Goal: Task Accomplishment & Management: Complete application form

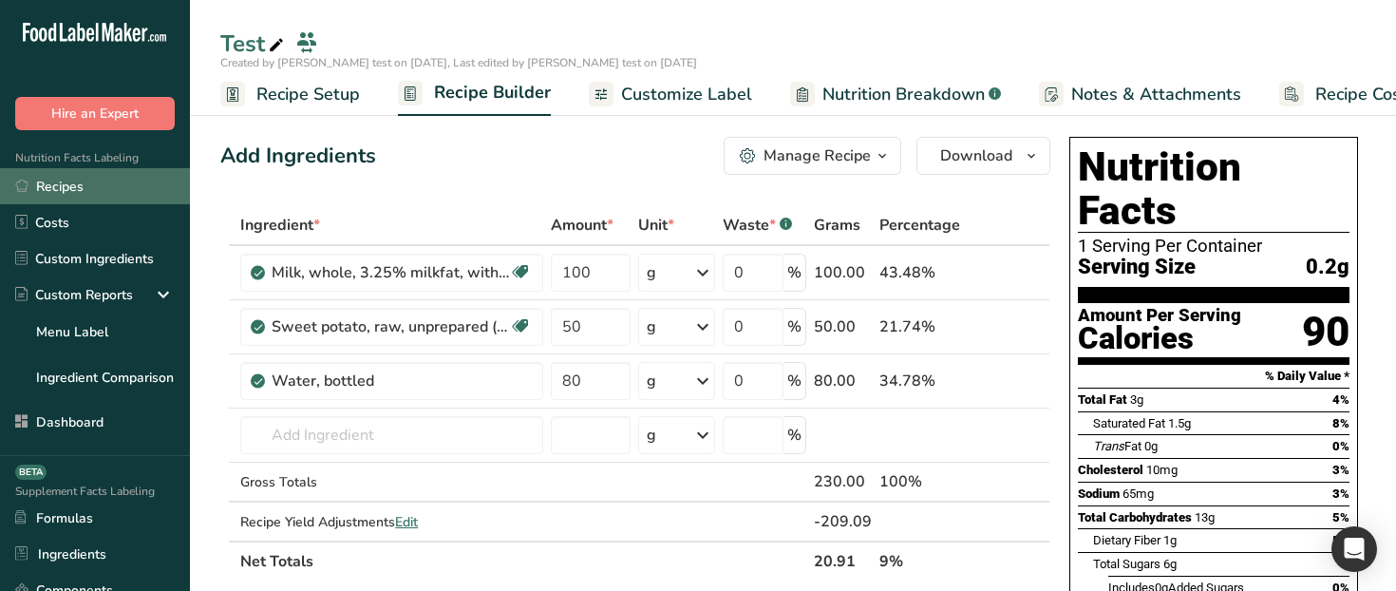
click at [105, 194] on link "Recipes" at bounding box center [95, 186] width 190 height 36
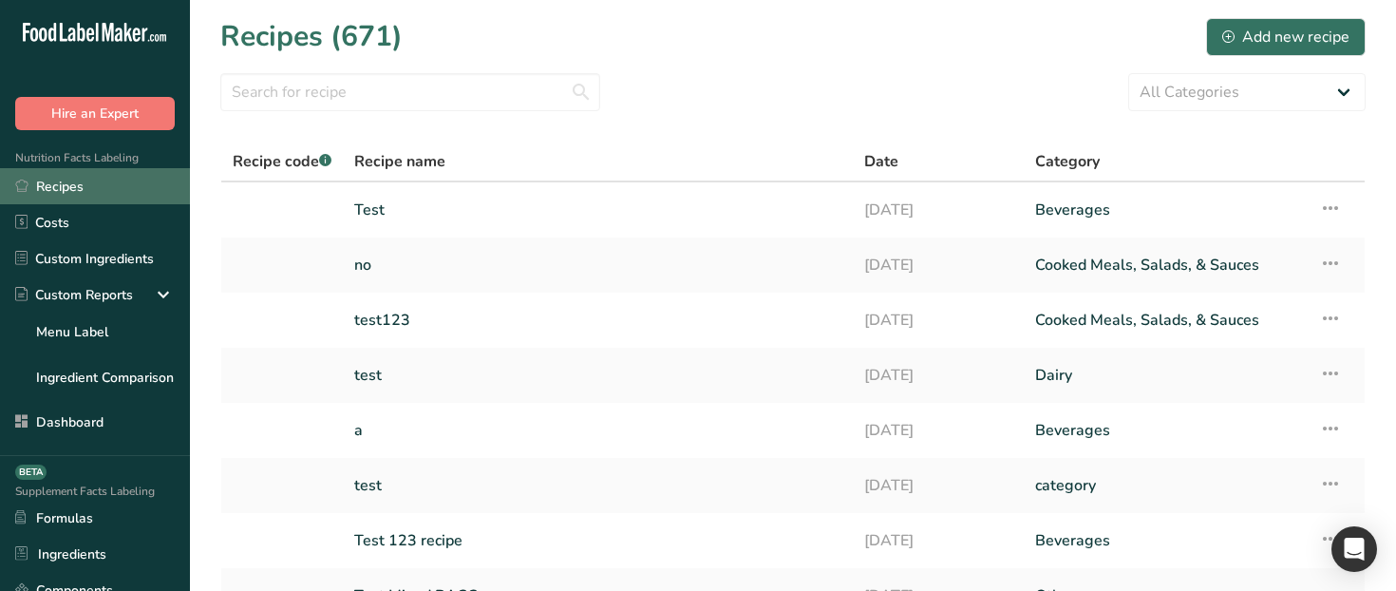
click at [58, 187] on link "Recipes" at bounding box center [95, 186] width 190 height 36
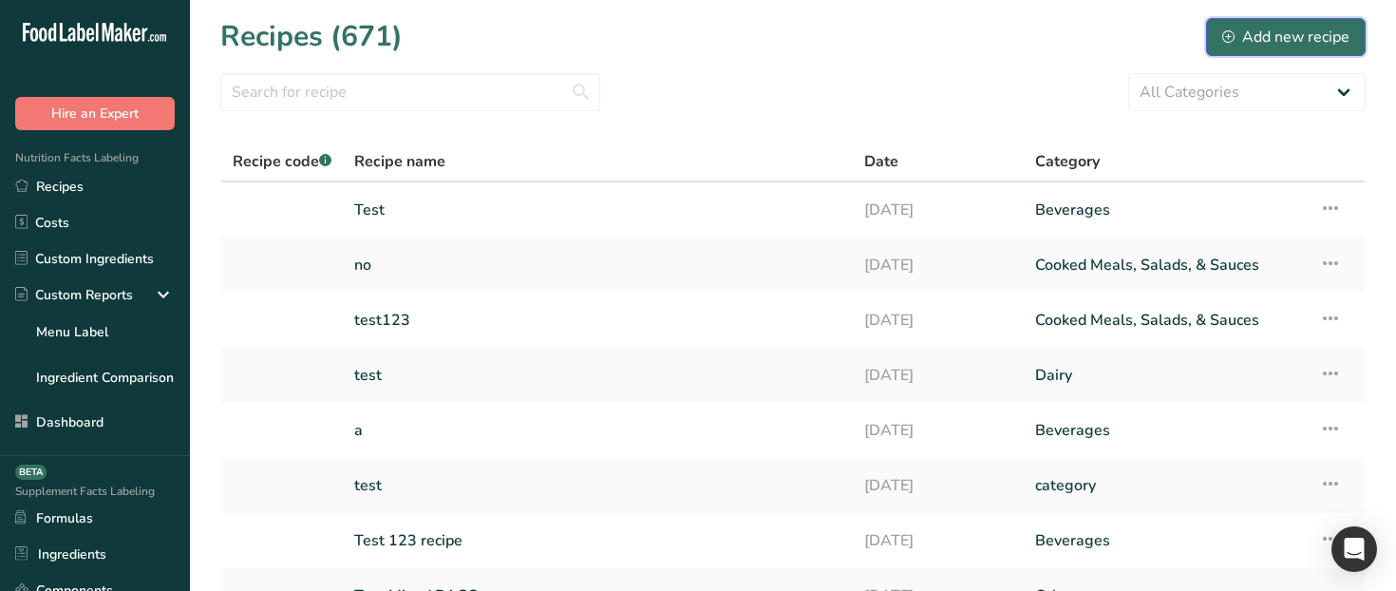
click at [1277, 31] on div "Add new recipe" at bounding box center [1285, 37] width 127 height 23
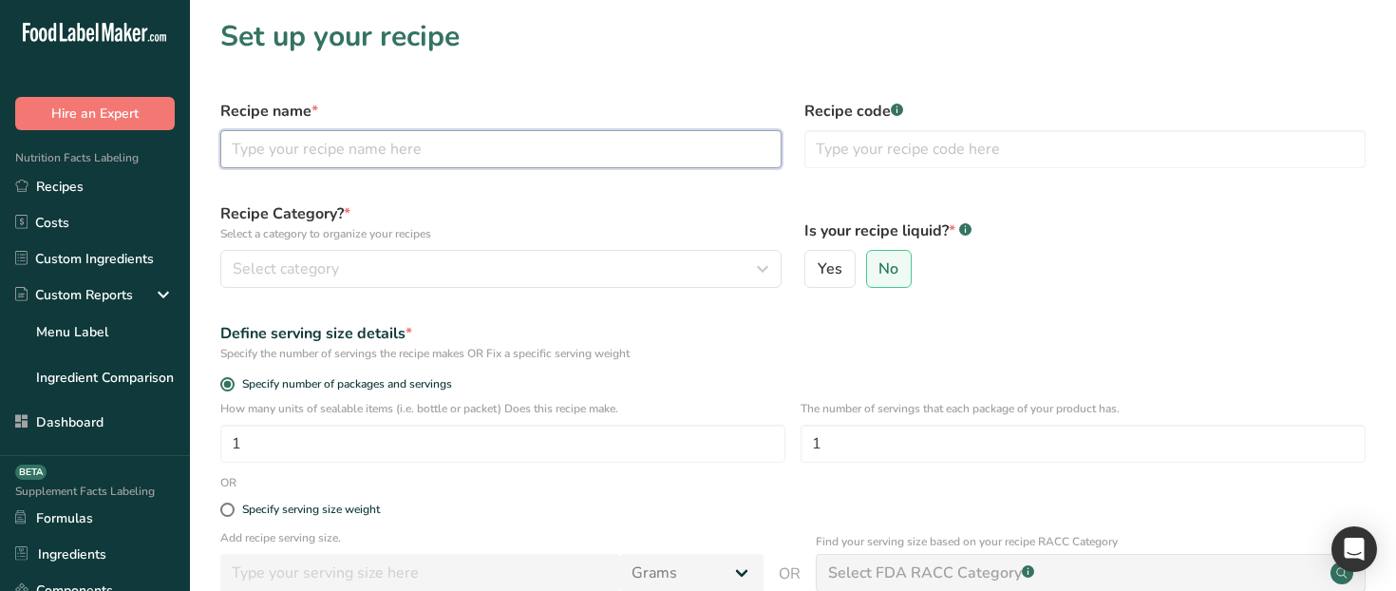
click at [560, 160] on input "text" at bounding box center [500, 149] width 561 height 38
type input "test123"
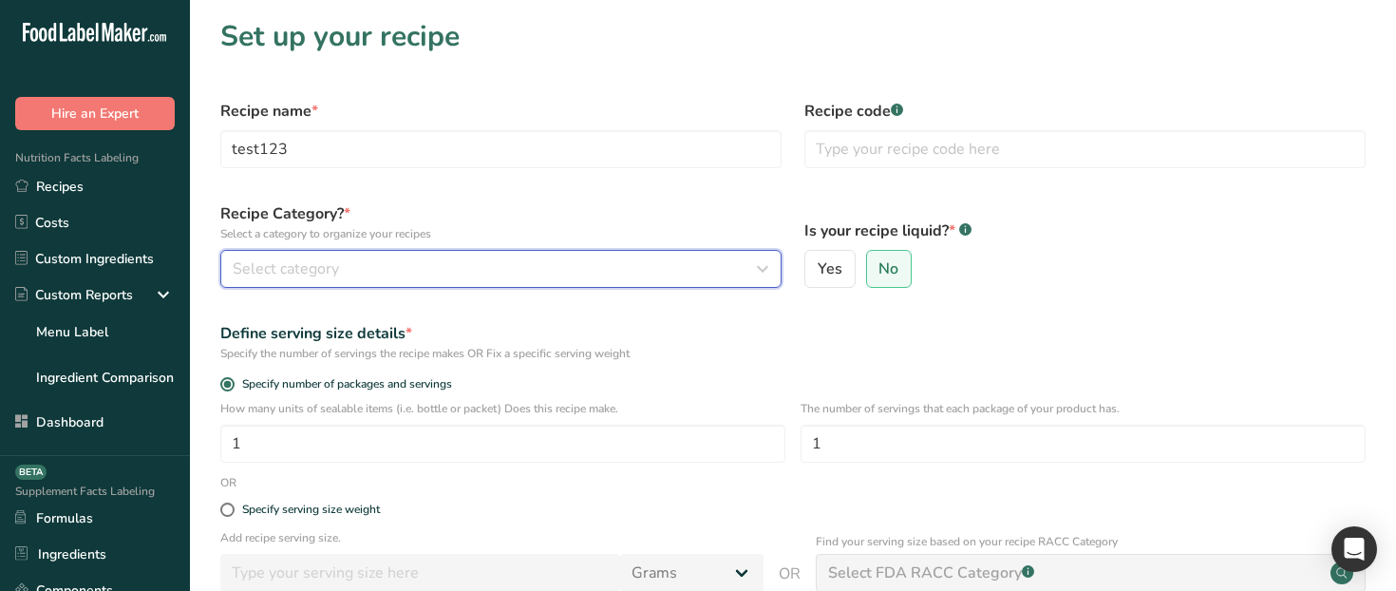
click at [488, 277] on div "Select category" at bounding box center [495, 268] width 525 height 23
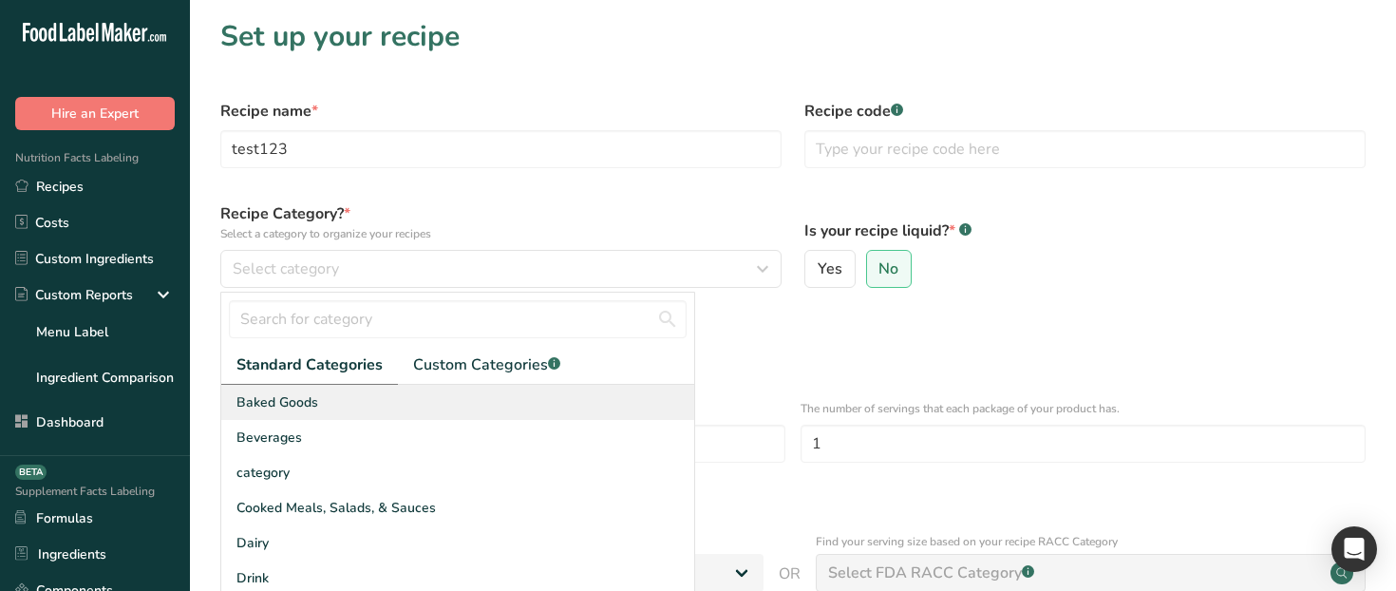
click at [452, 413] on div "Baked Goods" at bounding box center [457, 402] width 473 height 35
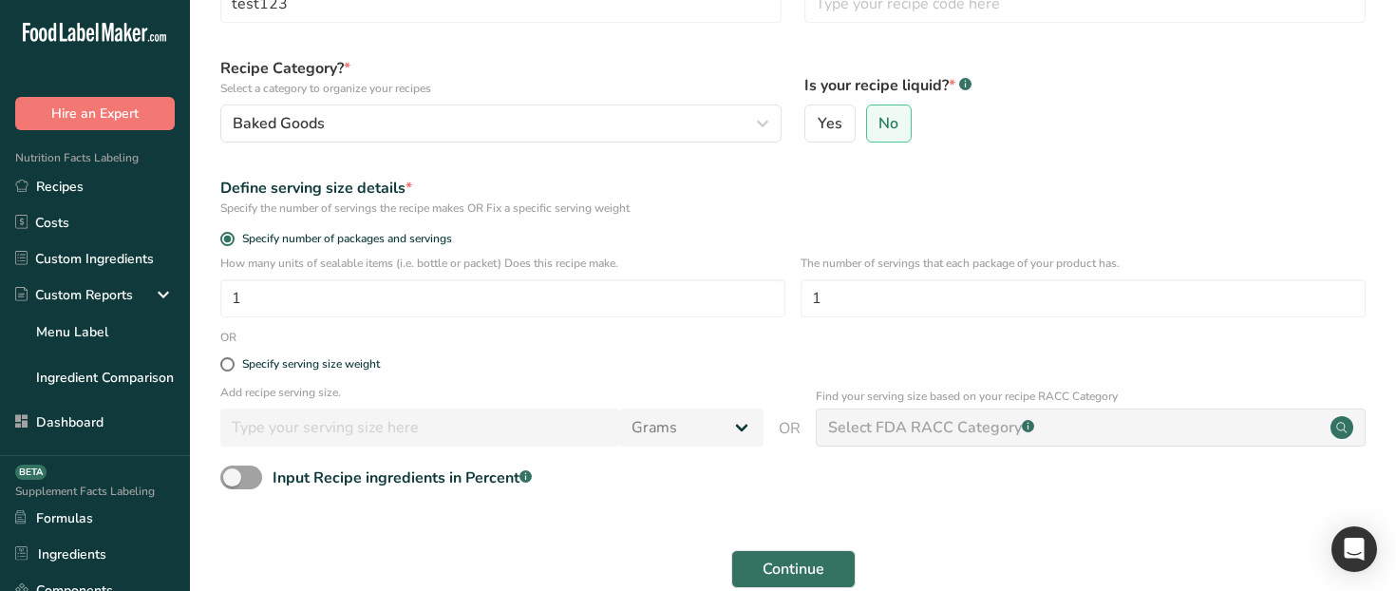
scroll to position [156, 0]
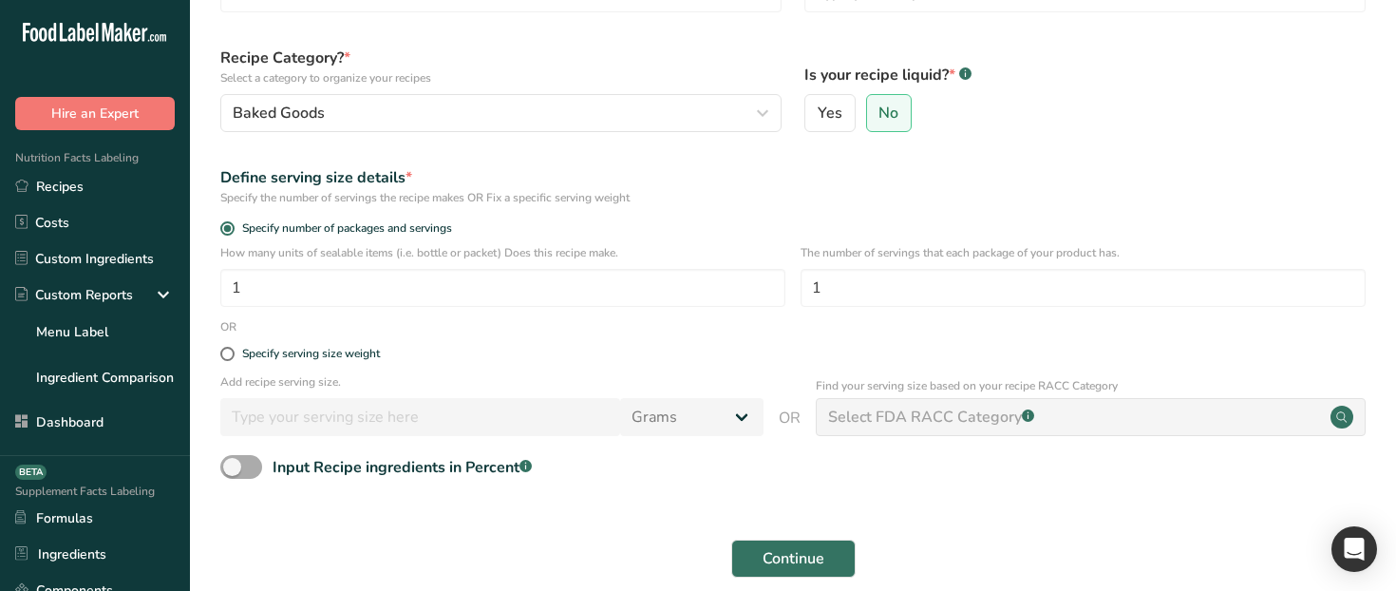
click at [277, 467] on div "Input Recipe ingredients in Percent .a-a{fill:#347362;}.b-a{fill:#fff;}" at bounding box center [402, 467] width 259 height 23
click at [233, 467] on input "Input Recipe ingredients in Percent .a-a{fill:#347362;}.b-a{fill:#fff;}" at bounding box center [226, 467] width 12 height 12
checkbox input "true"
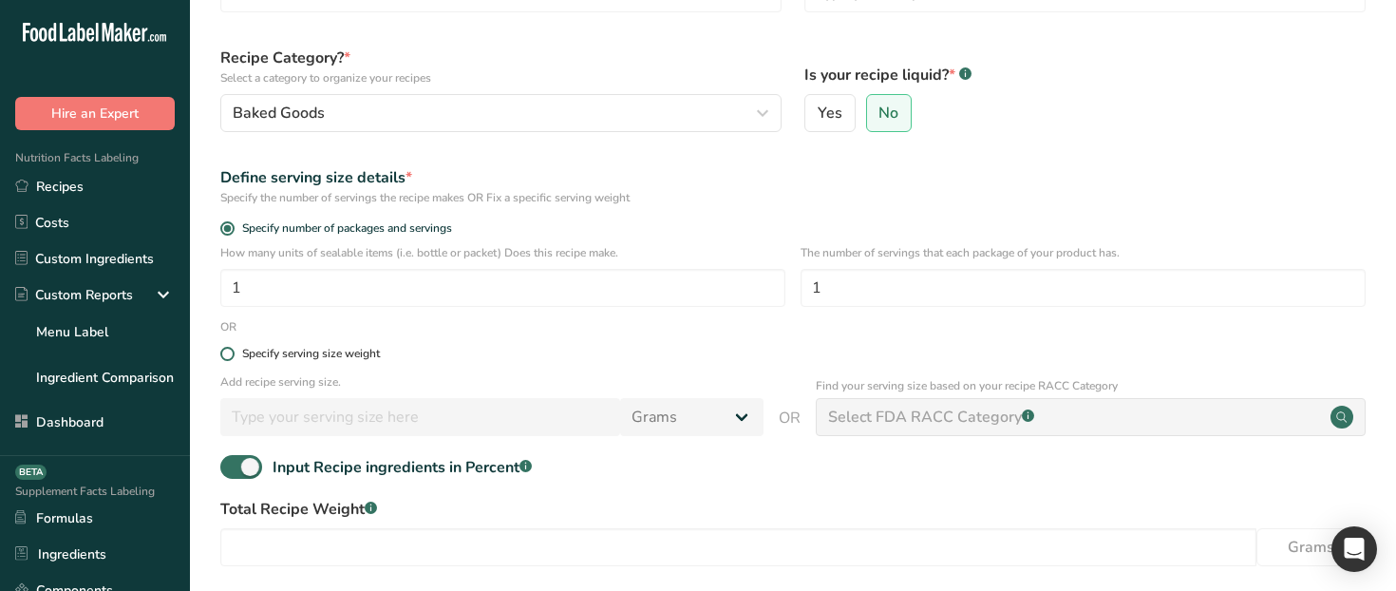
click at [316, 355] on div "Specify serving size weight" at bounding box center [311, 354] width 138 height 14
click at [233, 355] on input "Specify serving size weight" at bounding box center [226, 354] width 12 height 12
radio input "true"
radio input "false"
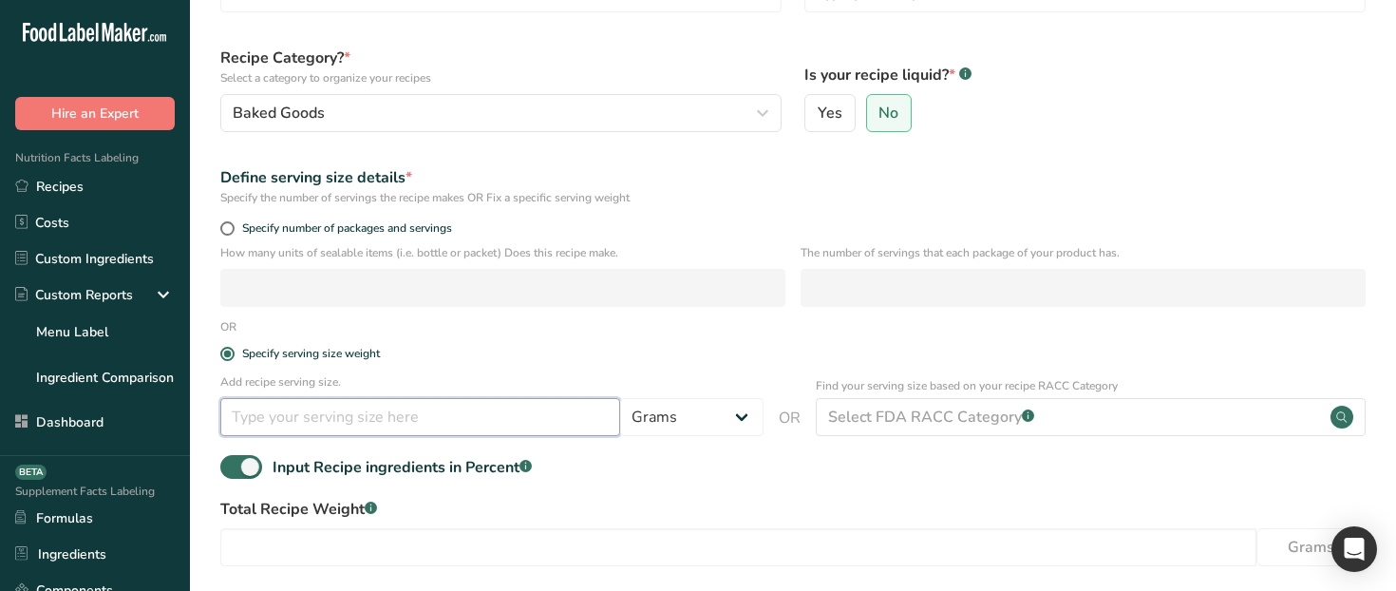
click at [320, 413] on input "number" at bounding box center [420, 417] width 400 height 38
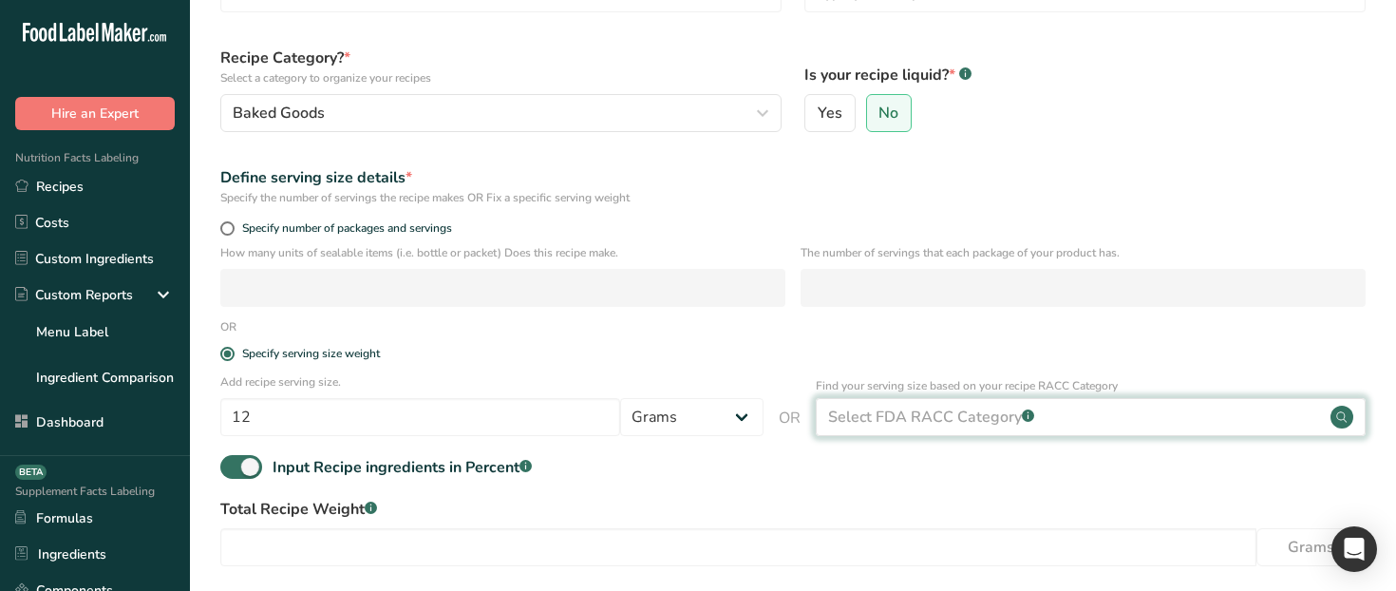
click at [902, 422] on div "Select FDA RACC Category .a-a{fill:#347362;}.b-a{fill:#fff;}" at bounding box center [931, 416] width 206 height 23
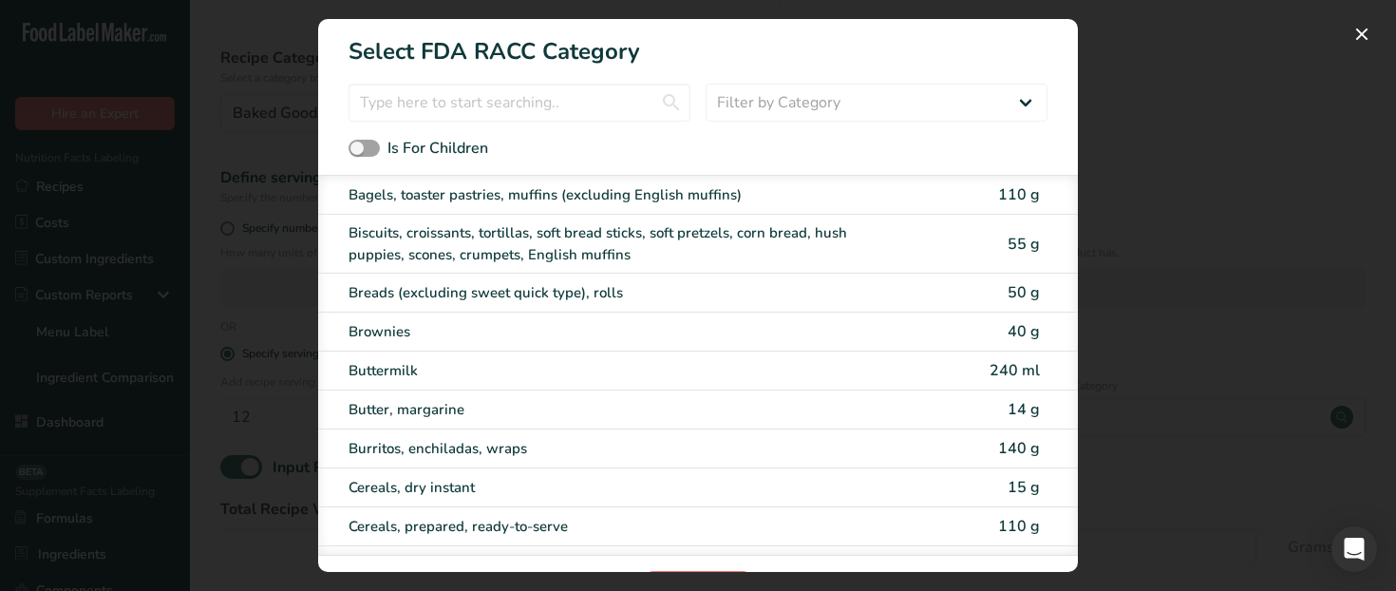
click at [755, 397] on div "Butter, margarine 14 g" at bounding box center [698, 409] width 760 height 39
type input "14"
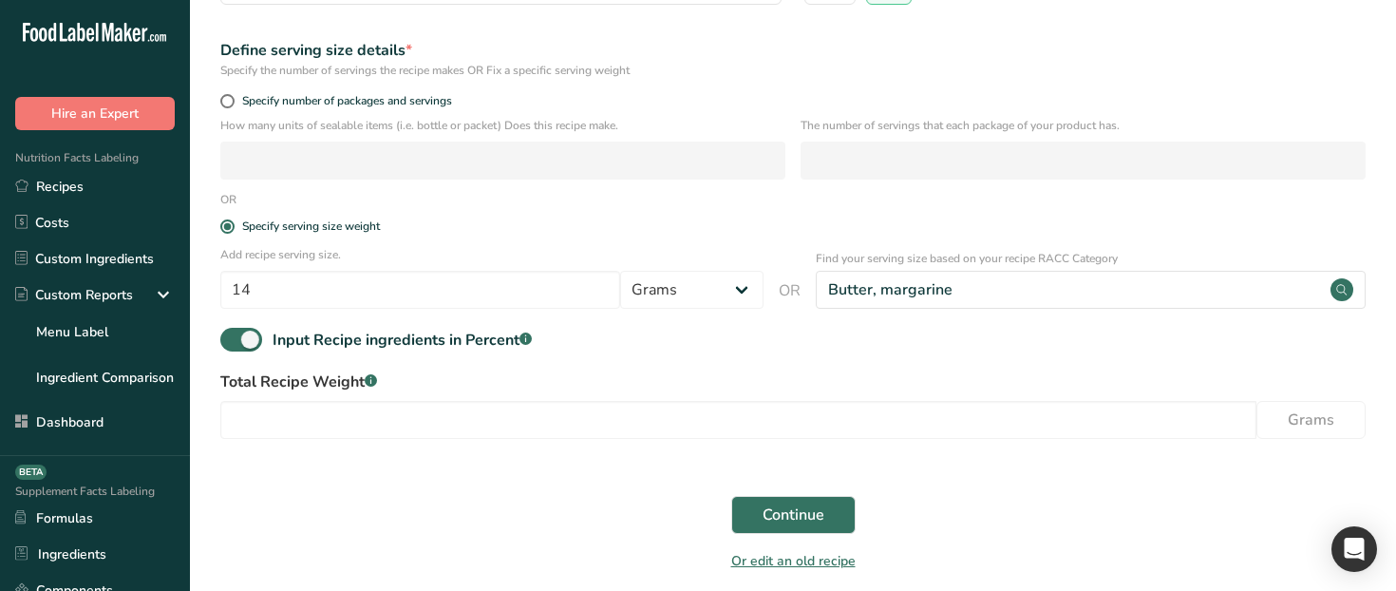
scroll to position [355, 0]
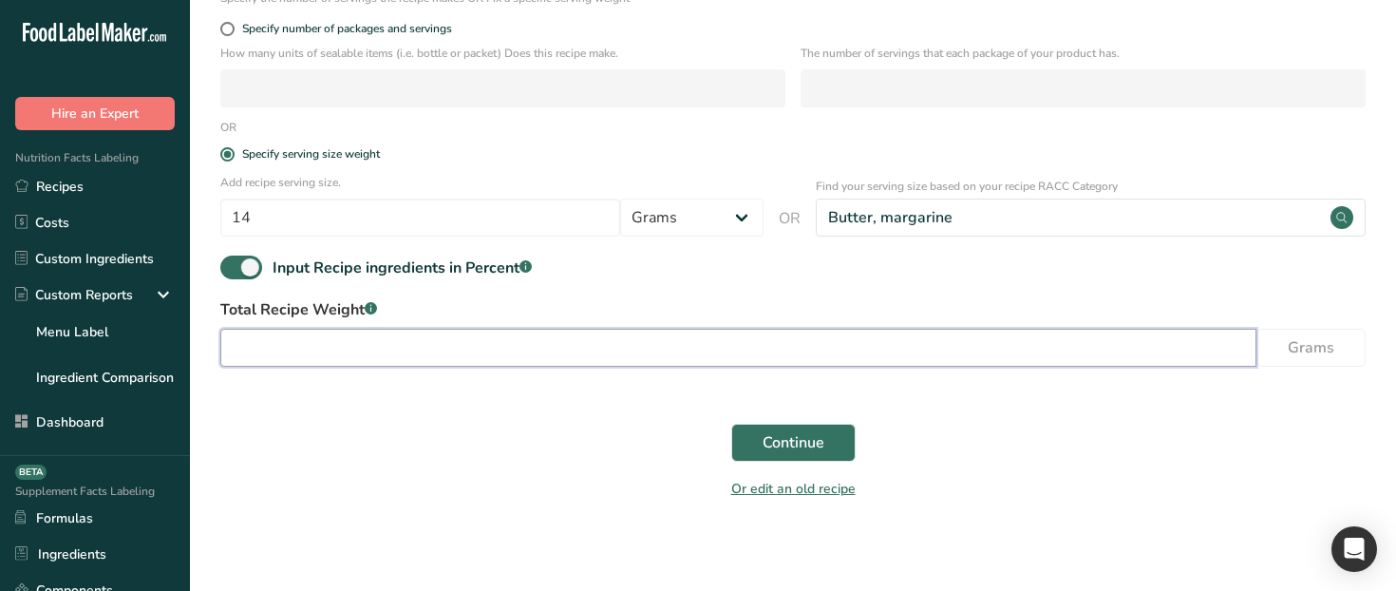
click at [561, 356] on input "number" at bounding box center [738, 348] width 1036 height 38
type input "100"
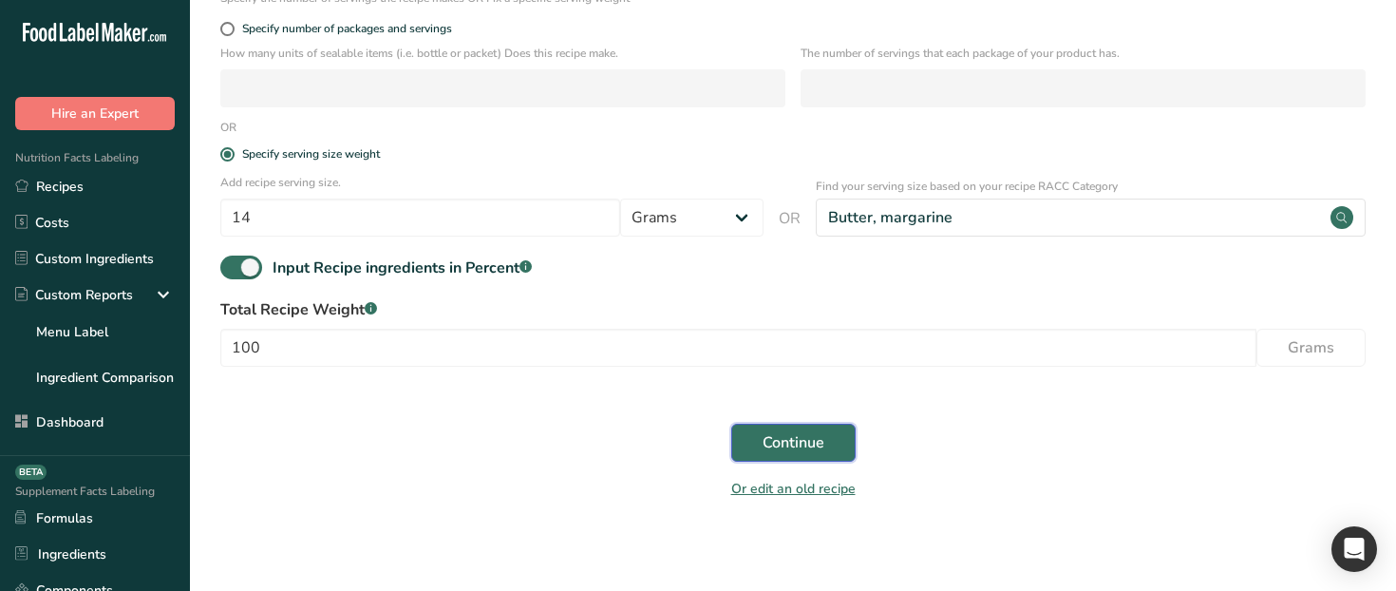
click at [799, 426] on button "Continue" at bounding box center [793, 443] width 124 height 38
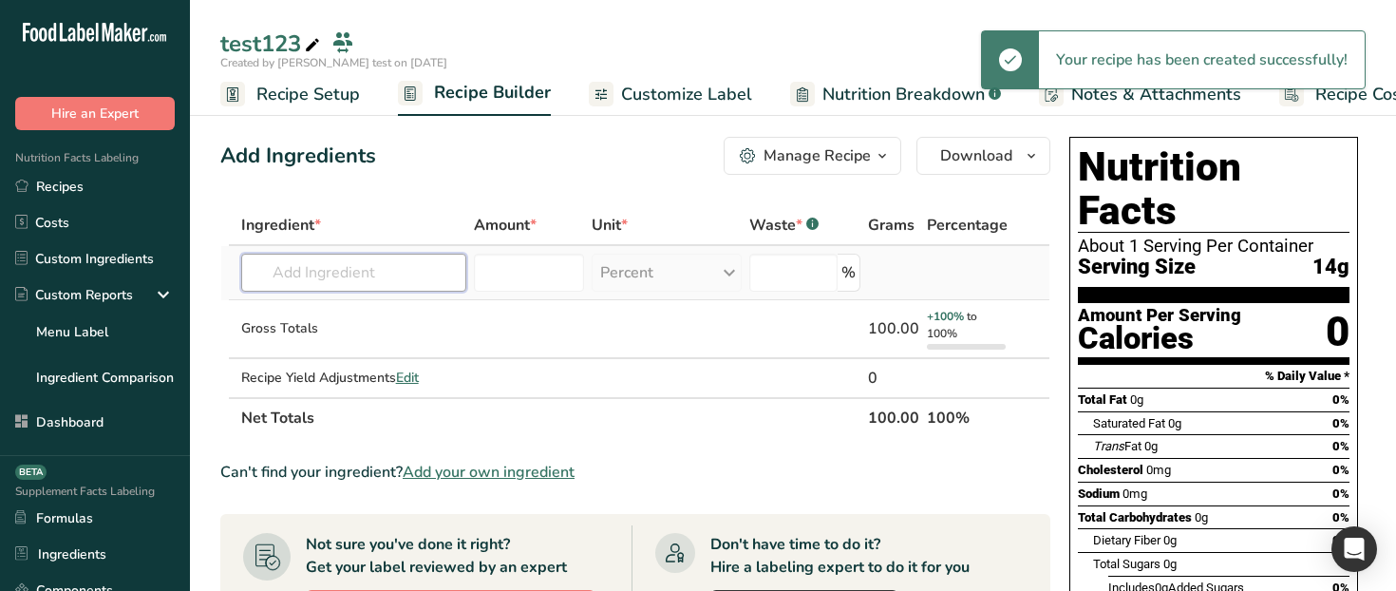
click at [386, 254] on input "text" at bounding box center [353, 273] width 225 height 38
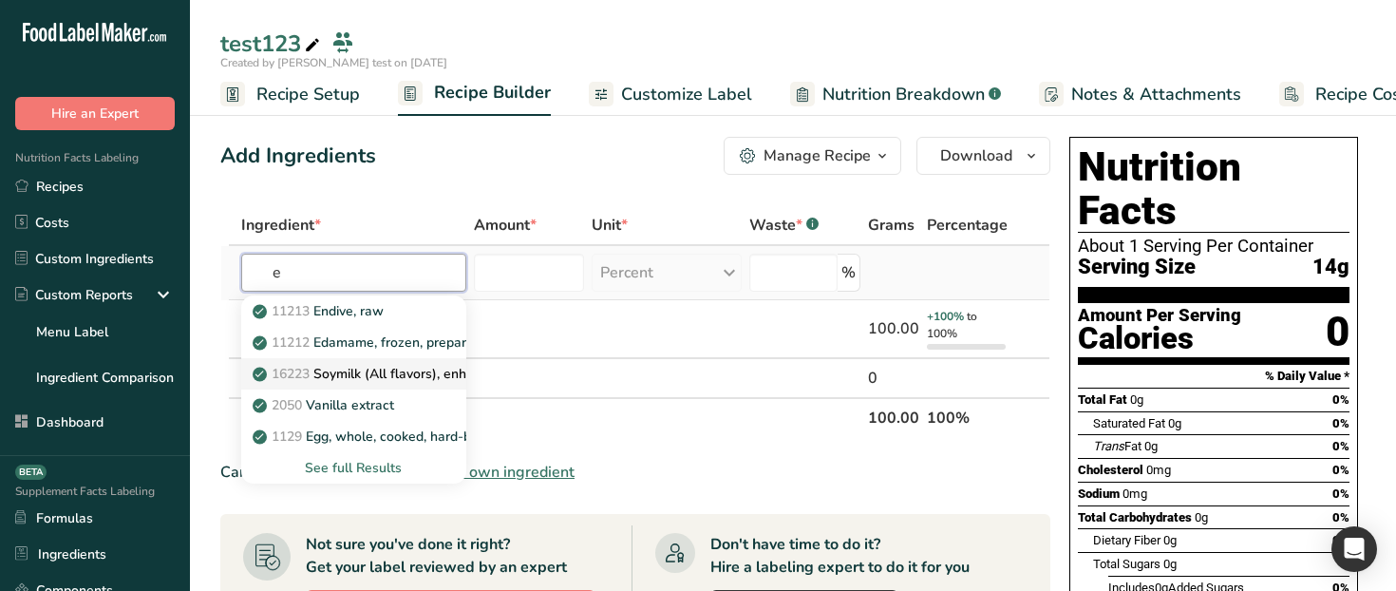
type input "e"
click at [395, 366] on p "16223 Soymilk (All flavors), enhanced" at bounding box center [379, 374] width 247 height 20
type input "Soymilk (All flavors), enhanced"
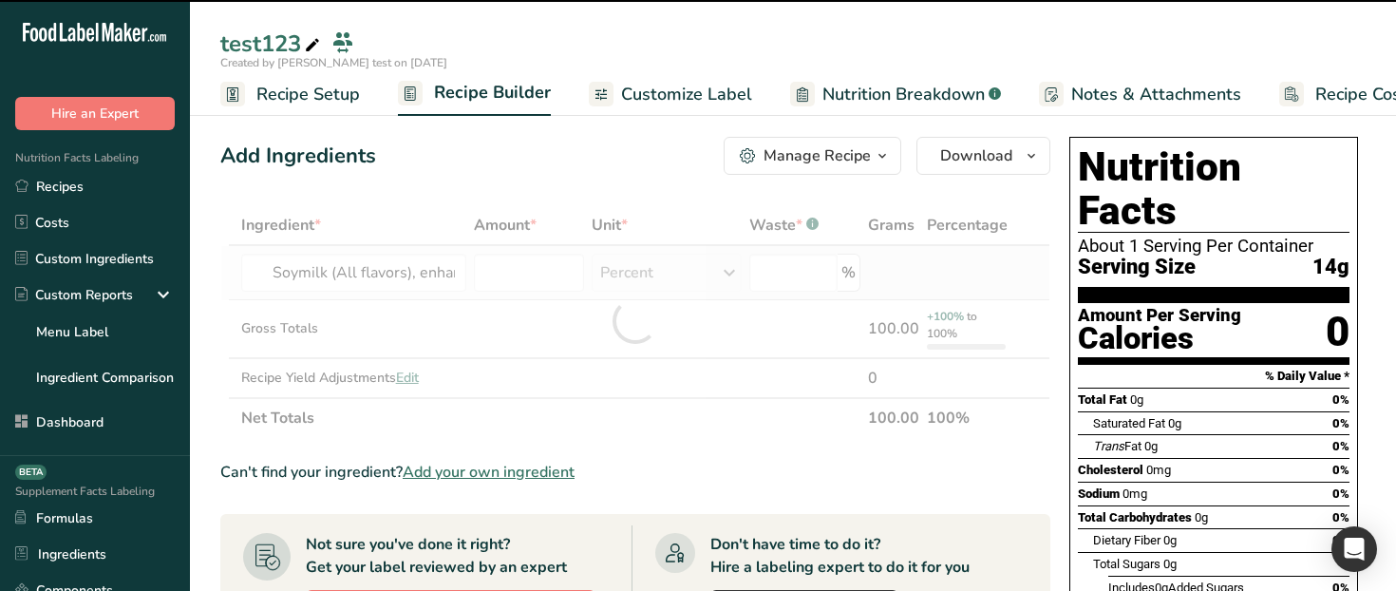
type input "0"
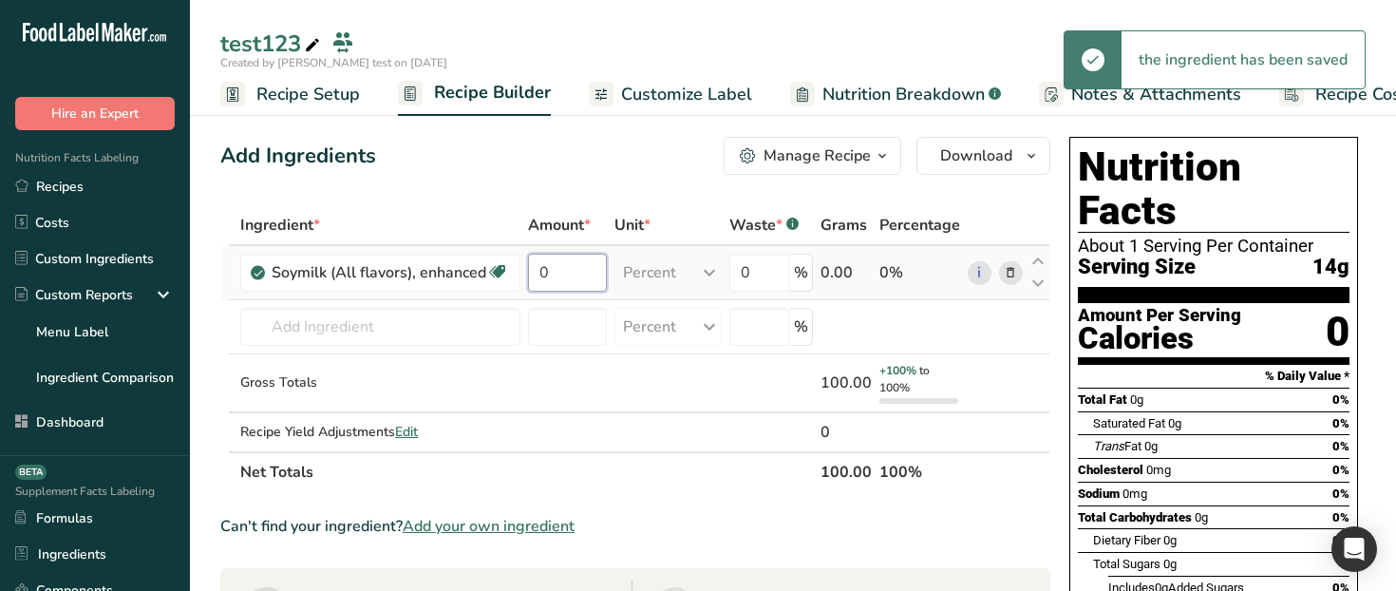
click at [540, 277] on input "0" at bounding box center [567, 273] width 79 height 38
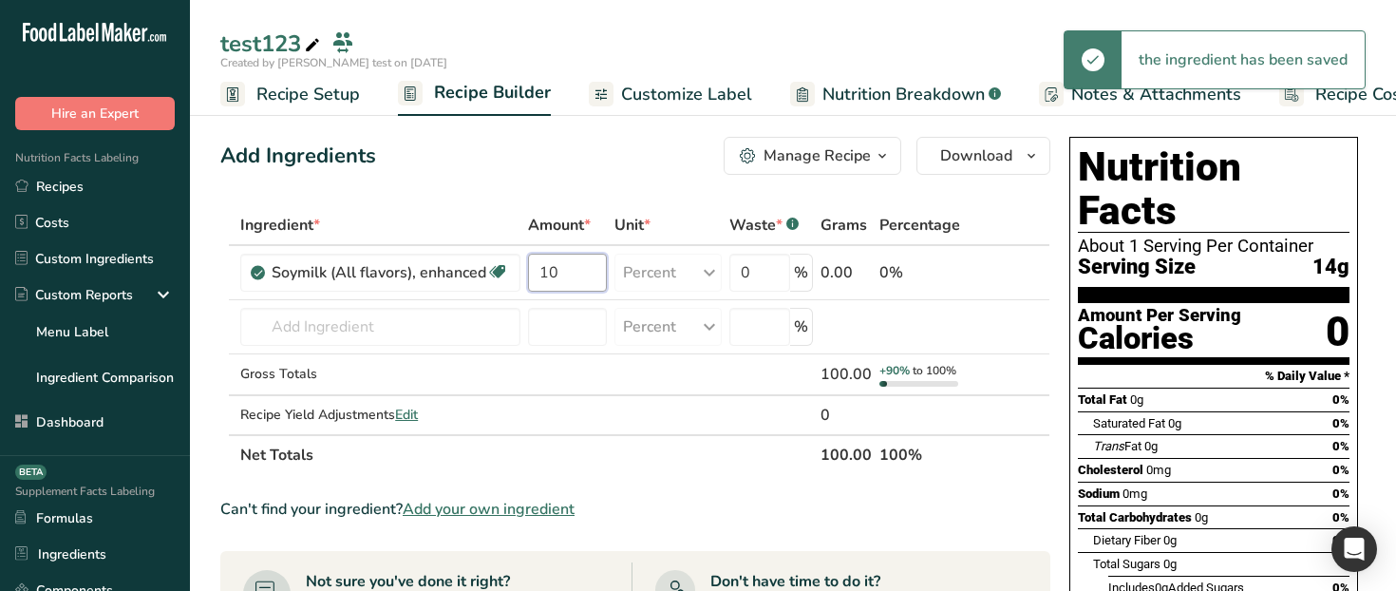
type input "10"
click at [557, 146] on div "Add Ingredients Manage Recipe Delete Recipe Duplicate Recipe Scale Recipe Save …" at bounding box center [635, 156] width 830 height 38
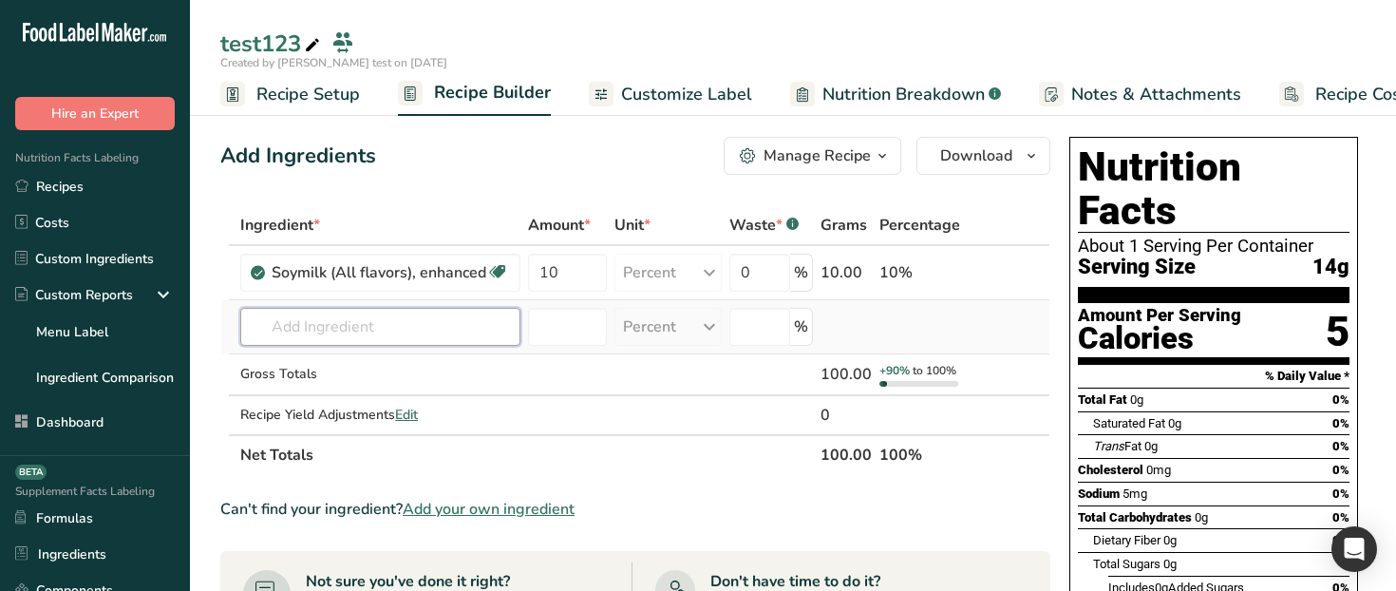
click at [391, 339] on input "text" at bounding box center [380, 327] width 280 height 38
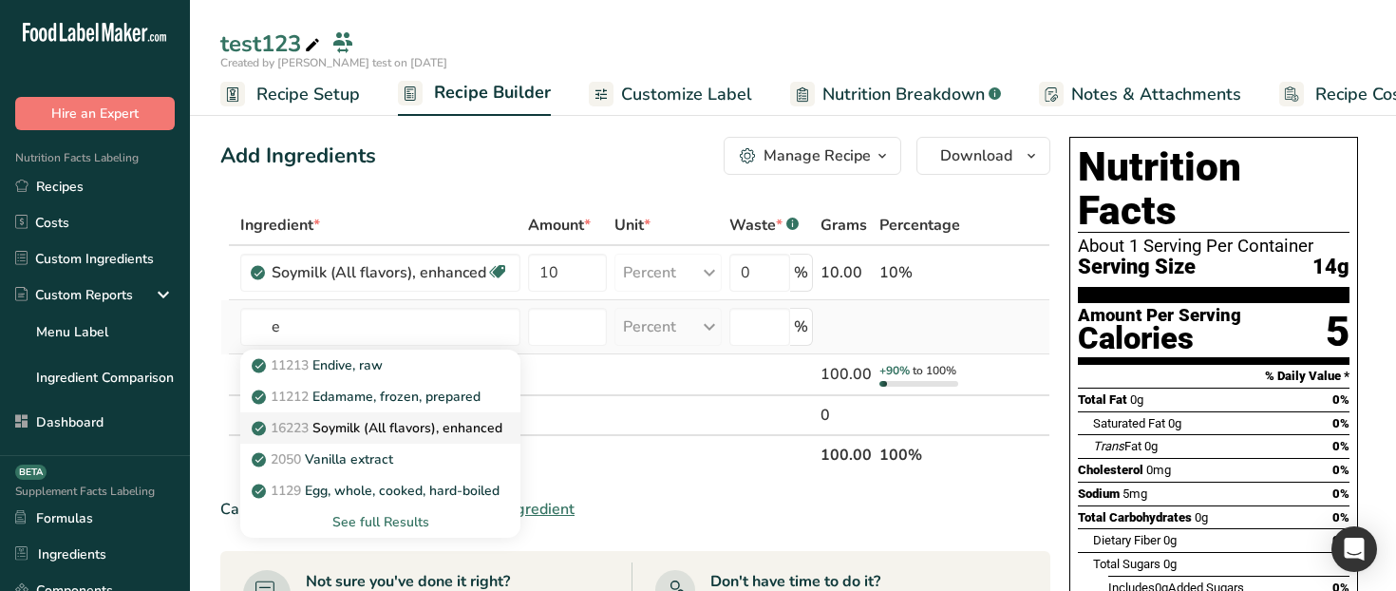
click at [391, 430] on p "16223 Soymilk (All flavors), enhanced" at bounding box center [378, 428] width 247 height 20
type input "Soymilk (All flavors), enhanced"
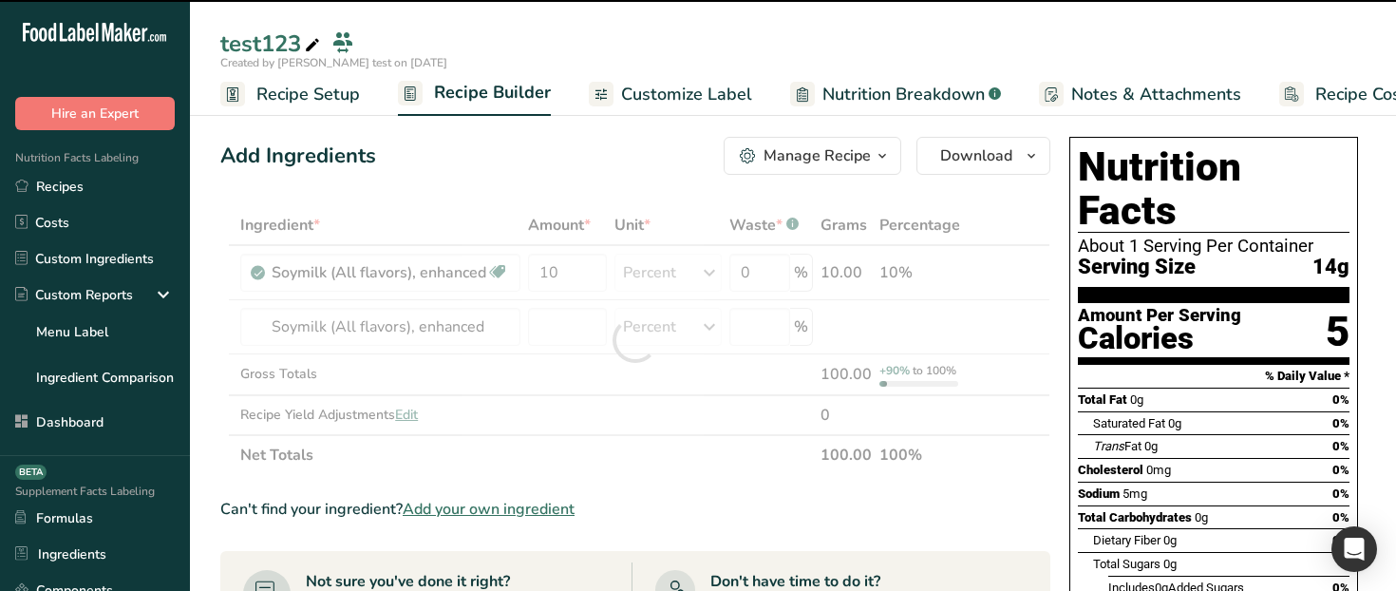
type input "0"
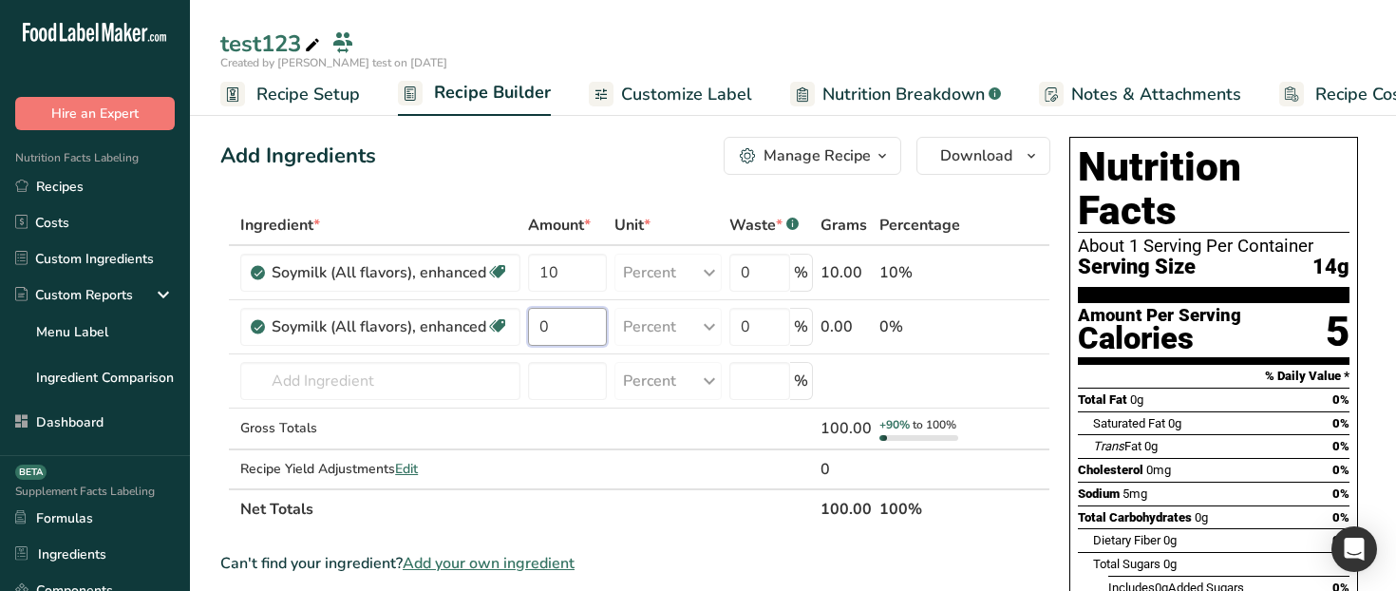
click at [570, 323] on input "0" at bounding box center [567, 327] width 79 height 38
type input "90"
click at [627, 226] on div "Ingredient * Amount * Unit * Waste * .a-a{fill:#347362;}.b-a{fill:#fff;} Grams …" at bounding box center [635, 367] width 830 height 324
click at [336, 93] on span "Recipe Setup" at bounding box center [308, 95] width 104 height 26
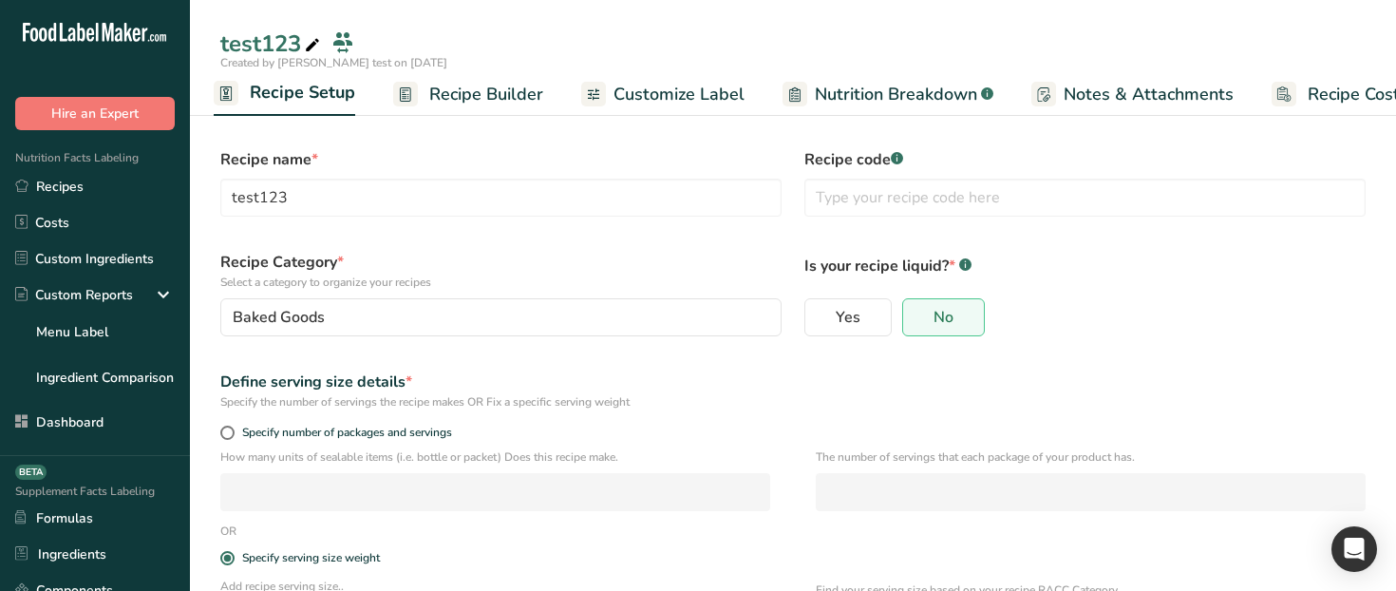
click at [493, 91] on span "Recipe Builder" at bounding box center [486, 95] width 114 height 26
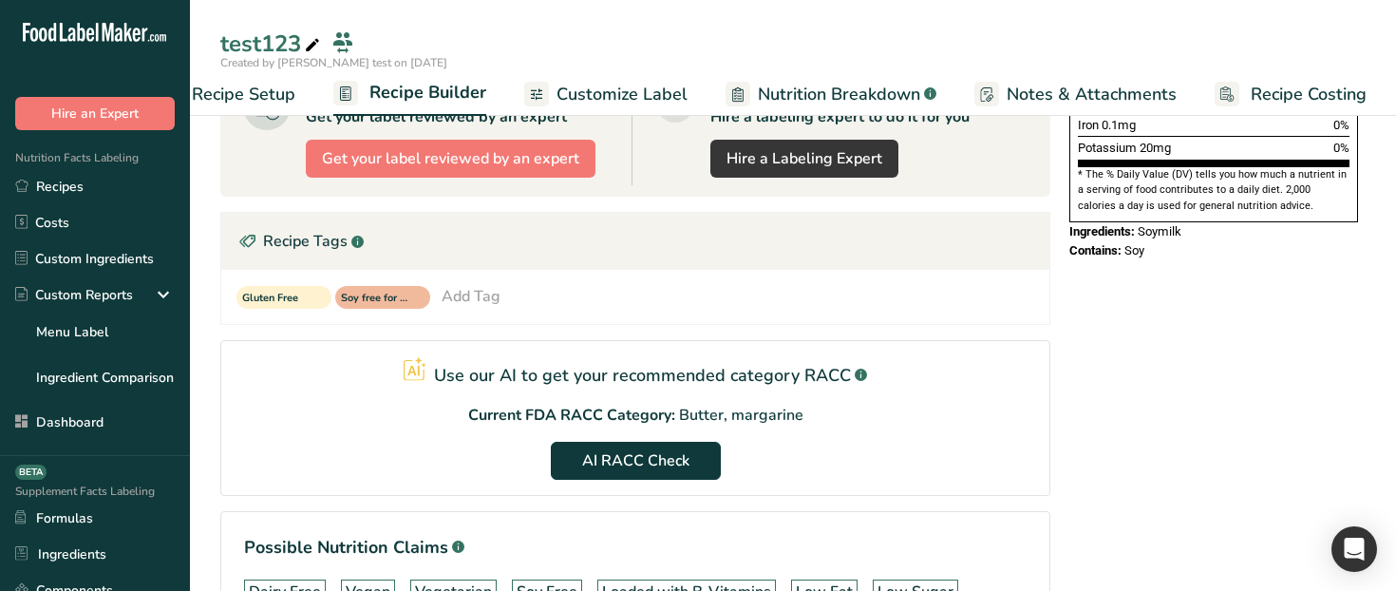
scroll to position [664, 0]
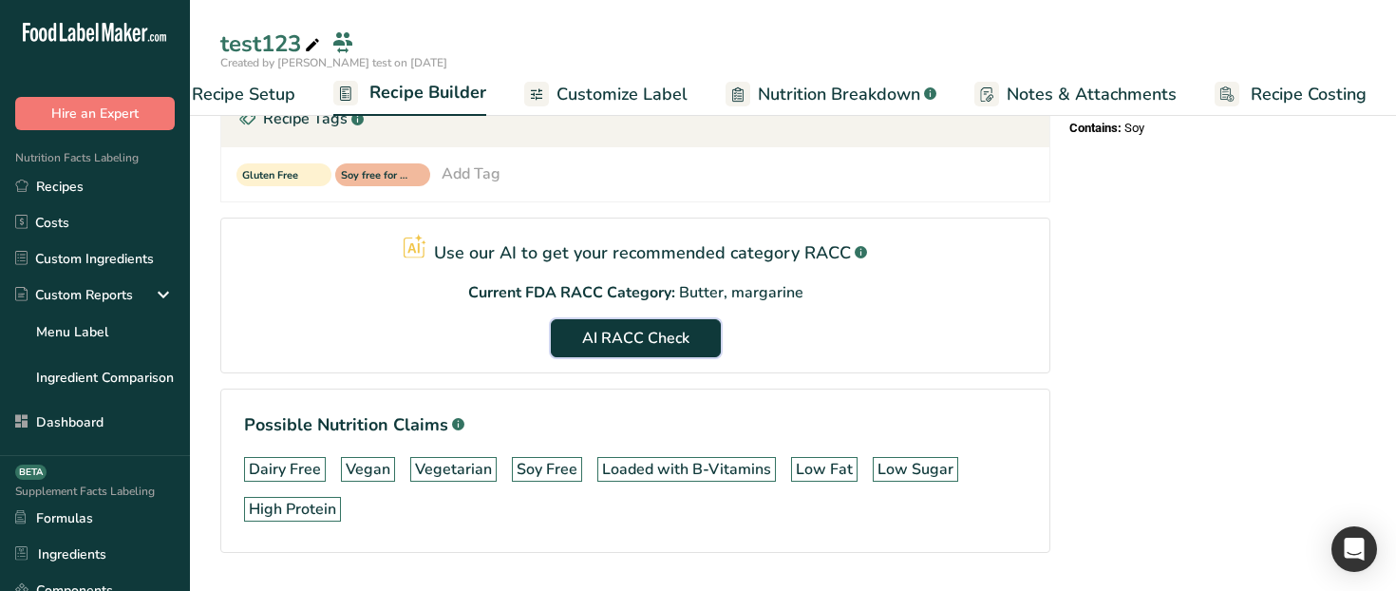
click at [643, 329] on span "AI RACC Check" at bounding box center [635, 338] width 107 height 23
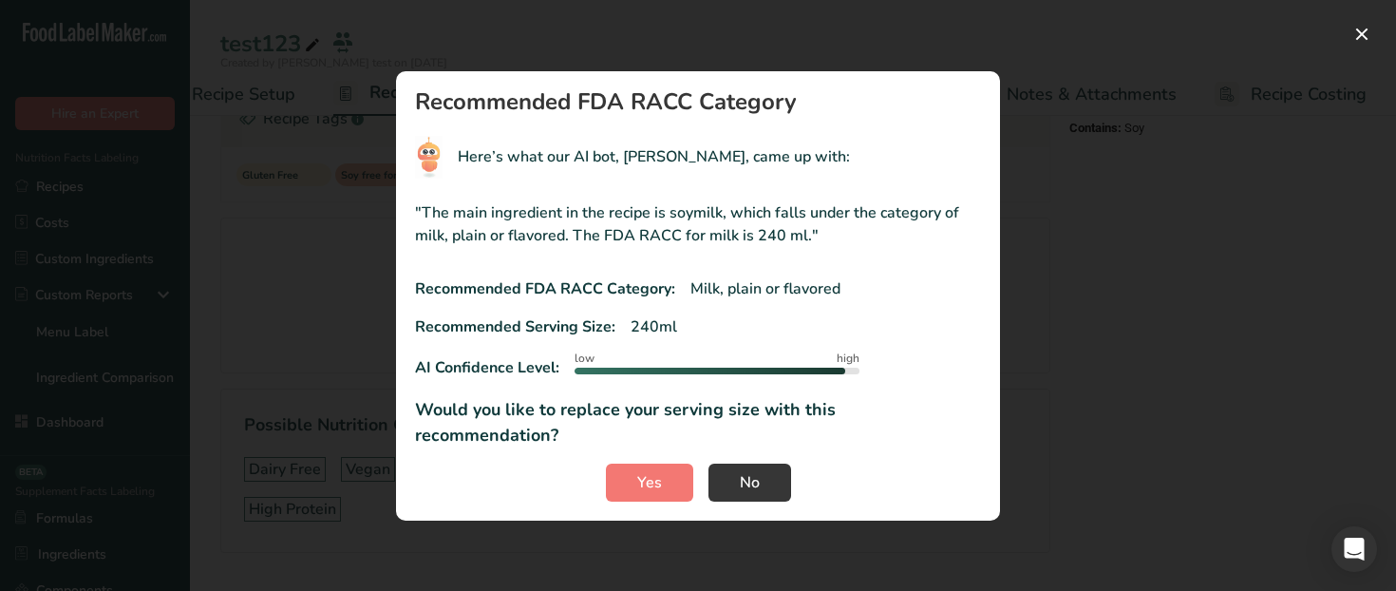
click at [1127, 111] on div "RACC modal" at bounding box center [698, 295] width 1396 height 591
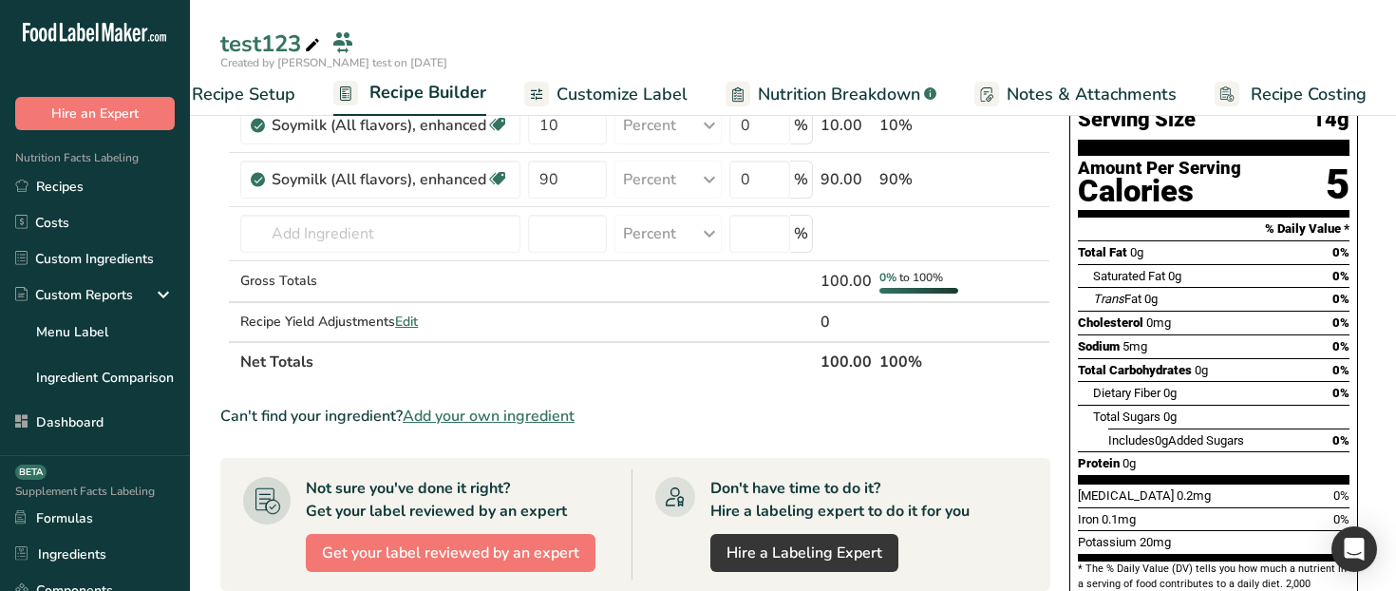
scroll to position [0, 0]
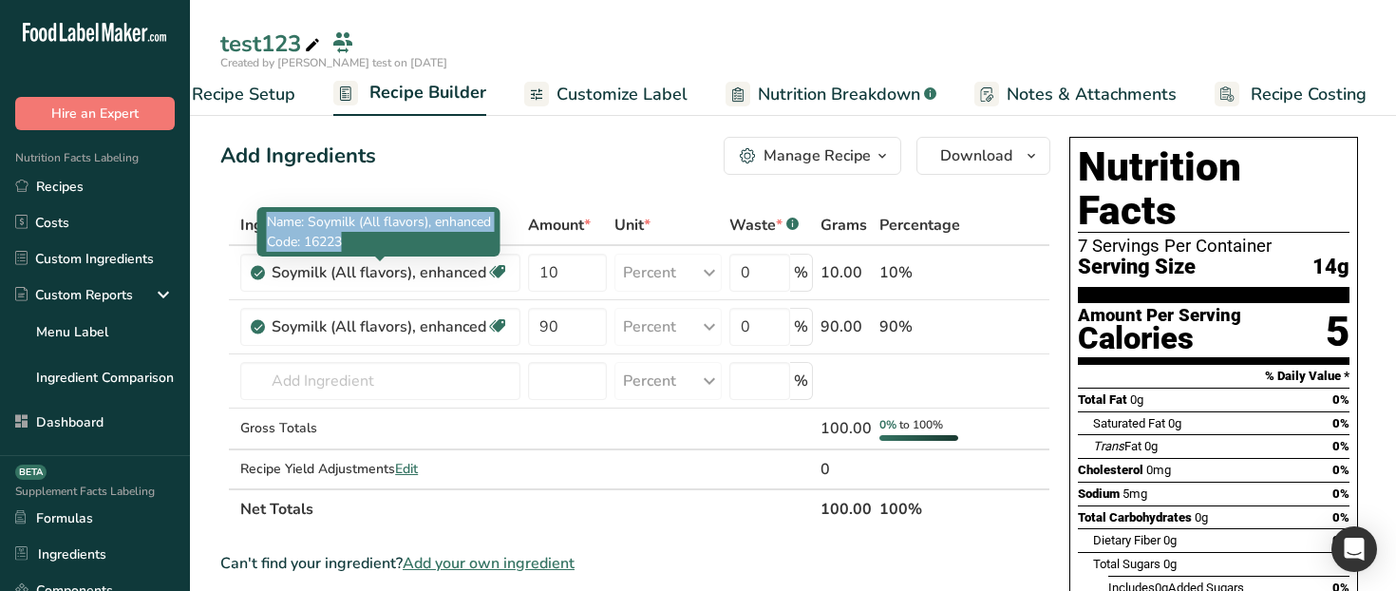
drag, startPoint x: 264, startPoint y: 218, endPoint x: 489, endPoint y: 241, distance: 226.2
click at [489, 241] on div "Name: Soymilk (All flavors), enhanced Code: 16223" at bounding box center [378, 231] width 243 height 49
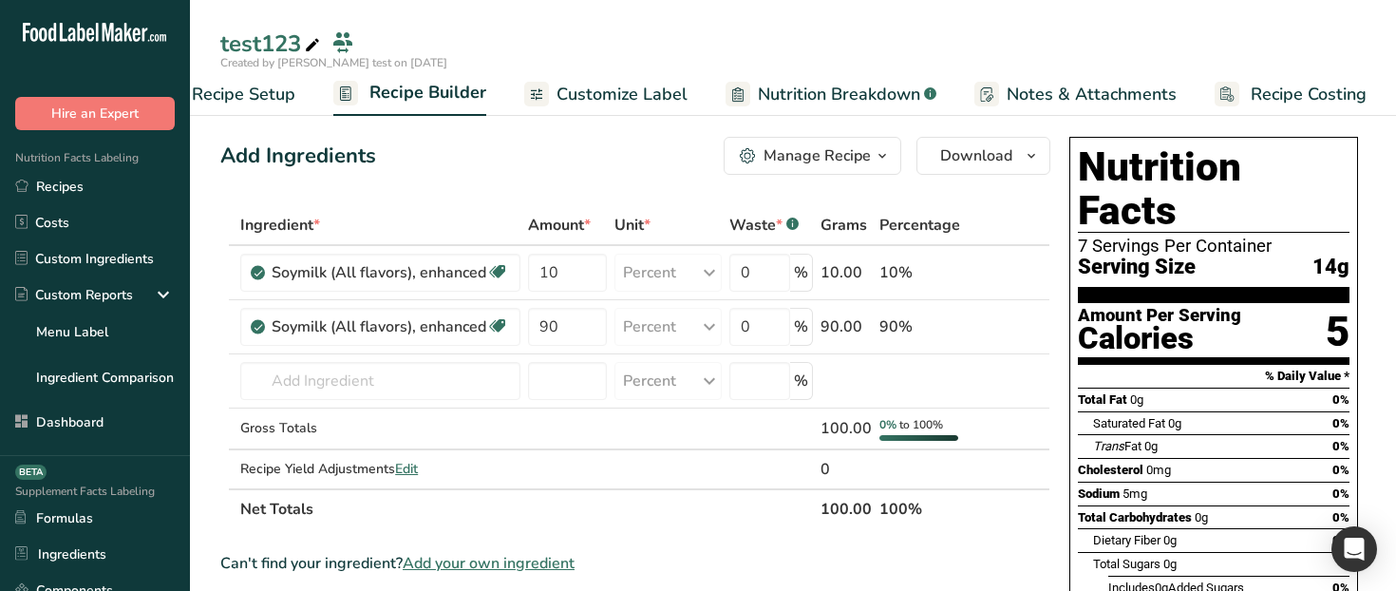
click at [645, 166] on div "Add Ingredients Manage Recipe Delete Recipe Duplicate Recipe Scale Recipe Save …" at bounding box center [635, 156] width 830 height 38
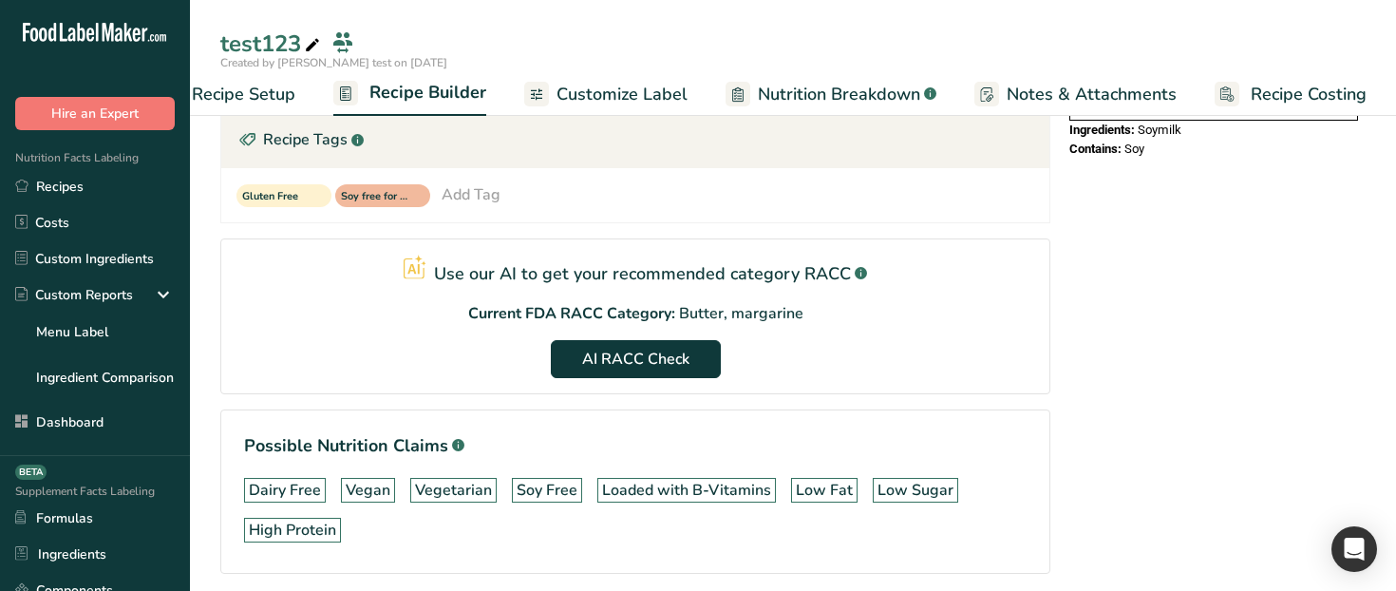
scroll to position [646, 0]
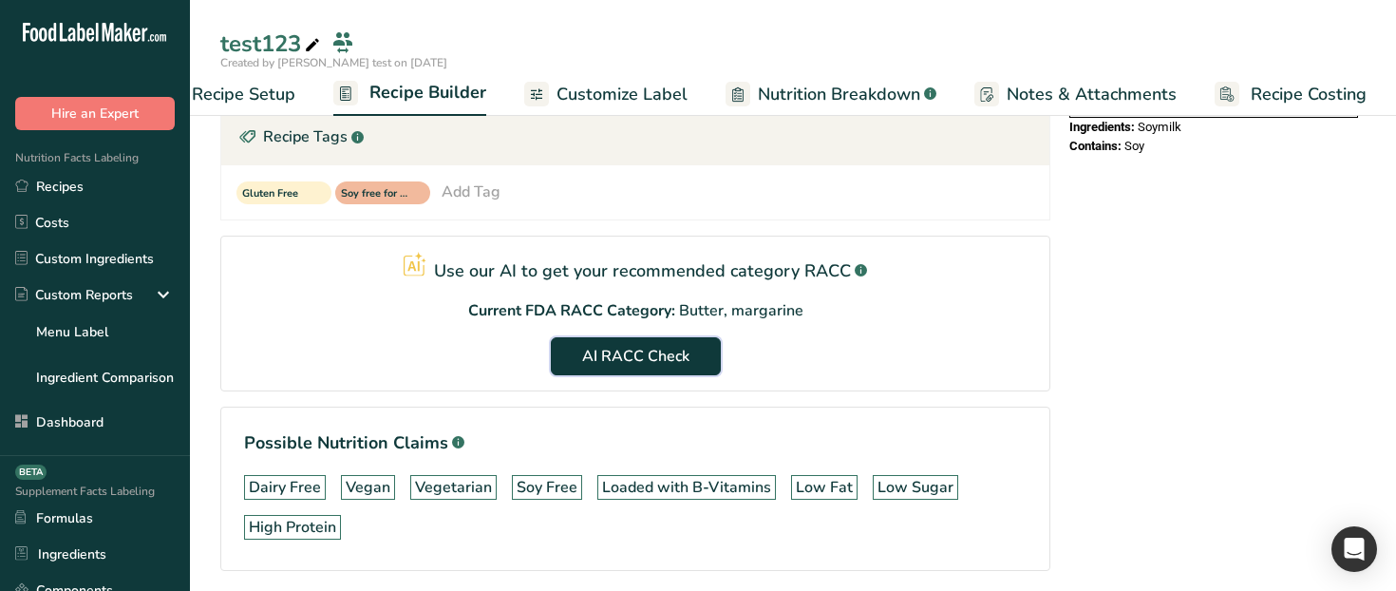
click at [641, 350] on span "AI RACC Check" at bounding box center [635, 356] width 107 height 23
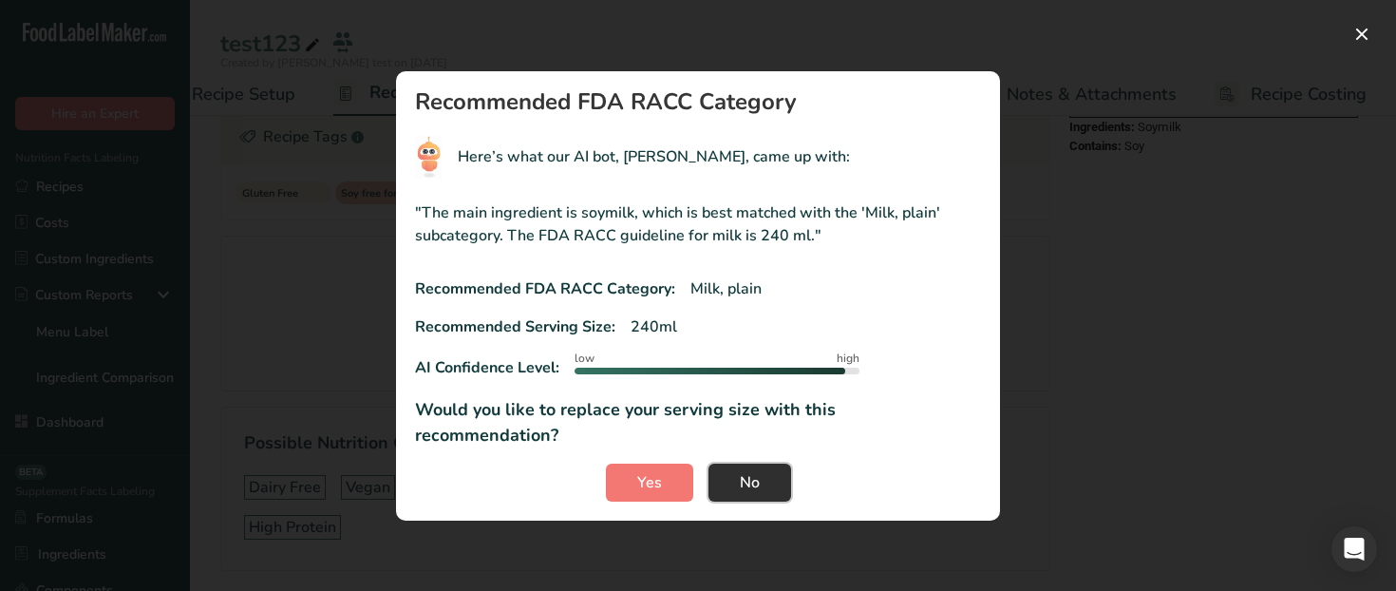
click at [758, 471] on span "No" at bounding box center [750, 482] width 20 height 23
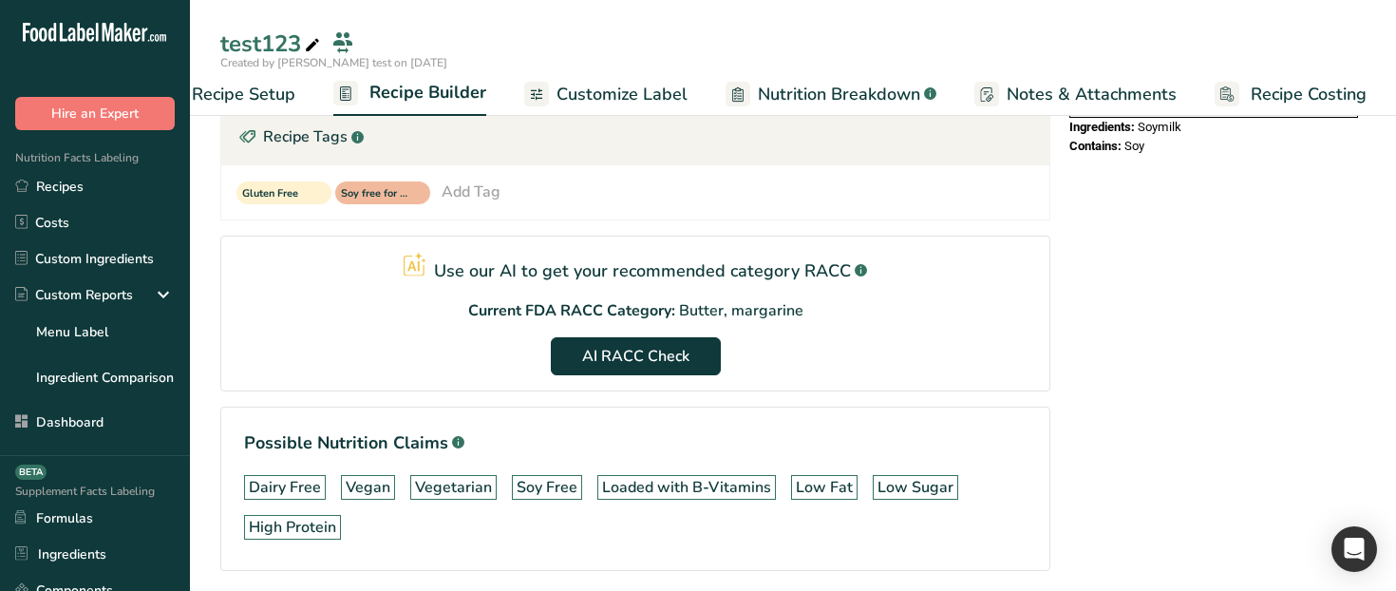
scroll to position [0, 0]
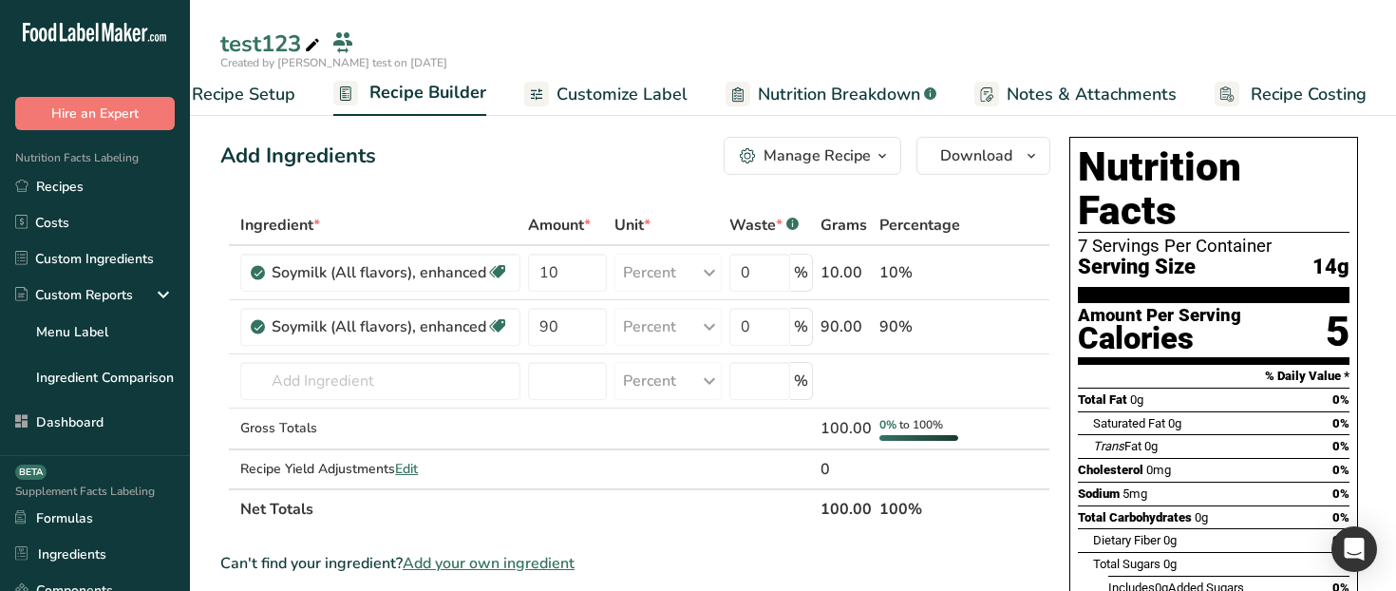
click at [273, 104] on span "Recipe Setup" at bounding box center [244, 95] width 104 height 26
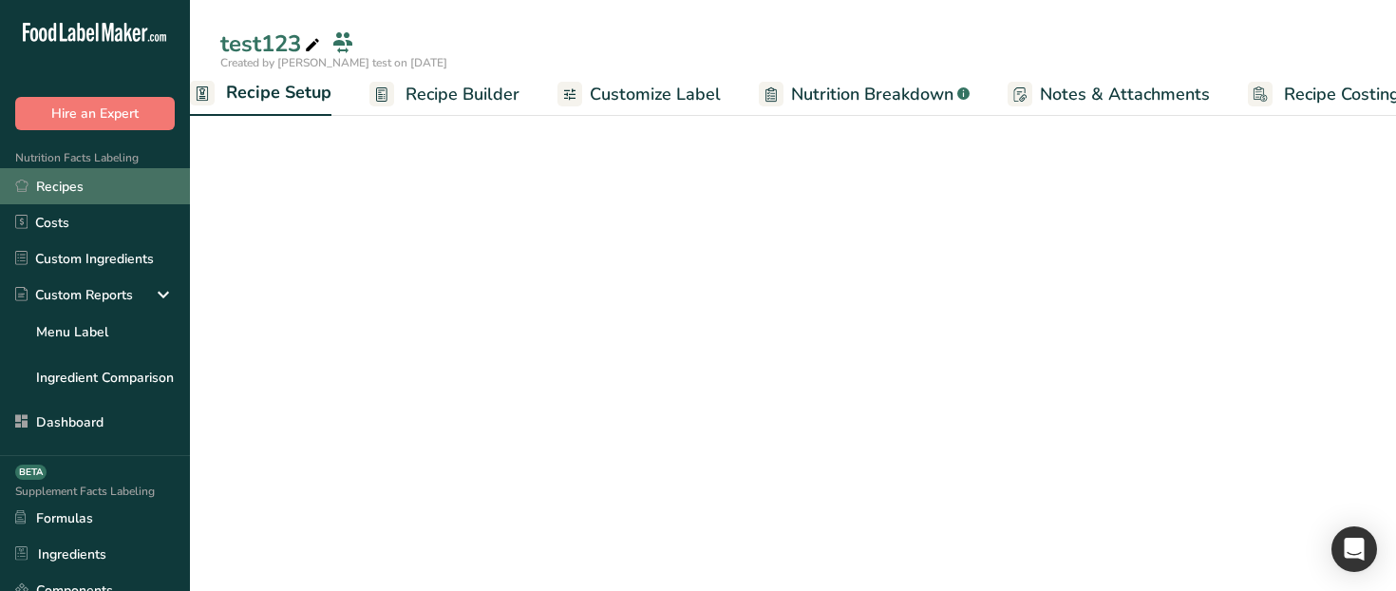
scroll to position [0, 7]
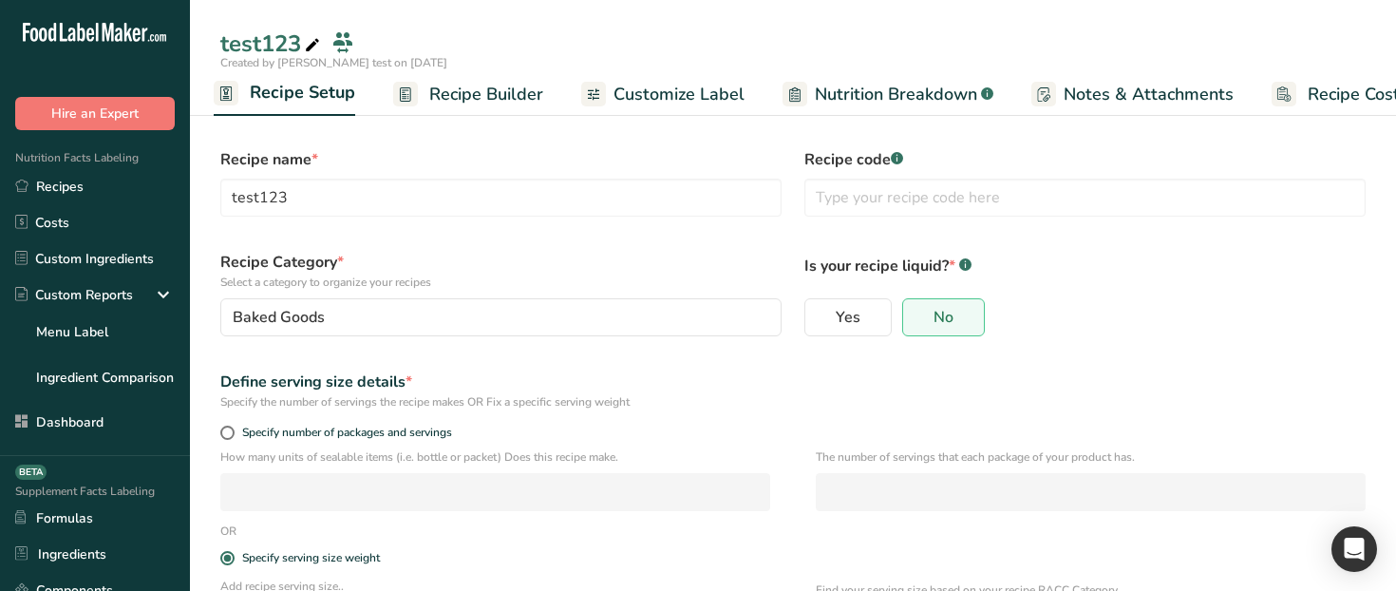
click at [453, 103] on span "Recipe Builder" at bounding box center [486, 95] width 114 height 26
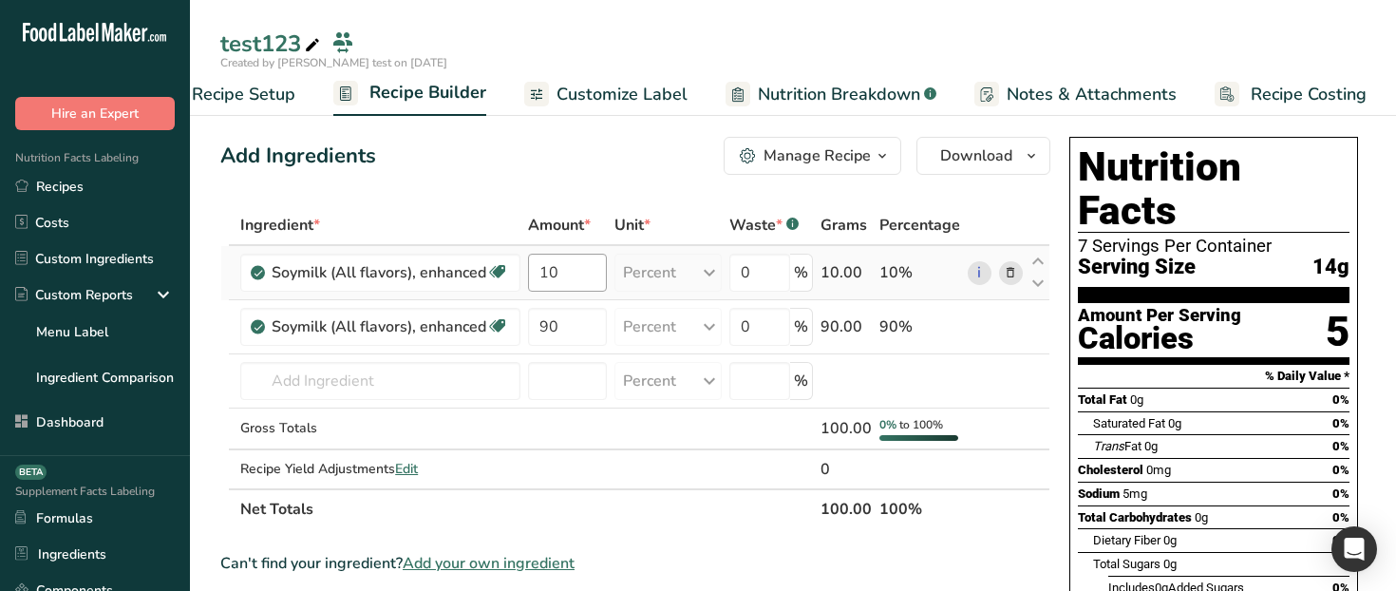
scroll to position [13, 0]
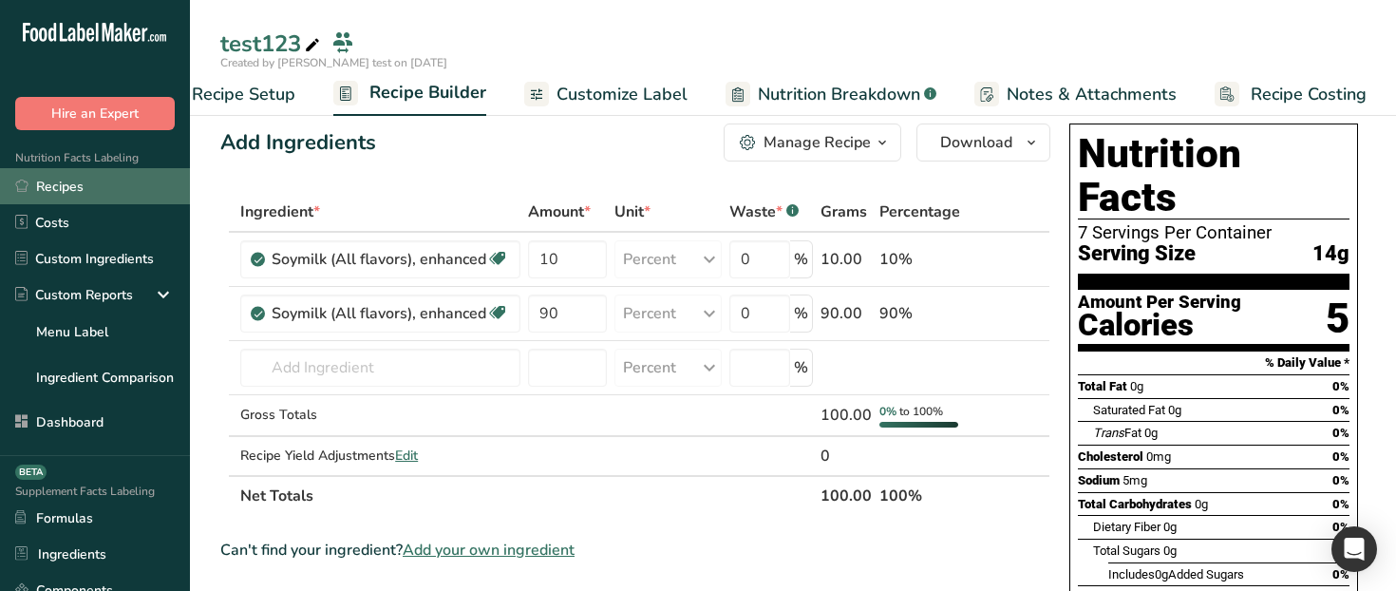
click at [94, 178] on link "Recipes" at bounding box center [95, 186] width 190 height 36
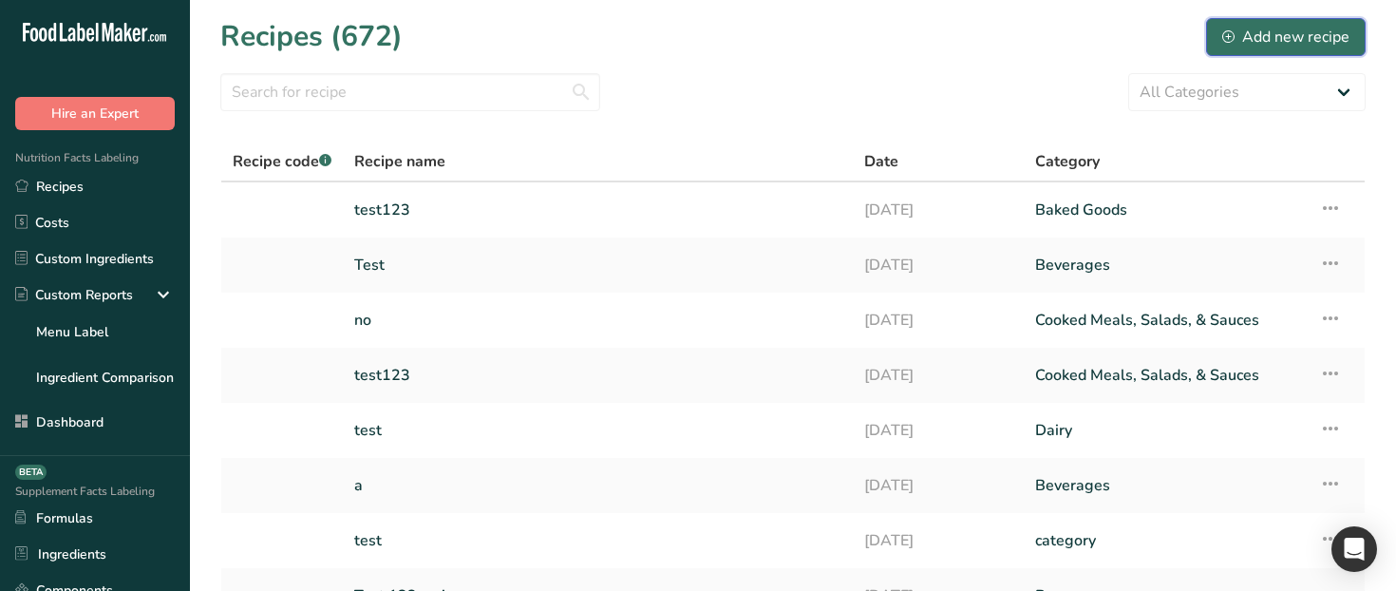
click at [1328, 39] on div "Add new recipe" at bounding box center [1285, 37] width 127 height 23
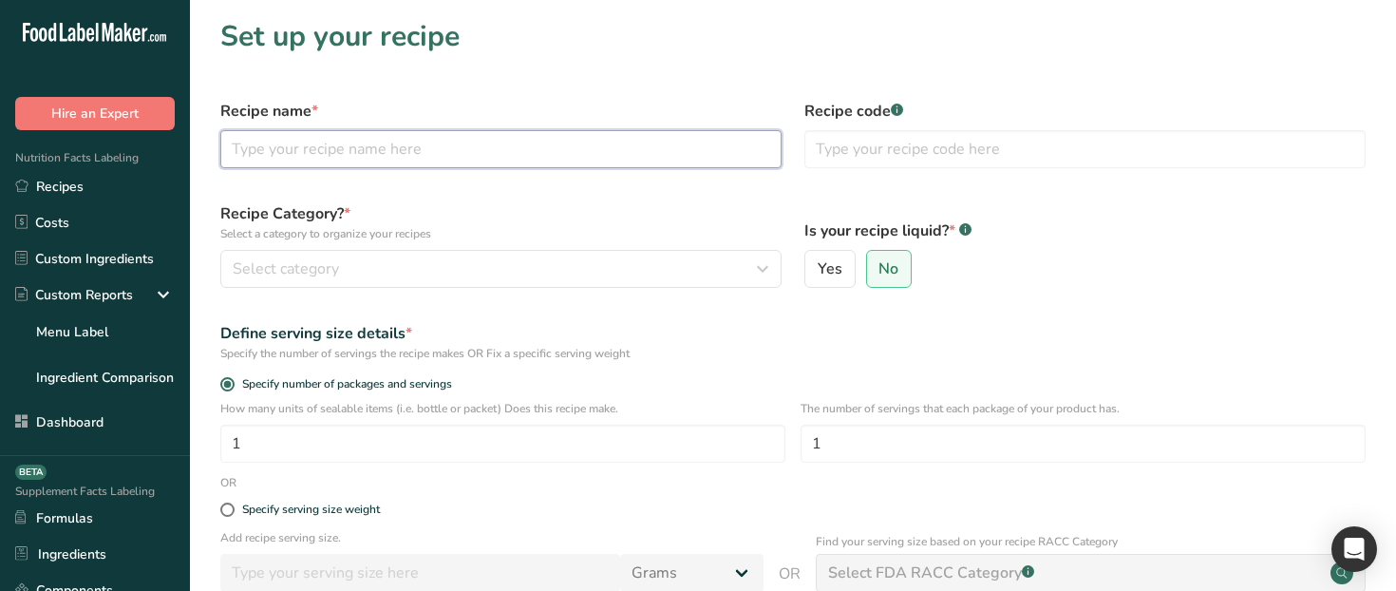
click at [605, 152] on input "text" at bounding box center [500, 149] width 561 height 38
type input "k"
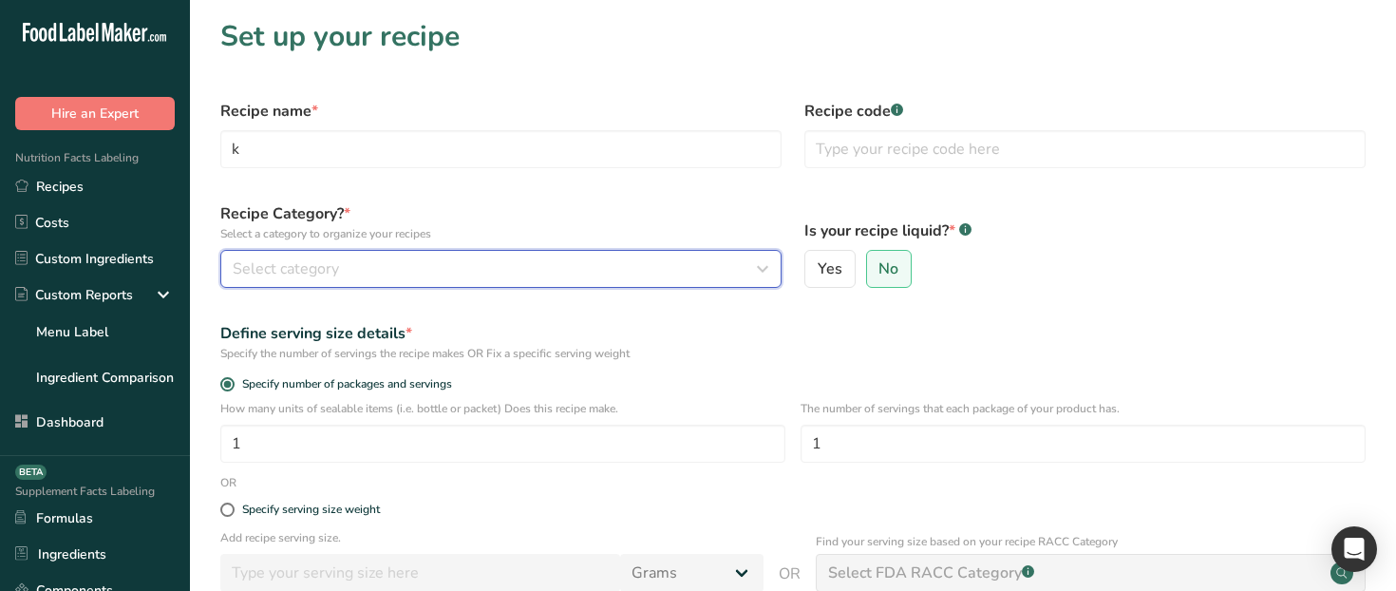
click at [555, 278] on div "Select category" at bounding box center [495, 268] width 525 height 23
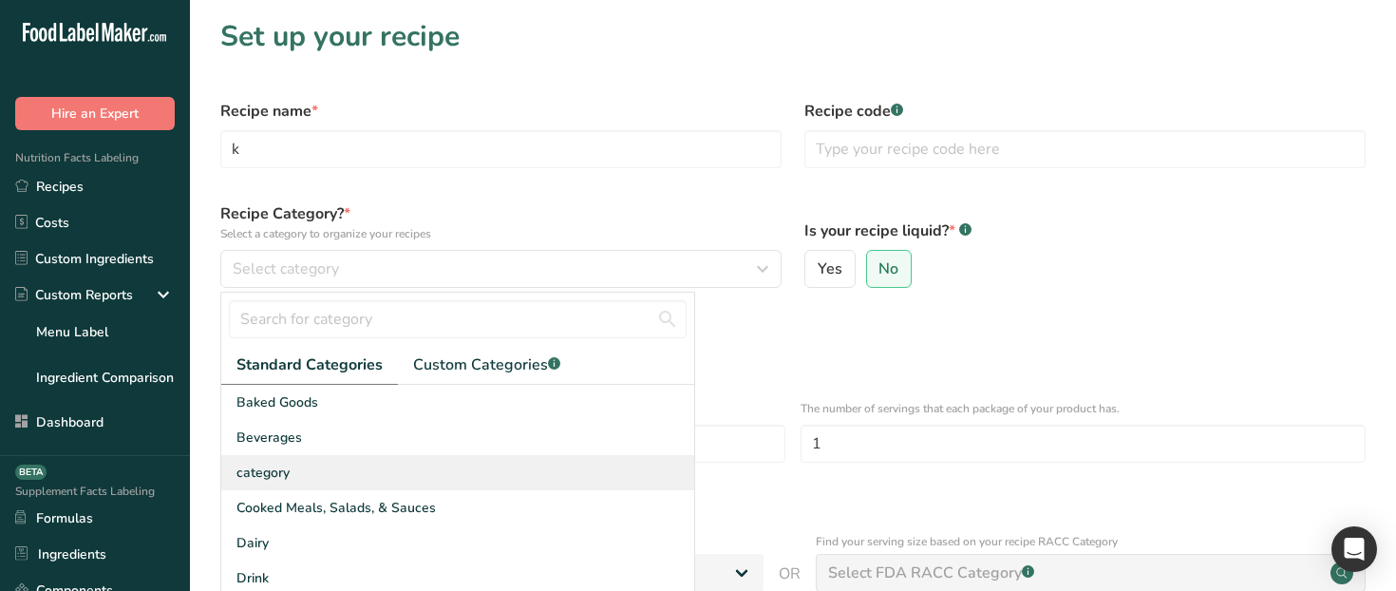
click at [510, 466] on div "category" at bounding box center [457, 472] width 473 height 35
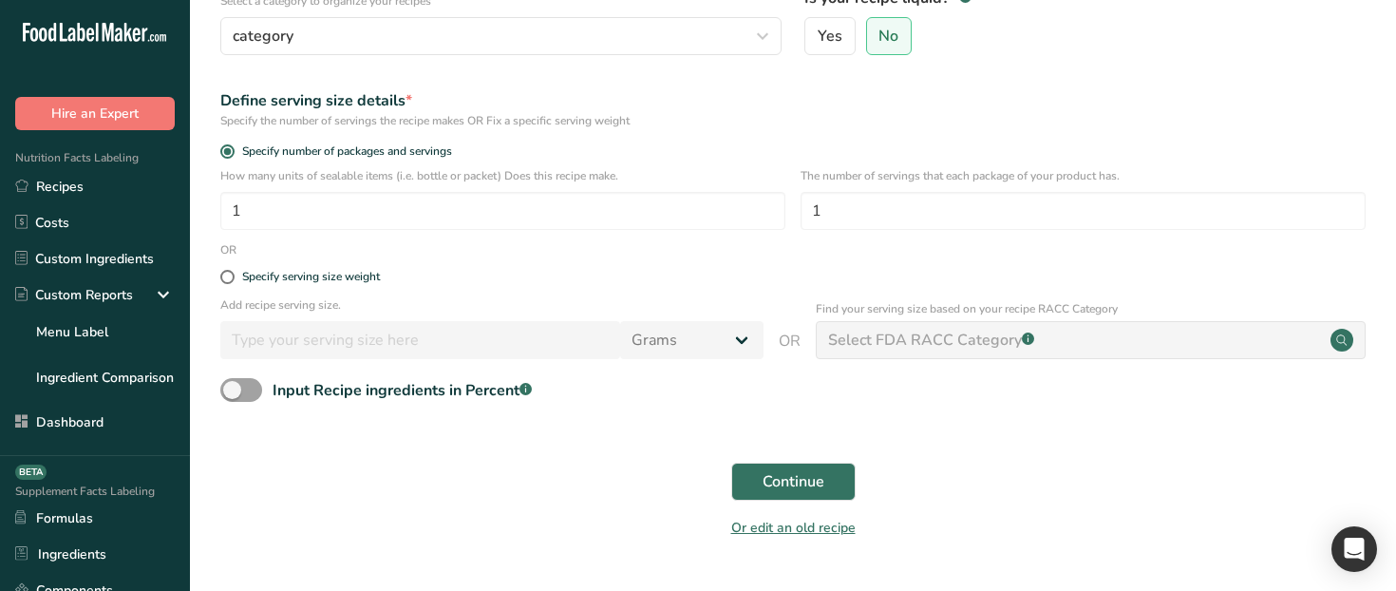
scroll to position [272, 0]
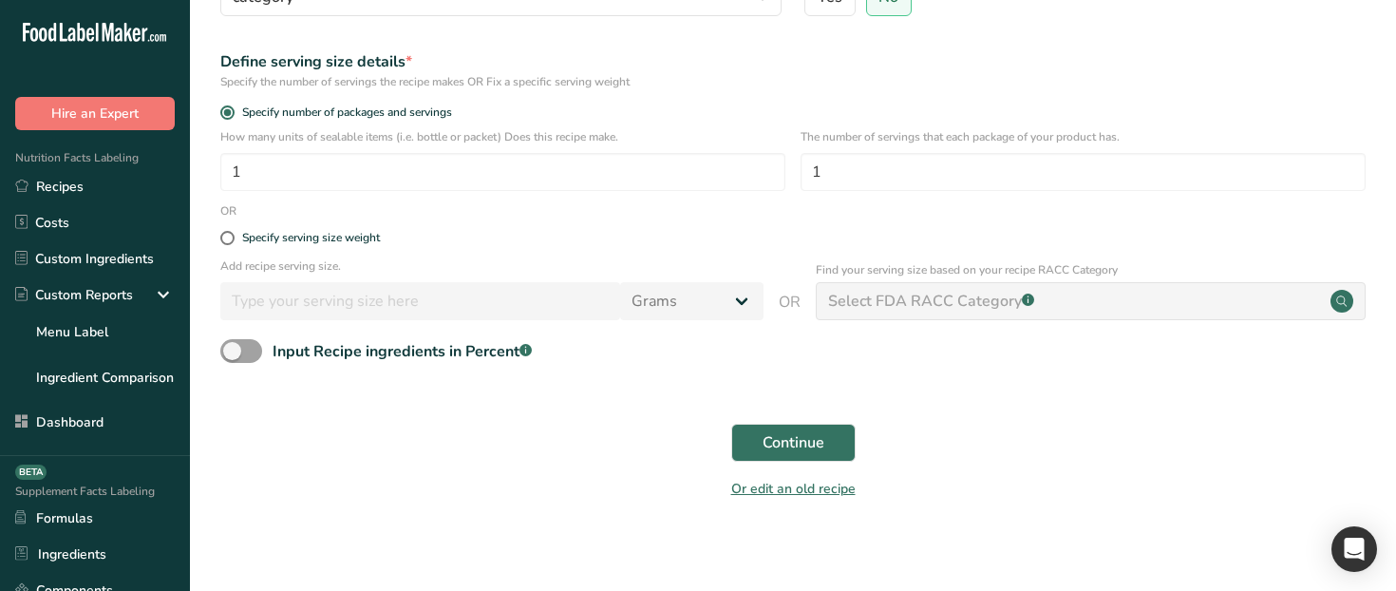
click at [1340, 302] on circle at bounding box center [1341, 301] width 23 height 23
click at [510, 161] on input "1" at bounding box center [502, 172] width 565 height 38
type input "10"
click at [869, 172] on input "1" at bounding box center [1083, 172] width 565 height 38
type input "10"
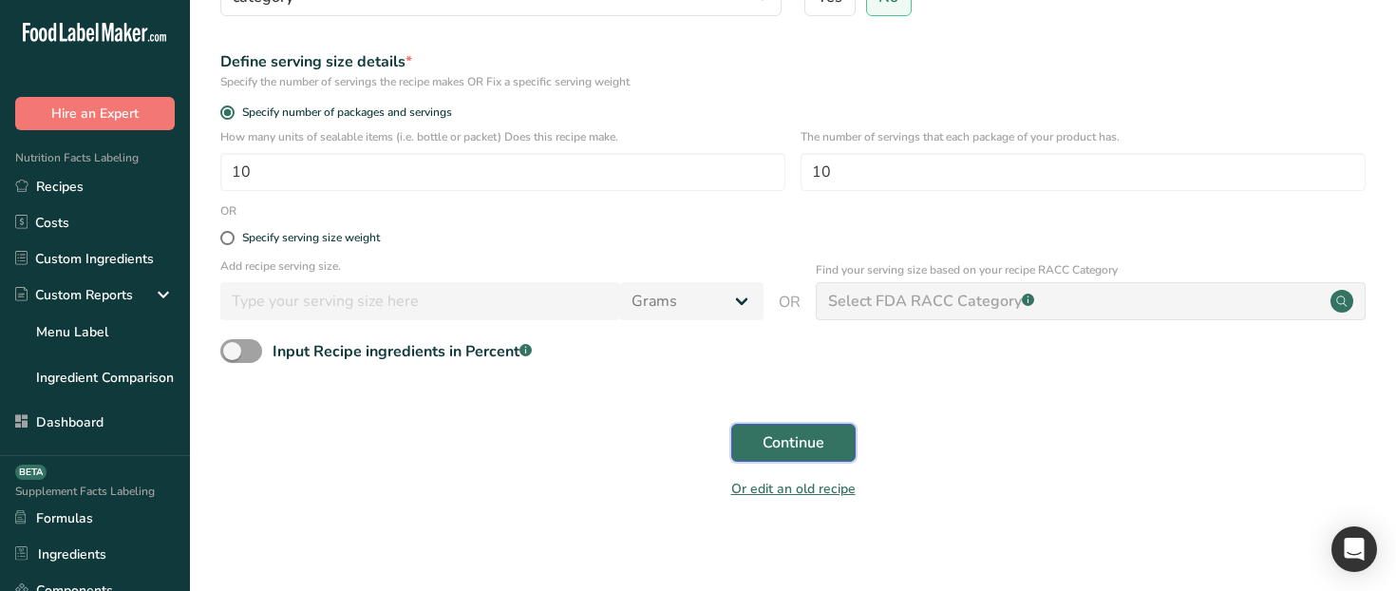
click at [805, 431] on span "Continue" at bounding box center [794, 442] width 62 height 23
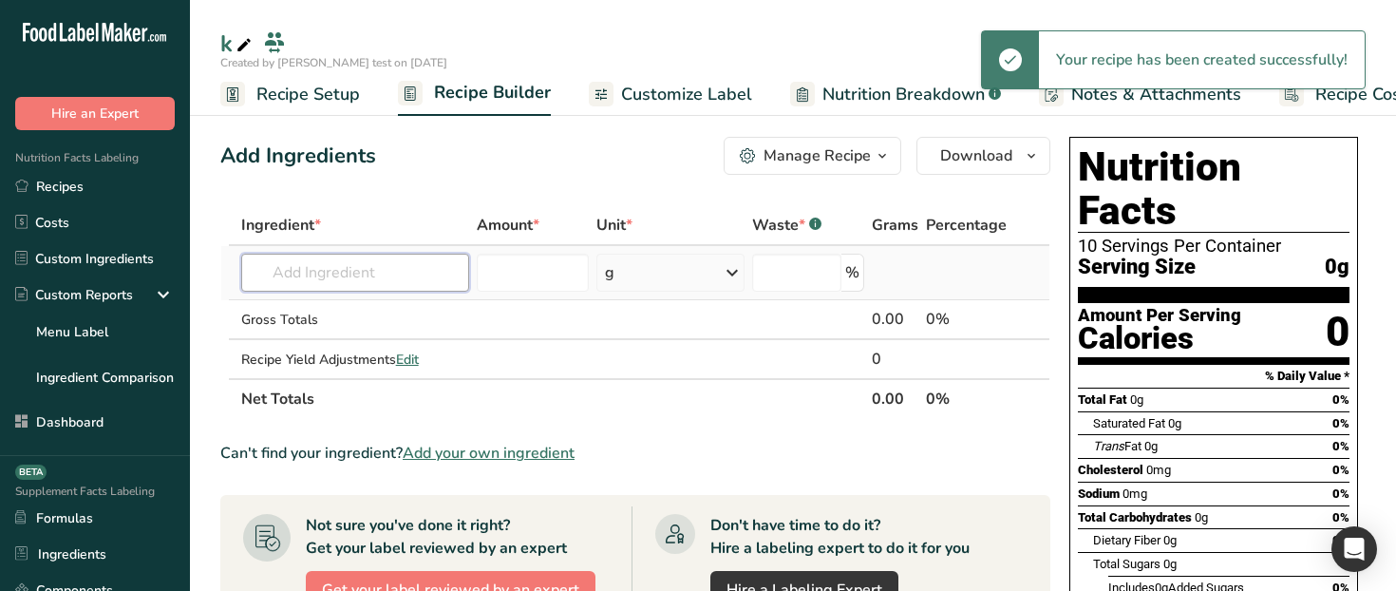
click at [368, 271] on input "text" at bounding box center [355, 273] width 229 height 38
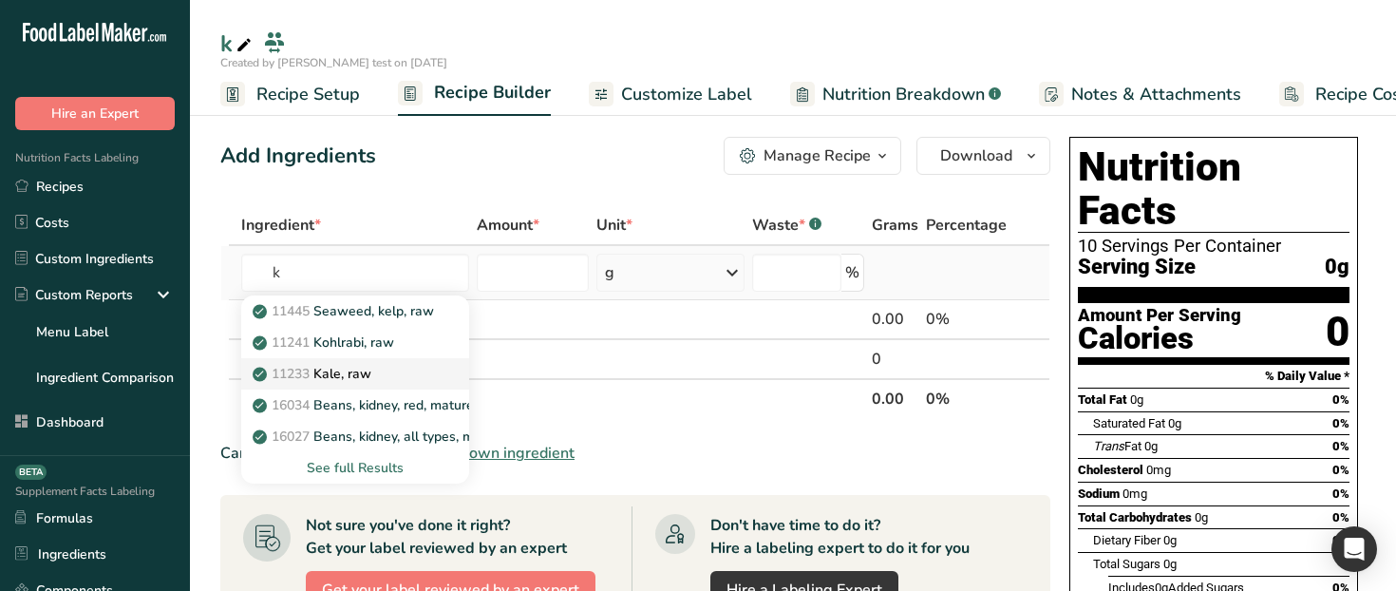
click at [402, 375] on div "11233 Kale, raw" at bounding box center [340, 374] width 168 height 20
type input "Kale, raw"
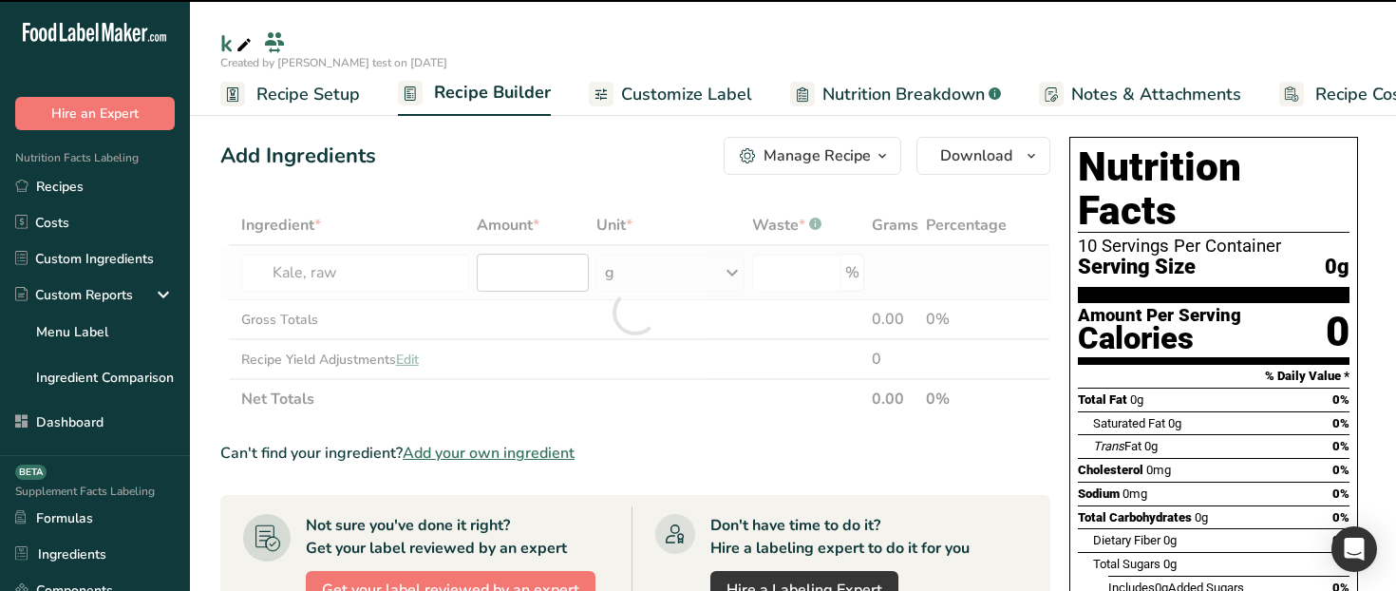
type input "0"
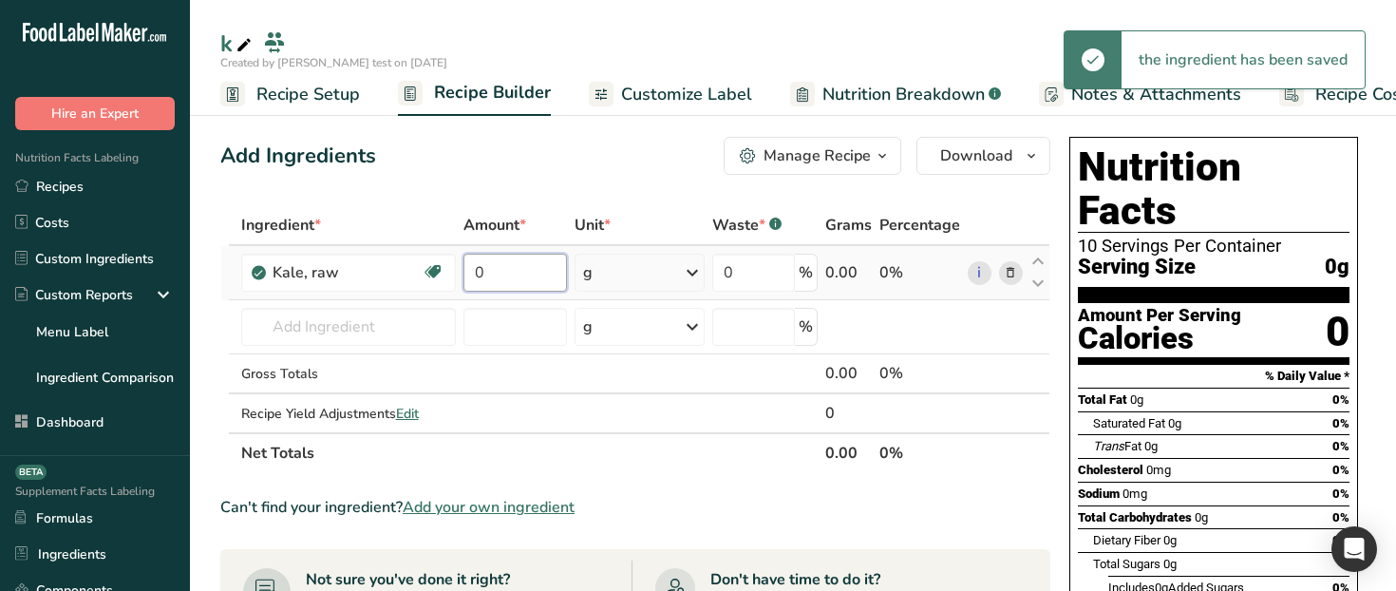
click at [521, 273] on input "0" at bounding box center [515, 273] width 104 height 38
click at [598, 163] on div "Add Ingredients Manage Recipe Delete Recipe Duplicate Recipe Scale Recipe Save …" at bounding box center [635, 156] width 830 height 38
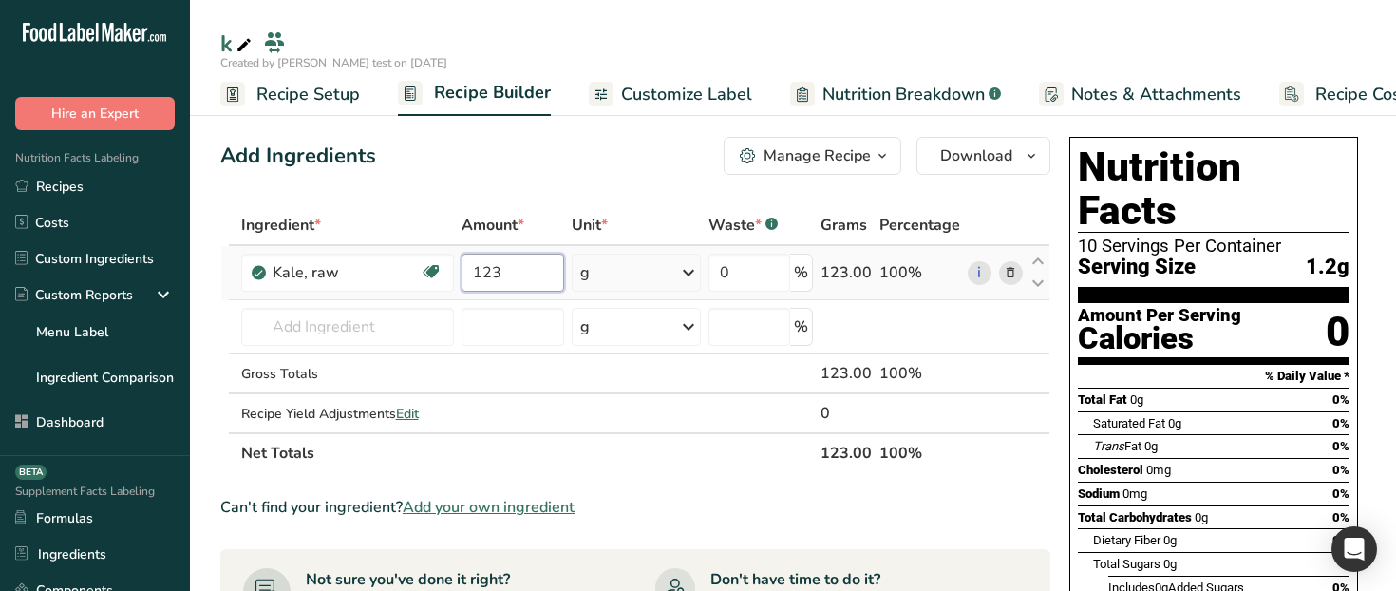
click at [527, 267] on input "123" at bounding box center [513, 273] width 103 height 38
type input "1230"
click at [649, 153] on div "Add Ingredients Manage Recipe Delete Recipe Duplicate Recipe Scale Recipe Save …" at bounding box center [635, 156] width 830 height 38
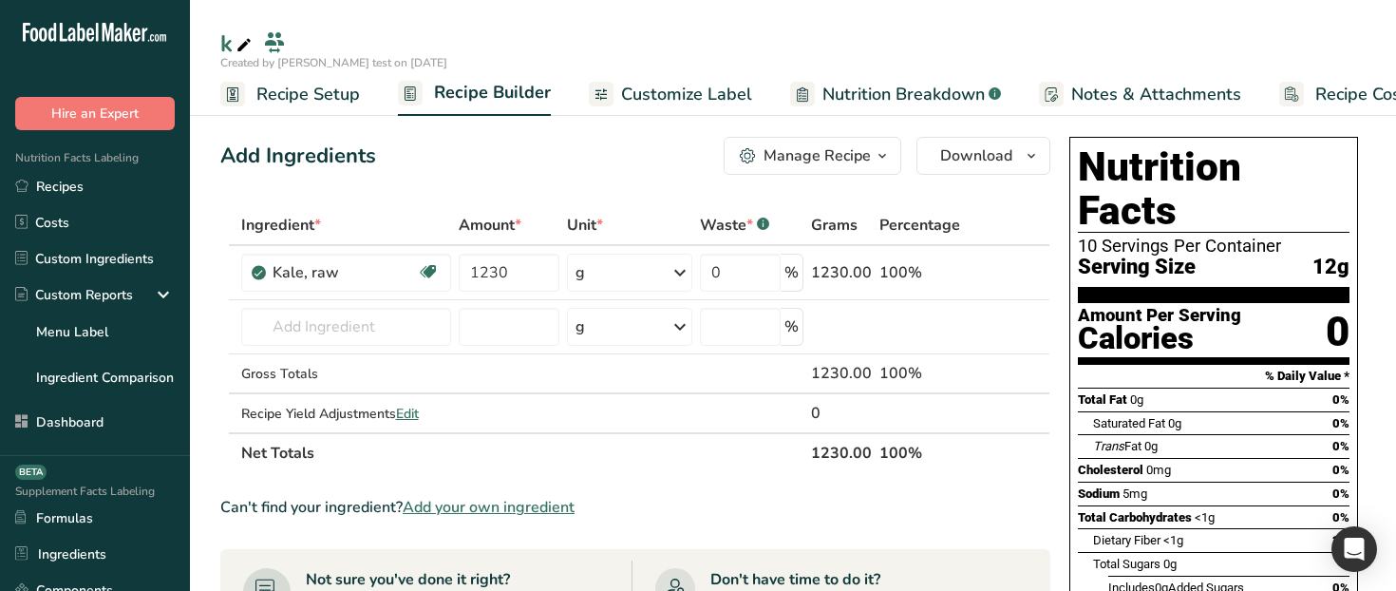
click at [652, 108] on link "Customize Label" at bounding box center [670, 94] width 163 height 43
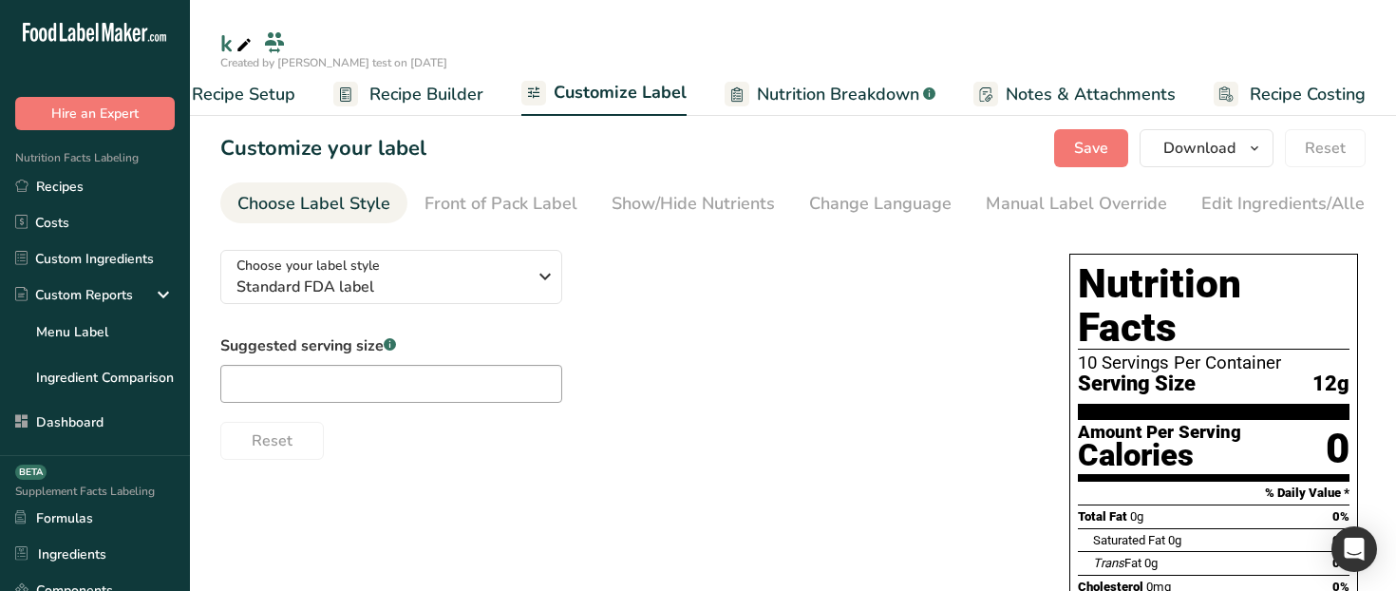
click at [801, 94] on span "Nutrition Breakdown" at bounding box center [838, 95] width 162 height 26
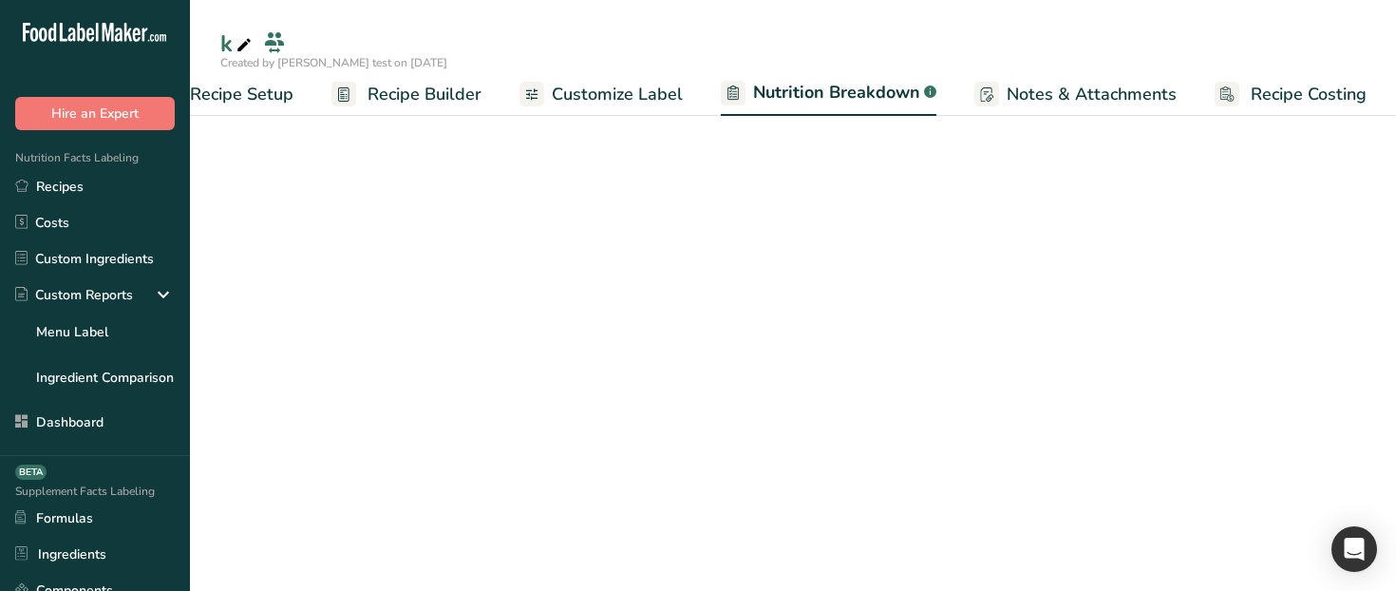
select select "Calories"
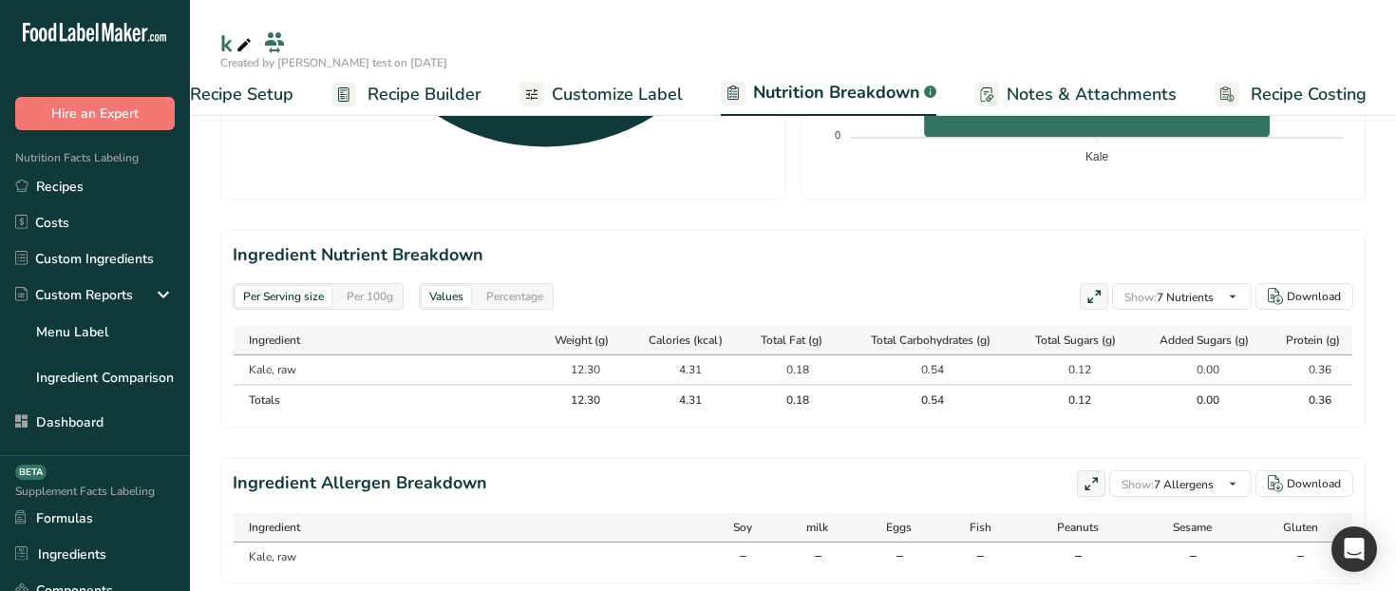
scroll to position [793, 0]
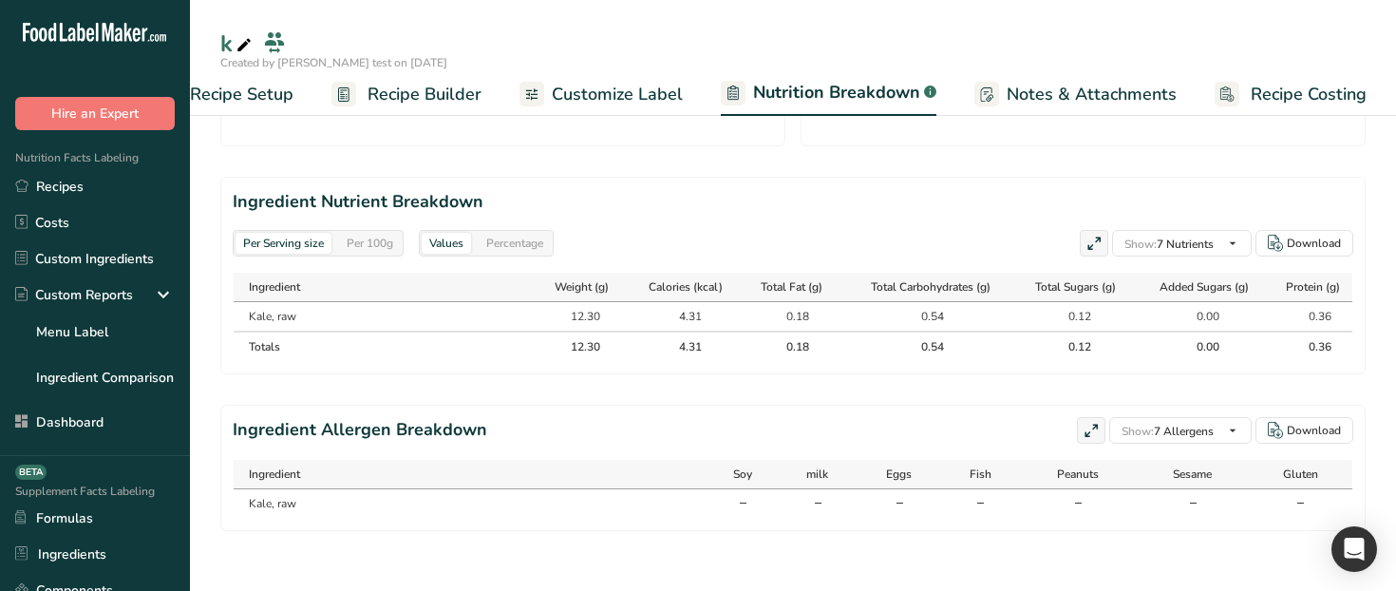
click at [370, 246] on div "Per 100g" at bounding box center [370, 243] width 62 height 21
click at [526, 239] on div "Percentage" at bounding box center [515, 243] width 72 height 21
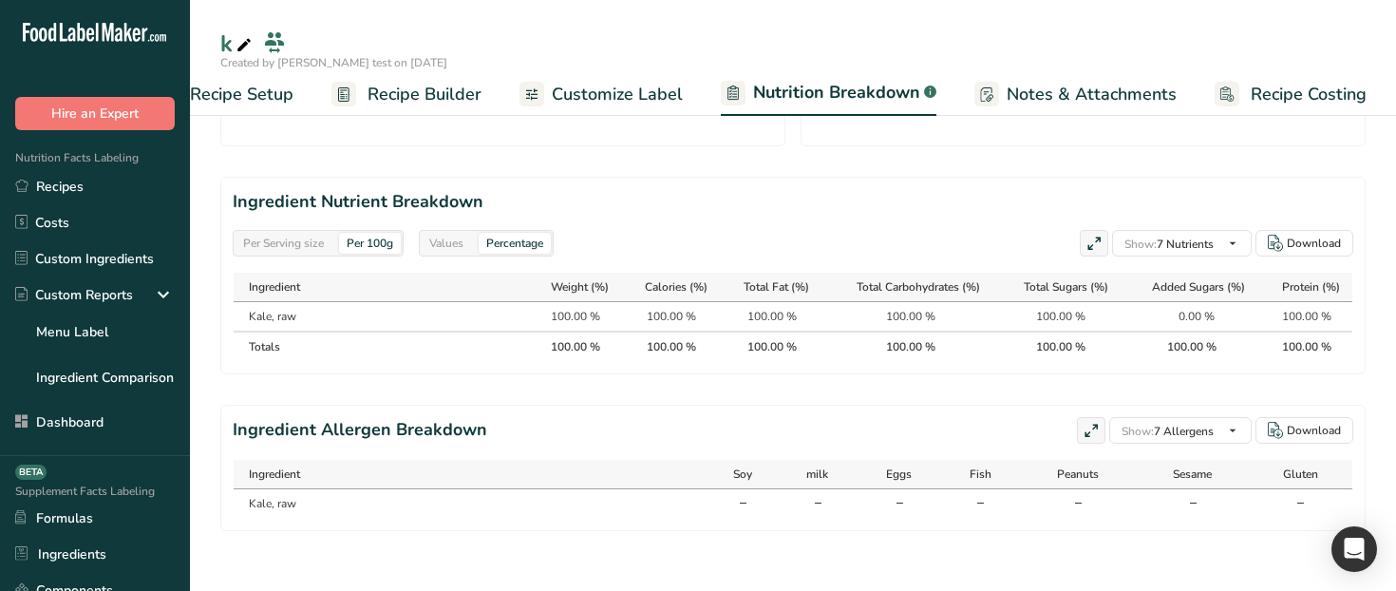
click at [399, 100] on span "Recipe Builder" at bounding box center [424, 95] width 114 height 26
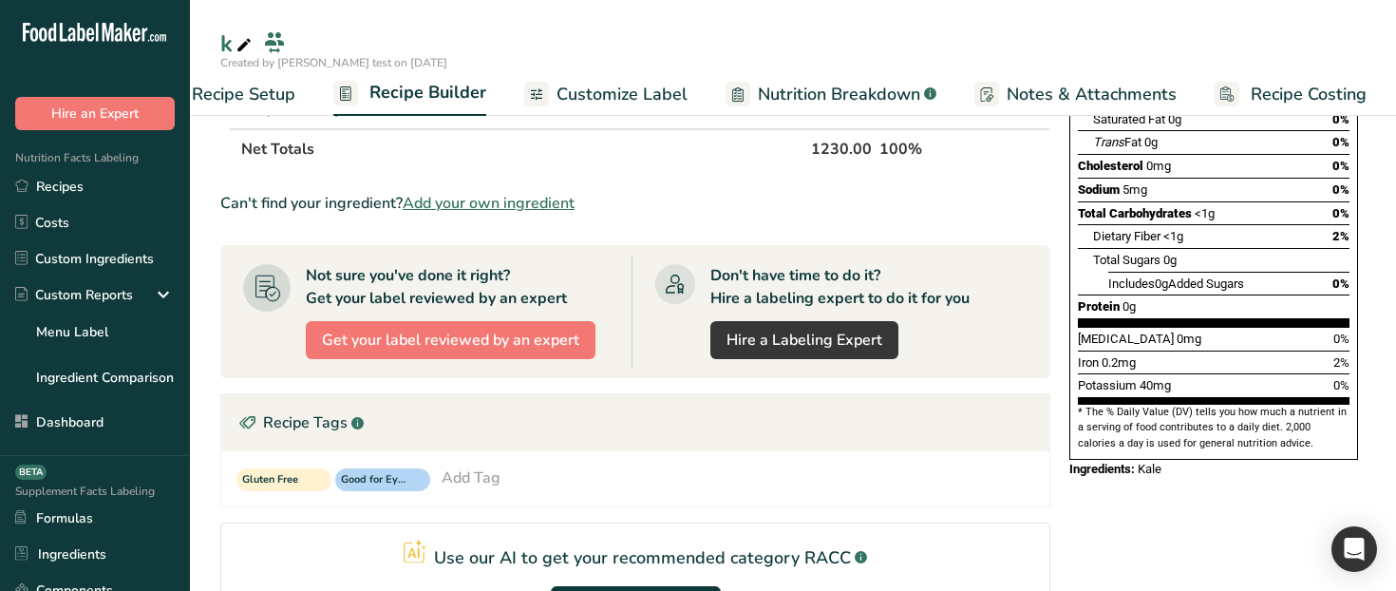
click at [228, 91] on span "Recipe Setup" at bounding box center [244, 95] width 104 height 26
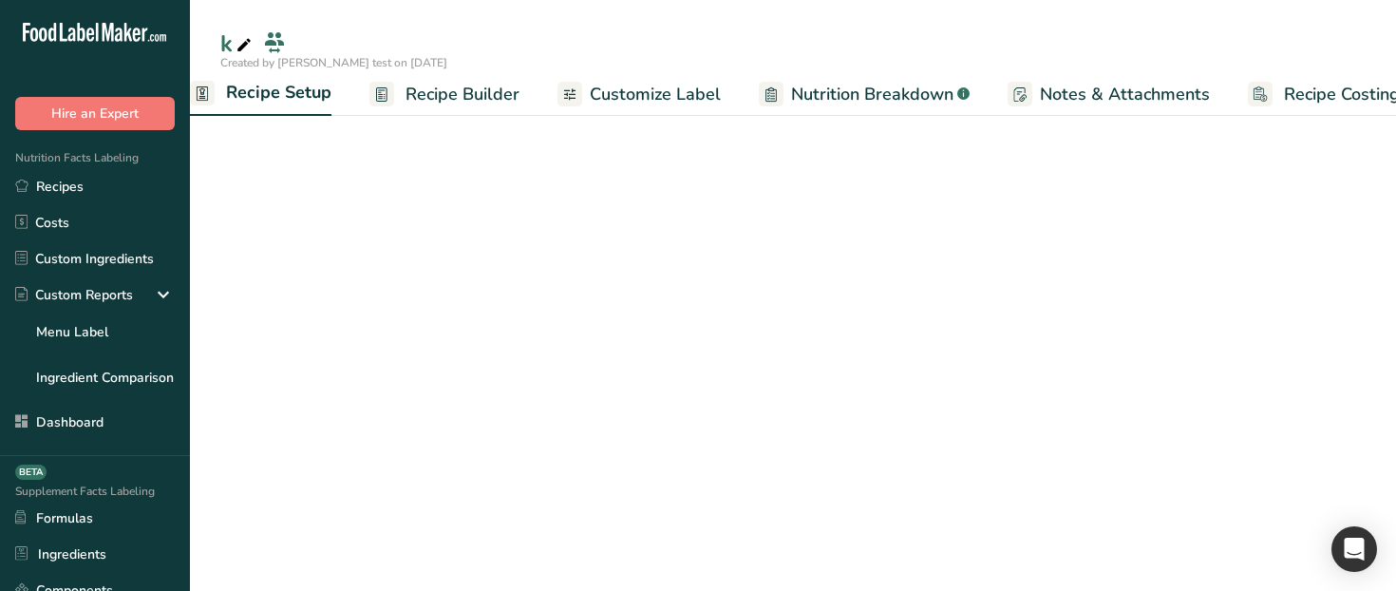
scroll to position [206, 0]
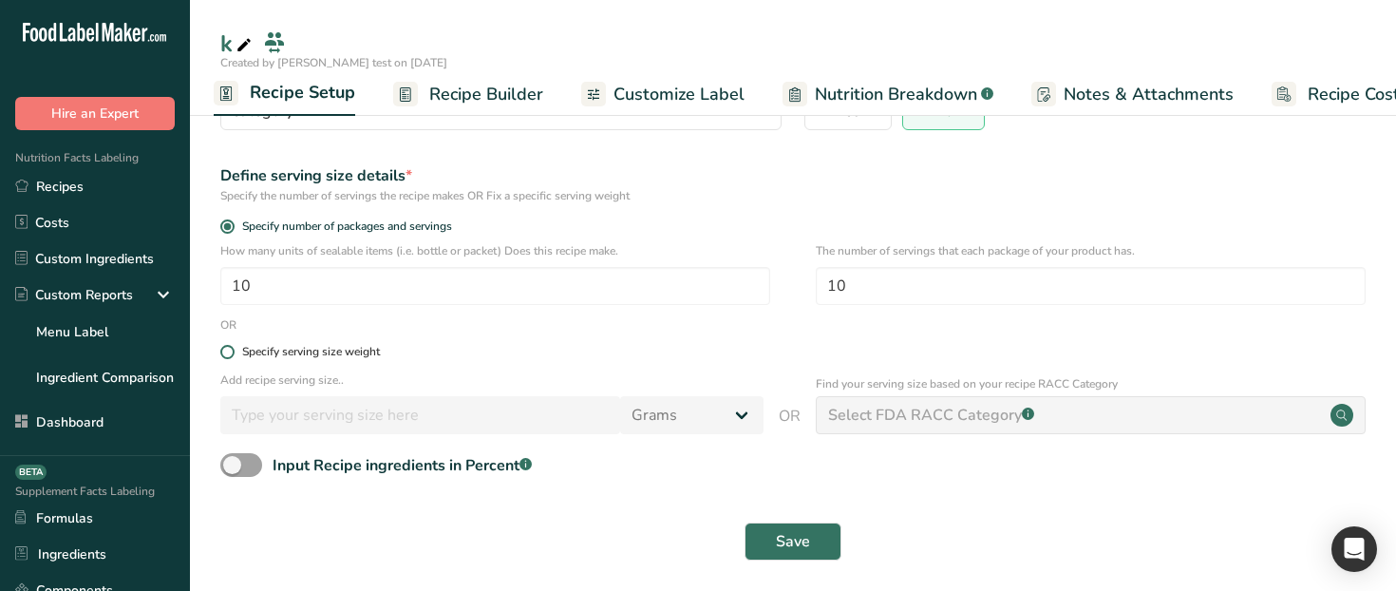
click at [256, 352] on div "Specify serving size weight" at bounding box center [311, 352] width 138 height 14
click at [233, 352] on input "Specify serving size weight" at bounding box center [226, 352] width 12 height 12
radio input "true"
radio input "false"
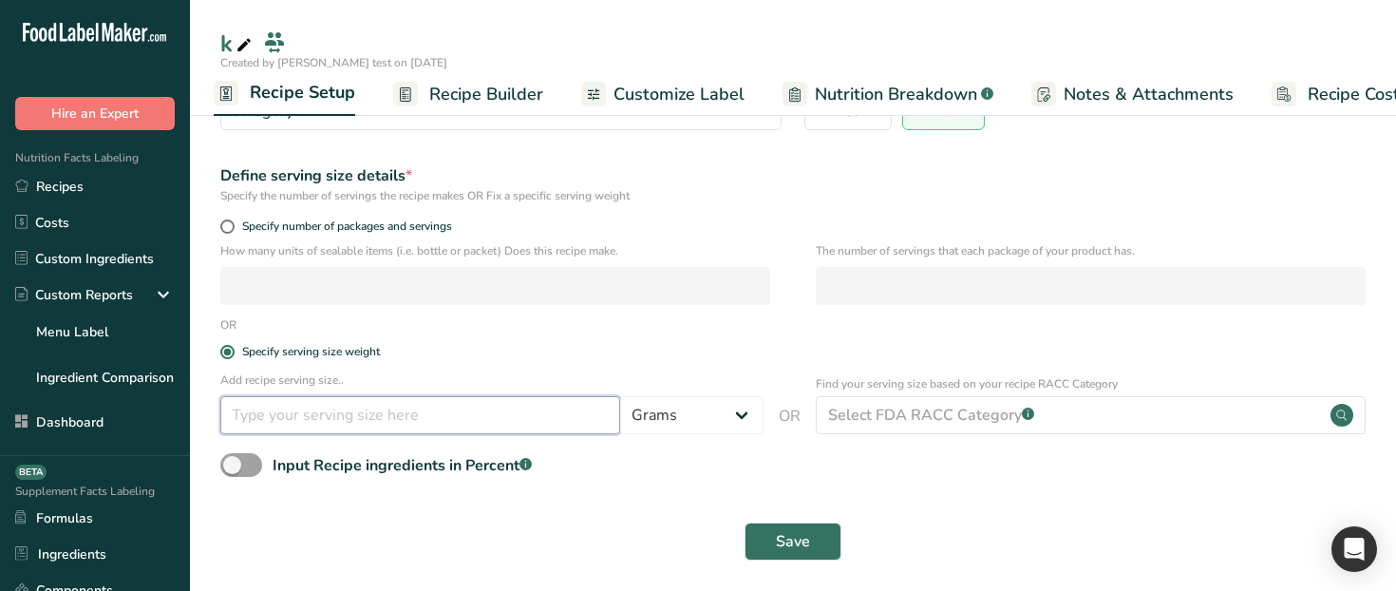
click at [457, 420] on input "number" at bounding box center [420, 415] width 400 height 38
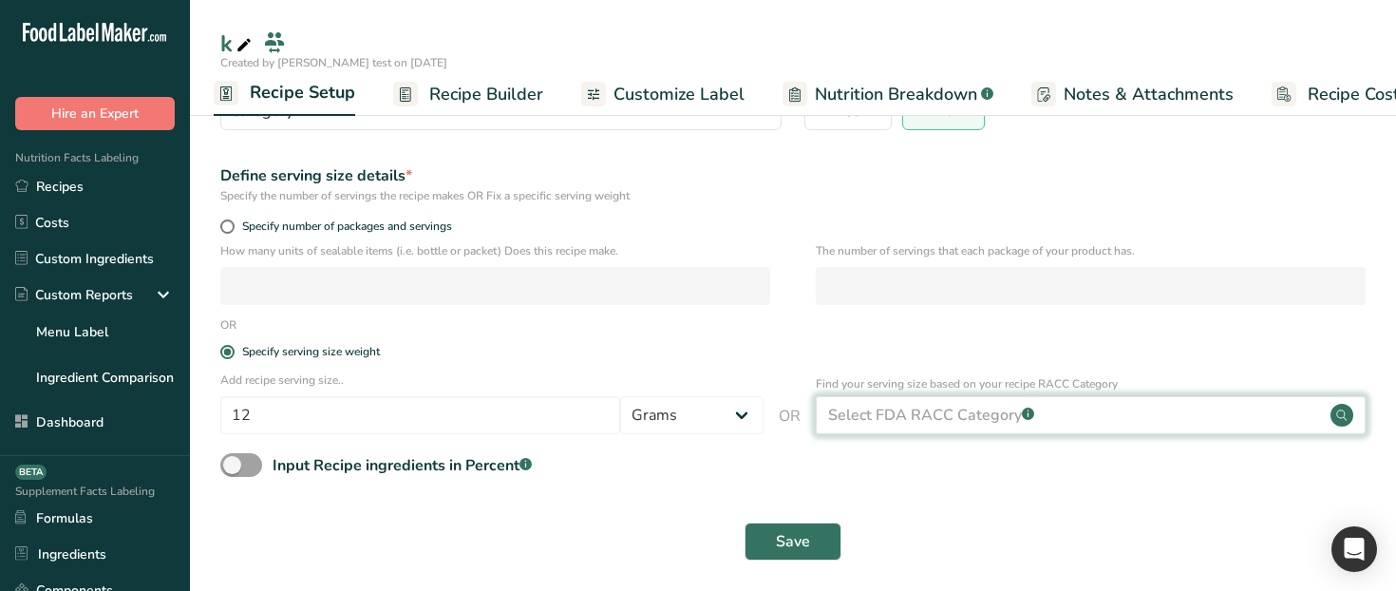
click at [992, 429] on div "Select FDA RACC Category .a-a{fill:#347362;}.b-a{fill:#fff;}" at bounding box center [1091, 415] width 550 height 38
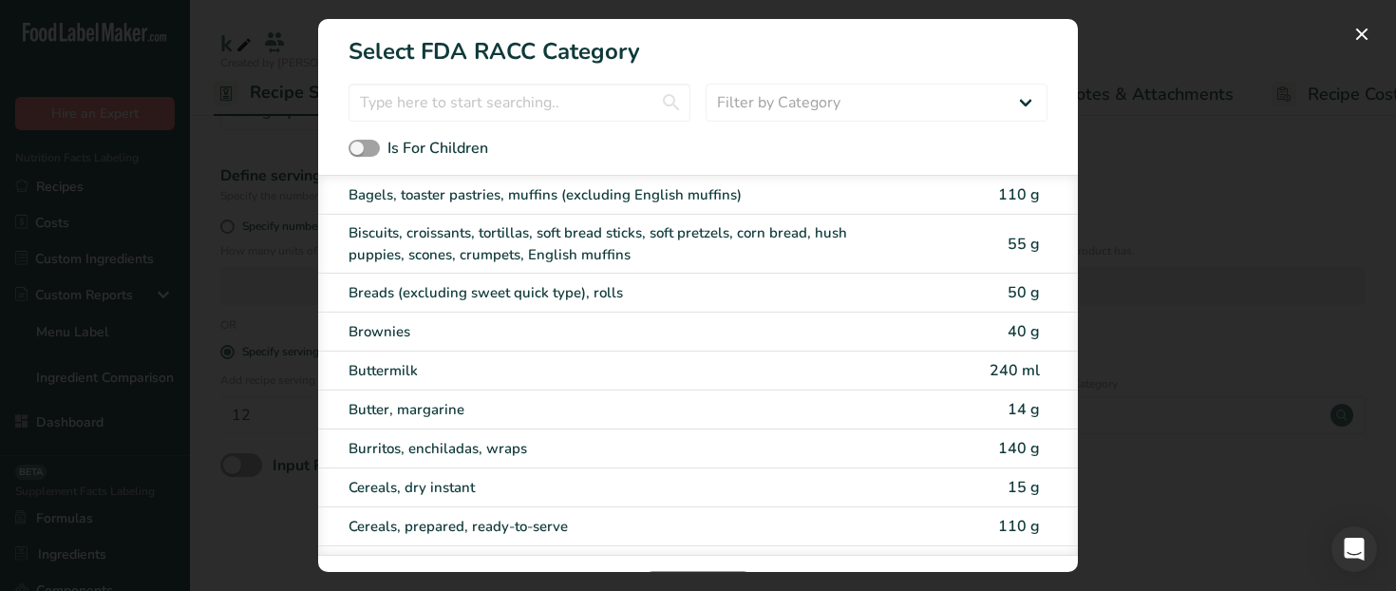
click at [683, 382] on div "Buttermilk 240 ml" at bounding box center [698, 370] width 760 height 39
type input "240"
select select "27"
select select "29"
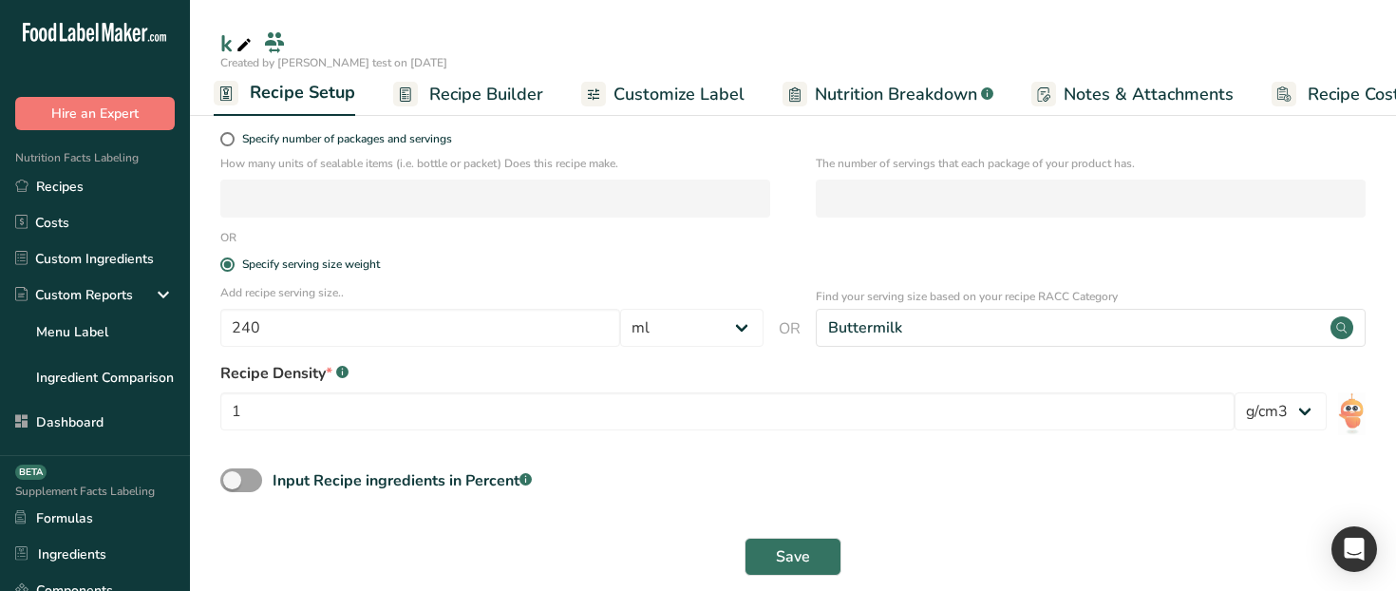
scroll to position [331, 0]
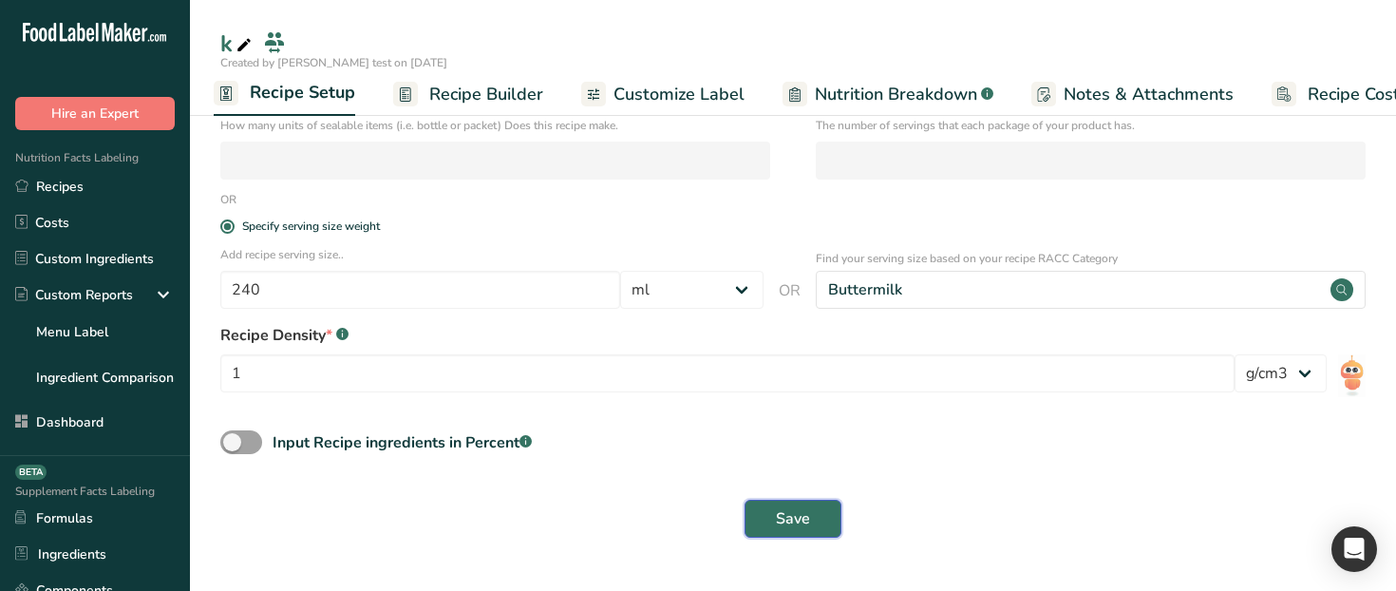
click at [789, 510] on span "Save" at bounding box center [793, 518] width 34 height 23
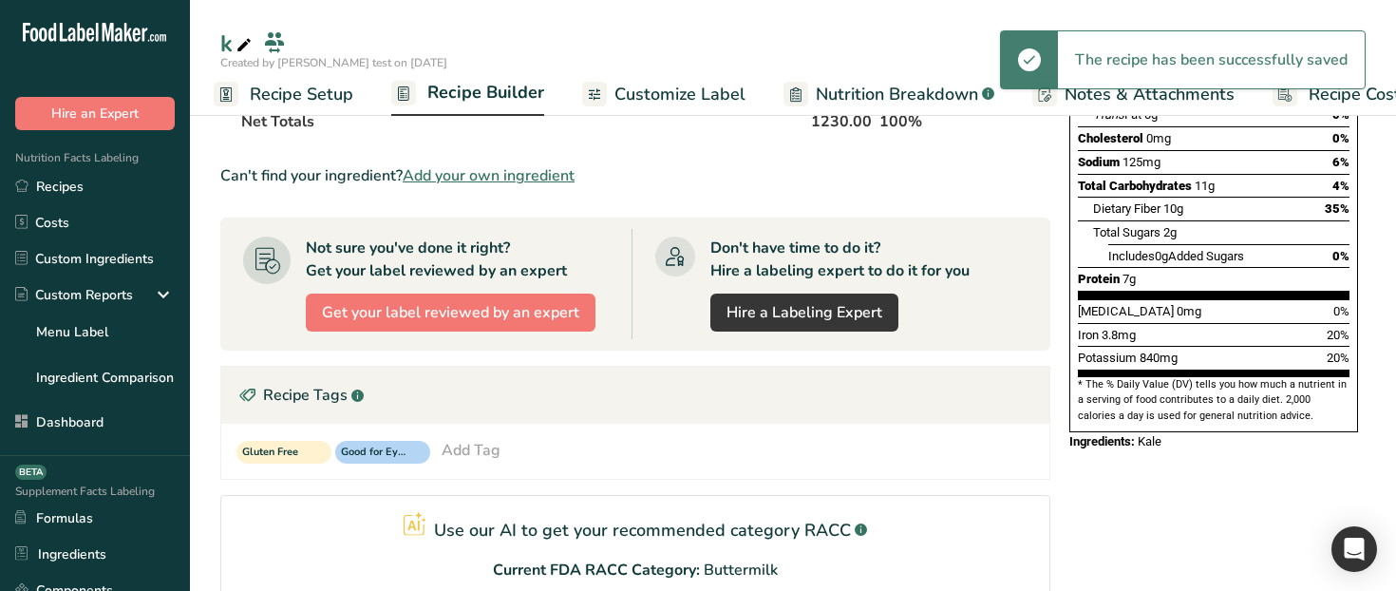
click at [483, 95] on span "Recipe Builder" at bounding box center [485, 93] width 117 height 26
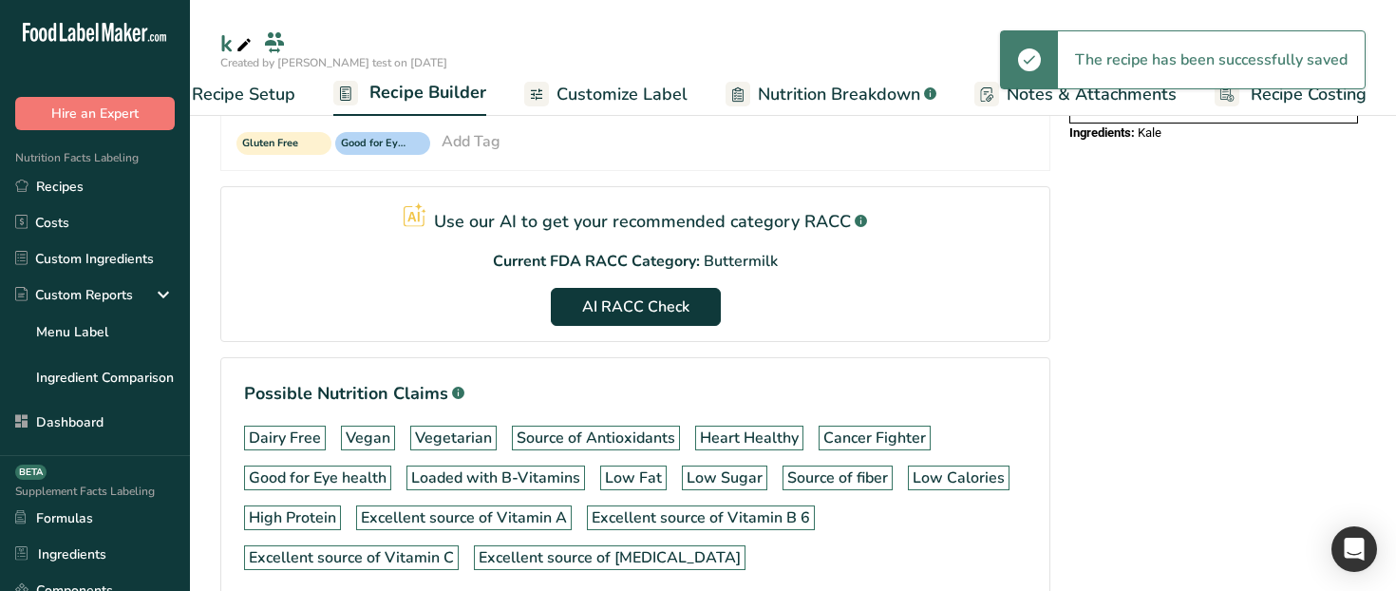
scroll to position [626, 0]
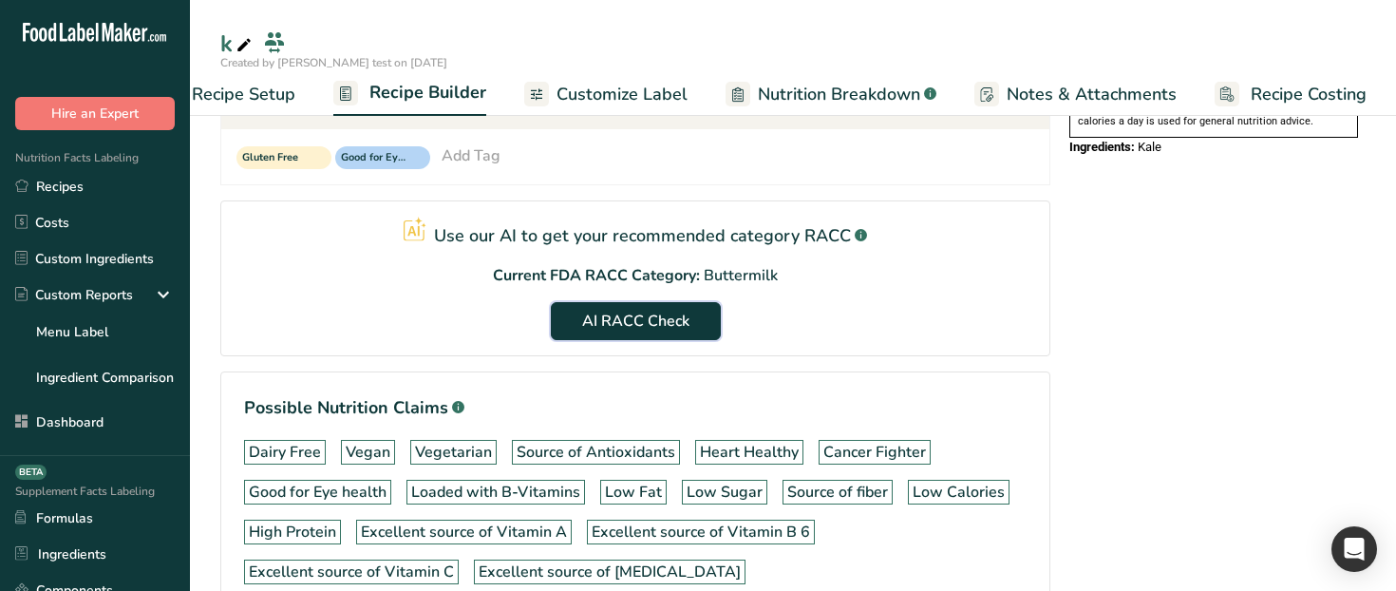
click at [651, 324] on span "AI RACC Check" at bounding box center [635, 321] width 107 height 23
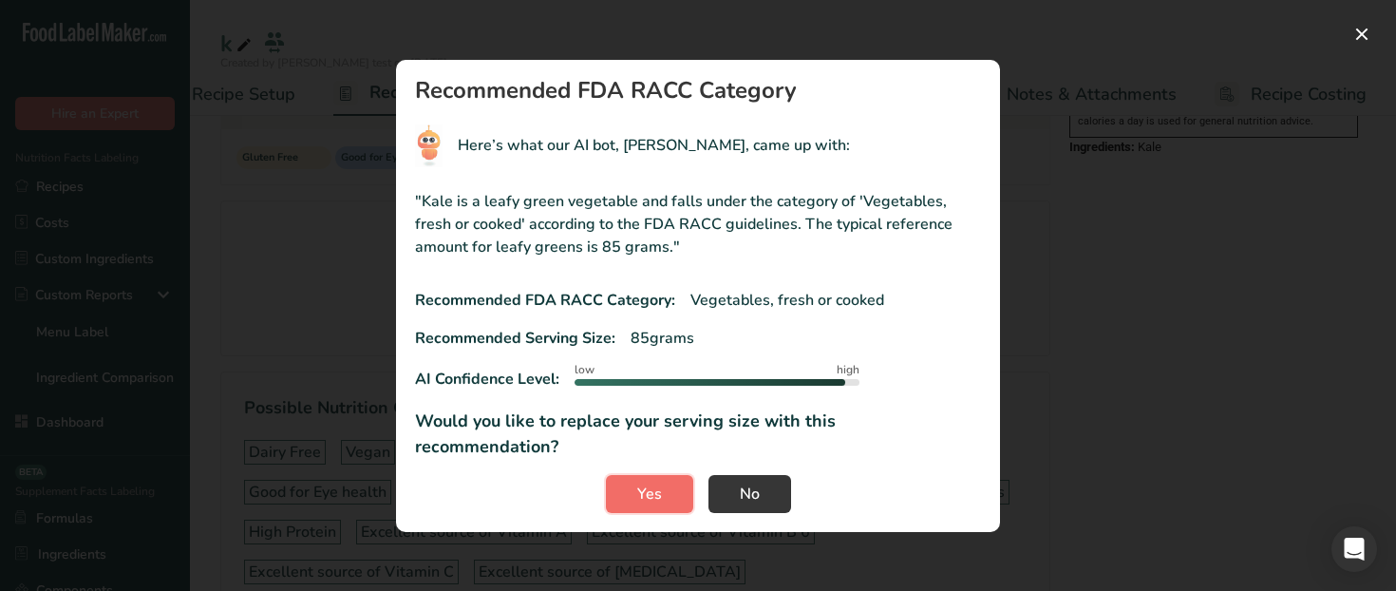
click at [650, 482] on span "Yes" at bounding box center [649, 493] width 25 height 23
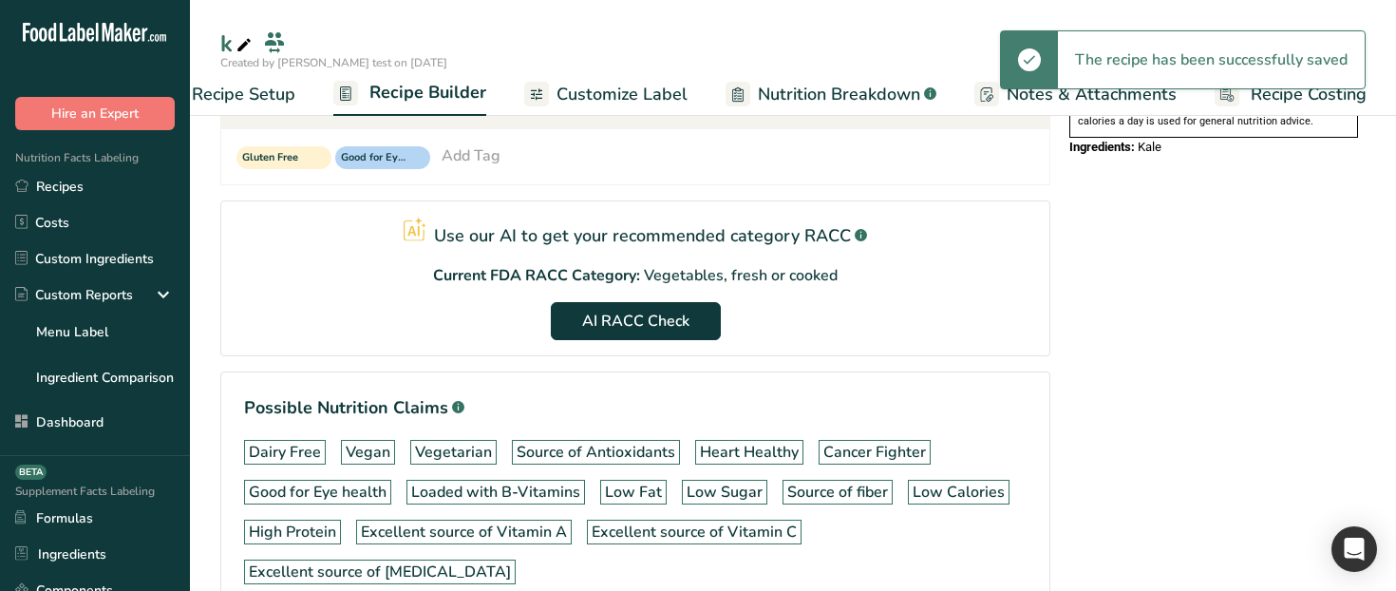
click at [261, 107] on link "Recipe Setup" at bounding box center [226, 94] width 140 height 43
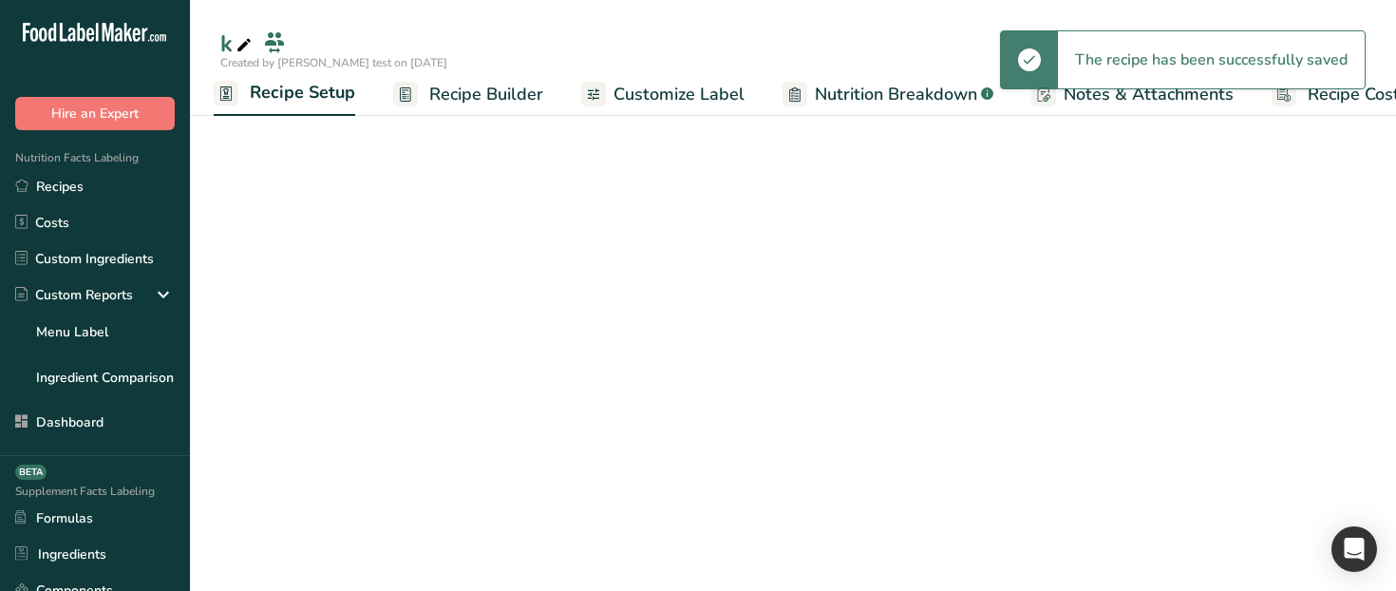
scroll to position [206, 0]
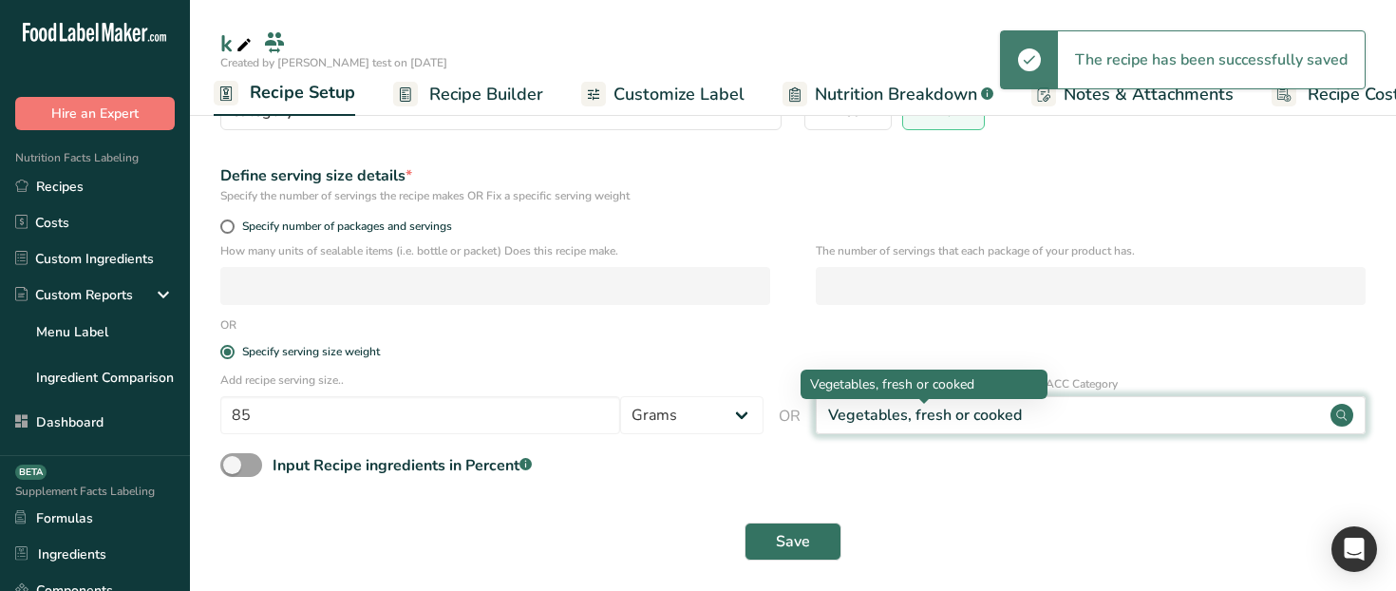
click at [885, 410] on div "Vegetables, fresh or cooked" at bounding box center [925, 415] width 194 height 23
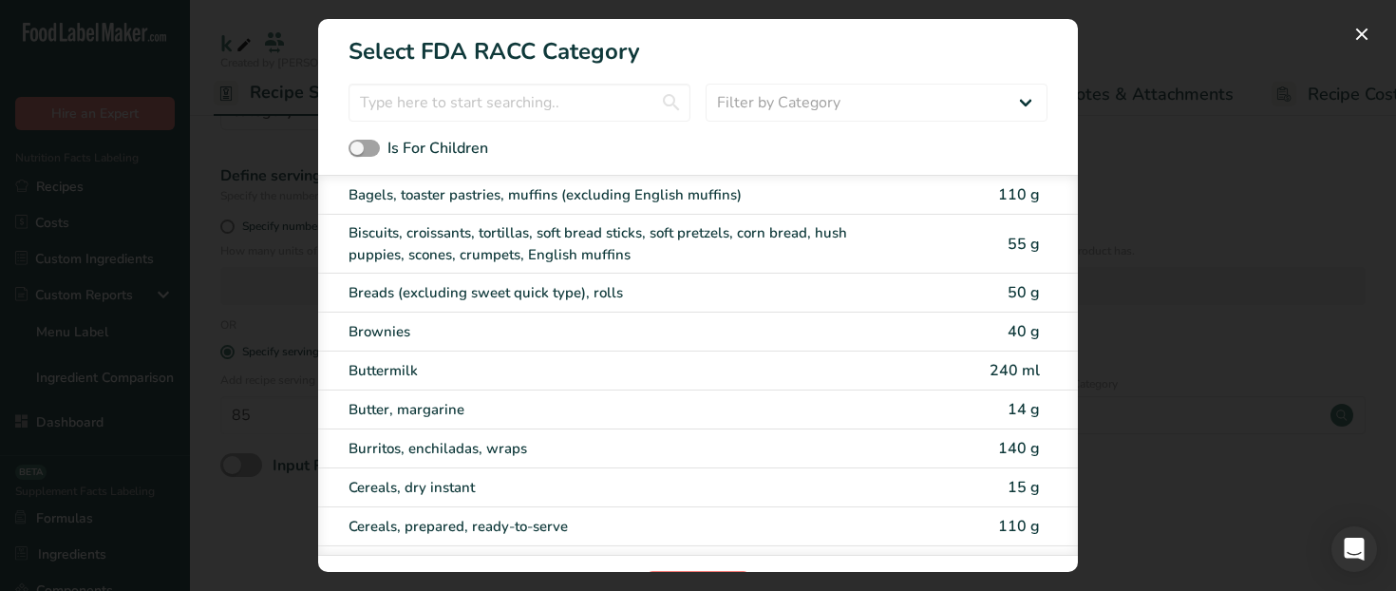
click at [1002, 243] on div "55 g" at bounding box center [1011, 244] width 57 height 23
type input "55"
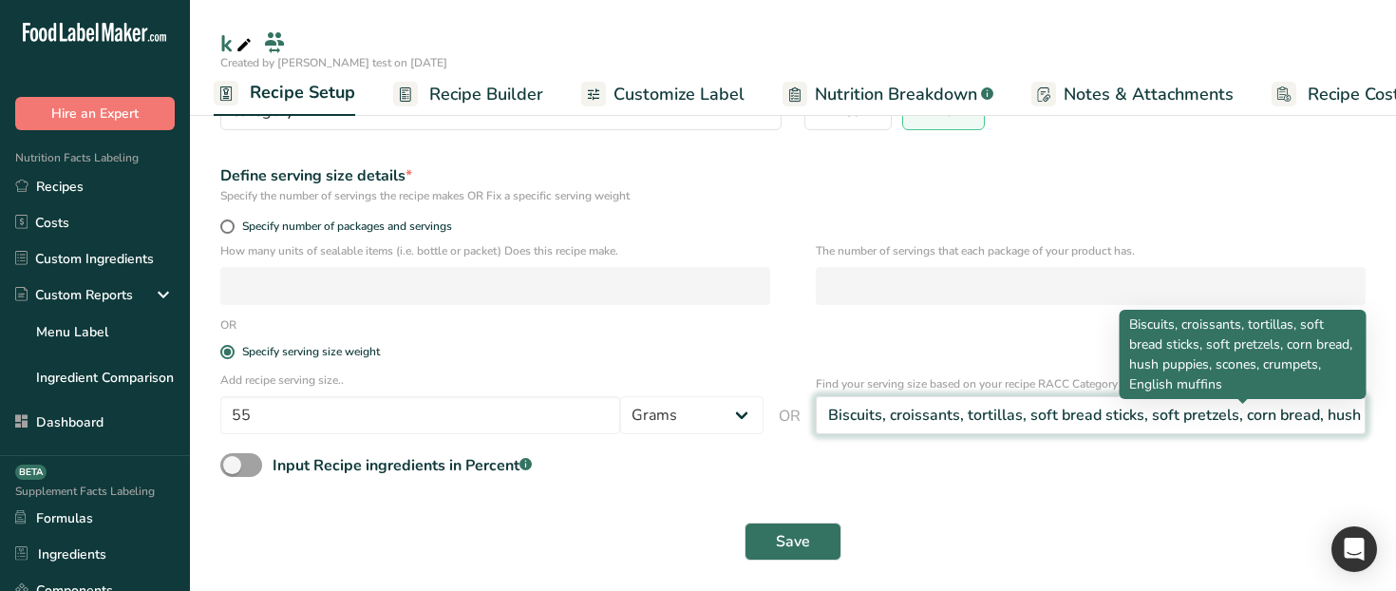
click at [951, 424] on div "Biscuits, croissants, tortillas, soft bread sticks, soft pretzels, corn bread, …" at bounding box center [1244, 415] width 833 height 23
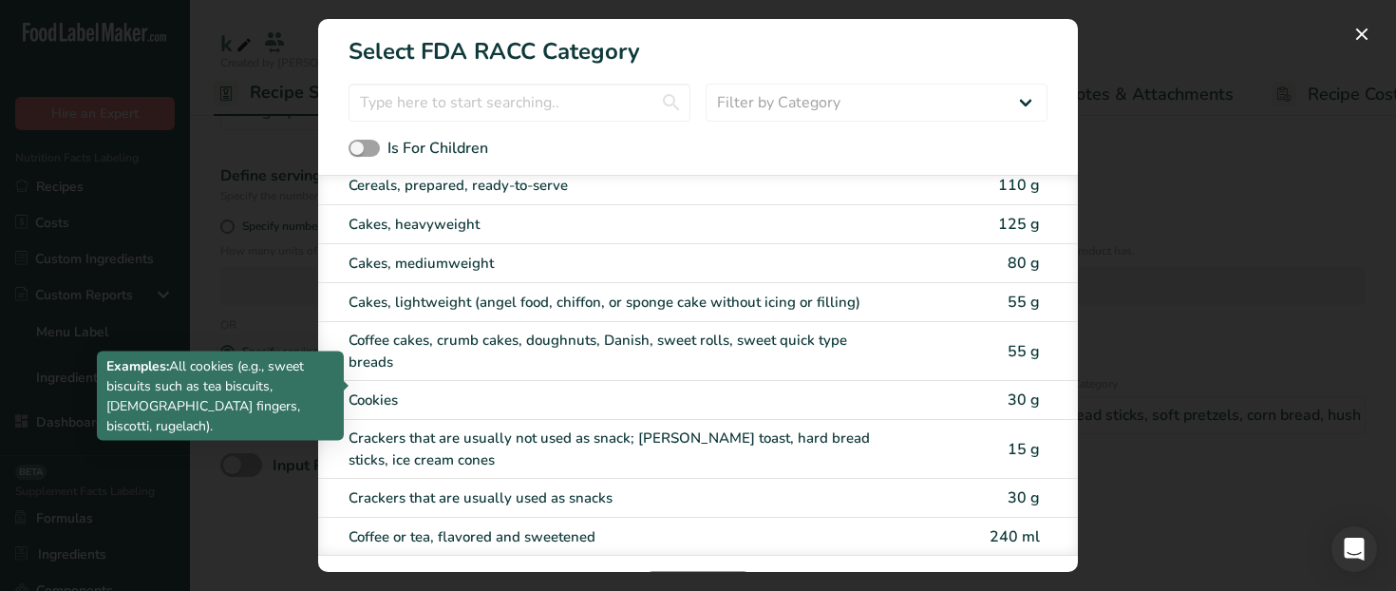
scroll to position [355, 0]
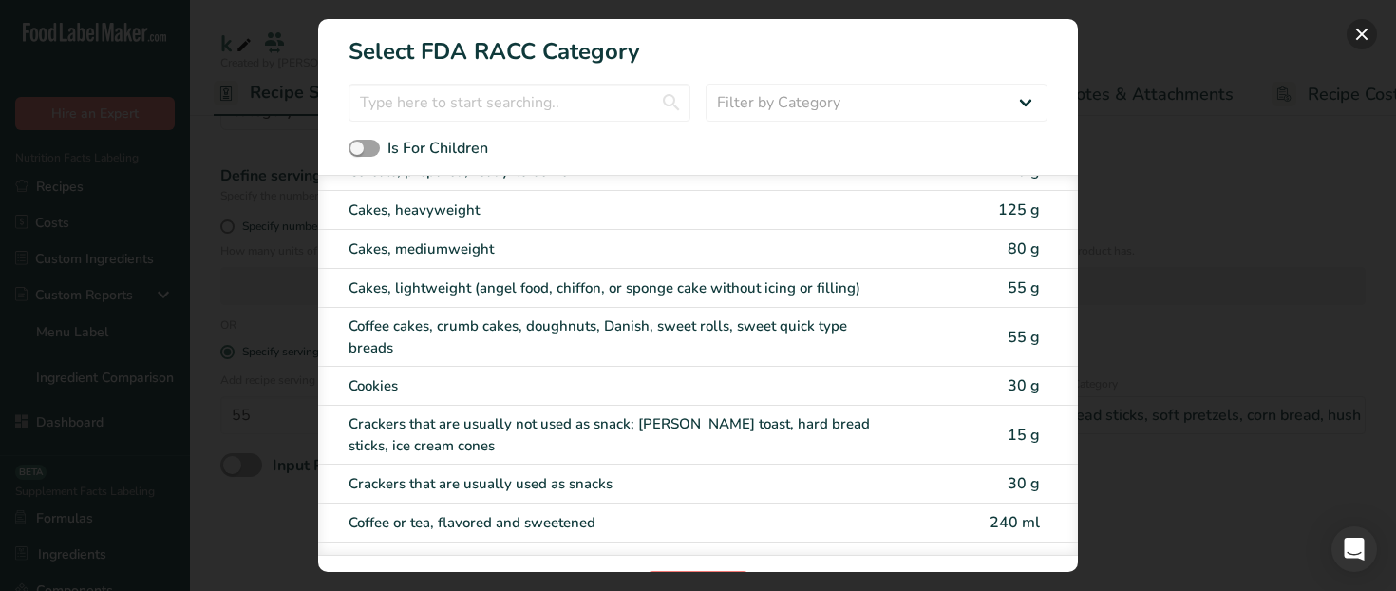
click at [1358, 31] on button "RACC Category Selection Modal" at bounding box center [1362, 34] width 30 height 30
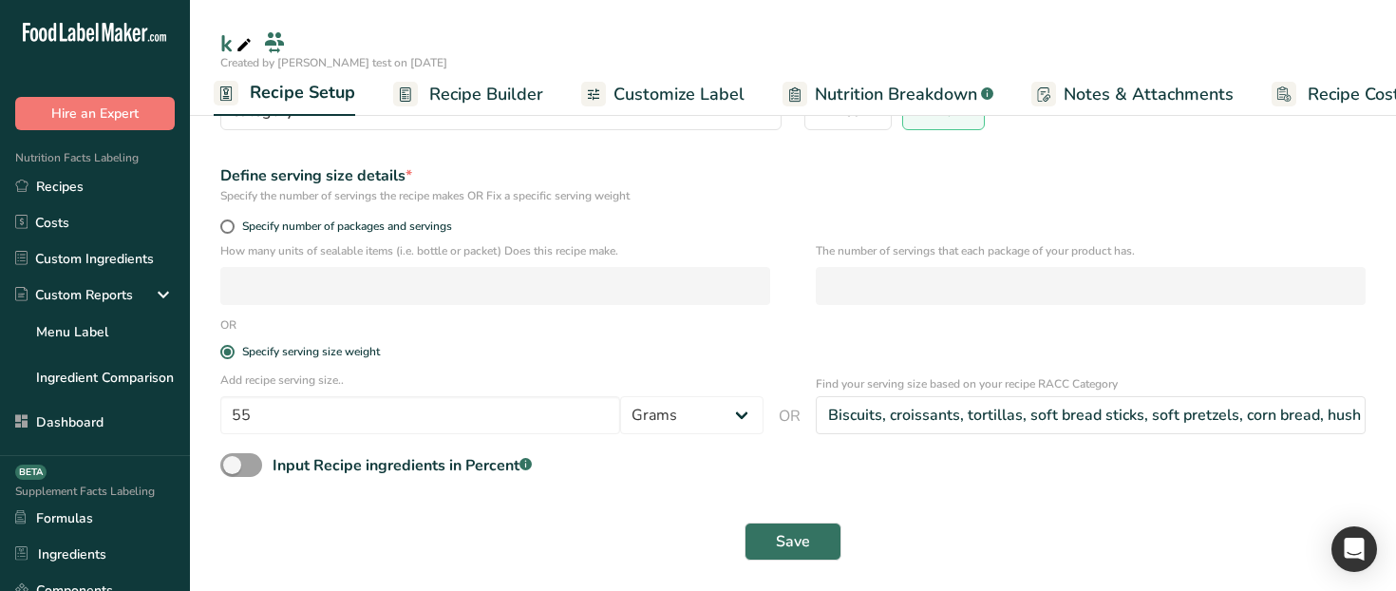
click at [497, 86] on span "Recipe Builder" at bounding box center [486, 95] width 114 height 26
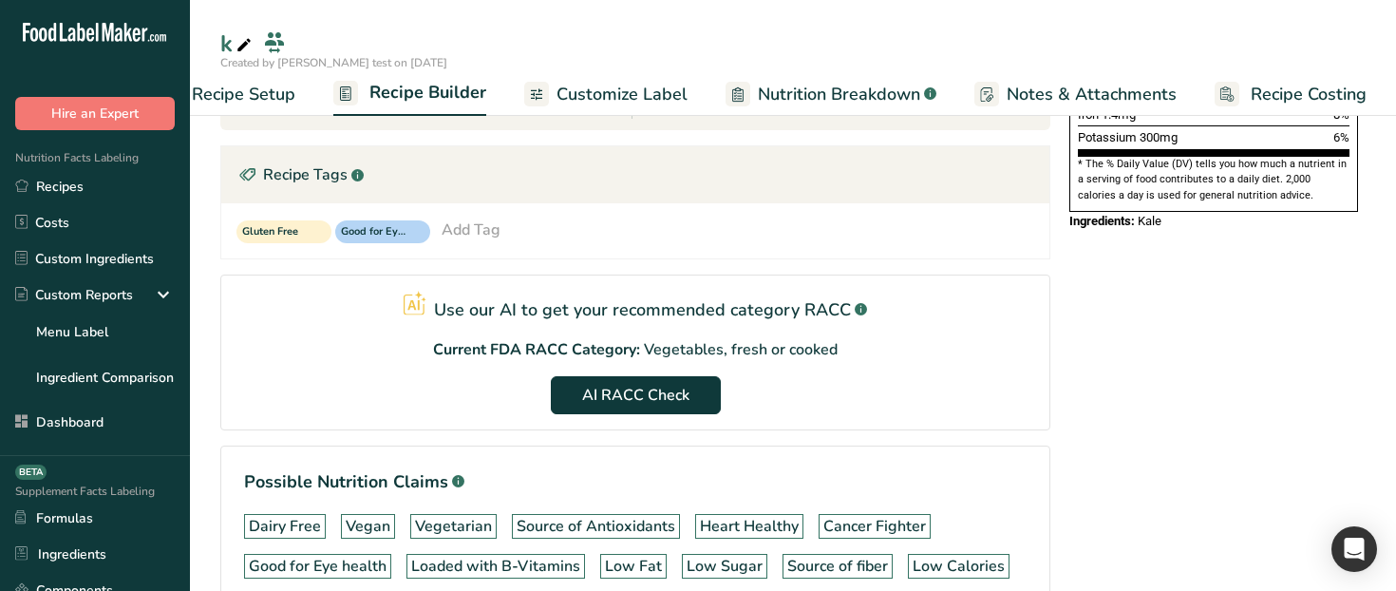
scroll to position [516, 0]
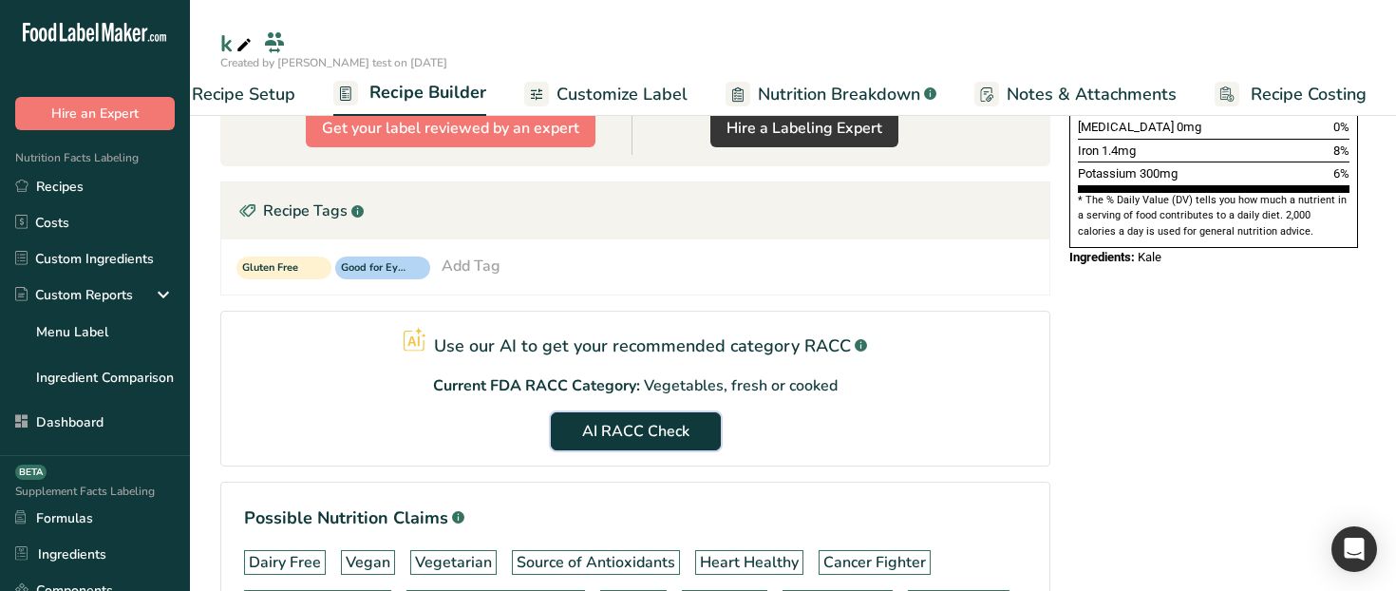
click at [595, 443] on button "AI RACC Check" at bounding box center [636, 431] width 170 height 38
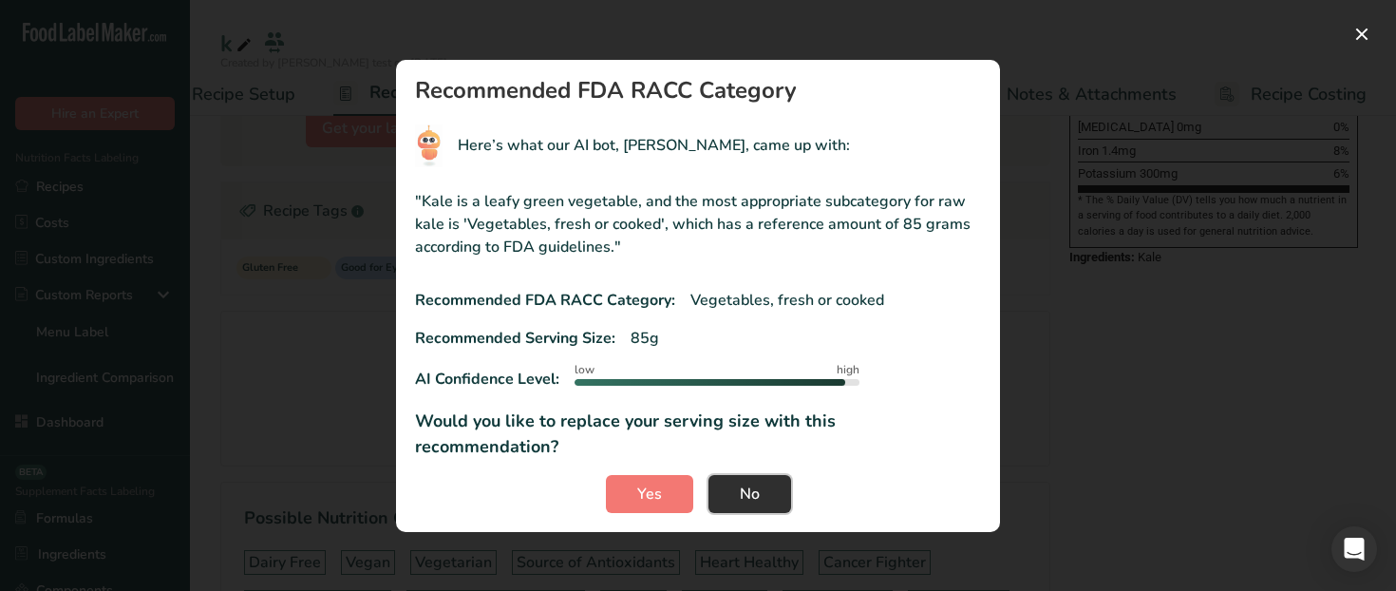
click at [751, 487] on span "No" at bounding box center [750, 493] width 20 height 23
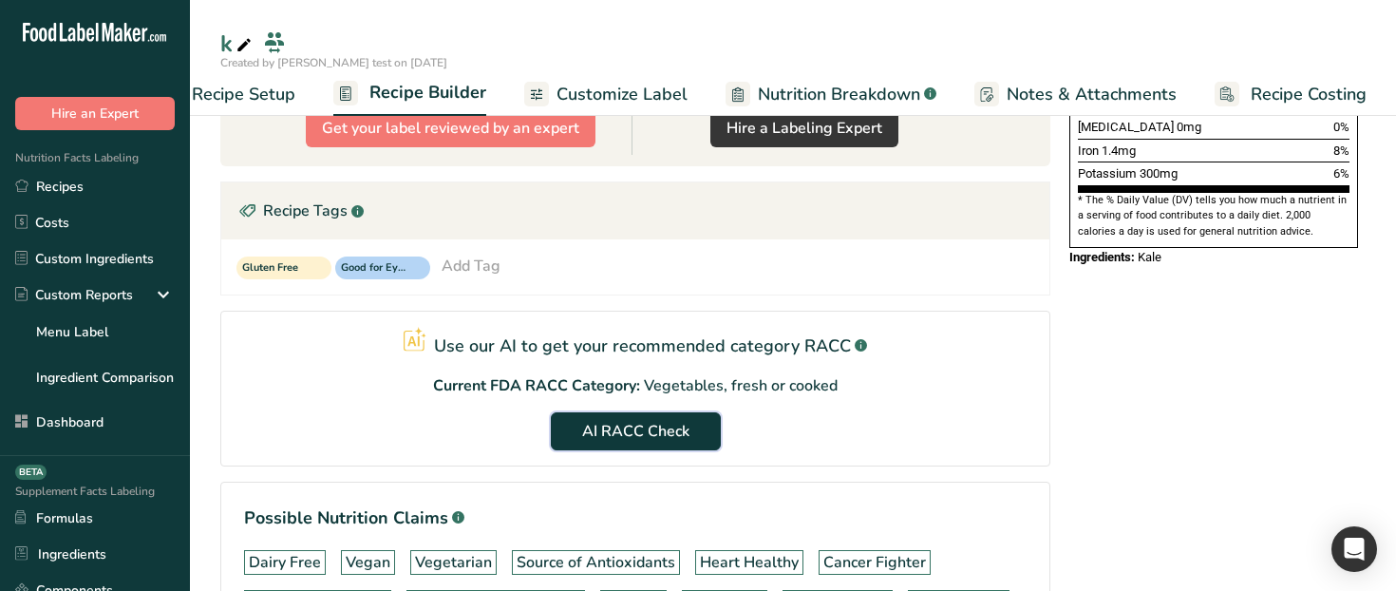
click at [635, 441] on span "AI RACC Check" at bounding box center [635, 431] width 107 height 23
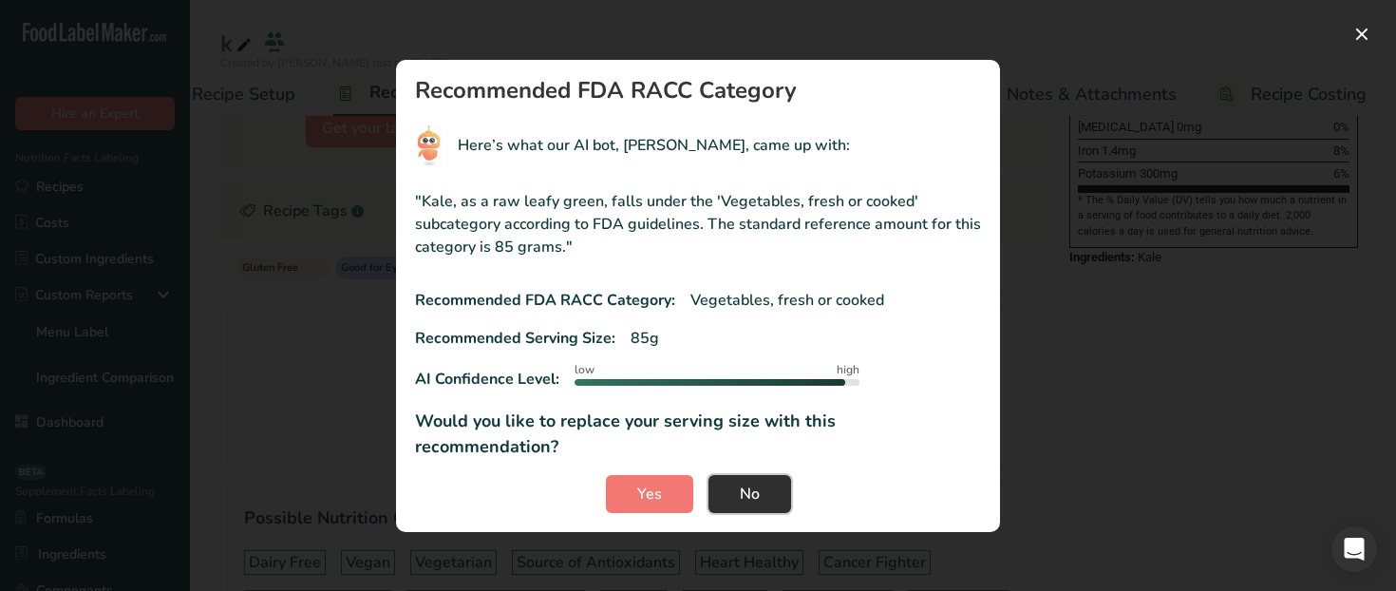
click at [741, 482] on span "No" at bounding box center [750, 493] width 20 height 23
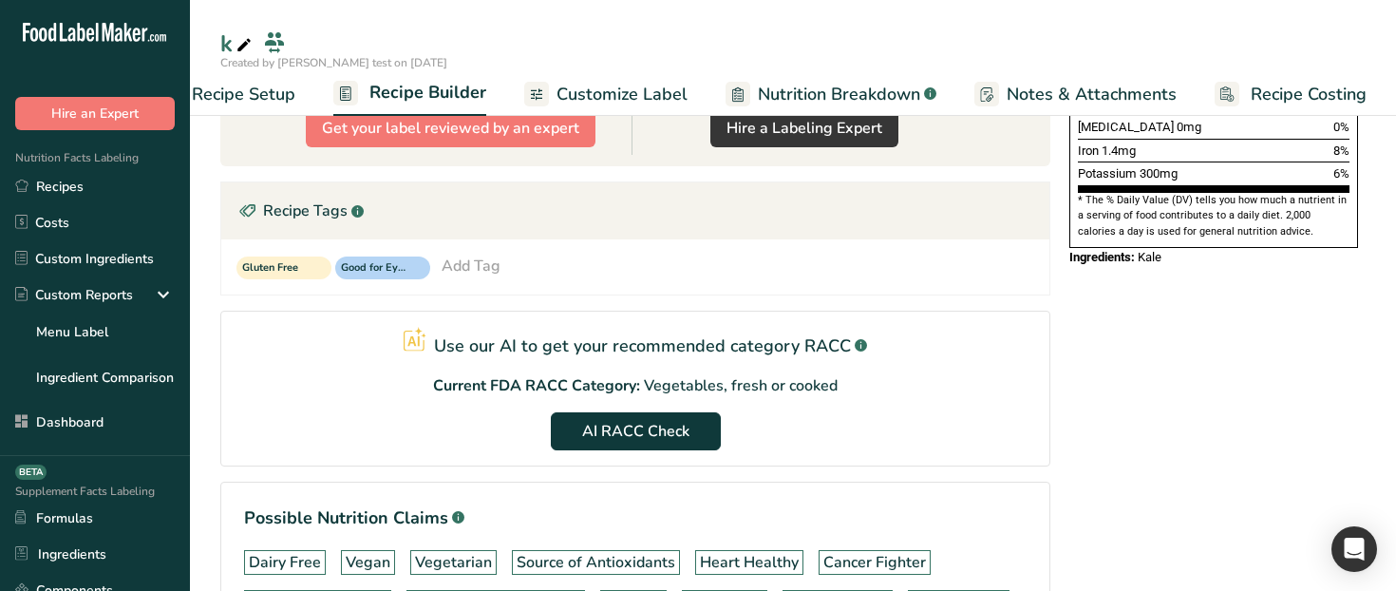
click at [224, 87] on span "Recipe Setup" at bounding box center [244, 95] width 104 height 26
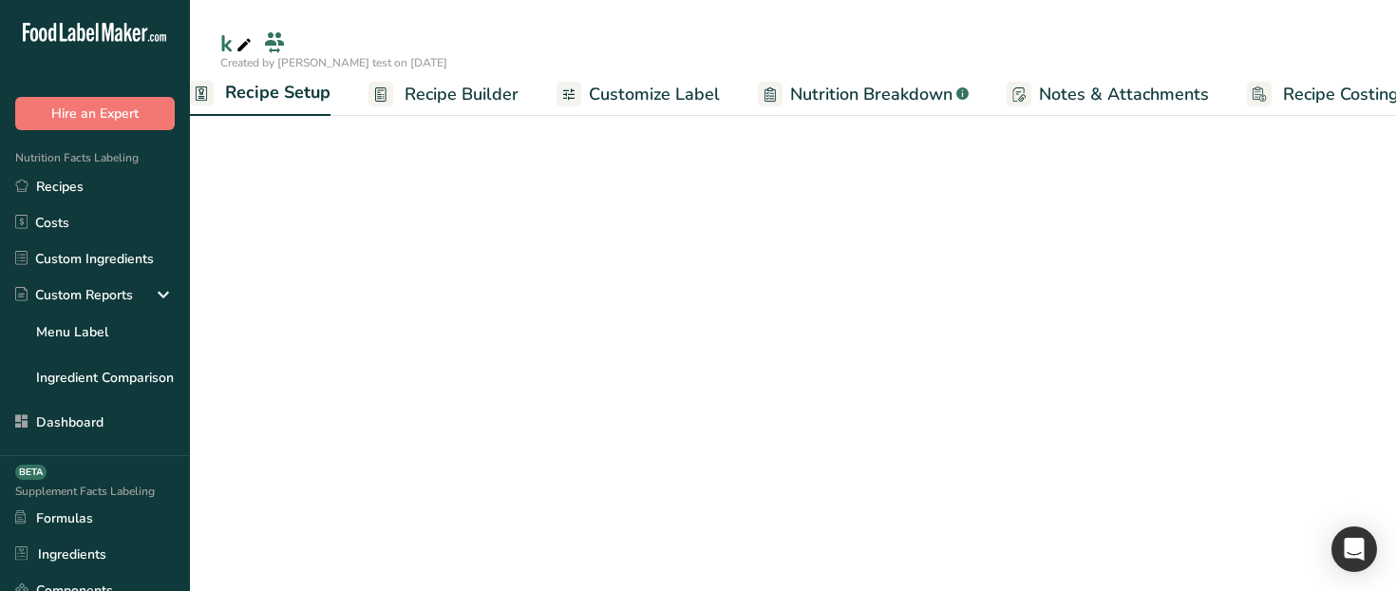
scroll to position [206, 0]
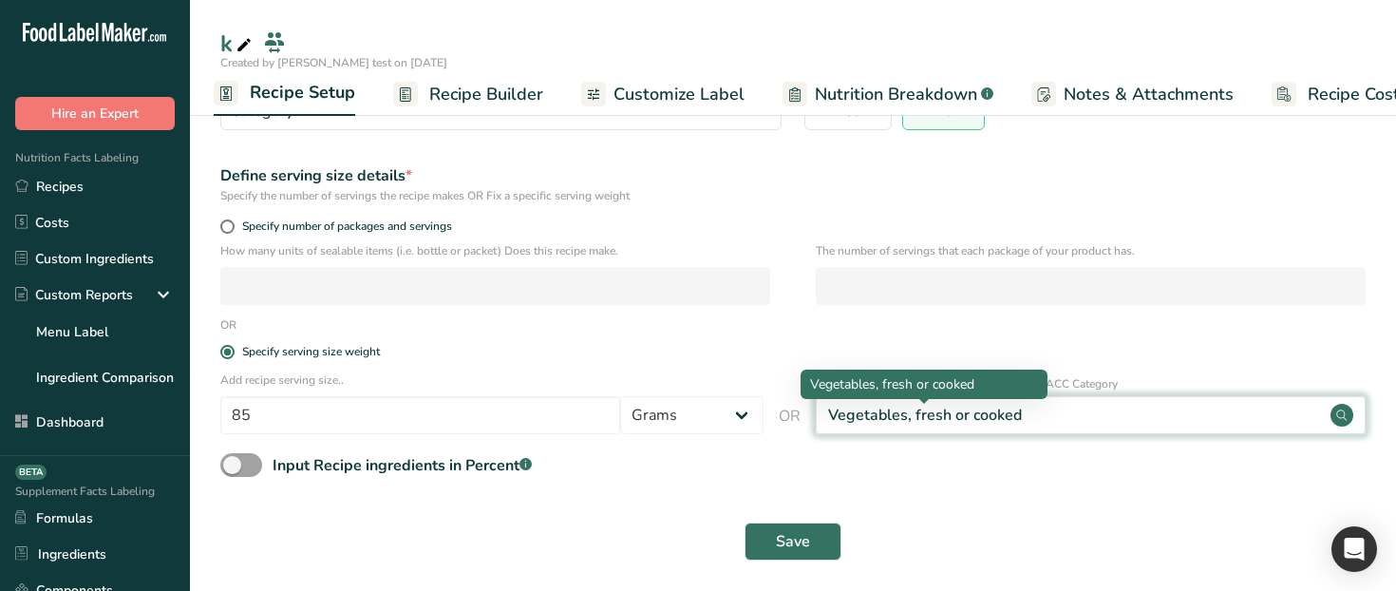
click at [967, 412] on div "Vegetables, fresh or cooked" at bounding box center [925, 415] width 194 height 23
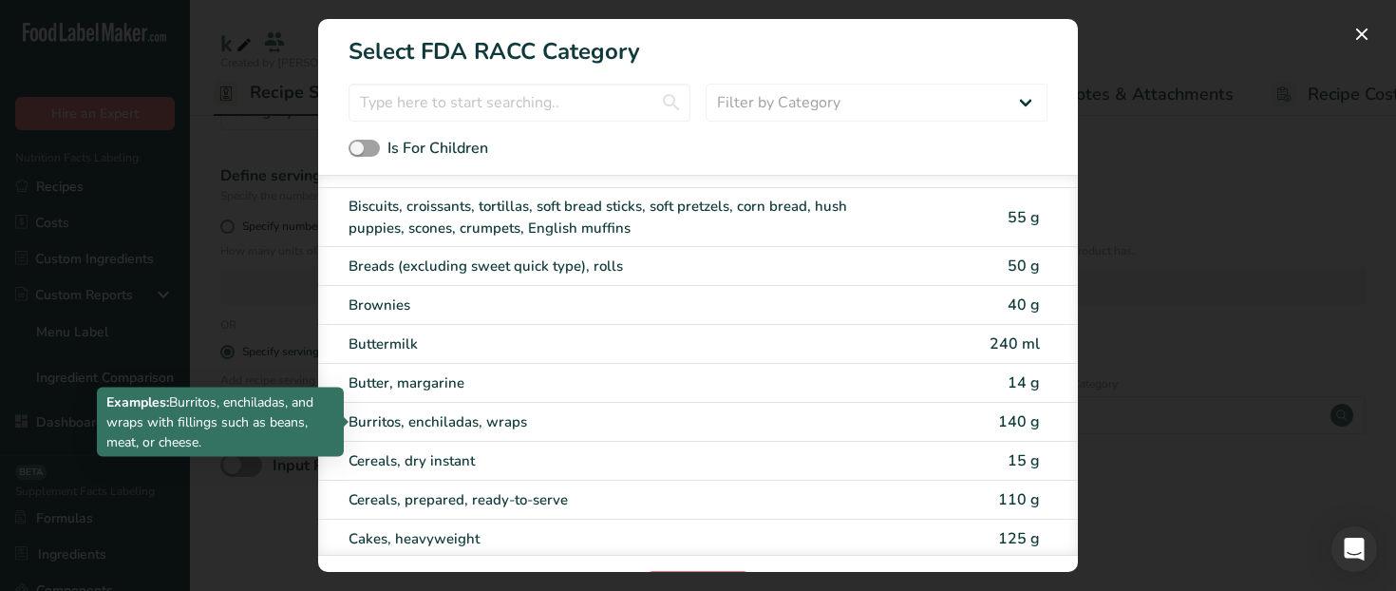
scroll to position [20, 0]
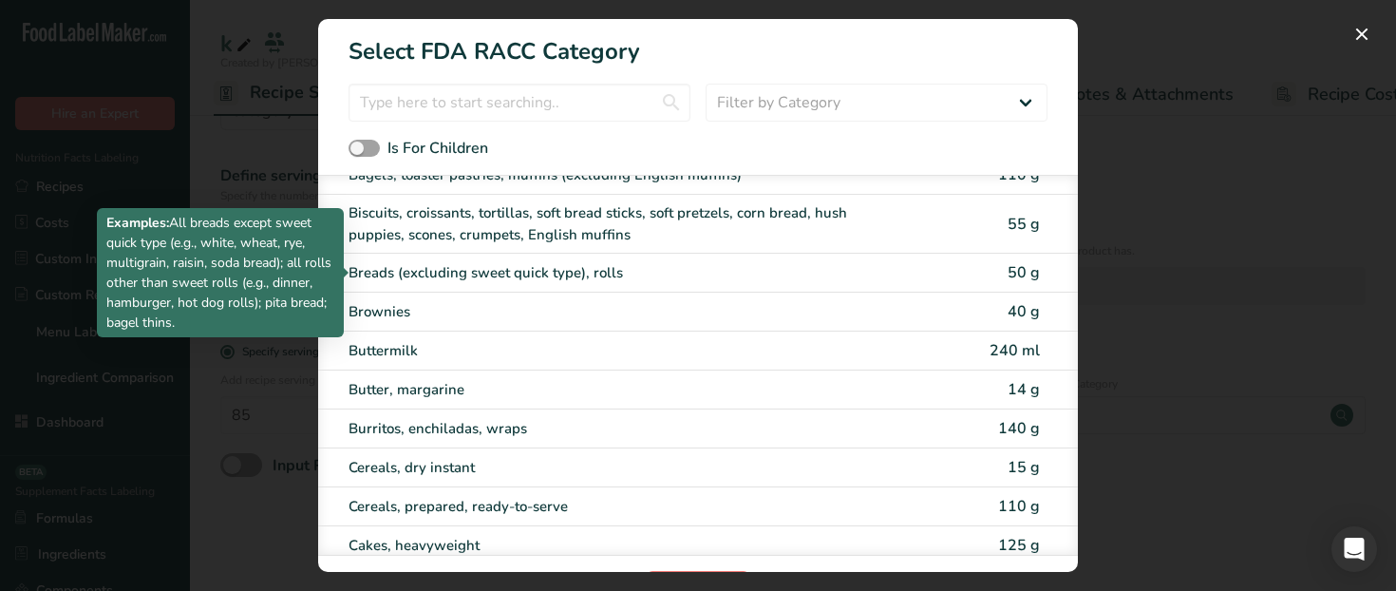
click at [758, 263] on div "Breads (excluding sweet quick type), rolls" at bounding box center [618, 273] width 539 height 22
type input "50"
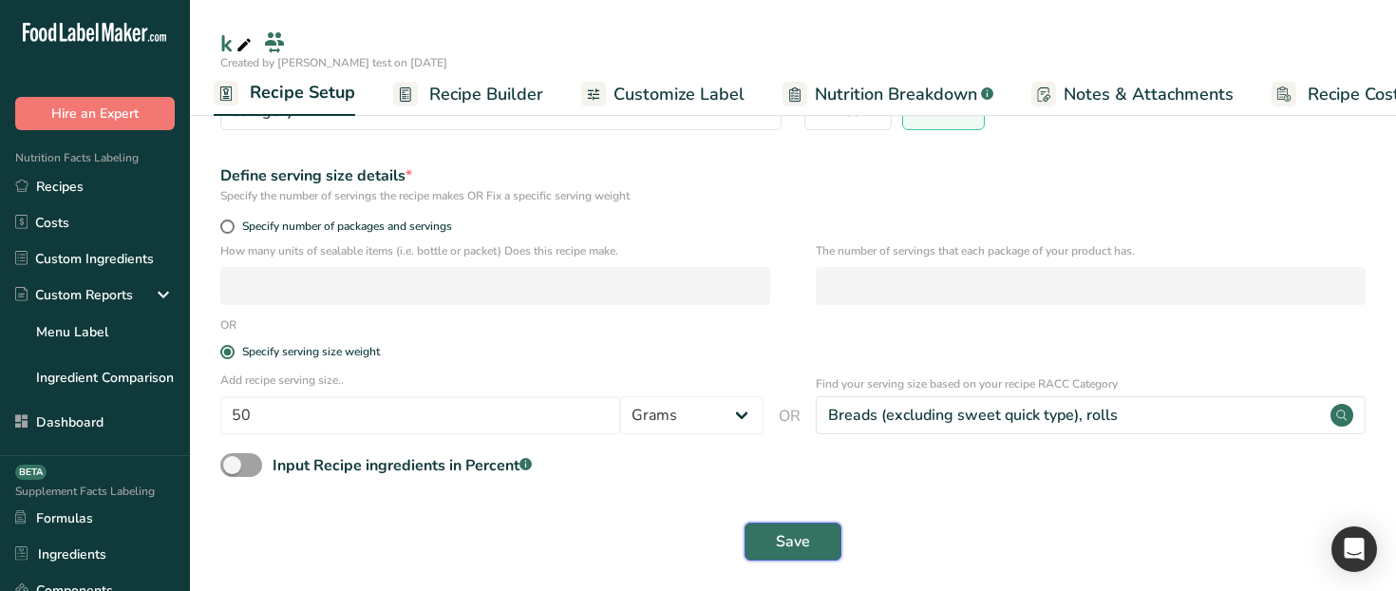
click at [791, 538] on span "Save" at bounding box center [793, 541] width 34 height 23
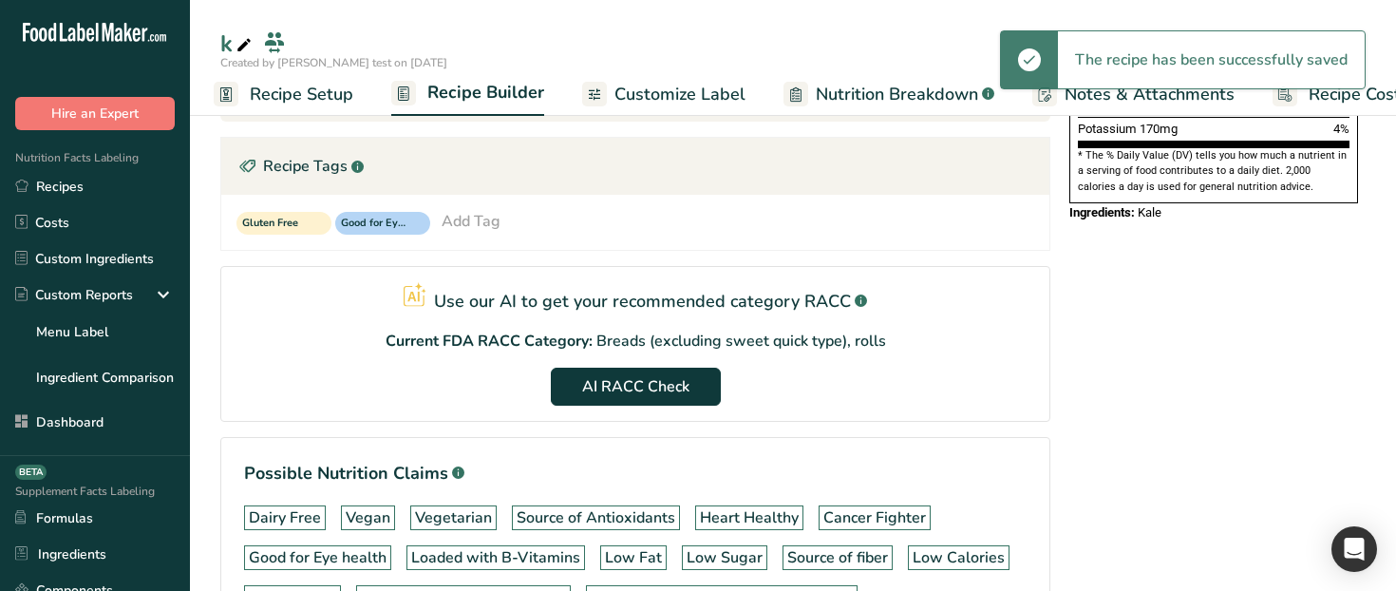
scroll to position [701, 0]
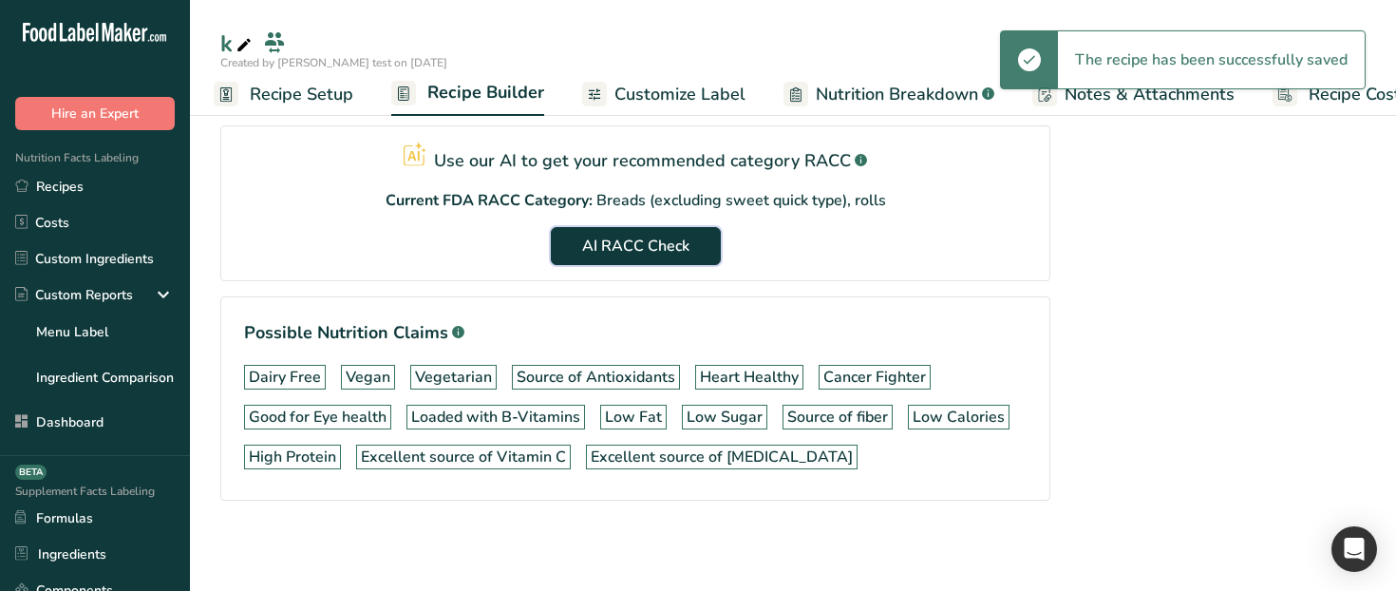
click at [634, 243] on span "AI RACC Check" at bounding box center [635, 246] width 107 height 23
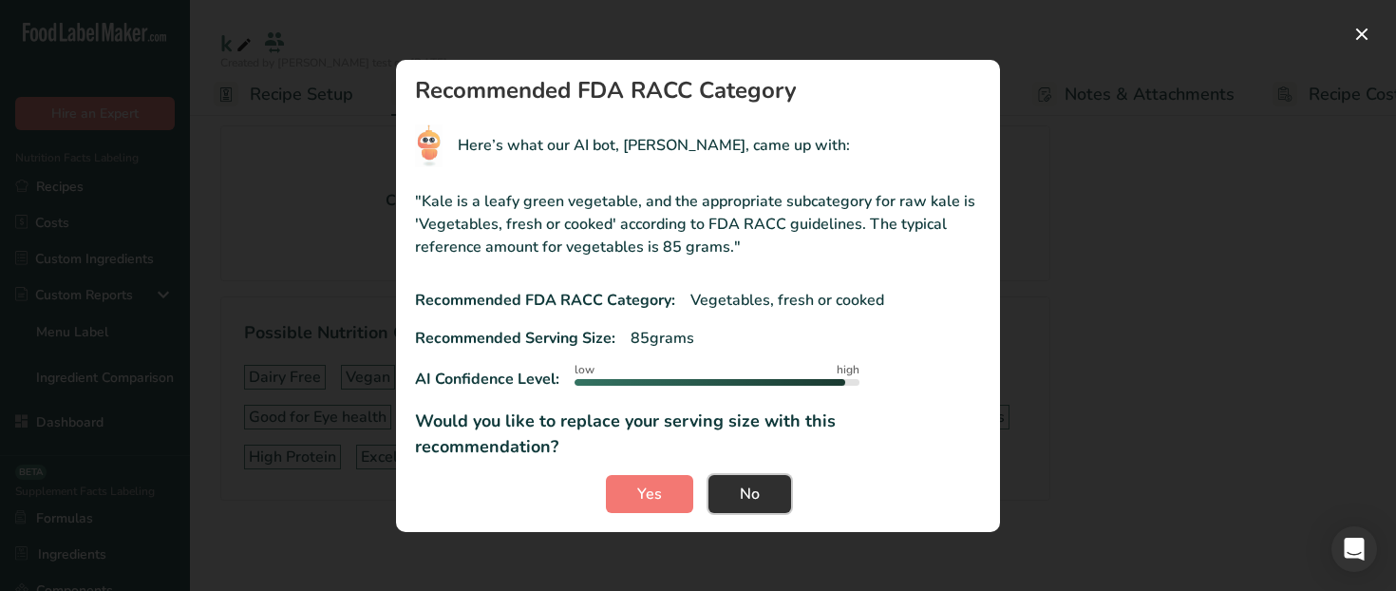
click at [751, 482] on span "No" at bounding box center [750, 493] width 20 height 23
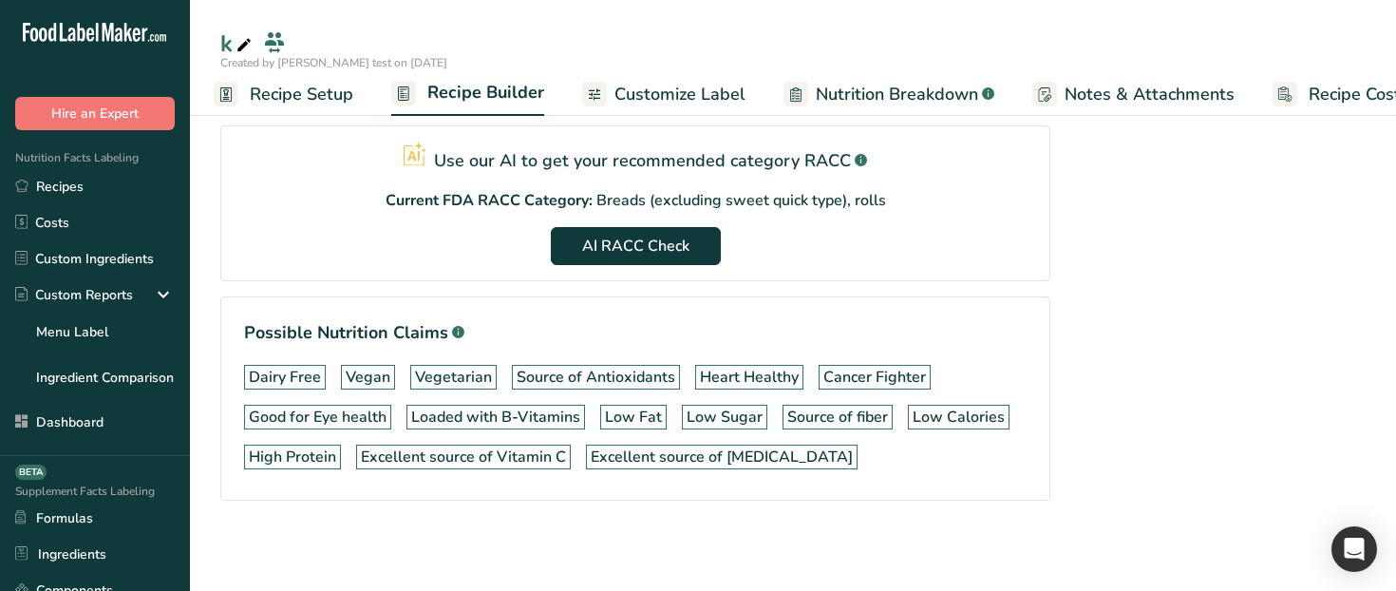
click at [328, 83] on span "Recipe Setup" at bounding box center [302, 95] width 104 height 26
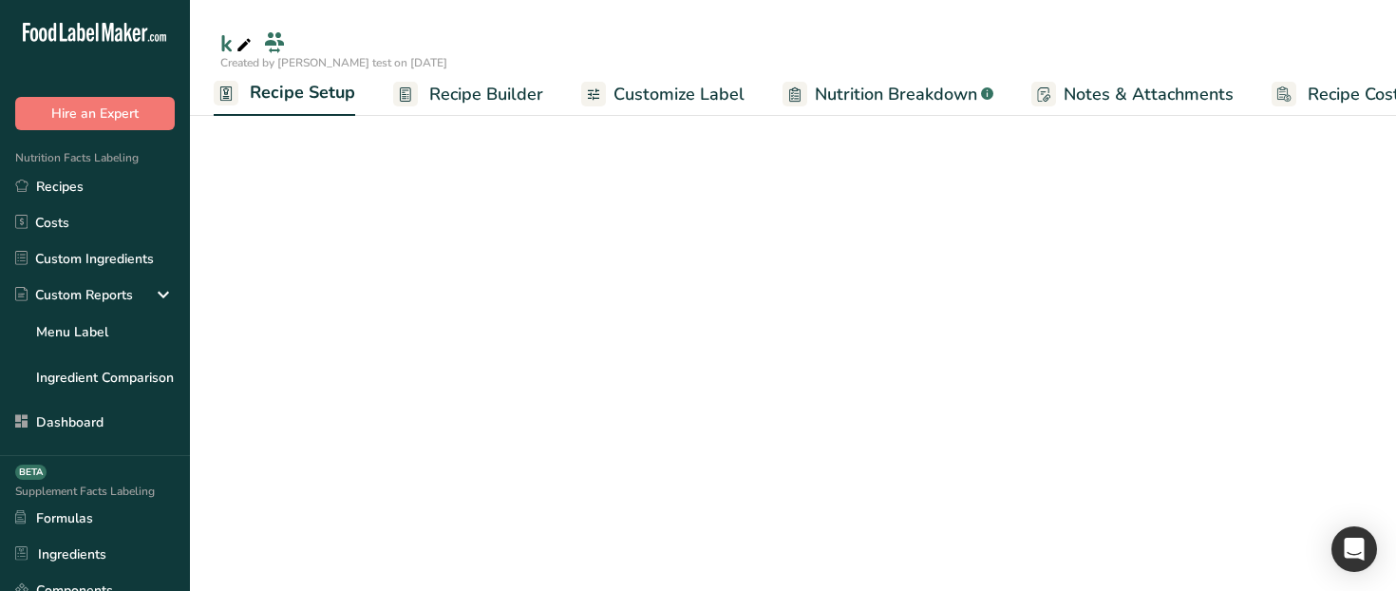
scroll to position [206, 0]
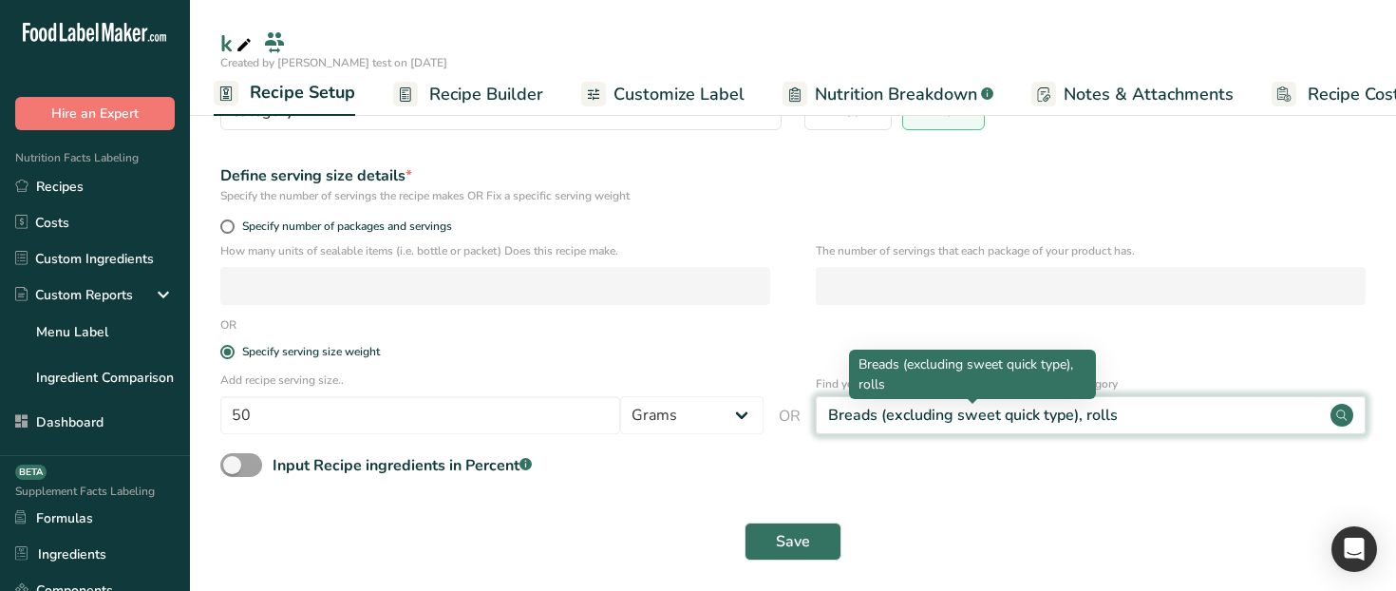
click at [906, 411] on div "Breads (excluding sweet quick type), rolls" at bounding box center [973, 415] width 290 height 23
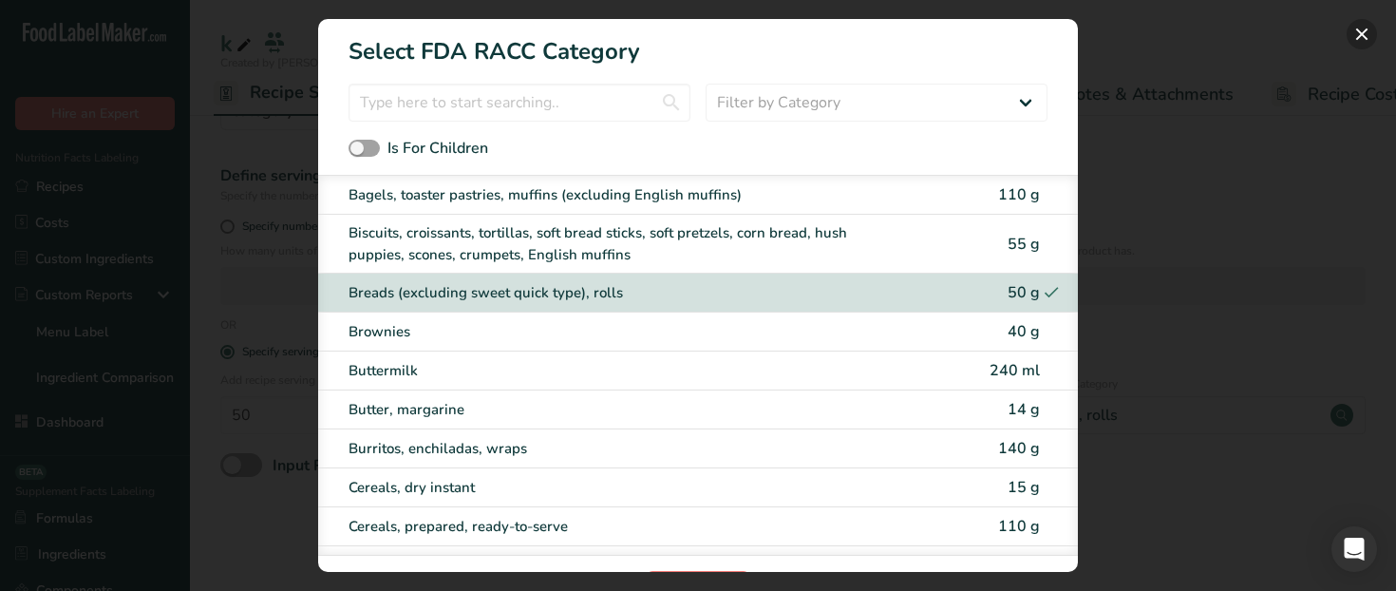
click at [1361, 34] on button "RACC Category Selection Modal" at bounding box center [1362, 34] width 30 height 30
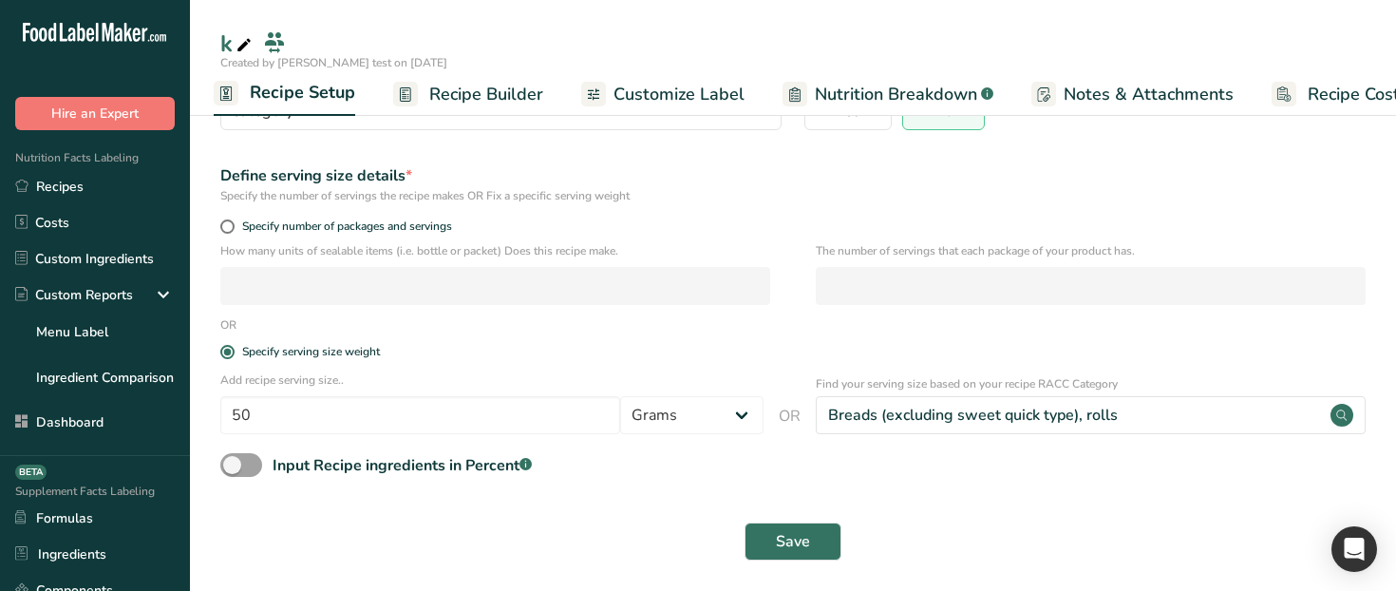
click at [409, 90] on rect at bounding box center [405, 94] width 25 height 25
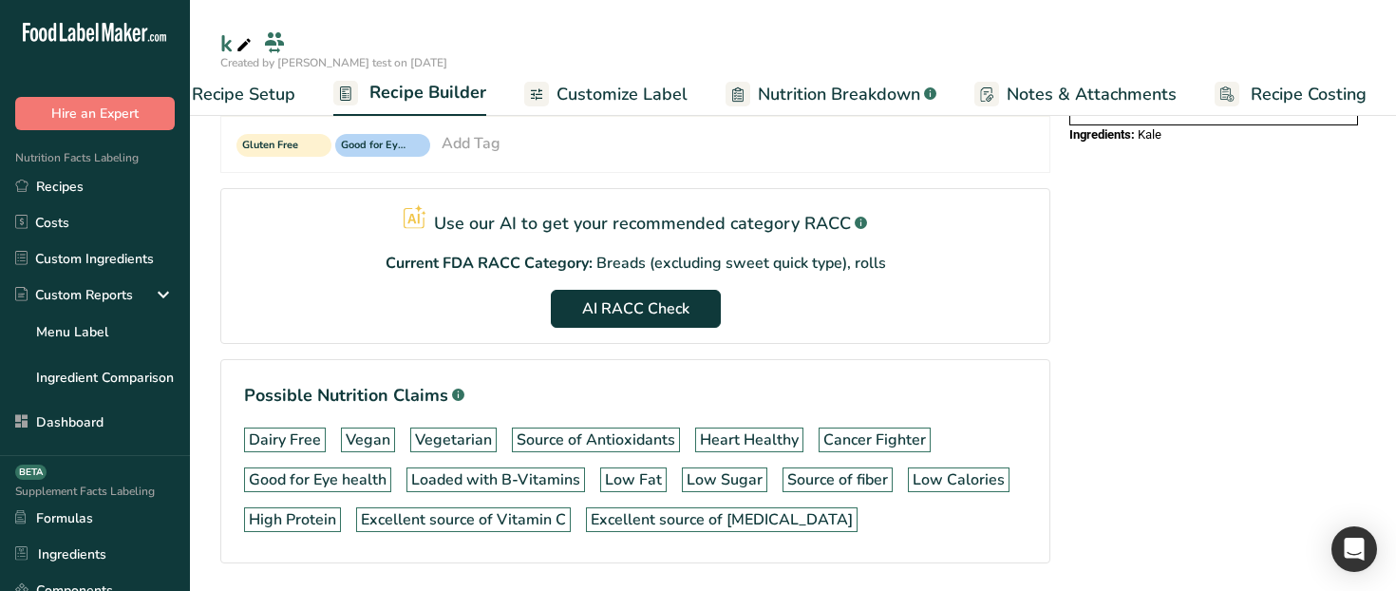
scroll to position [677, 0]
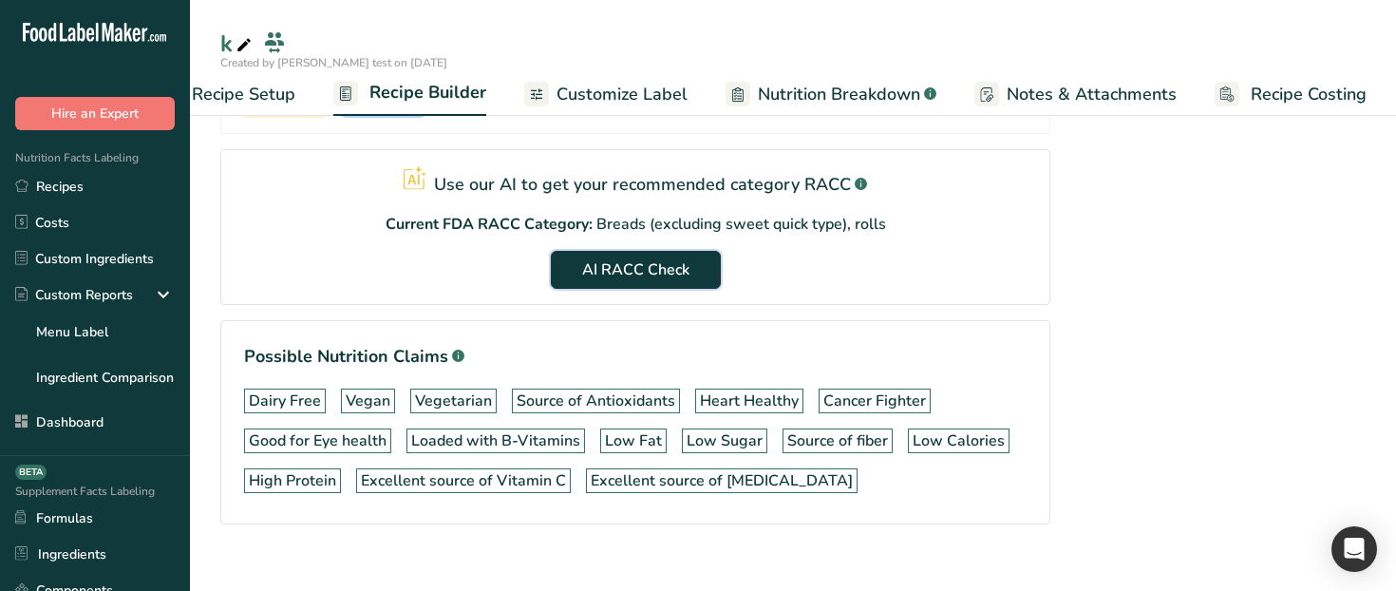
click at [627, 277] on span "AI RACC Check" at bounding box center [635, 269] width 107 height 23
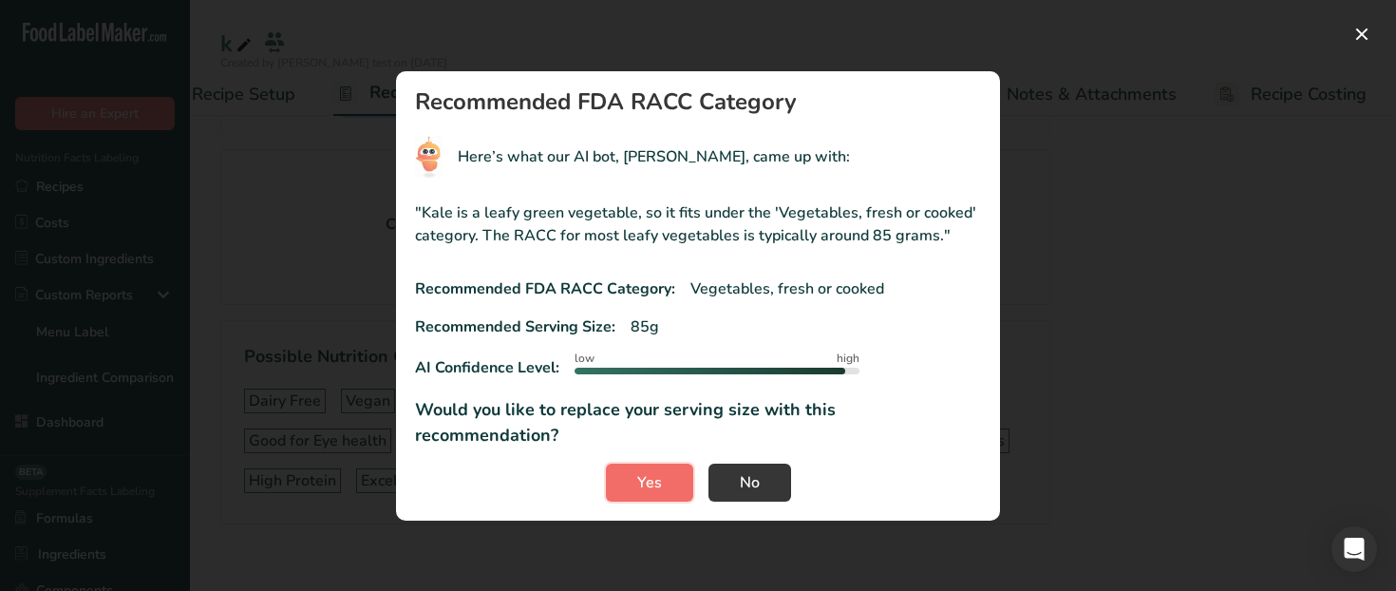
click at [661, 469] on button "Yes" at bounding box center [649, 482] width 87 height 38
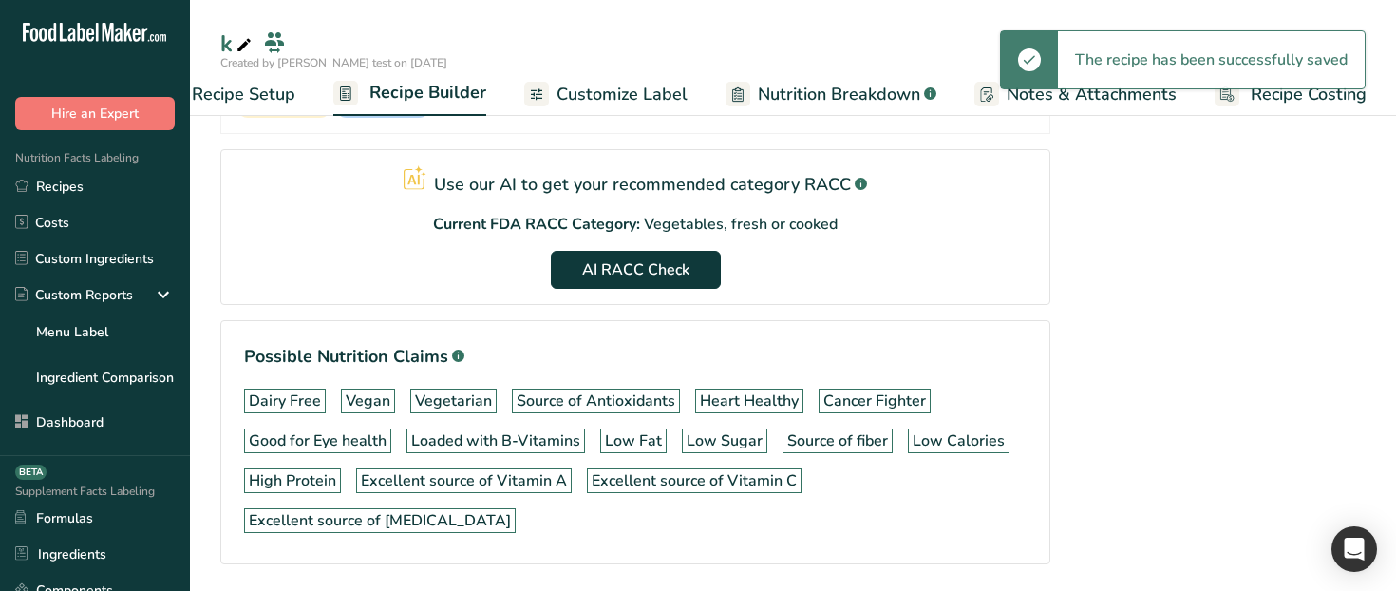
click at [246, 99] on span "Recipe Setup" at bounding box center [244, 95] width 104 height 26
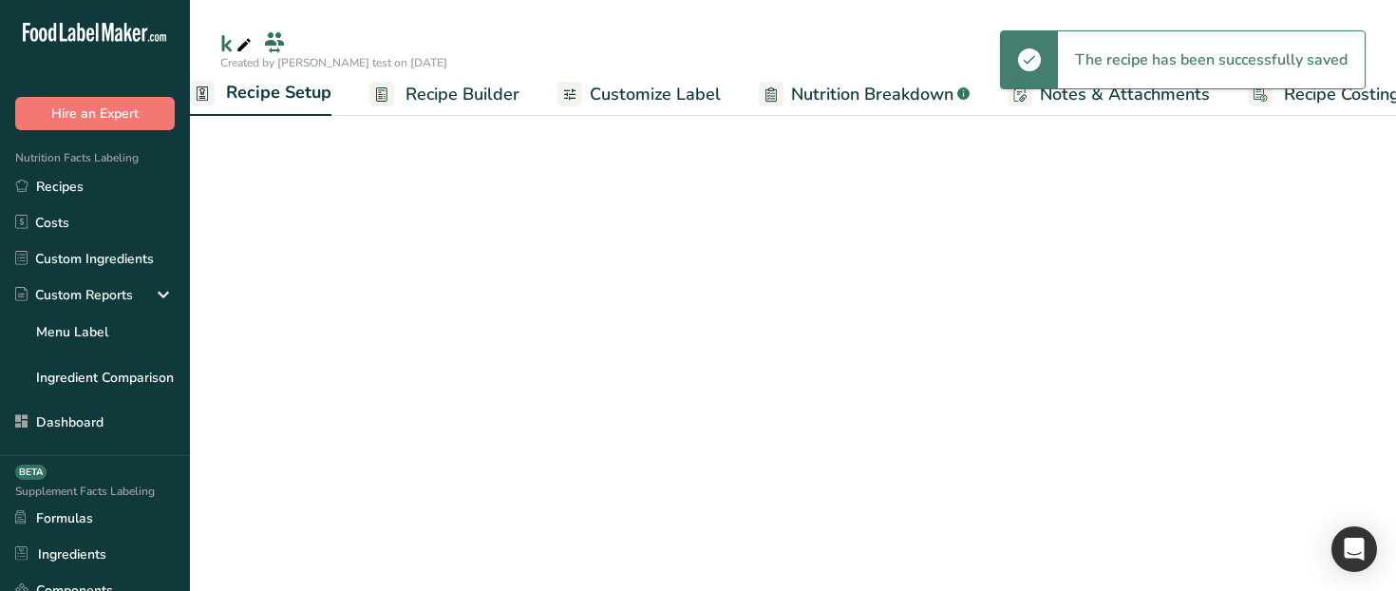
scroll to position [206, 0]
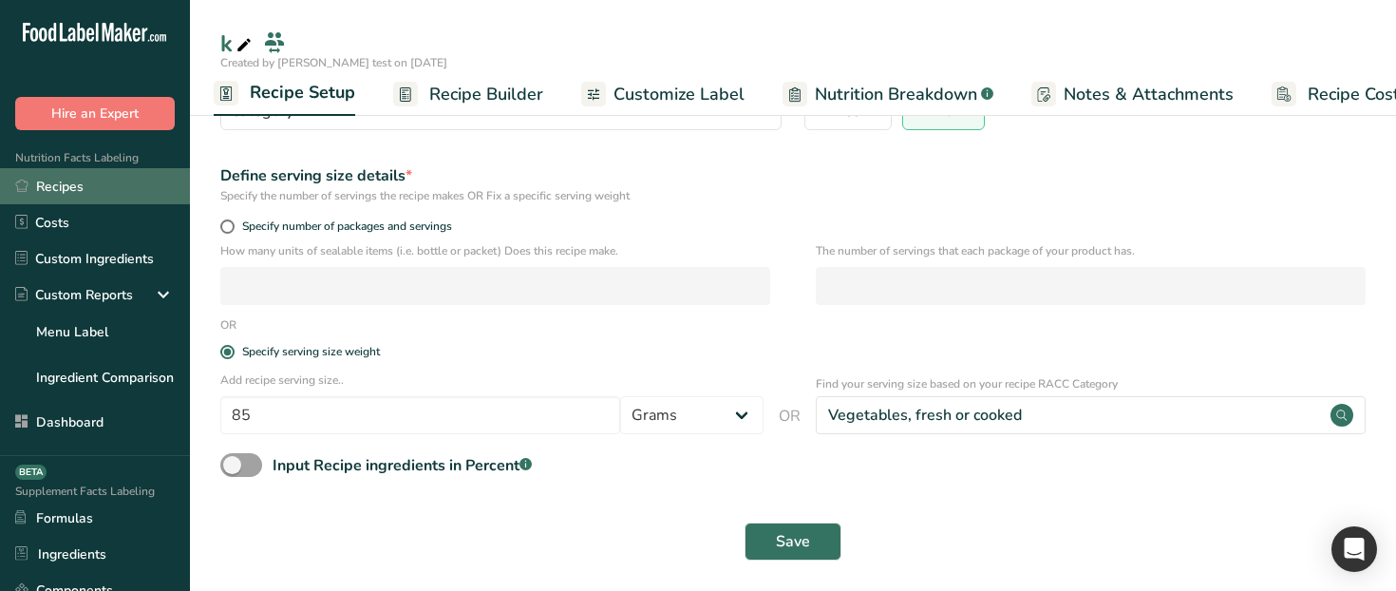
click at [137, 194] on link "Recipes" at bounding box center [95, 186] width 190 height 36
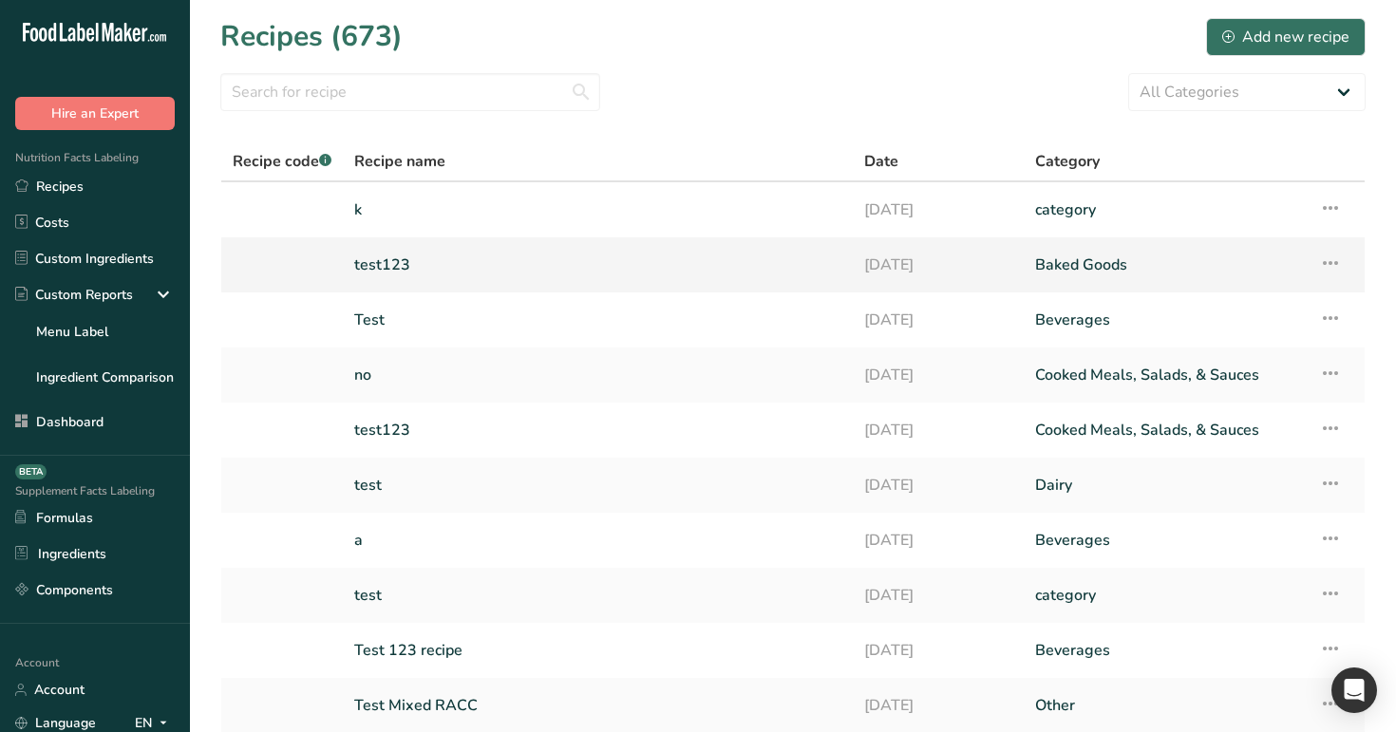
click at [544, 277] on link "test123" at bounding box center [597, 265] width 487 height 40
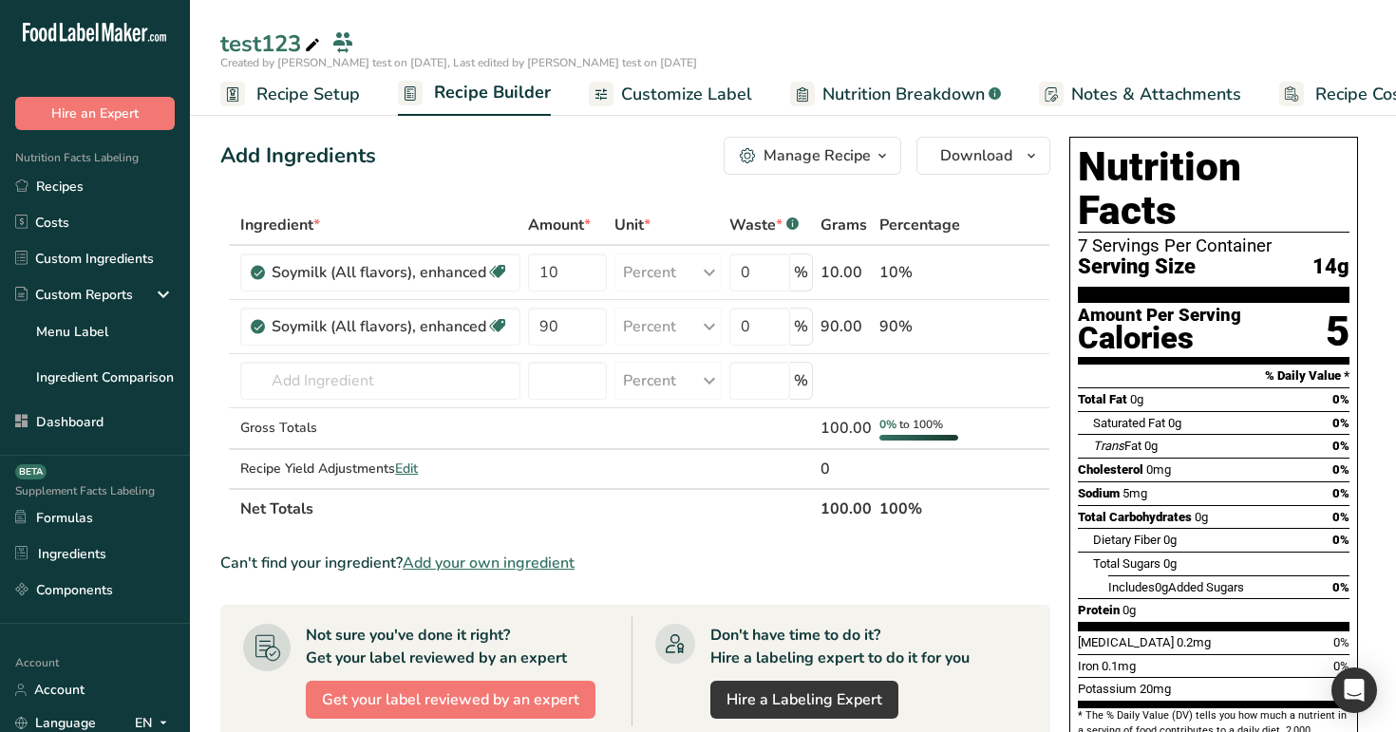
click at [285, 97] on span "Recipe Setup" at bounding box center [308, 95] width 104 height 26
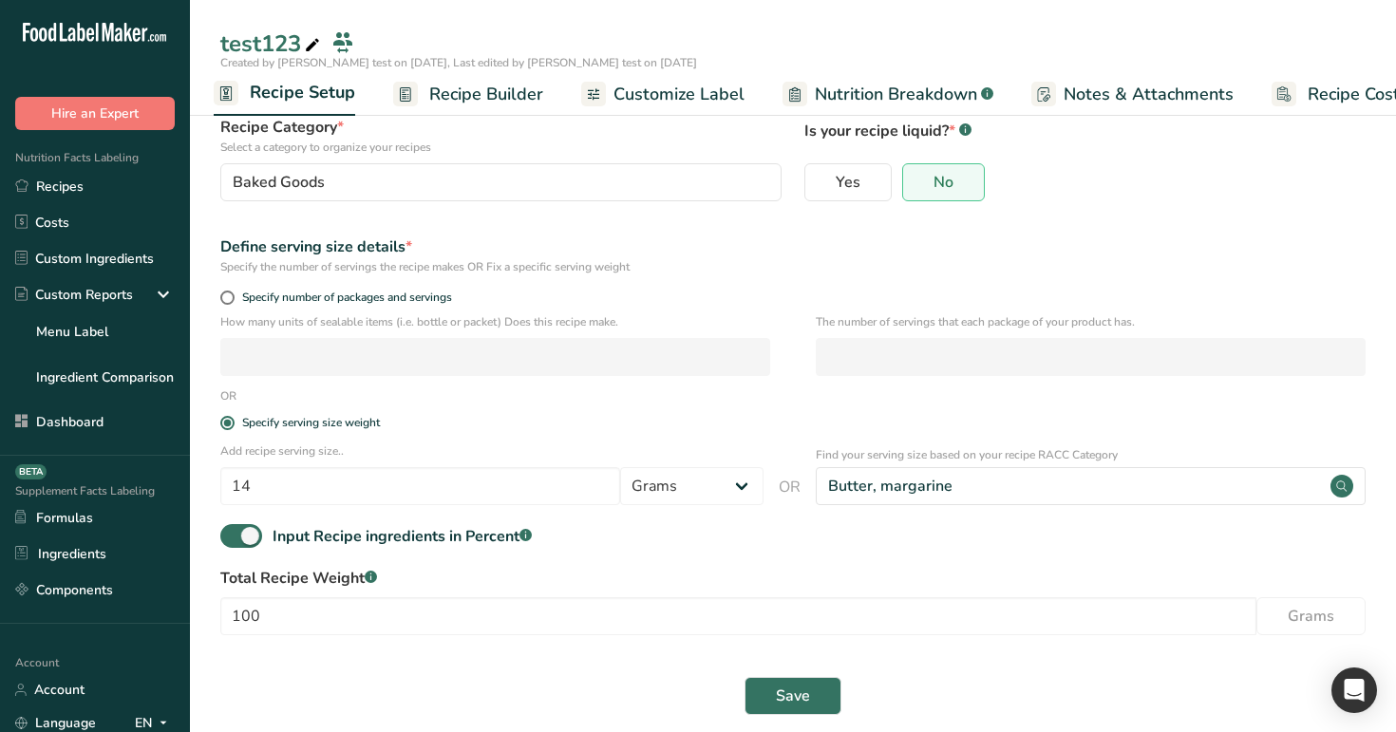
scroll to position [148, 0]
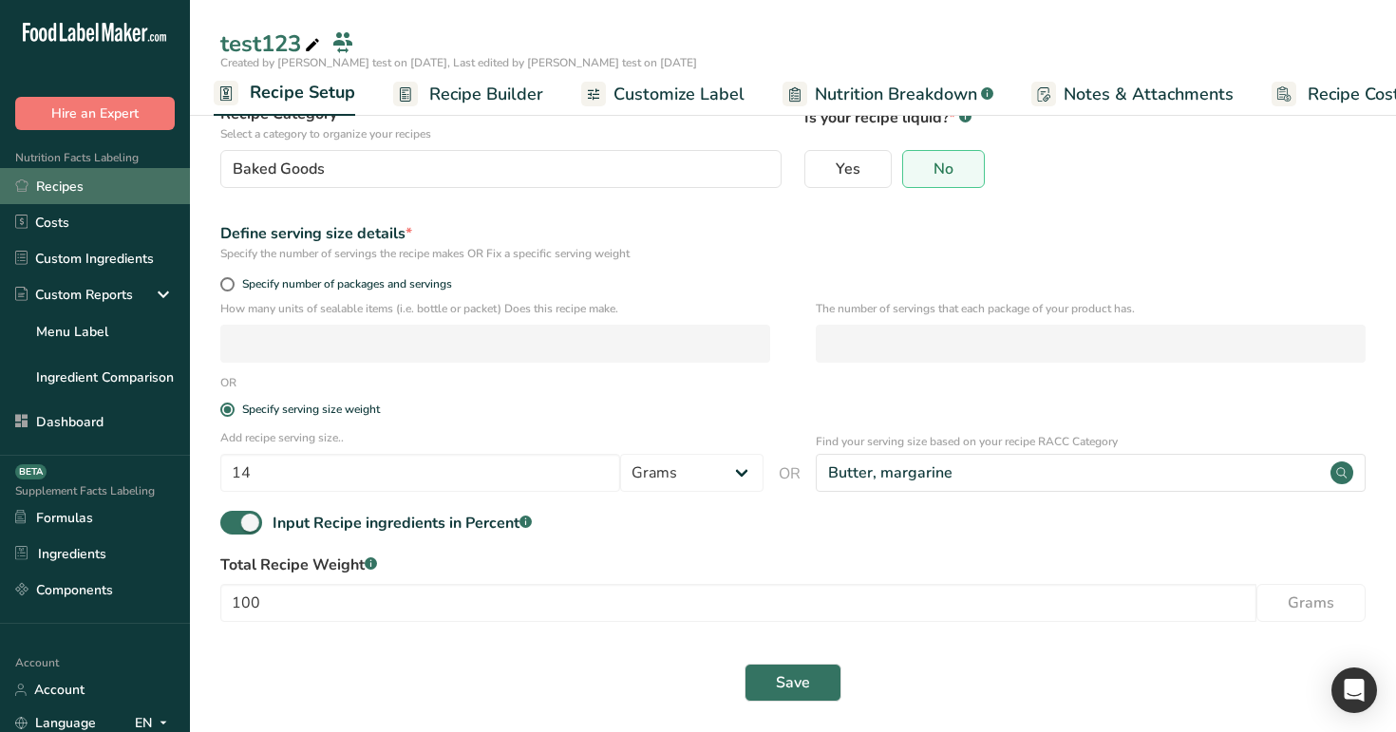
click at [64, 196] on link "Recipes" at bounding box center [95, 186] width 190 height 36
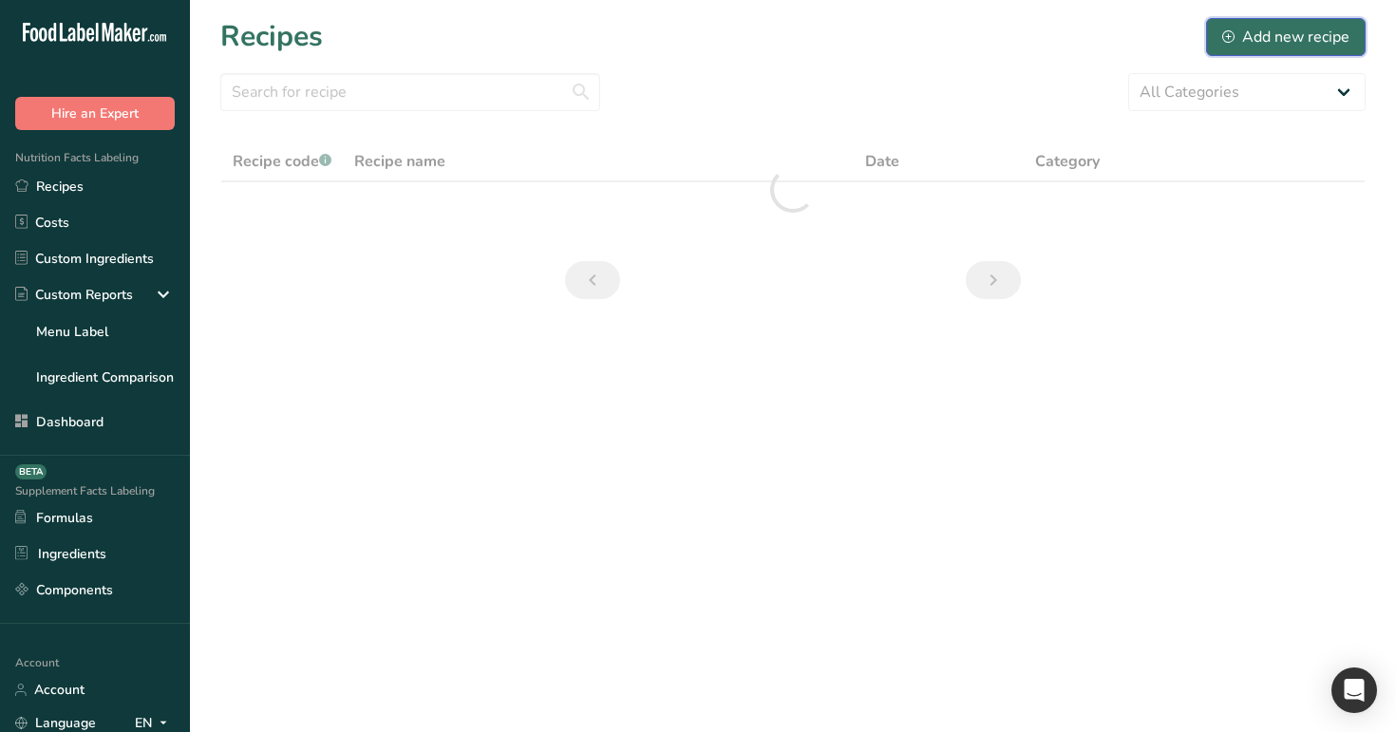
click at [1283, 37] on div "Add new recipe" at bounding box center [1285, 37] width 127 height 23
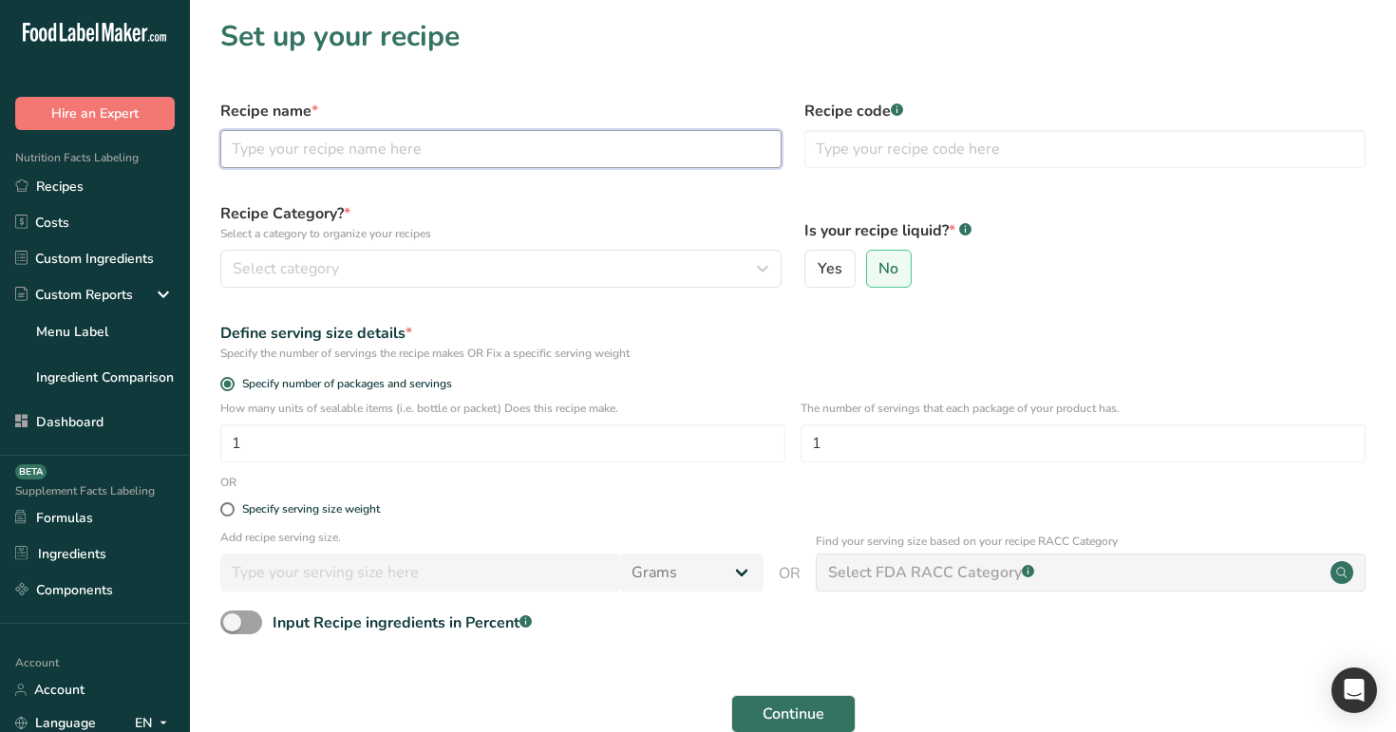
click at [679, 142] on input "text" at bounding box center [500, 149] width 561 height 38
type input "test123"
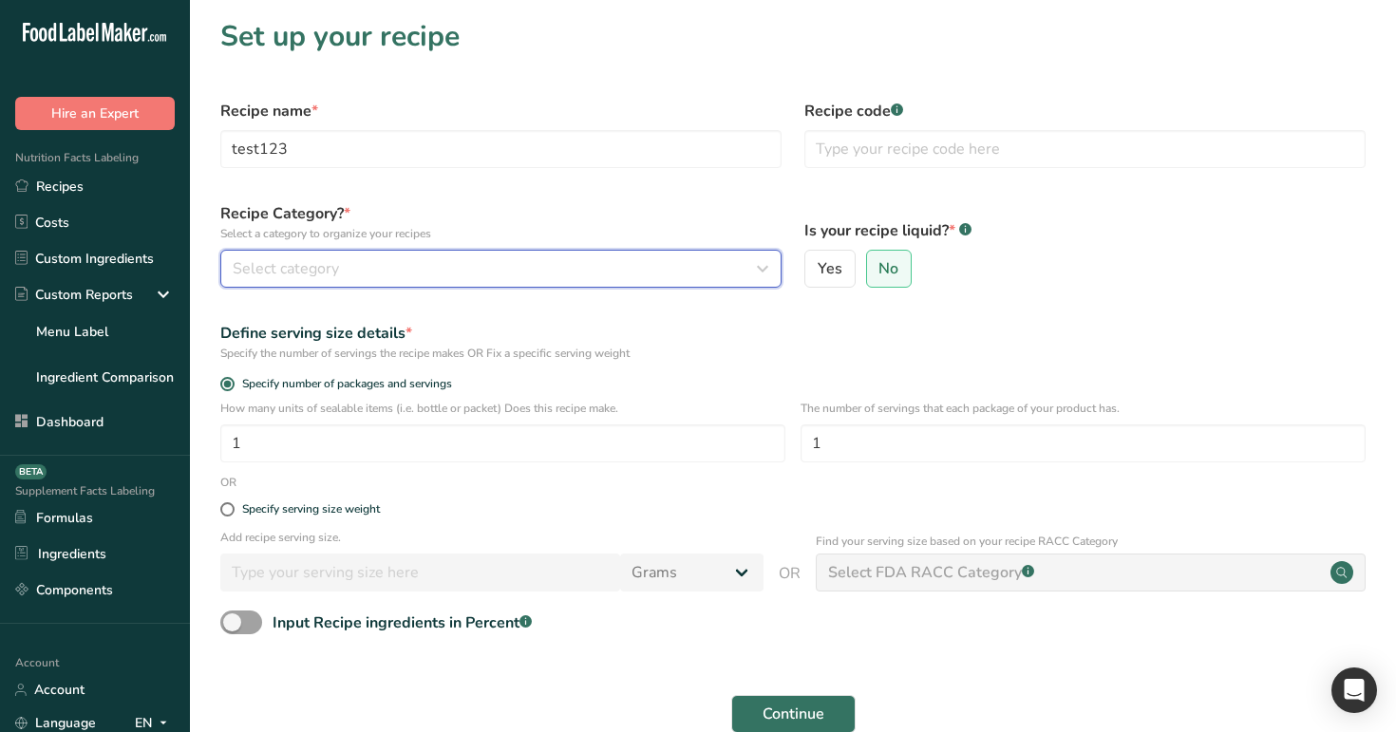
click at [696, 278] on div "Select category" at bounding box center [495, 268] width 525 height 23
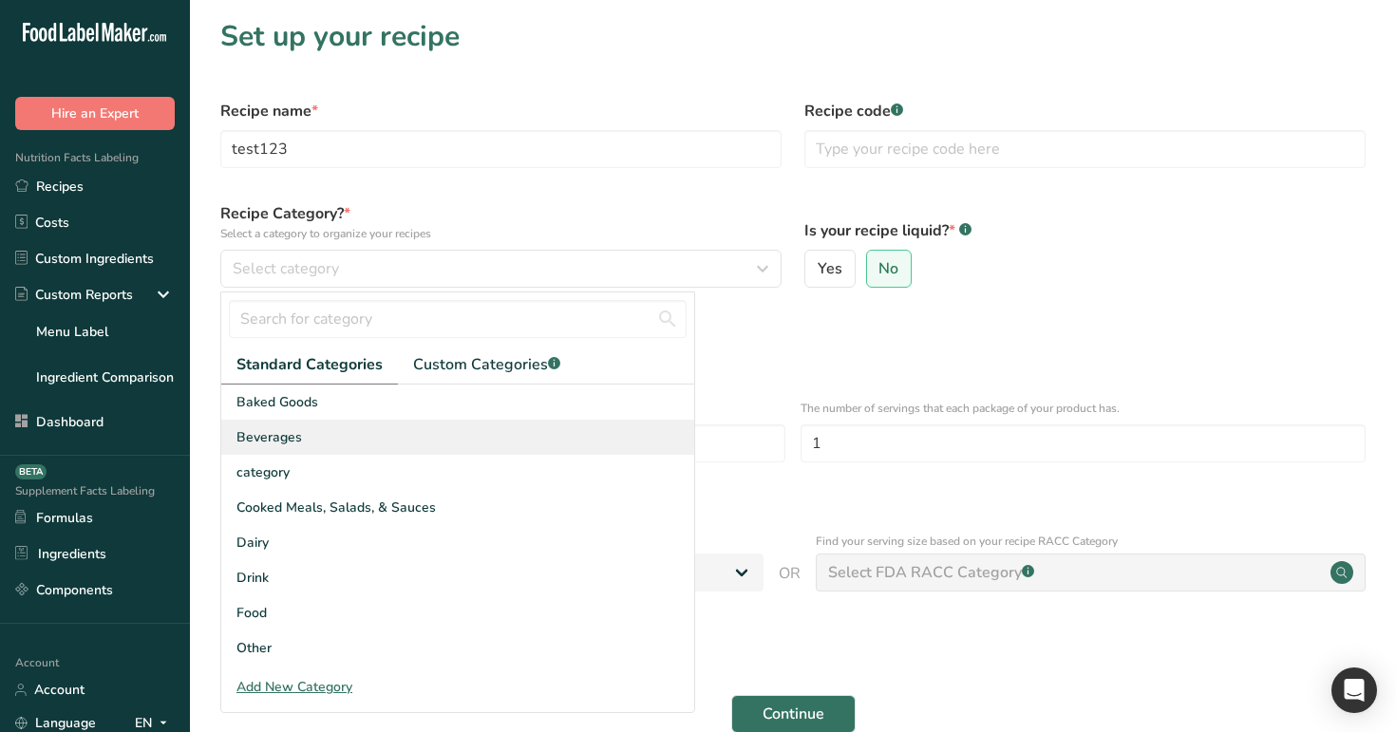
click at [562, 437] on div "Beverages" at bounding box center [457, 437] width 473 height 35
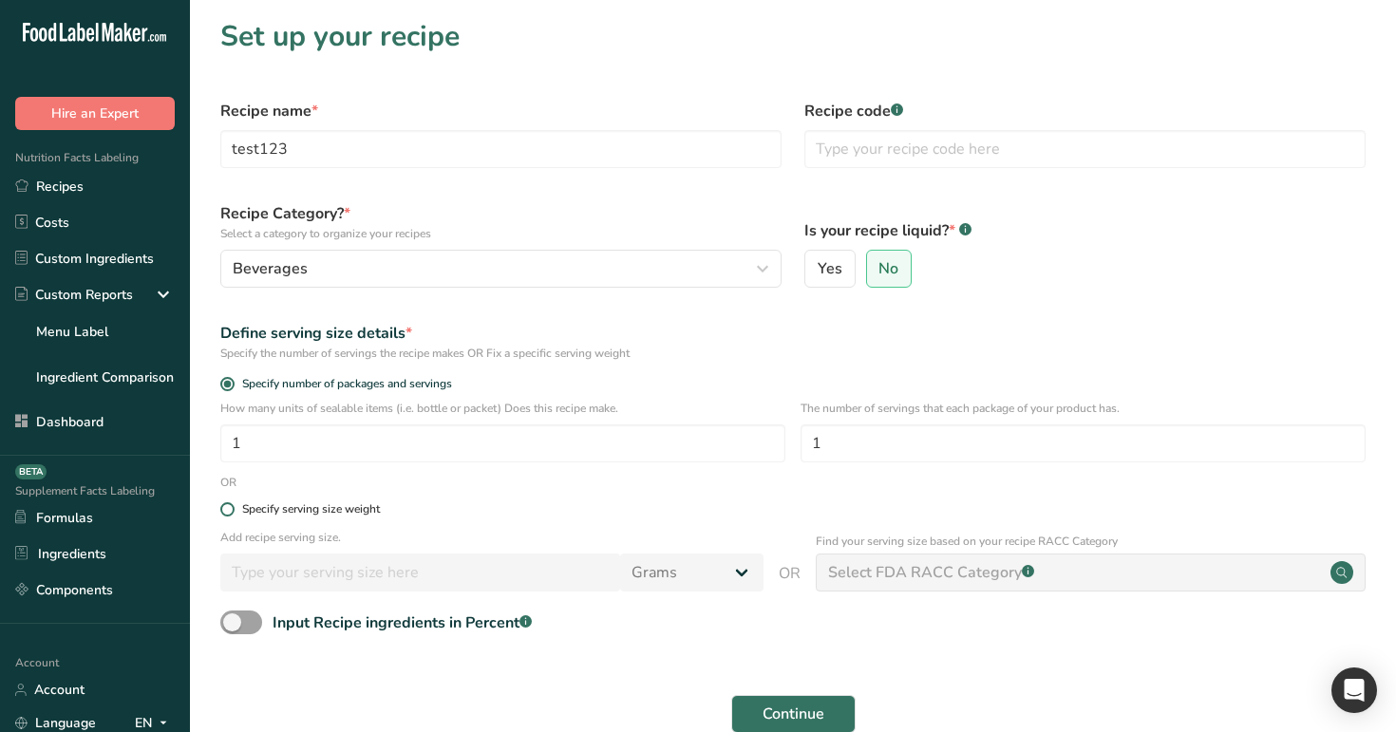
click at [271, 505] on div "Specify serving size weight" at bounding box center [311, 509] width 138 height 14
click at [233, 505] on input "Specify serving size weight" at bounding box center [226, 509] width 12 height 12
radio input "true"
radio input "false"
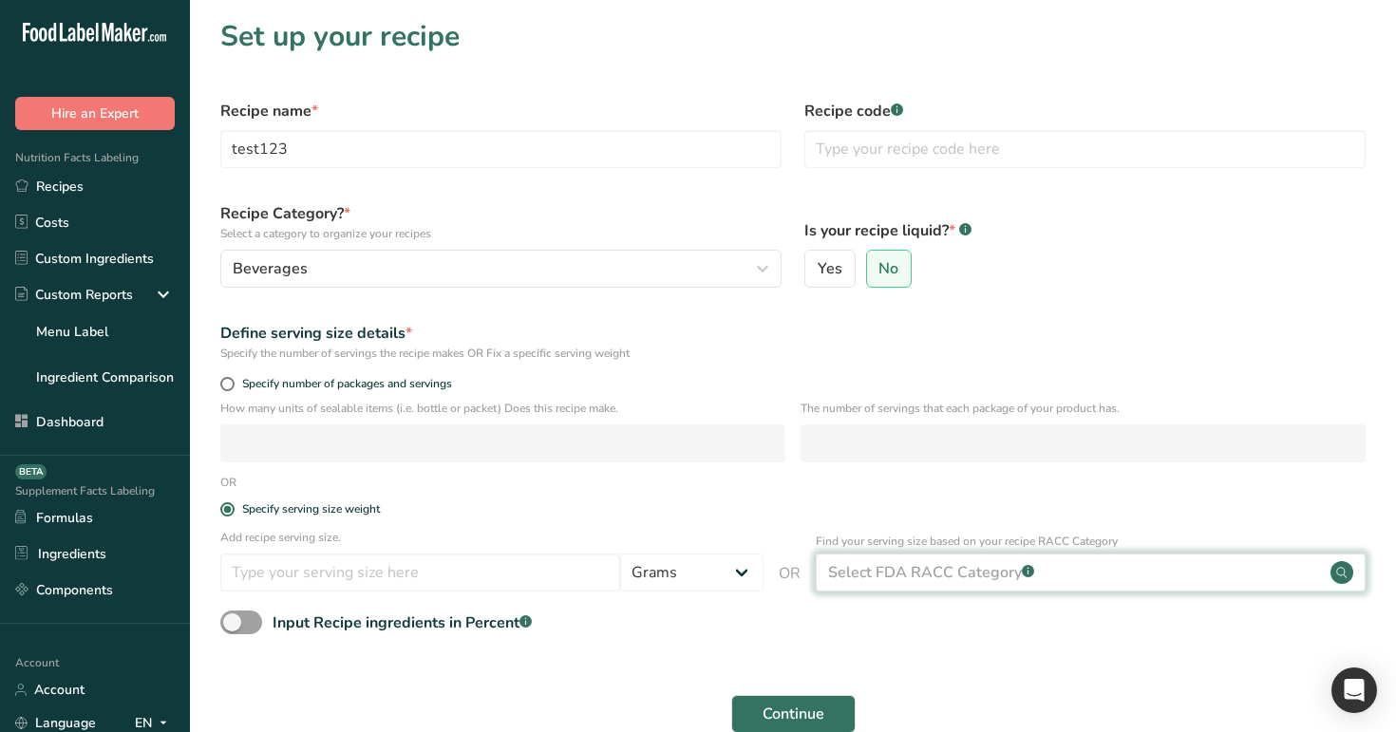
click at [1030, 587] on div "Select FDA RACC Category .a-a{fill:#347362;}.b-a{fill:#fff;}" at bounding box center [1091, 573] width 550 height 38
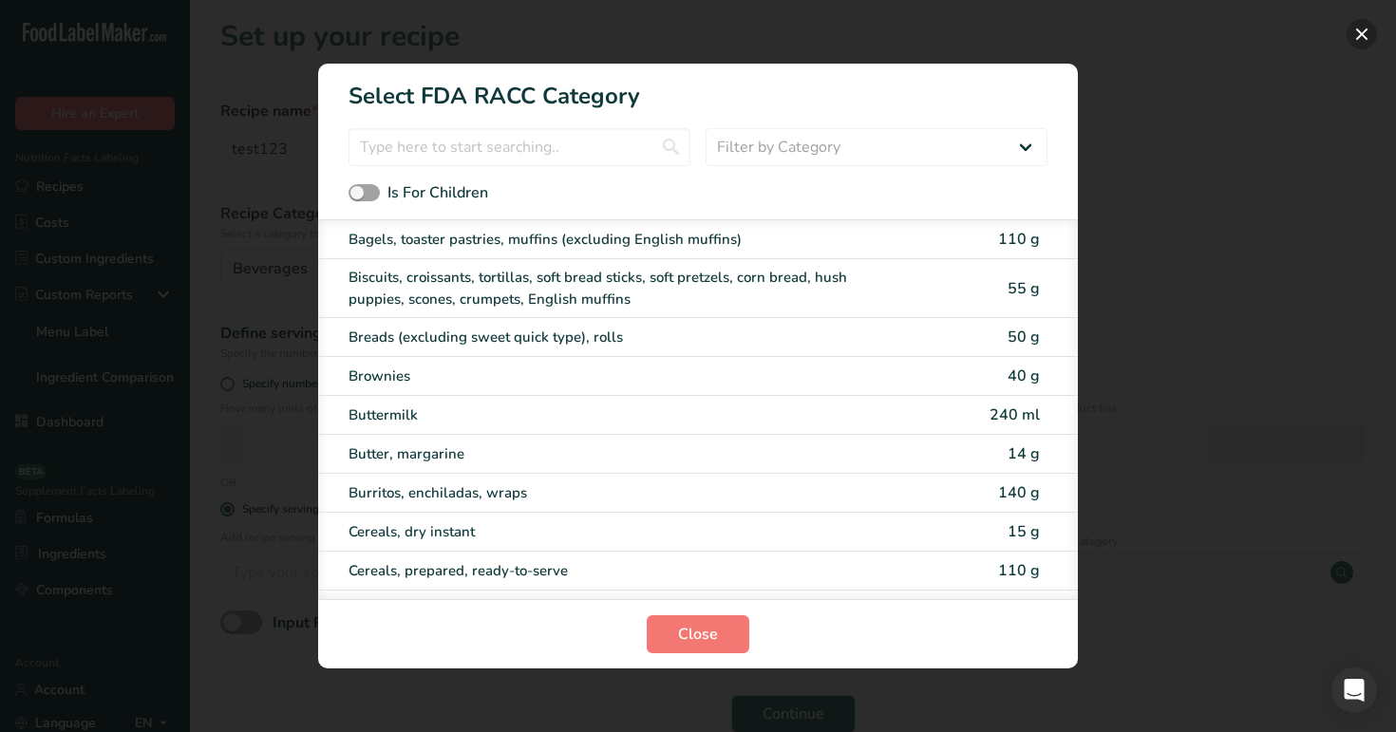
click at [1363, 36] on button "RACC Category Selection Modal" at bounding box center [1362, 34] width 30 height 30
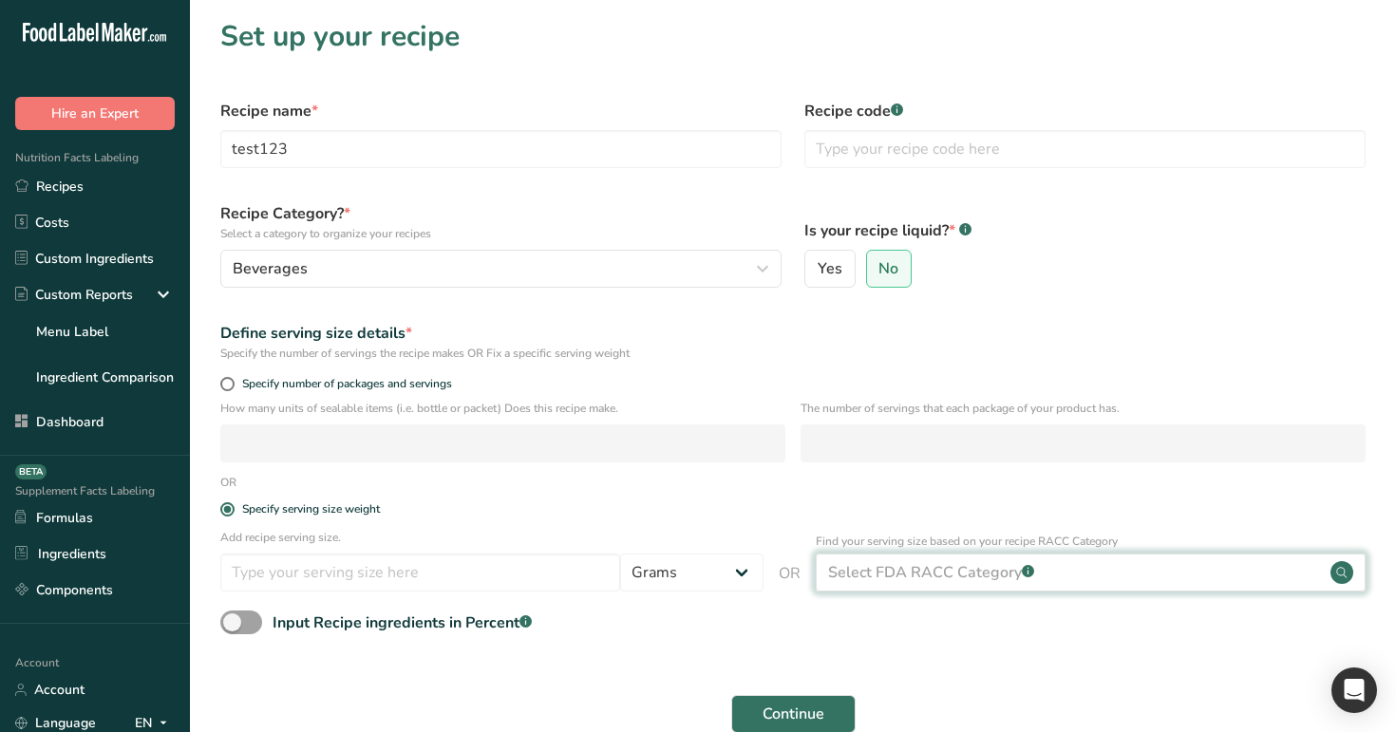
click at [1348, 579] on circle at bounding box center [1341, 572] width 23 height 23
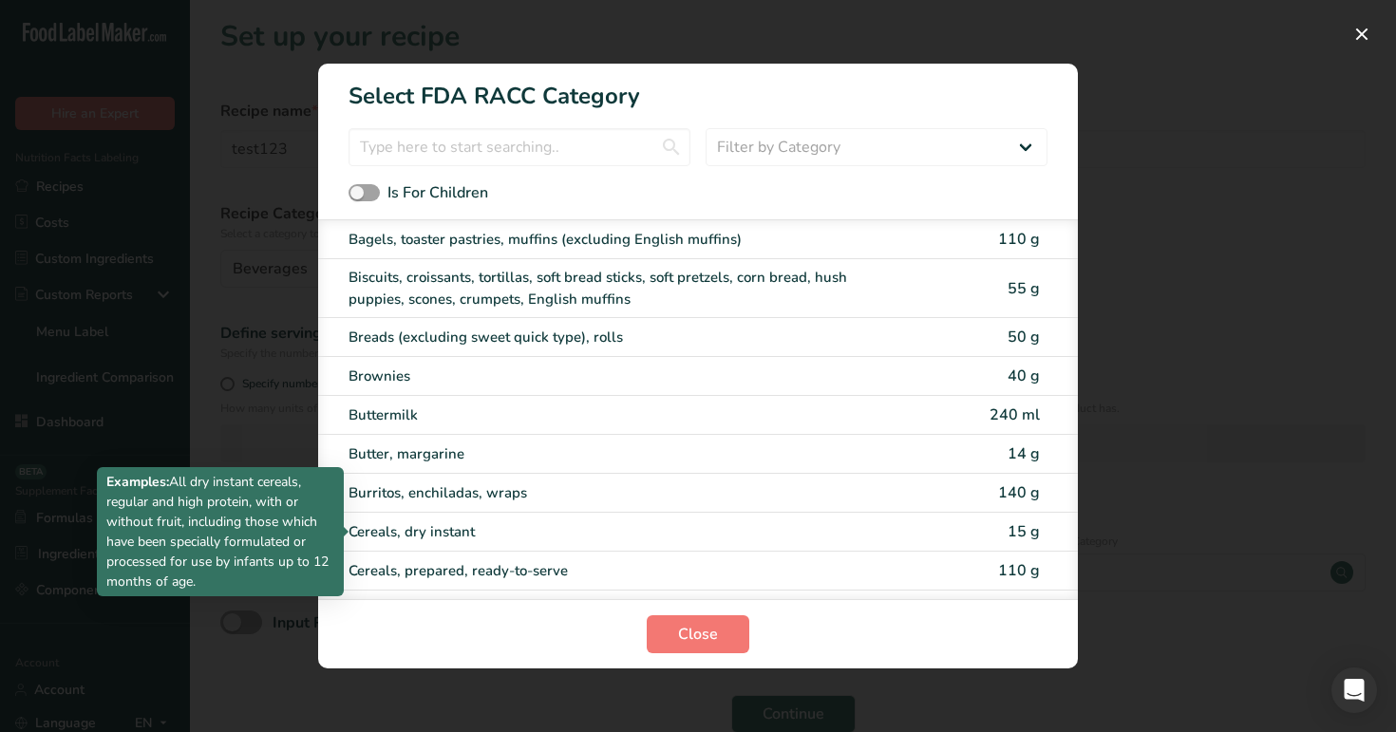
click at [722, 538] on div "Cereals, dry instant" at bounding box center [618, 532] width 539 height 22
type input "15"
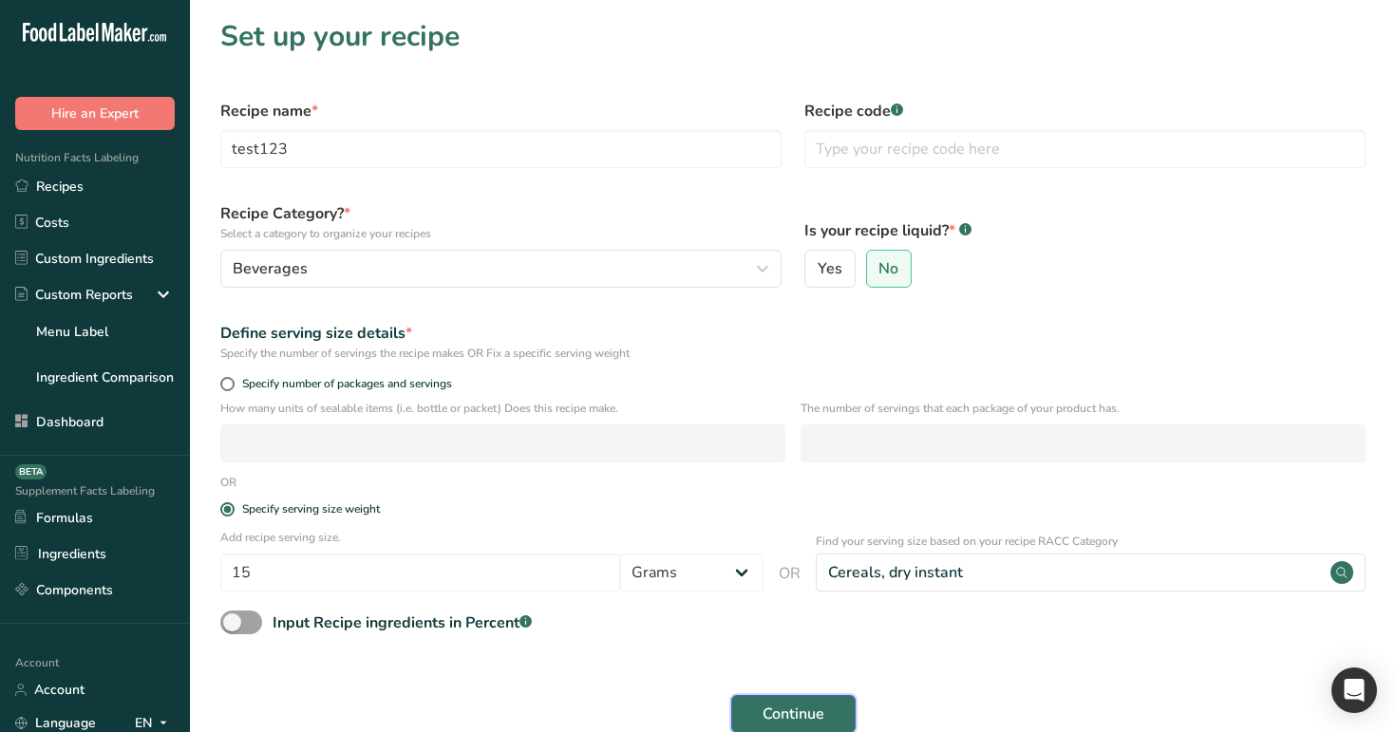
click at [807, 590] on span "Continue" at bounding box center [794, 714] width 62 height 23
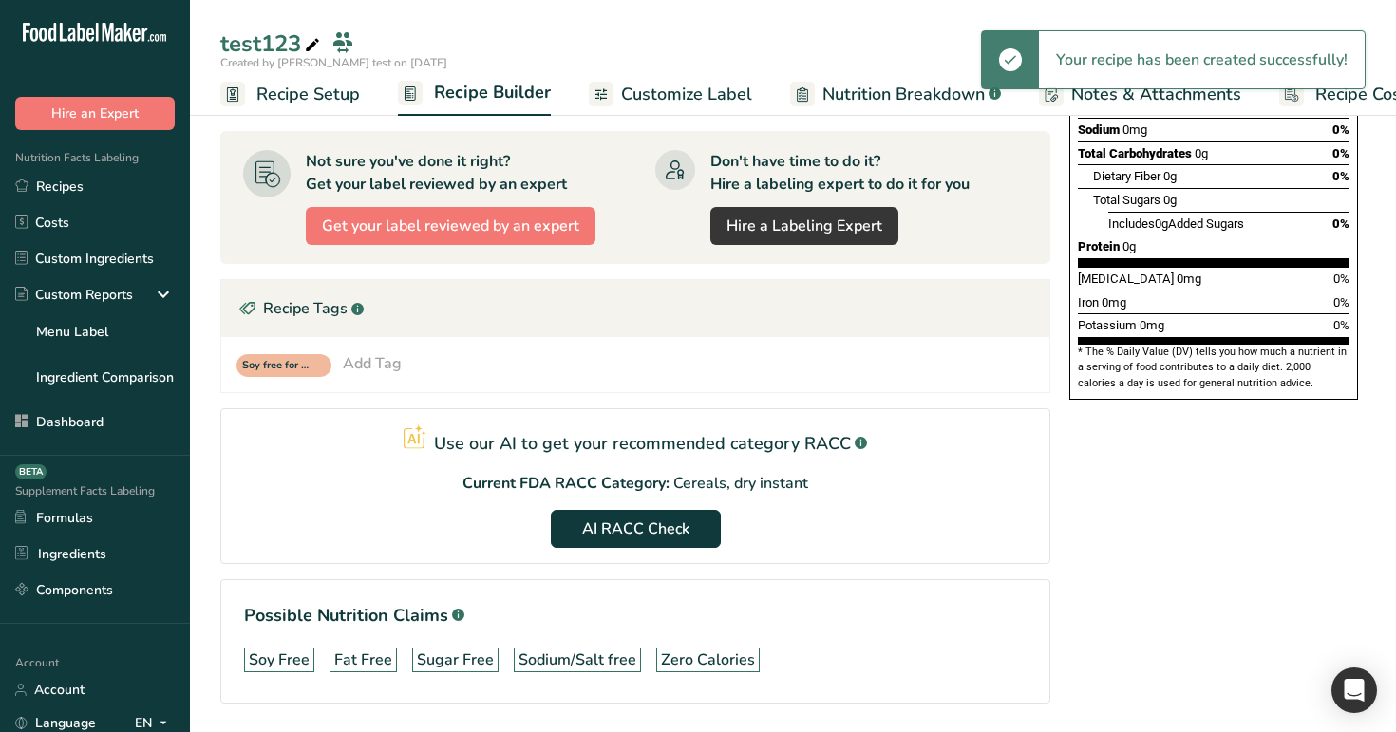
scroll to position [377, 0]
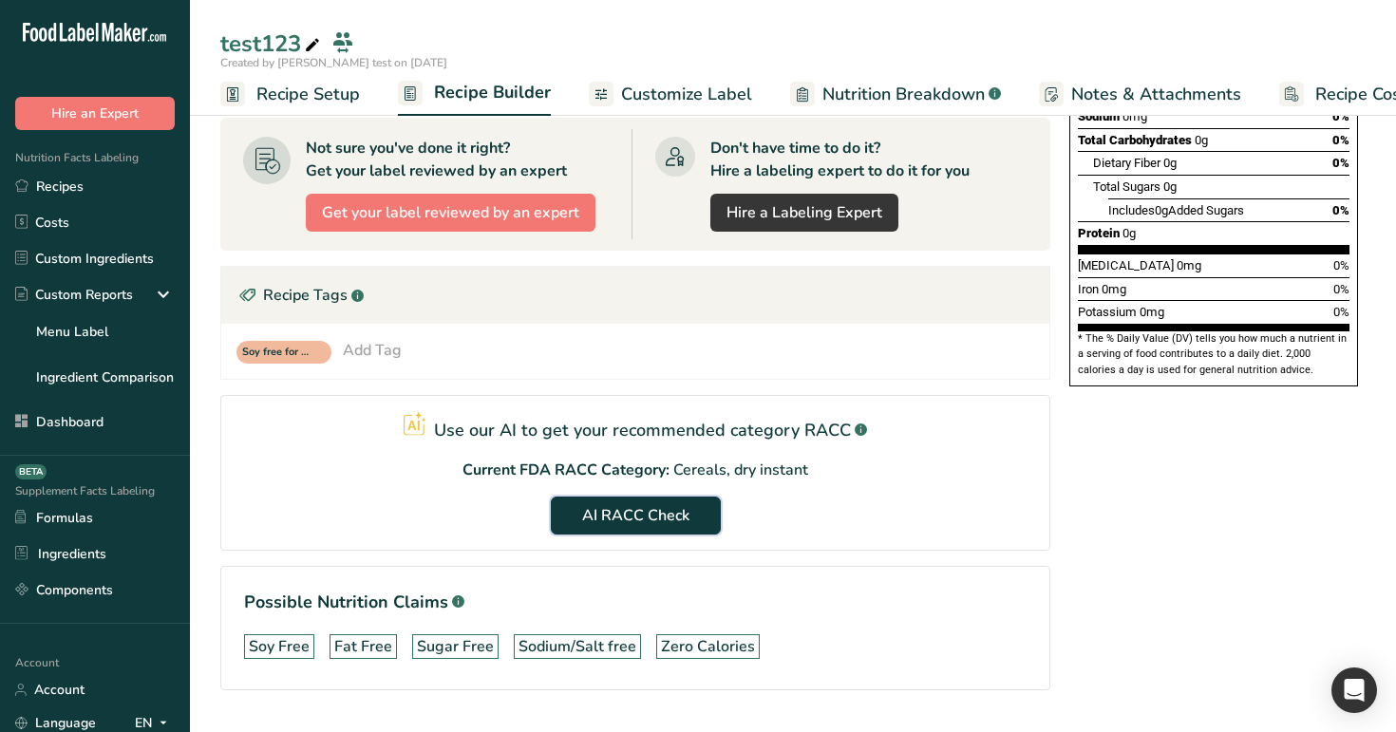
click at [648, 521] on span "AI RACC Check" at bounding box center [635, 515] width 107 height 23
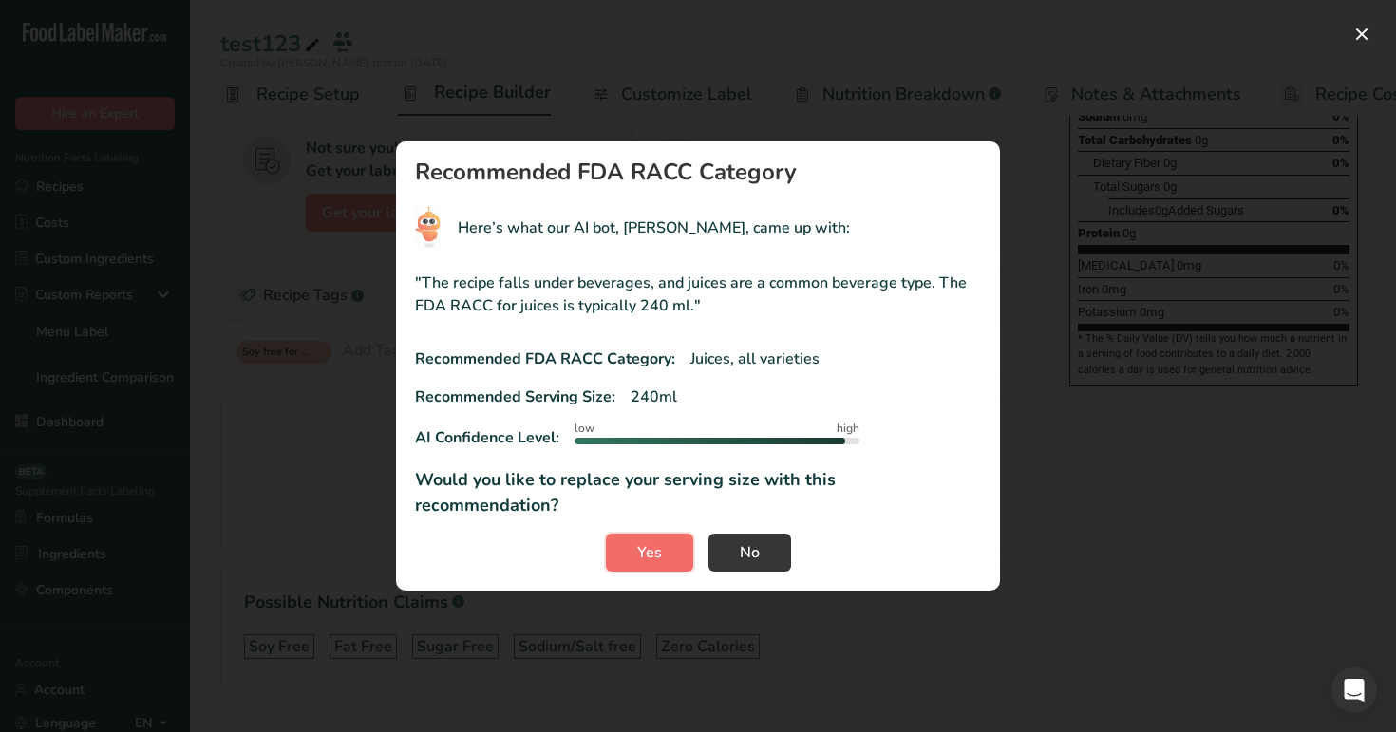
click at [623, 539] on button "Yes" at bounding box center [649, 553] width 87 height 38
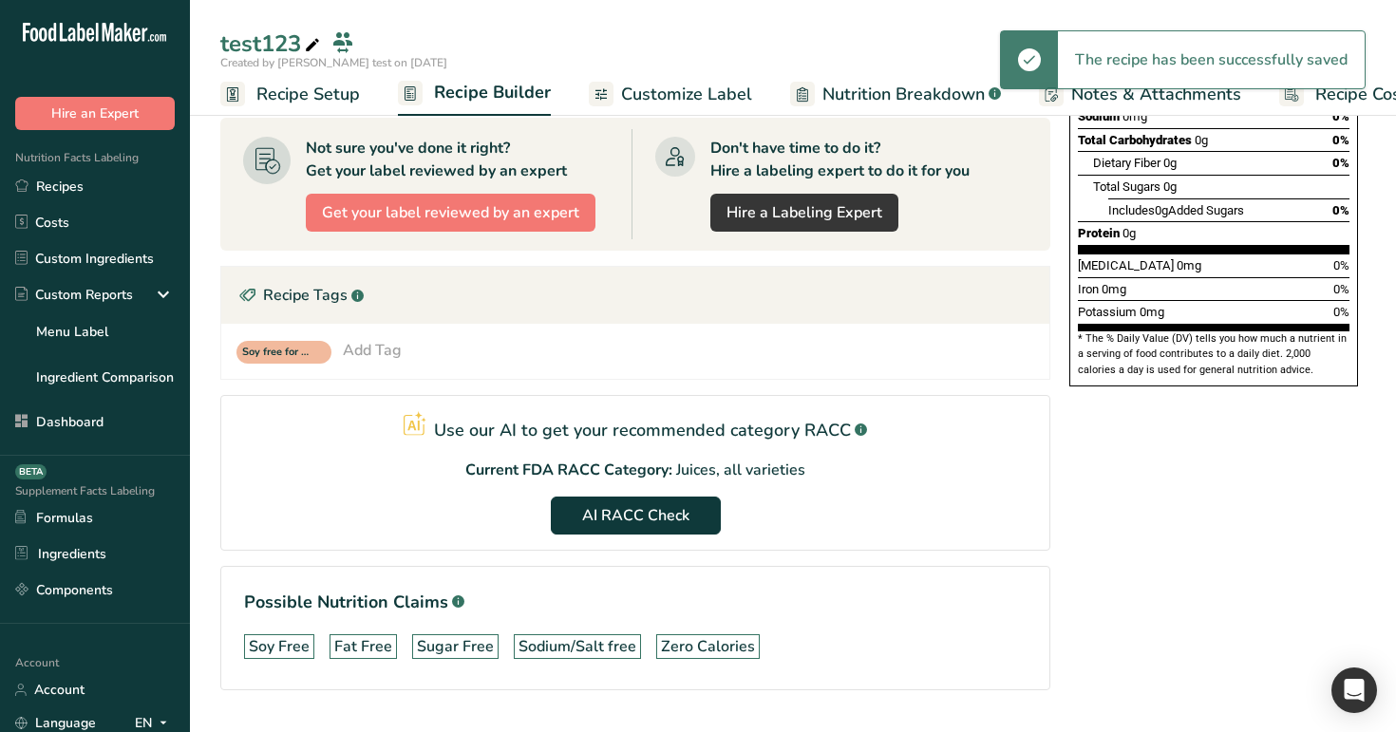
click at [330, 88] on span "Recipe Setup" at bounding box center [308, 95] width 104 height 26
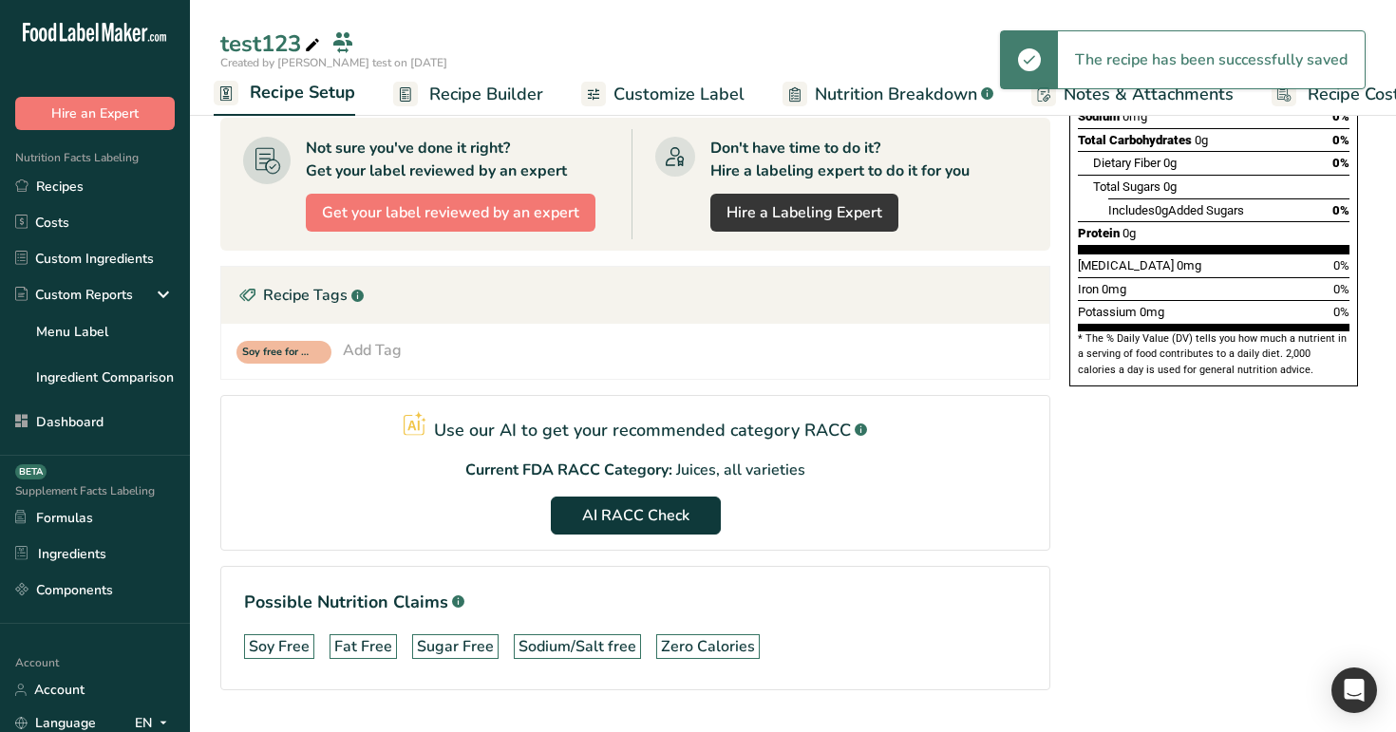
select select "27"
select select "29"
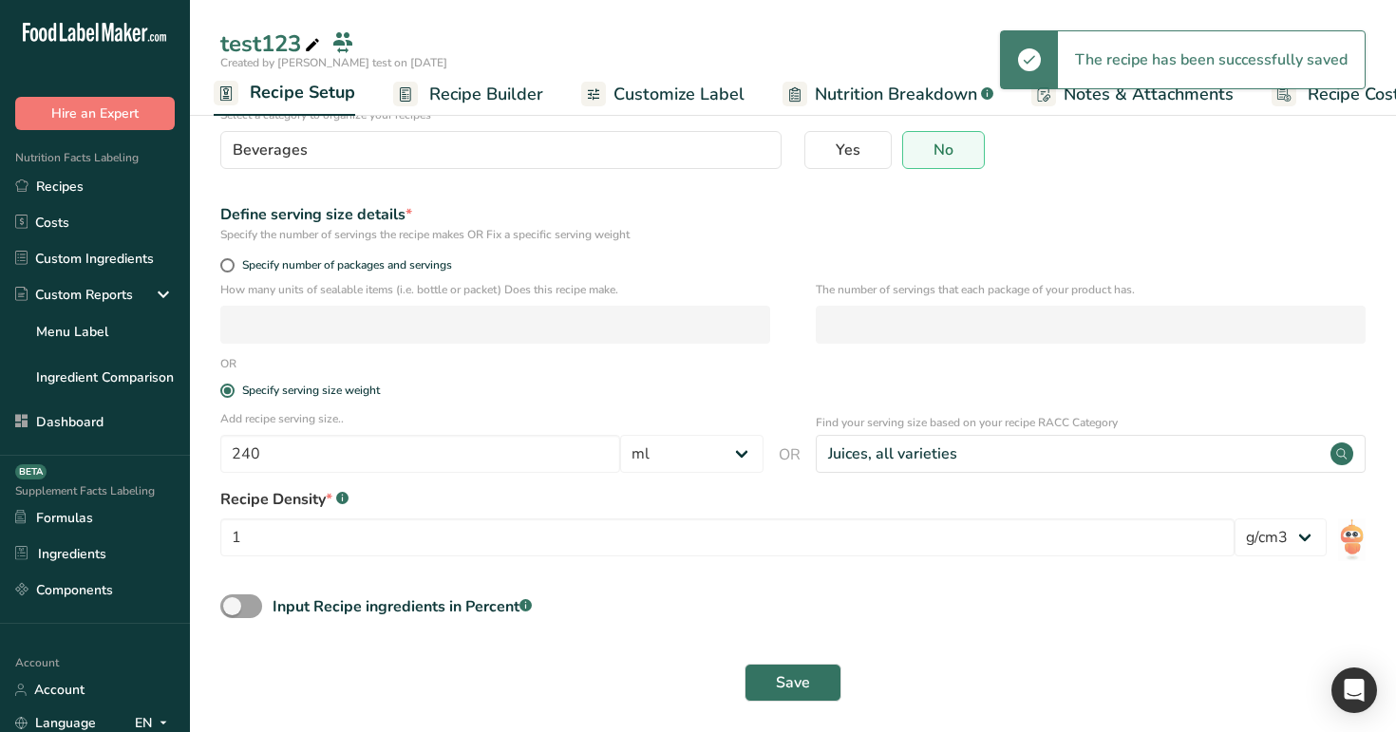
scroll to position [167, 0]
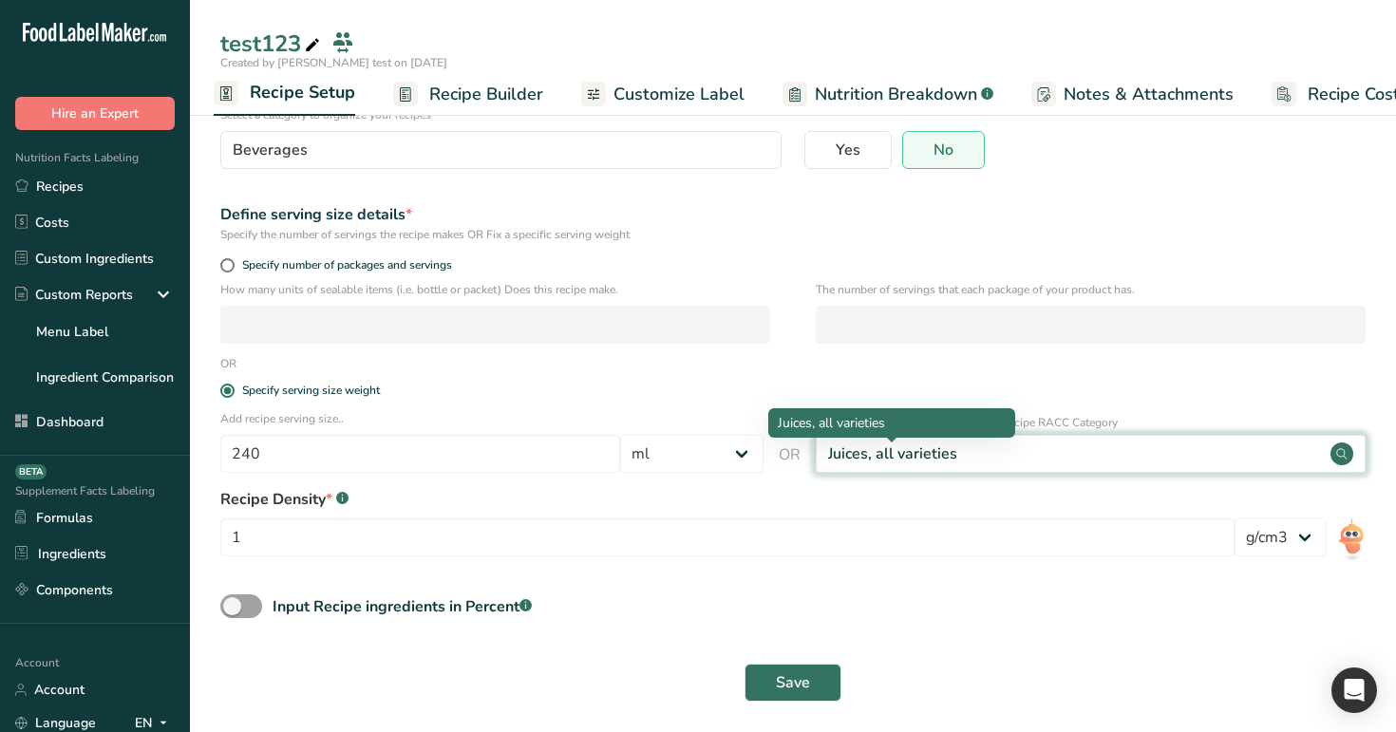
click at [862, 443] on div "Juices, all varieties" at bounding box center [892, 454] width 129 height 23
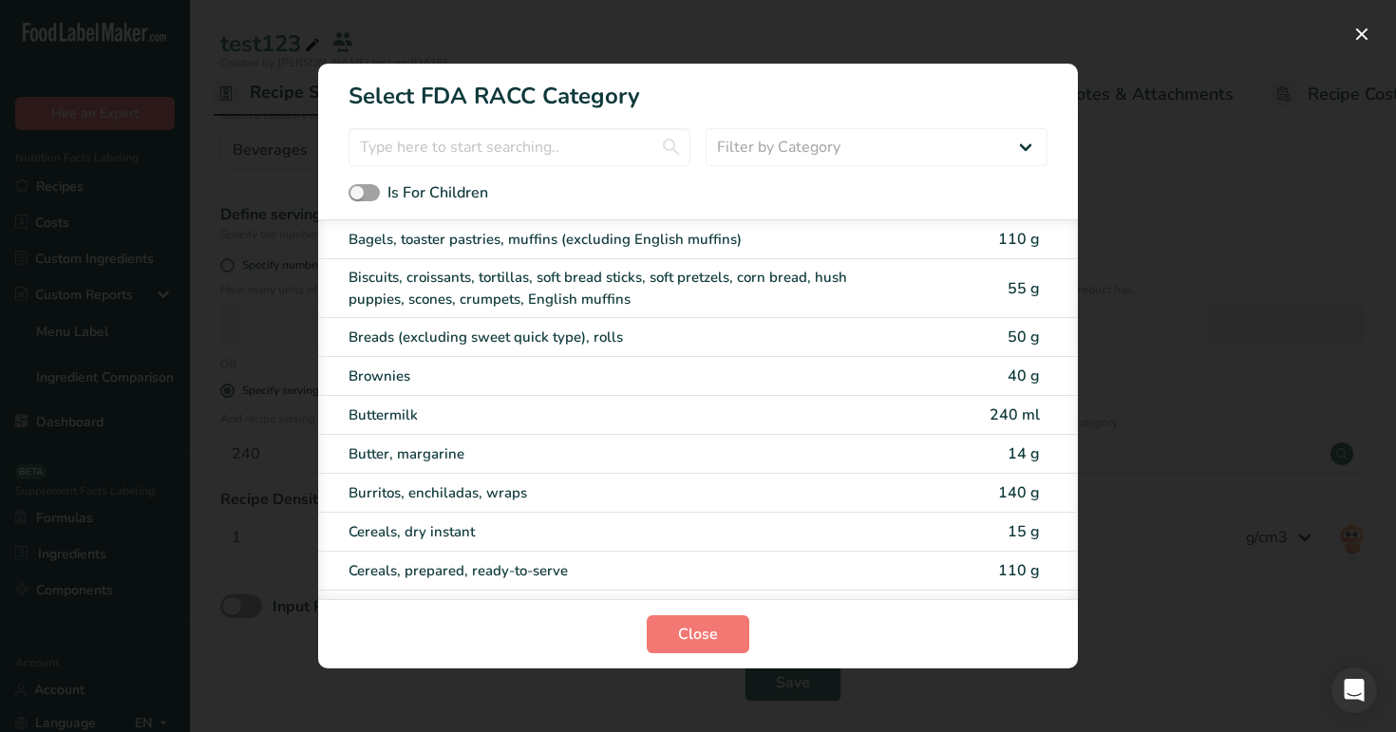
click at [953, 330] on div "Breads (excluding sweet quick type), rolls" at bounding box center [666, 338] width 634 height 22
type input "50"
select select "0"
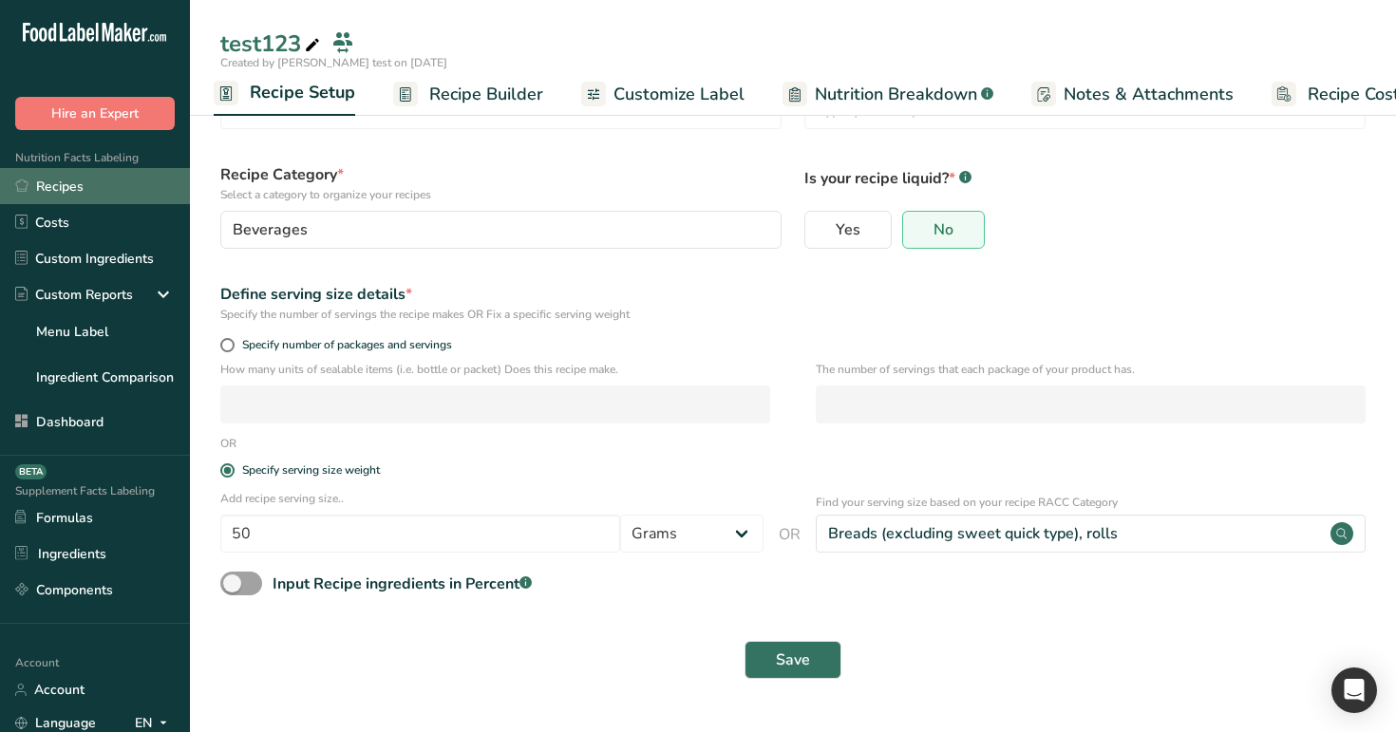
click at [107, 179] on link "Recipes" at bounding box center [95, 186] width 190 height 36
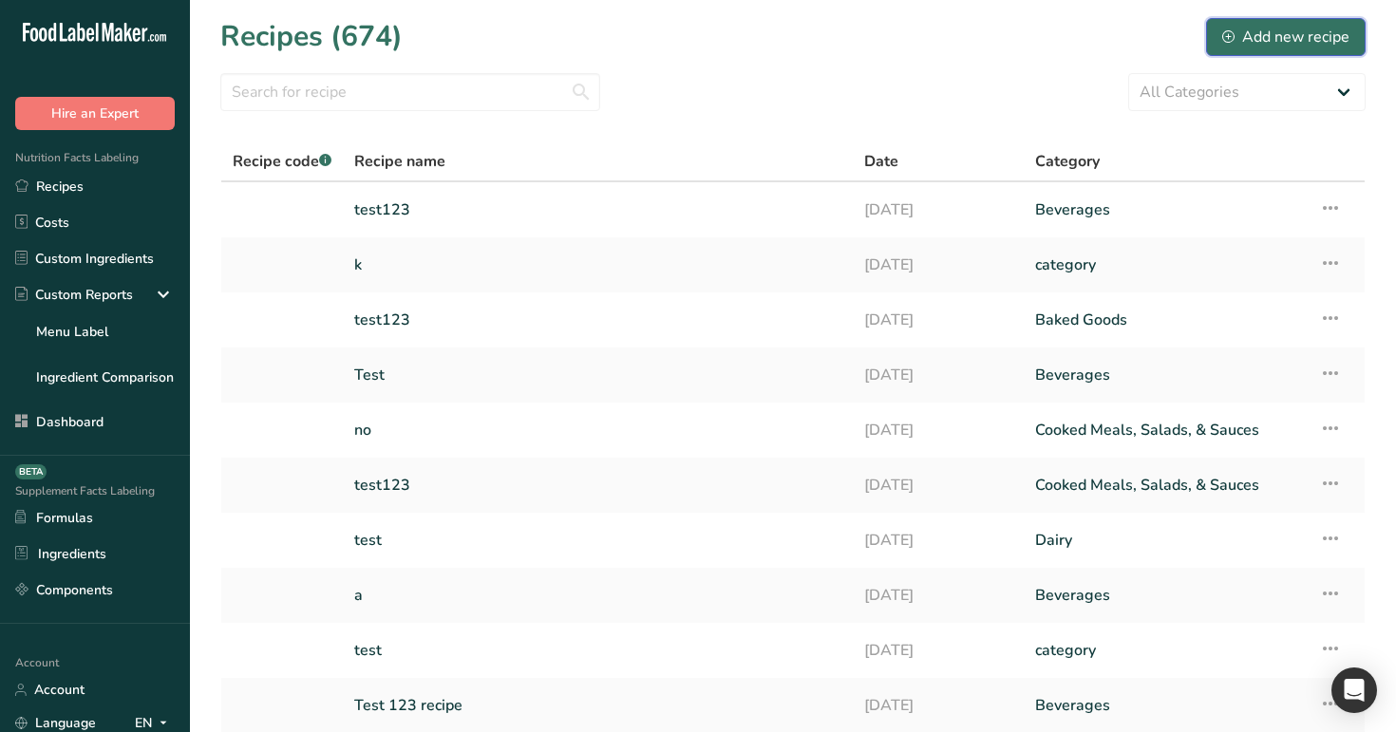
click at [1277, 23] on button "Add new recipe" at bounding box center [1286, 37] width 160 height 38
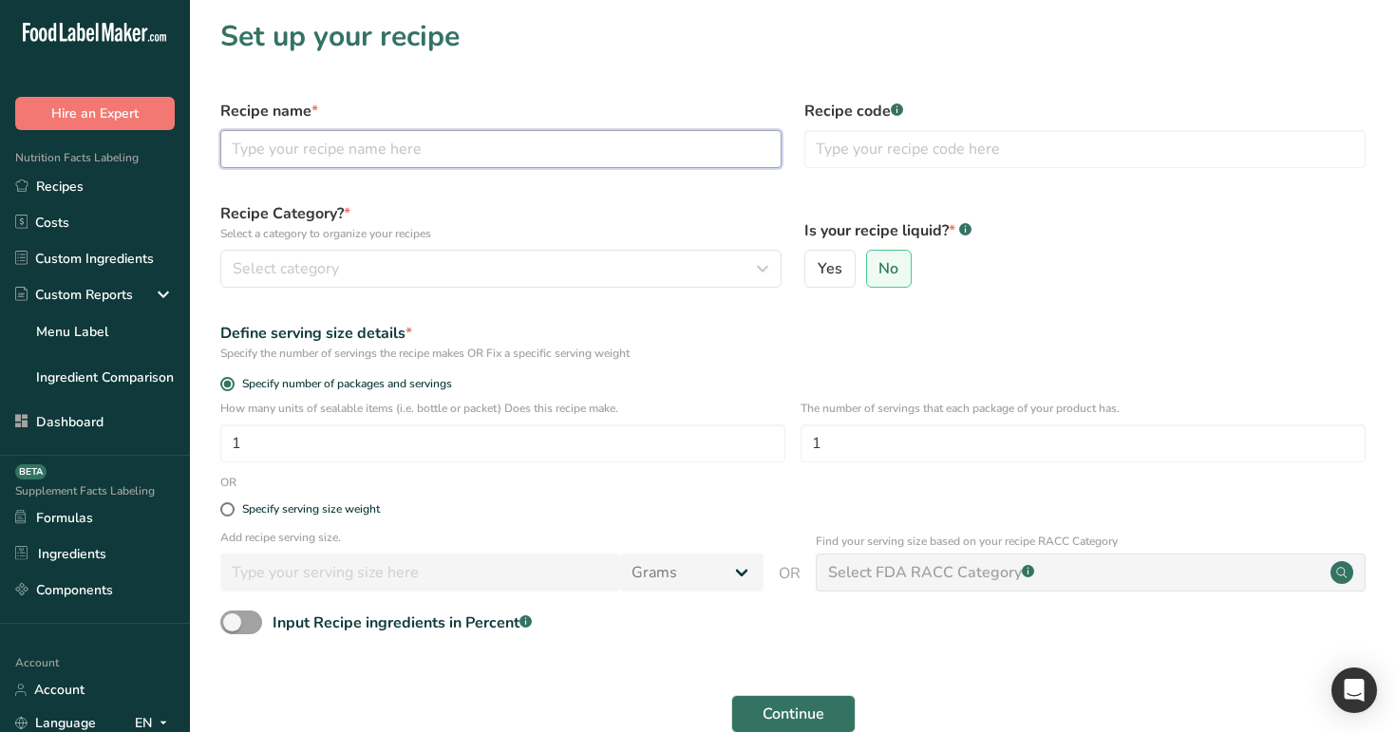
click at [603, 152] on input "text" at bounding box center [500, 149] width 561 height 38
type input "test"
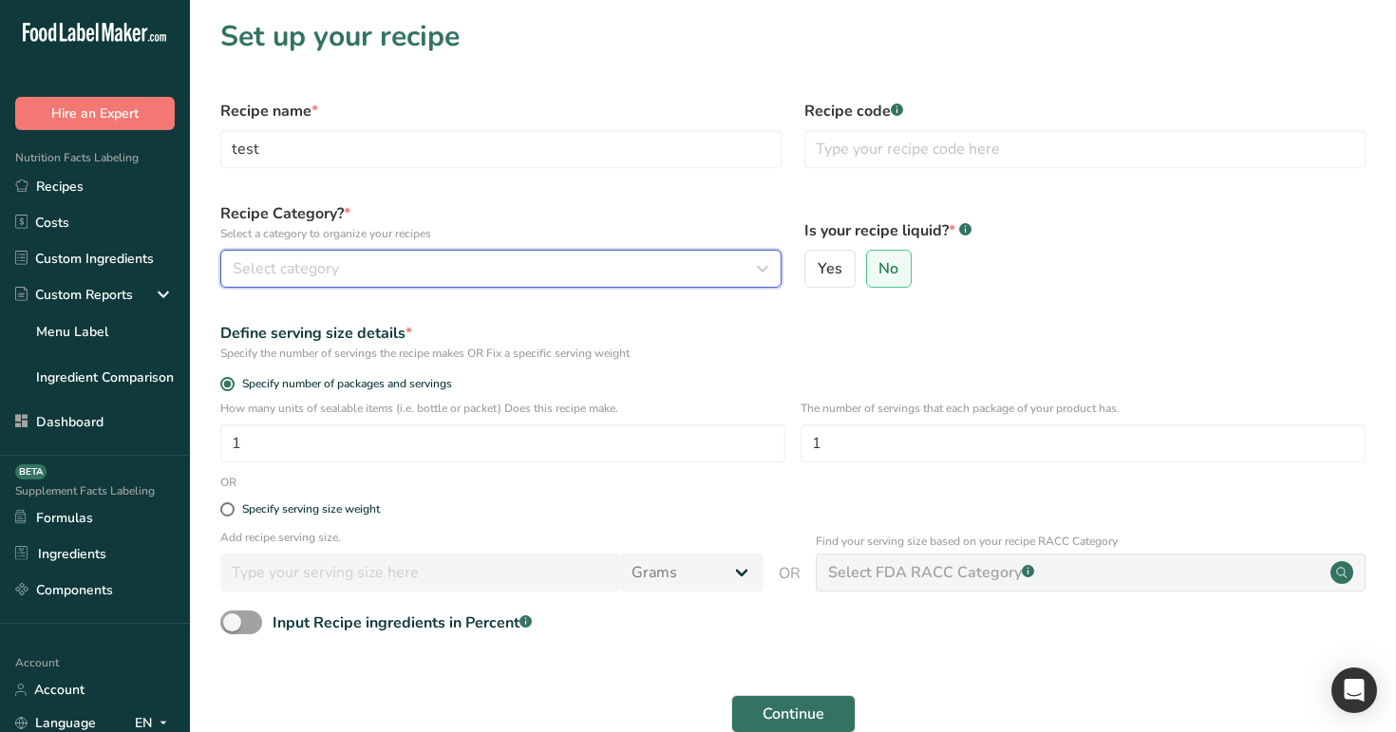
click at [582, 272] on div "Select category" at bounding box center [495, 268] width 525 height 23
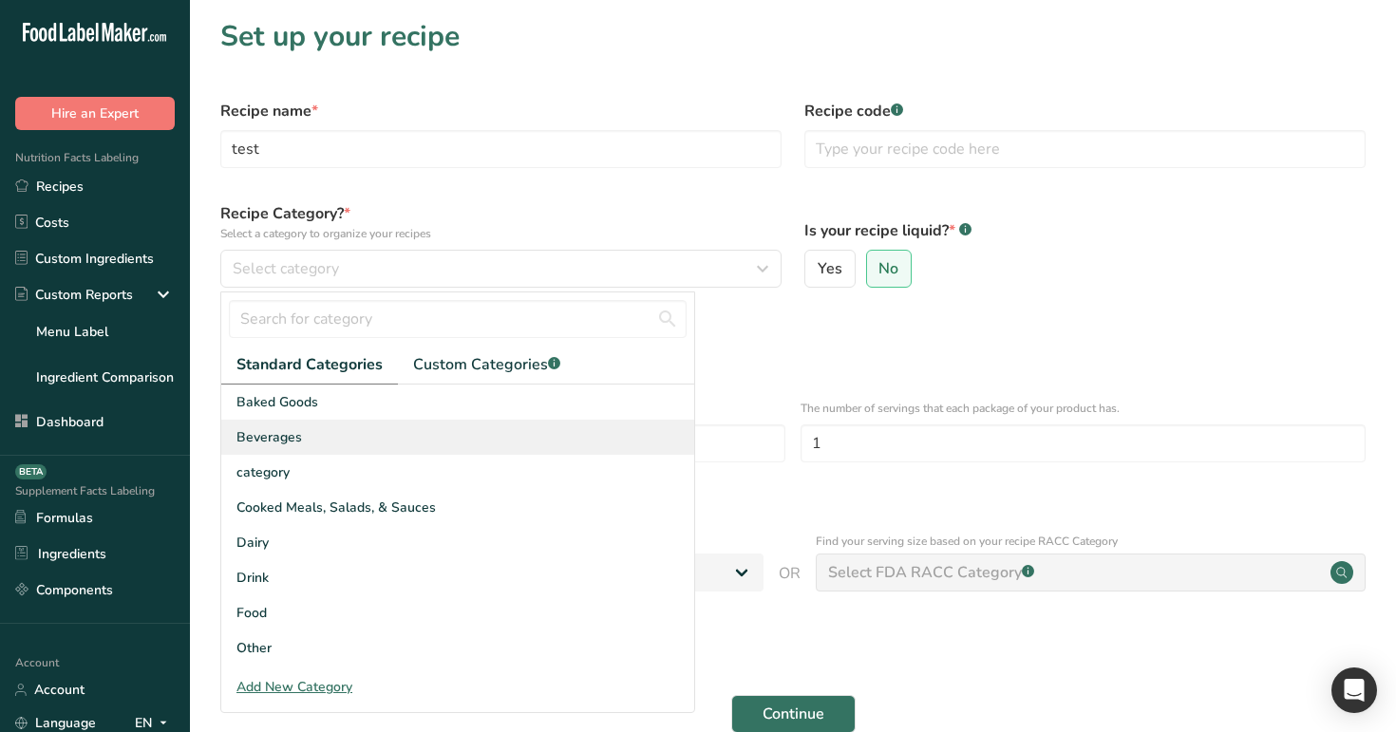
click at [485, 432] on div "Beverages" at bounding box center [457, 437] width 473 height 35
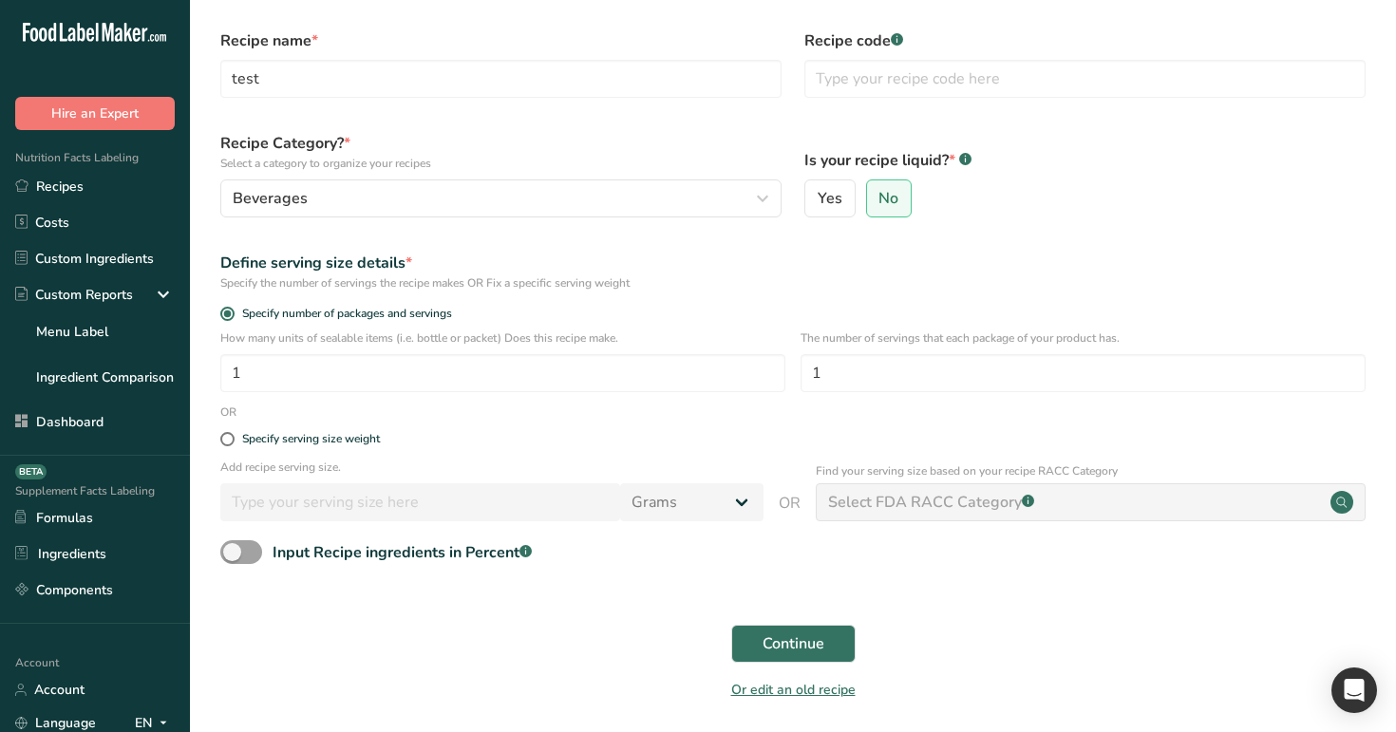
scroll to position [97, 0]
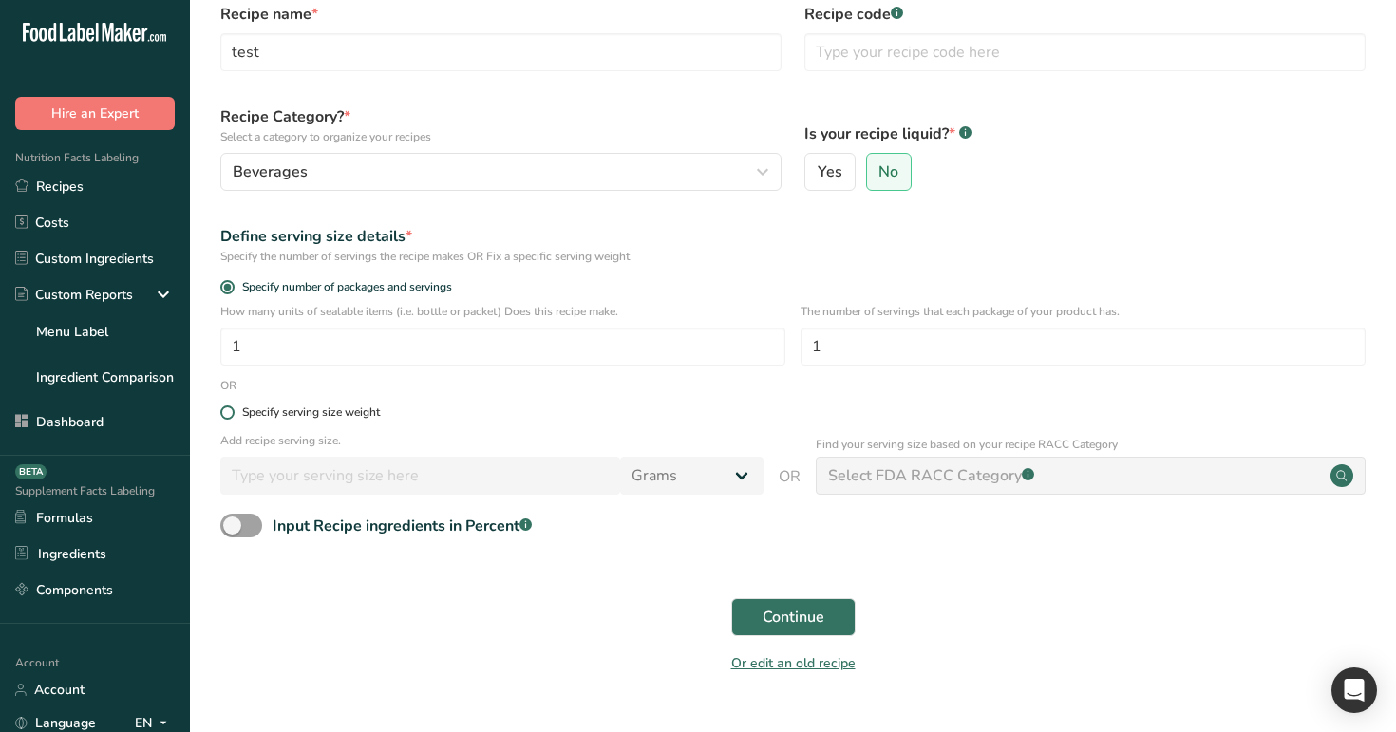
click at [255, 411] on div "Specify serving size weight" at bounding box center [311, 412] width 138 height 14
click at [233, 411] on input "Specify serving size weight" at bounding box center [226, 412] width 12 height 12
radio input "true"
radio input "false"
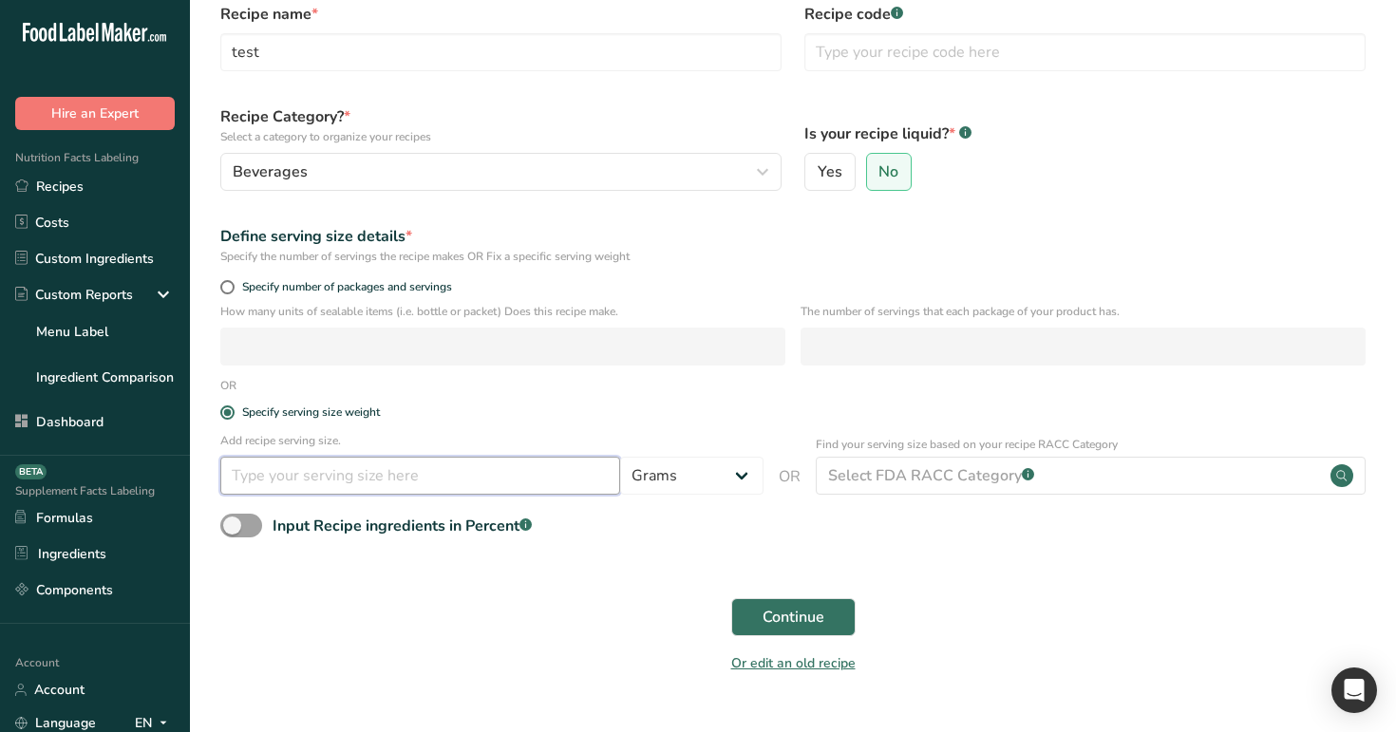
click at [311, 474] on input "number" at bounding box center [420, 476] width 400 height 38
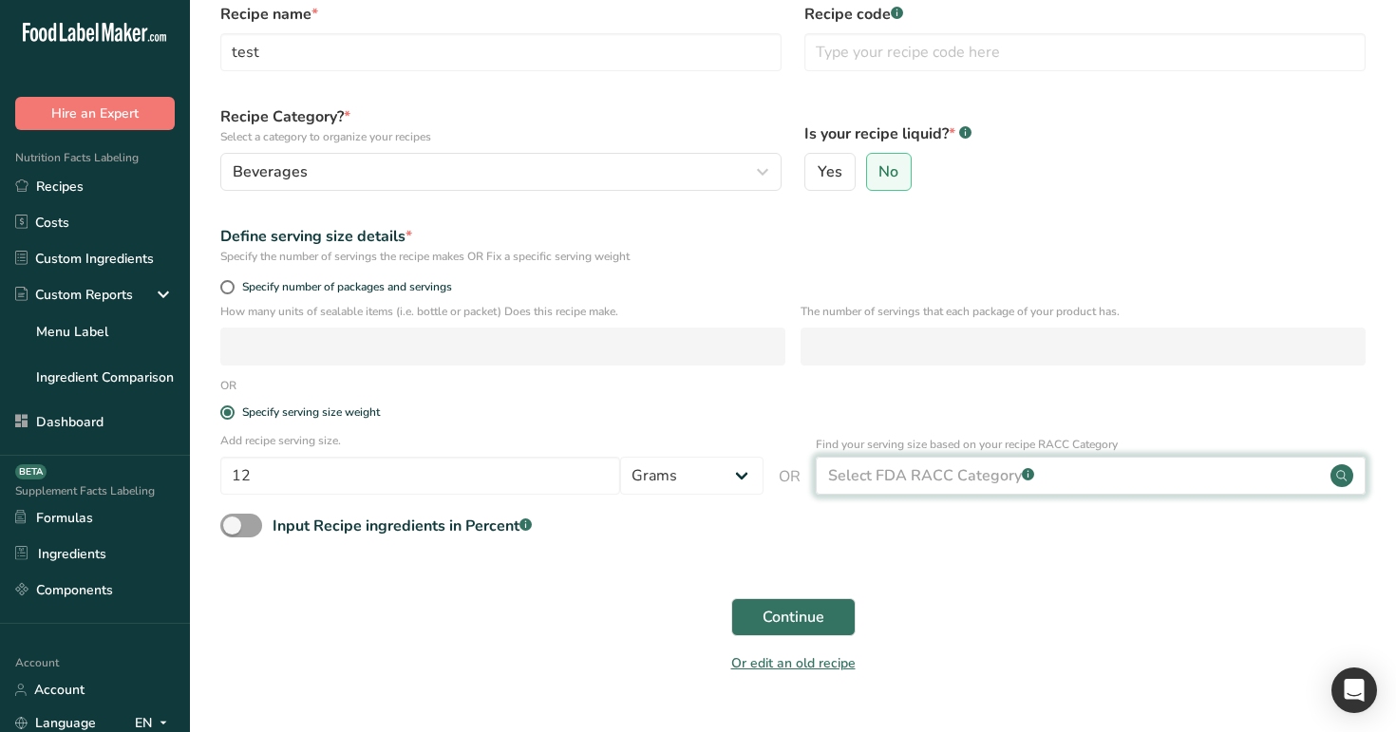
click at [908, 474] on div "Select FDA RACC Category .a-a{fill:#347362;}.b-a{fill:#fff;}" at bounding box center [931, 475] width 206 height 23
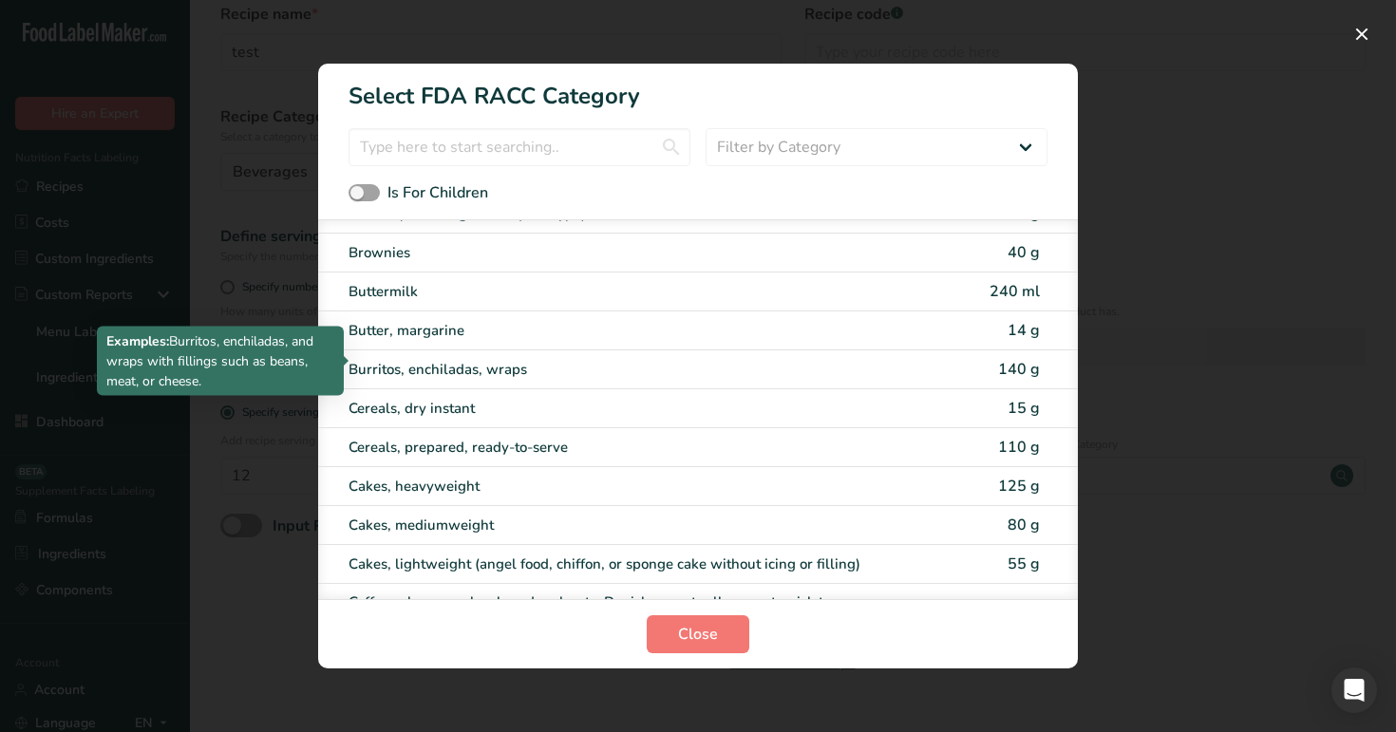
scroll to position [132, 0]
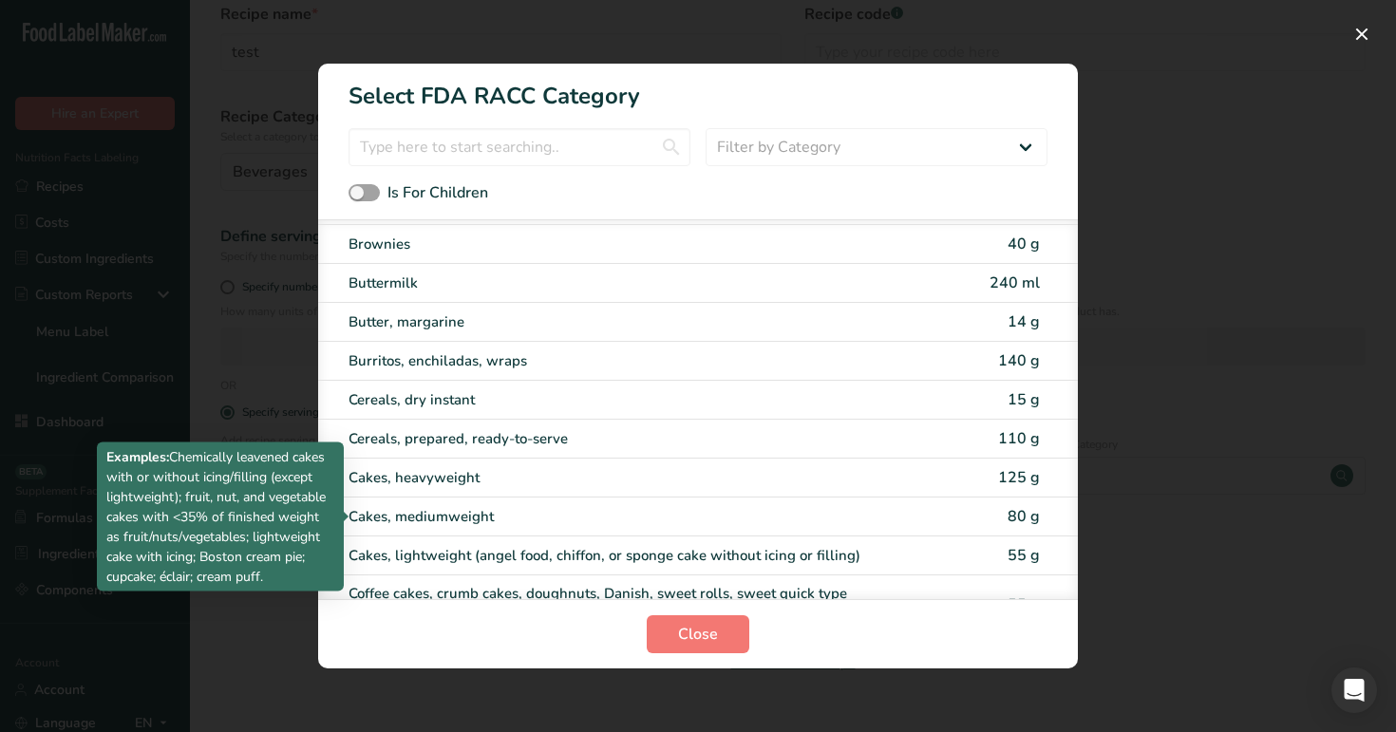
click at [677, 511] on div "Cakes, mediumweight" at bounding box center [618, 517] width 539 height 22
type input "80"
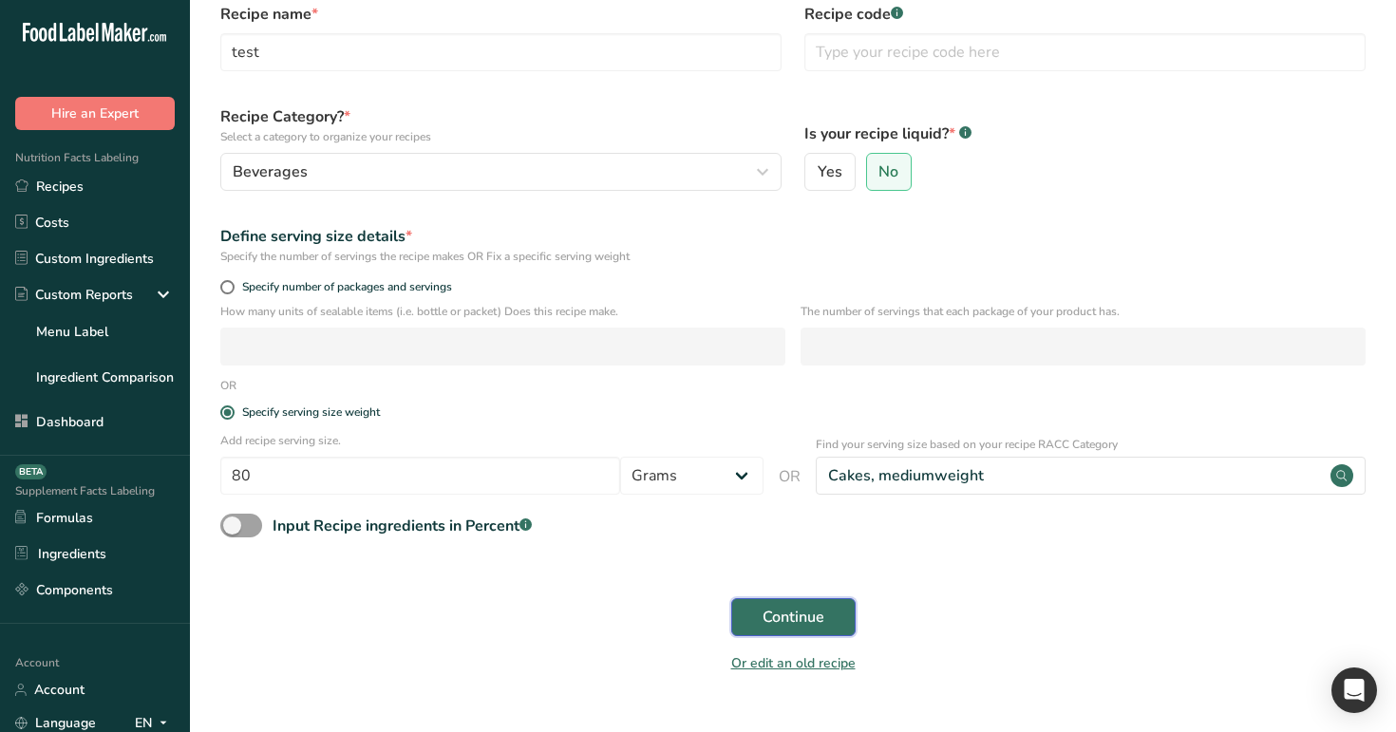
click at [775, 590] on span "Continue" at bounding box center [794, 617] width 62 height 23
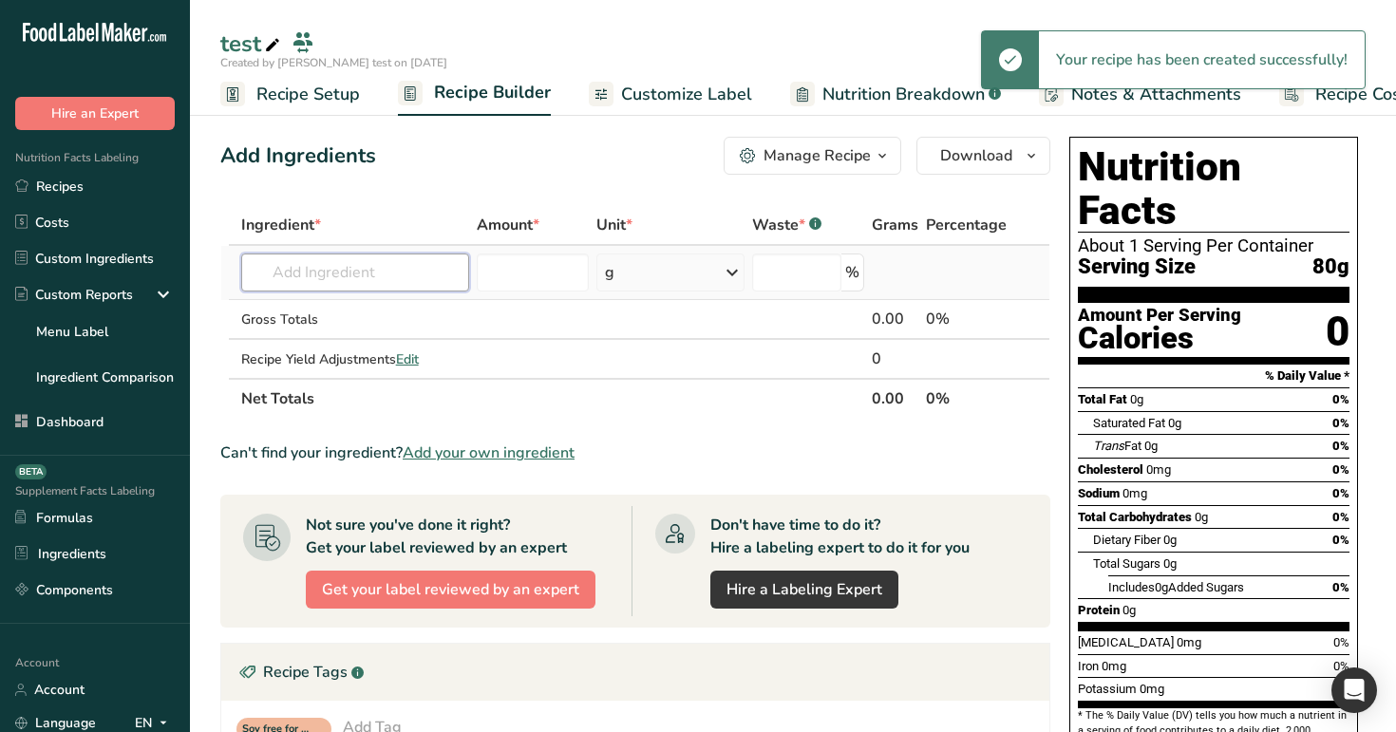
click at [347, 269] on input "text" at bounding box center [355, 273] width 229 height 38
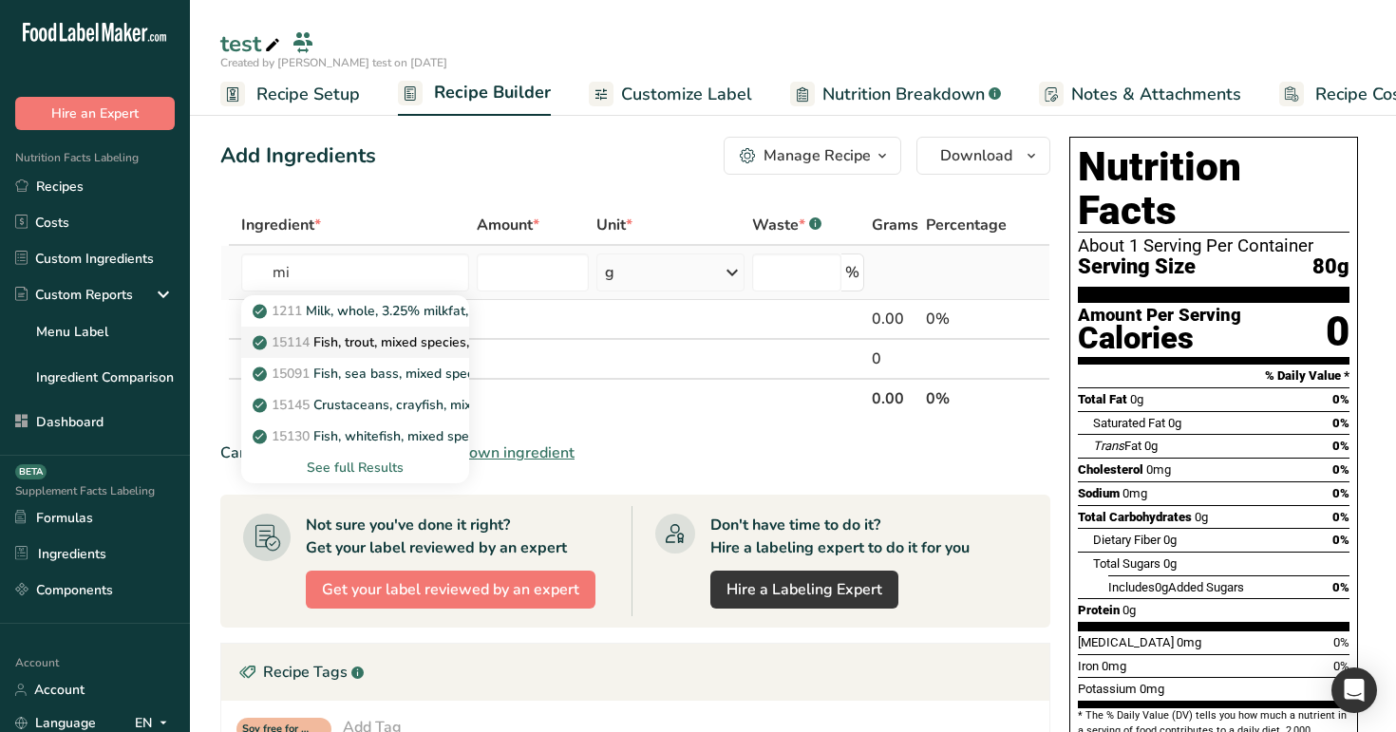
click at [351, 342] on p "15114 Fish, trout, mixed species, raw" at bounding box center [376, 342] width 240 height 20
type input "Fish, trout, mixed species, raw"
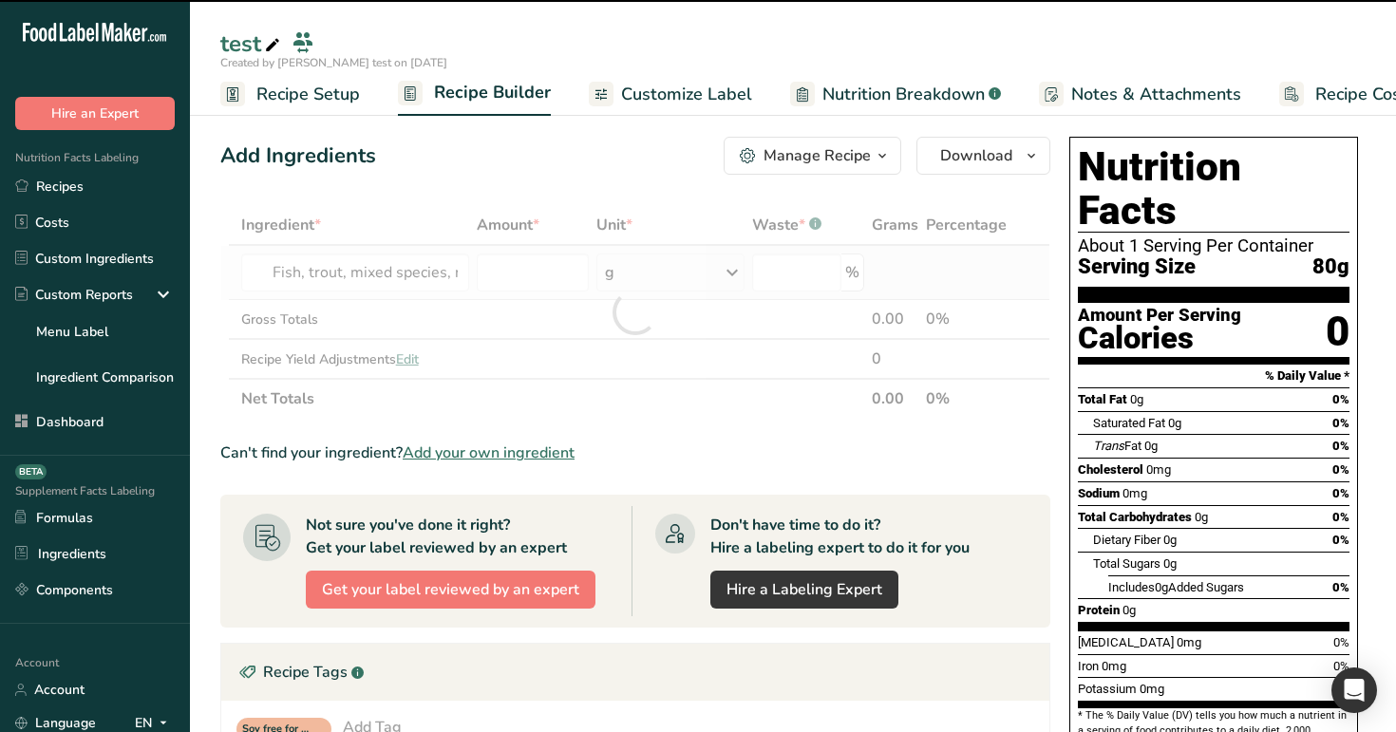
type input "0"
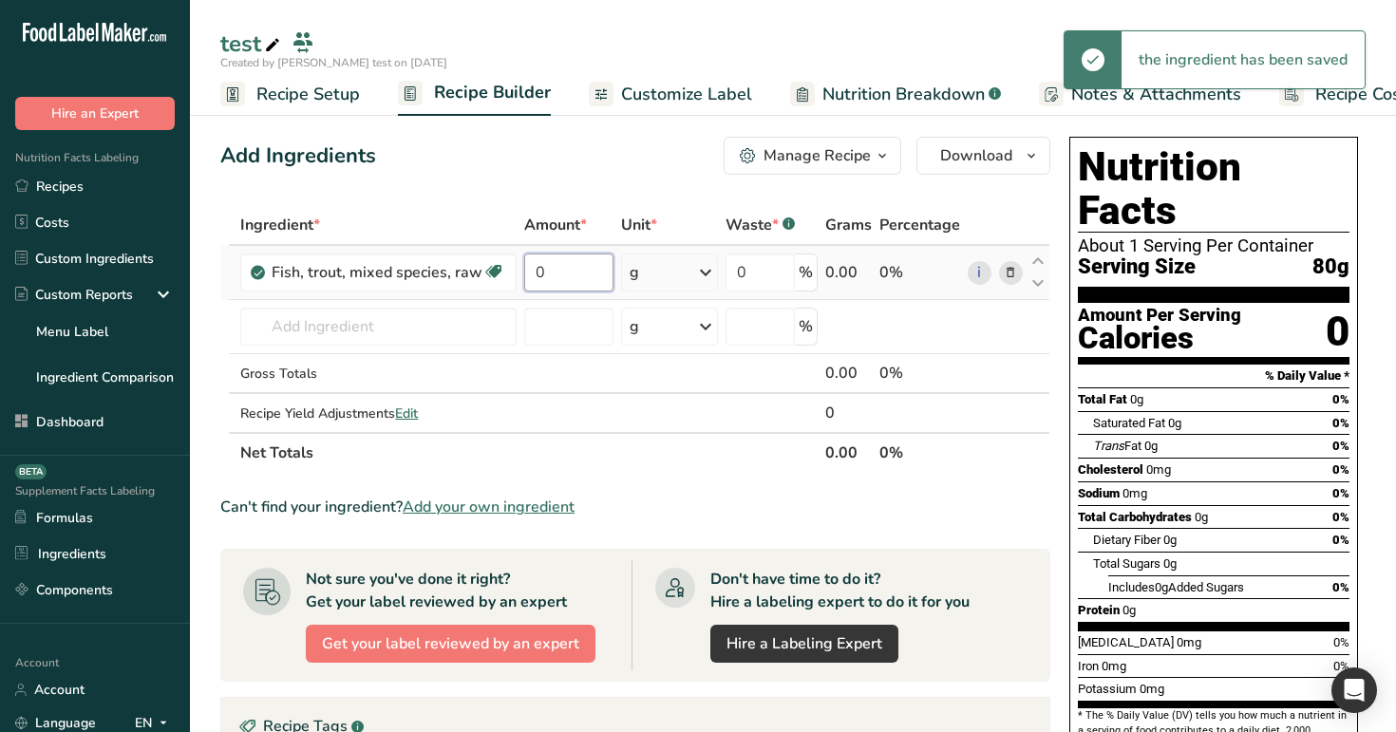
click at [533, 267] on input "0" at bounding box center [568, 273] width 88 height 38
type input "10"
click at [659, 173] on div "Add Ingredients Manage Recipe Delete Recipe Duplicate Recipe Scale Recipe Save …" at bounding box center [635, 156] width 830 height 38
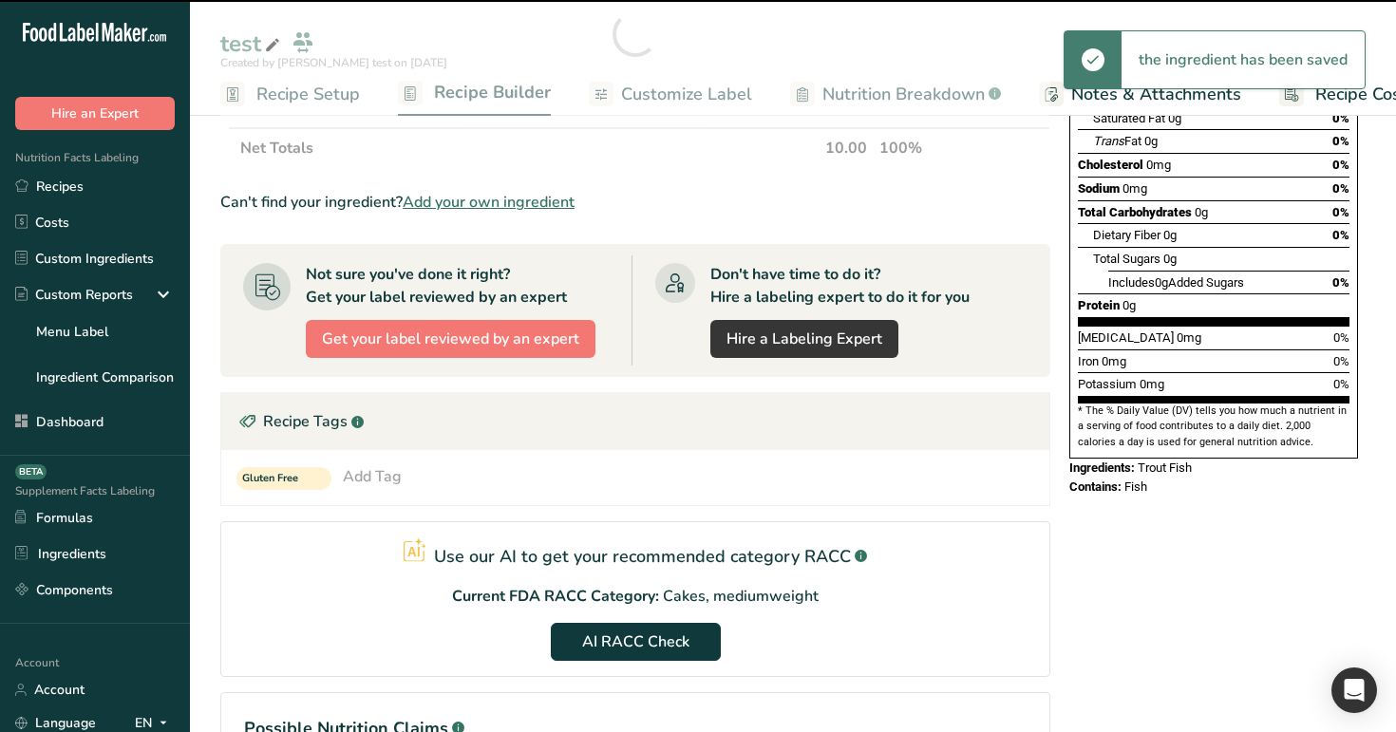
scroll to position [485, 0]
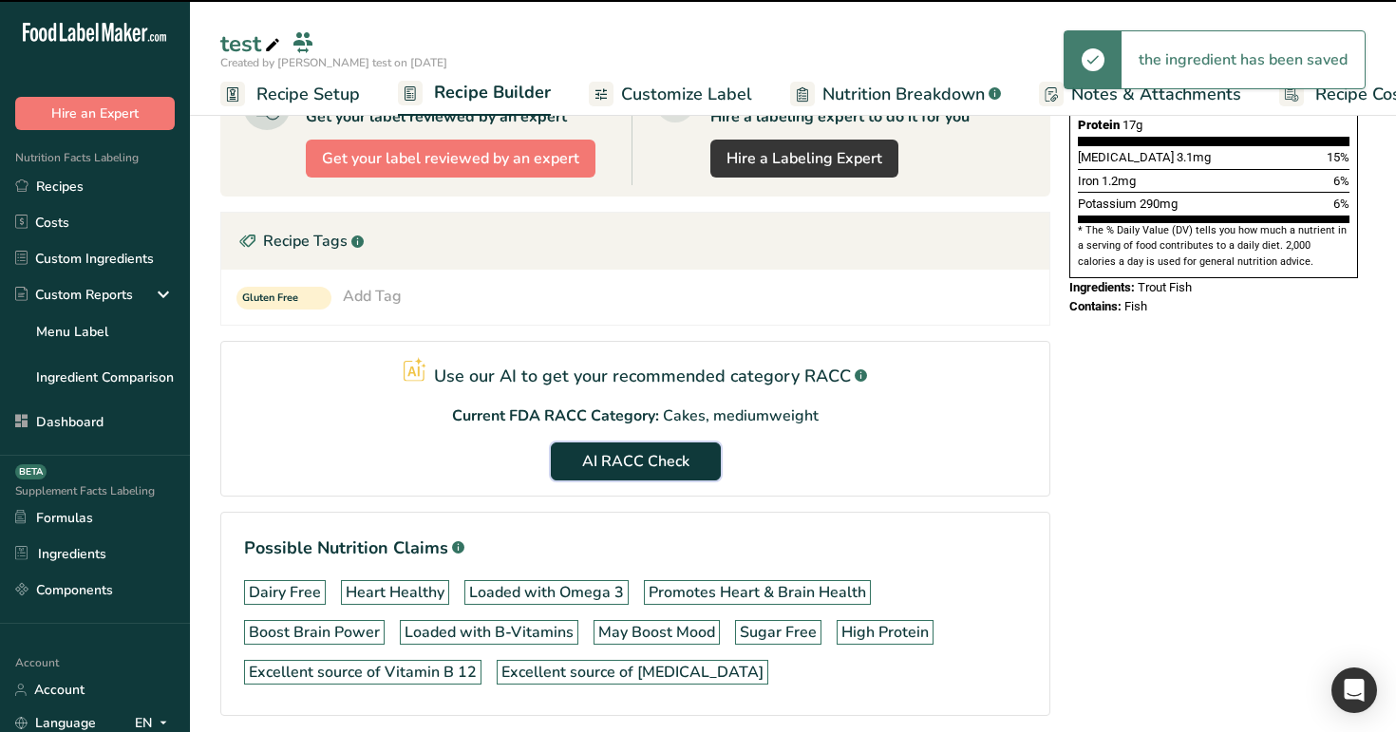
click at [642, 454] on span "AI RACC Check" at bounding box center [635, 461] width 107 height 23
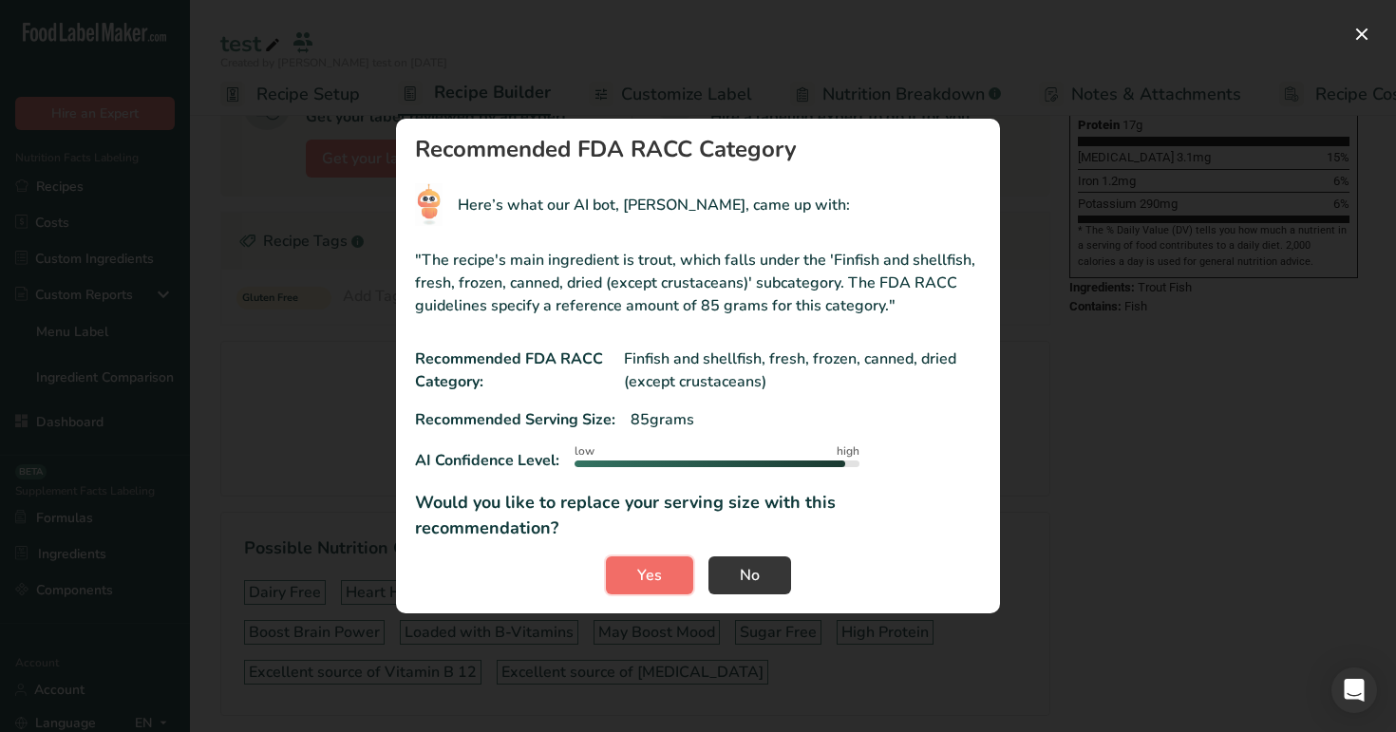
click at [631, 567] on button "Yes" at bounding box center [649, 575] width 87 height 38
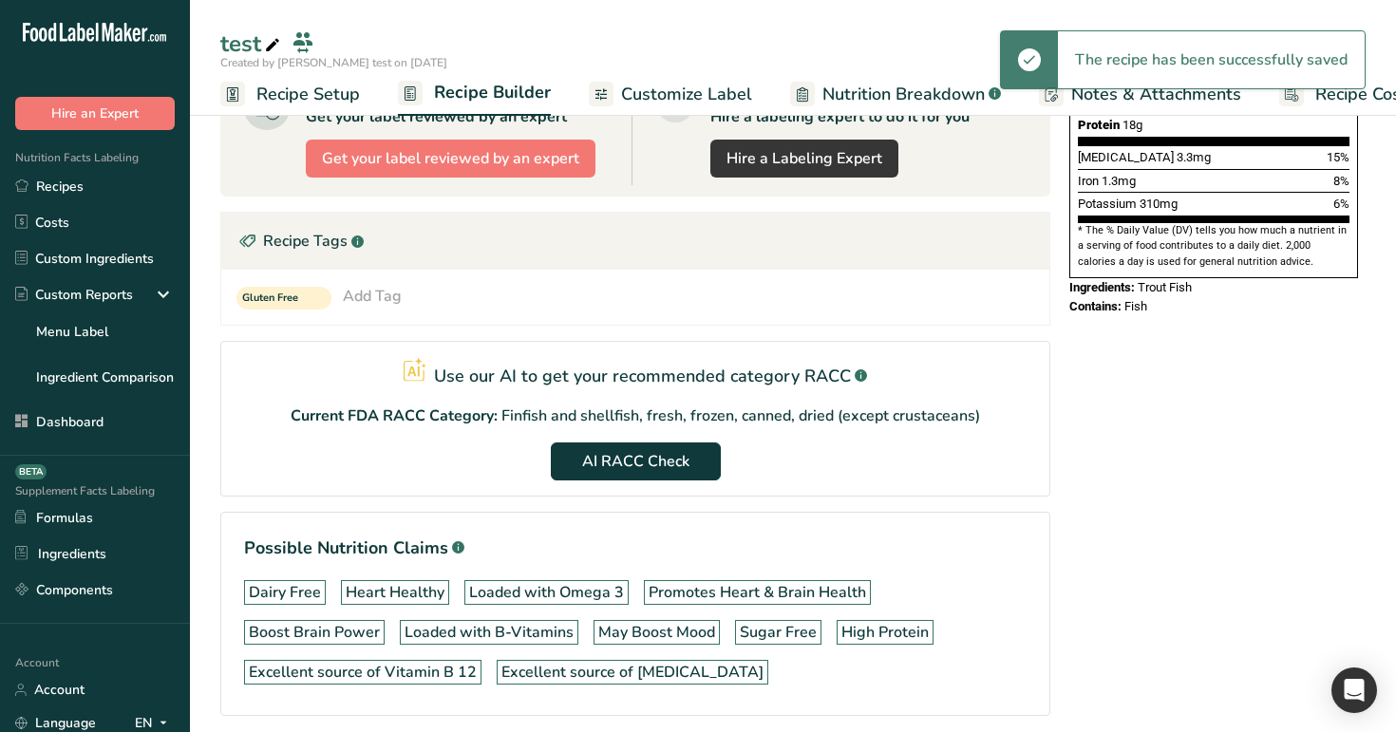
click at [286, 87] on span "Recipe Setup" at bounding box center [308, 95] width 104 height 26
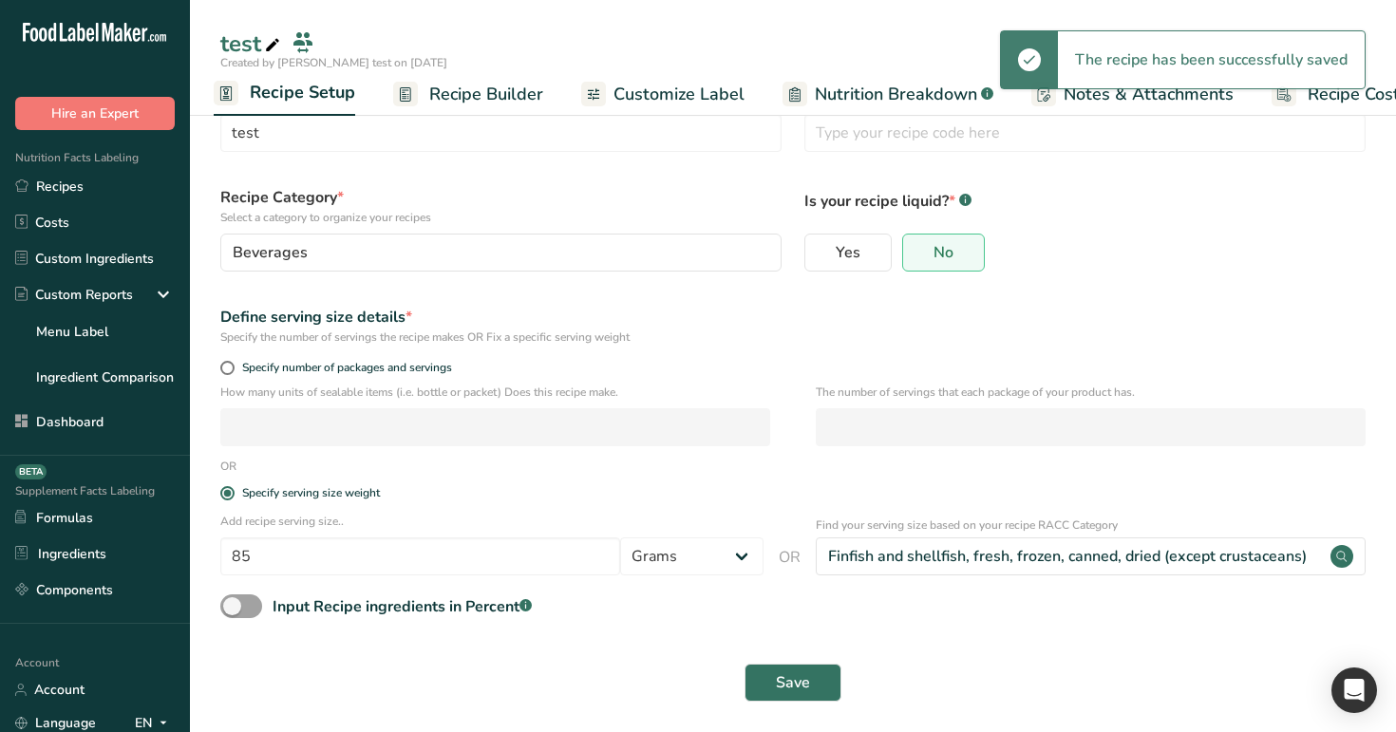
scroll to position [65, 0]
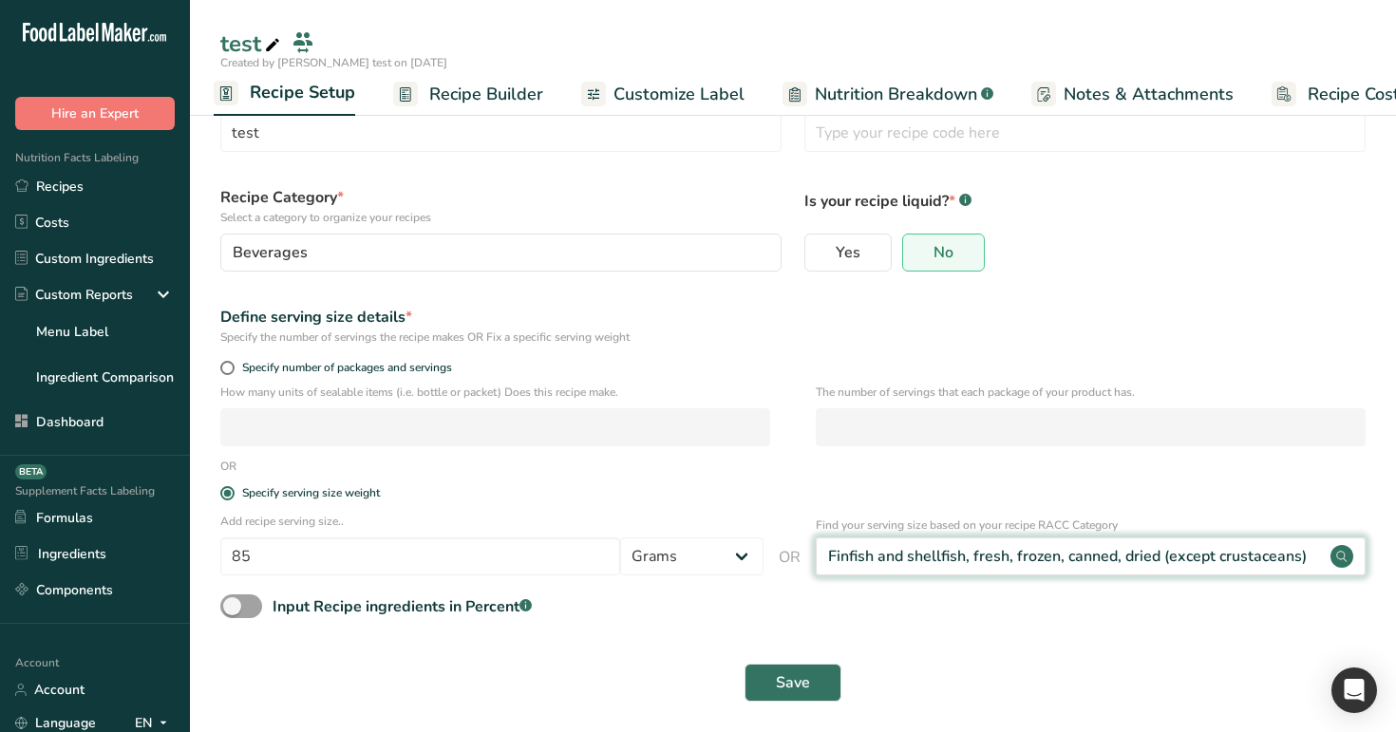
click at [897, 543] on div "Finfish and shellfish, fresh, frozen, canned, dried (except crustaceans)" at bounding box center [1091, 556] width 550 height 38
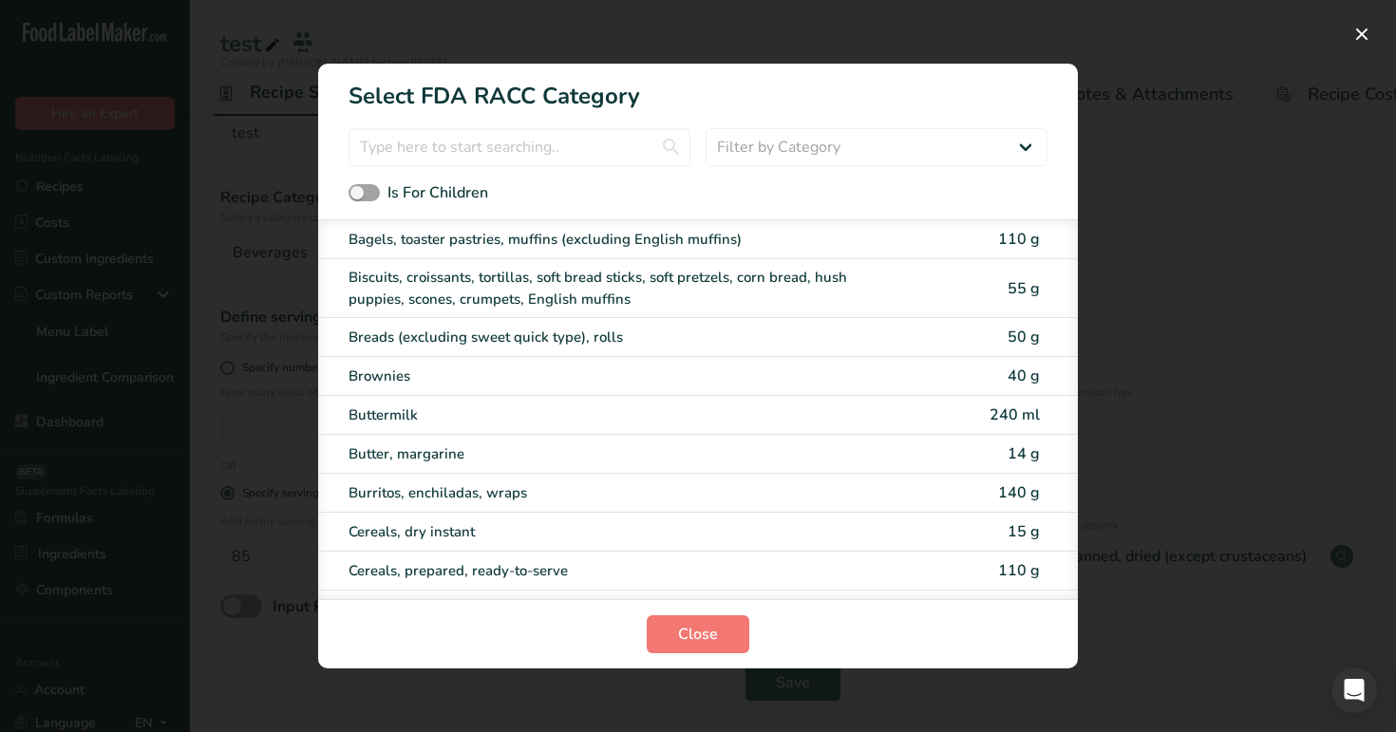
click at [903, 335] on div "Breads (excluding sweet quick type), rolls" at bounding box center [666, 338] width 634 height 22
type input "50"
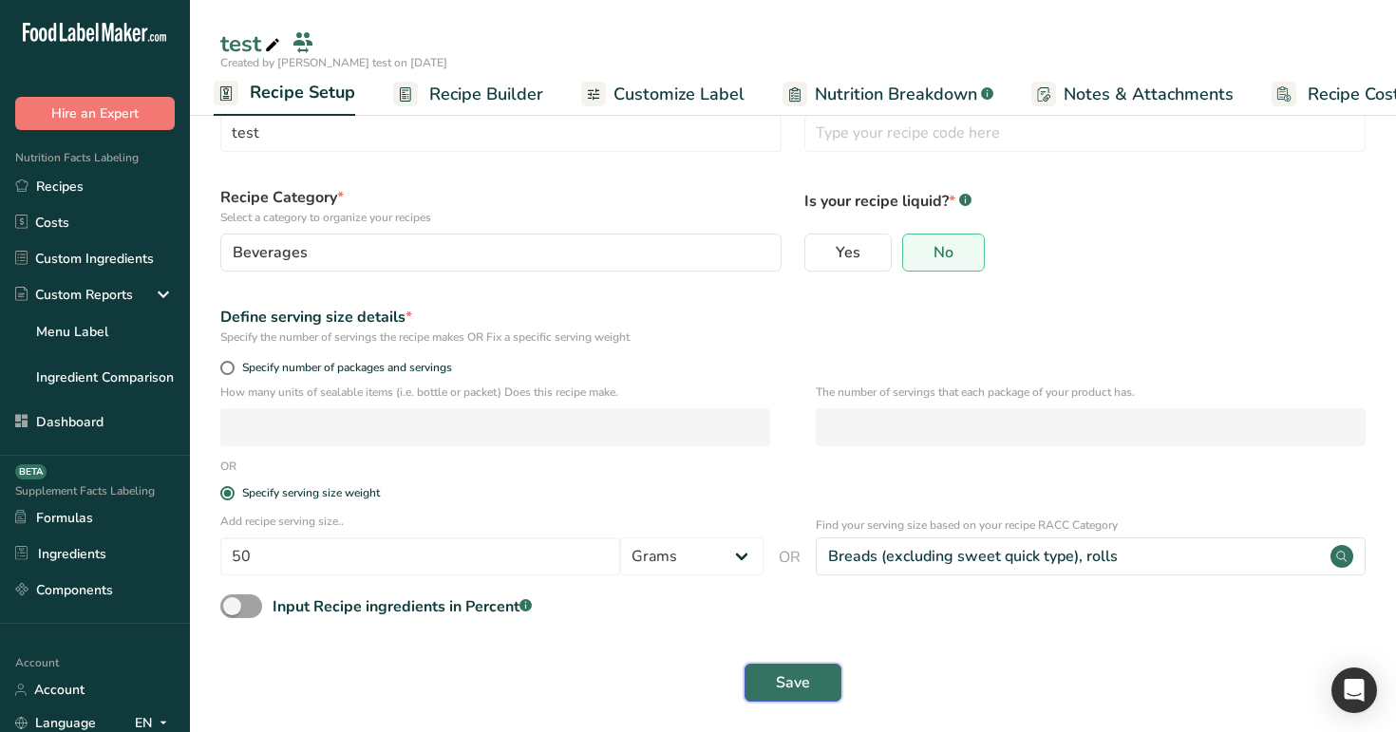
click at [784, 590] on span "Save" at bounding box center [793, 682] width 34 height 23
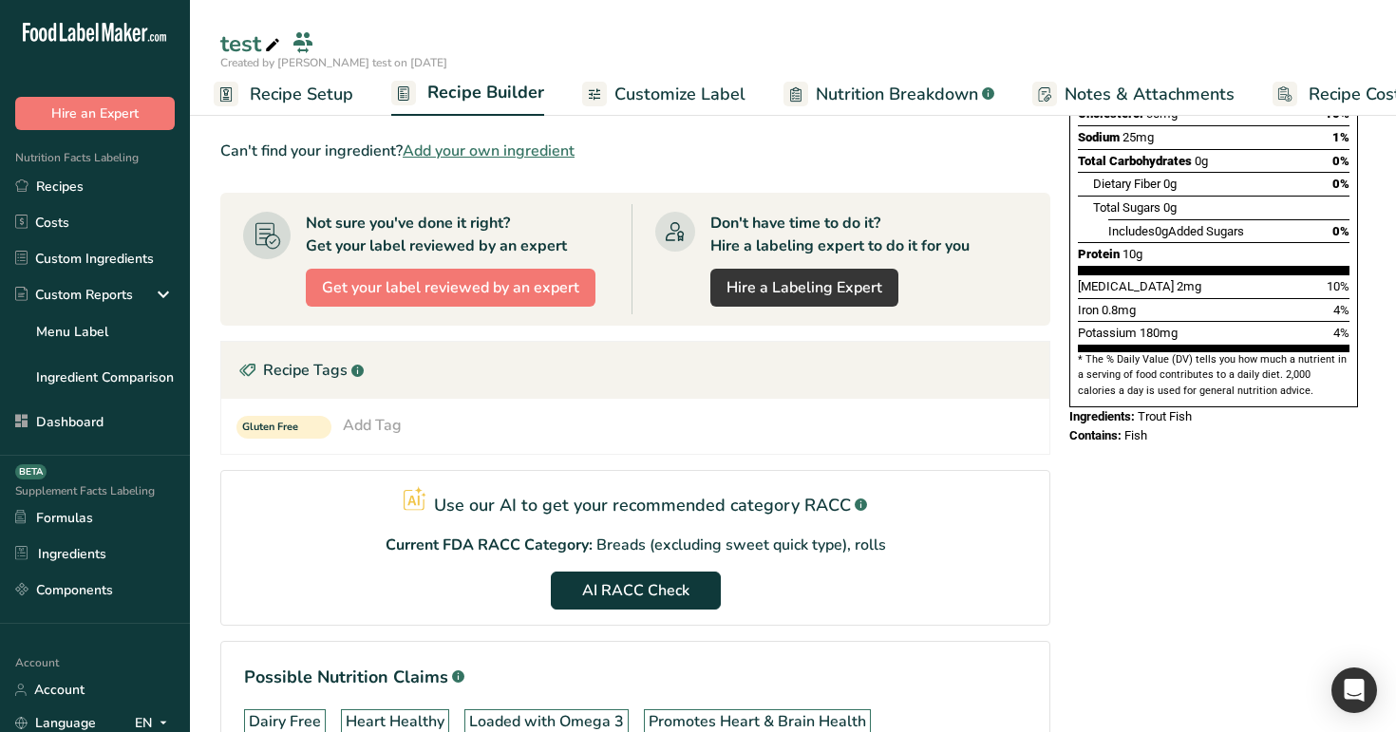
scroll to position [559, 0]
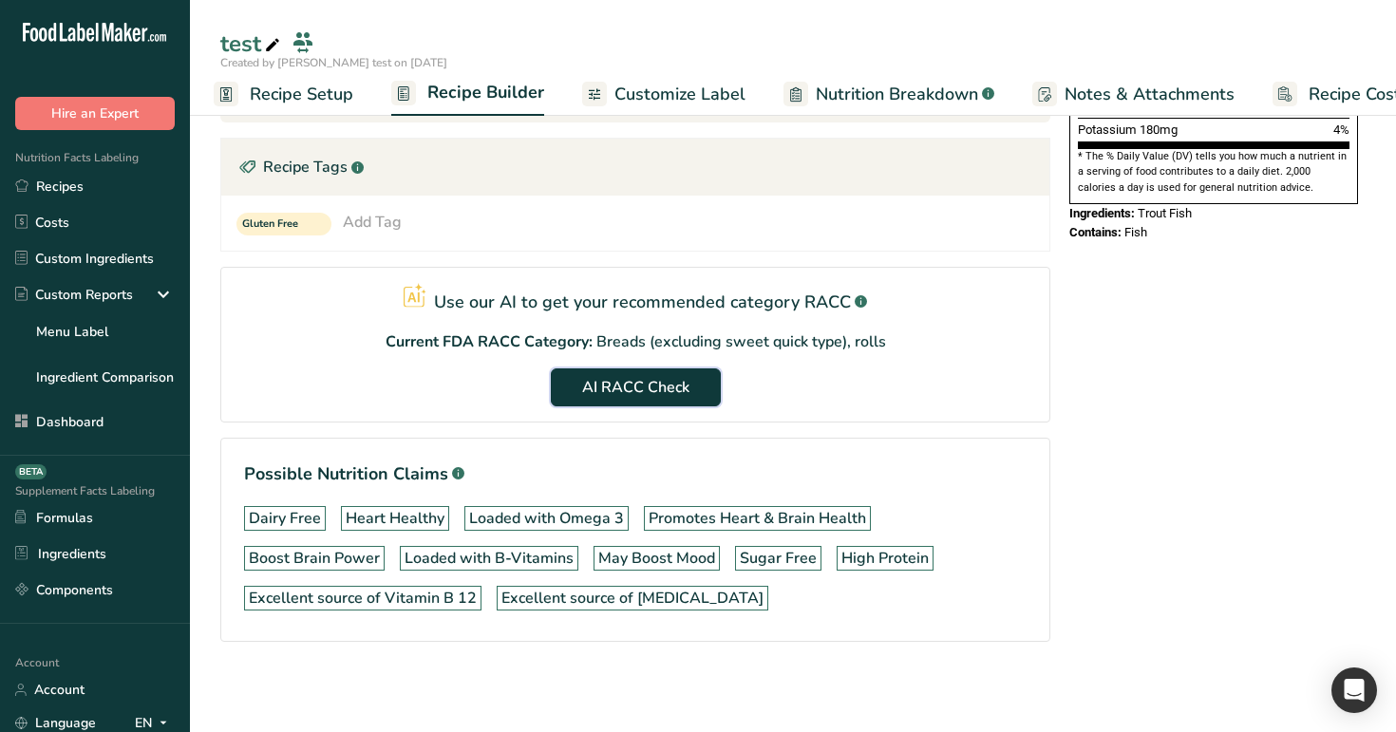
click at [637, 372] on button "AI RACC Check" at bounding box center [636, 387] width 170 height 38
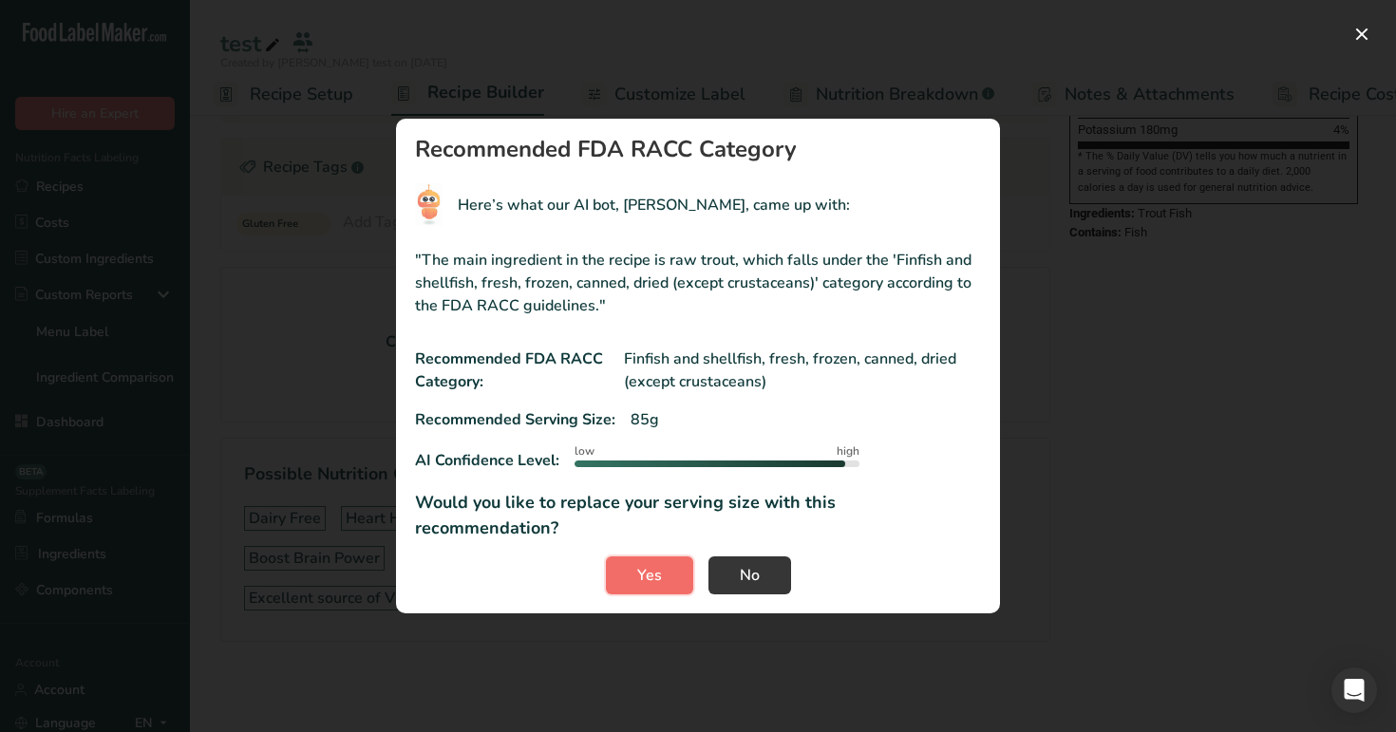
click at [666, 569] on button "Yes" at bounding box center [649, 575] width 87 height 38
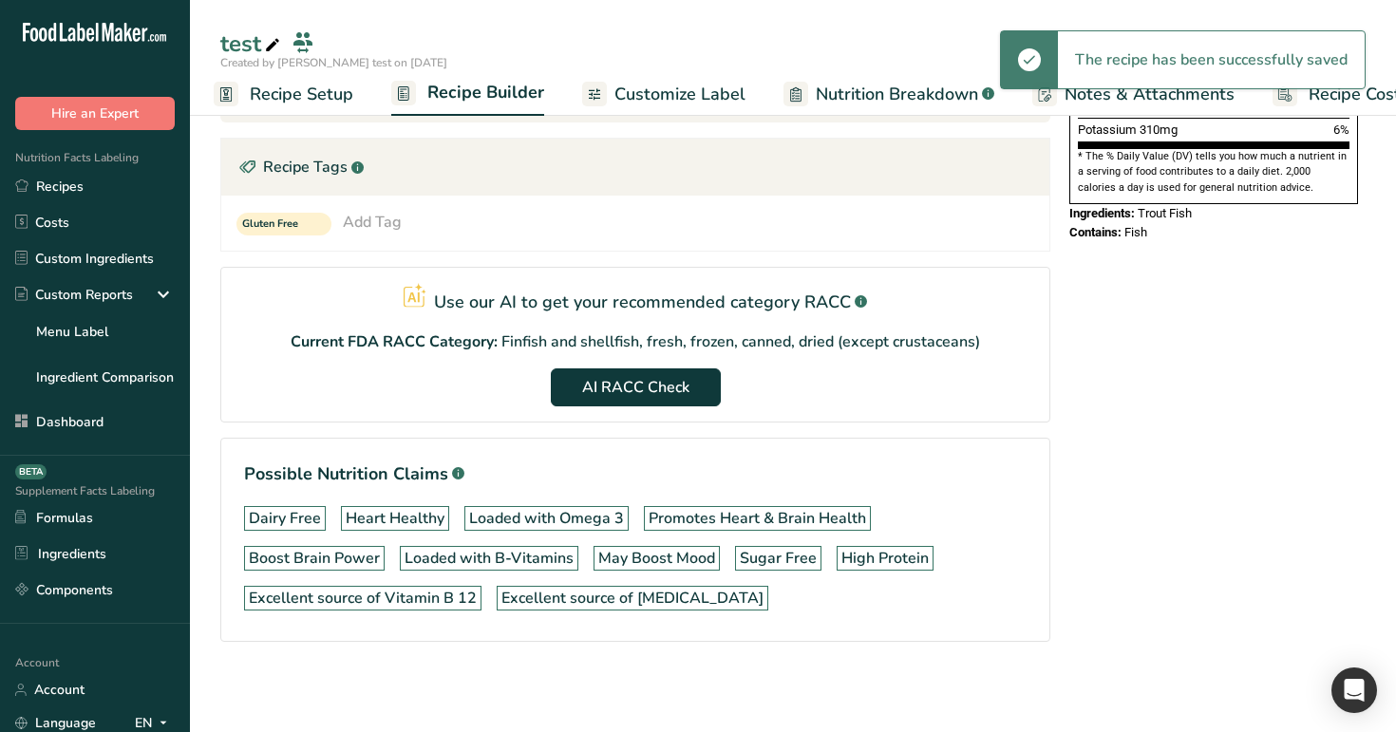
click at [277, 102] on span "Recipe Setup" at bounding box center [302, 95] width 104 height 26
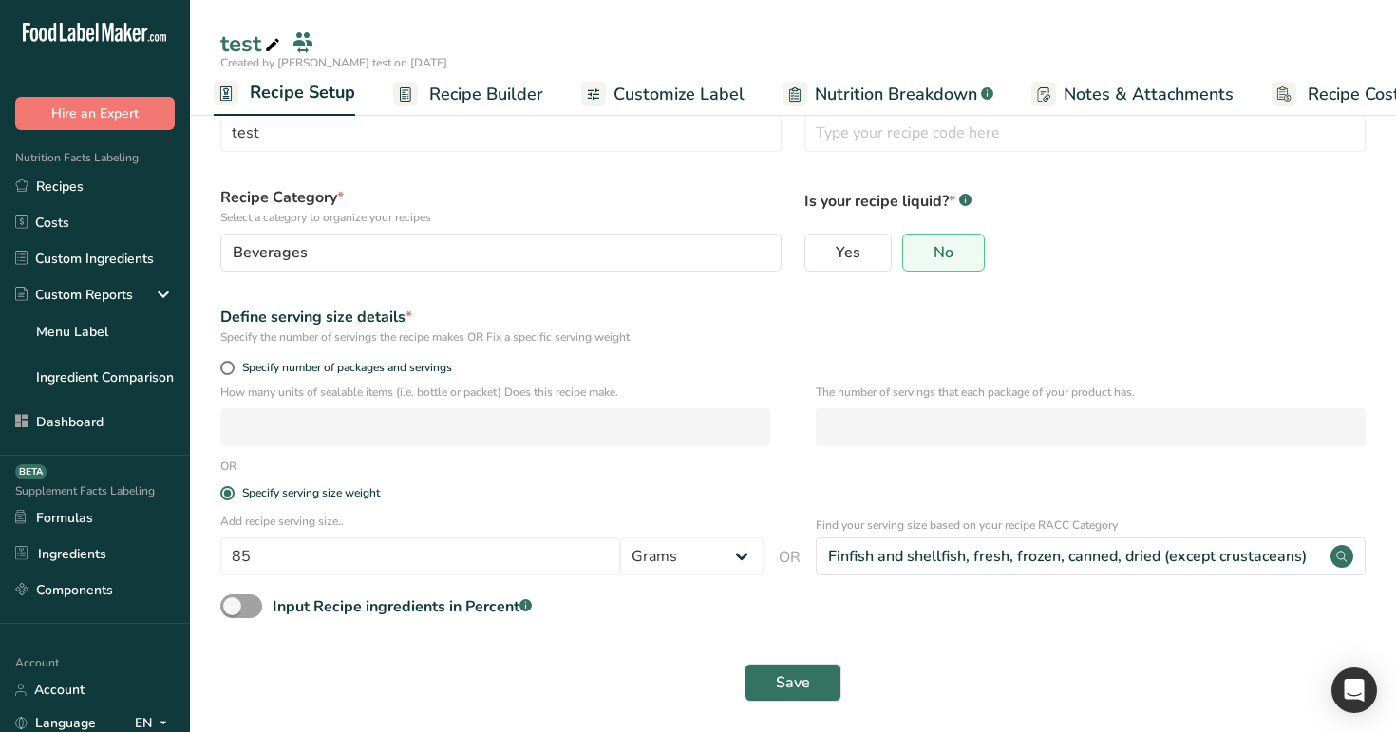
click at [853, 330] on div "Specify the number of servings the recipe makes OR Fix a specific serving weight" at bounding box center [792, 337] width 1145 height 17
click at [702, 564] on select "Grams ppm ug kg mg mcg lb oz quarter cup half cup l ml fl oz tbsp tsp cup qt ga…" at bounding box center [691, 556] width 143 height 38
select select "21"
select select "29"
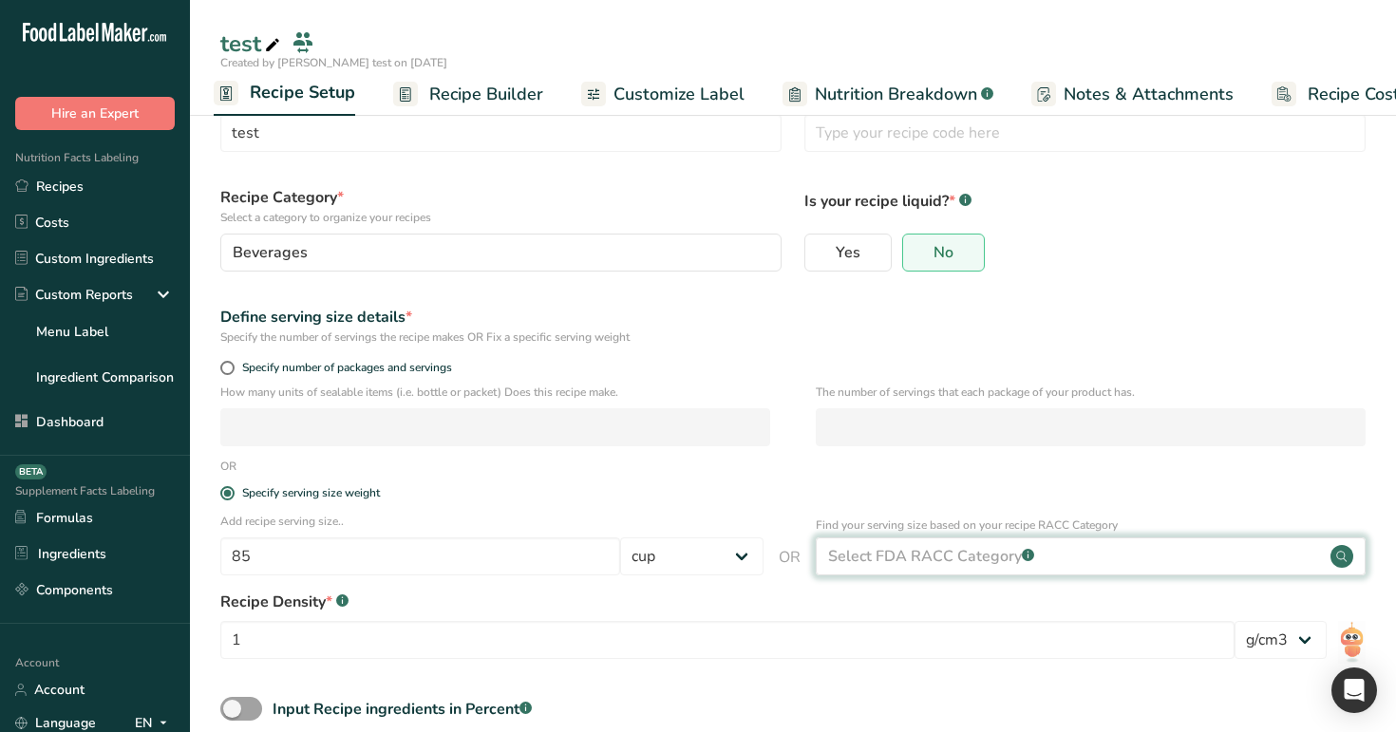
click at [890, 545] on div "Select FDA RACC Category .a-a{fill:#347362;}.b-a{fill:#fff;}" at bounding box center [931, 556] width 206 height 23
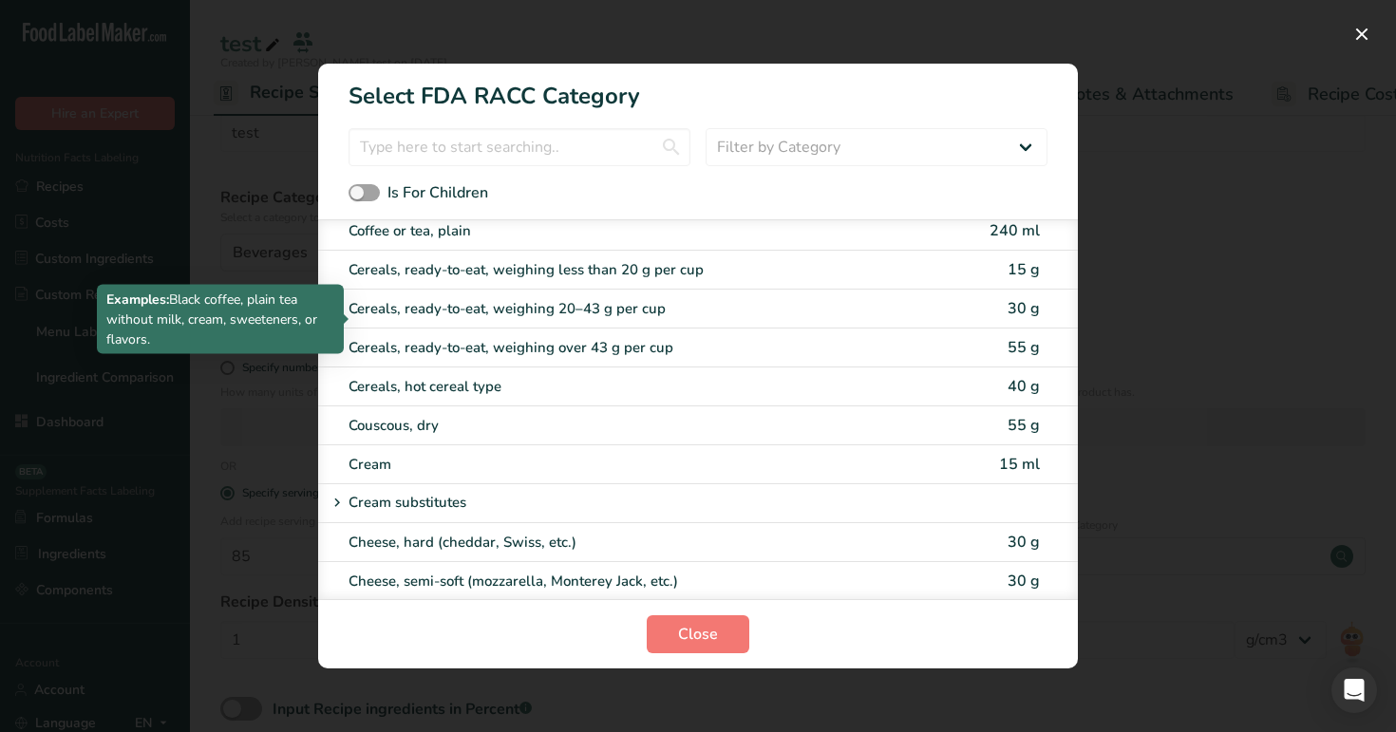
scroll to position [847, 0]
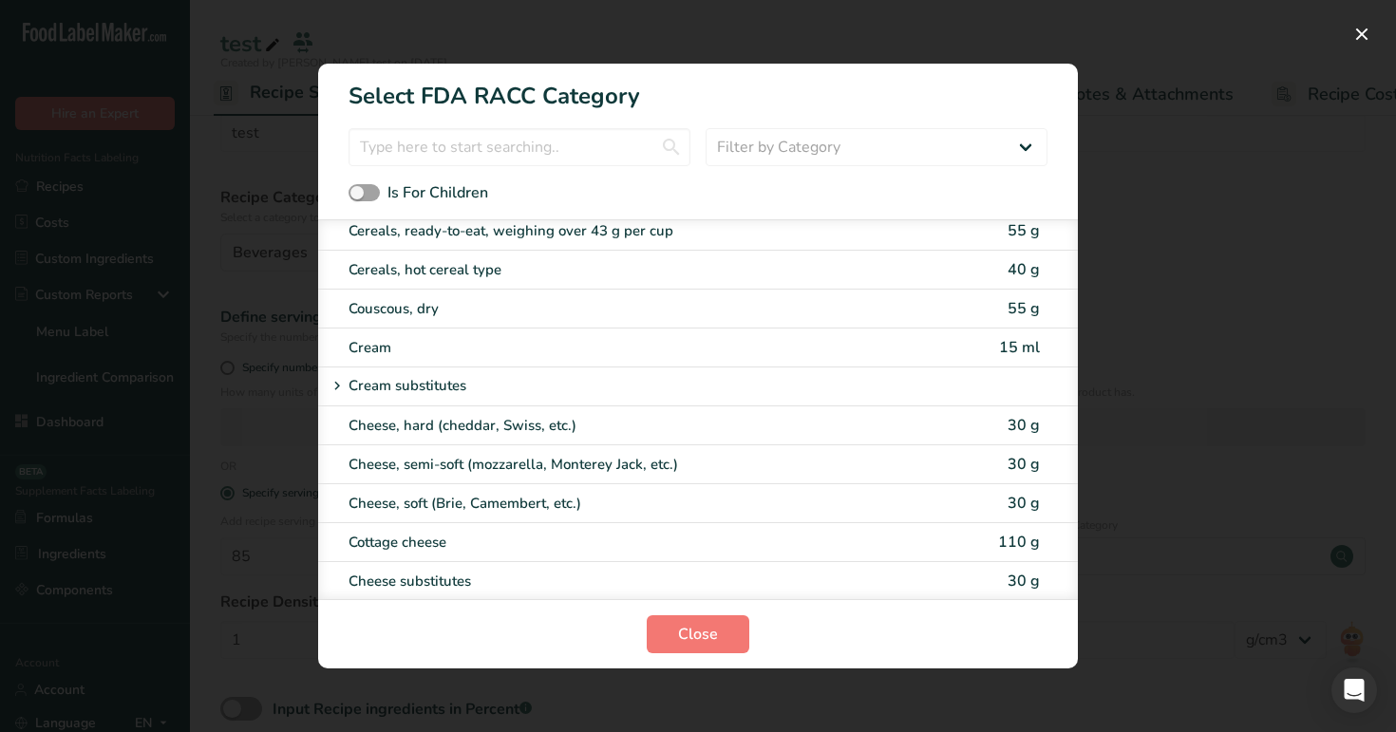
click at [725, 330] on div "Cream 15 ml" at bounding box center [698, 348] width 760 height 39
type input "15"
select select "27"
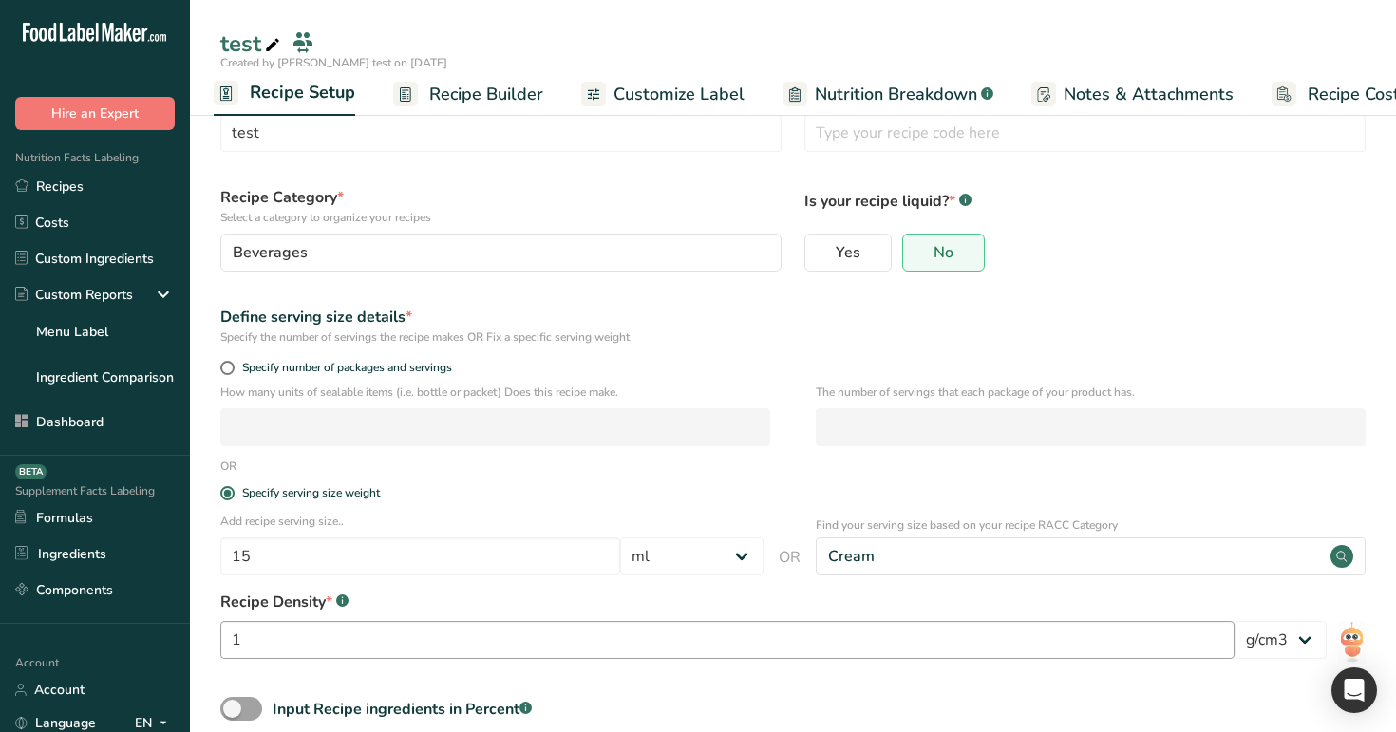
scroll to position [190, 0]
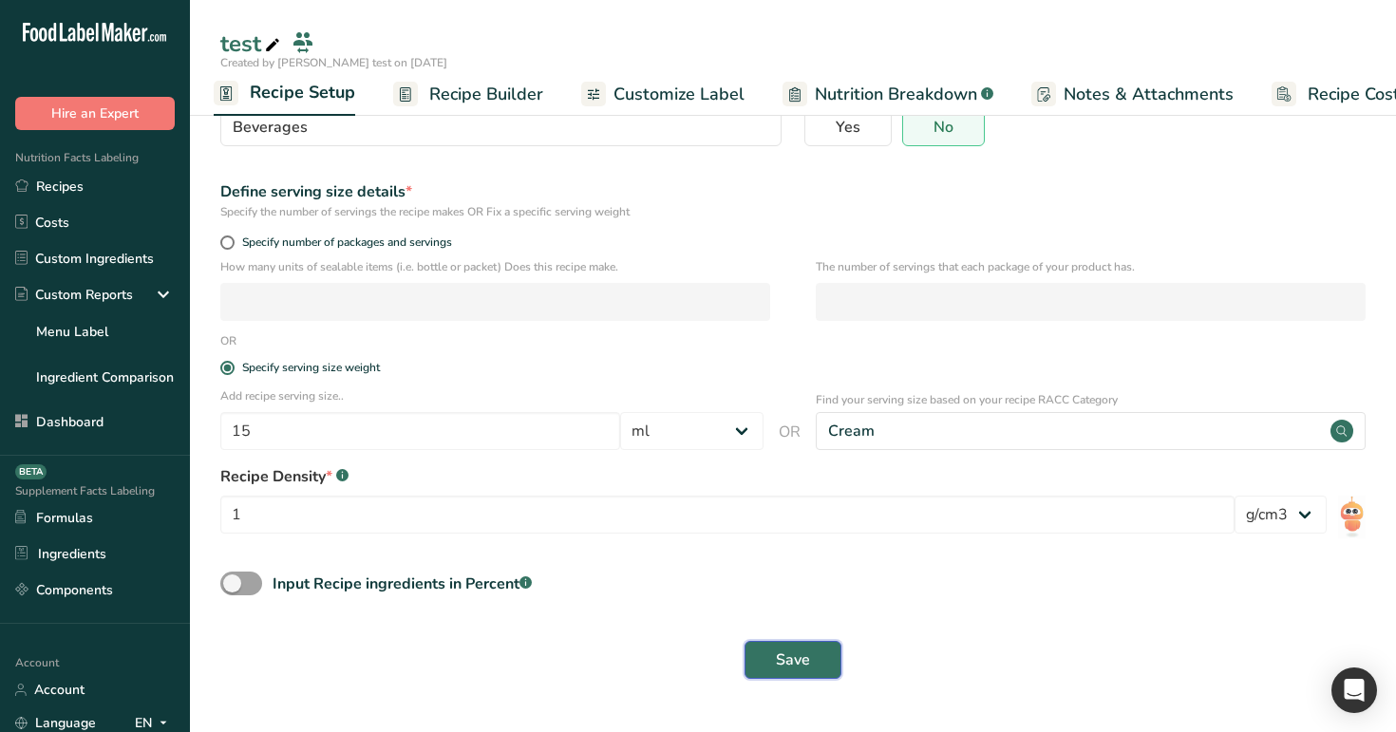
click at [808, 590] on span "Save" at bounding box center [793, 660] width 34 height 23
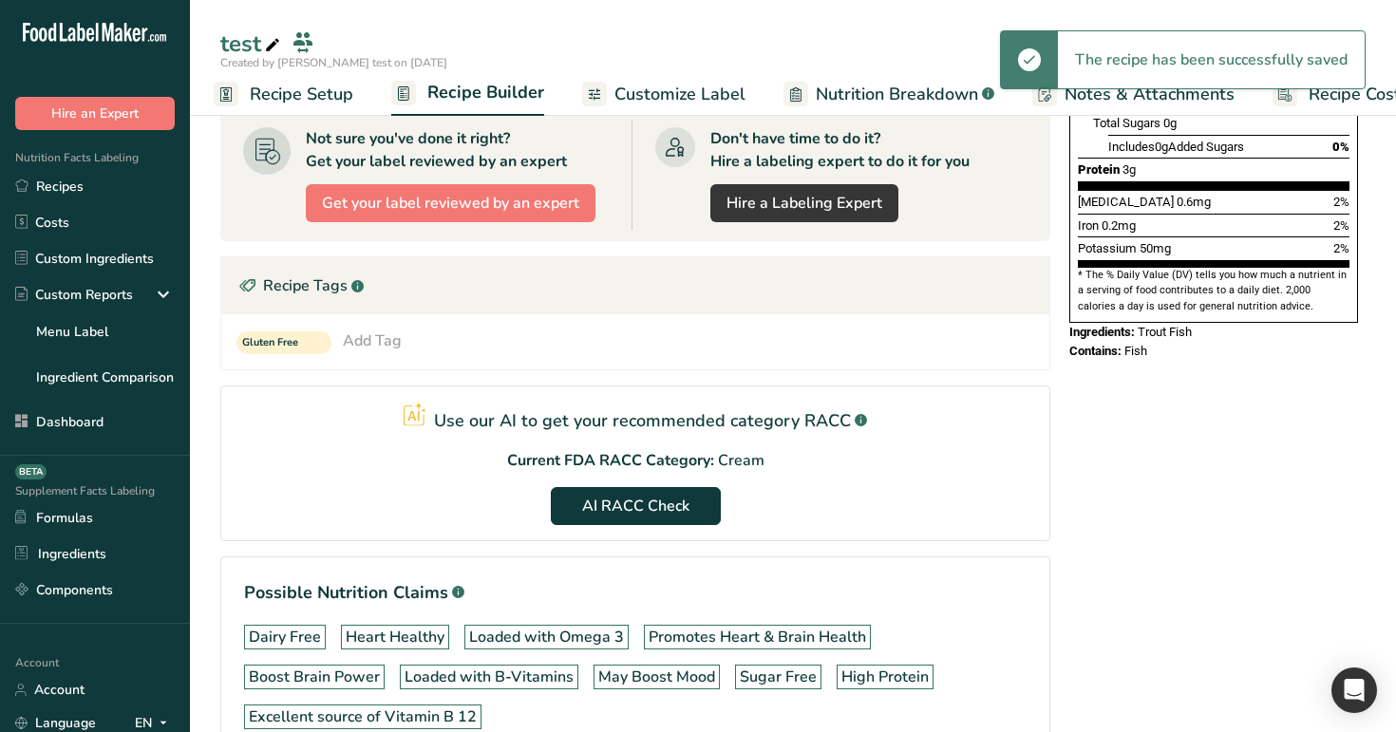
scroll to position [529, 0]
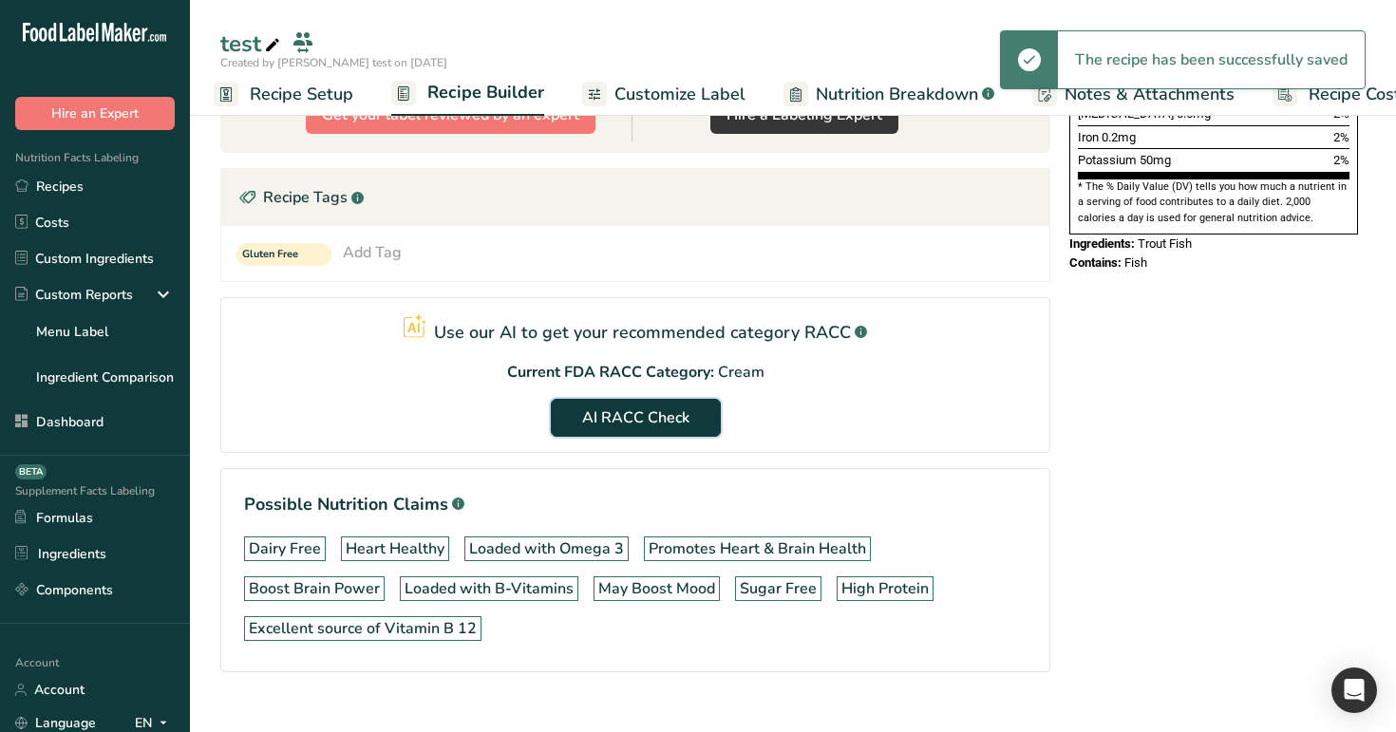
click at [634, 426] on span "AI RACC Check" at bounding box center [635, 417] width 107 height 23
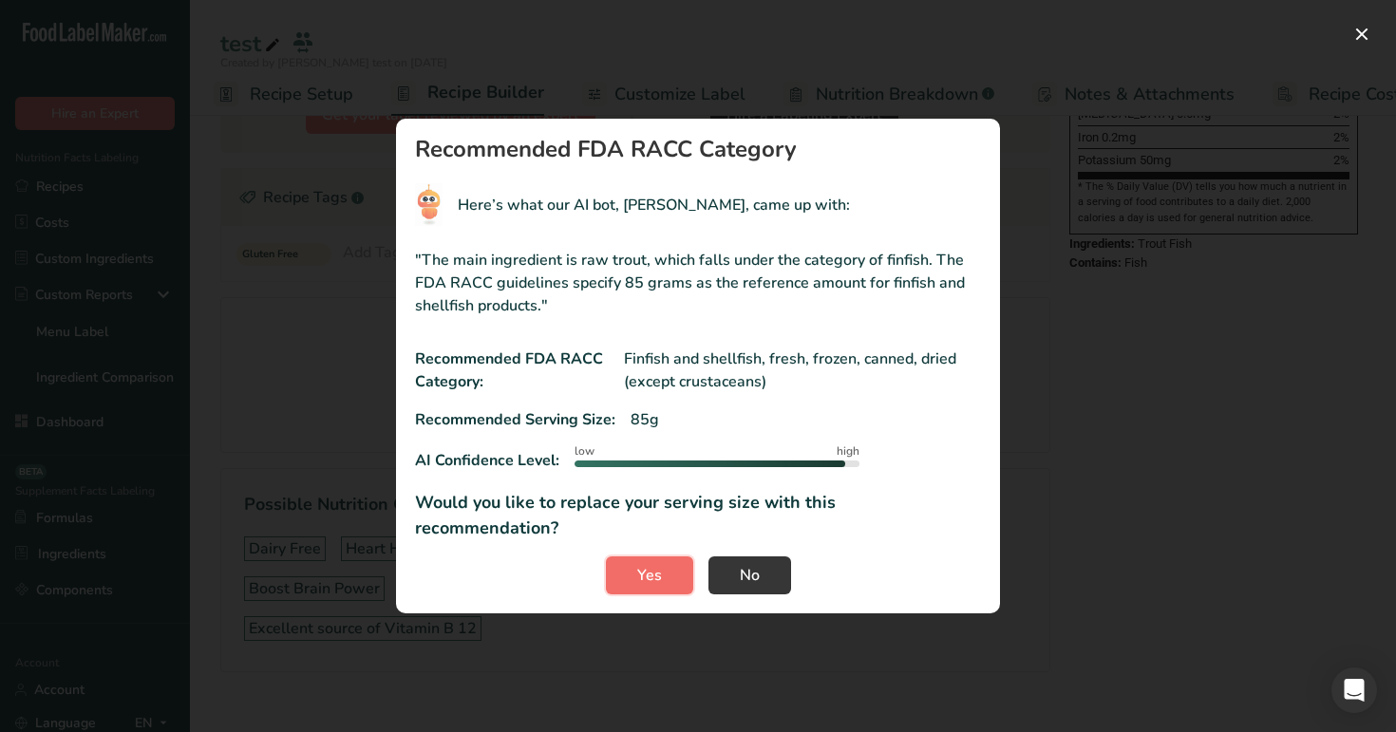
click at [639, 564] on span "Yes" at bounding box center [649, 575] width 25 height 23
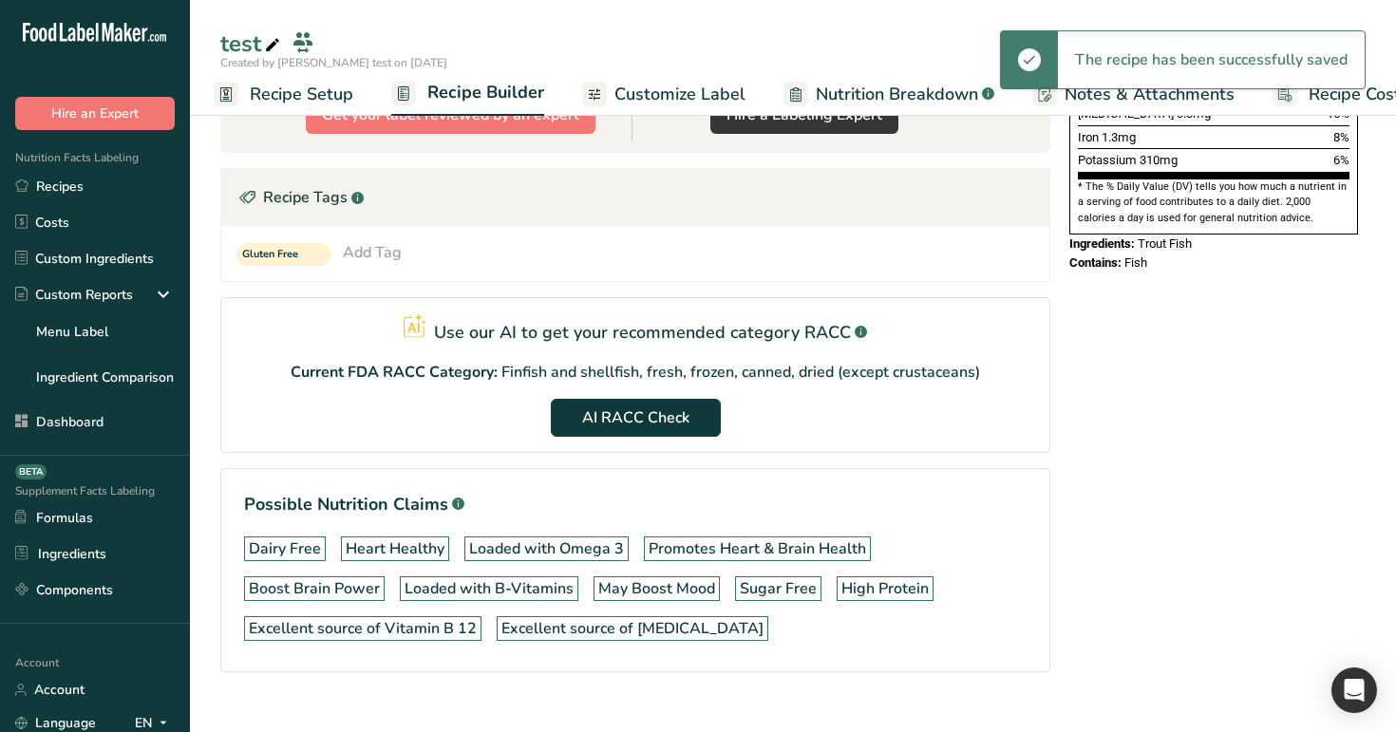
click at [300, 102] on span "Recipe Setup" at bounding box center [302, 95] width 104 height 26
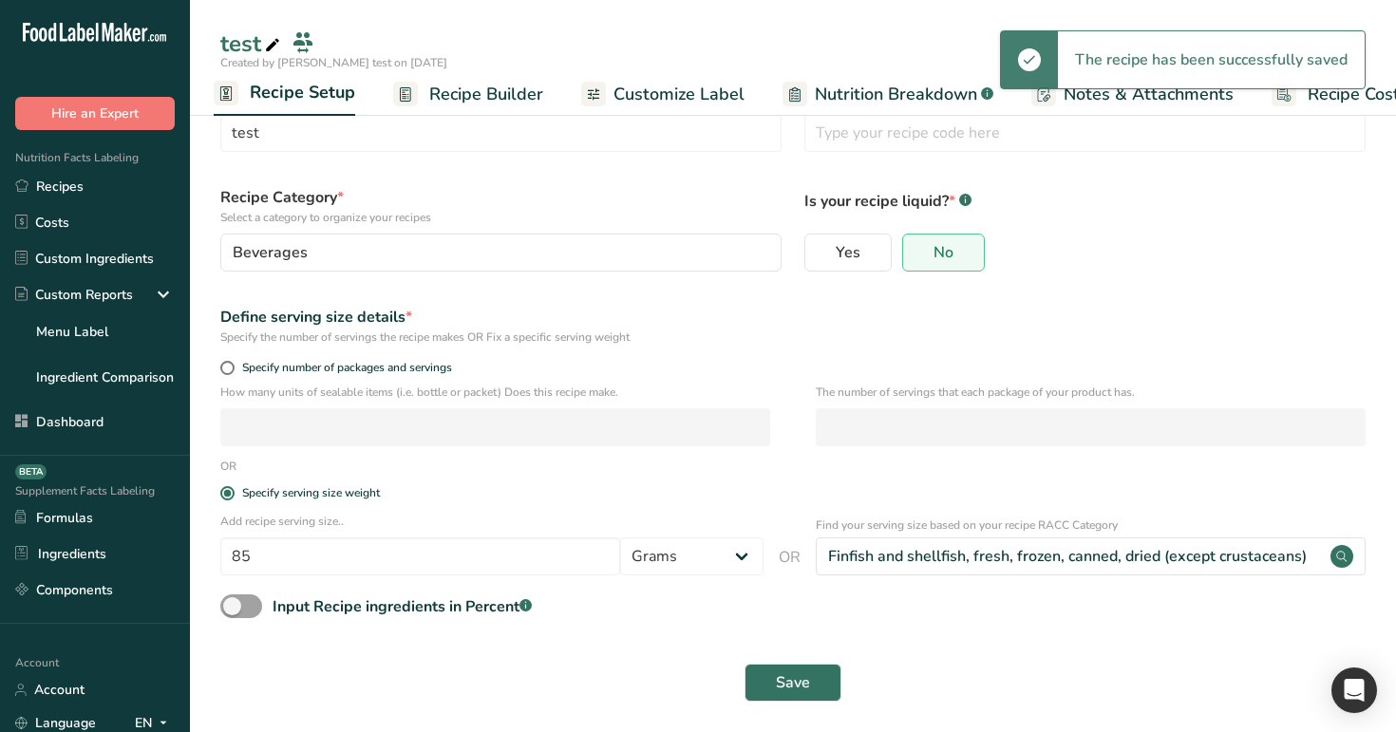
scroll to position [65, 0]
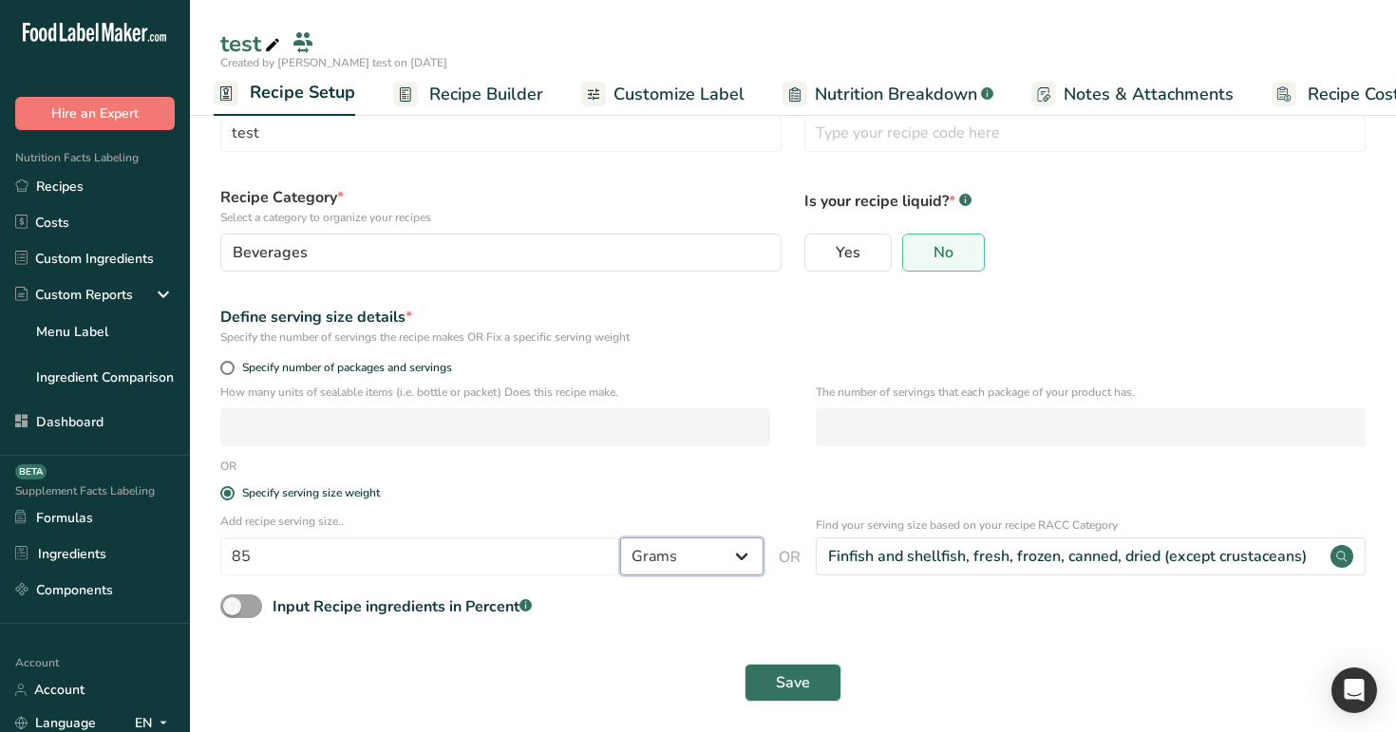
click at [663, 559] on select "Grams ppm ug kg mg mcg lb oz quarter cup half cup l ml fl oz tbsp tsp cup qt ga…" at bounding box center [691, 556] width 143 height 38
select select "6"
select select "29"
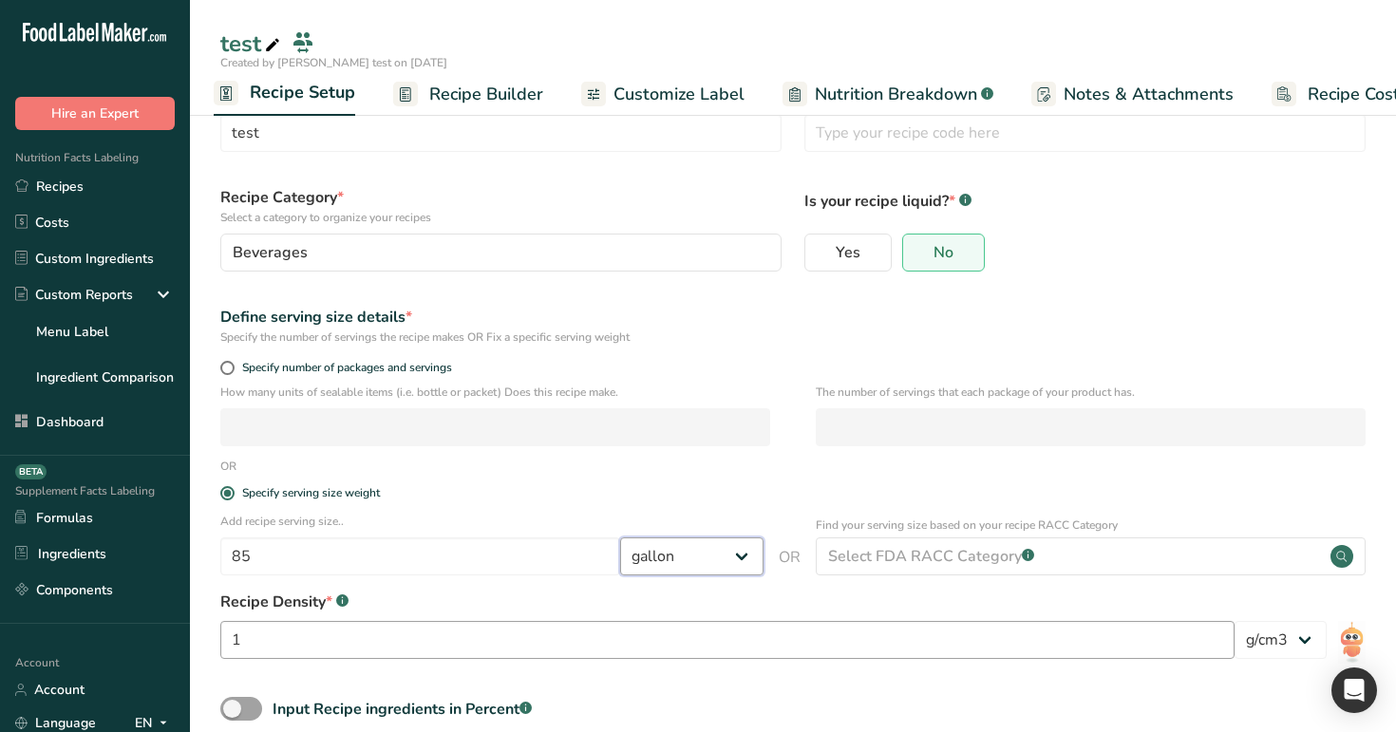
scroll to position [167, 0]
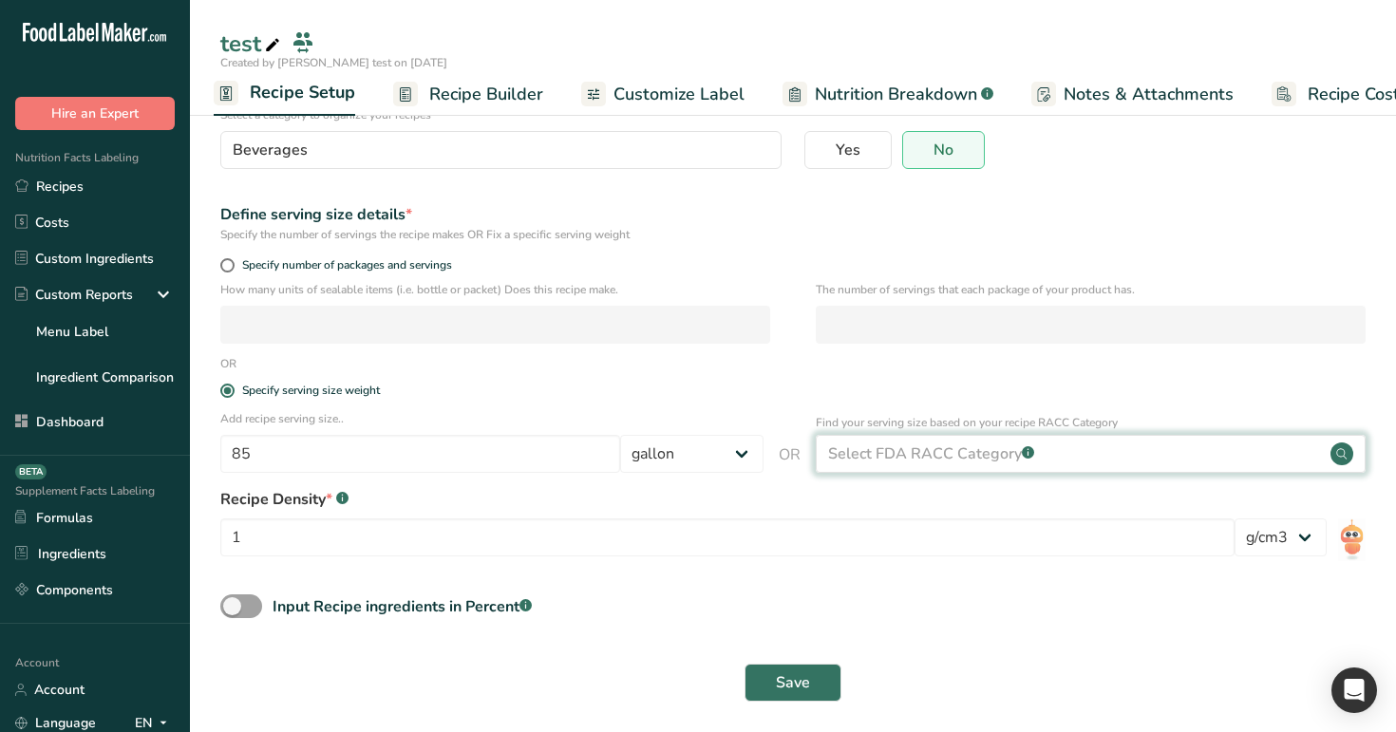
click at [932, 445] on div "Select FDA RACC Category .a-a{fill:#347362;}.b-a{fill:#fff;}" at bounding box center [931, 454] width 206 height 23
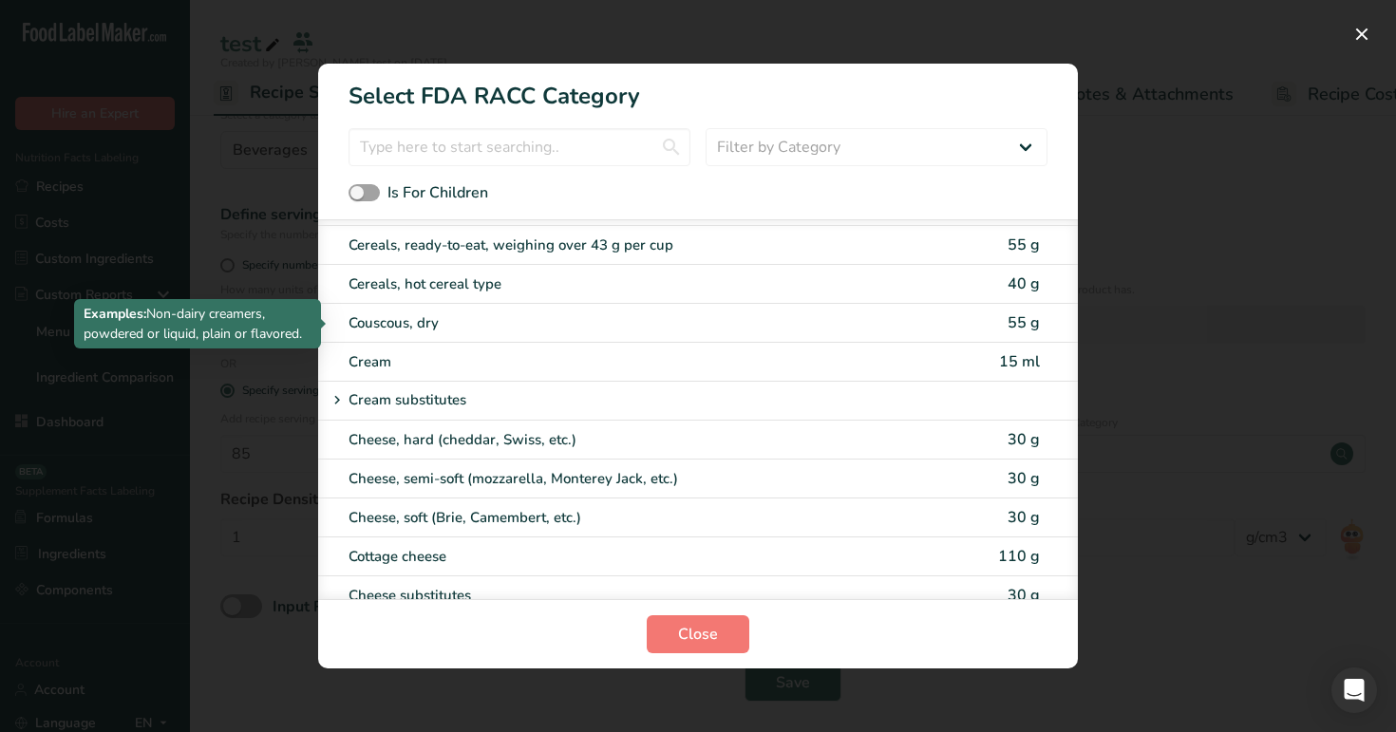
scroll to position [910, 0]
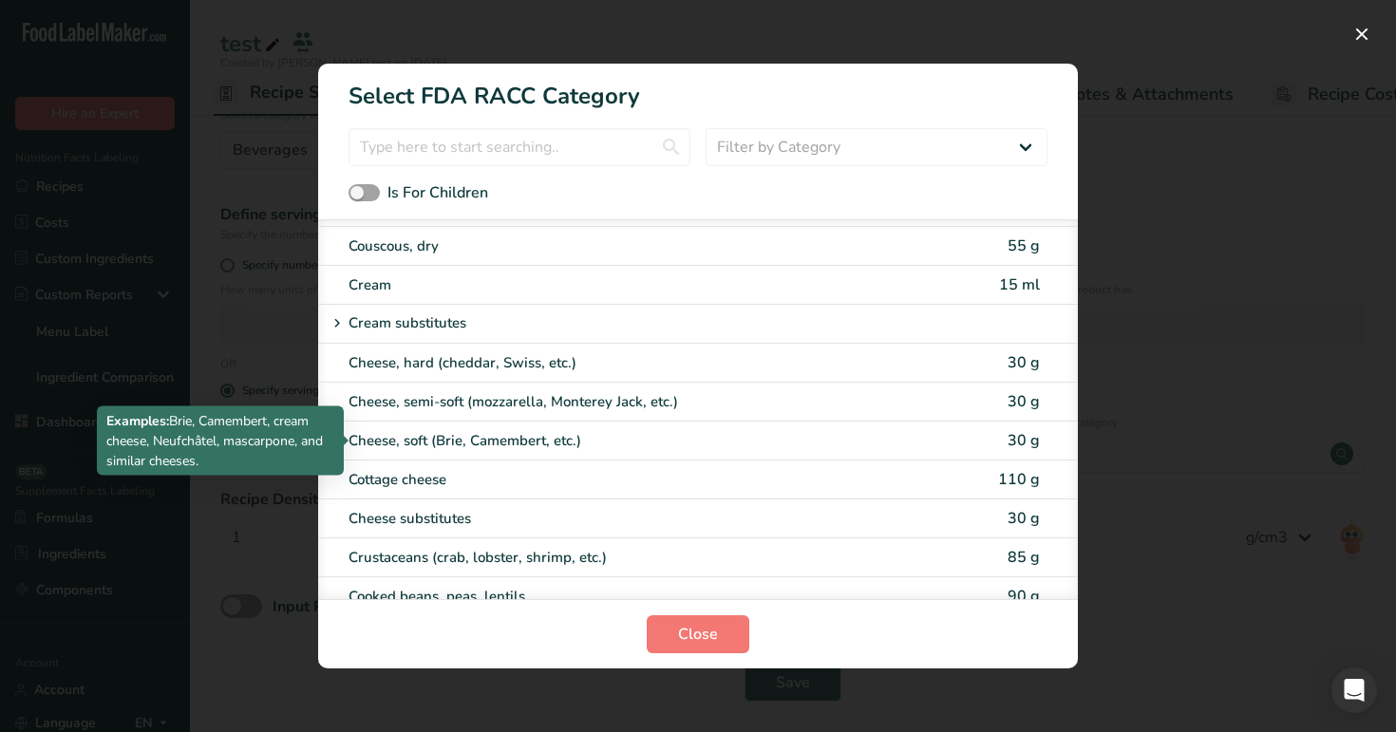
click at [755, 440] on div "Cheese, soft (Brie, Camembert, etc.)" at bounding box center [618, 441] width 539 height 22
type input "30"
select select "0"
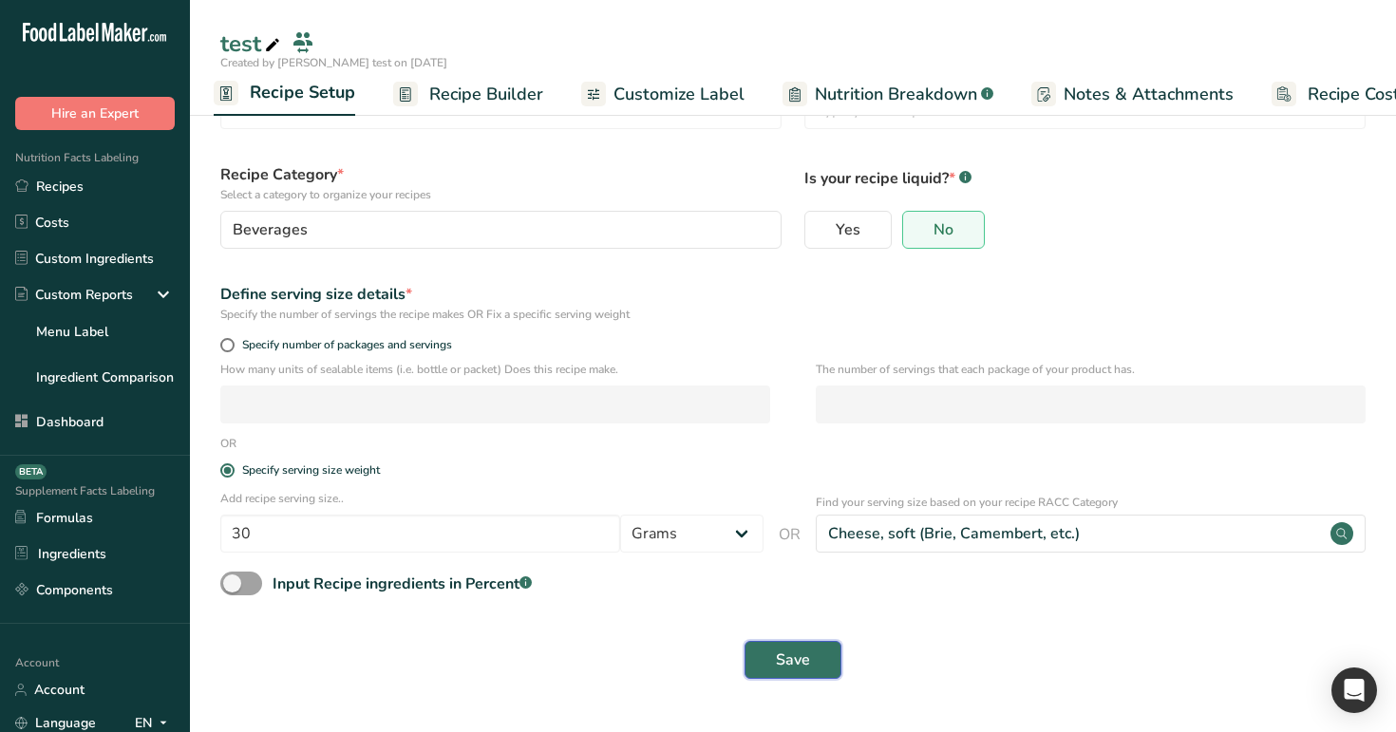
click at [792, 590] on button "Save" at bounding box center [792, 660] width 97 height 38
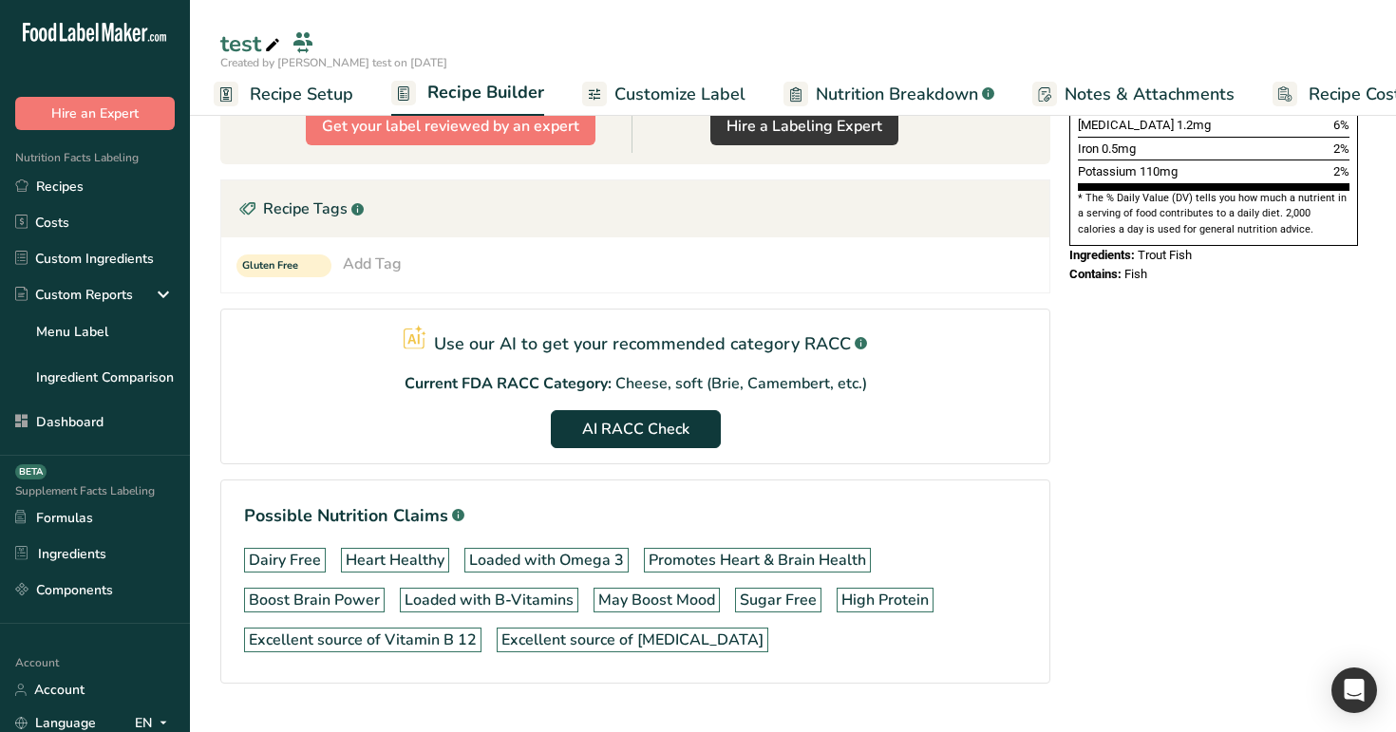
scroll to position [559, 0]
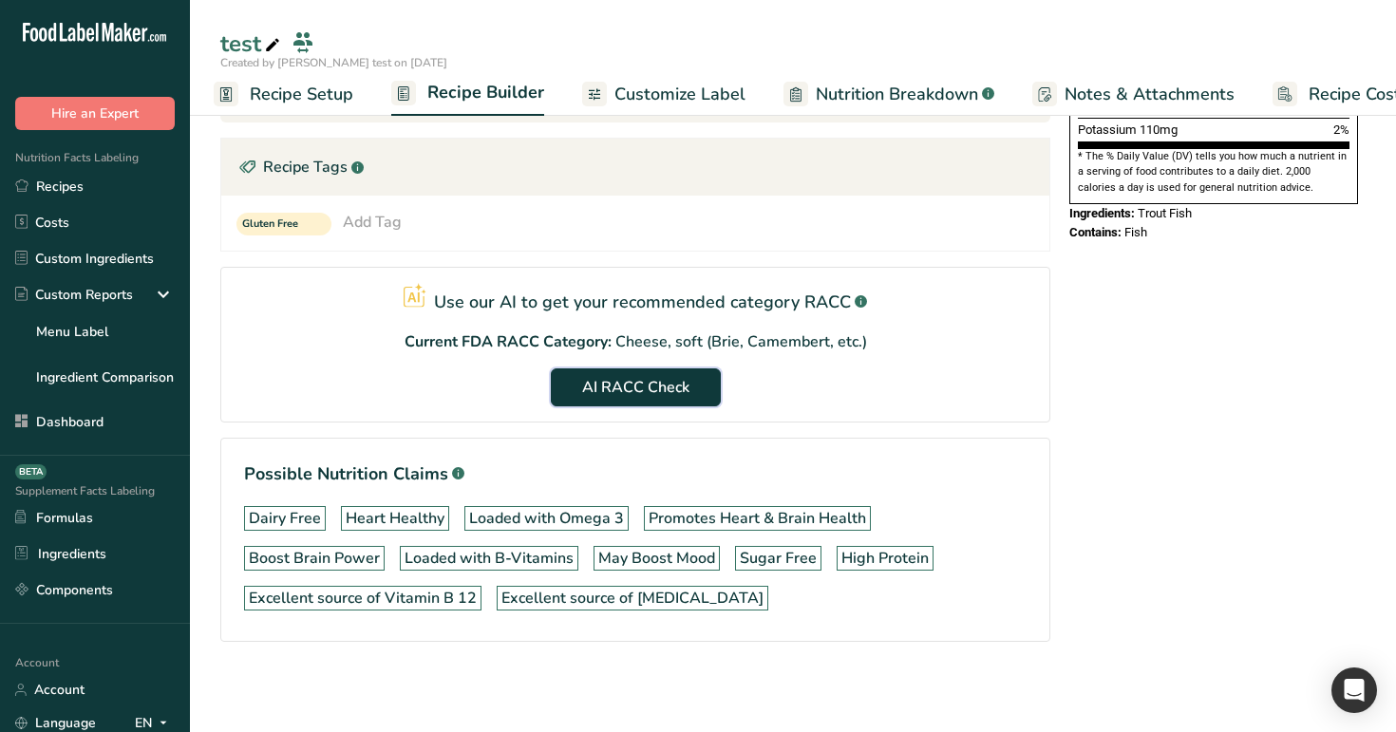
click at [649, 386] on span "AI RACC Check" at bounding box center [635, 387] width 107 height 23
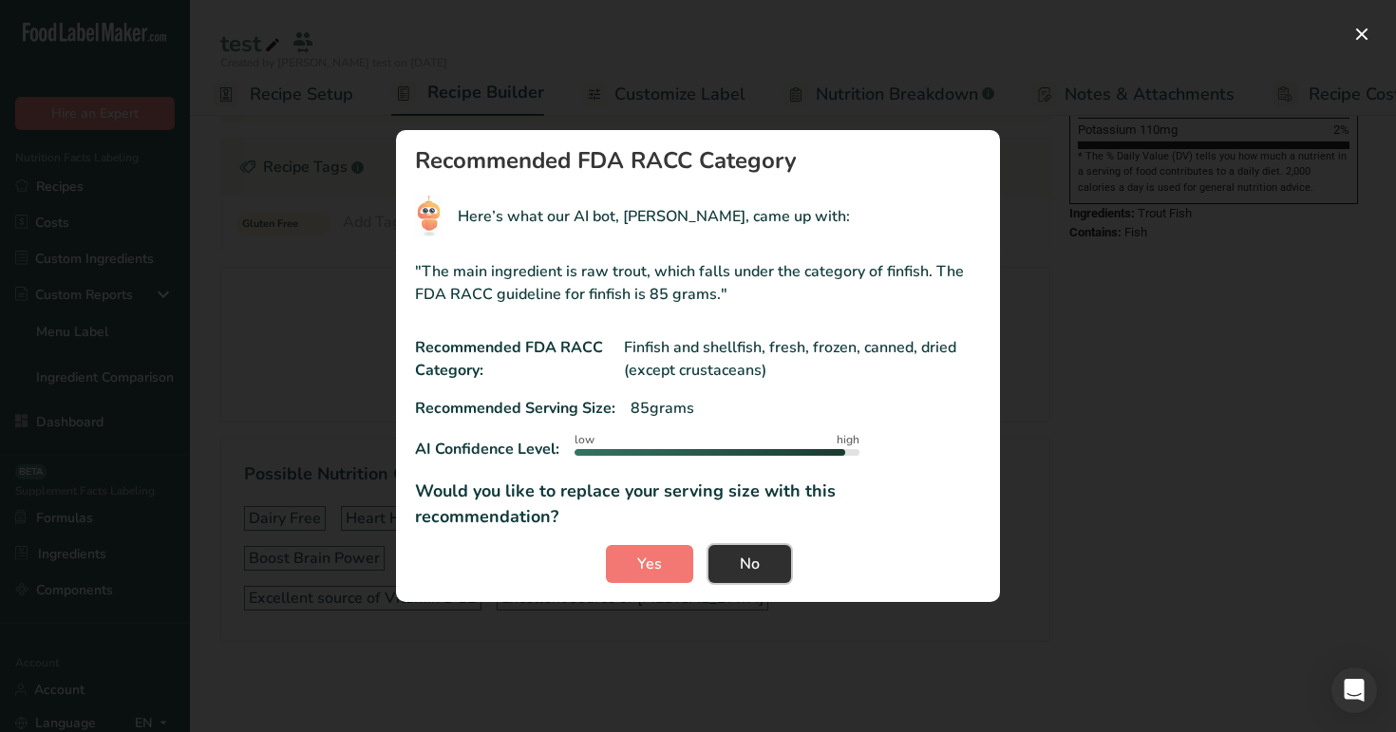
click at [744, 554] on span "No" at bounding box center [750, 564] width 20 height 23
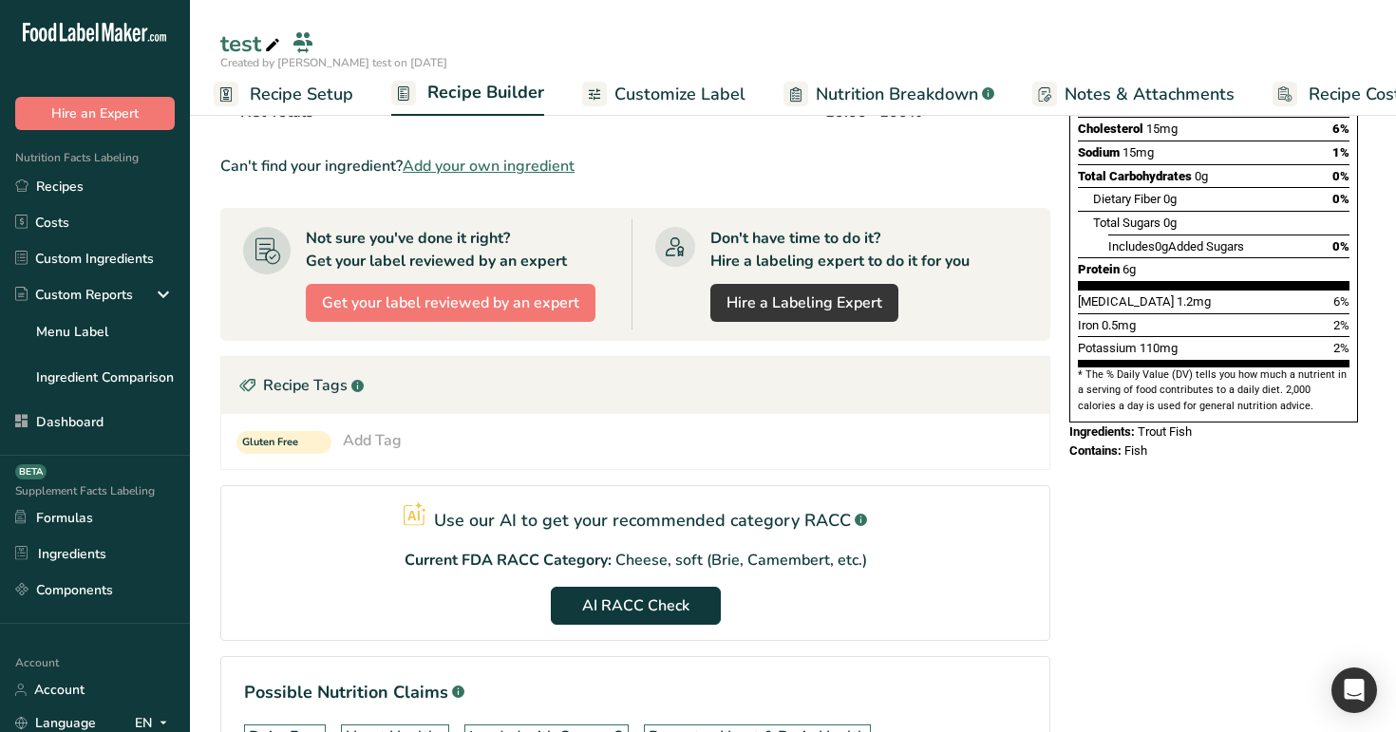
scroll to position [0, 0]
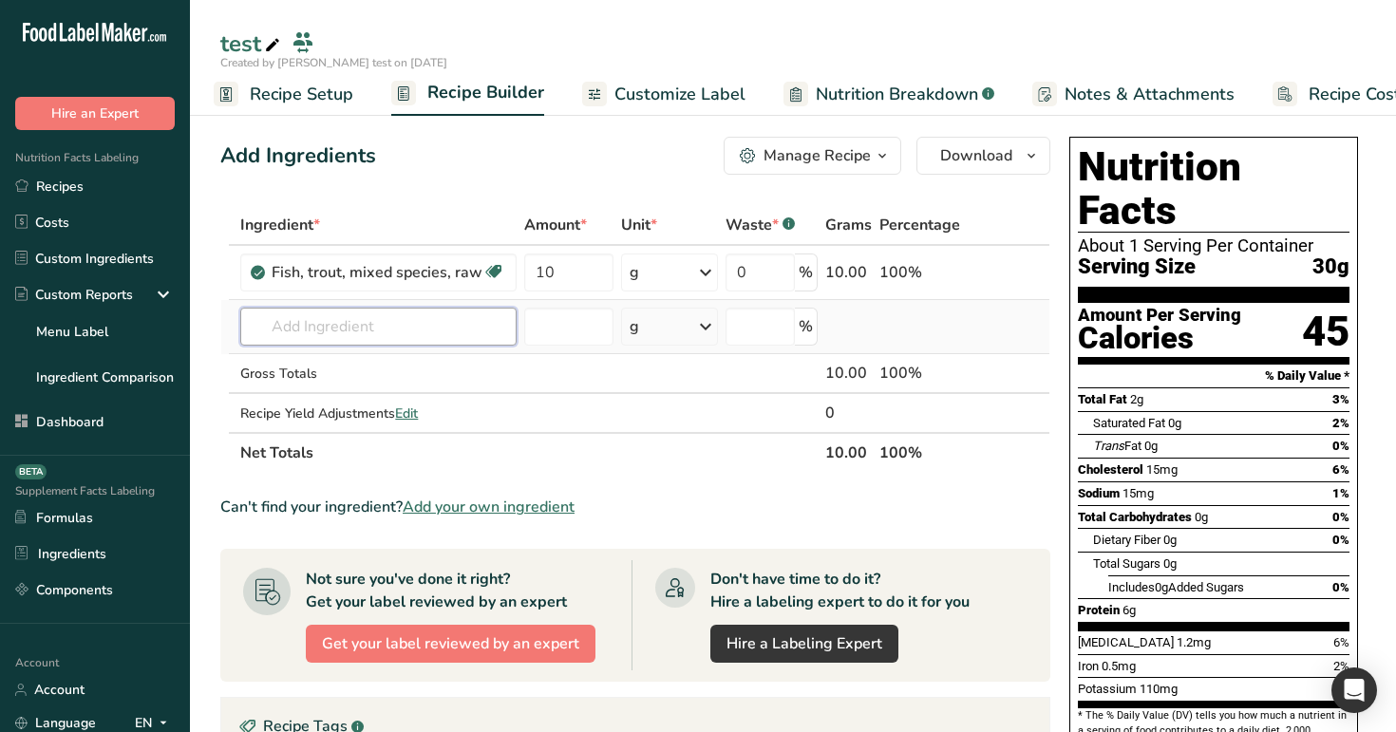
click at [425, 321] on input "text" at bounding box center [378, 327] width 276 height 38
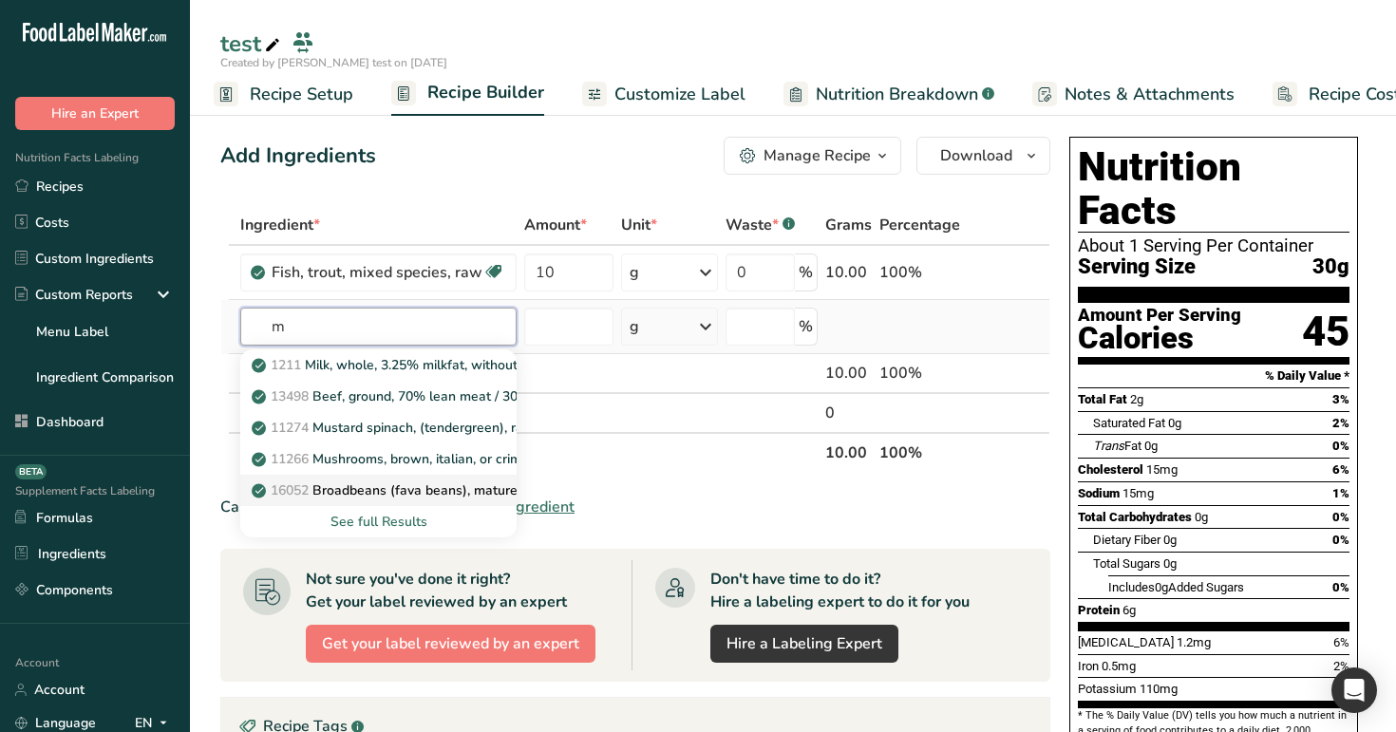
type input "m"
click at [391, 477] on link "16052 Broadbeans (fava beans), mature seeds, raw" at bounding box center [378, 490] width 276 height 31
type input "Broadbeans (fava beans), mature seeds, raw"
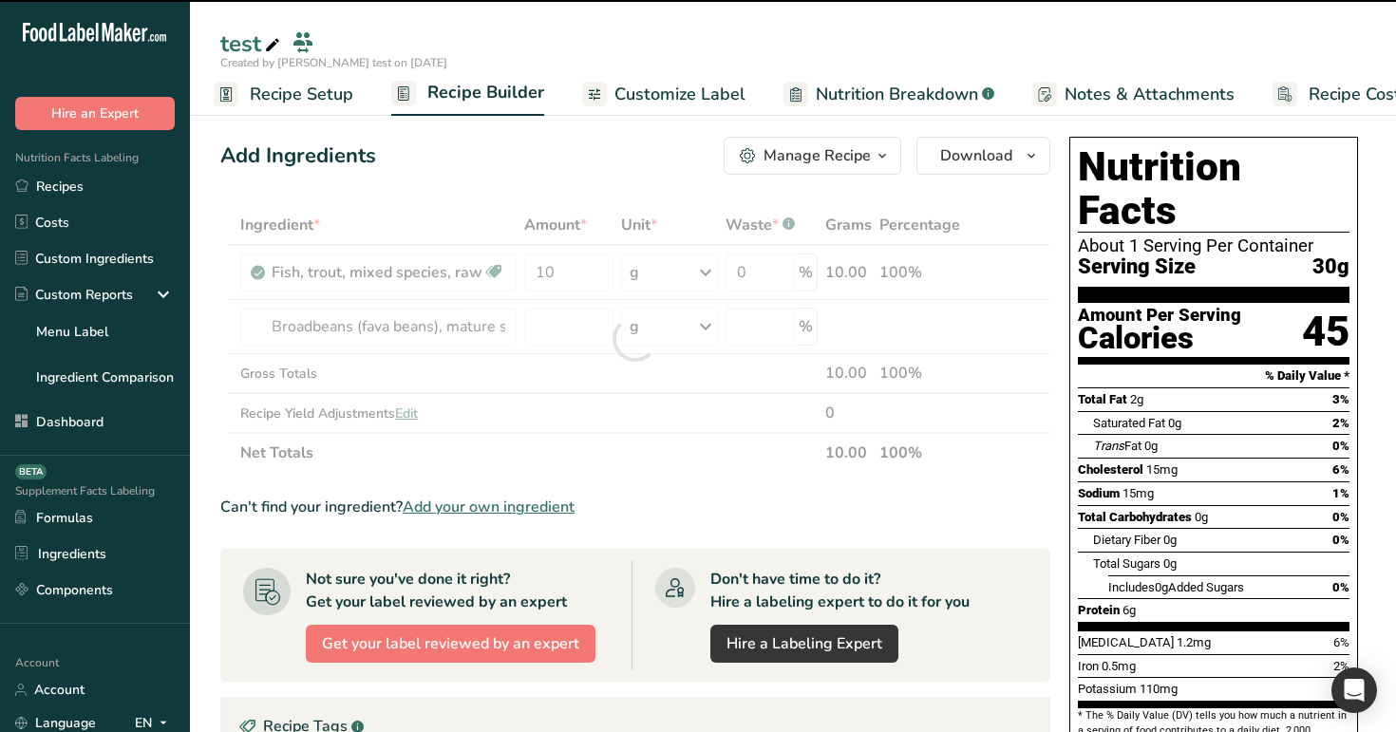
type input "0"
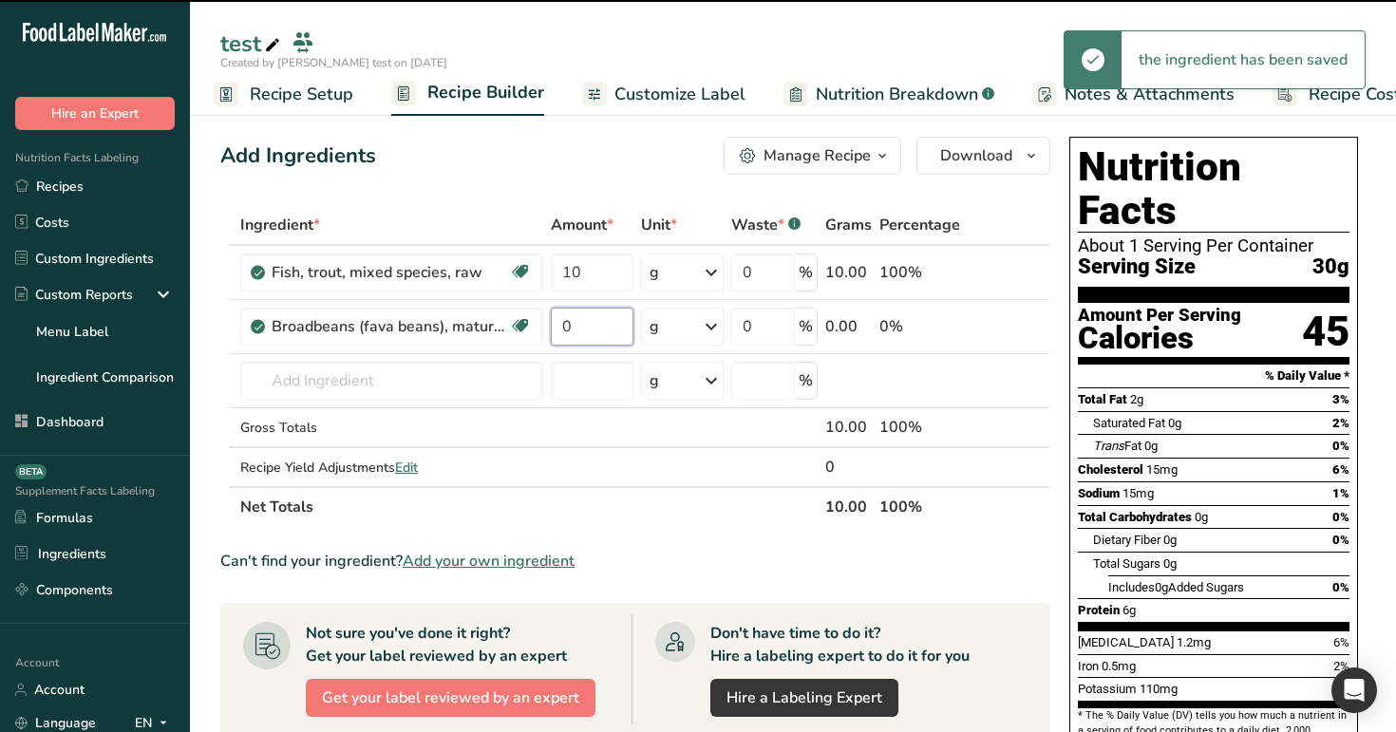
click at [556, 326] on input "0" at bounding box center [592, 327] width 82 height 38
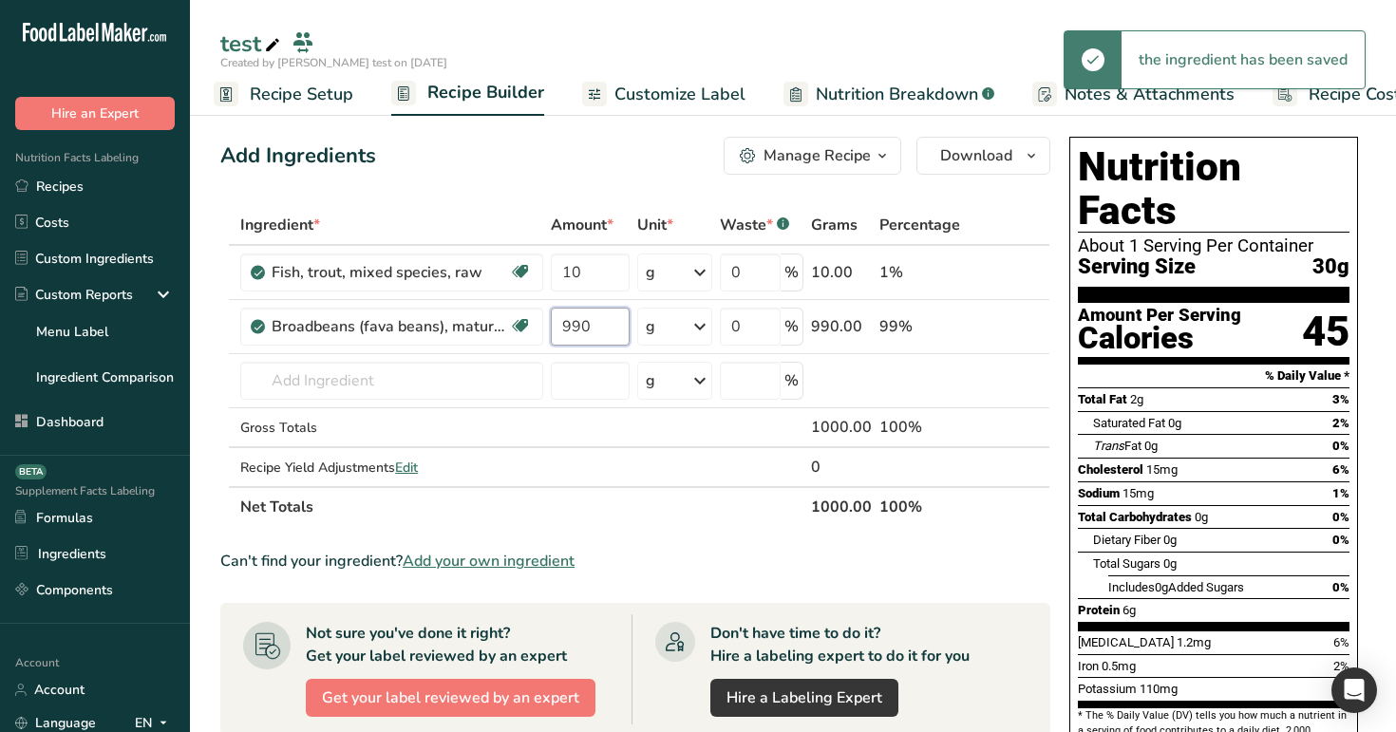
type input "990"
click at [626, 201] on div "Add Ingredients Manage Recipe Delete Recipe Duplicate Recipe Scale Recipe Save …" at bounding box center [640, 742] width 841 height 1227
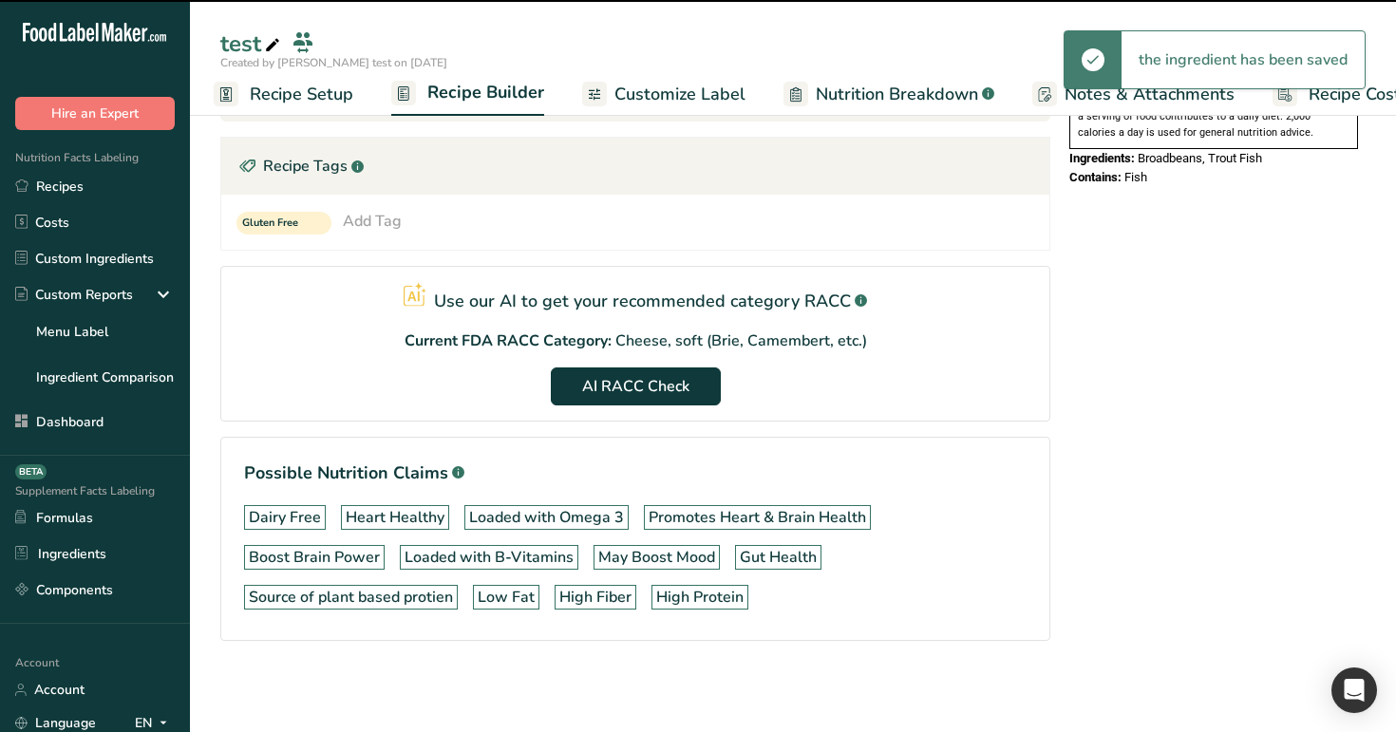
scroll to position [613, 0]
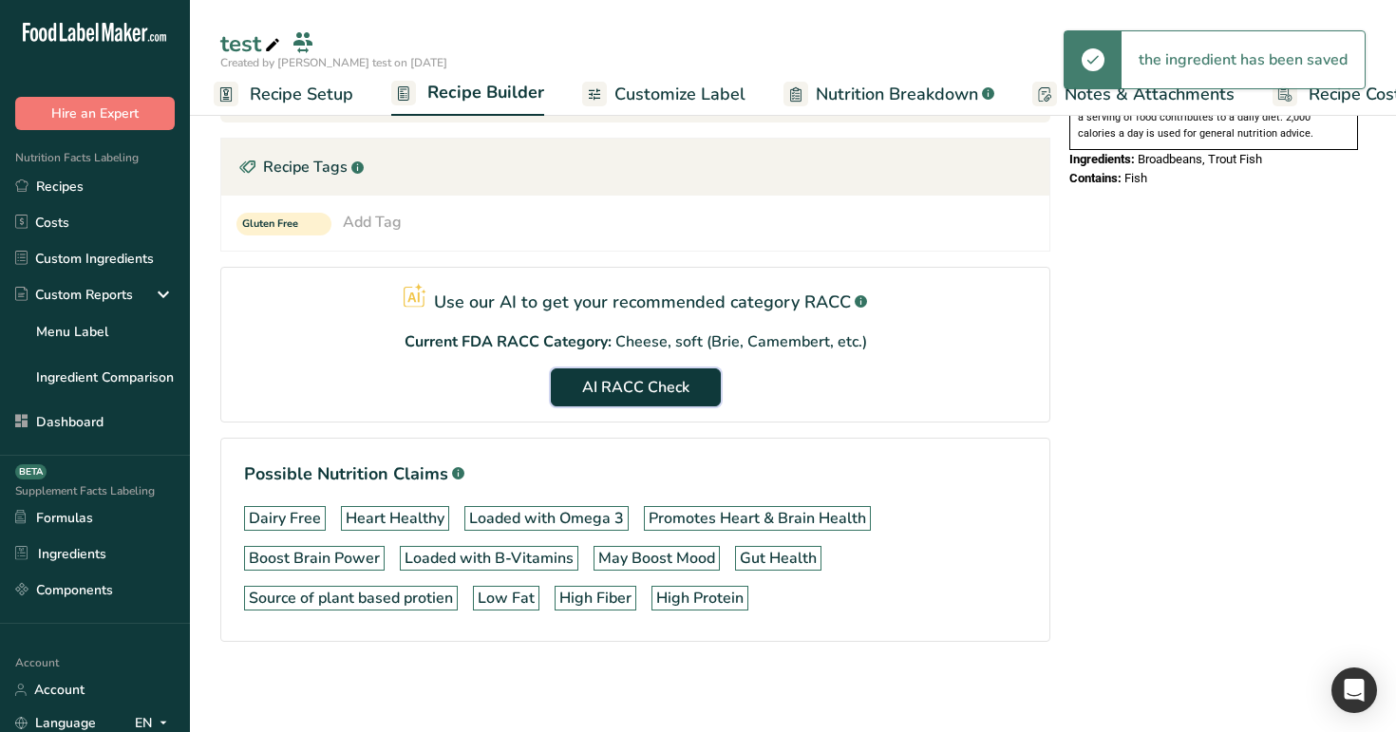
click at [658, 390] on span "AI RACC Check" at bounding box center [635, 387] width 107 height 23
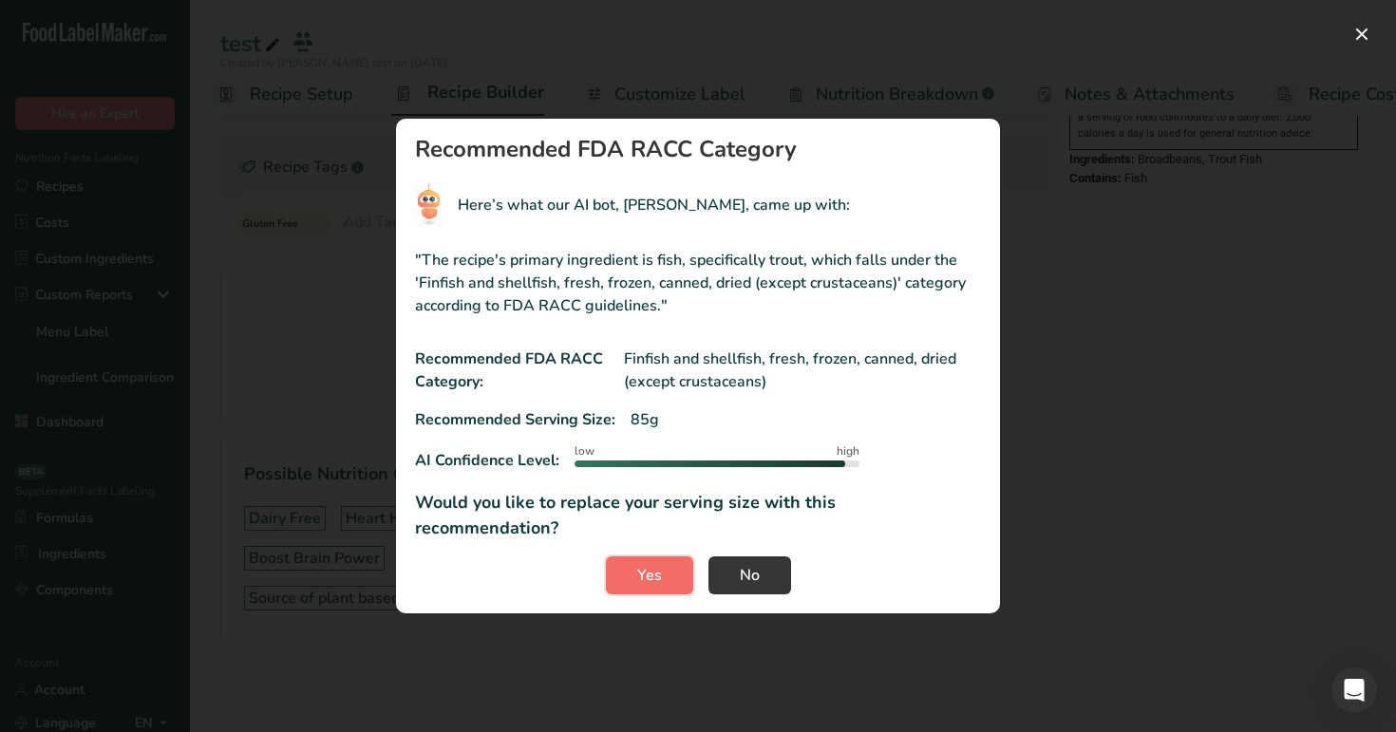
click at [646, 564] on span "Yes" at bounding box center [649, 575] width 25 height 23
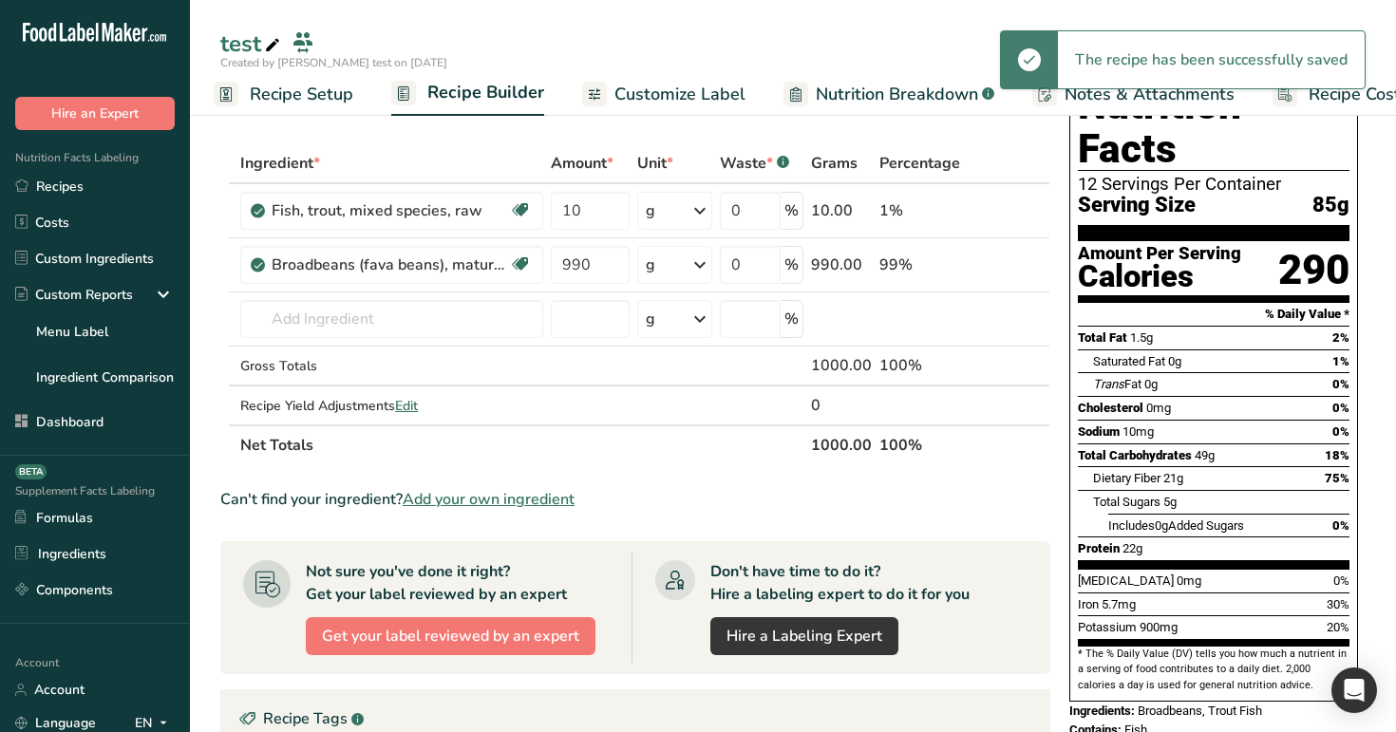
scroll to position [0, 0]
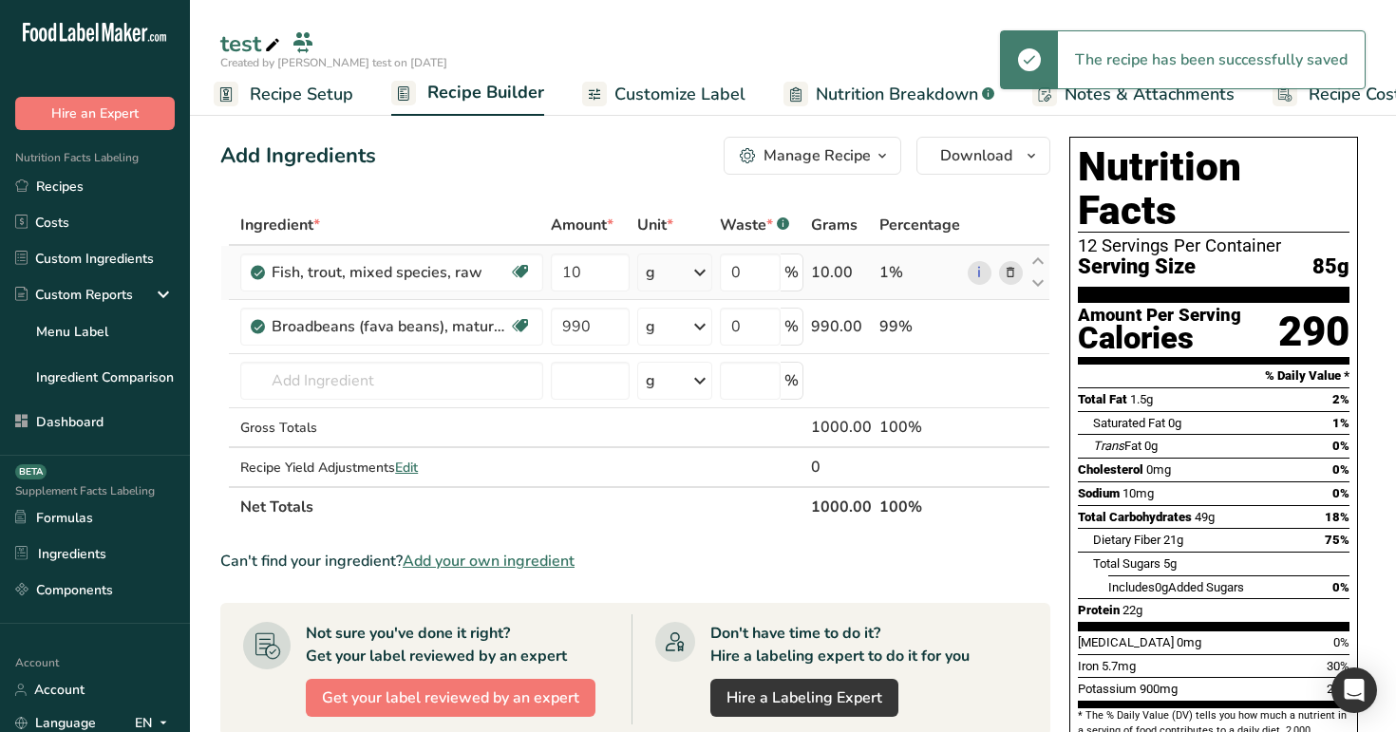
click at [1006, 274] on icon at bounding box center [1010, 273] width 13 height 20
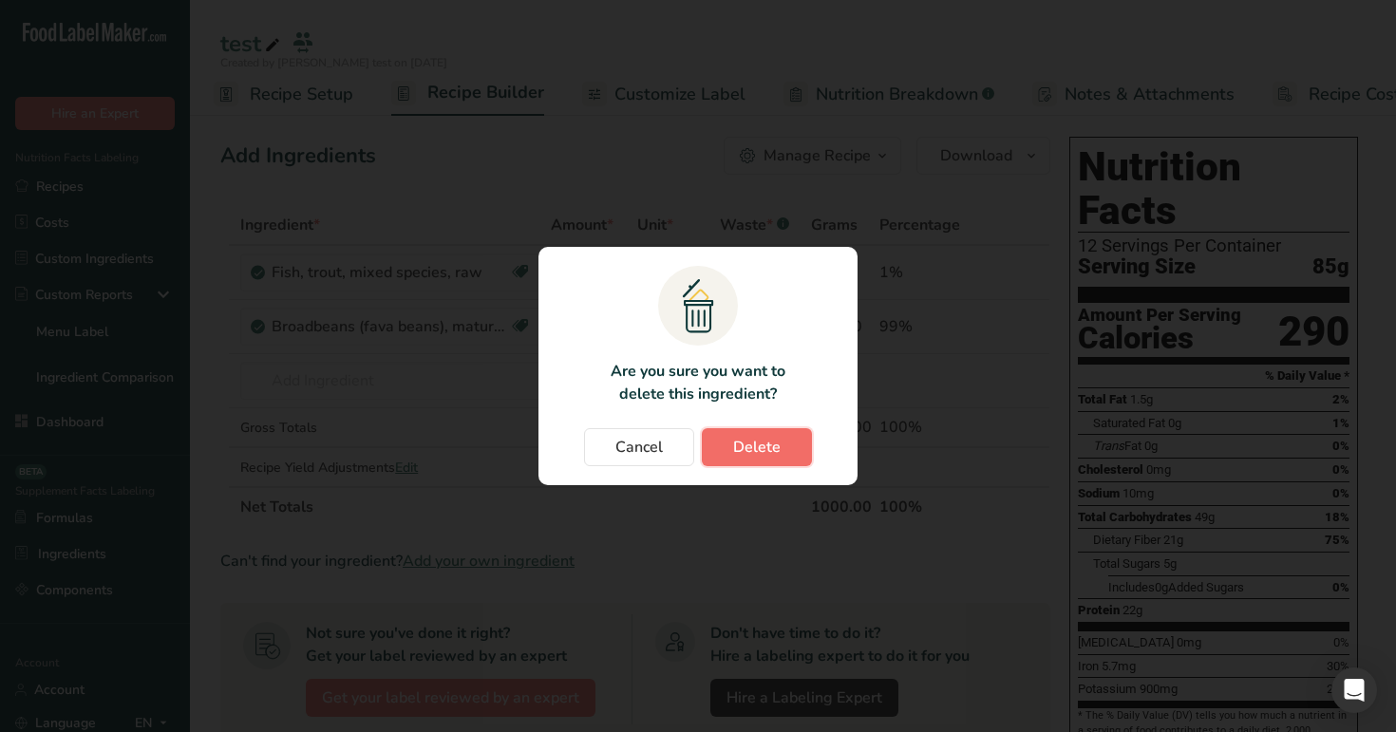
click at [764, 450] on span "Delete" at bounding box center [756, 447] width 47 height 23
type input "990"
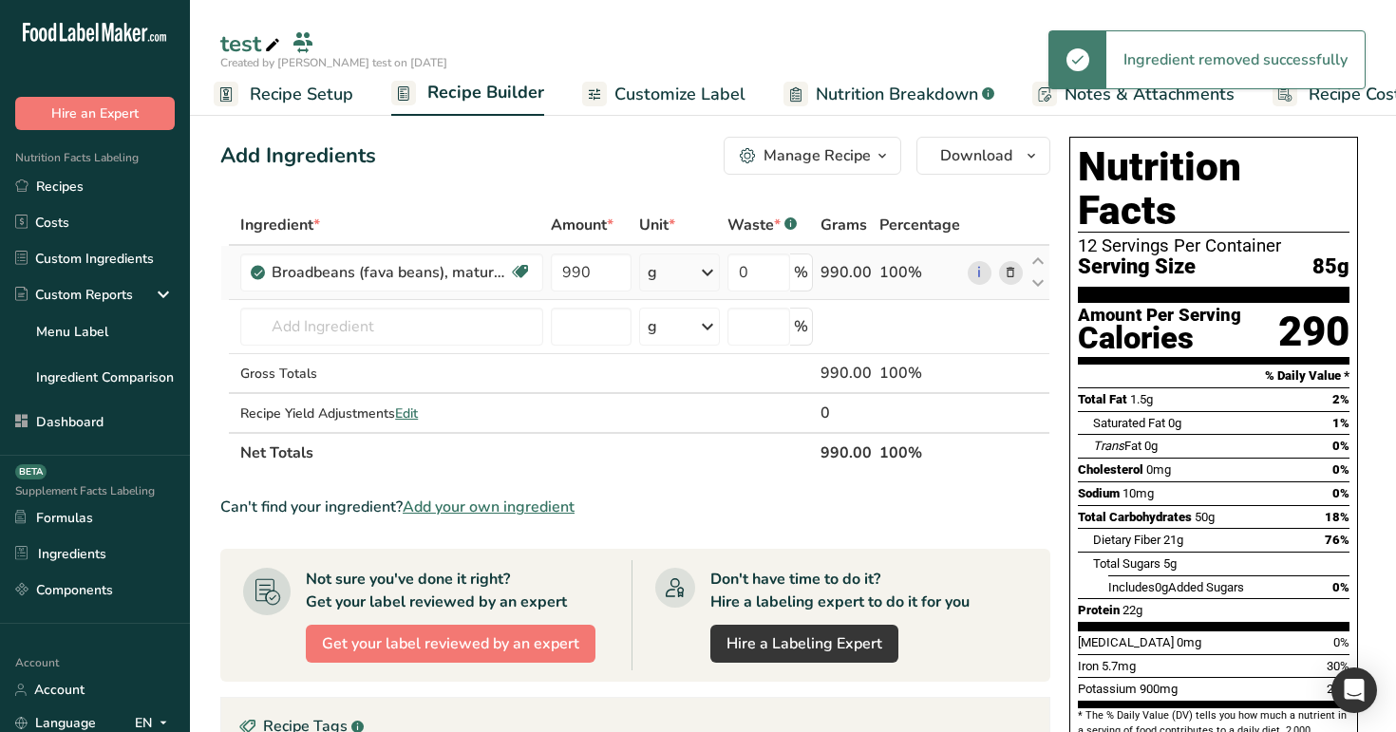
click at [1015, 267] on icon at bounding box center [1010, 273] width 13 height 20
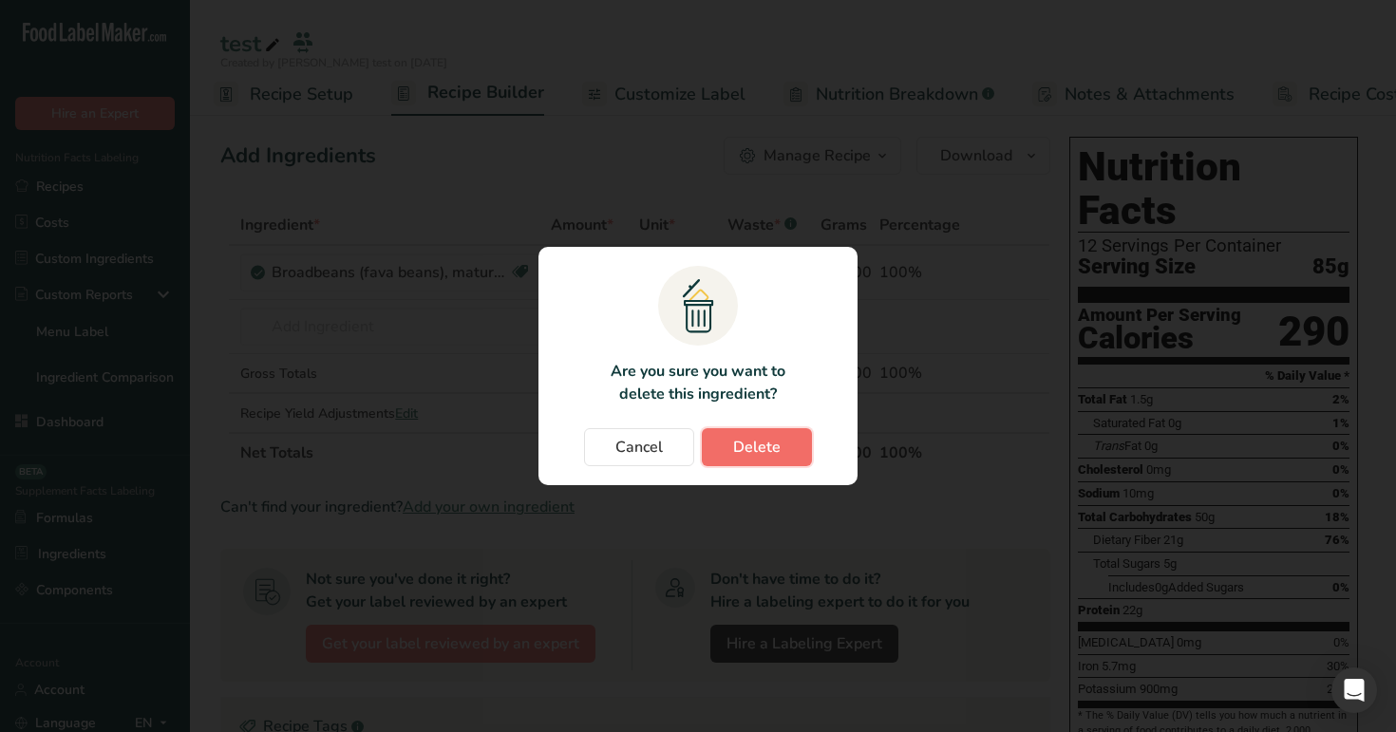
click at [757, 449] on span "Delete" at bounding box center [756, 447] width 47 height 23
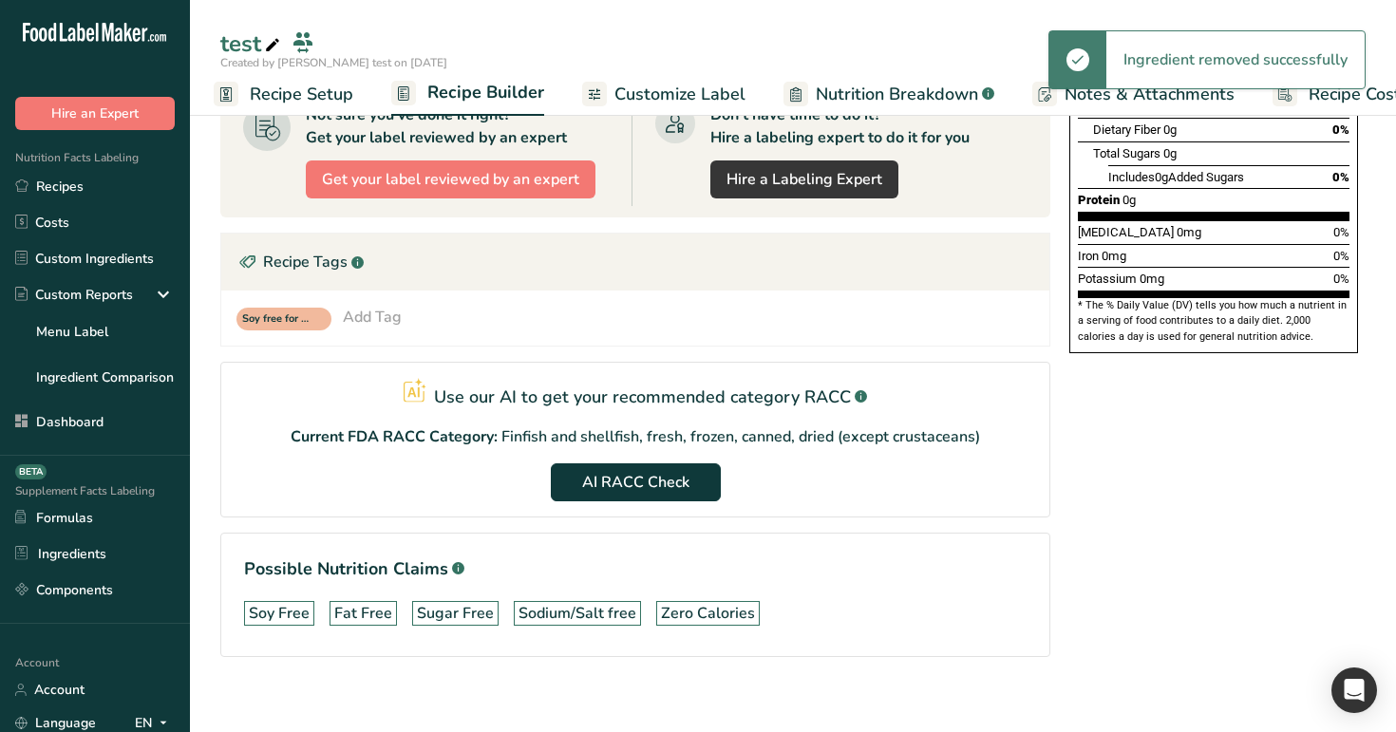
scroll to position [425, 0]
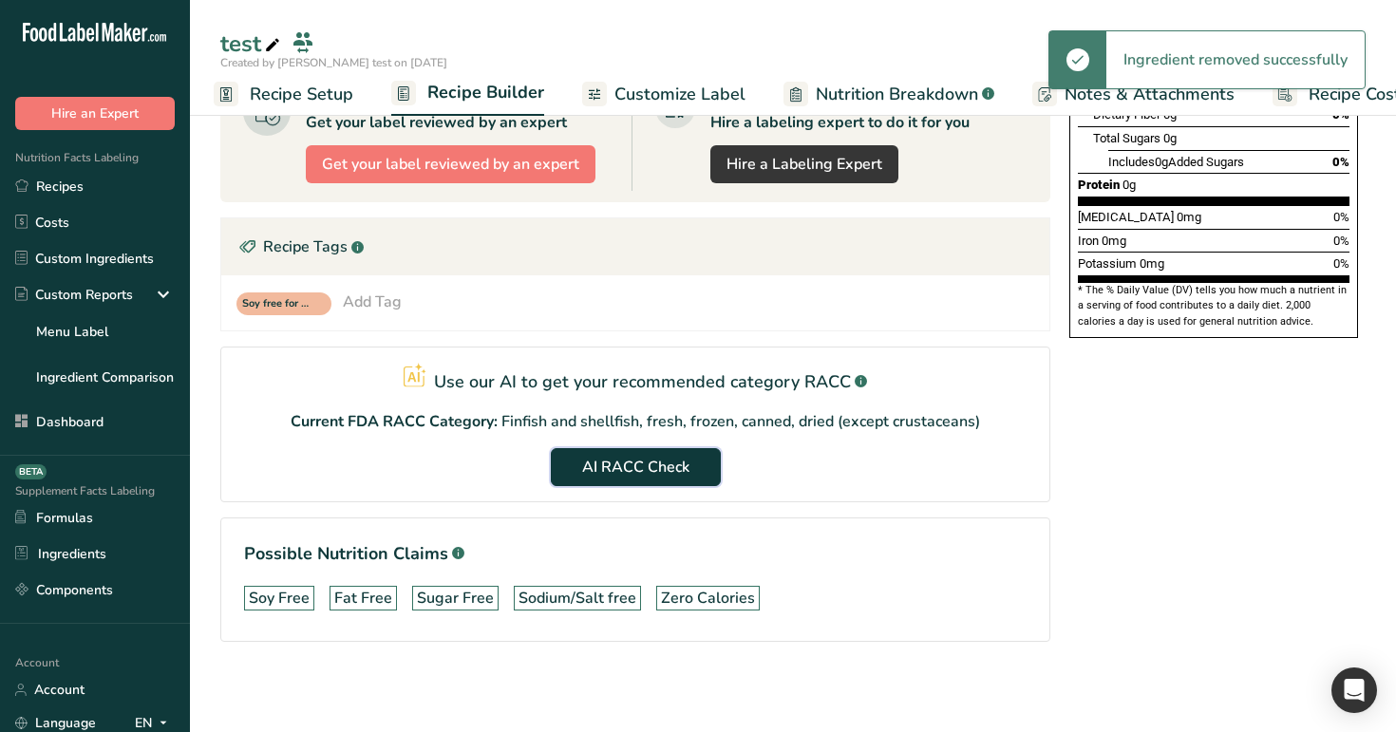
click at [655, 480] on button "AI RACC Check" at bounding box center [636, 467] width 170 height 38
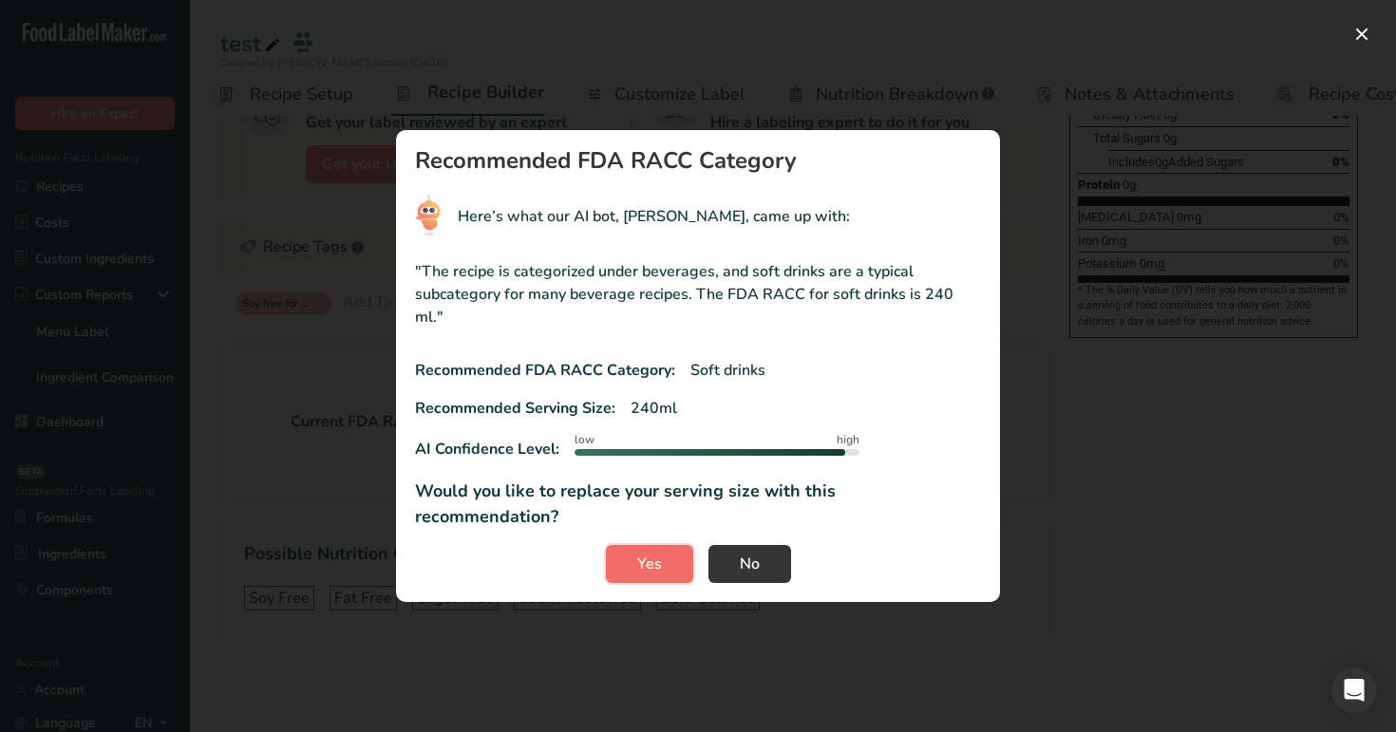
click at [659, 553] on span "Yes" at bounding box center [649, 564] width 25 height 23
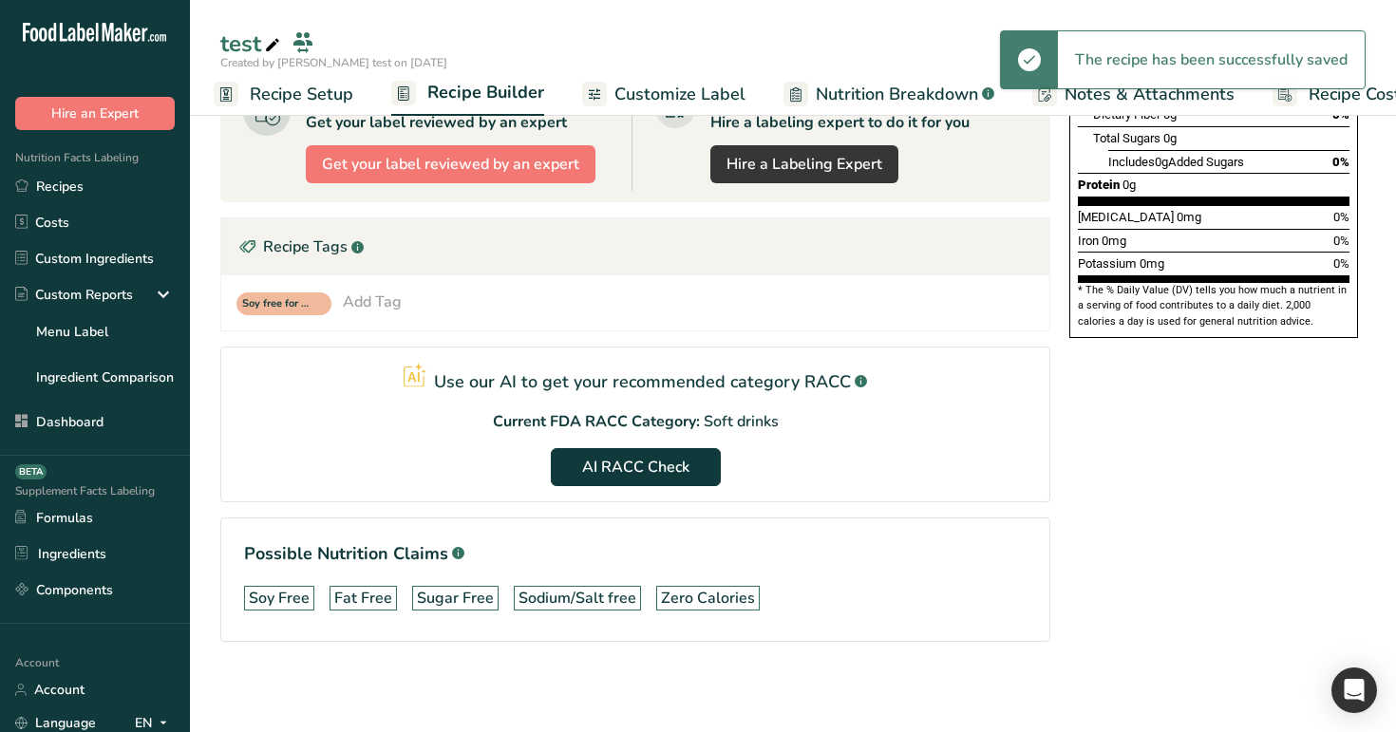
click at [305, 102] on span "Recipe Setup" at bounding box center [302, 95] width 104 height 26
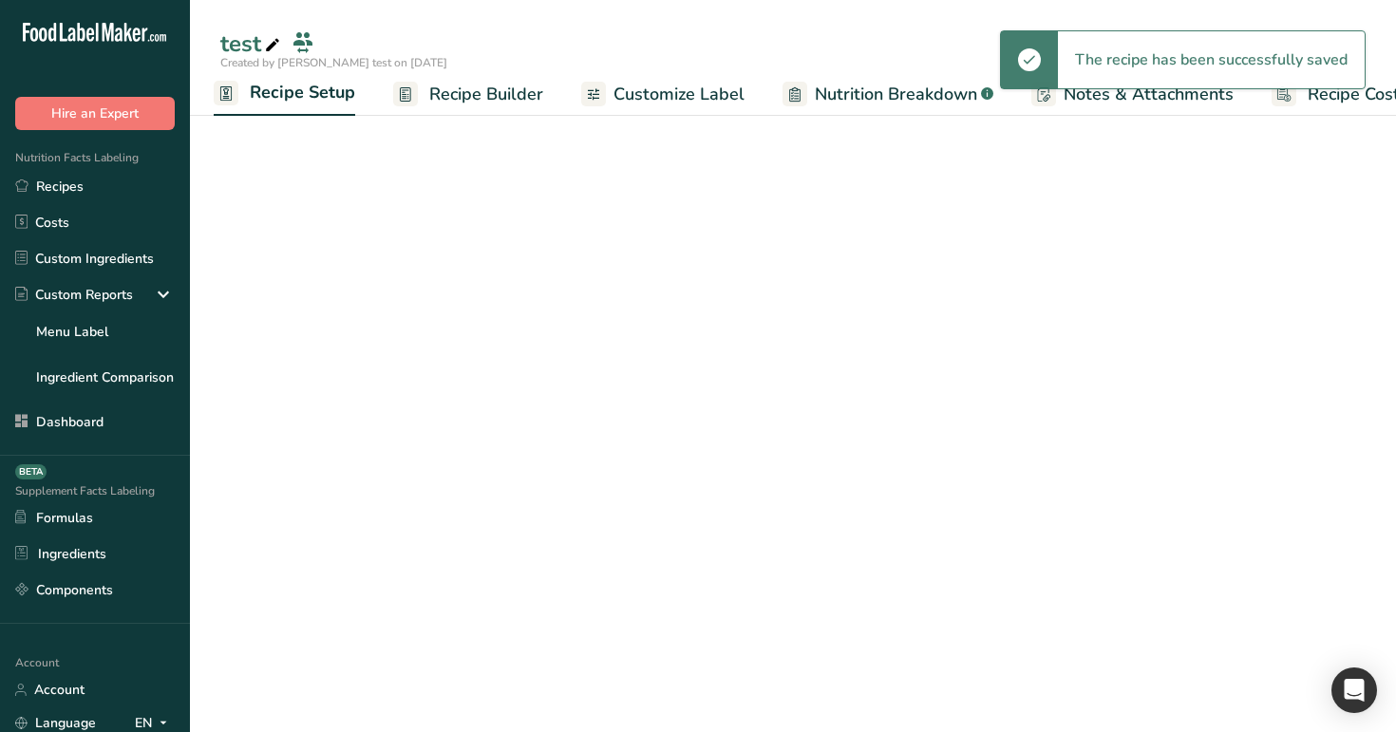
select select "27"
select select "29"
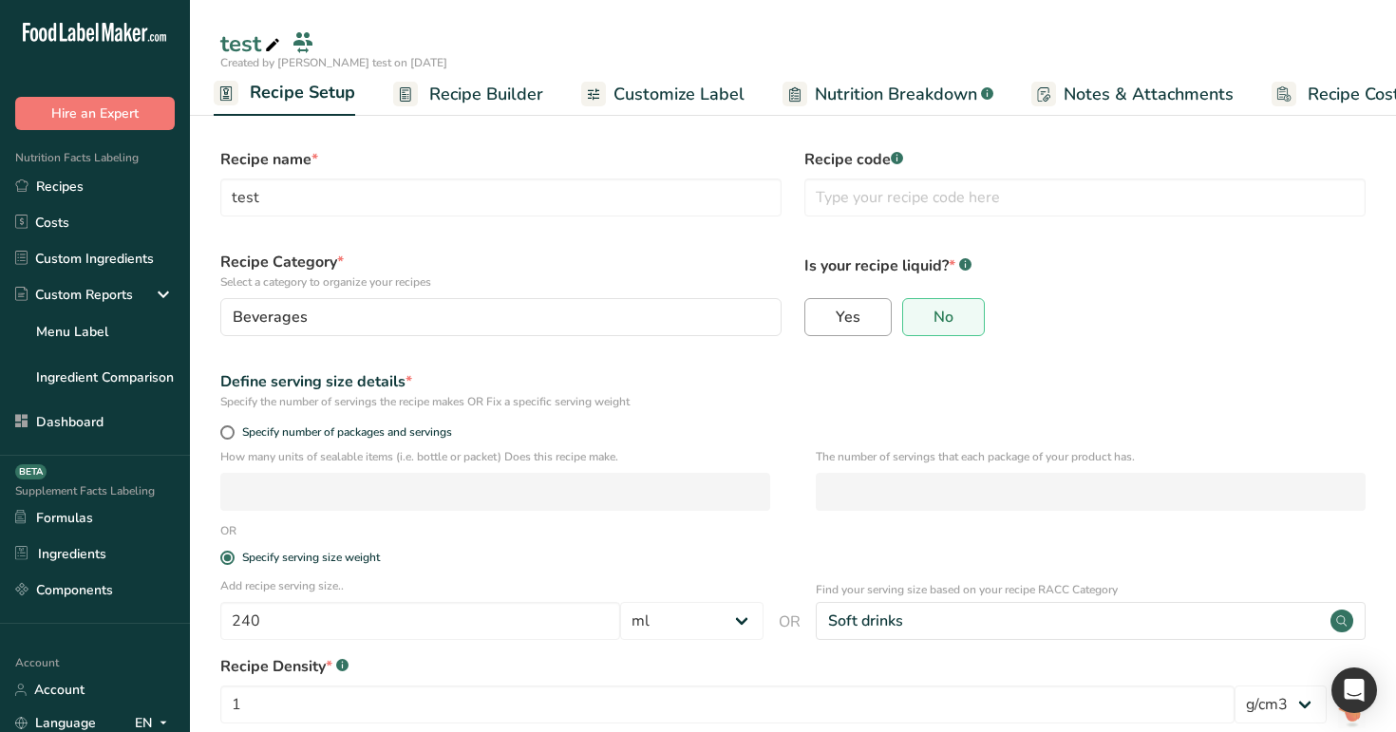
click at [873, 311] on label "Yes" at bounding box center [847, 317] width 87 height 38
click at [818, 311] on input "Yes" at bounding box center [811, 317] width 12 height 12
radio input "true"
radio input "false"
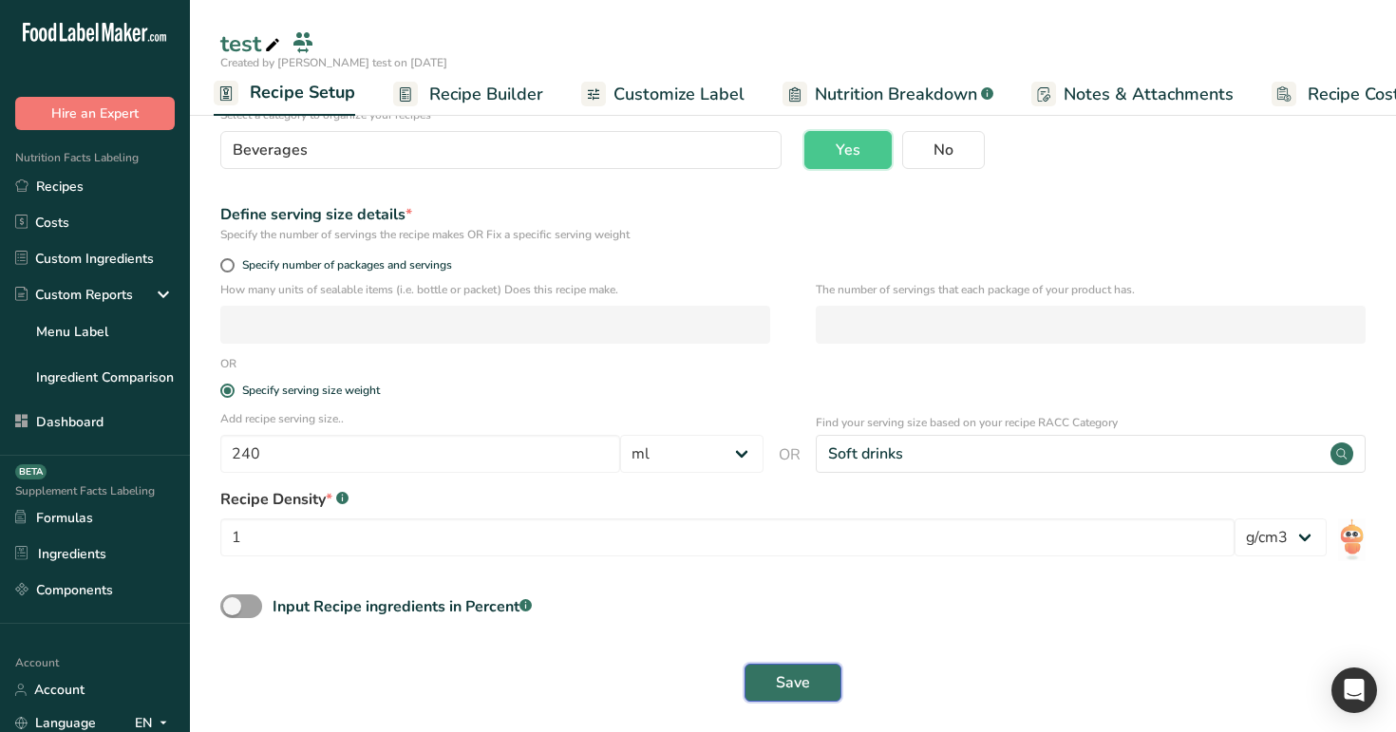
click at [792, 590] on span "Save" at bounding box center [793, 682] width 34 height 23
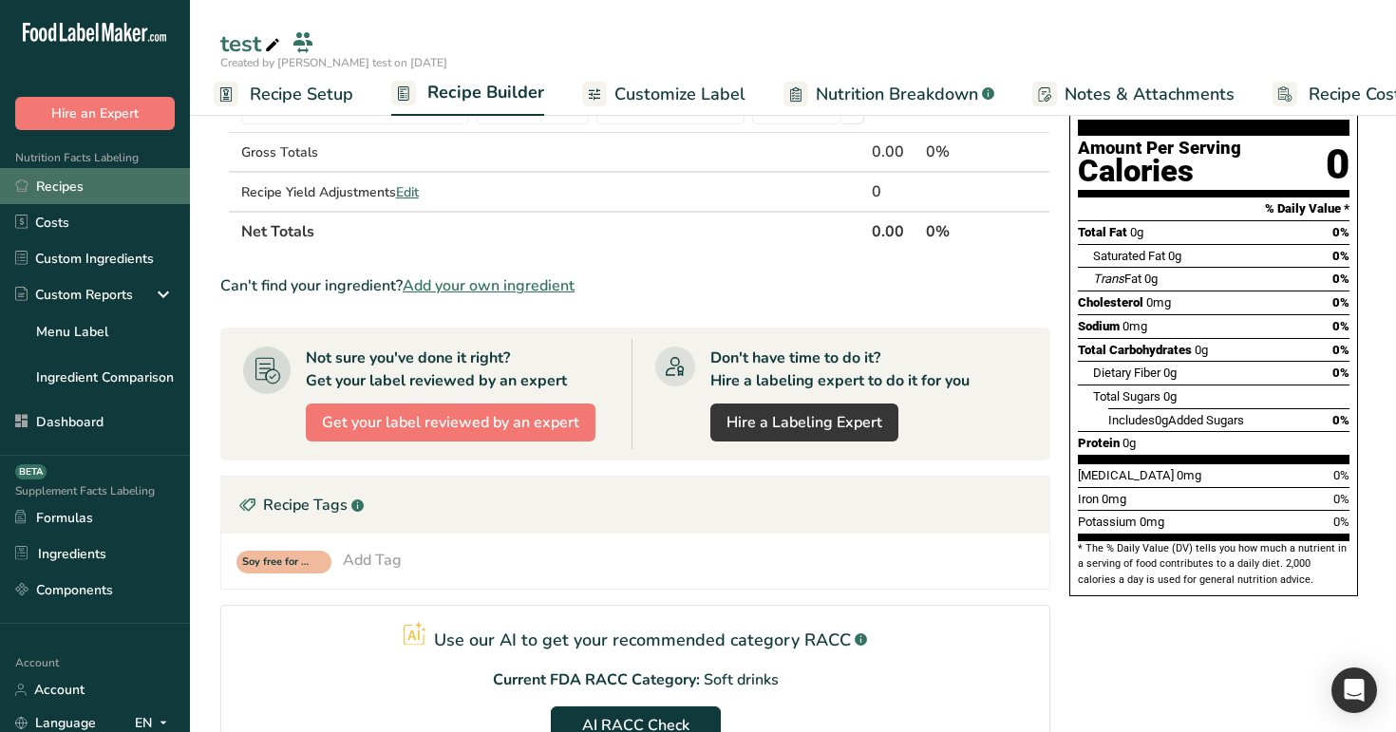
click at [129, 168] on link "Recipes" at bounding box center [95, 186] width 190 height 36
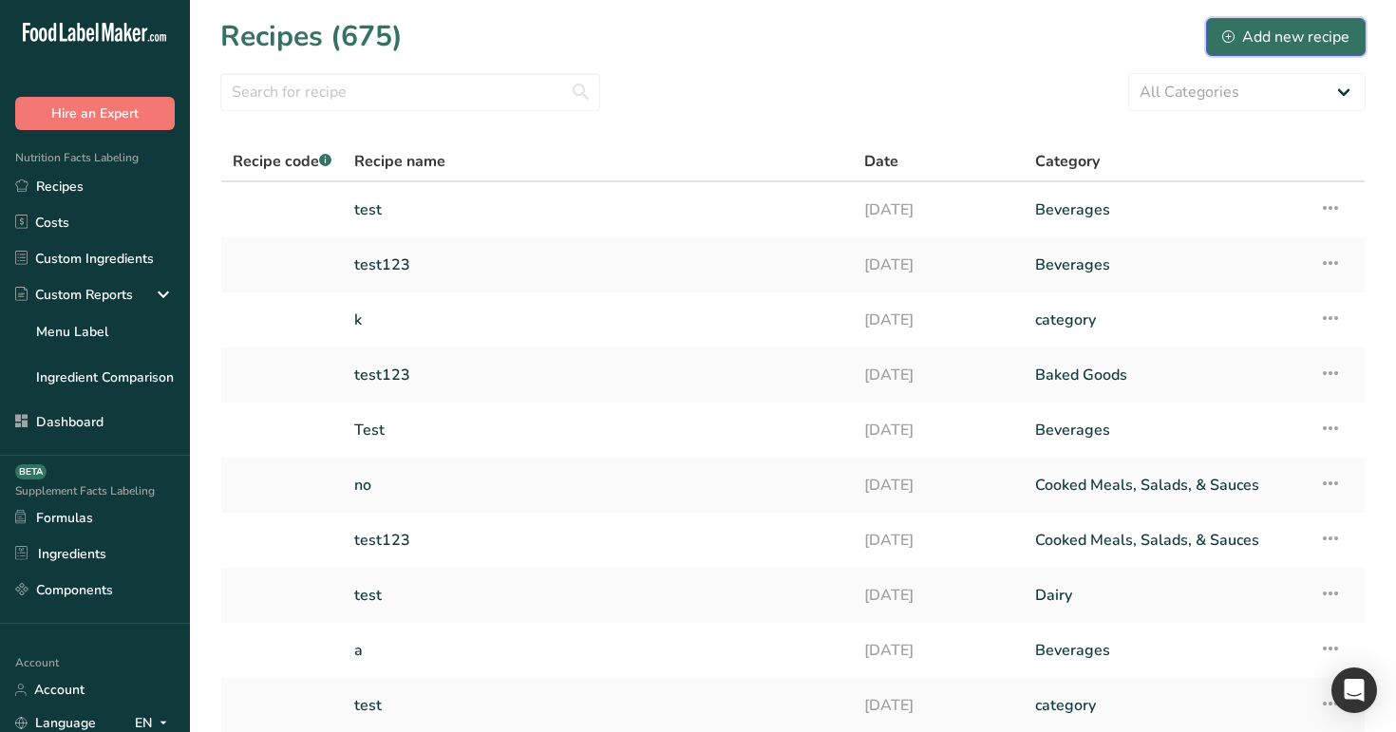
click at [1288, 27] on div "Add new recipe" at bounding box center [1285, 37] width 127 height 23
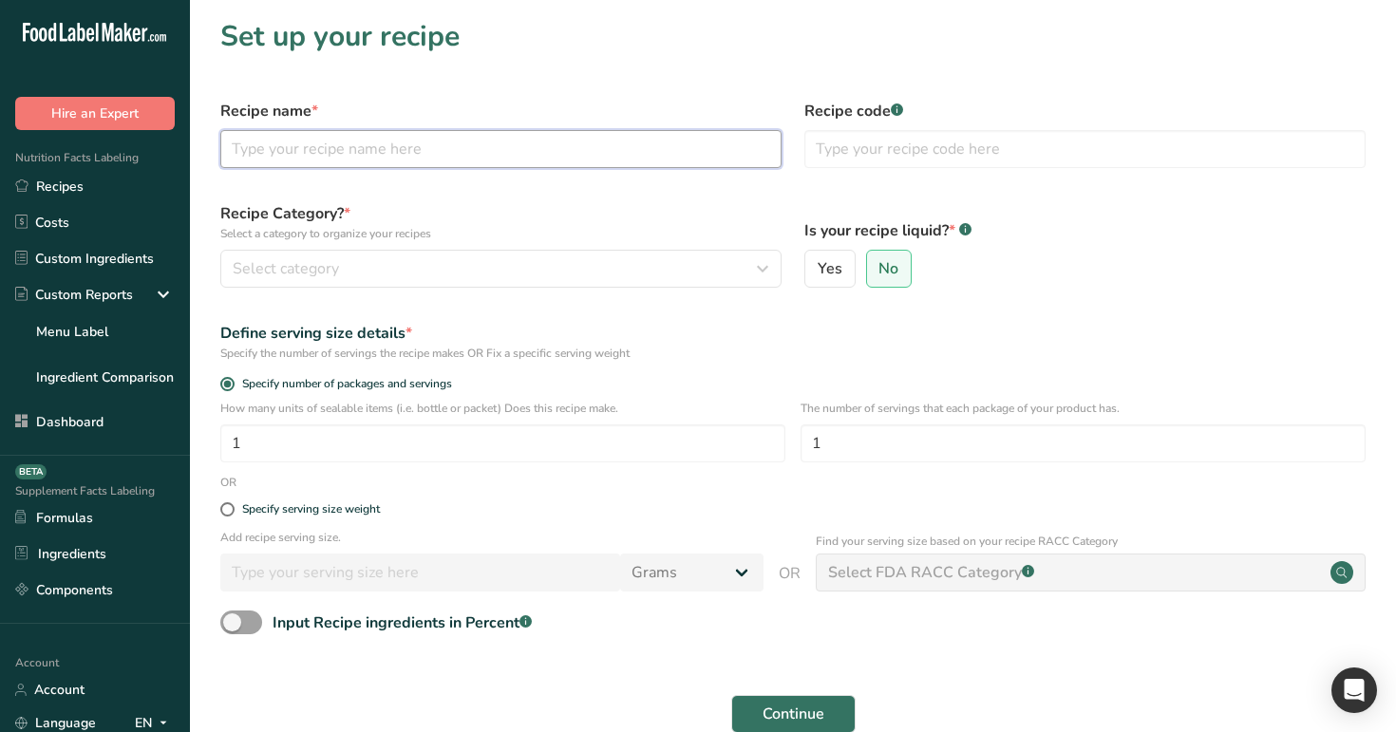
click at [610, 146] on input "text" at bounding box center [500, 149] width 561 height 38
type input "milk"
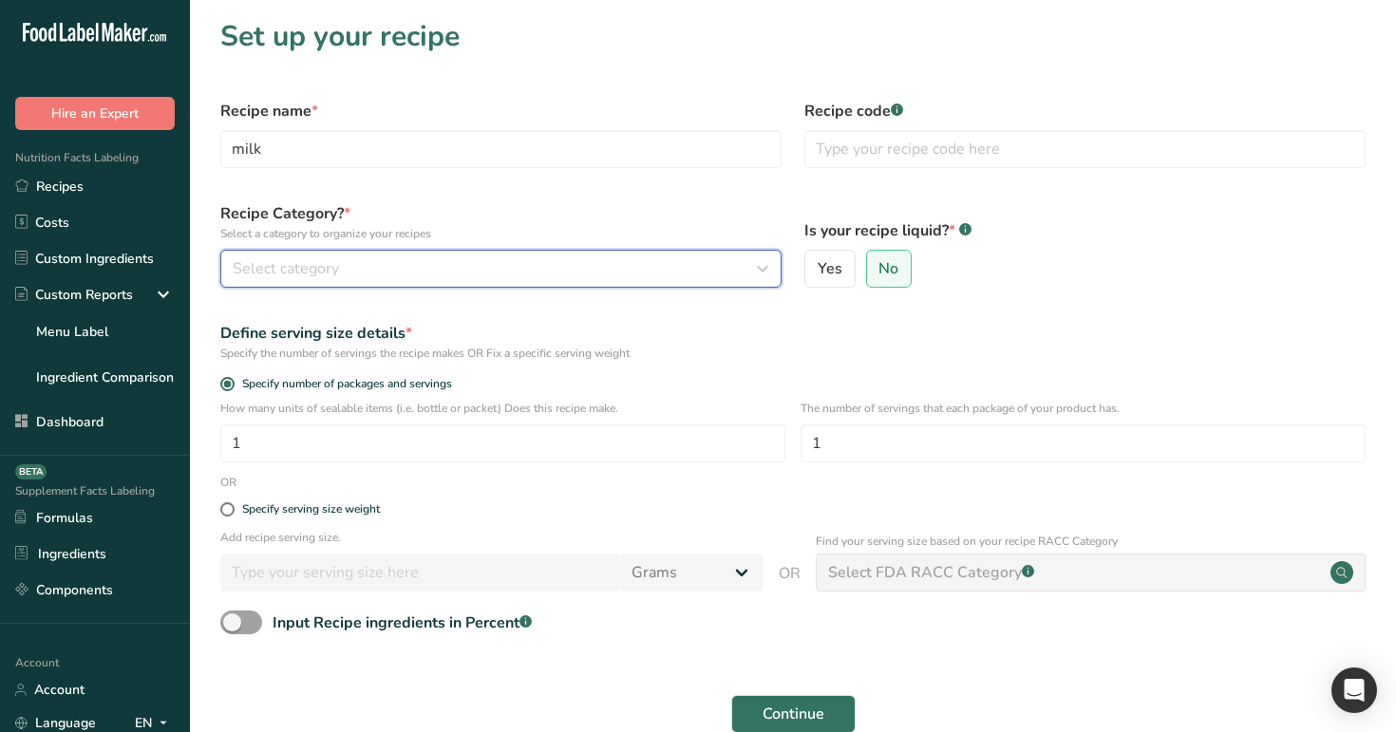
click at [642, 258] on div "Select category" at bounding box center [495, 268] width 525 height 23
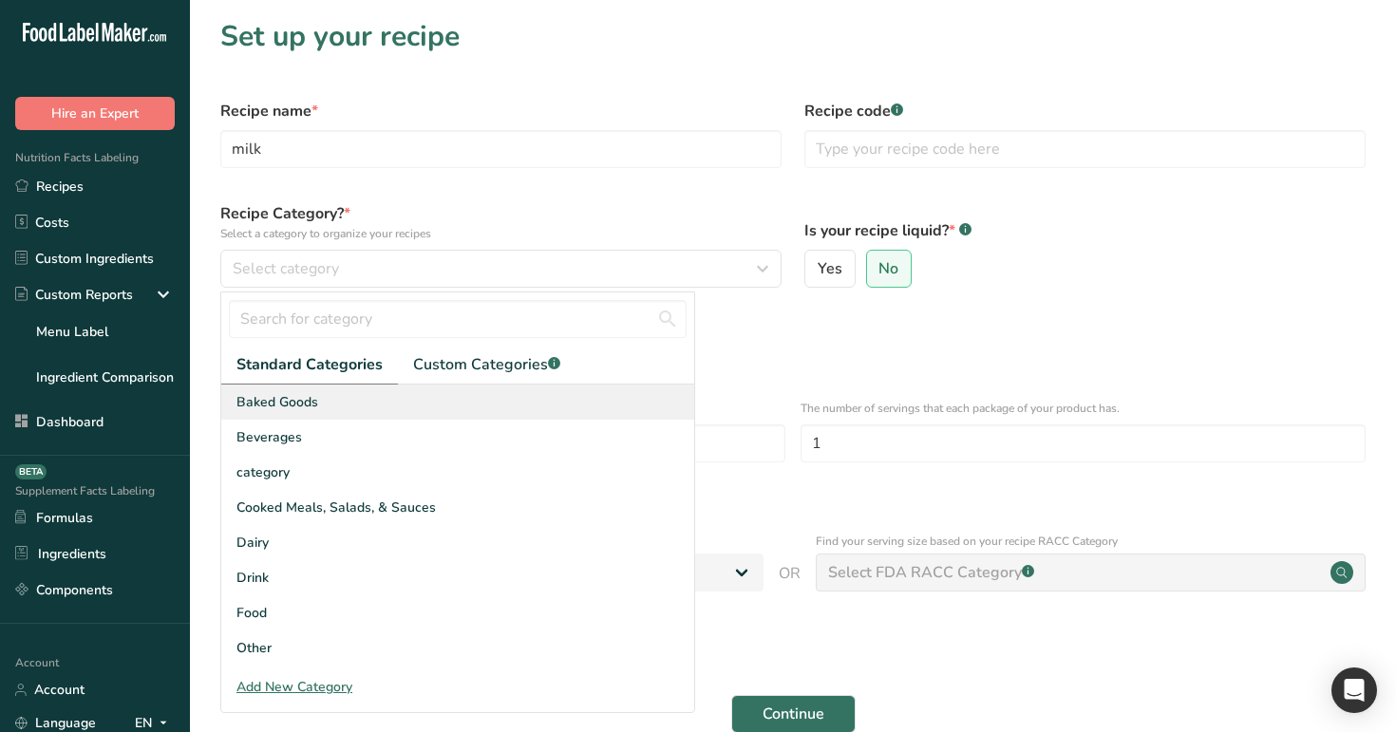
click at [585, 391] on div "Baked Goods" at bounding box center [457, 402] width 473 height 35
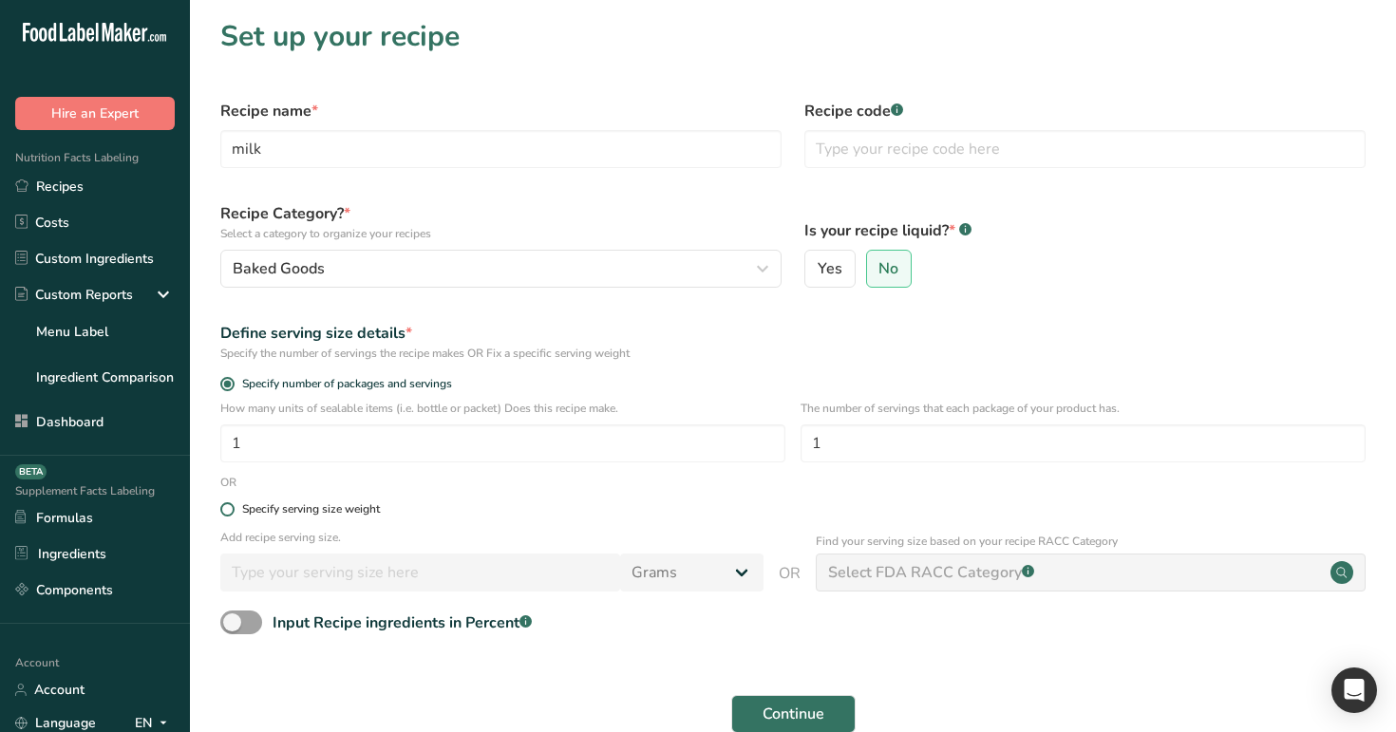
click at [380, 509] on div "Specify serving size weight" at bounding box center [311, 509] width 138 height 14
click at [233, 509] on input "Specify serving size weight" at bounding box center [226, 509] width 12 height 12
radio input "true"
radio input "false"
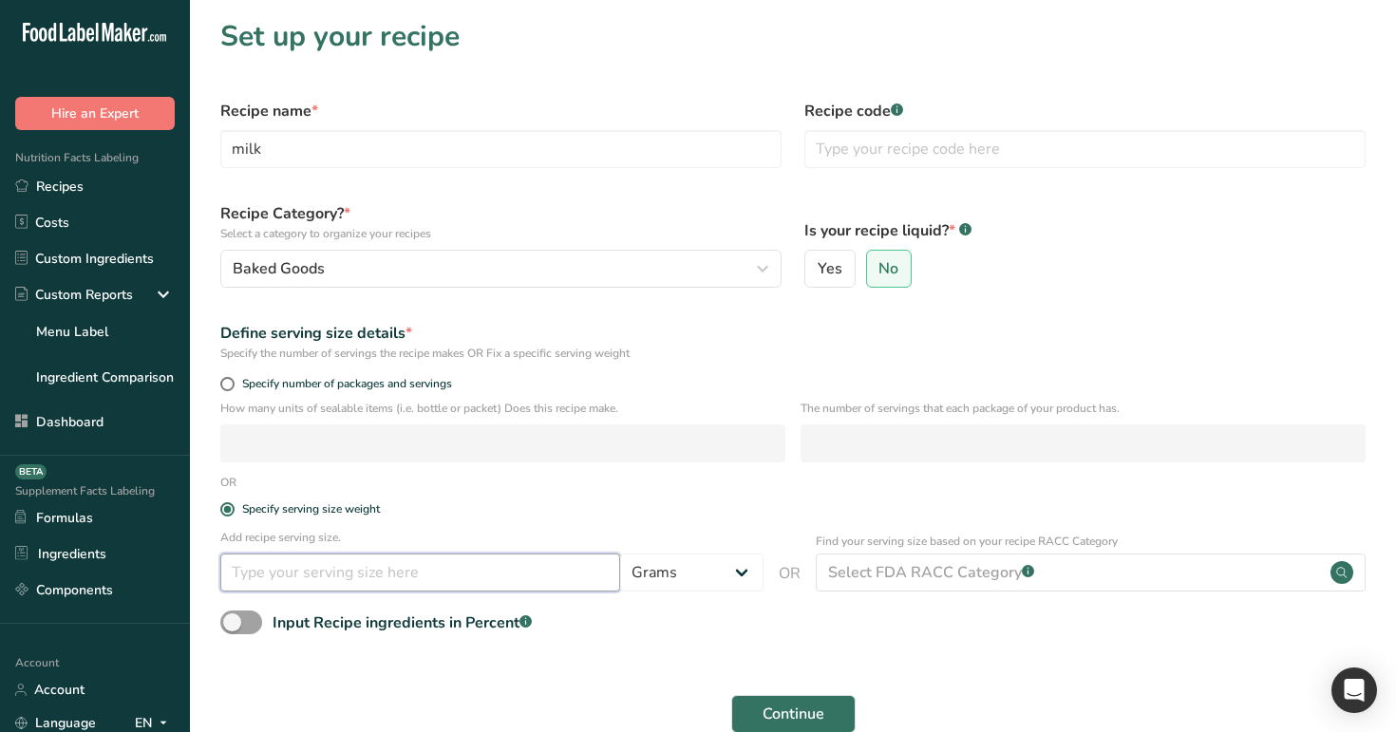
click at [403, 577] on input "number" at bounding box center [420, 573] width 400 height 38
type input "1"
click at [687, 577] on select "Grams ppm ug kg mg mcg lb oz quarter cup half cup l ml fl oz tbsp tsp cup qt ga…" at bounding box center [691, 573] width 143 height 38
select select "6"
select select "29"
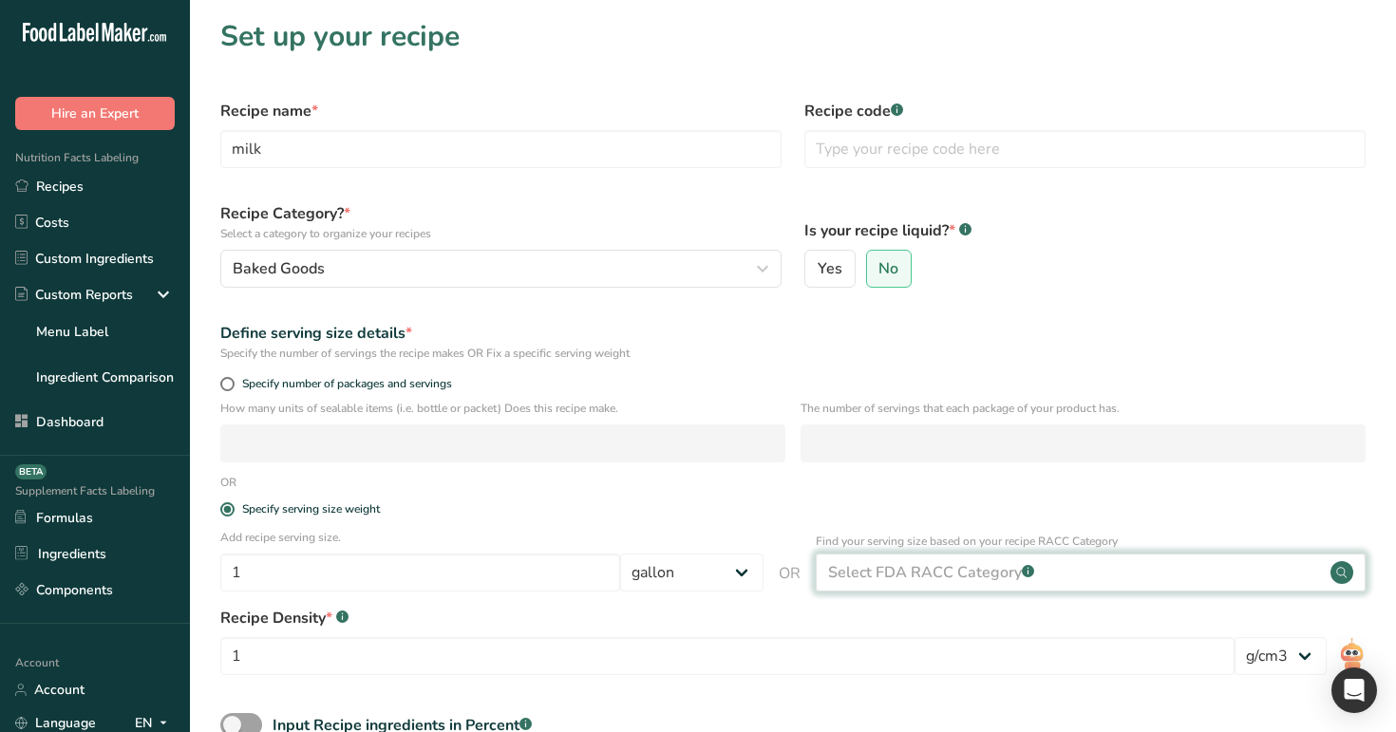
click at [983, 580] on div "Select FDA RACC Category .a-a{fill:#347362;}.b-a{fill:#fff;}" at bounding box center [931, 572] width 206 height 23
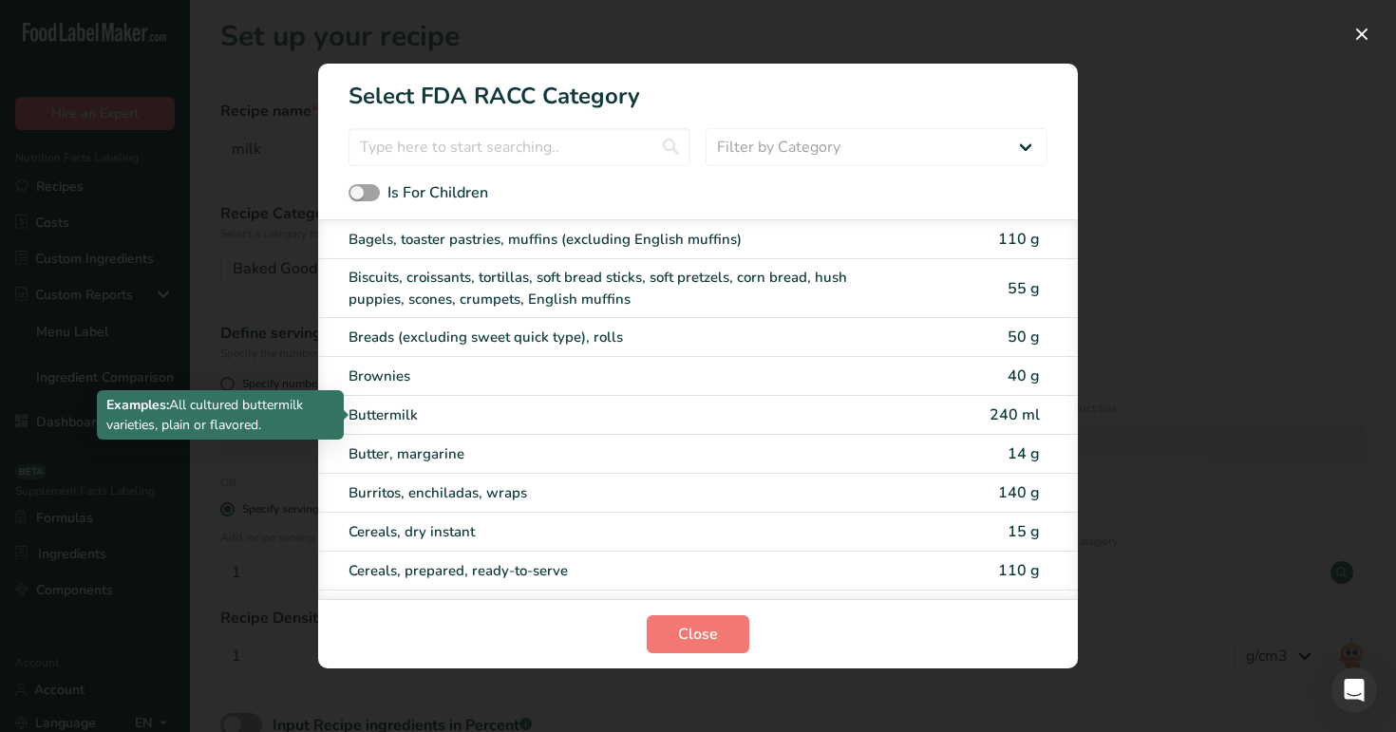
click at [813, 420] on div "Buttermilk" at bounding box center [618, 416] width 539 height 22
type input "240"
select select "27"
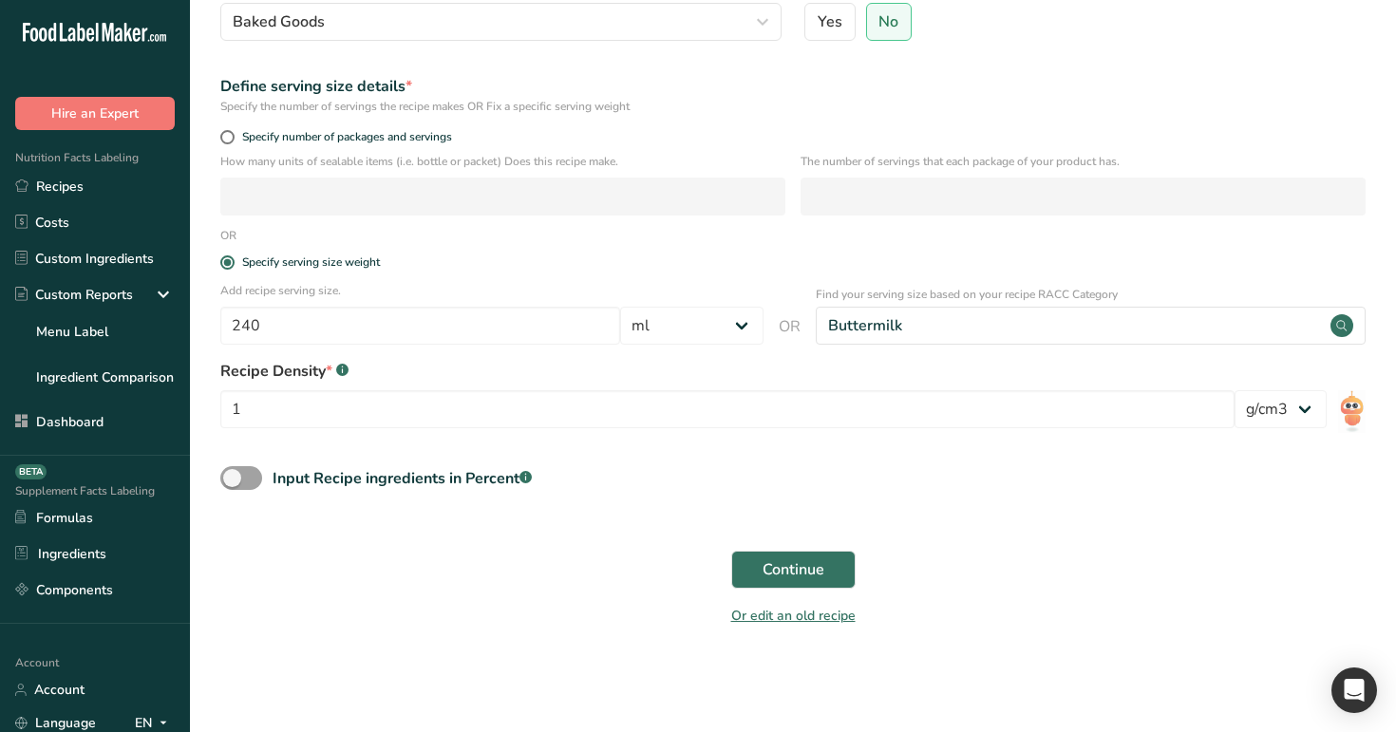
scroll to position [255, 0]
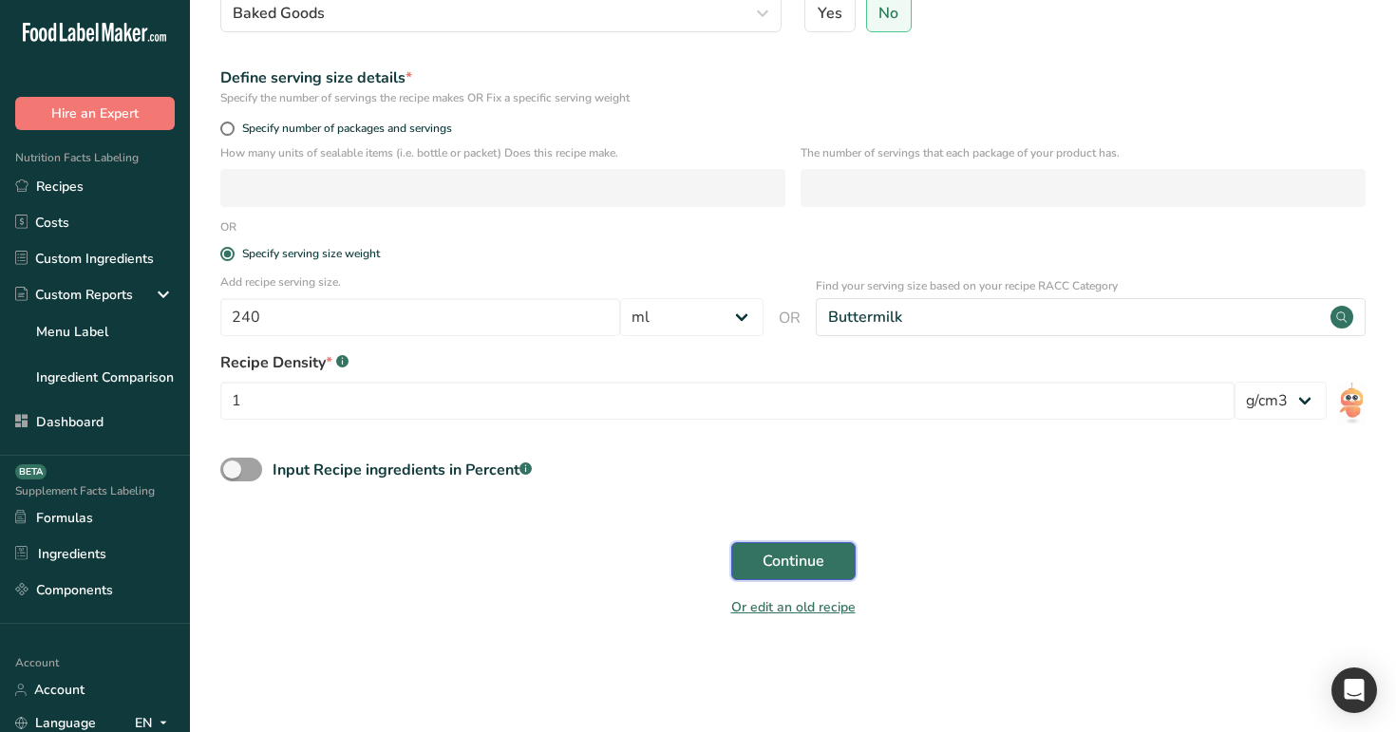
click at [772, 556] on span "Continue" at bounding box center [794, 561] width 62 height 23
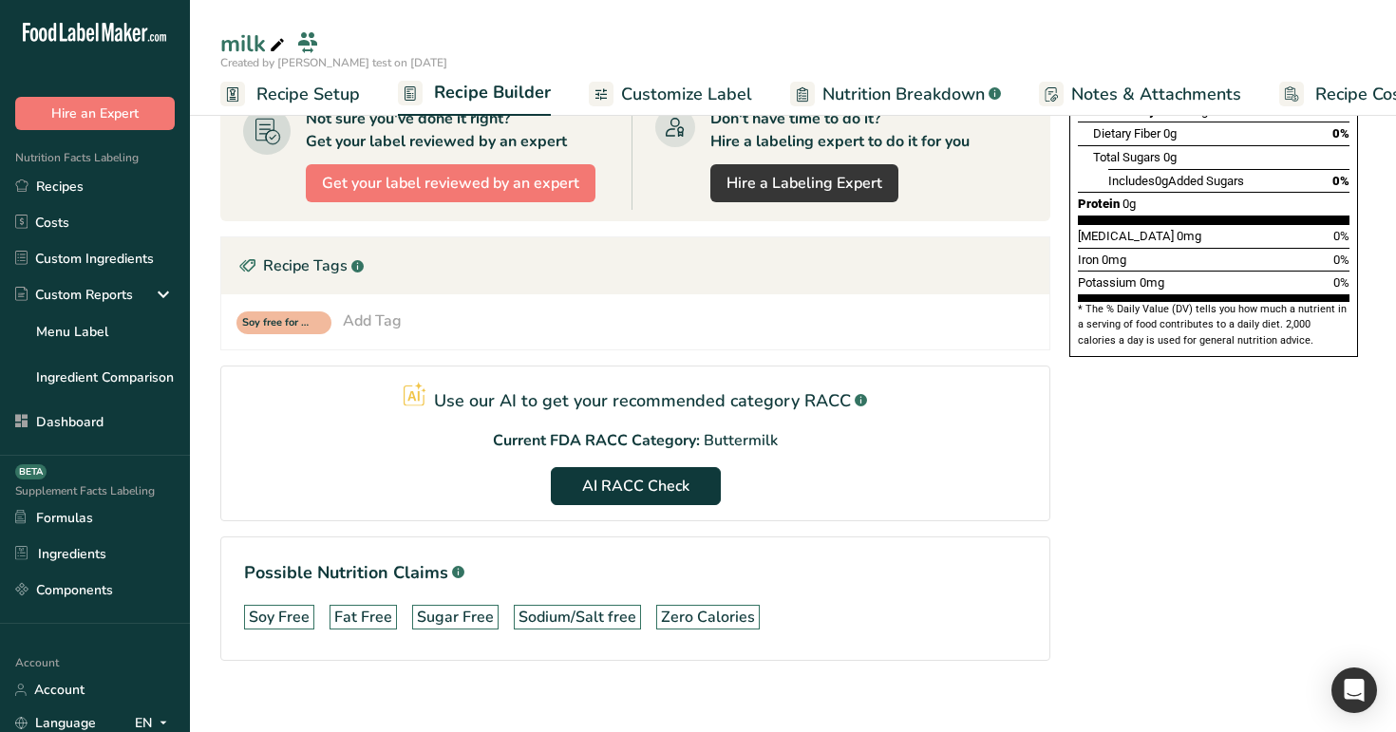
scroll to position [425, 0]
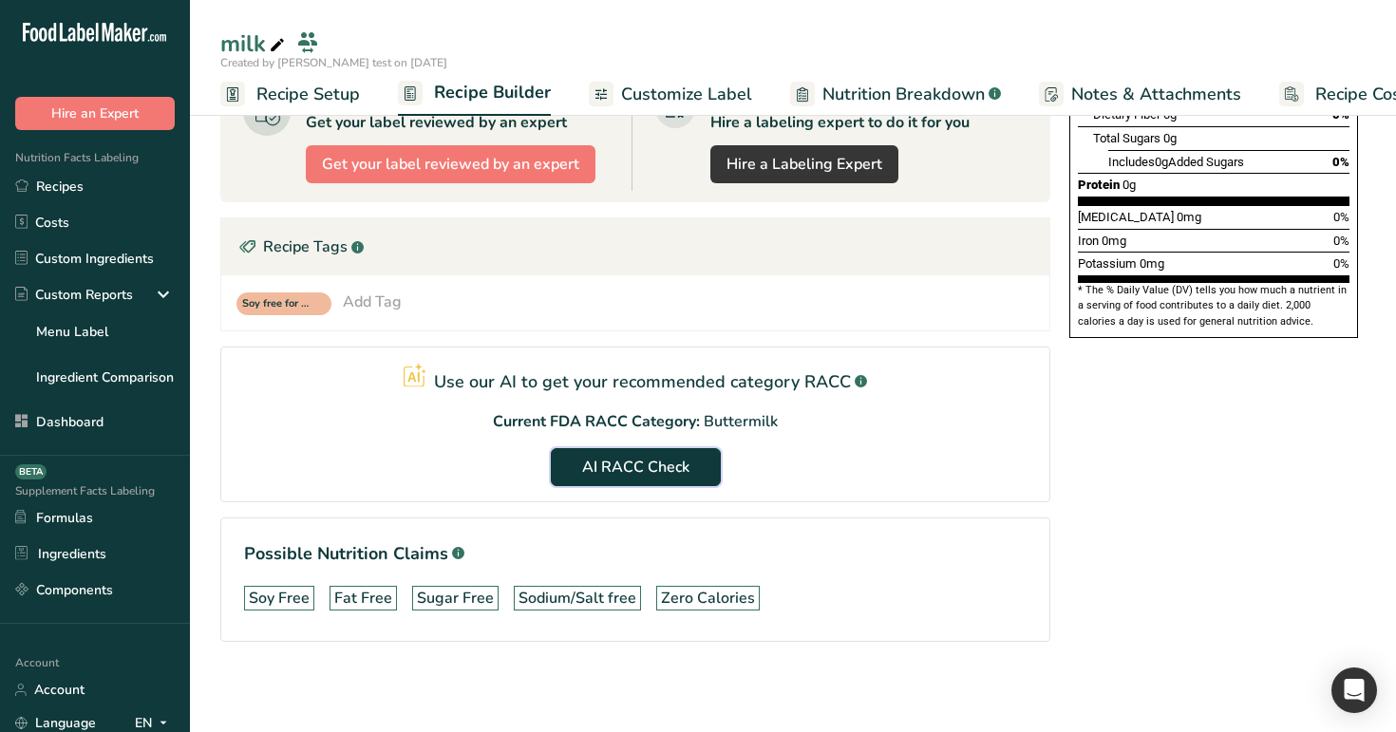
click at [682, 471] on span "AI RACC Check" at bounding box center [635, 467] width 107 height 23
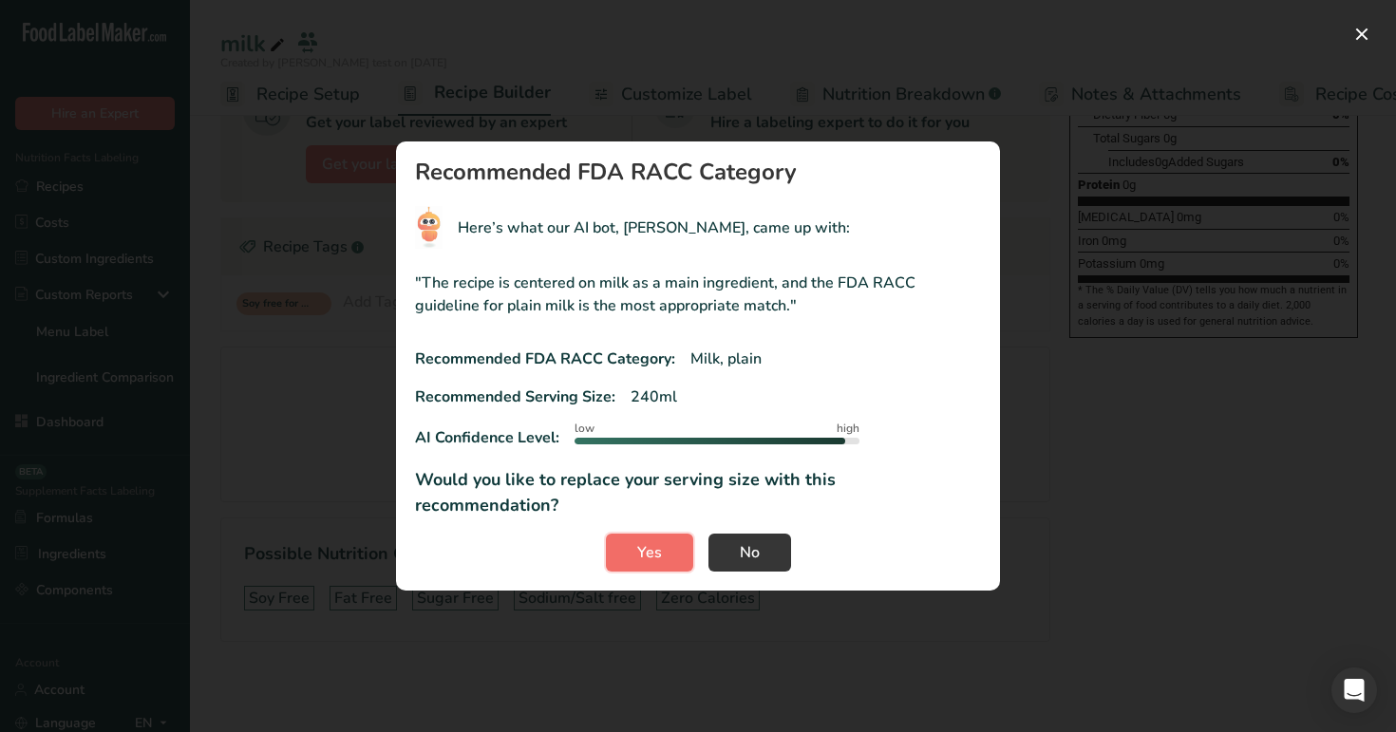
click at [667, 538] on button "Yes" at bounding box center [649, 553] width 87 height 38
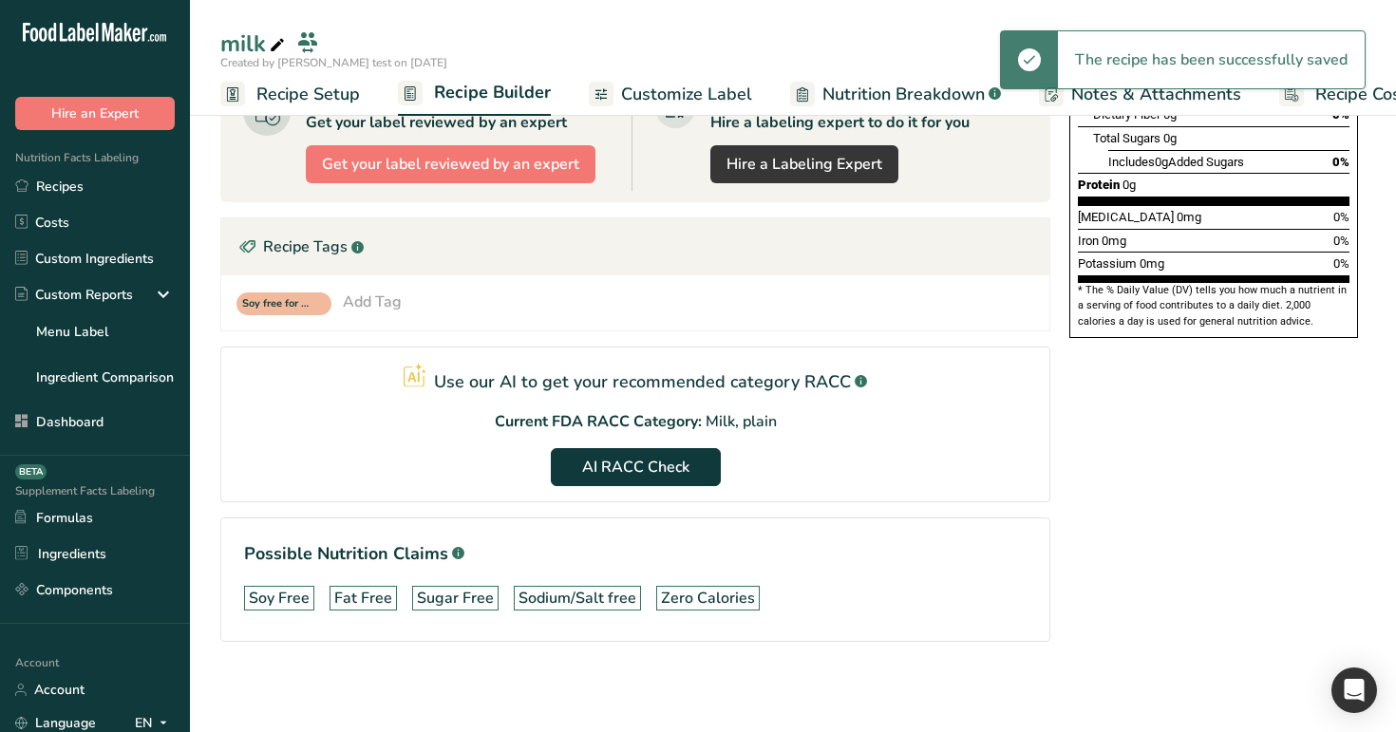
click at [324, 89] on span "Recipe Setup" at bounding box center [308, 95] width 104 height 26
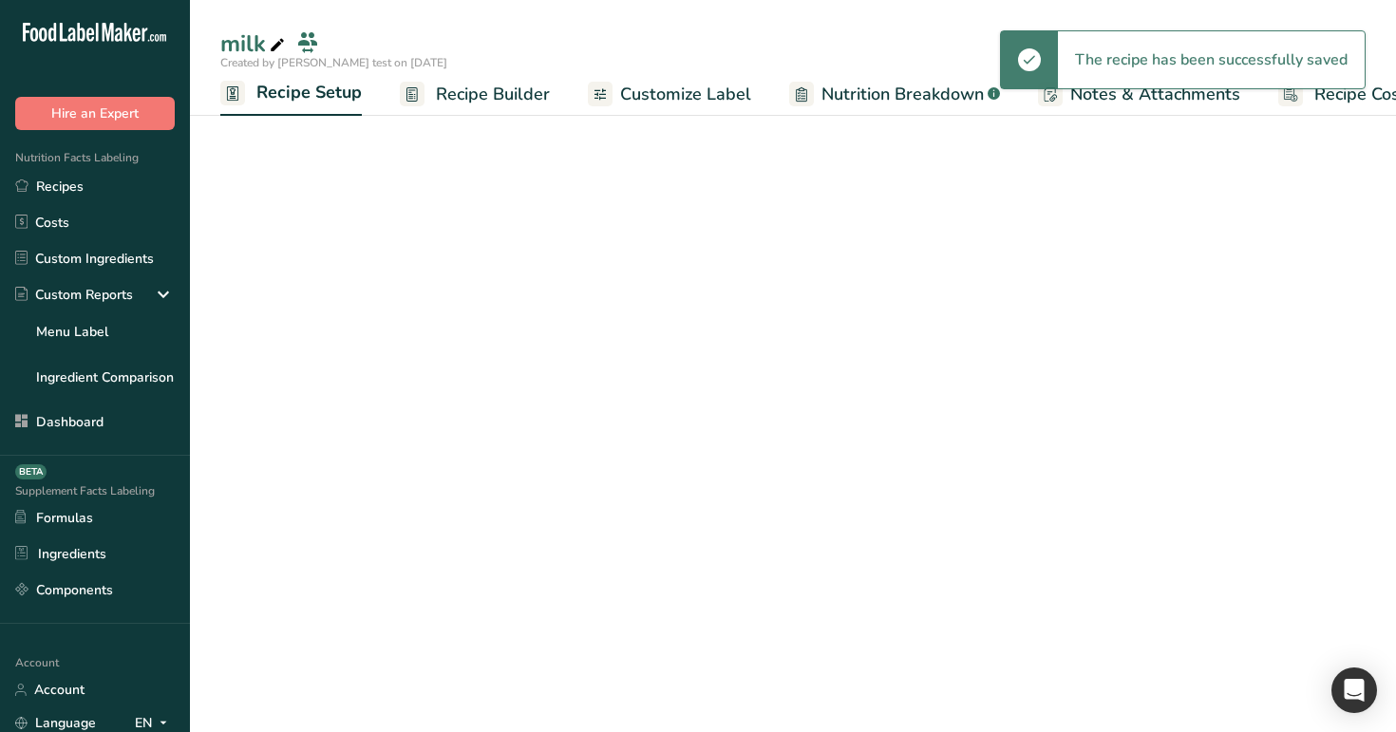
scroll to position [0, 7]
select select "27"
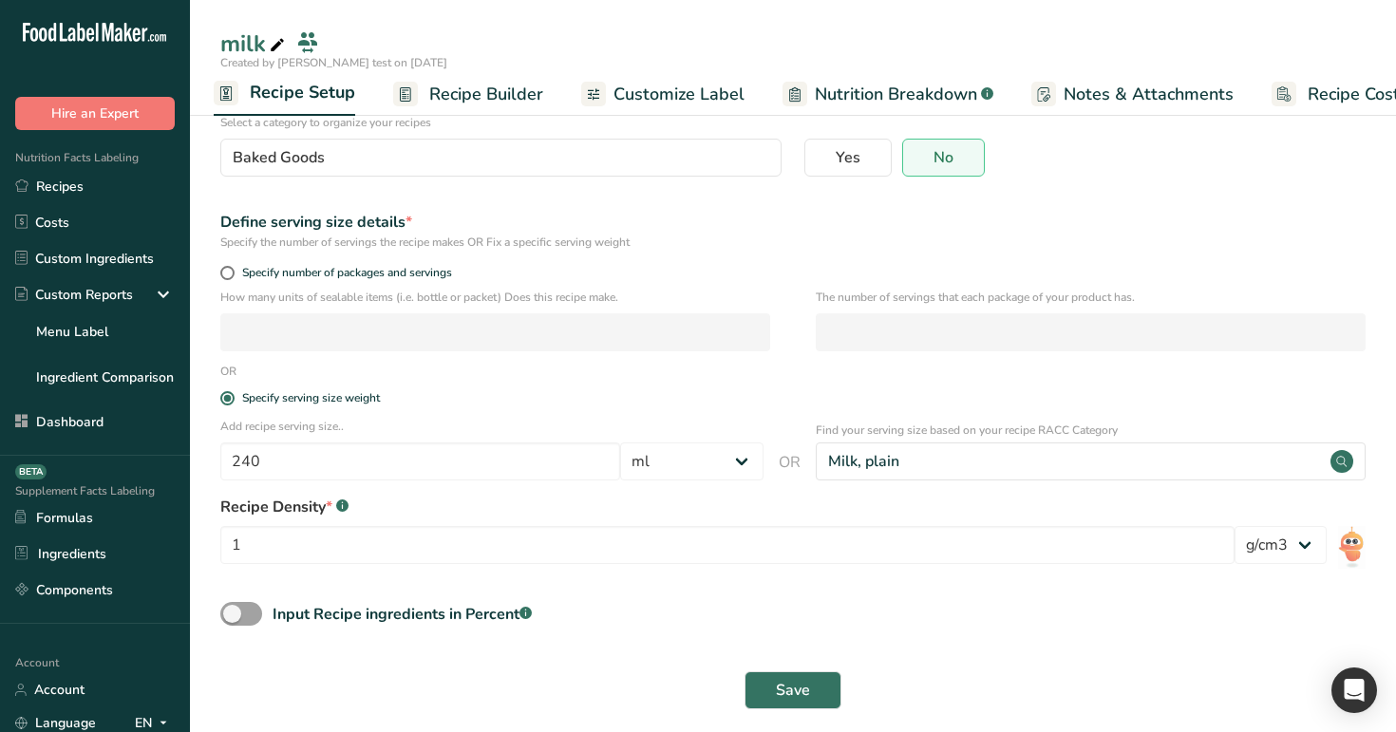
scroll to position [159, 0]
click at [1293, 552] on select "lb/ft3 g/cm3" at bounding box center [1280, 546] width 92 height 38
select select "30"
click at [259, 590] on span at bounding box center [241, 615] width 42 height 24
click at [233, 590] on input "Input Recipe ingredients in Percent .a-a{fill:#347362;}.b-a{fill:#fff;}" at bounding box center [226, 615] width 12 height 12
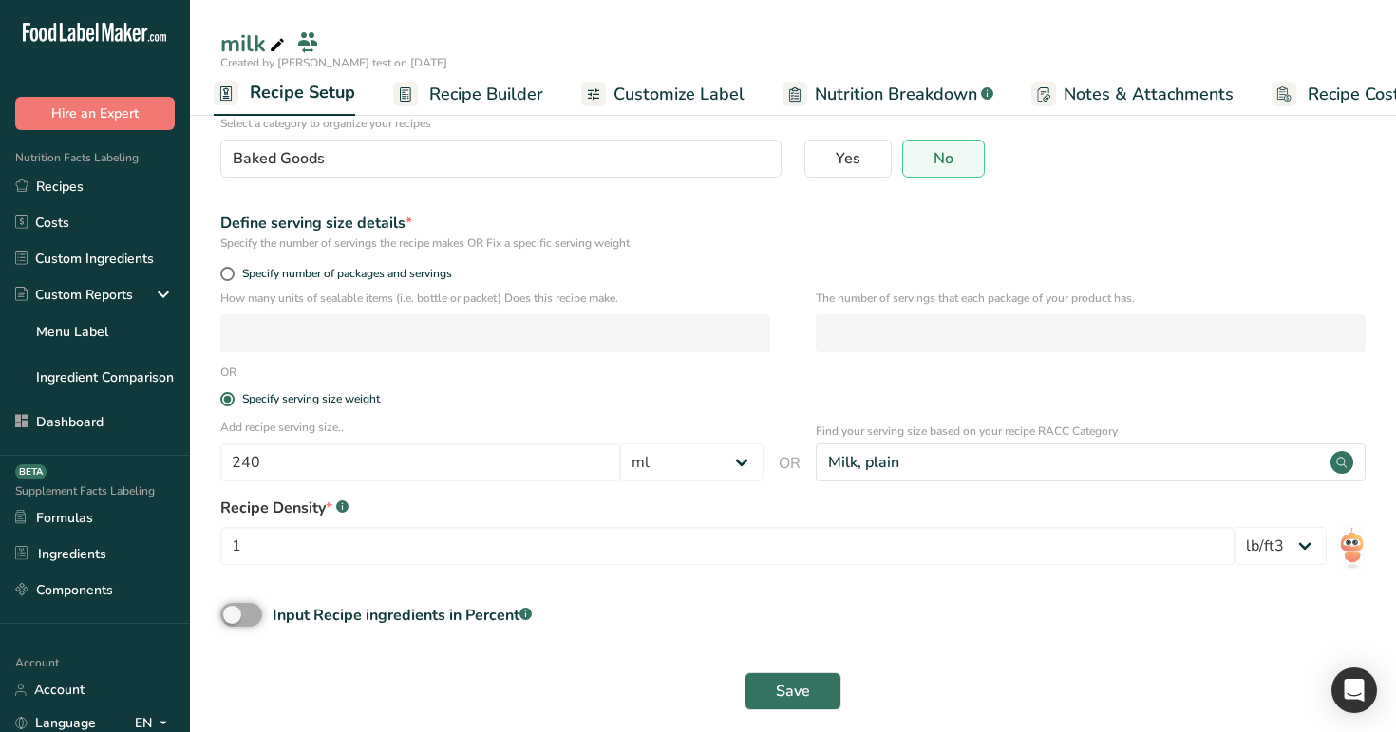
checkbox input "true"
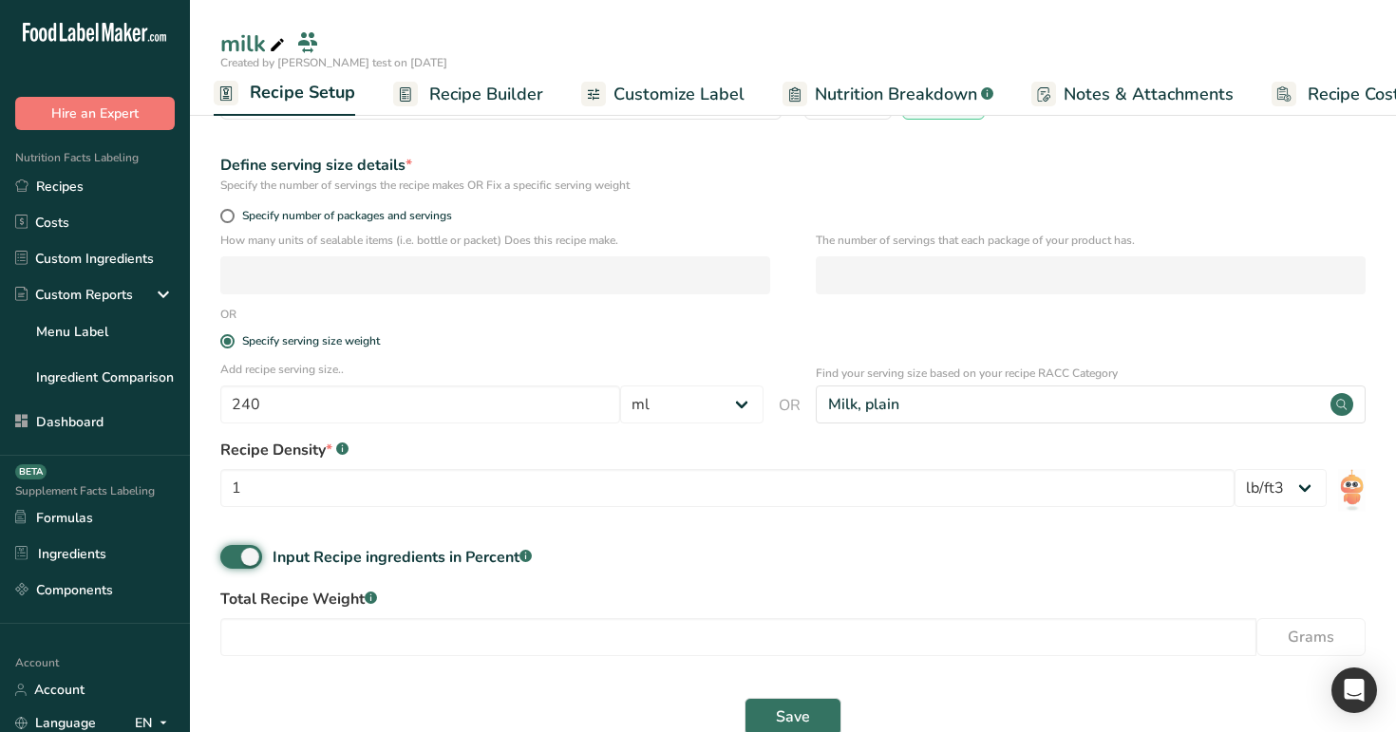
scroll to position [251, 0]
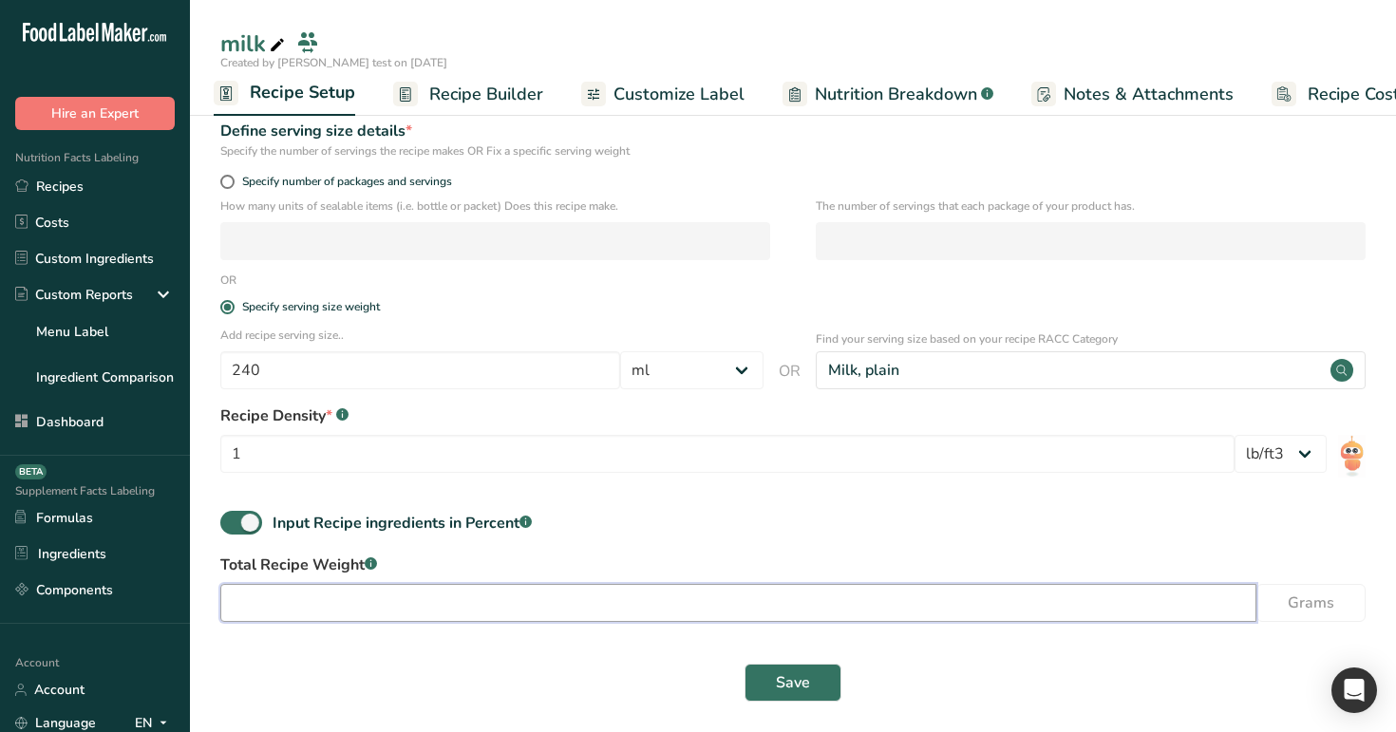
click at [534, 590] on input "number" at bounding box center [738, 603] width 1036 height 38
click at [406, 590] on input "number" at bounding box center [738, 603] width 1036 height 38
type input "100"
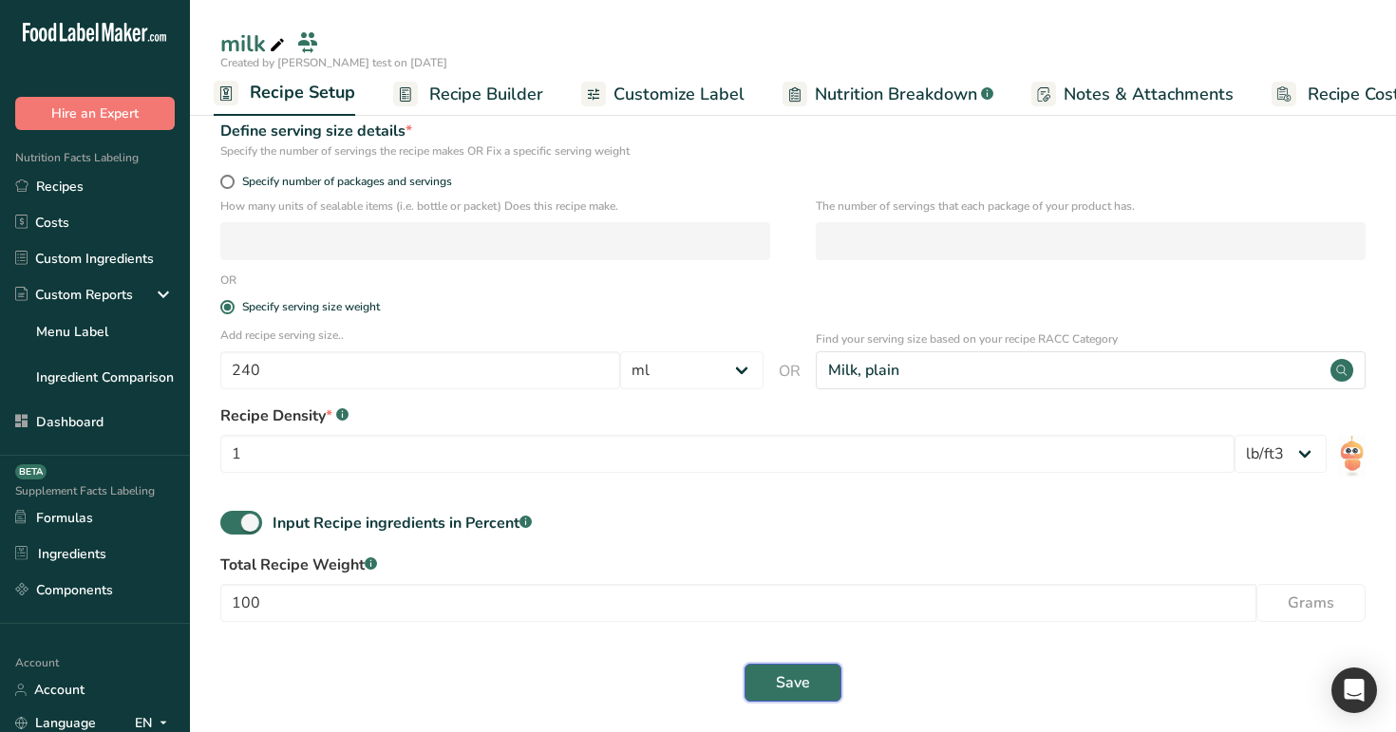
click at [802, 590] on span "Save" at bounding box center [793, 682] width 34 height 23
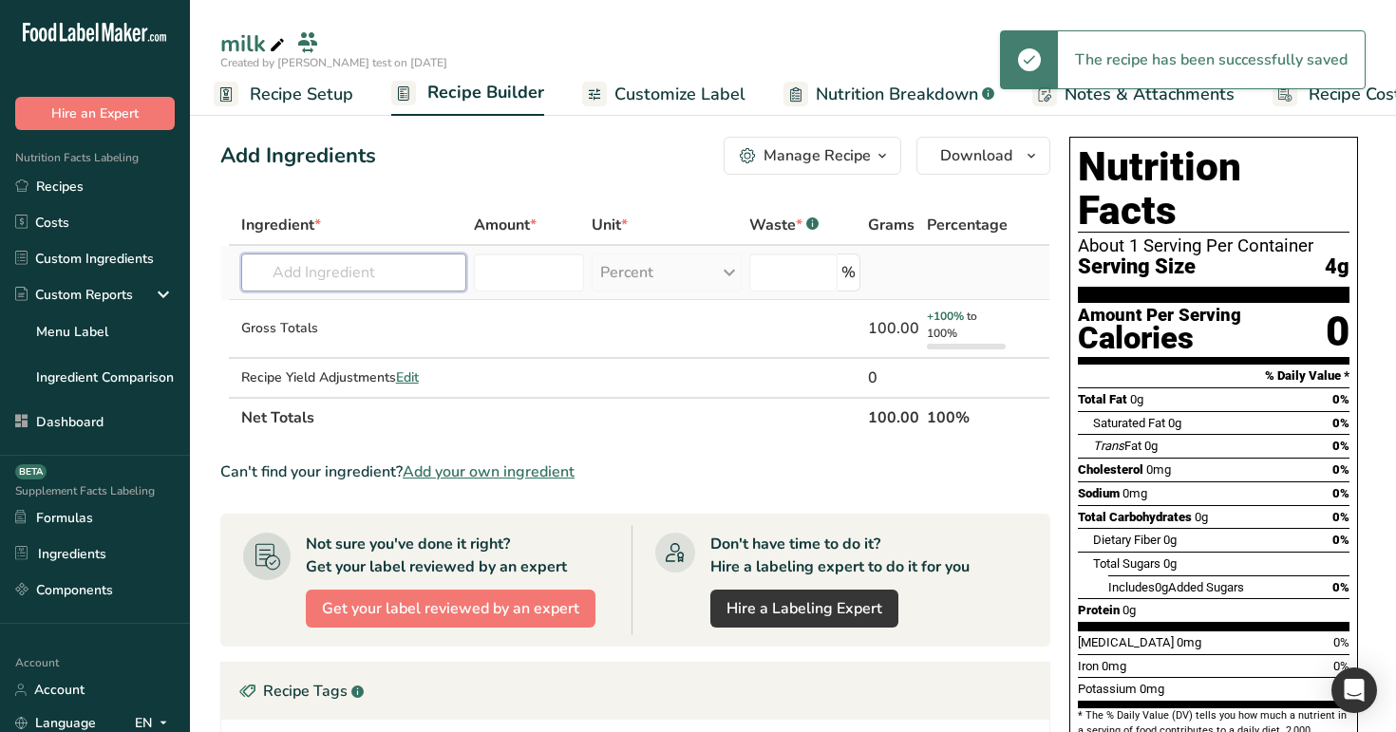
click at [389, 279] on input "text" at bounding box center [353, 273] width 225 height 38
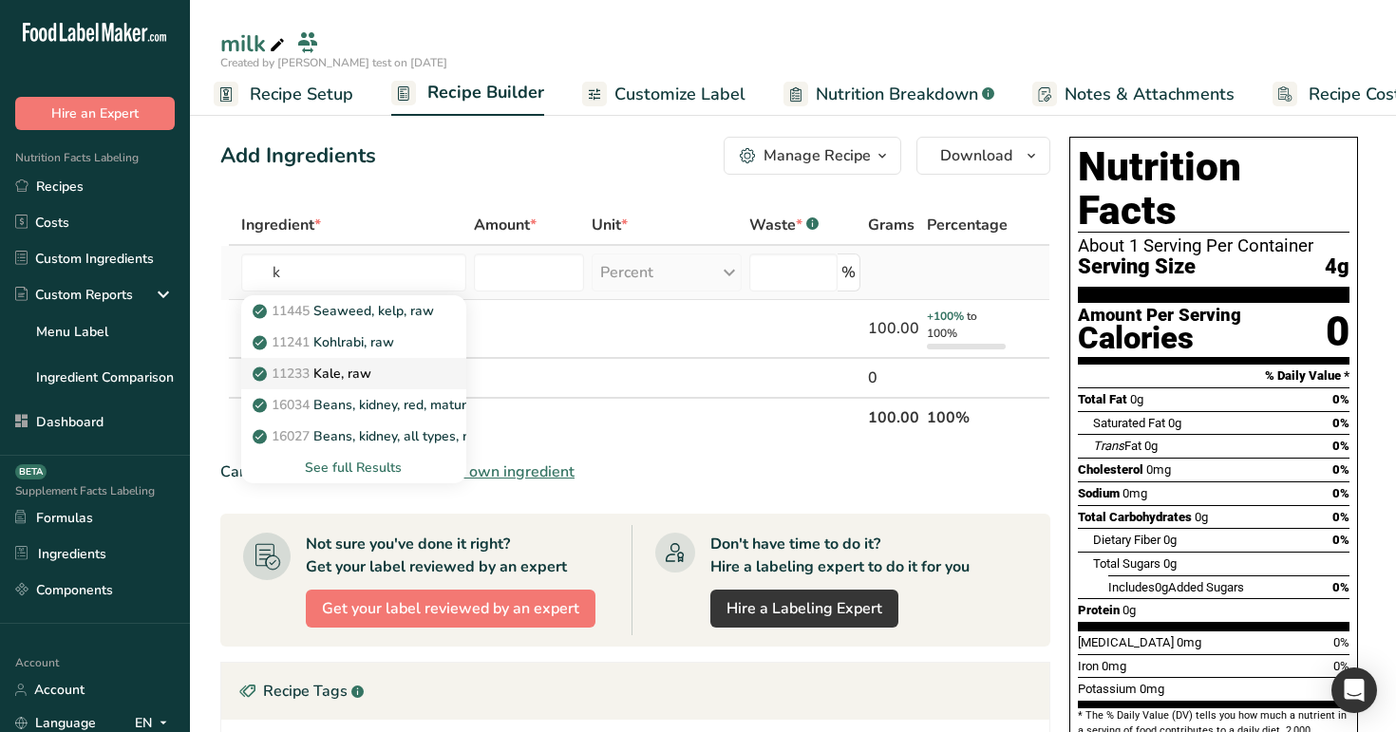
click at [391, 366] on div "11233 Kale, raw" at bounding box center [338, 374] width 164 height 20
type input "Kale, raw"
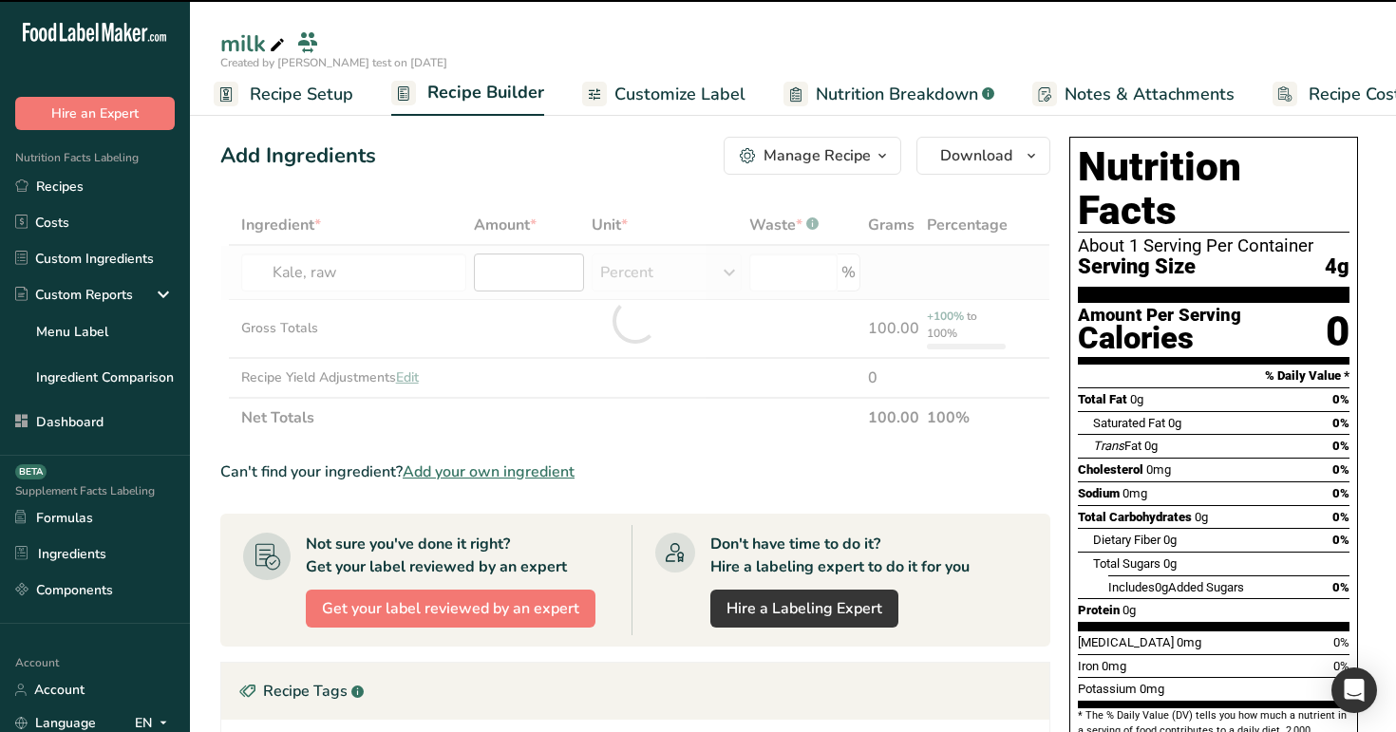
type input "0"
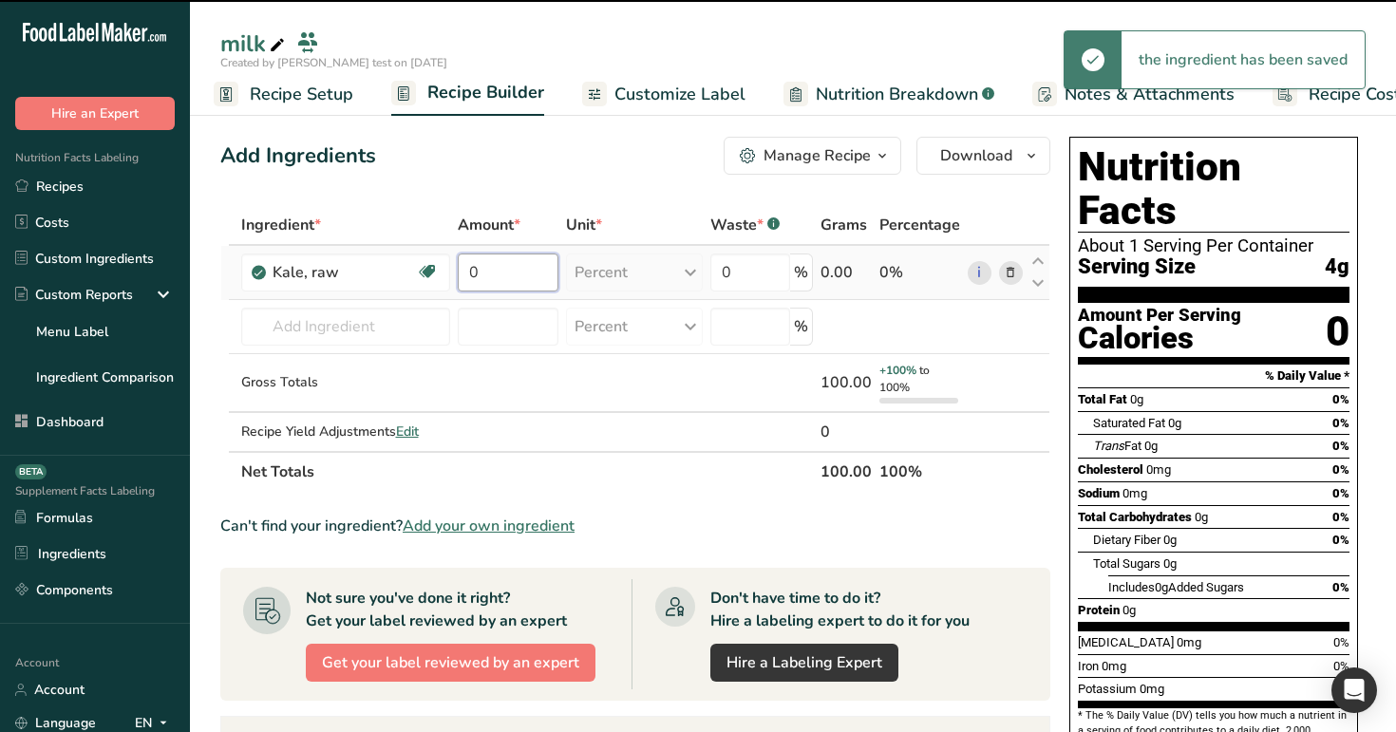
click at [529, 269] on input "0" at bounding box center [508, 273] width 101 height 38
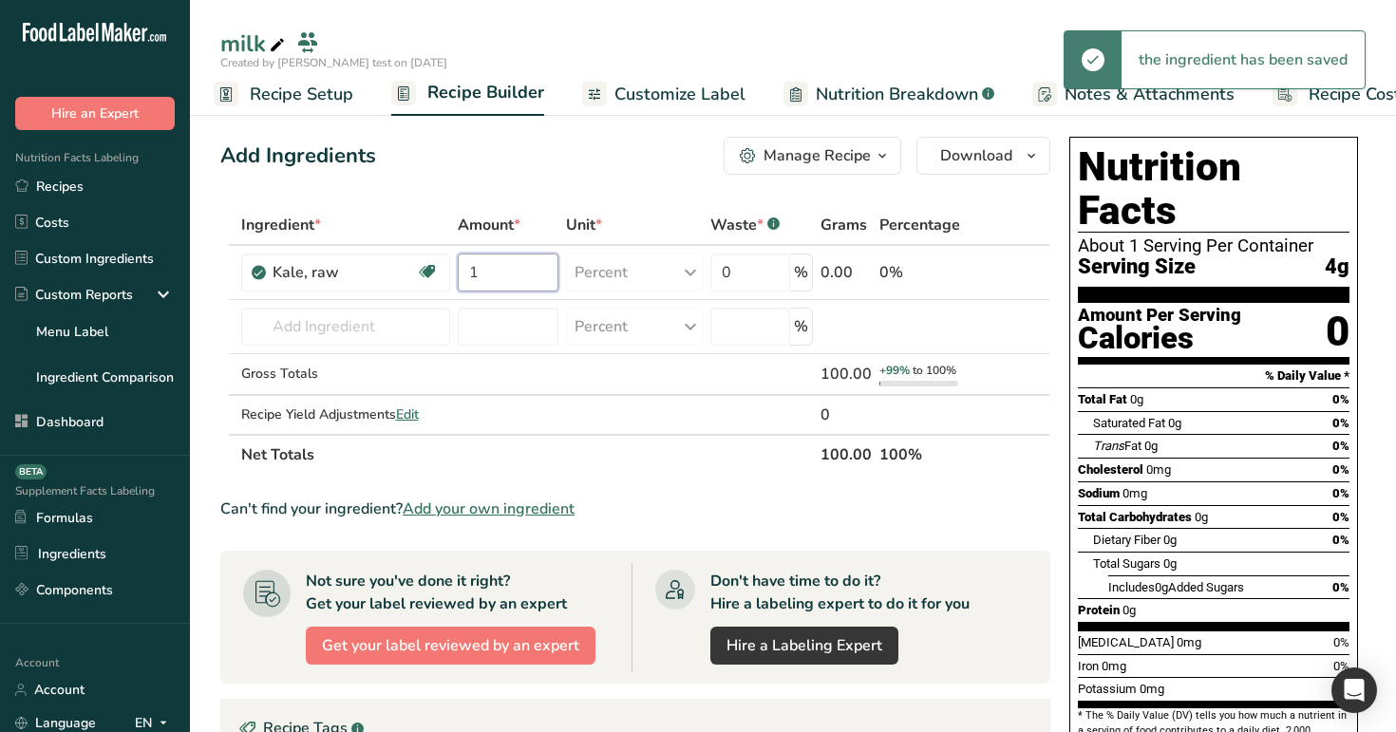
type input "1"
click at [663, 206] on div "Ingredient * Amount * Unit * Waste * .a-a{fill:#347362;}.b-a{fill:#fff;} Grams …" at bounding box center [635, 340] width 830 height 270
click at [296, 338] on input "text" at bounding box center [345, 327] width 209 height 38
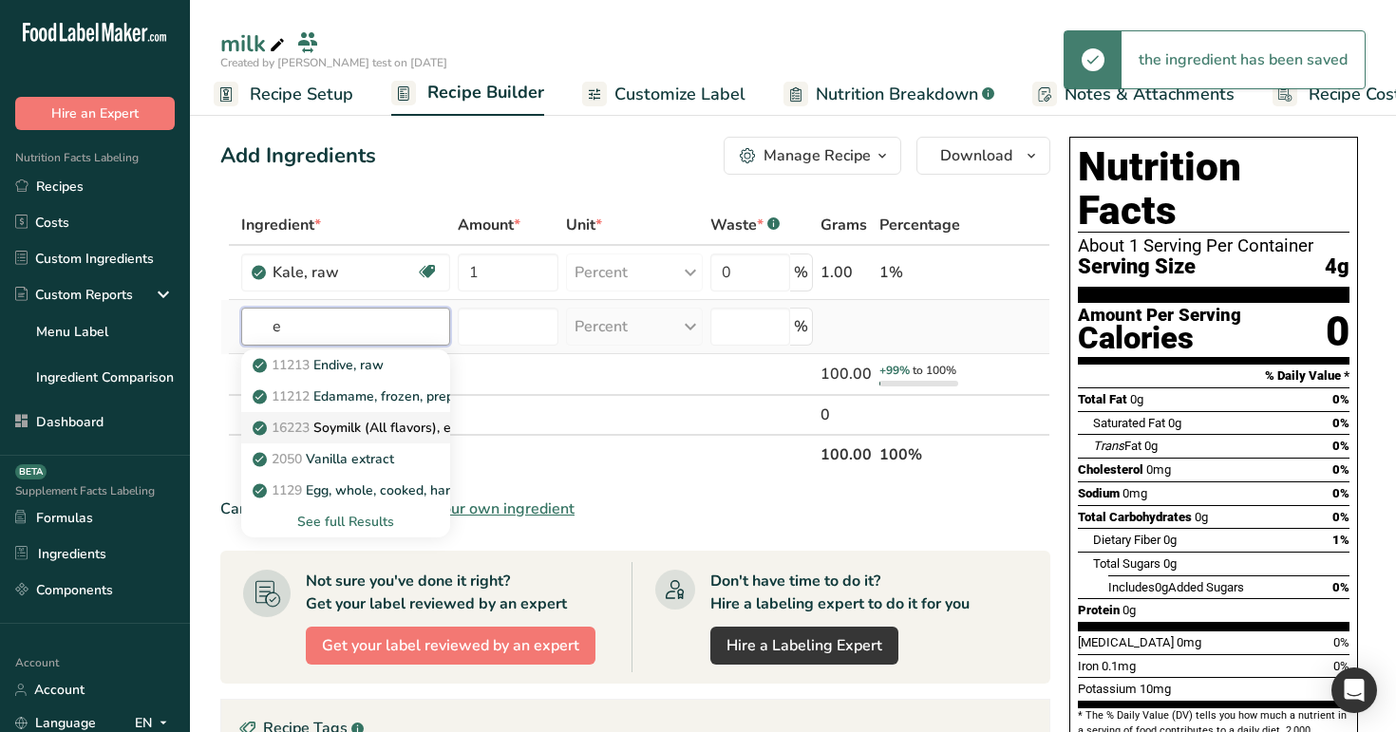
type input "e"
click at [316, 431] on p "16223 Soymilk (All flavors), enhanced" at bounding box center [379, 428] width 247 height 20
type input "Soymilk (All flavors), enhanced"
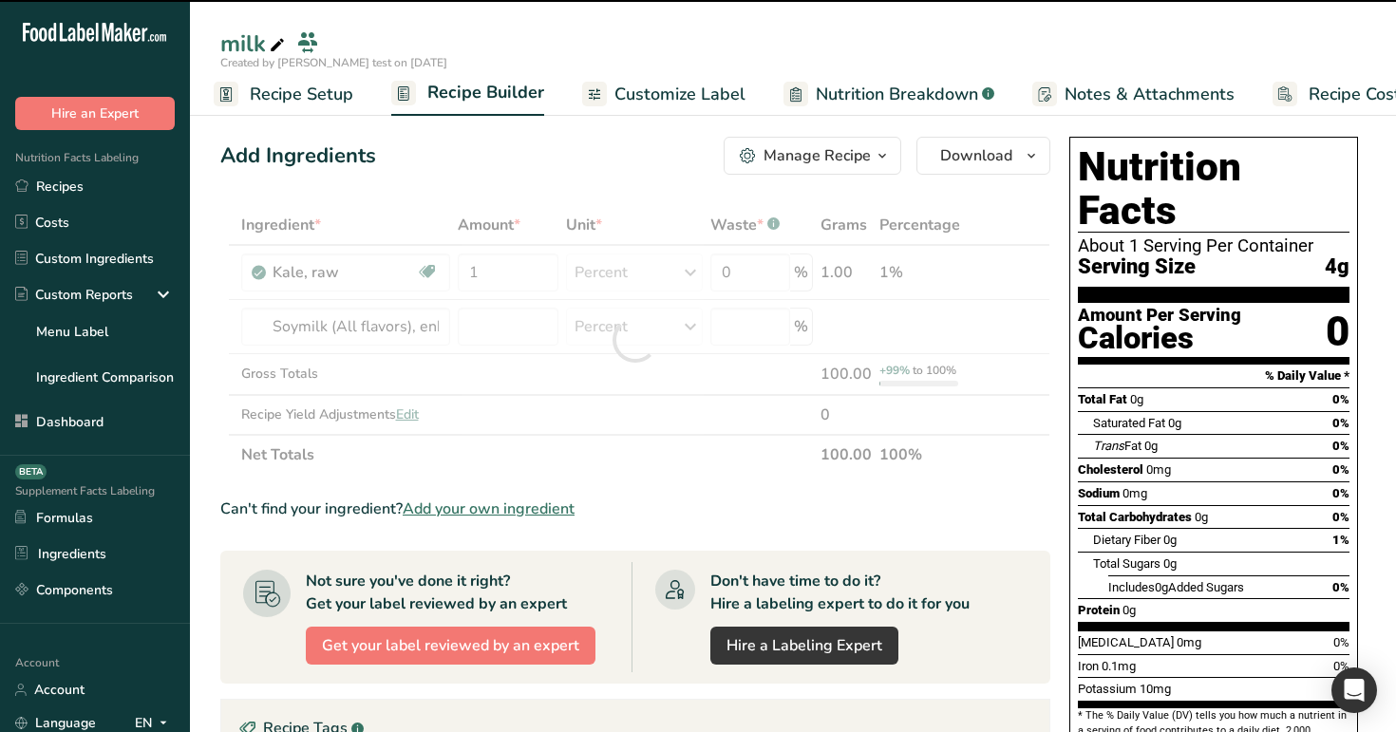
type input "0"
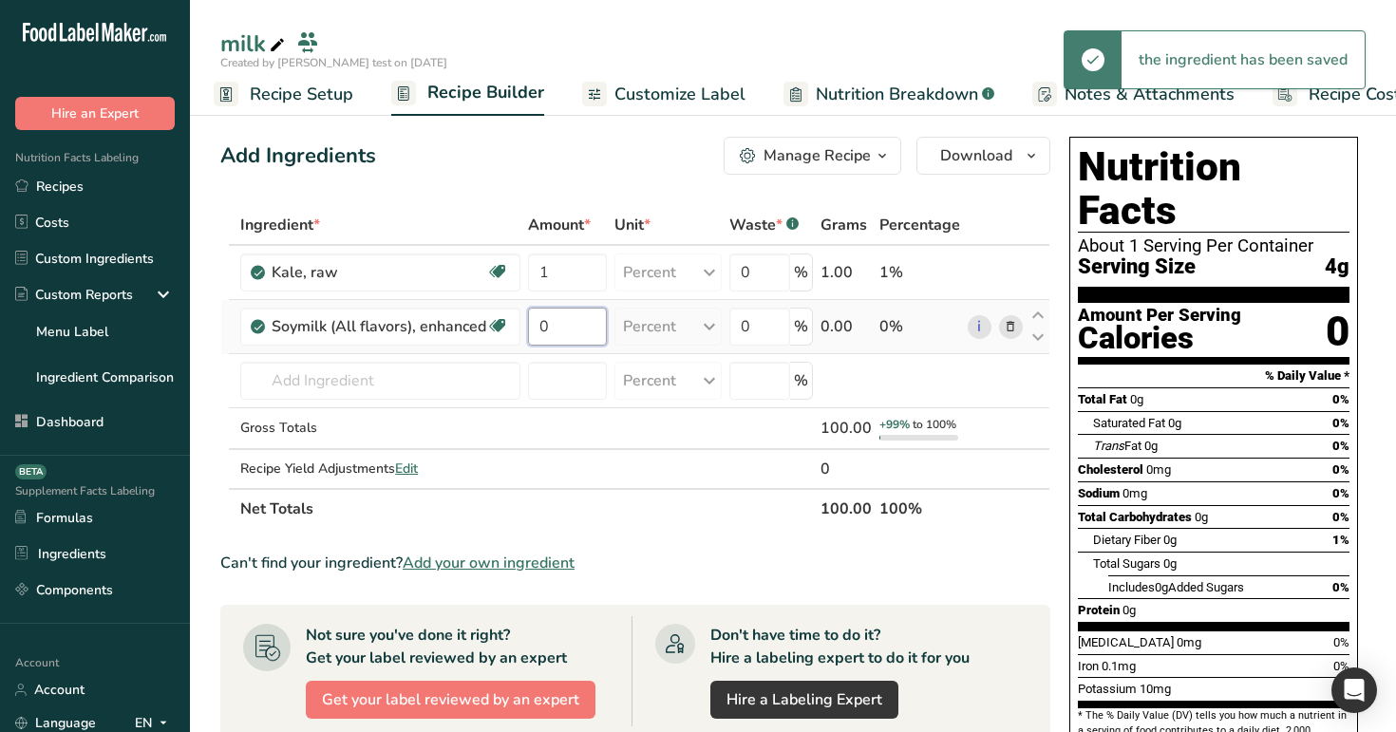
click at [537, 331] on input "0" at bounding box center [567, 327] width 79 height 38
type input "20"
click at [489, 162] on div "Add Ingredients Manage Recipe Delete Recipe Duplicate Recipe Scale Recipe Save …" at bounding box center [635, 156] width 830 height 38
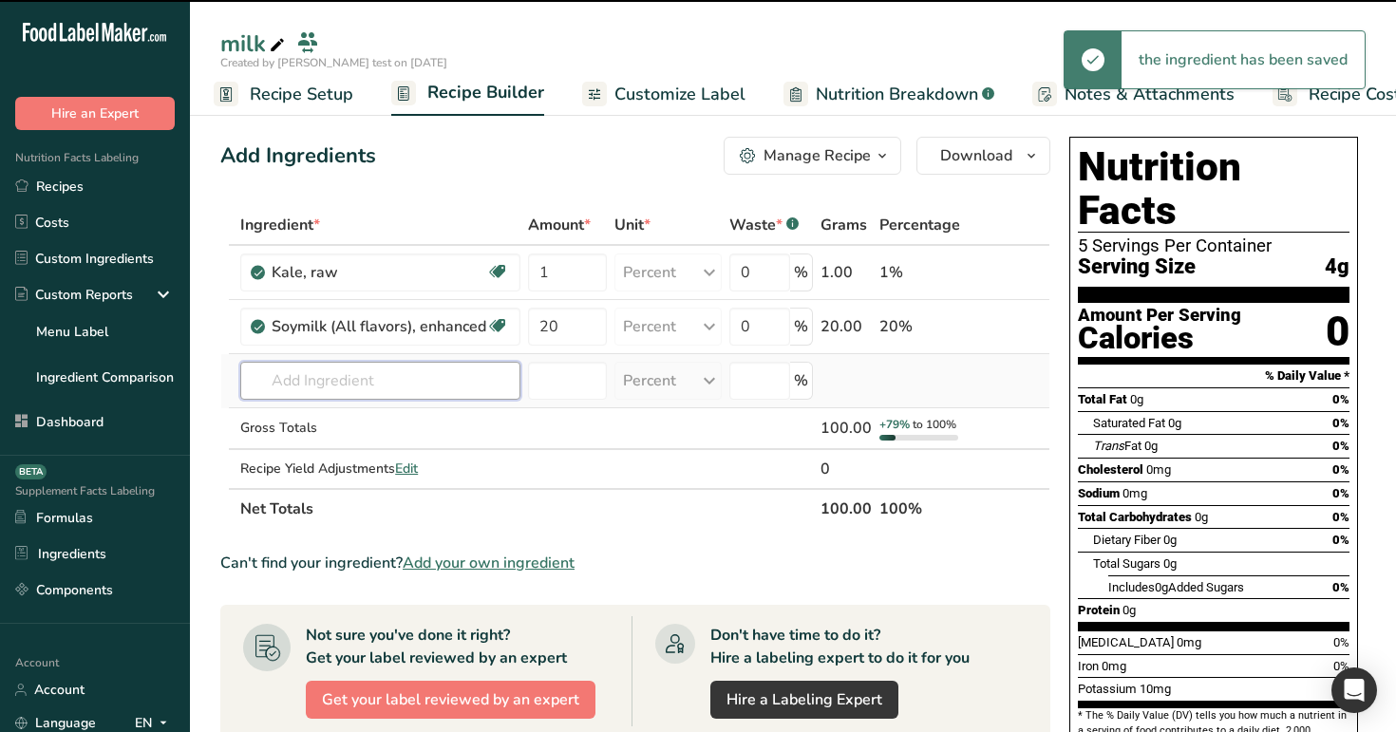
click at [376, 386] on input "text" at bounding box center [380, 381] width 280 height 38
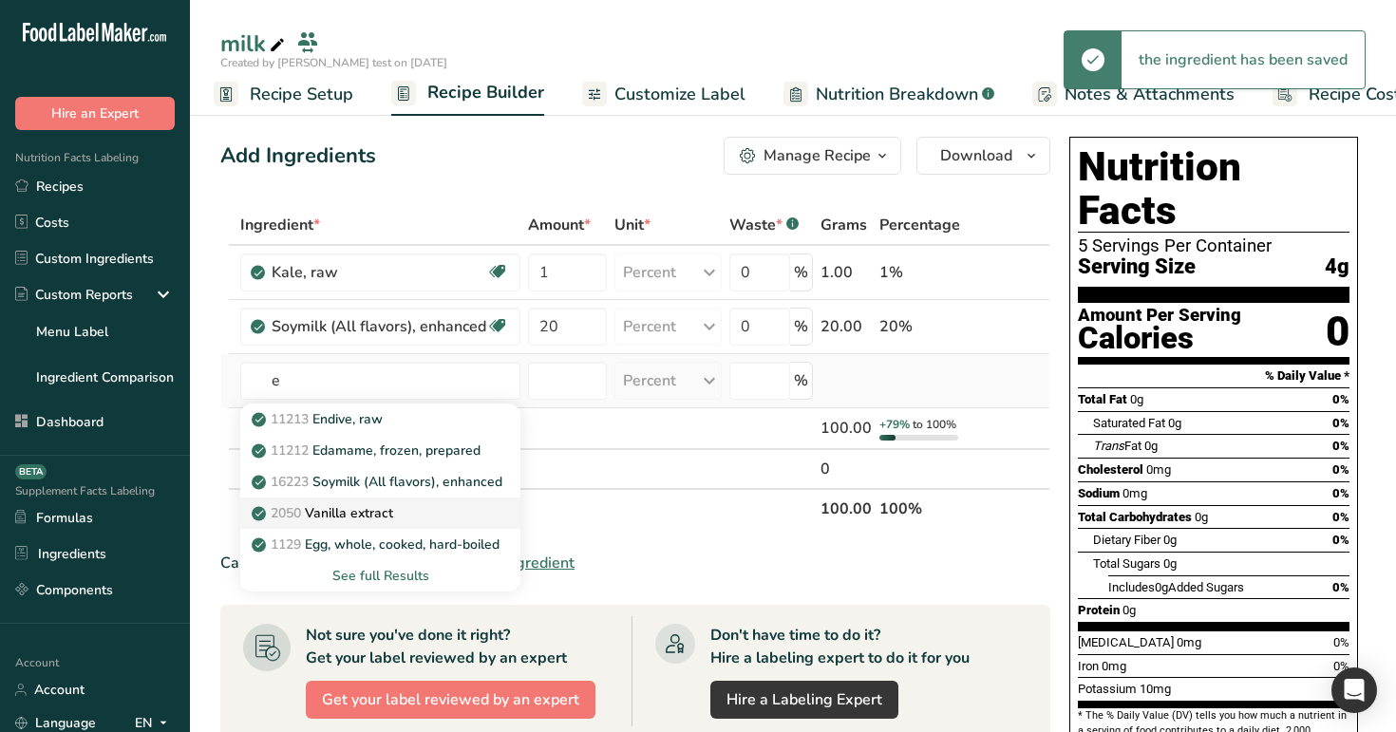
click at [382, 501] on link "2050 Vanilla extract" at bounding box center [380, 513] width 280 height 31
type input "Vanilla extract"
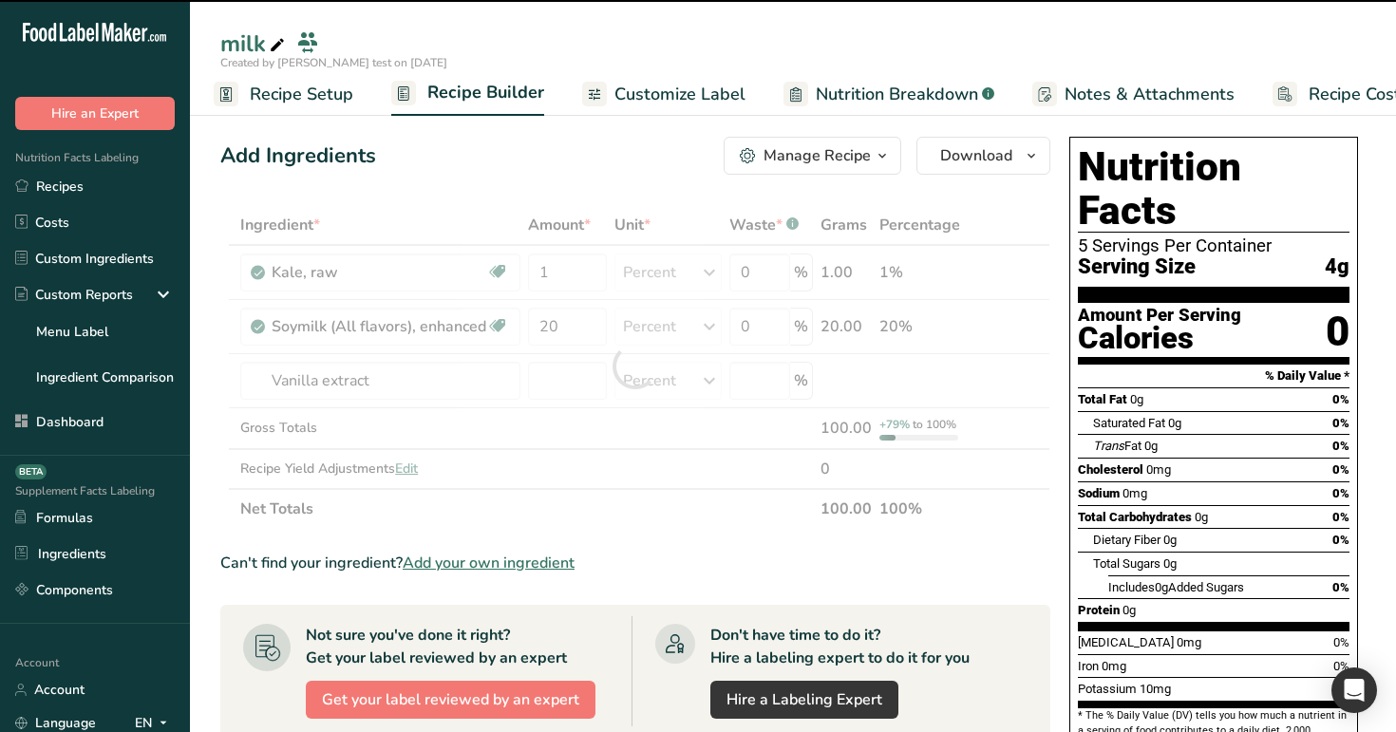
type input "0"
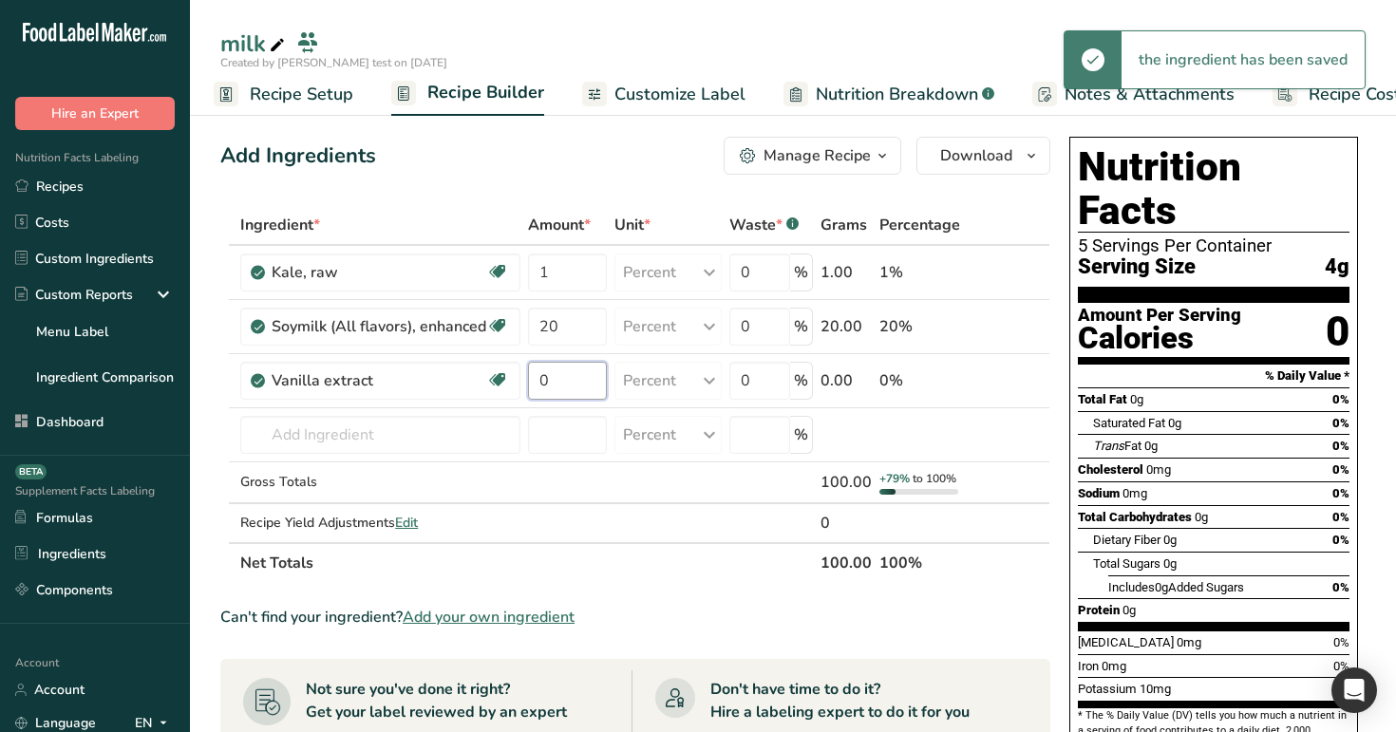
click at [555, 385] on input "0" at bounding box center [567, 381] width 79 height 38
type input "30"
click at [468, 423] on div "Ingredient * Amount * Unit * Waste * .a-a{fill:#347362;}.b-a{fill:#fff;} Grams …" at bounding box center [635, 394] width 830 height 378
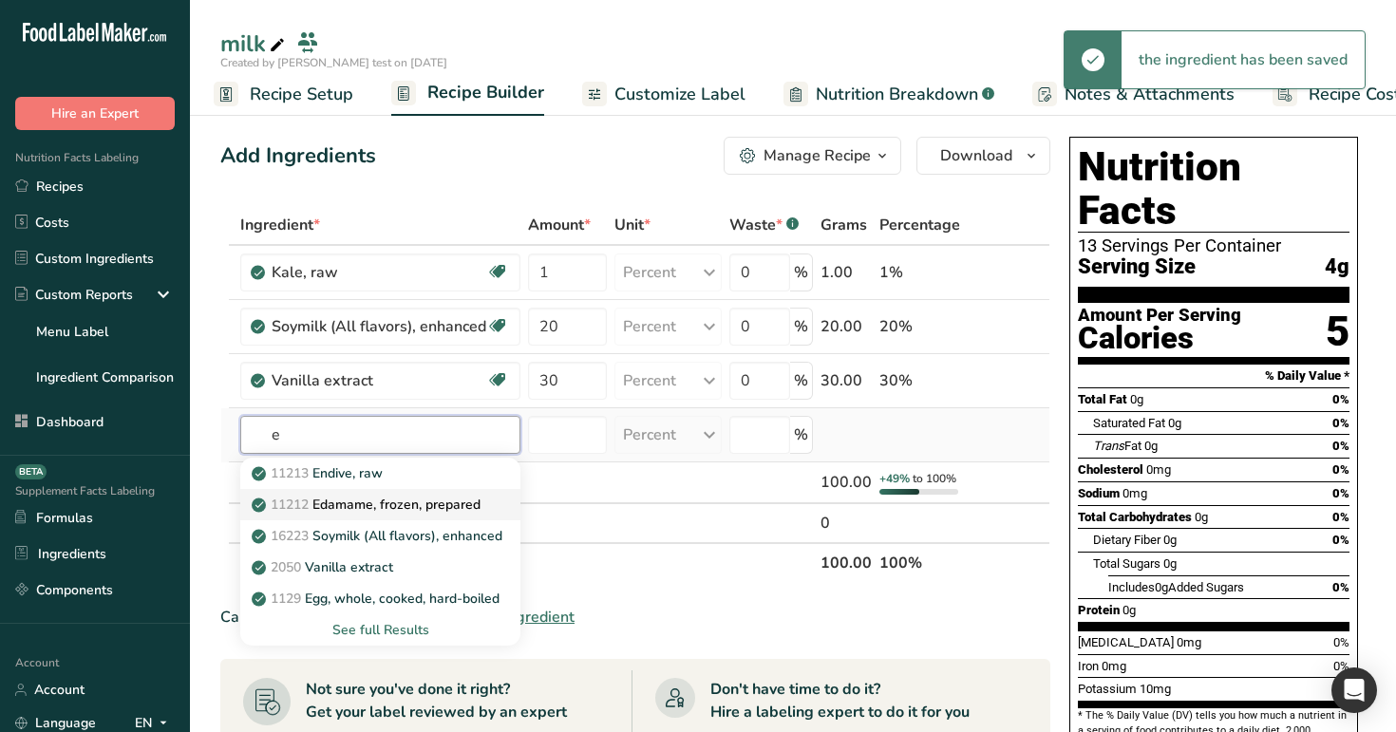
type input "e"
click at [431, 502] on p "11212 Edamame, frozen, prepared" at bounding box center [367, 505] width 225 height 20
type input "Edamame, frozen, prepared"
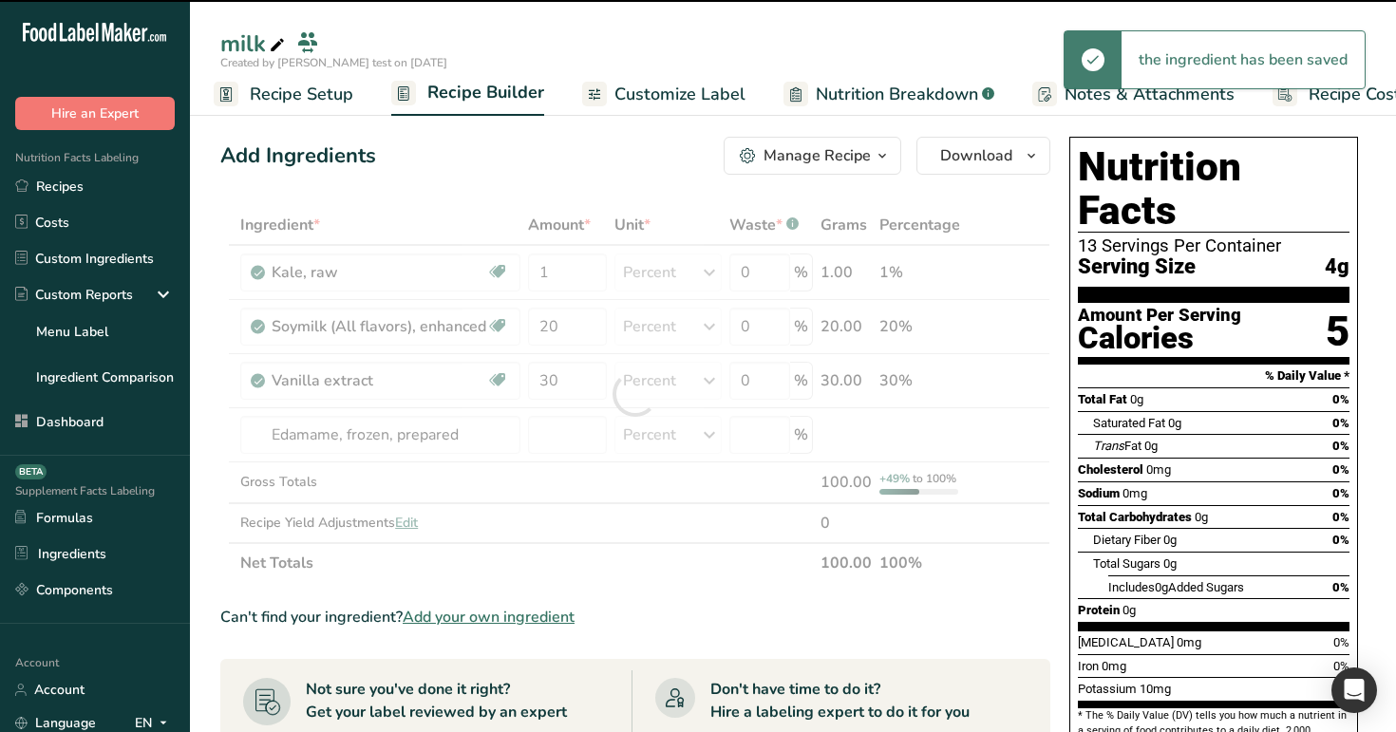
type input "0"
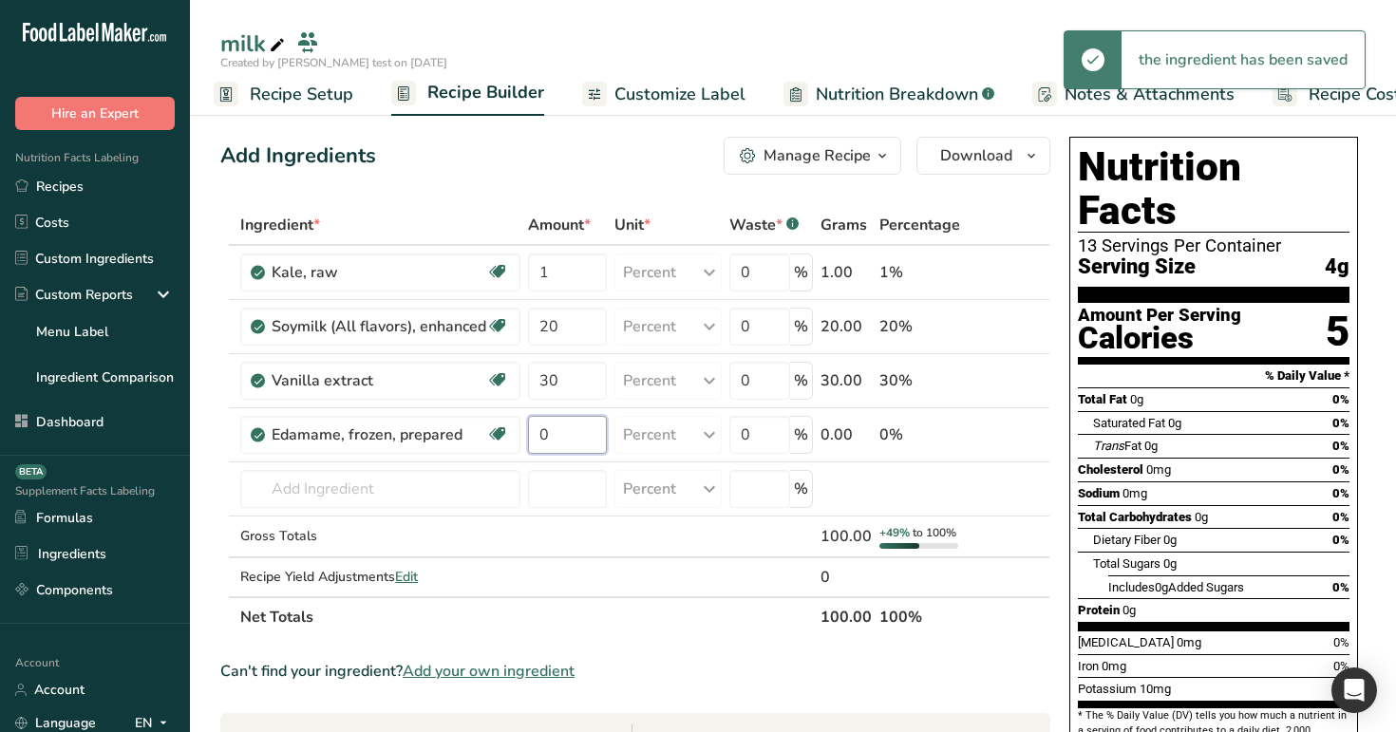
click at [559, 429] on input "0" at bounding box center [567, 435] width 79 height 38
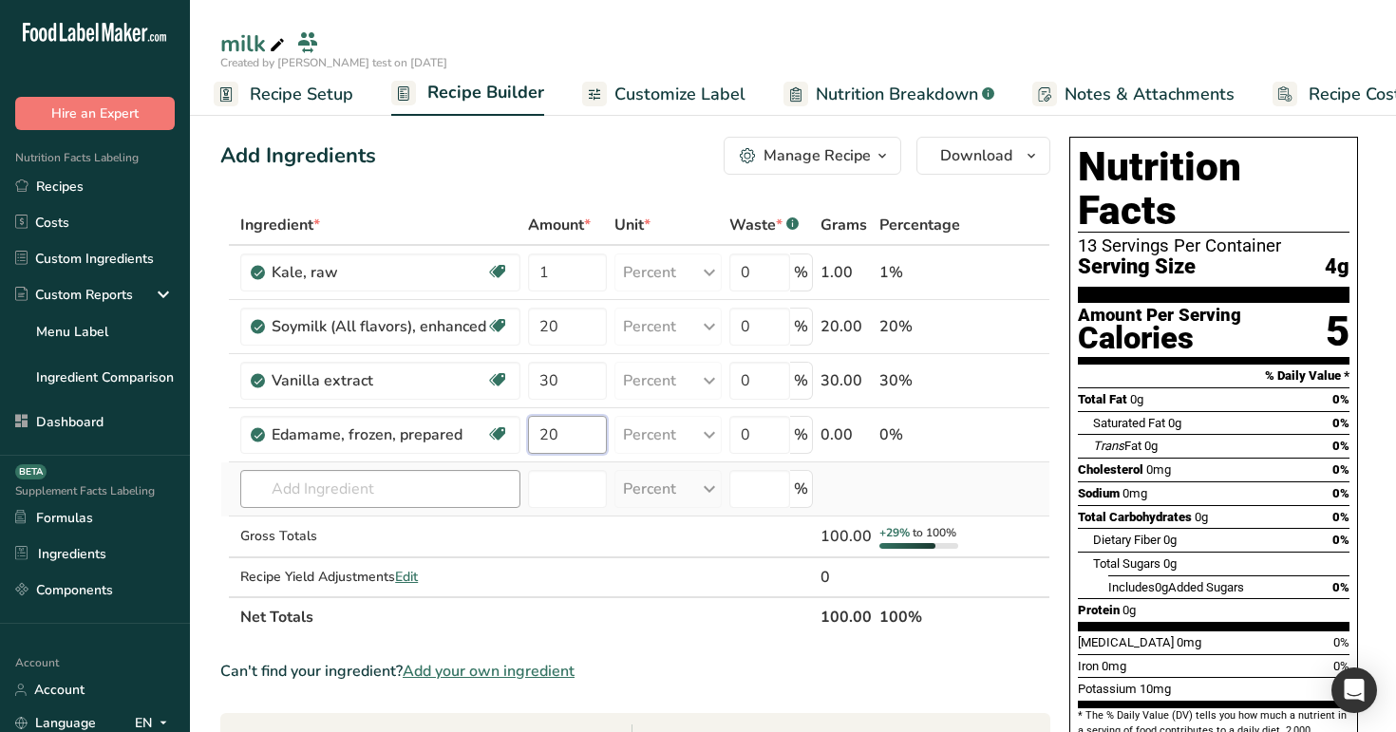
type input "20"
click at [419, 497] on div "Ingredient * Amount * Unit * Waste * .a-a{fill:#347362;}.b-a{fill:#fff;} Grams …" at bounding box center [635, 421] width 830 height 432
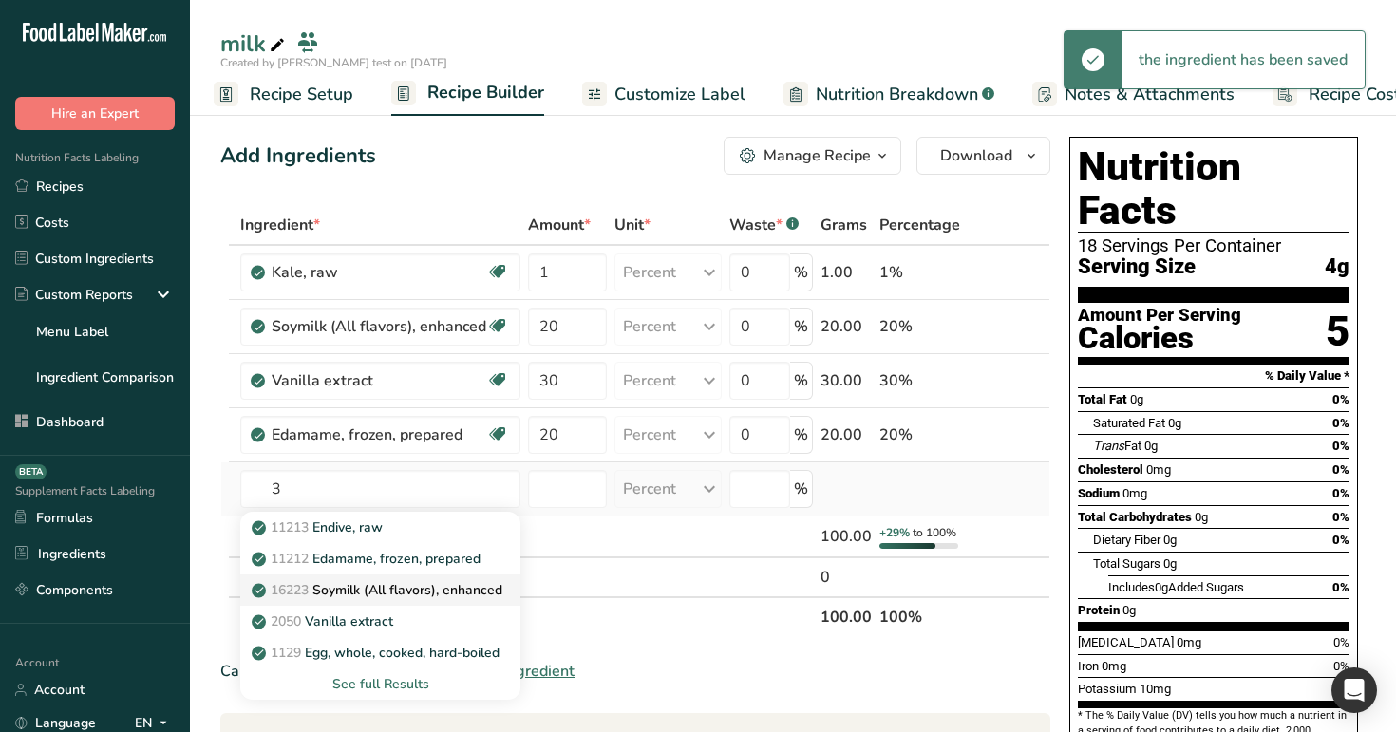
click at [430, 590] on p "16223 Soymilk (All flavors), enhanced" at bounding box center [378, 590] width 247 height 20
type input "Alcoholic beverage, liqueur, coffee with cream, 34 proof"
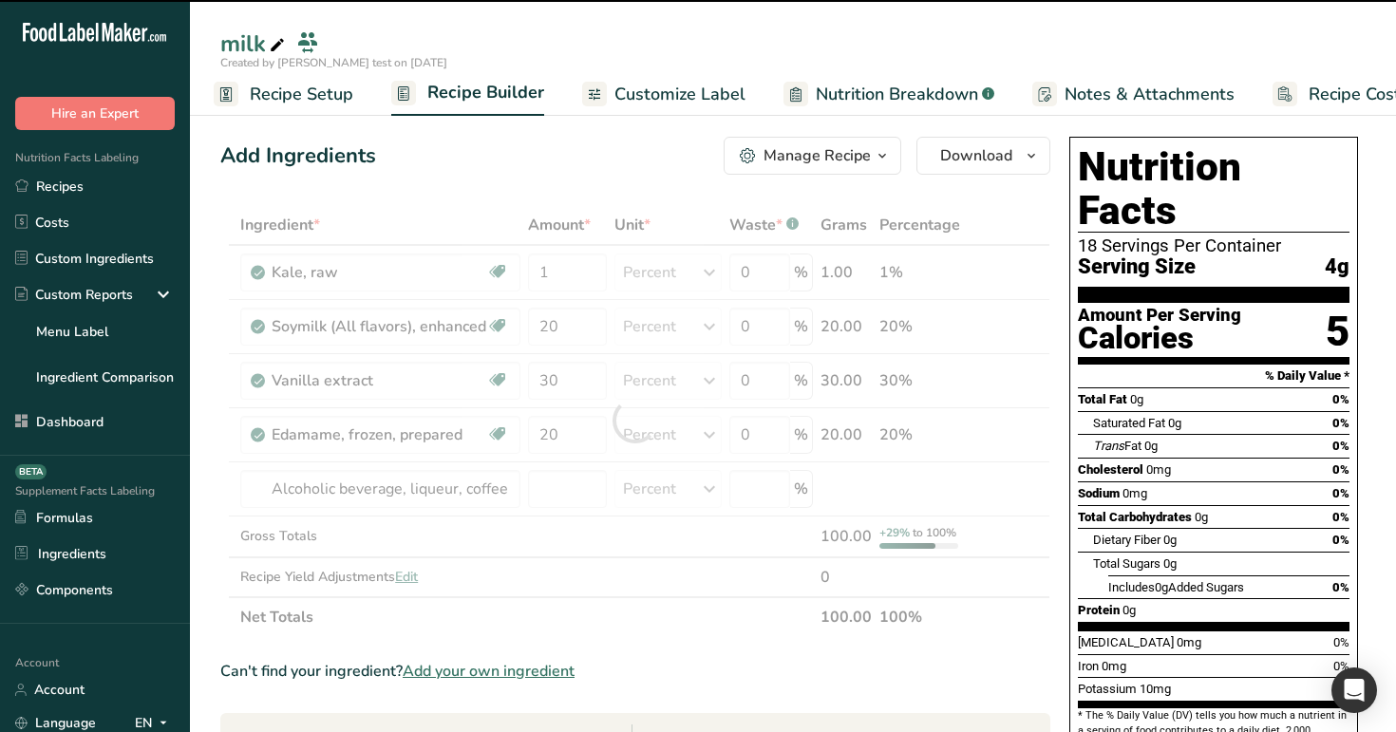
type input "0"
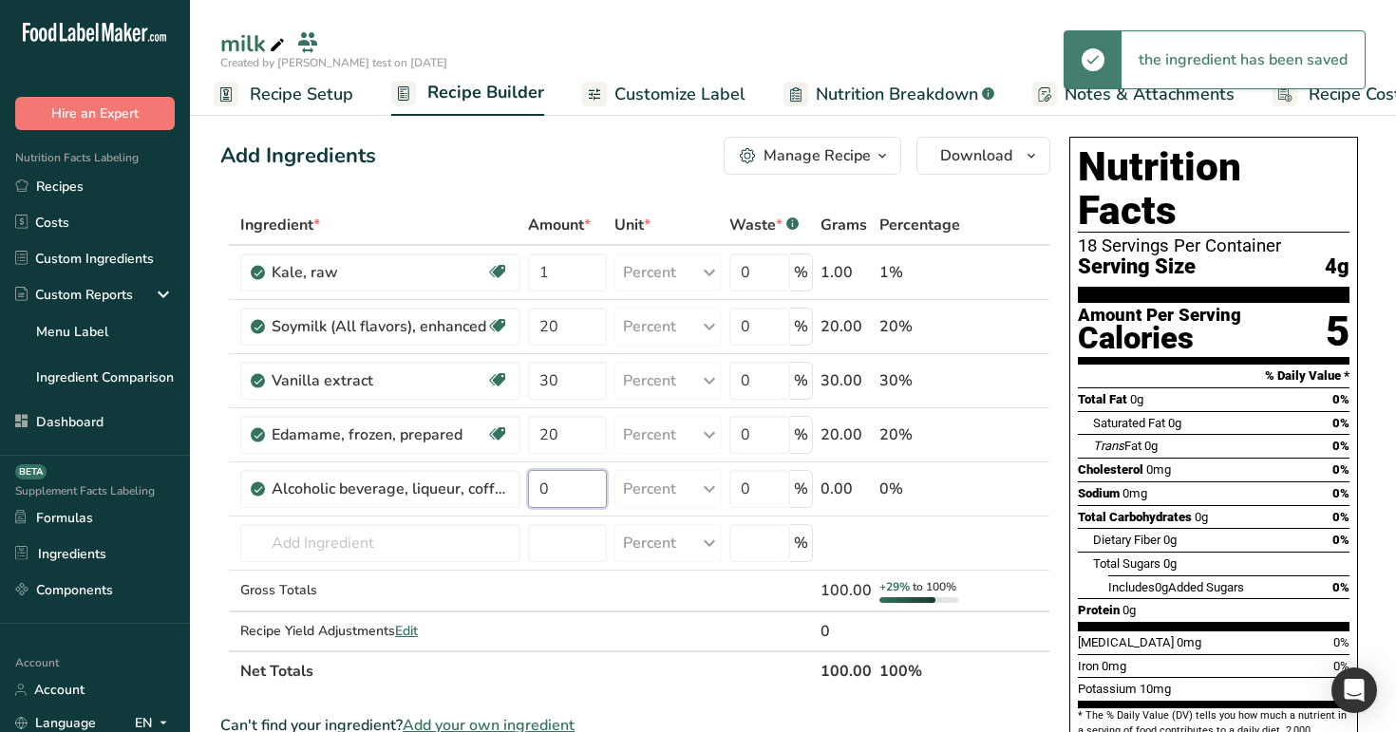
click at [576, 487] on input "0" at bounding box center [567, 489] width 79 height 38
type input "20"
click at [527, 159] on div "Add Ingredients Manage Recipe Delete Recipe Duplicate Recipe Scale Recipe Save …" at bounding box center [635, 156] width 830 height 38
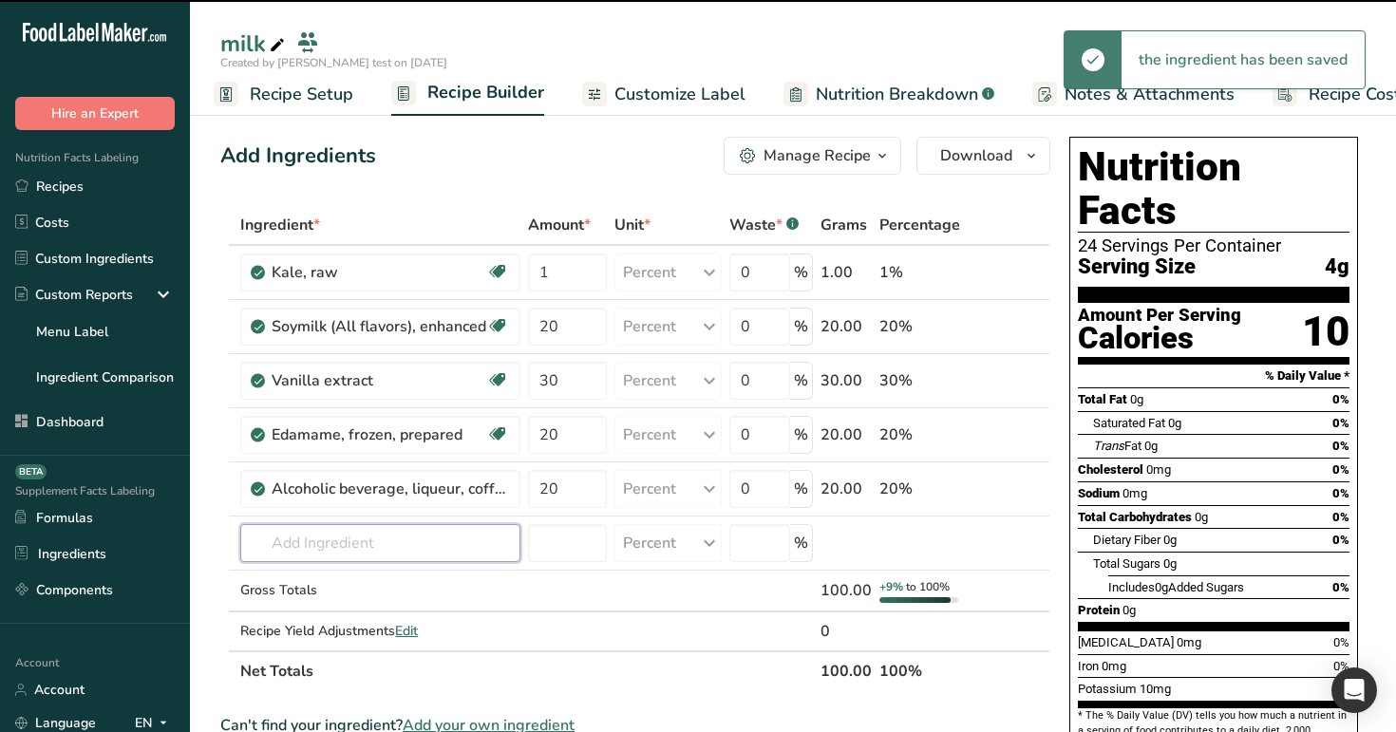
click at [334, 549] on input "text" at bounding box center [380, 543] width 280 height 38
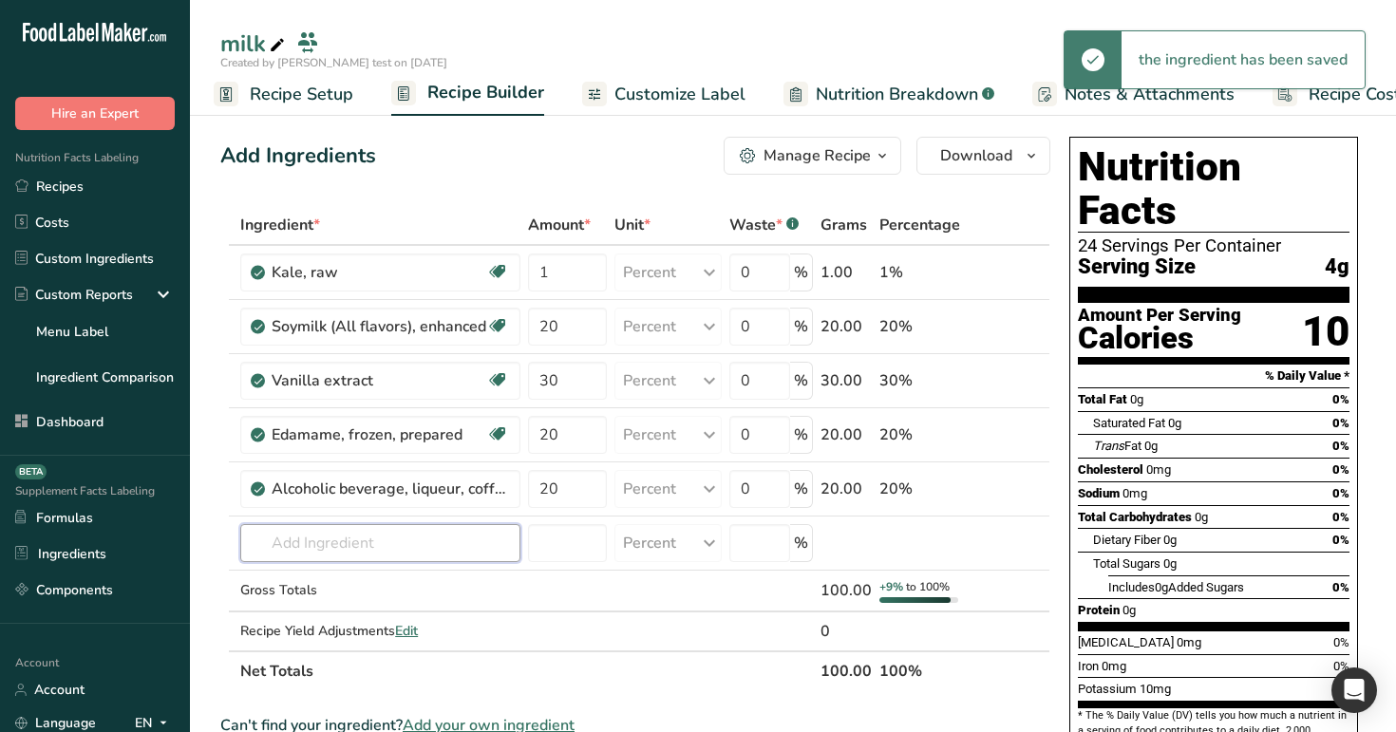
click at [334, 549] on input "text" at bounding box center [380, 543] width 280 height 38
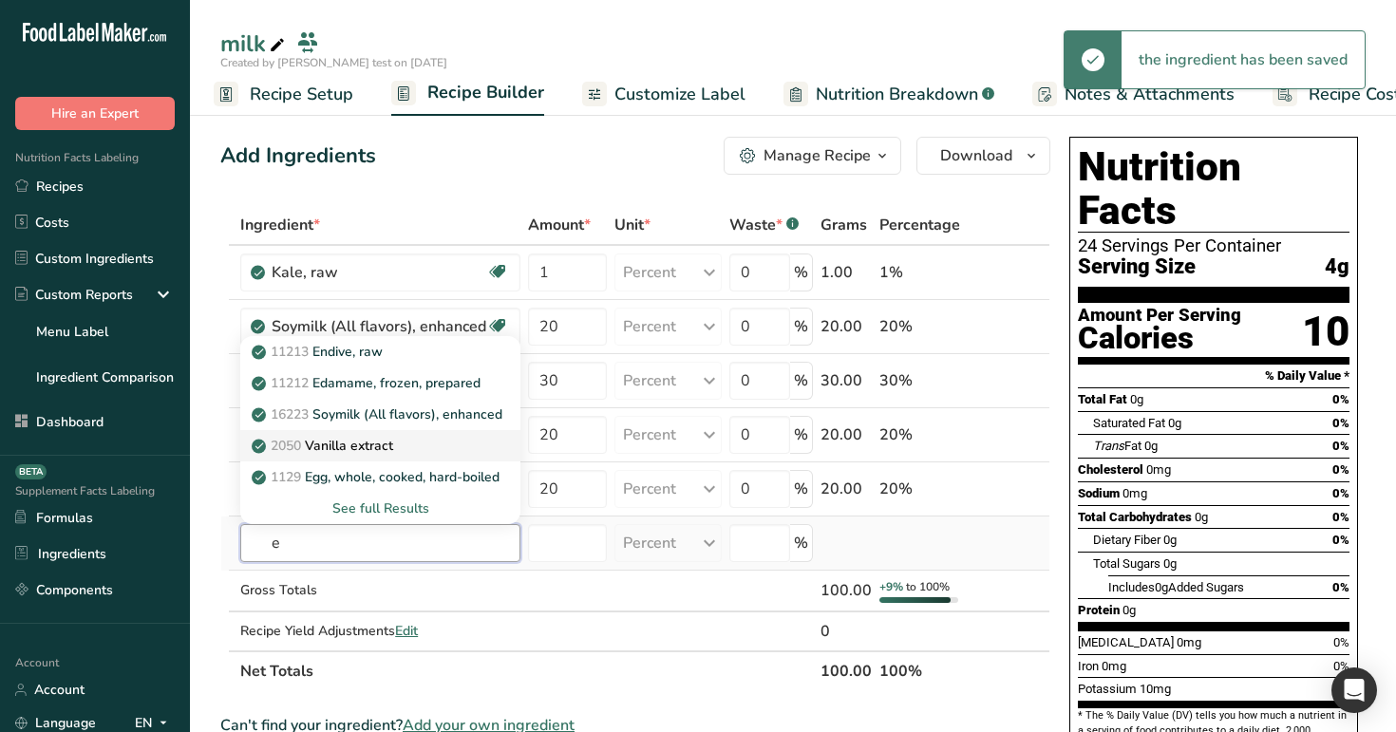
type input "e"
click at [393, 456] on link "2050 Vanilla extract" at bounding box center [380, 445] width 280 height 31
type input "Vanilla extract"
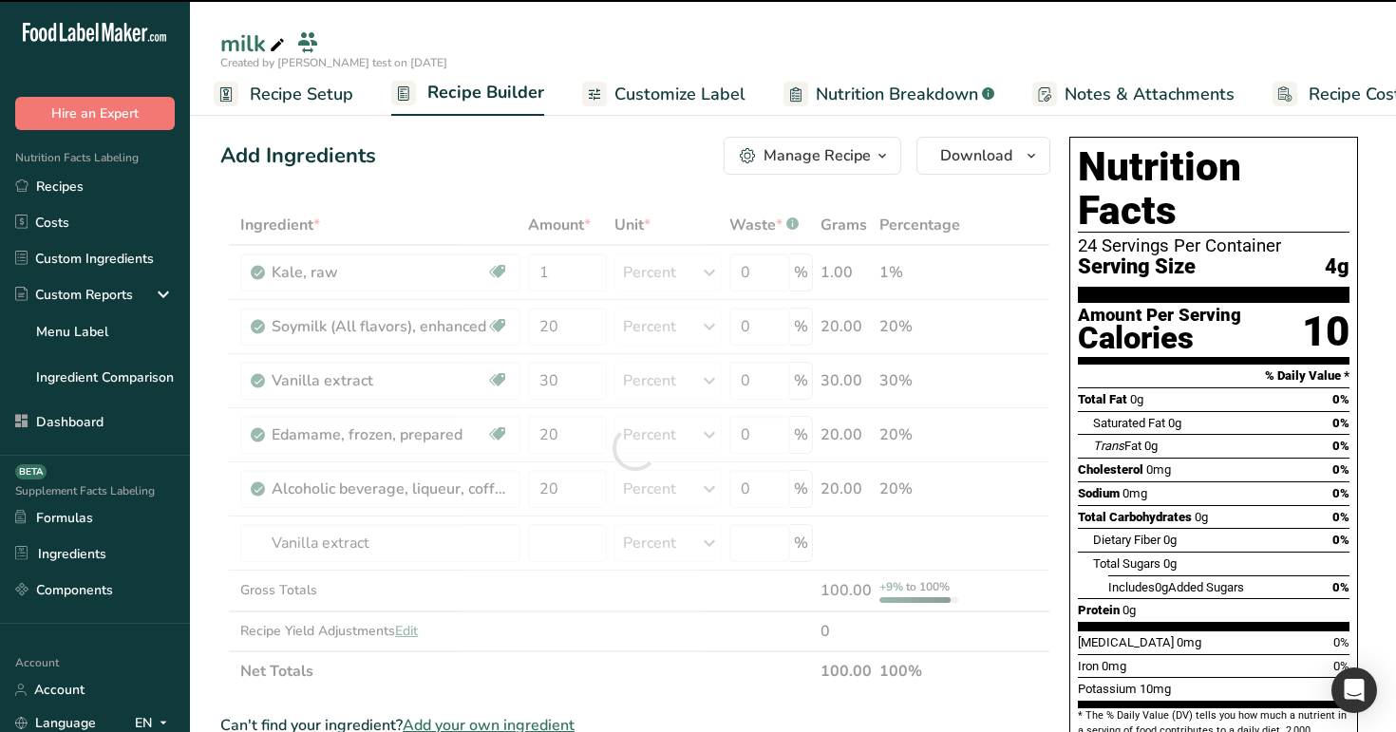
click at [575, 542] on div at bounding box center [635, 448] width 830 height 486
type input "0"
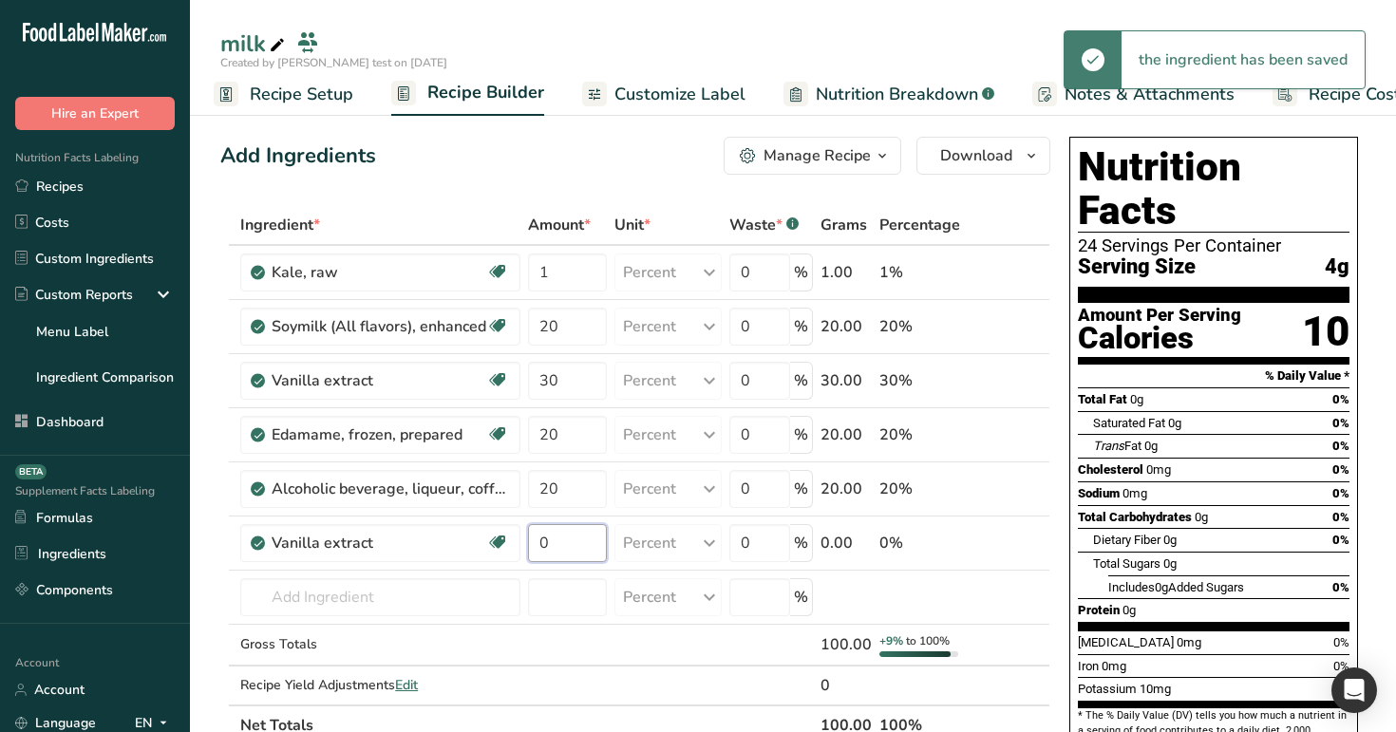
click at [575, 542] on input "0" at bounding box center [567, 543] width 79 height 38
type input "9"
click at [567, 173] on div "Add Ingredients Manage Recipe Delete Recipe Duplicate Recipe Scale Recipe Save …" at bounding box center [635, 156] width 830 height 38
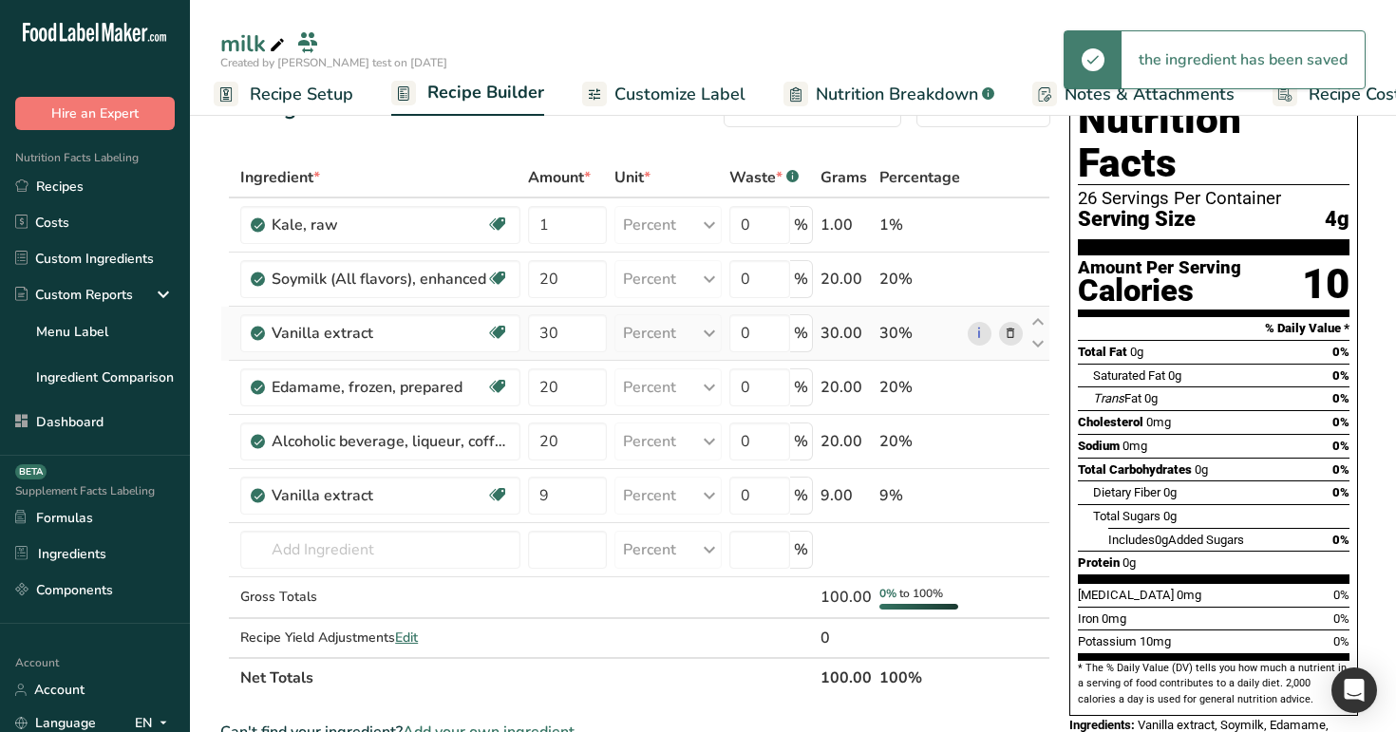
scroll to position [21, 0]
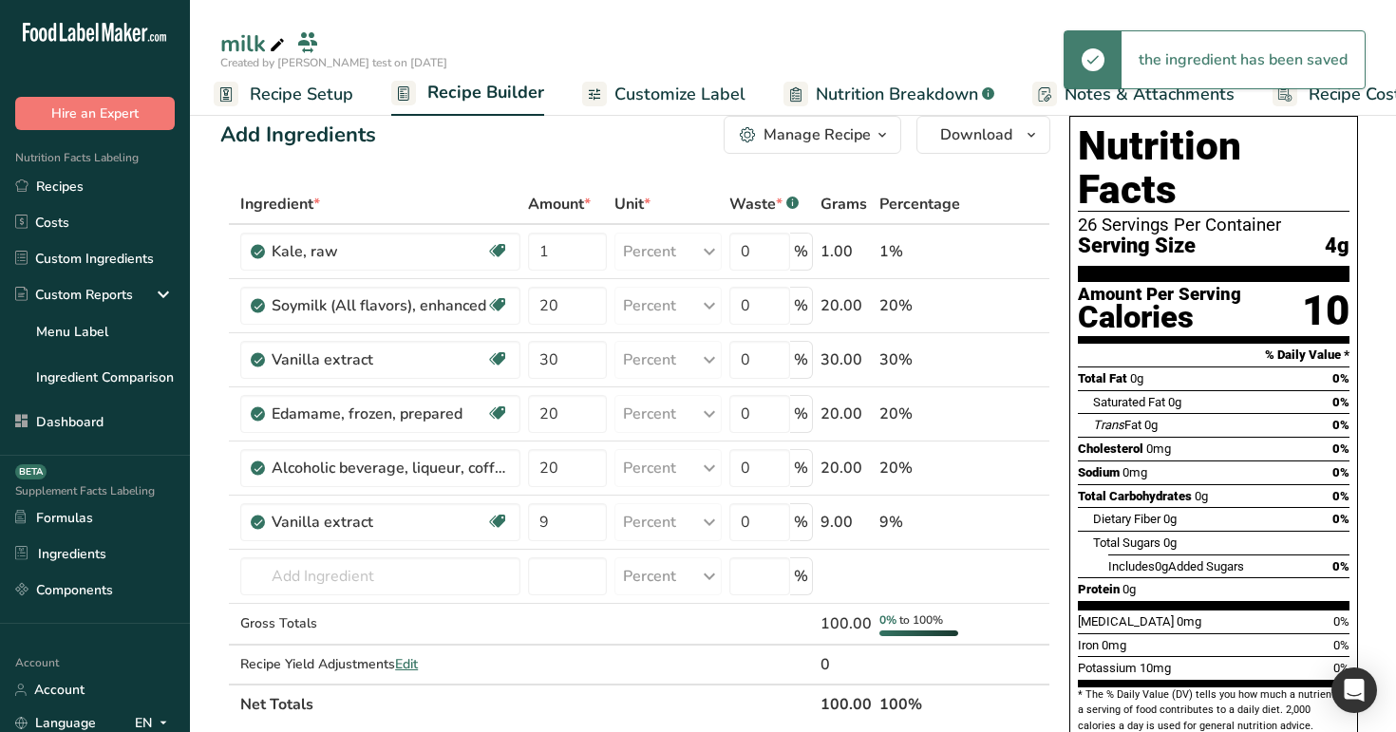
click at [332, 93] on span "Recipe Setup" at bounding box center [302, 95] width 104 height 26
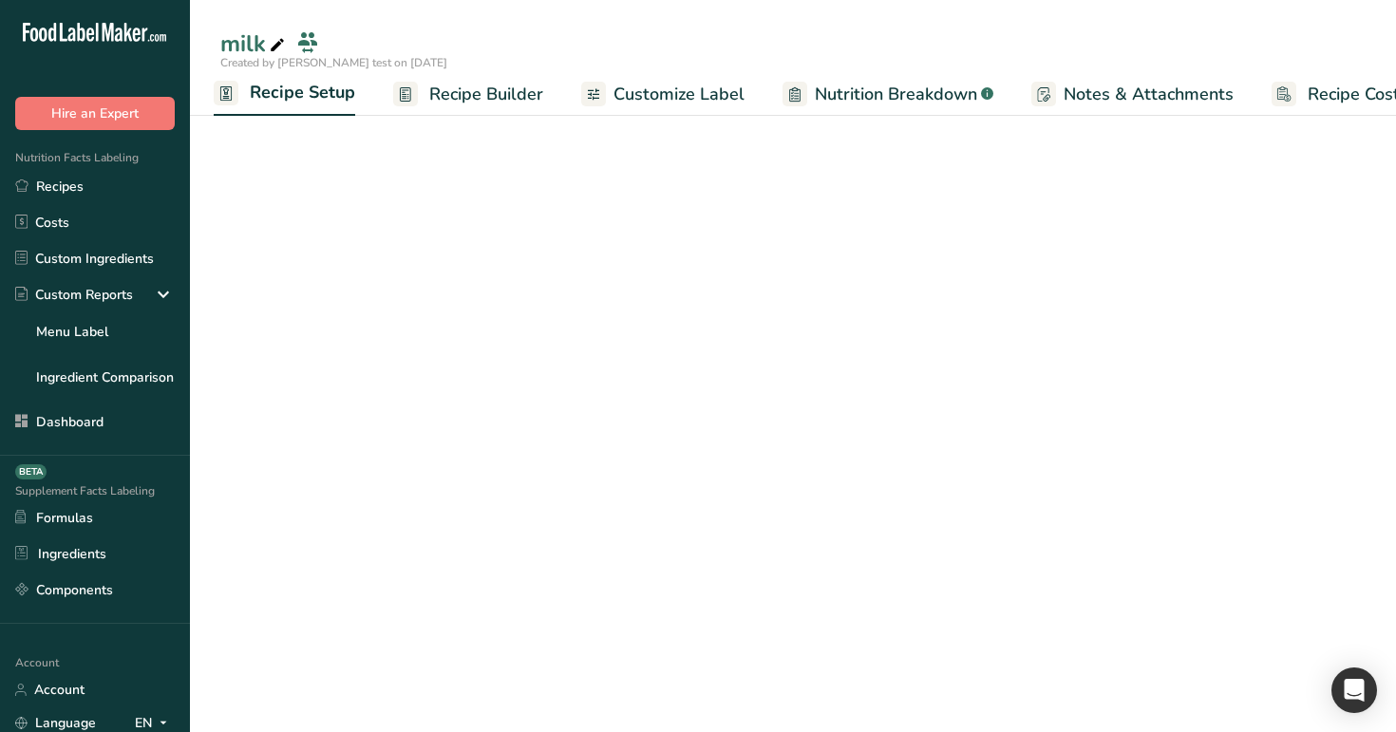
select select "27"
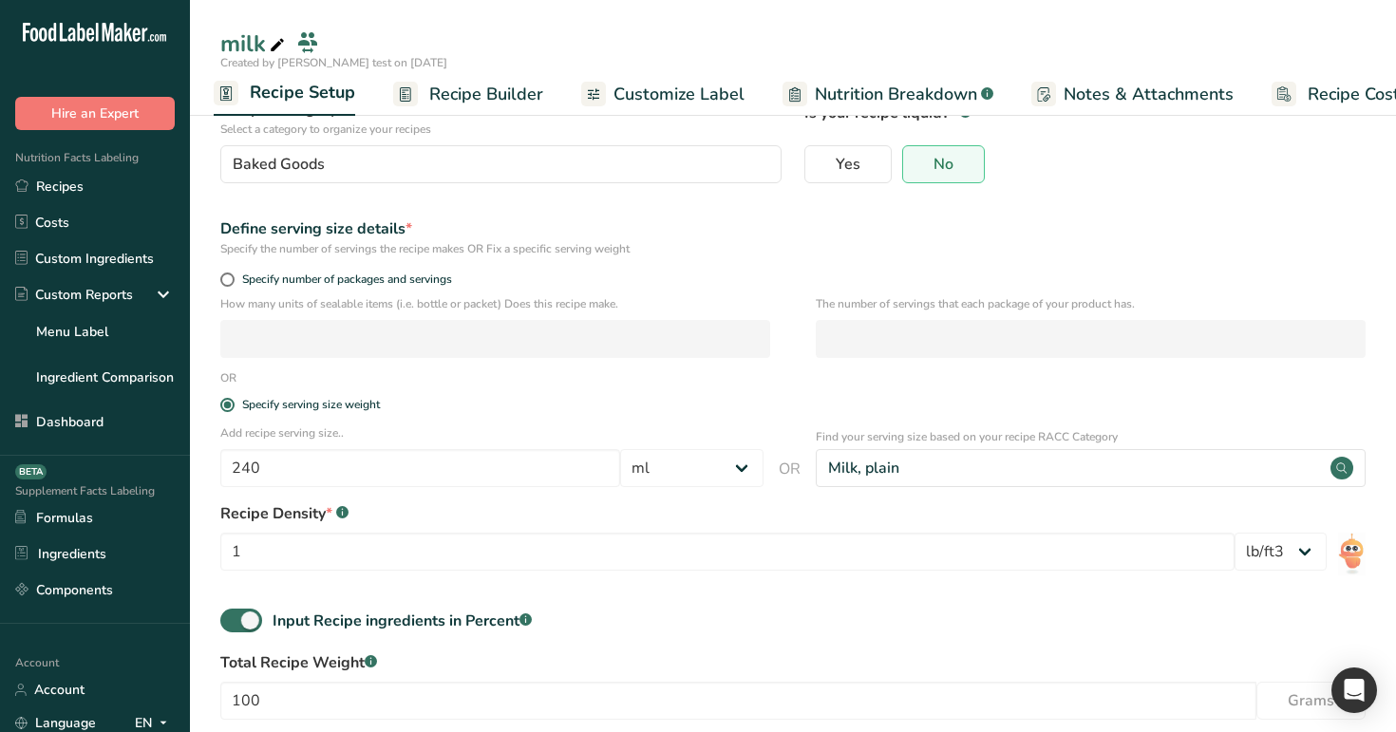
scroll to position [181, 0]
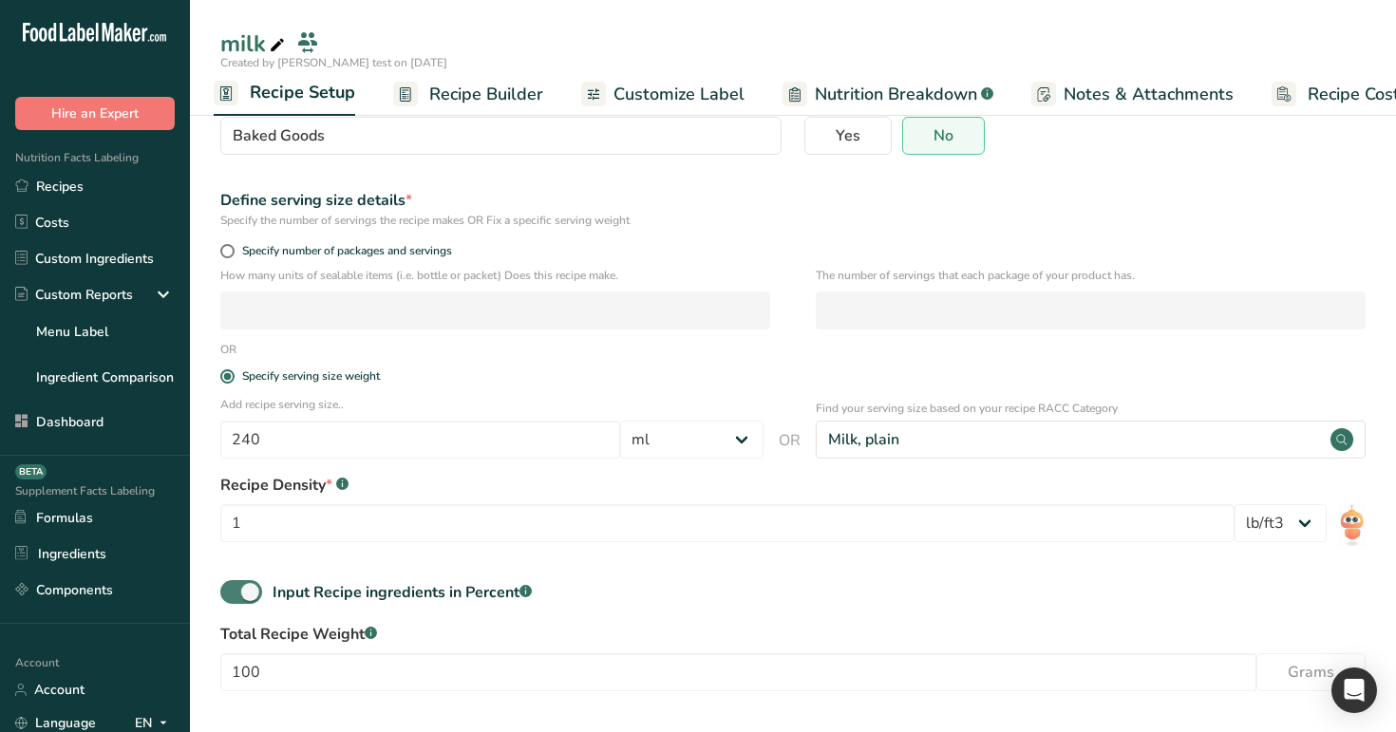
click at [241, 589] on span at bounding box center [241, 592] width 42 height 24
click at [233, 589] on input "Input Recipe ingredients in Percent .a-a{fill:#347362;}.b-a{fill:#fff;}" at bounding box center [226, 592] width 12 height 12
checkbox input "false"
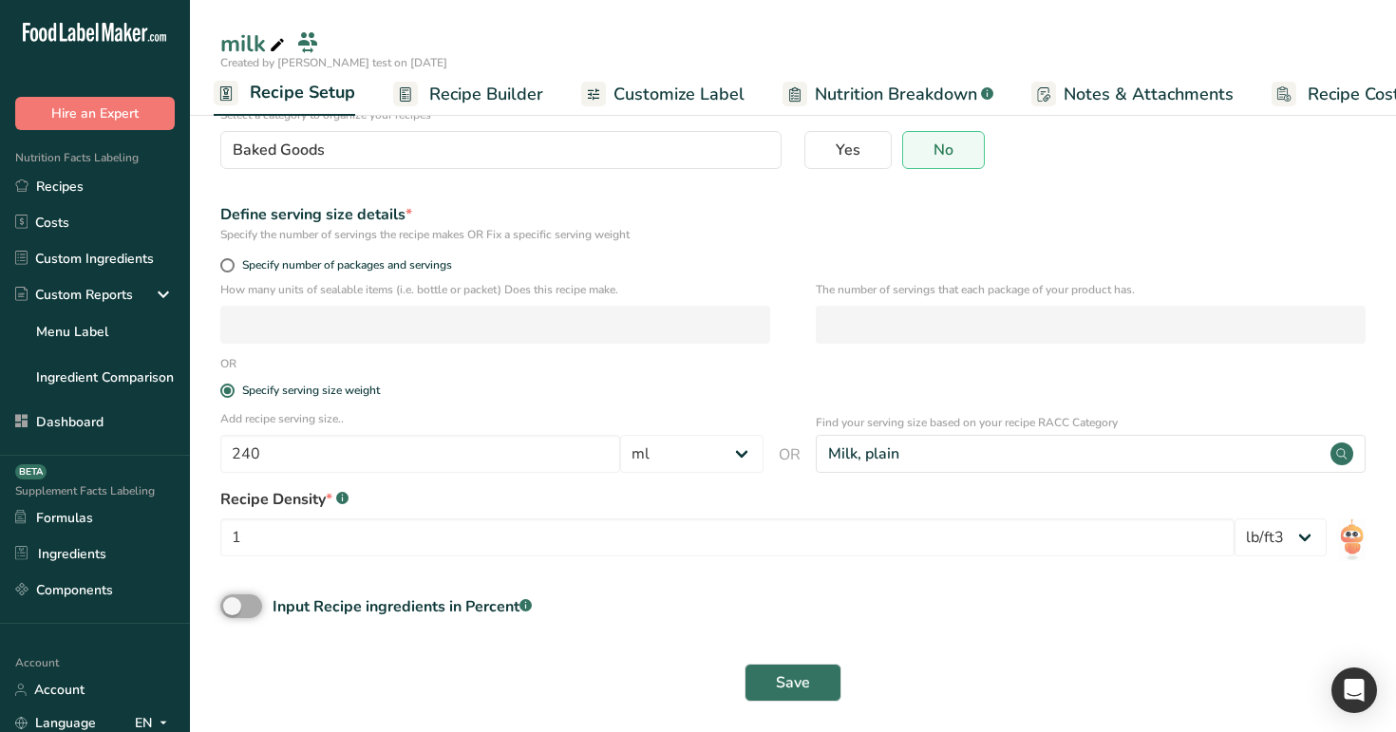
scroll to position [167, 0]
click at [809, 590] on span "Save" at bounding box center [793, 682] width 34 height 23
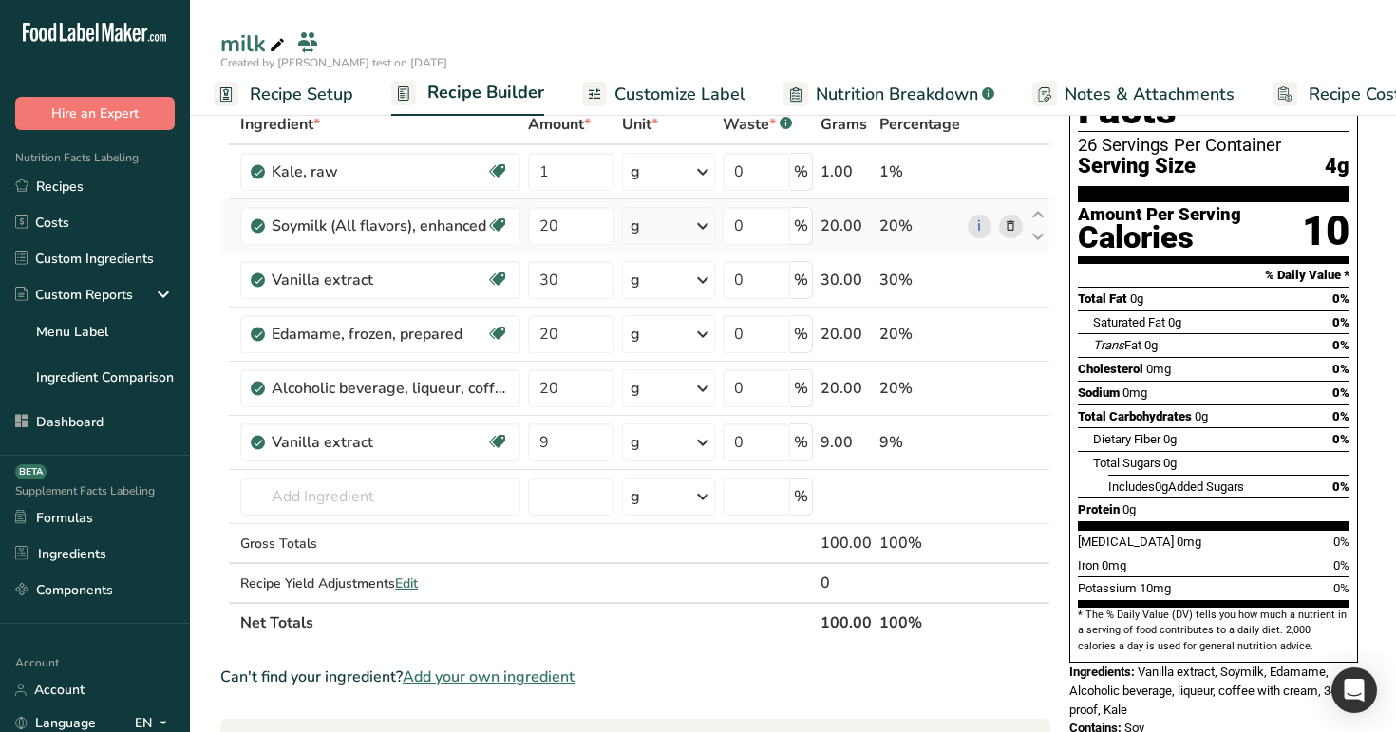
scroll to position [108, 0]
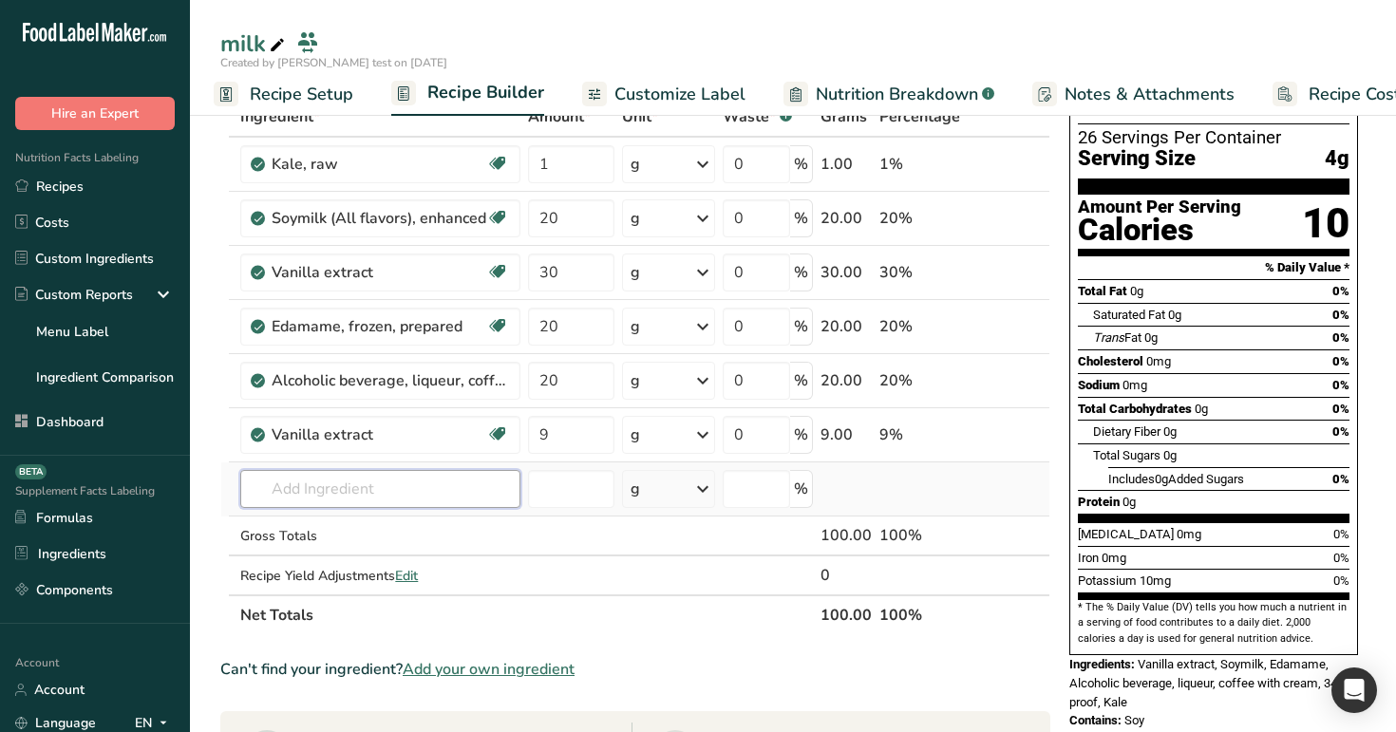
click at [385, 488] on input "text" at bounding box center [380, 489] width 280 height 38
type input "i"
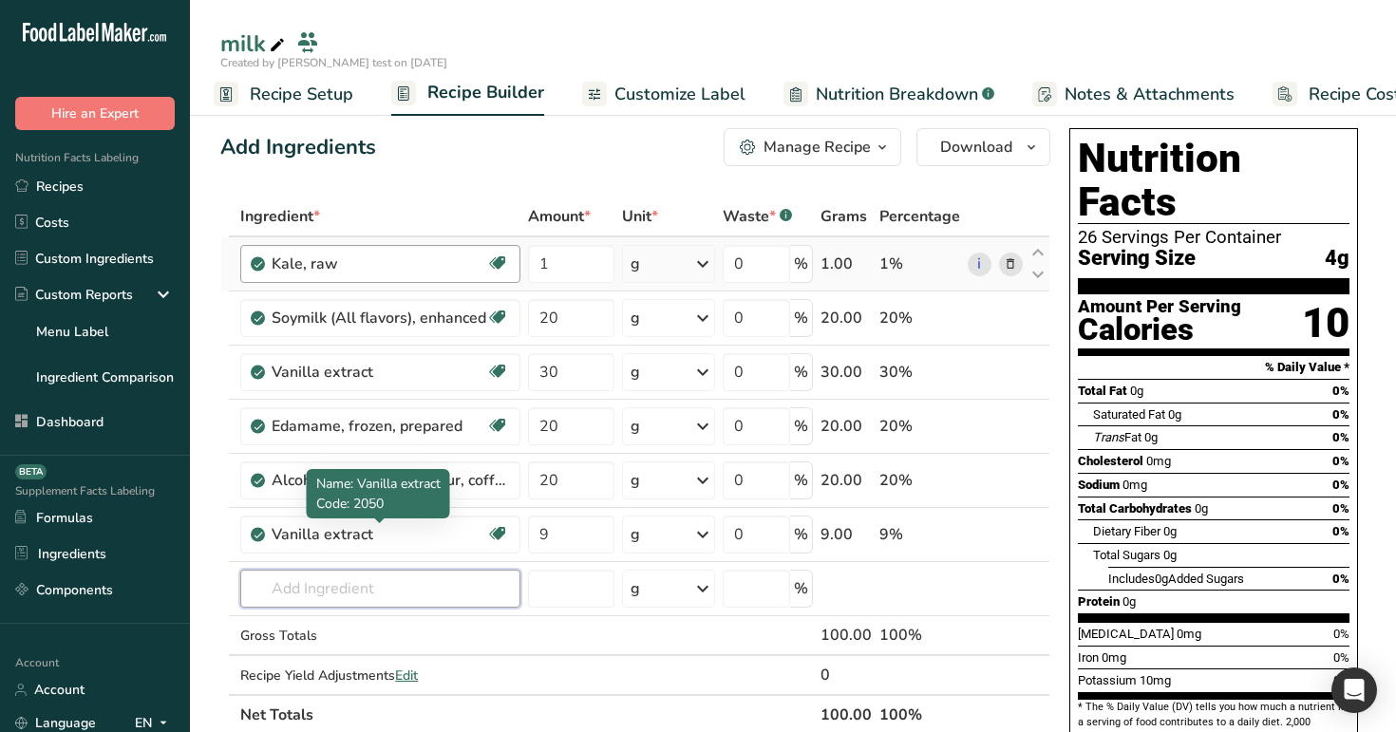
scroll to position [0, 0]
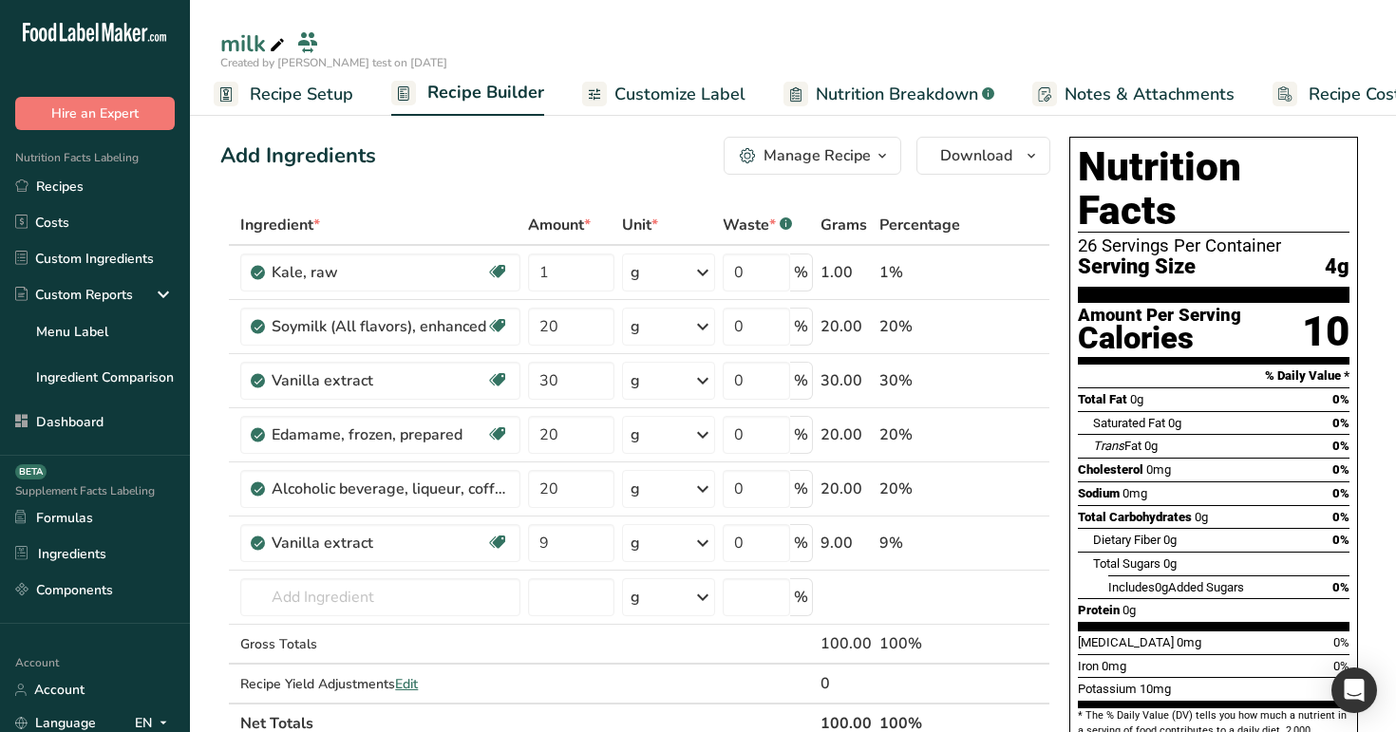
click at [322, 101] on span "Recipe Setup" at bounding box center [302, 95] width 104 height 26
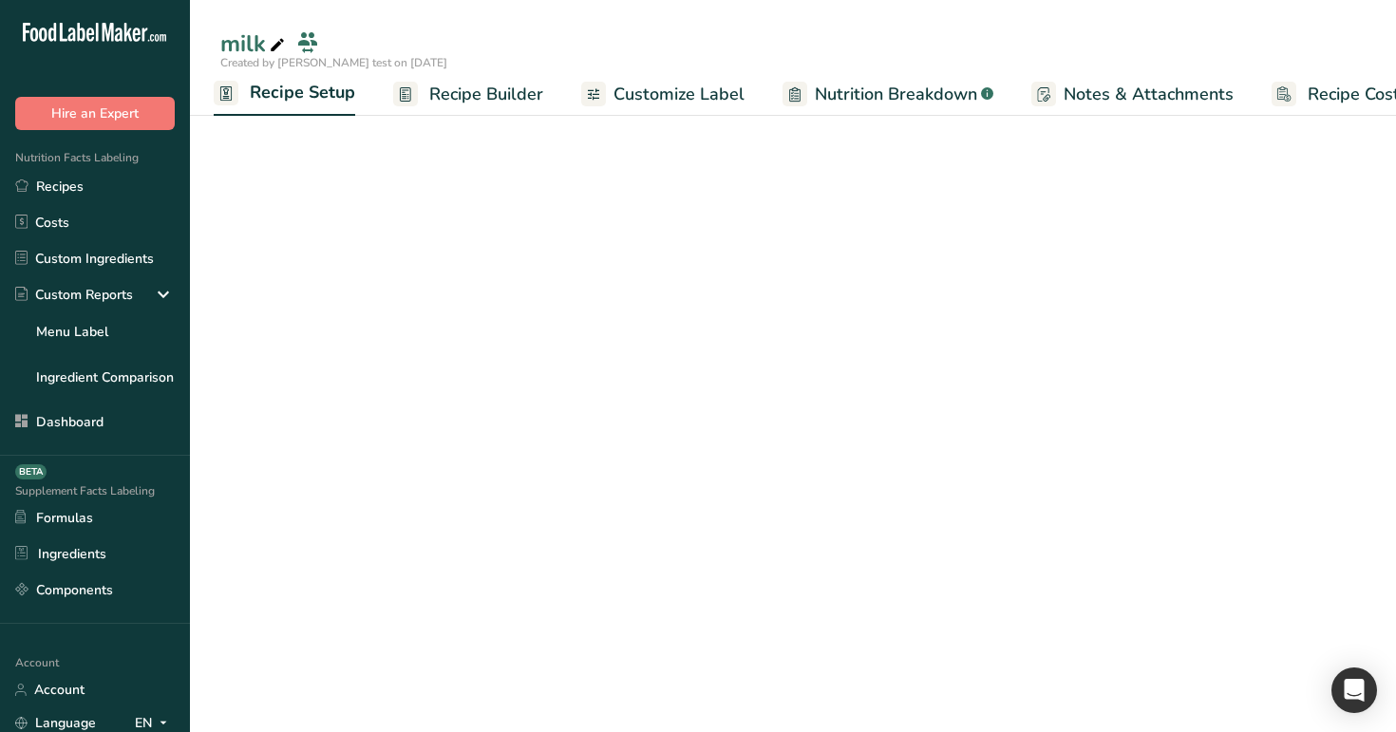
select select "27"
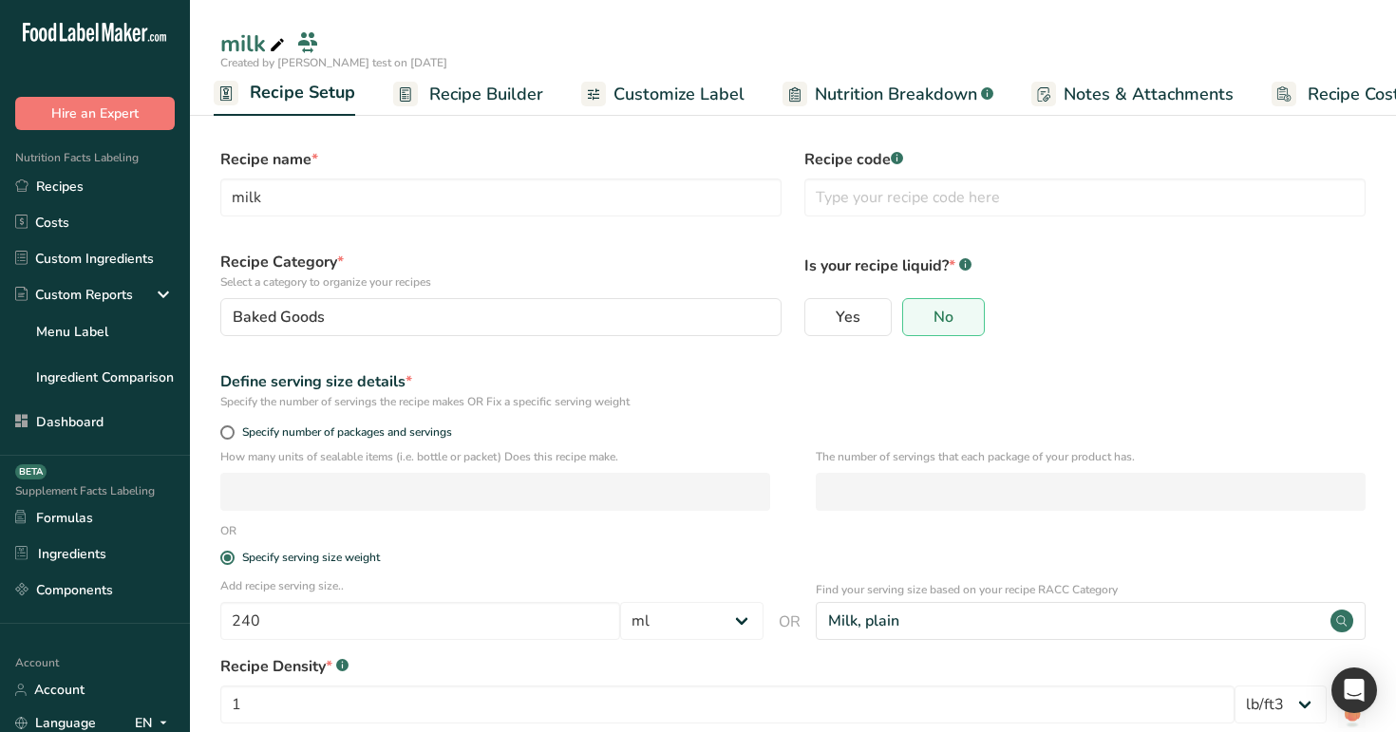
scroll to position [167, 0]
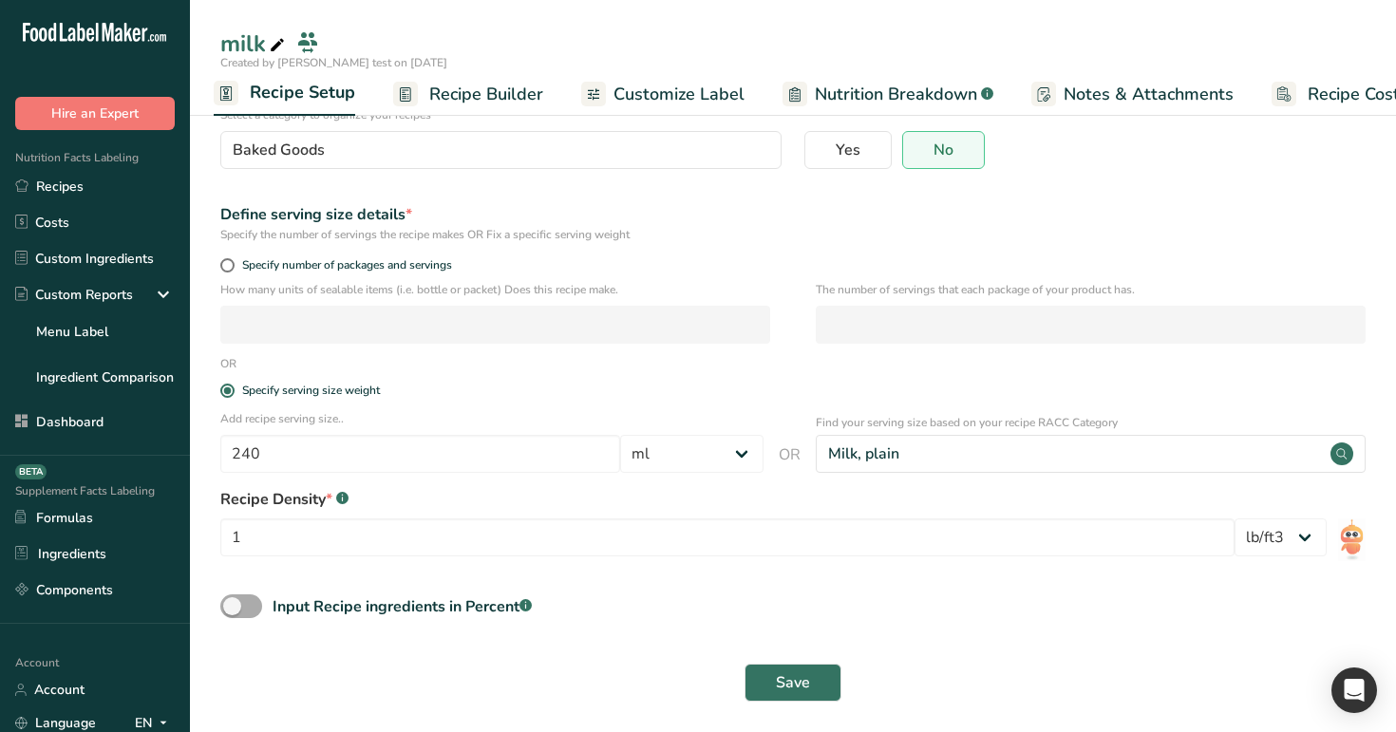
click at [249, 590] on span at bounding box center [241, 606] width 42 height 24
click at [233, 590] on input "Input Recipe ingredients in Percent .a-a{fill:#347362;}.b-a{fill:#fff;}" at bounding box center [226, 606] width 12 height 12
checkbox input "true"
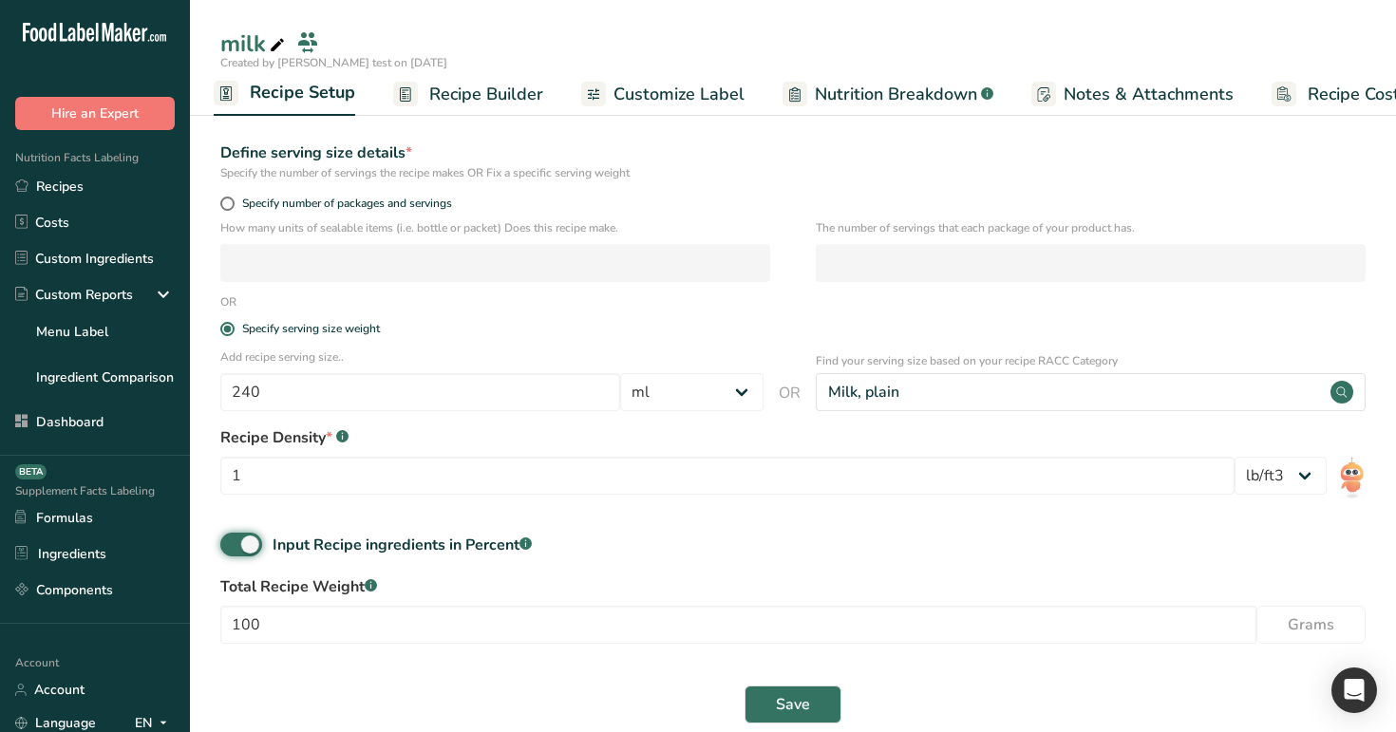
scroll to position [251, 0]
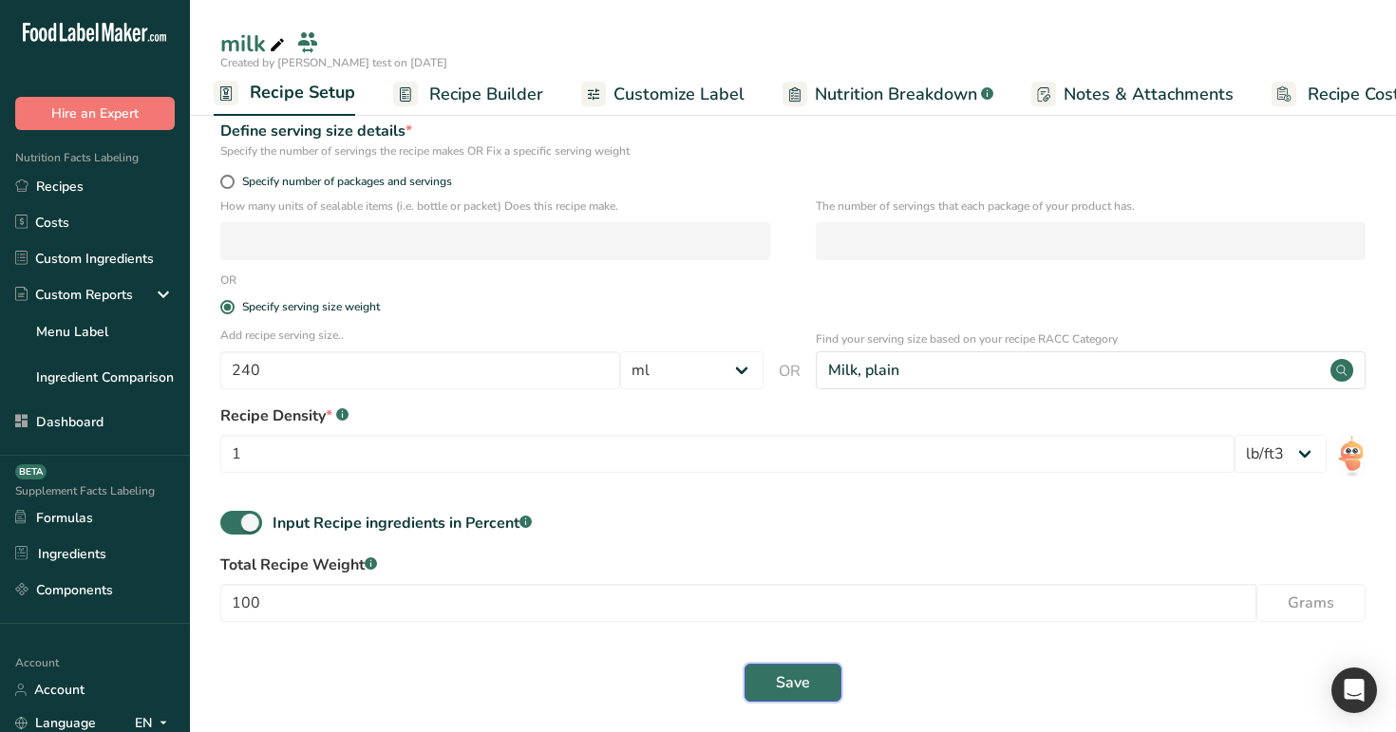
click at [794, 590] on span "Save" at bounding box center [793, 682] width 34 height 23
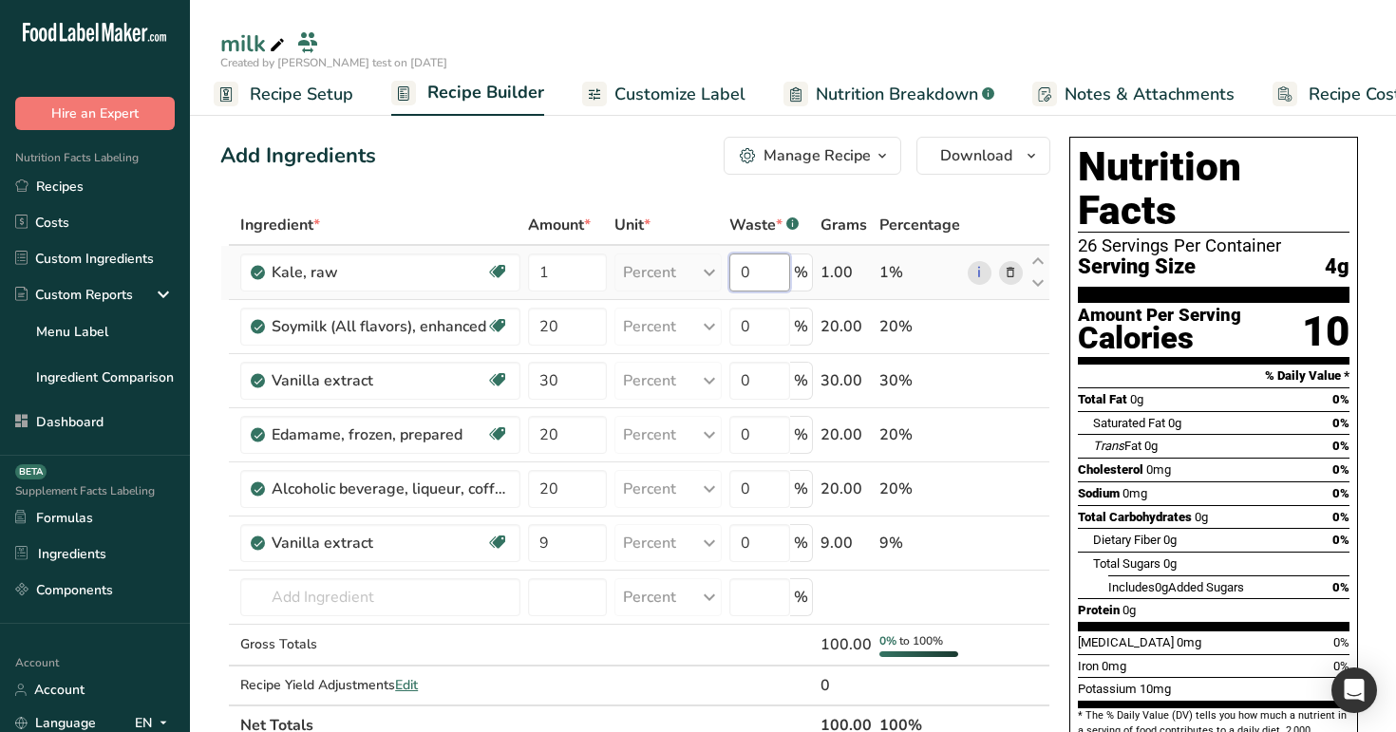
click at [756, 267] on input "0" at bounding box center [759, 273] width 61 height 38
type input "2"
click at [755, 332] on div "Ingredient * Amount * Unit * Waste * .a-a{fill:#347362;}.b-a{fill:#fff;} Grams …" at bounding box center [635, 475] width 830 height 540
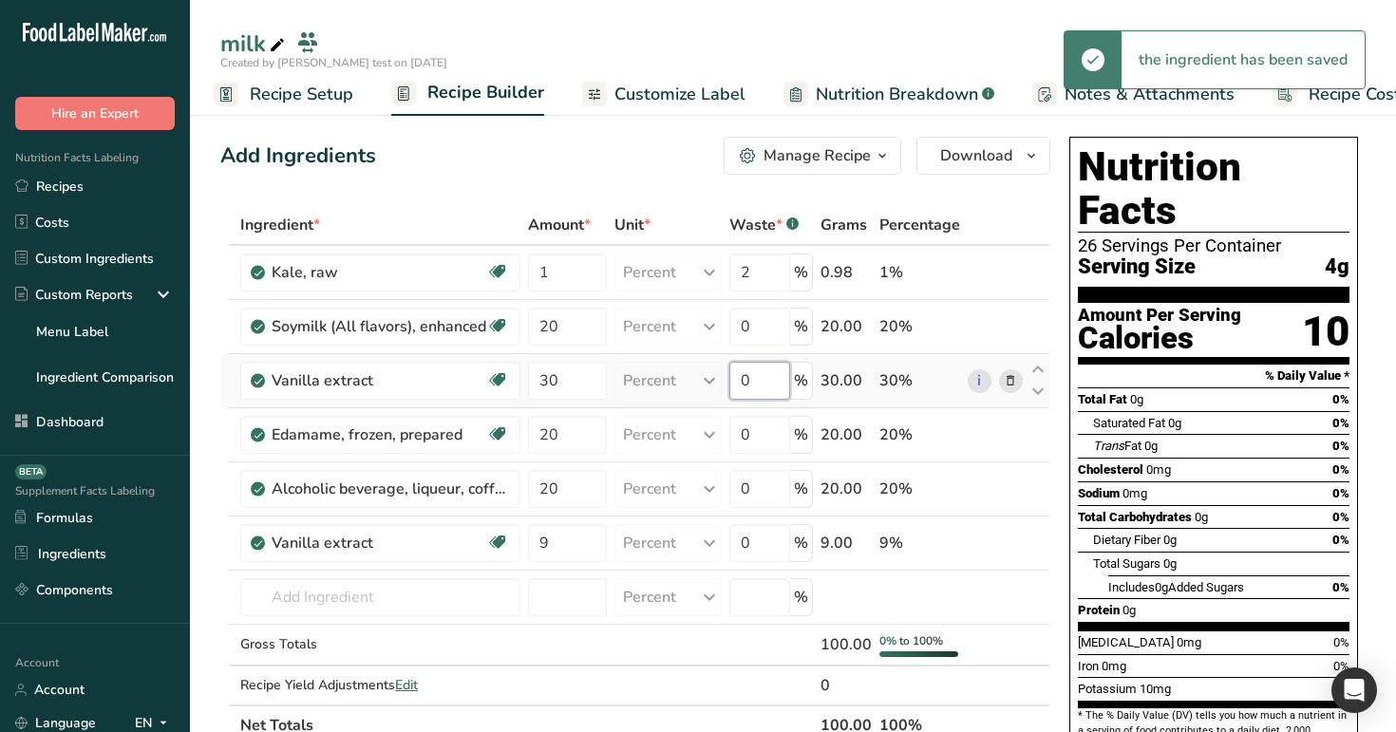
click at [766, 383] on div "Ingredient * Amount * Unit * Waste * .a-a{fill:#347362;}.b-a{fill:#fff;} Grams …" at bounding box center [635, 475] width 830 height 540
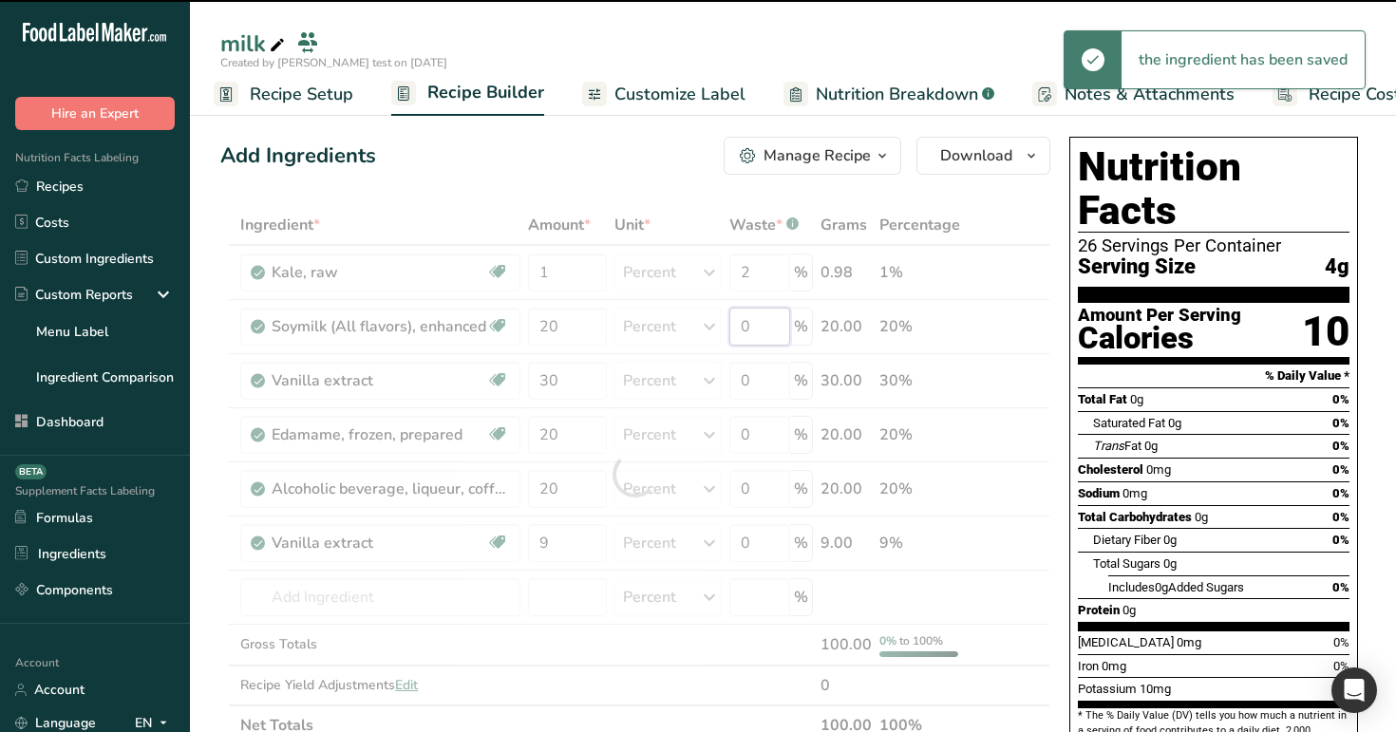
click at [766, 332] on div "Ingredient * Amount * Unit * Waste * .a-a{fill:#347362;}.b-a{fill:#fff;} Grams …" at bounding box center [635, 475] width 830 height 540
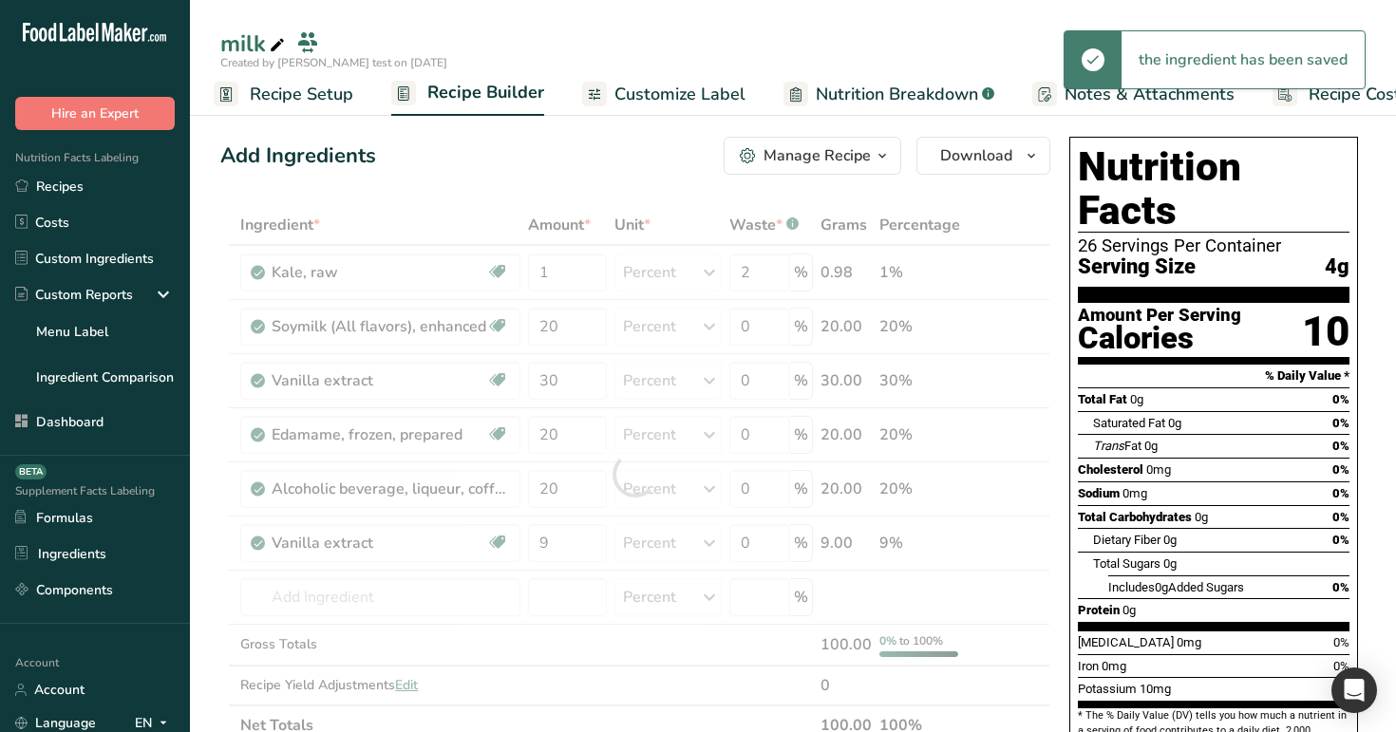
click at [767, 326] on div at bounding box center [635, 475] width 830 height 540
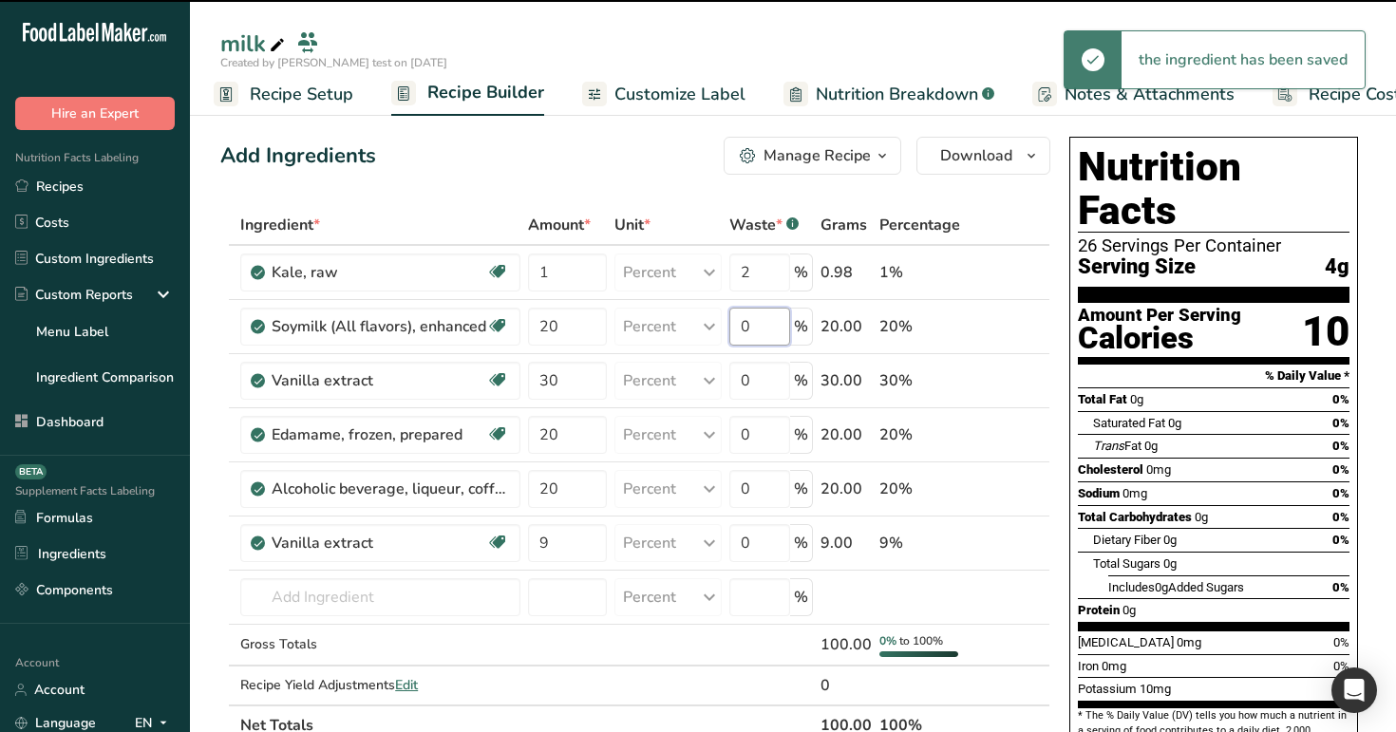
click at [767, 322] on input "0" at bounding box center [759, 327] width 61 height 38
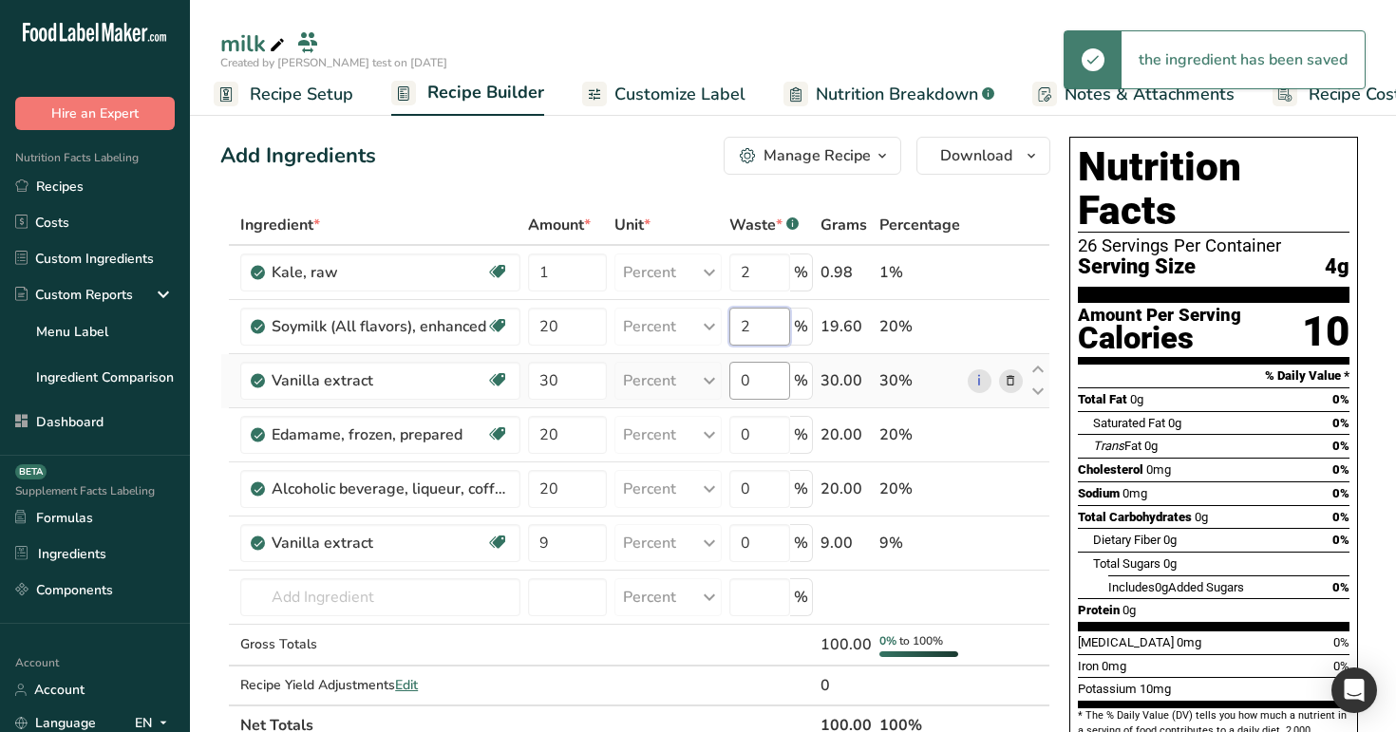
type input "2"
click at [769, 377] on div "Ingredient * Amount * Unit * Waste * .a-a{fill:#347362;}.b-a{fill:#fff;} Grams …" at bounding box center [635, 475] width 830 height 540
type input "3"
click at [670, 209] on div "Ingredient * Amount * Unit * Waste * .a-a{fill:#347362;}.b-a{fill:#fff;} Grams …" at bounding box center [635, 475] width 830 height 540
click at [766, 446] on input "0" at bounding box center [759, 435] width 61 height 38
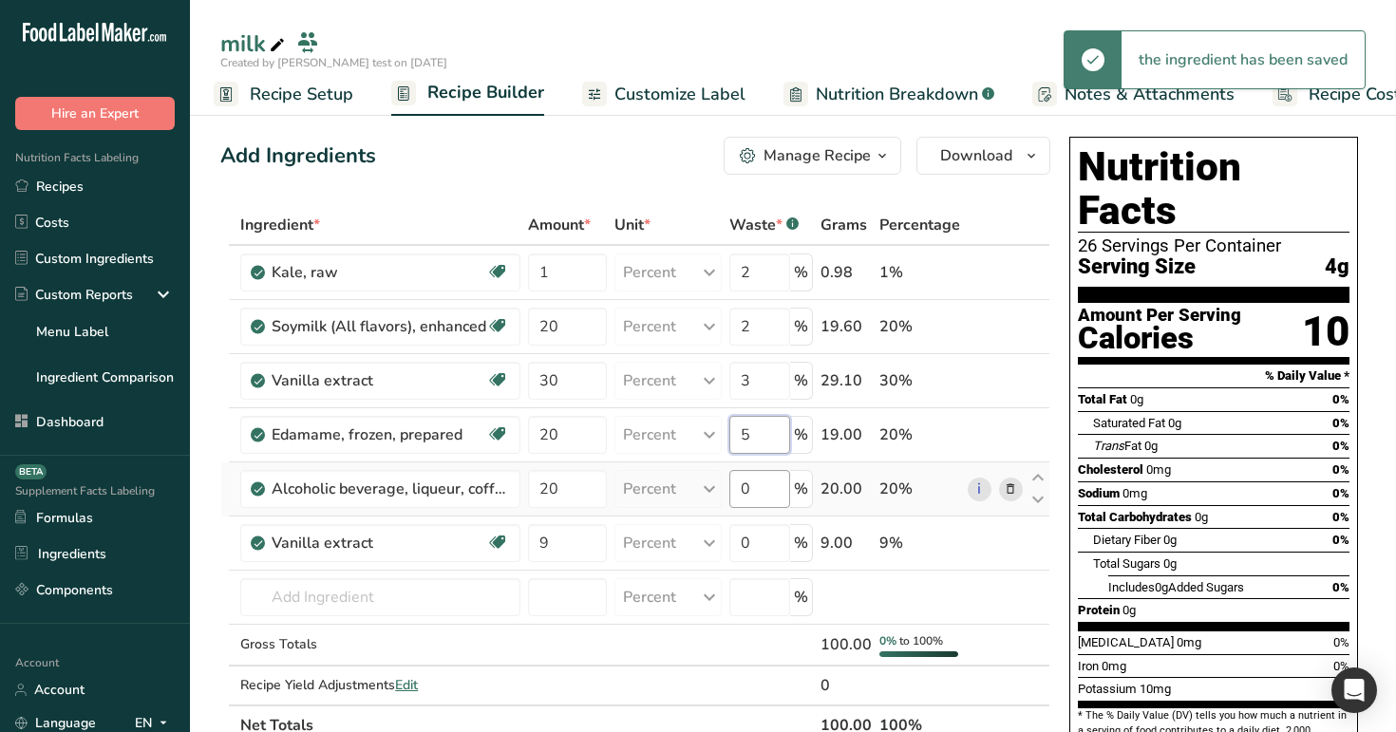
type input "5"
click at [766, 498] on div "Ingredient * Amount * Unit * Waste * .a-a{fill:#347362;}.b-a{fill:#fff;} Grams …" at bounding box center [635, 475] width 830 height 540
type input "10"
click at [765, 535] on div "Ingredient * Amount * Unit * Waste * .a-a{fill:#347362;}.b-a{fill:#fff;} Grams …" at bounding box center [635, 475] width 830 height 540
type input "10"
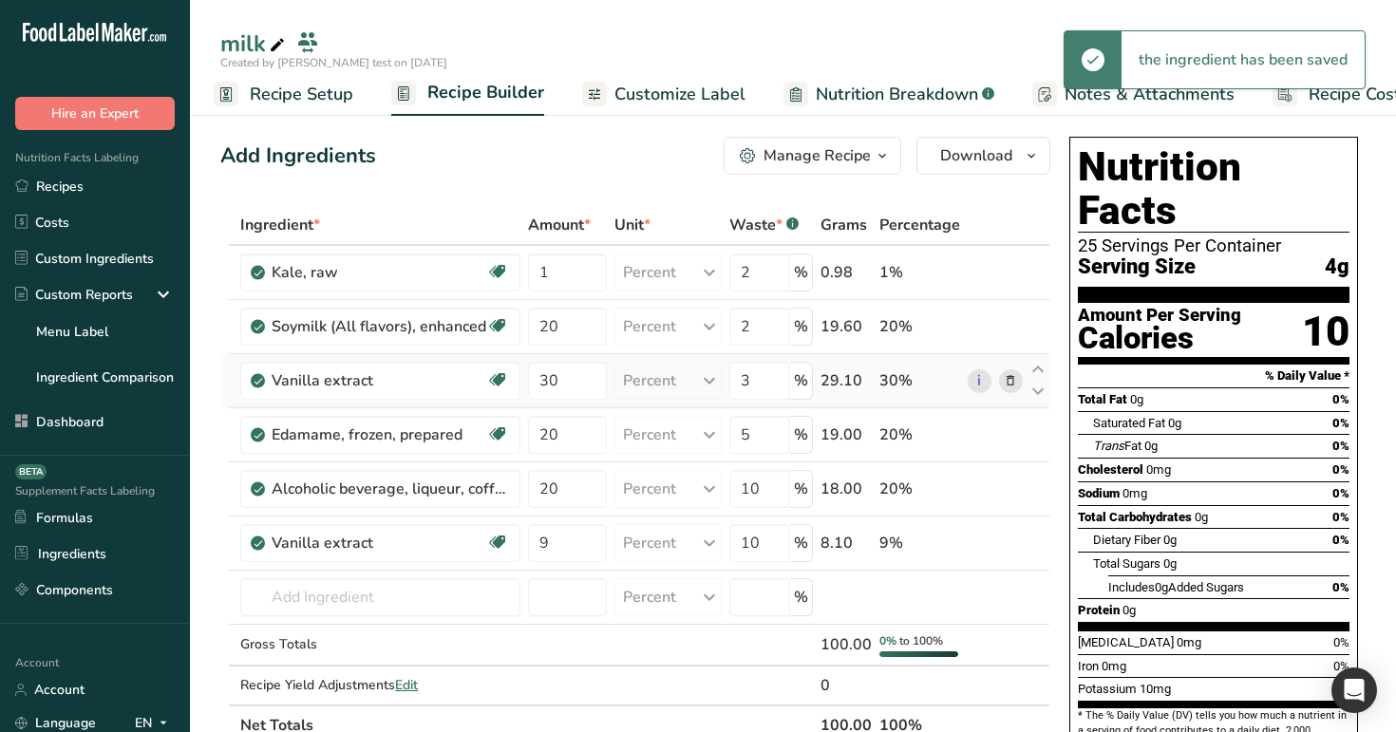
click at [938, 375] on div "Ingredient * Amount * Unit * Waste * .a-a{fill:#347362;}.b-a{fill:#fff;} Grams …" at bounding box center [635, 475] width 830 height 540
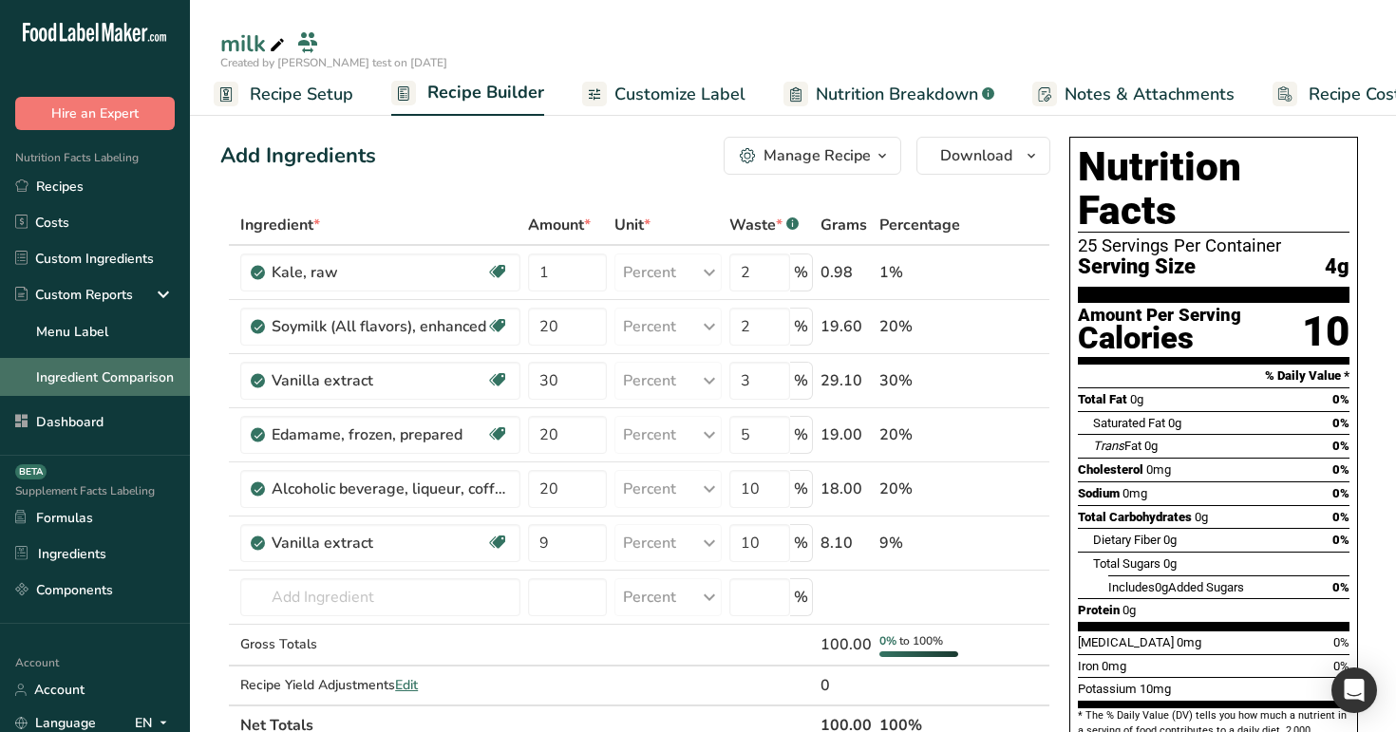
click at [119, 373] on link "Ingredient Comparison" at bounding box center [95, 377] width 190 height 38
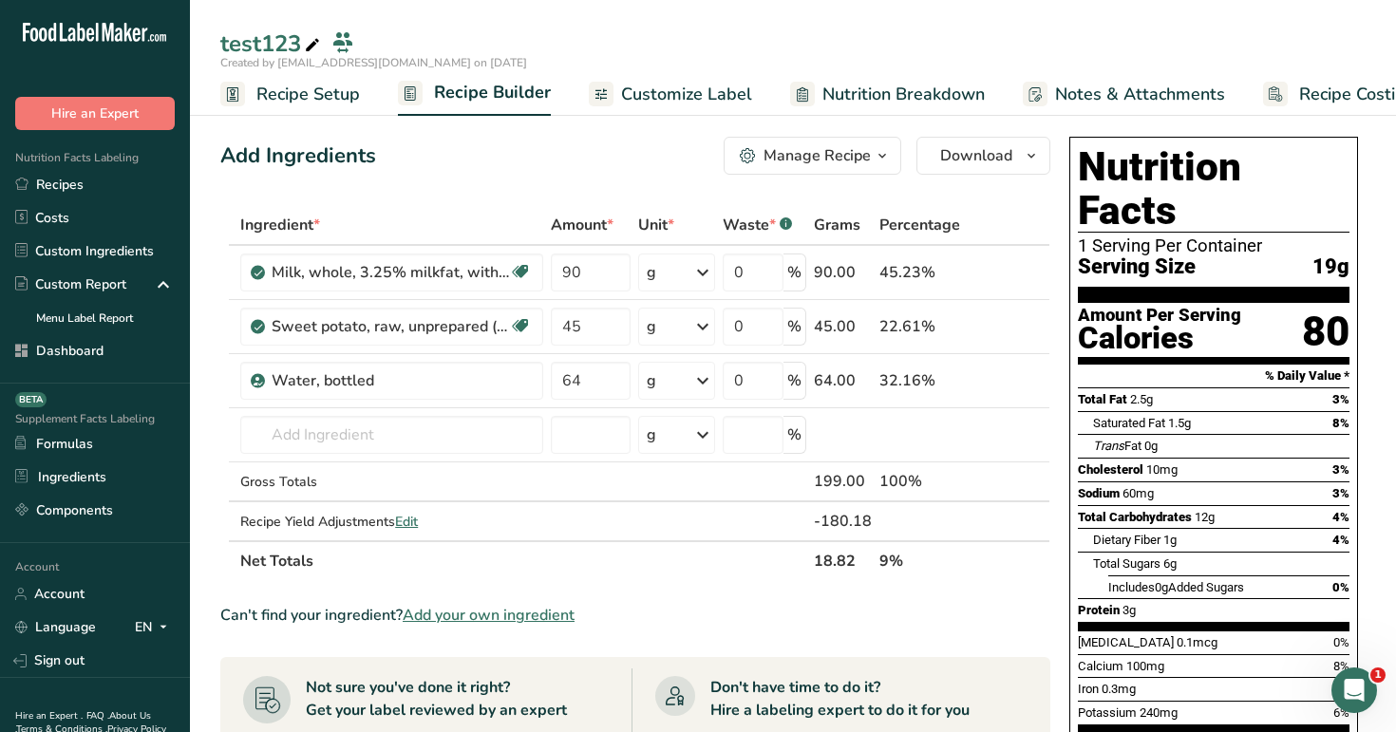
scroll to position [0, 48]
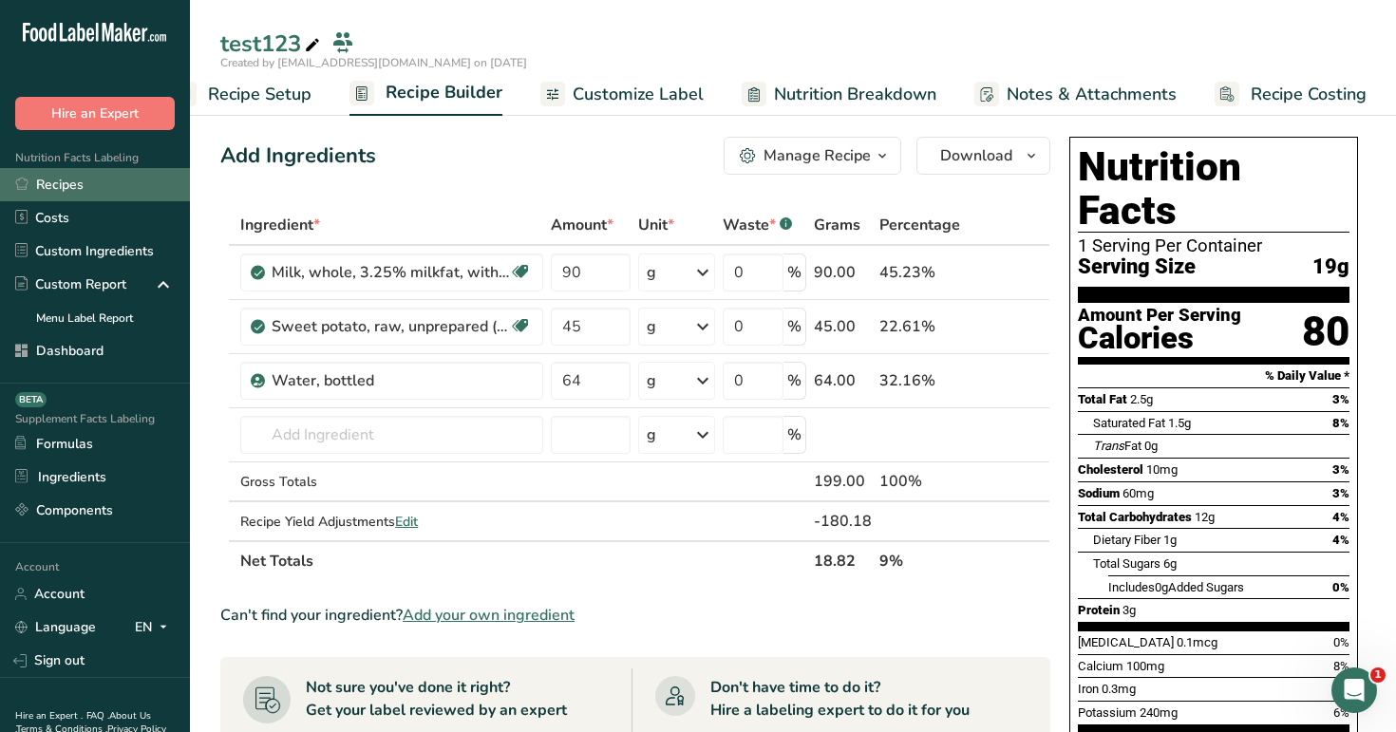
click at [85, 183] on link "Recipes" at bounding box center [95, 184] width 190 height 33
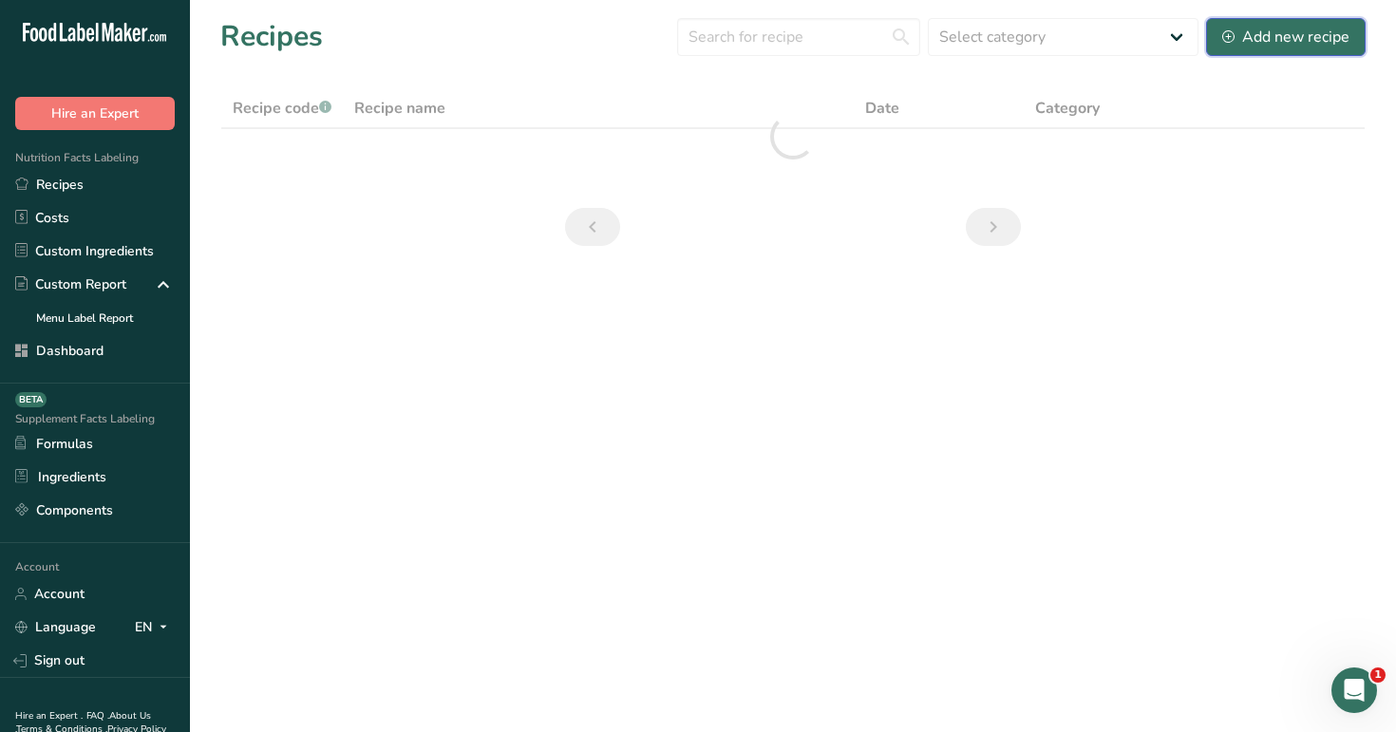
click at [1296, 26] on div "Add new recipe" at bounding box center [1285, 37] width 127 height 23
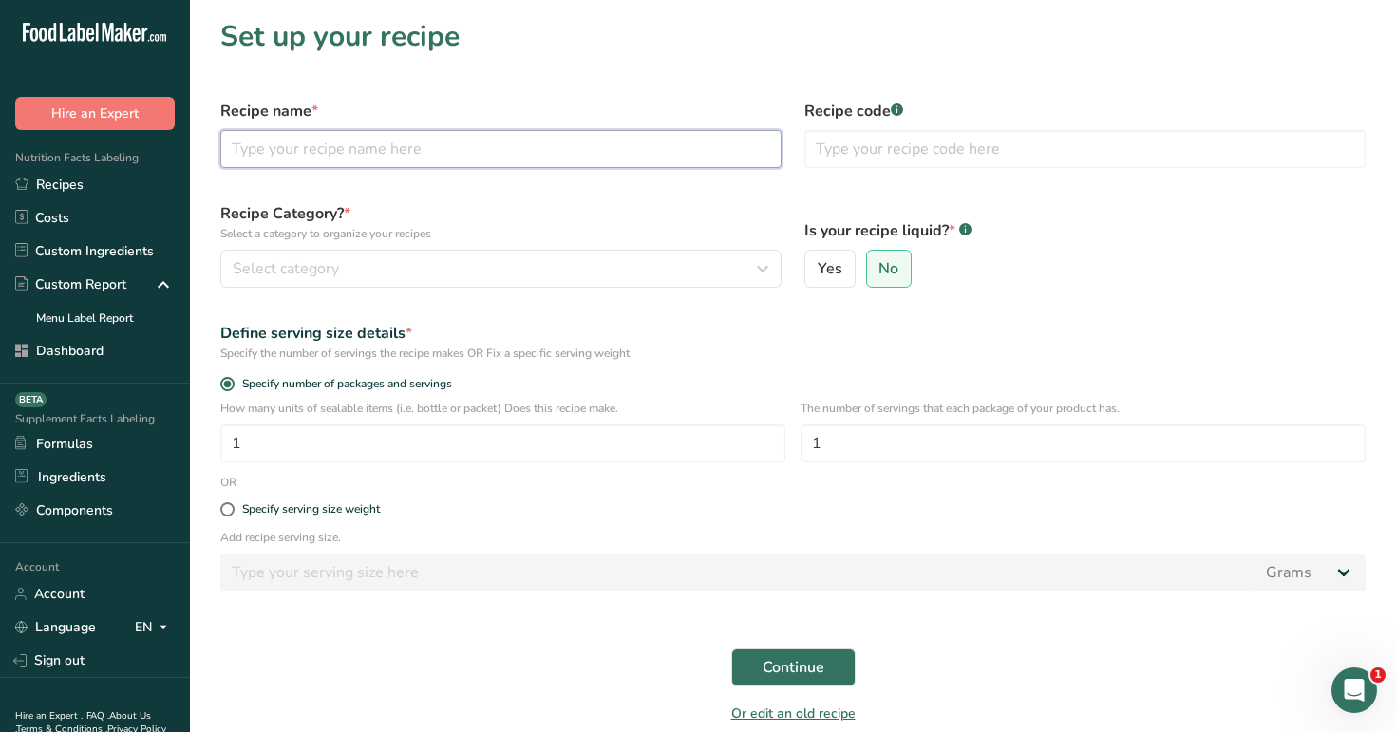
click at [461, 165] on input "text" at bounding box center [500, 149] width 561 height 38
type input "test"
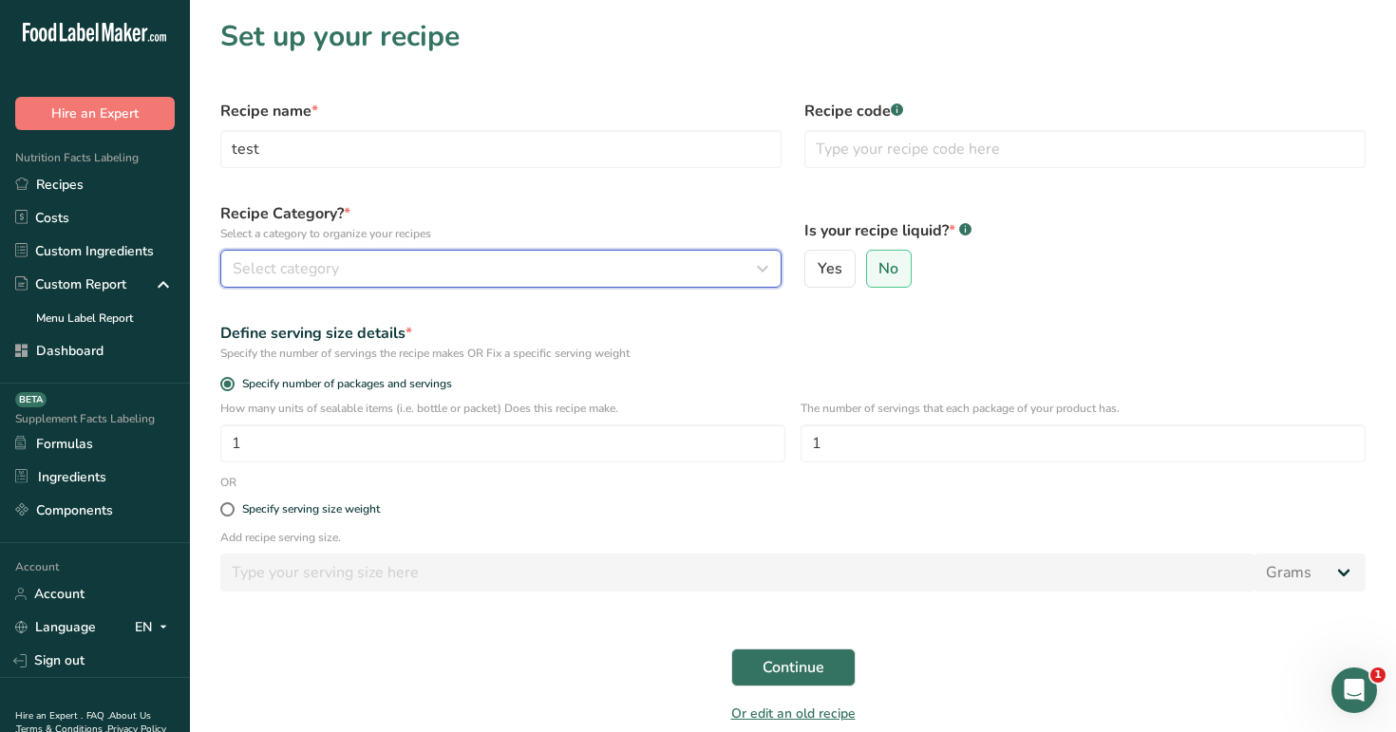
click at [708, 254] on button "Select category" at bounding box center [500, 269] width 561 height 38
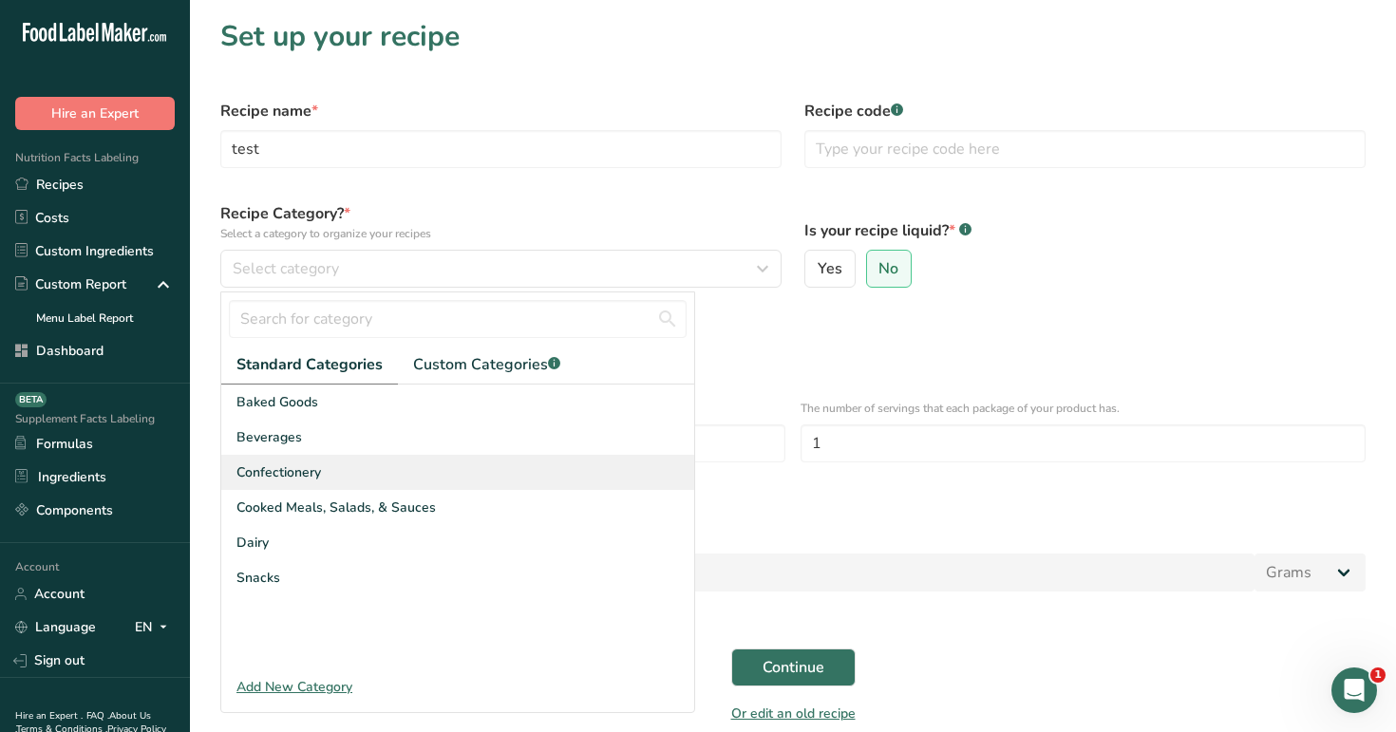
click at [543, 476] on div "Confectionery" at bounding box center [457, 472] width 473 height 35
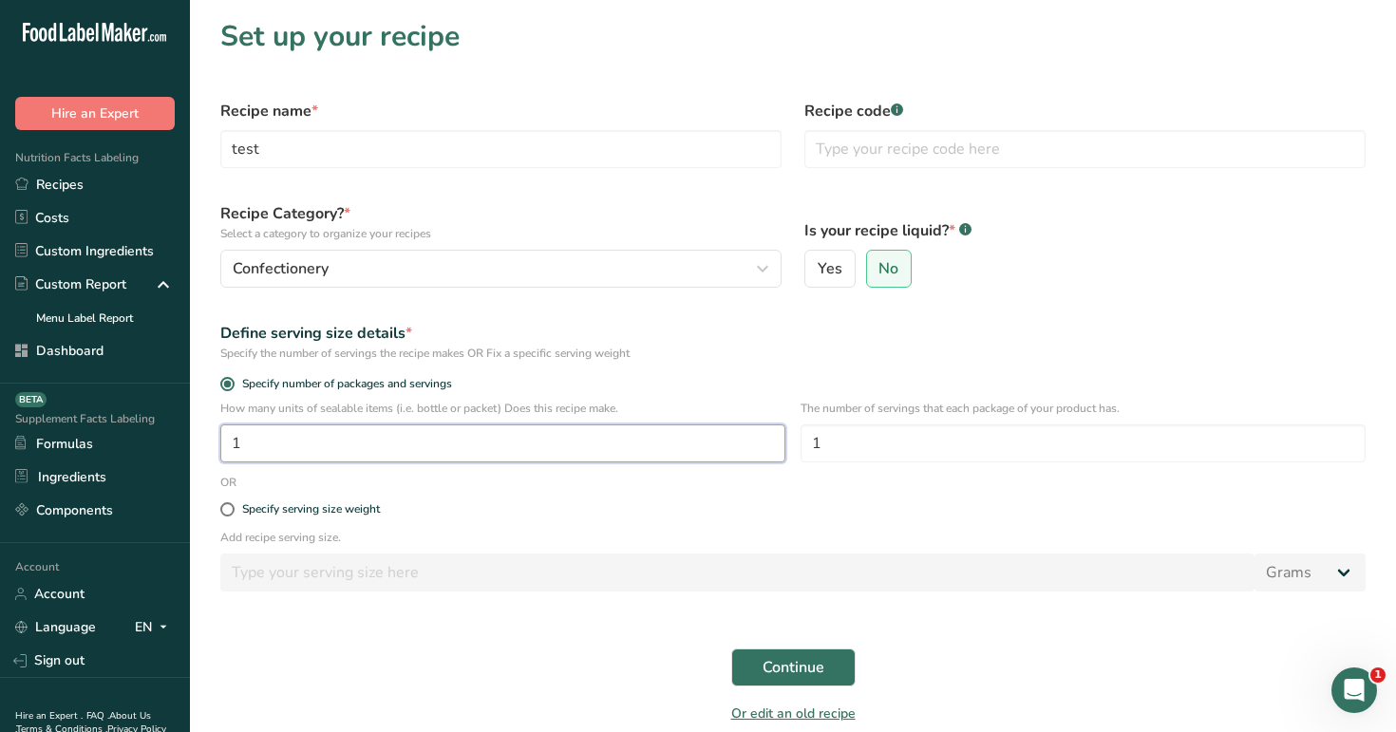
click at [502, 458] on input "1" at bounding box center [502, 443] width 565 height 38
type input "10"
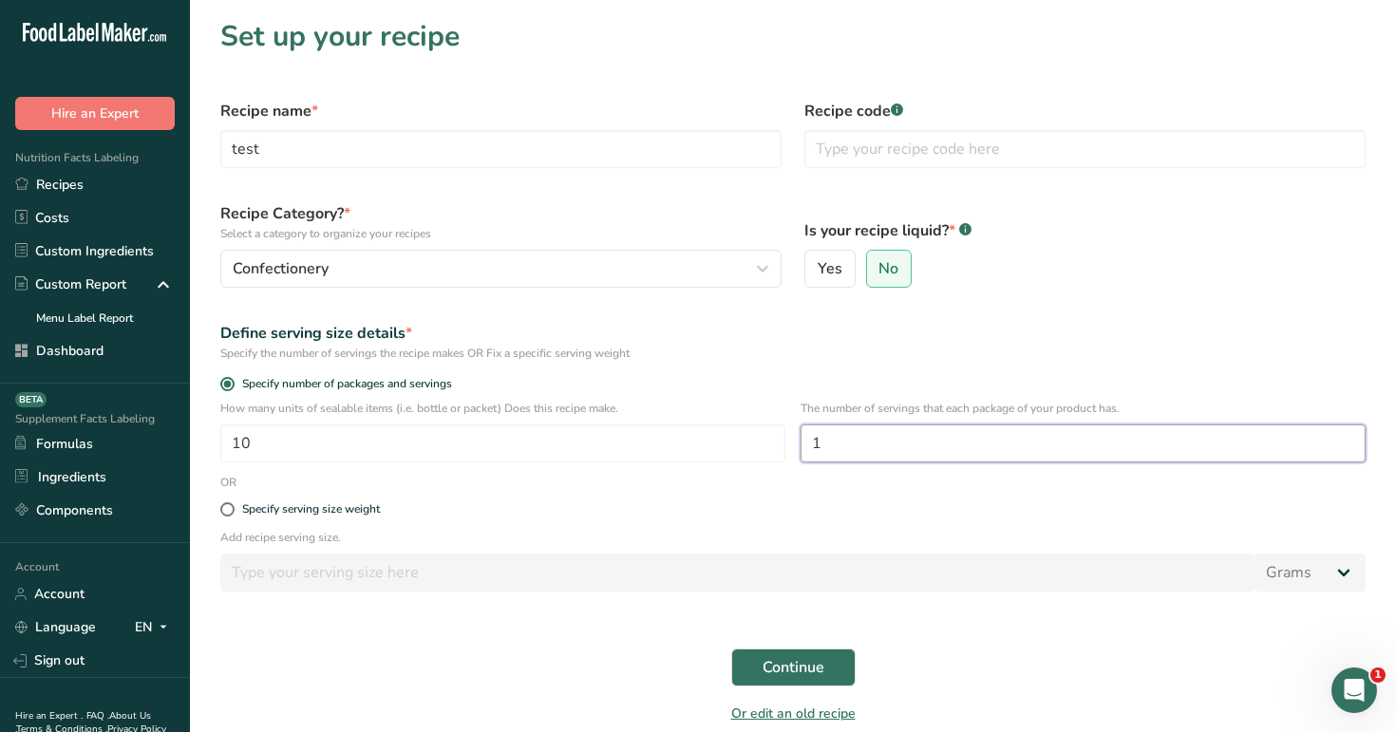
click at [912, 450] on input "1" at bounding box center [1083, 443] width 565 height 38
type input "10"
click at [815, 659] on span "Continue" at bounding box center [794, 667] width 62 height 23
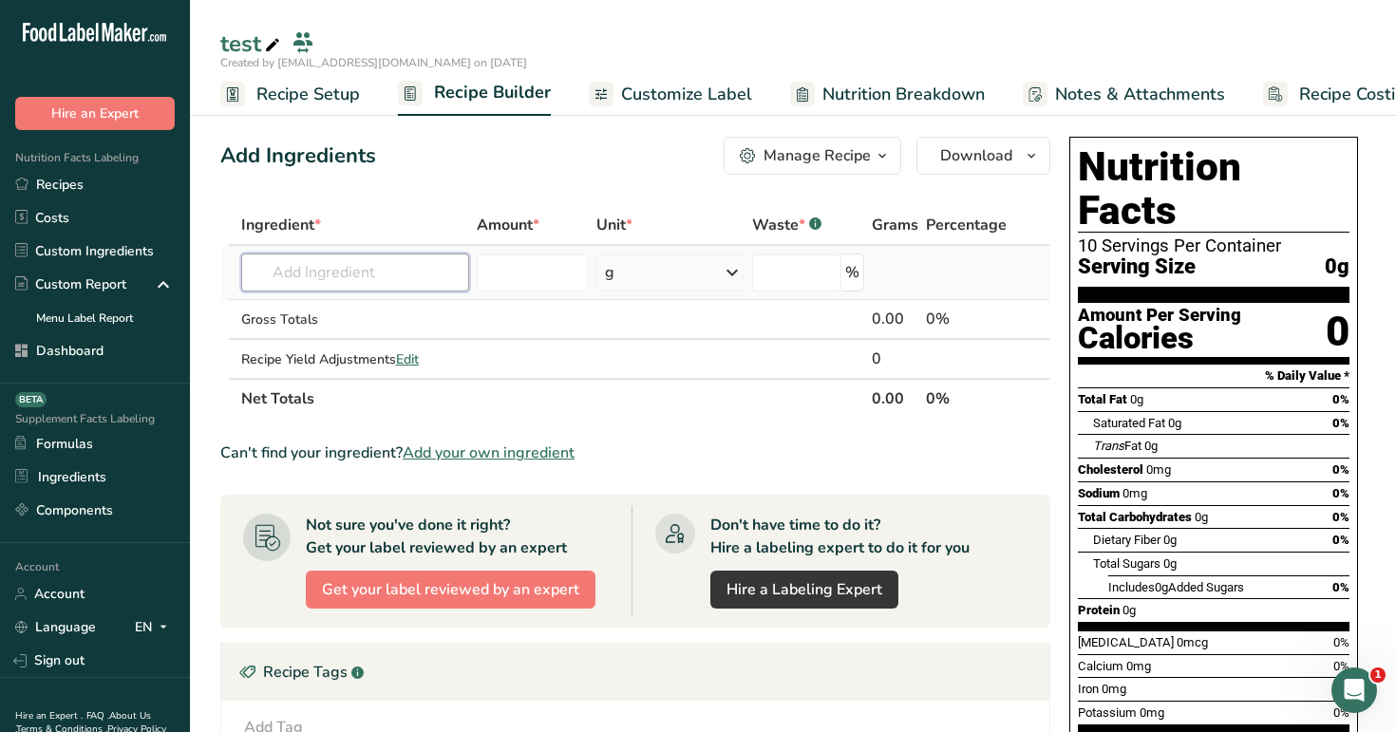
click at [405, 259] on input "text" at bounding box center [355, 273] width 229 height 38
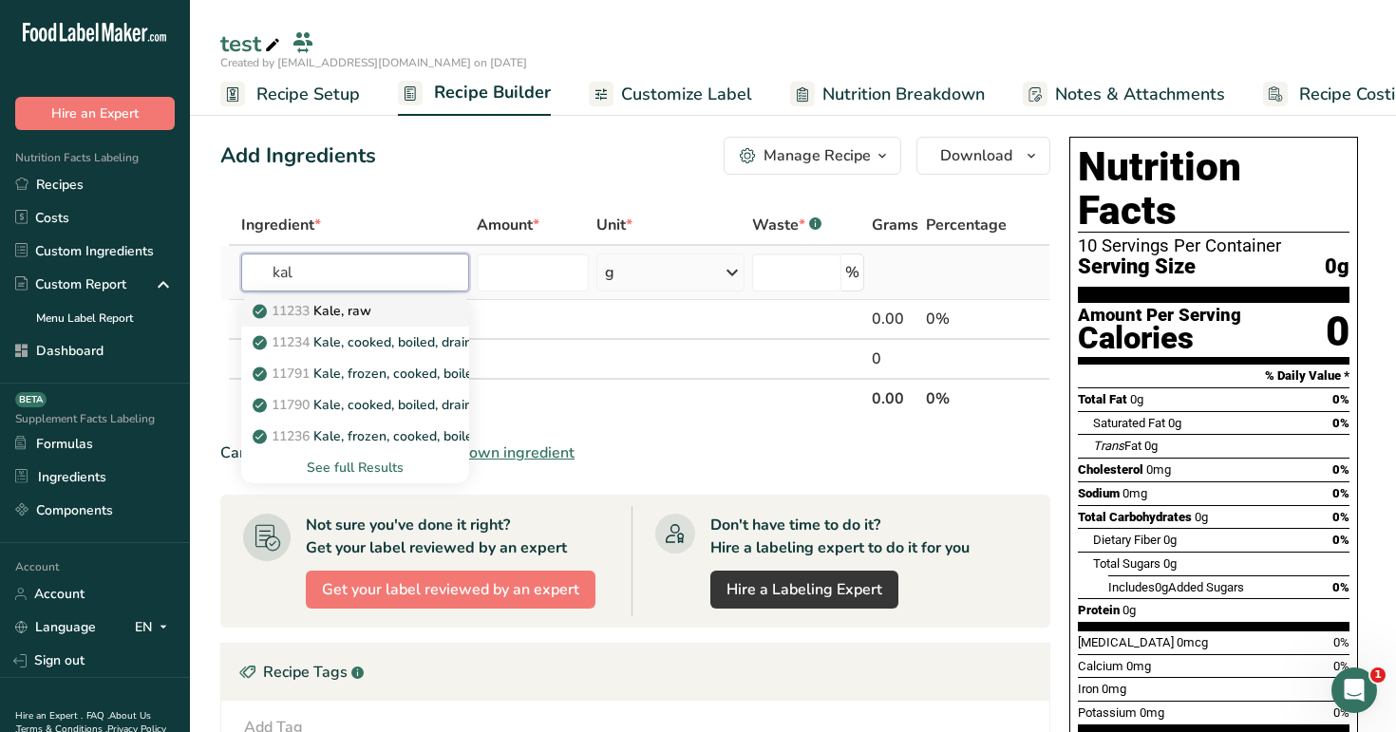
type input "kal"
click at [369, 324] on link "11233 Kale, raw" at bounding box center [355, 310] width 229 height 31
type input "Kale, raw"
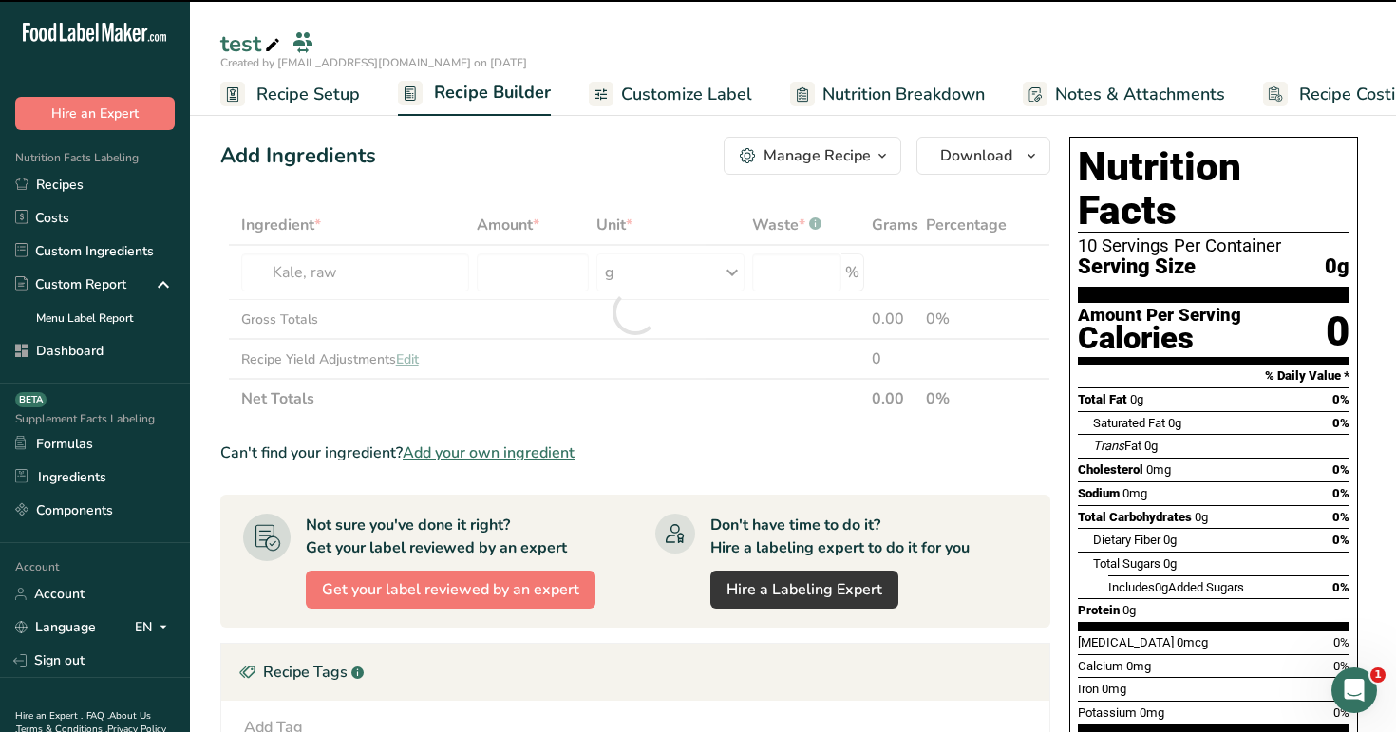
type input "0"
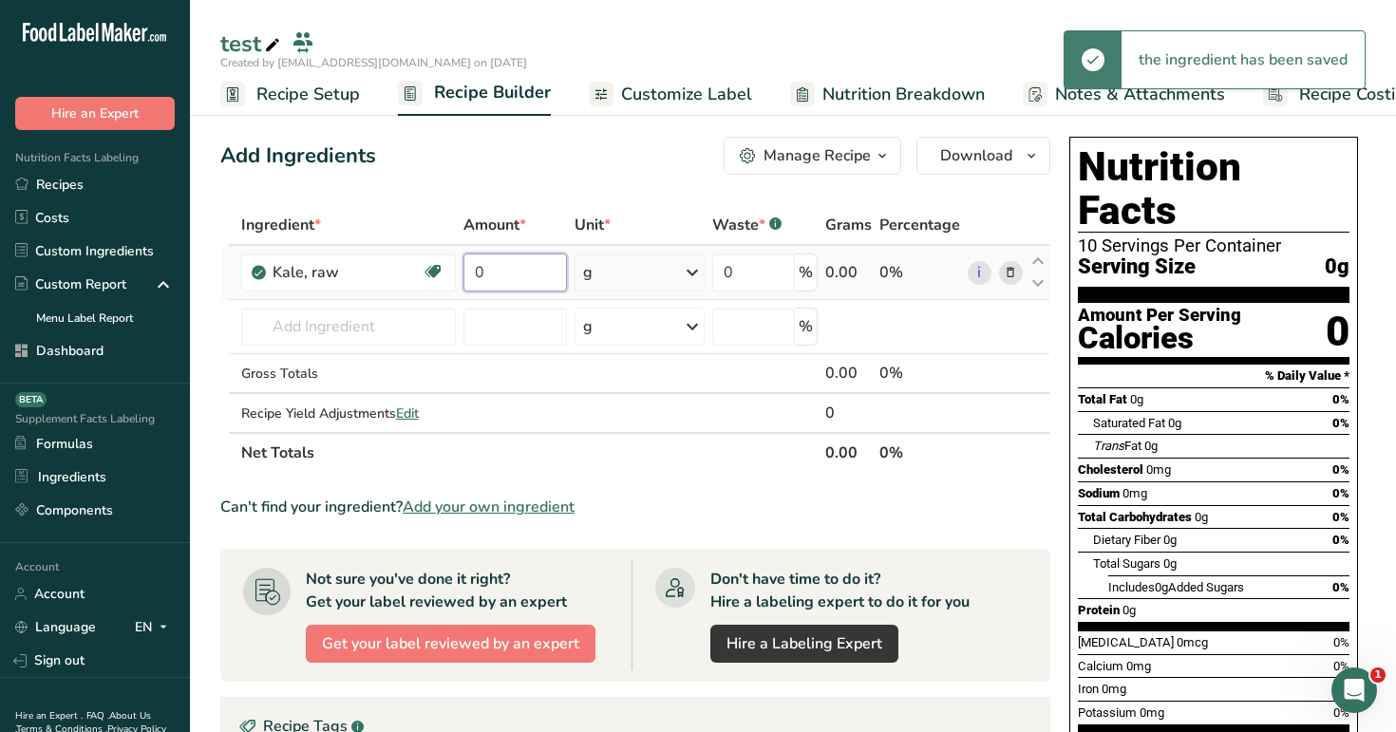
click at [499, 272] on input "0" at bounding box center [515, 273] width 104 height 38
click at [584, 157] on div "Add Ingredients Manage Recipe Delete Recipe Duplicate Recipe Scale Recipe Save …" at bounding box center [635, 156] width 830 height 38
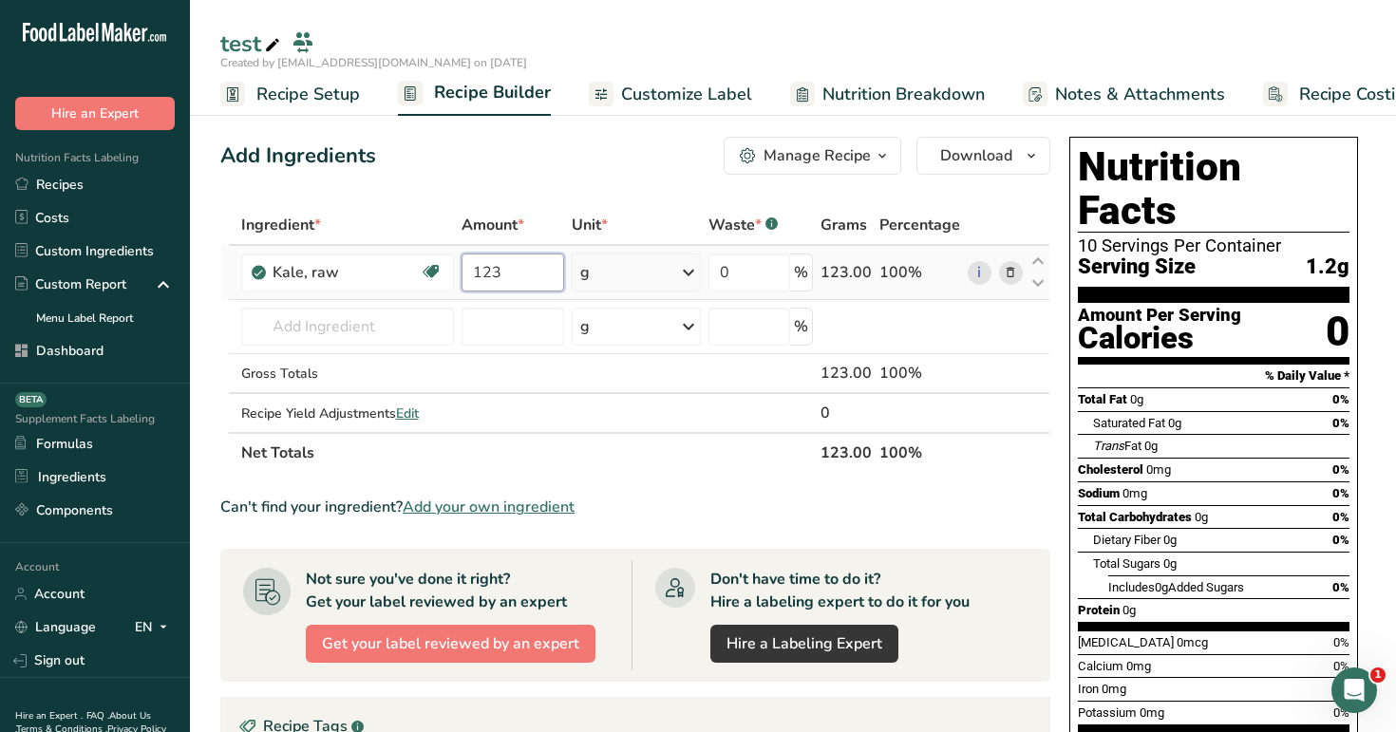
click at [517, 261] on input "123" at bounding box center [513, 273] width 103 height 38
click at [528, 266] on input "123" at bounding box center [513, 273] width 103 height 38
type input "1230"
click at [621, 160] on div "Add Ingredients Manage Recipe Delete Recipe Duplicate Recipe Scale Recipe Save …" at bounding box center [635, 156] width 830 height 38
click at [871, 108] on link "Nutrition Breakdown" at bounding box center [887, 94] width 195 height 43
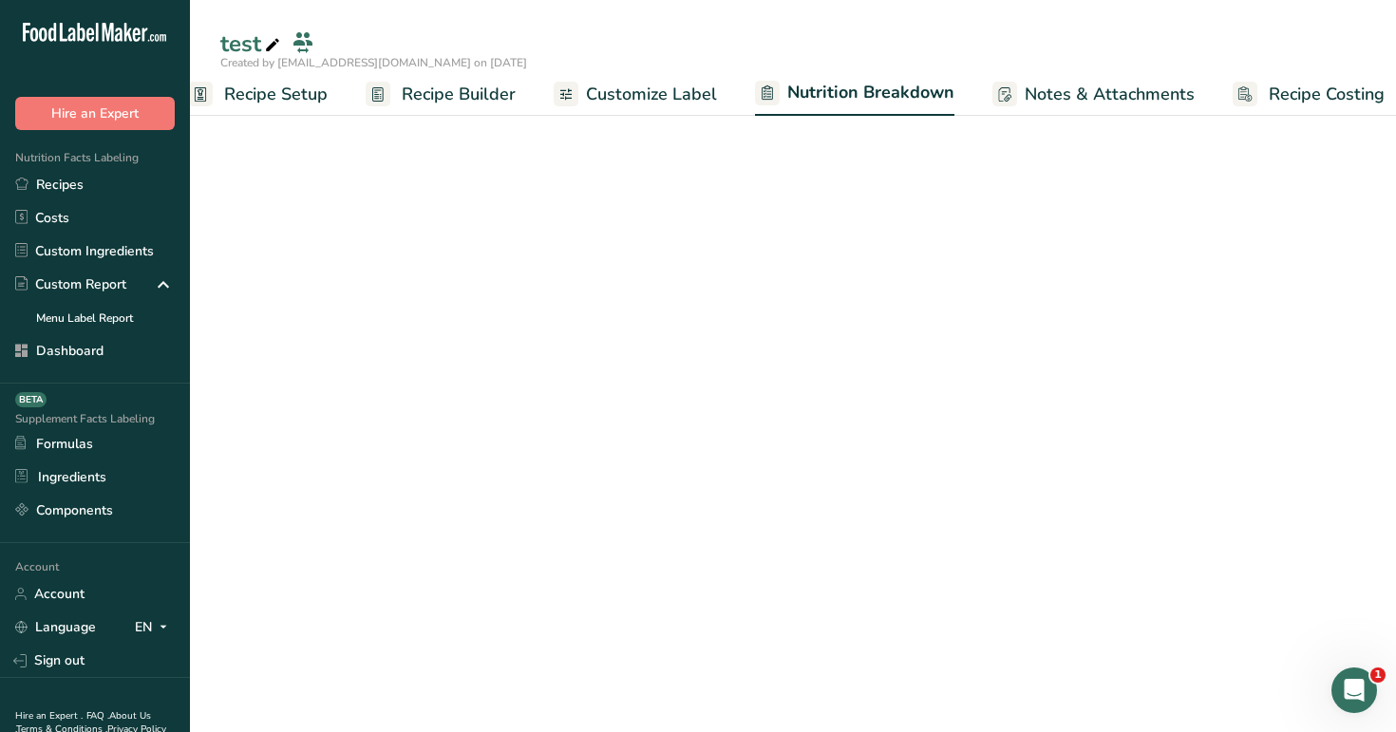
scroll to position [0, 50]
select select "Calories"
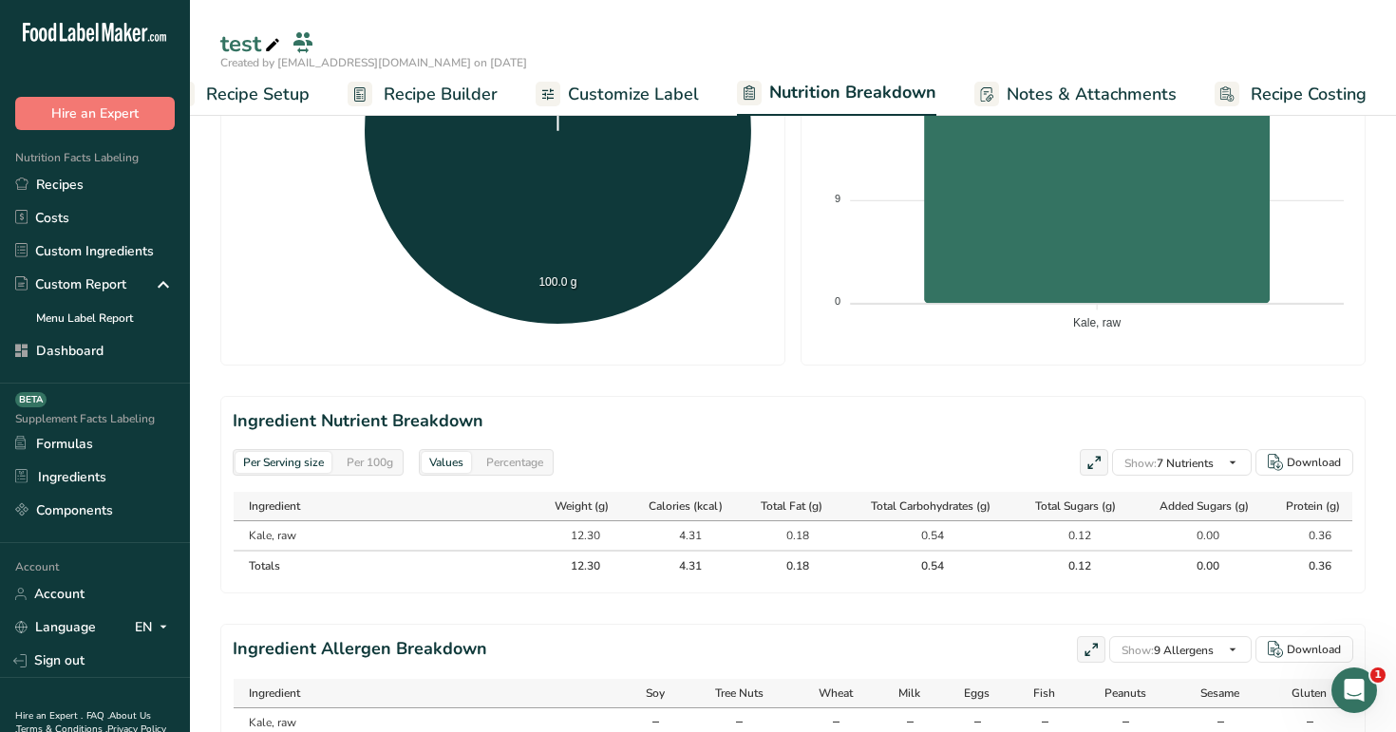
scroll to position [651, 0]
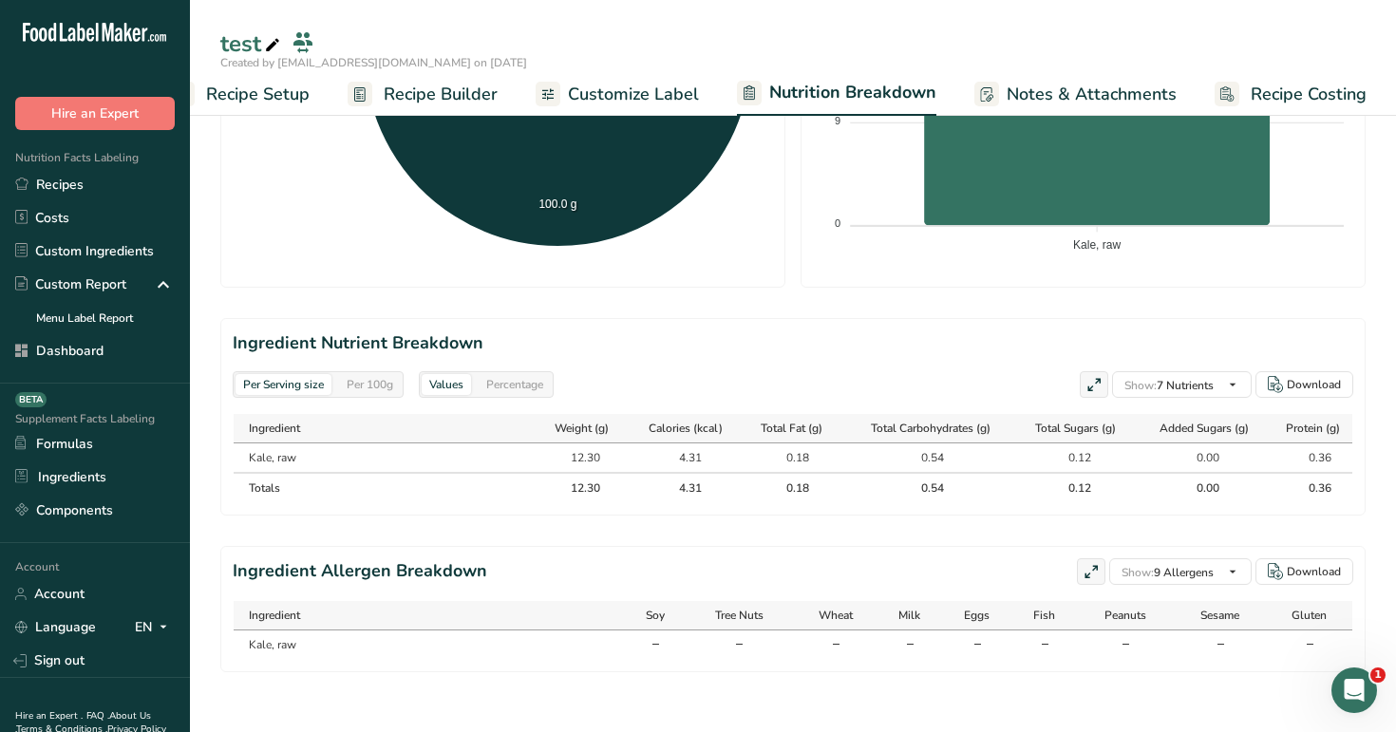
click at [390, 383] on div "Per 100g" at bounding box center [370, 384] width 62 height 21
click at [298, 376] on div "Per Serving size" at bounding box center [284, 384] width 96 height 21
click at [519, 376] on div "Percentage" at bounding box center [515, 384] width 72 height 21
click at [358, 375] on div "Per 100g" at bounding box center [370, 384] width 62 height 21
click at [290, 384] on div "Per Serving size" at bounding box center [284, 384] width 96 height 21
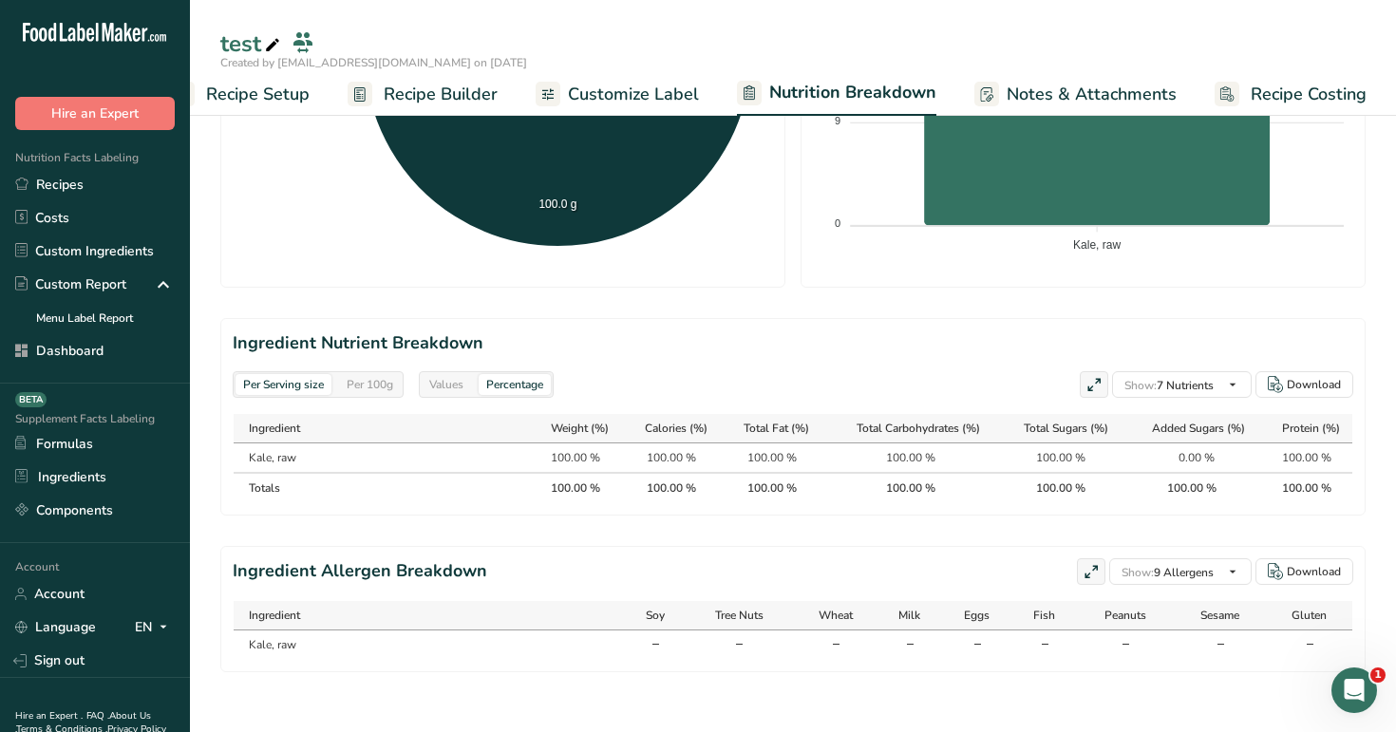
click at [672, 82] on span "Customize Label" at bounding box center [633, 95] width 131 height 26
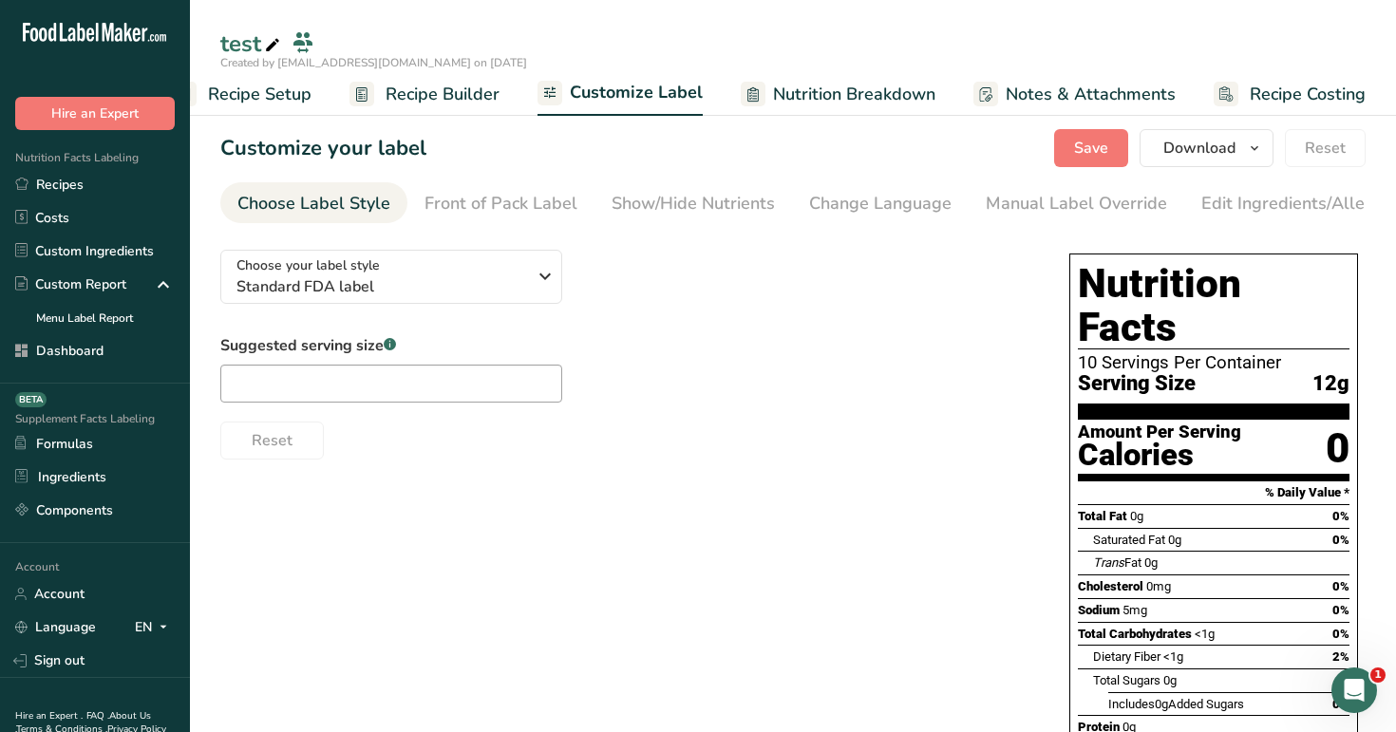
click at [843, 100] on span "Nutrition Breakdown" at bounding box center [854, 95] width 162 height 26
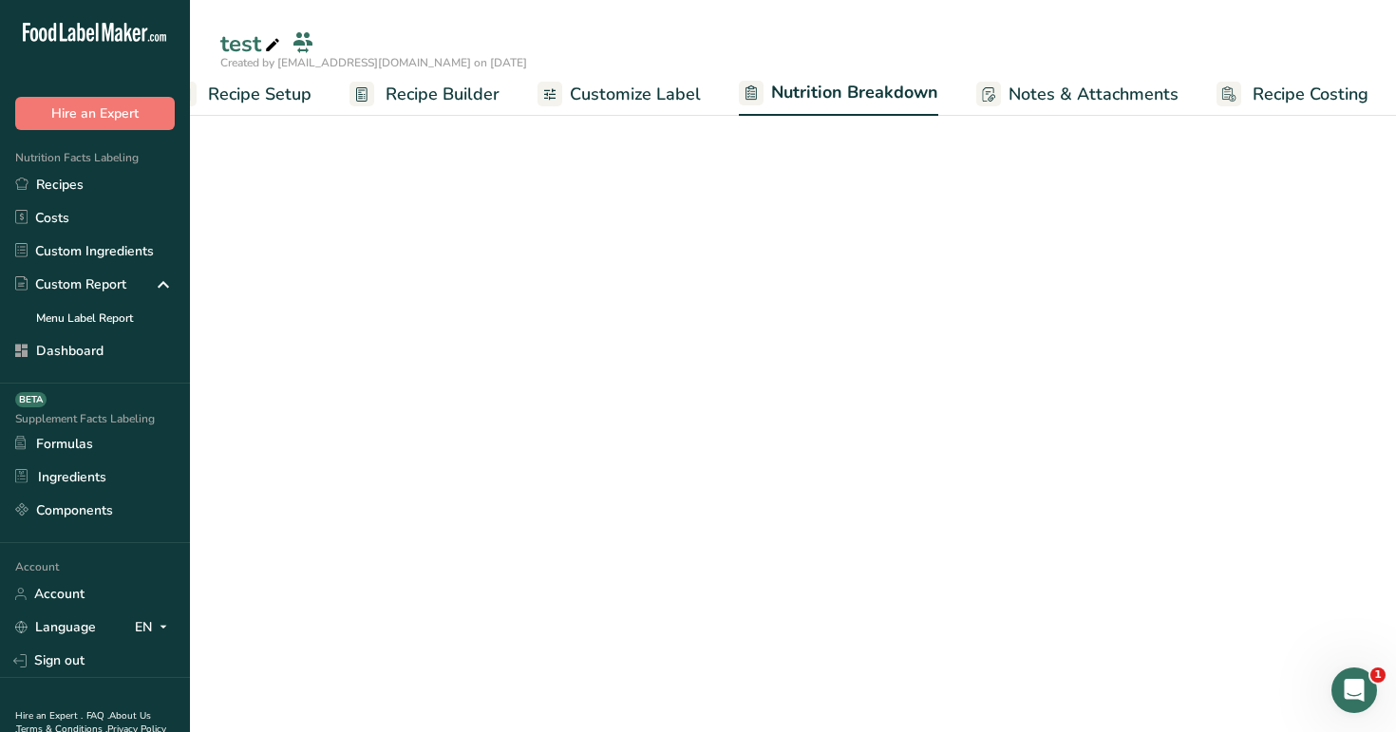
scroll to position [0, 50]
select select "Calories"
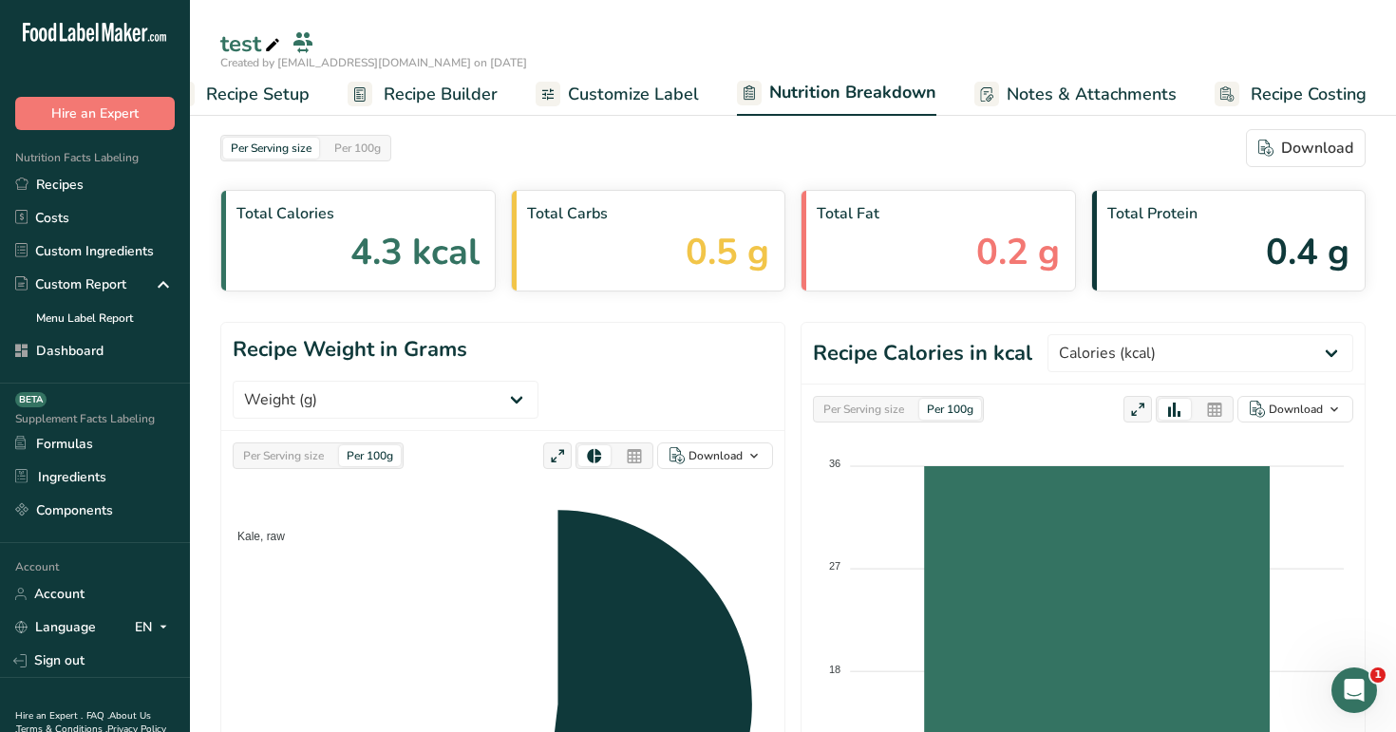
click at [454, 89] on span "Recipe Builder" at bounding box center [441, 95] width 114 height 26
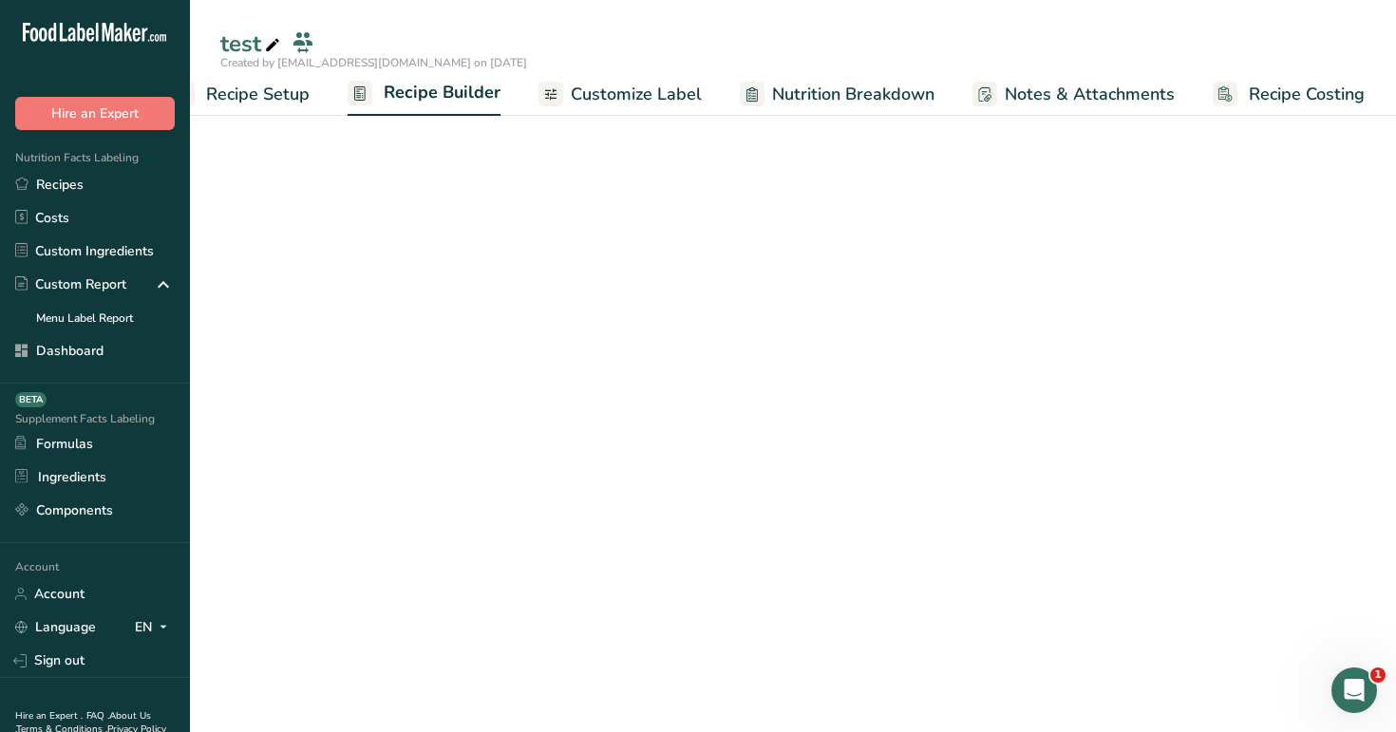
scroll to position [0, 48]
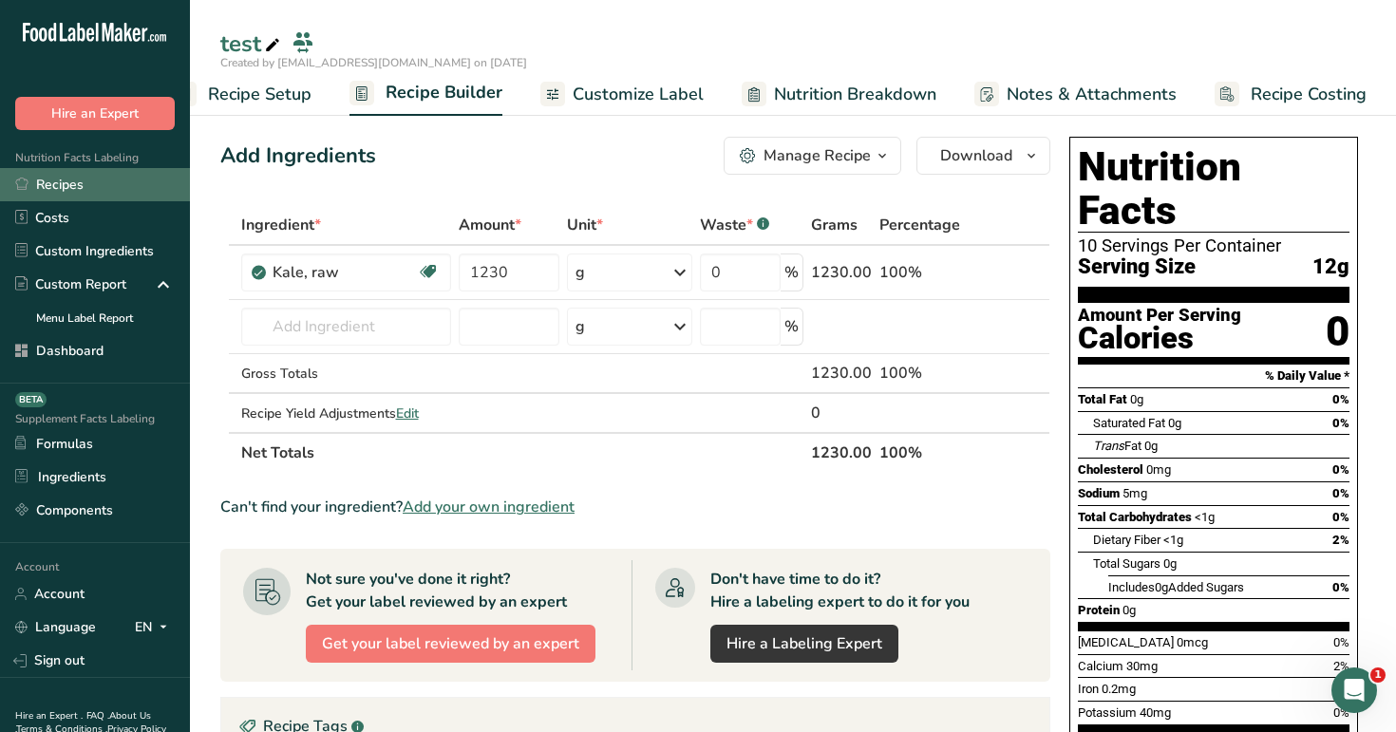
click at [92, 178] on link "Recipes" at bounding box center [95, 184] width 190 height 33
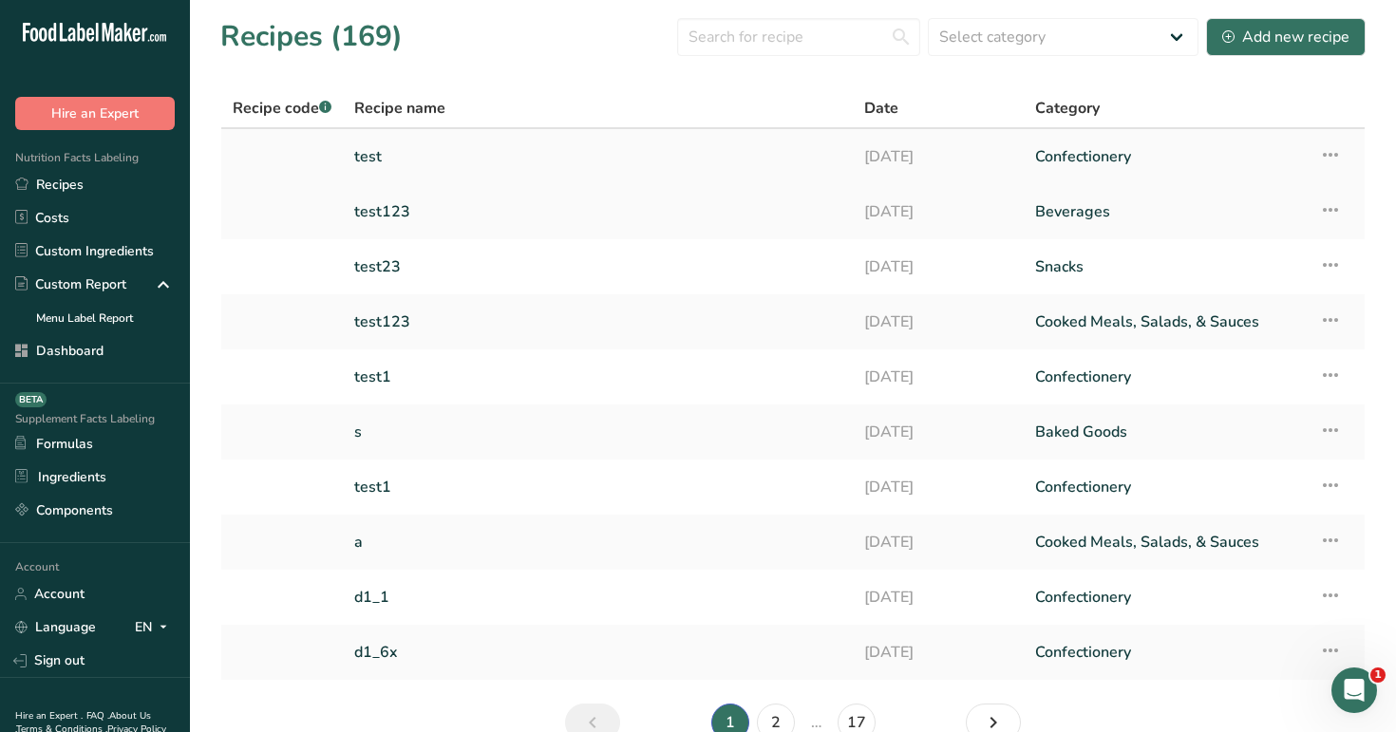
click at [802, 147] on link "test" at bounding box center [597, 157] width 487 height 40
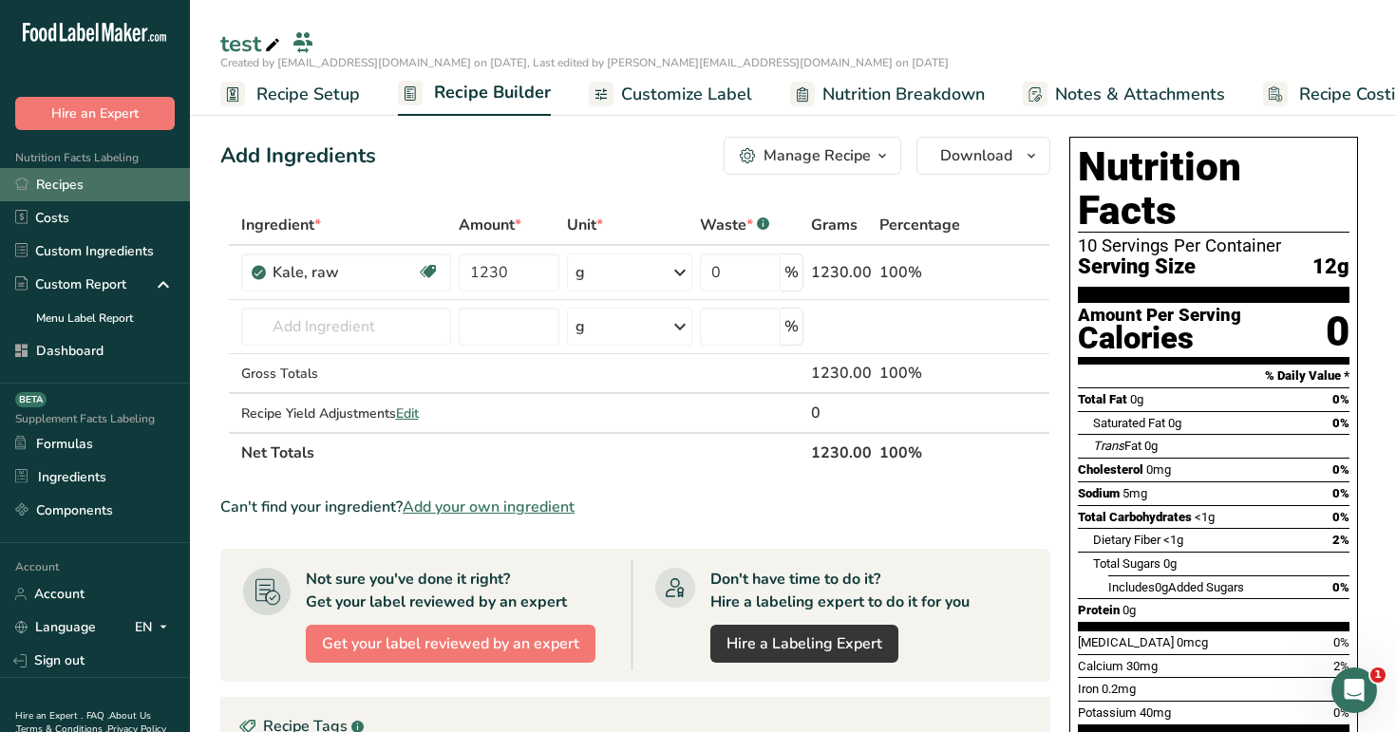
click at [85, 185] on link "Recipes" at bounding box center [95, 184] width 190 height 33
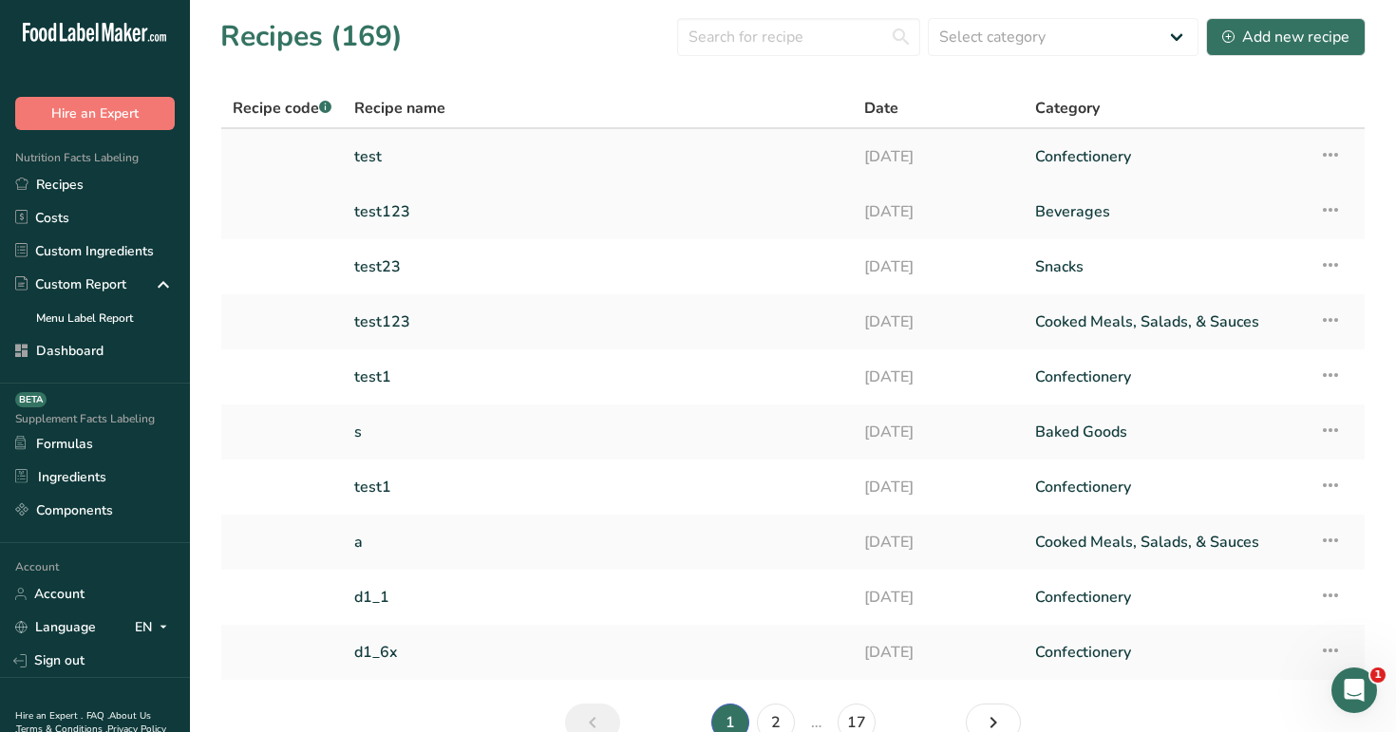
click at [827, 150] on link "test" at bounding box center [597, 157] width 487 height 40
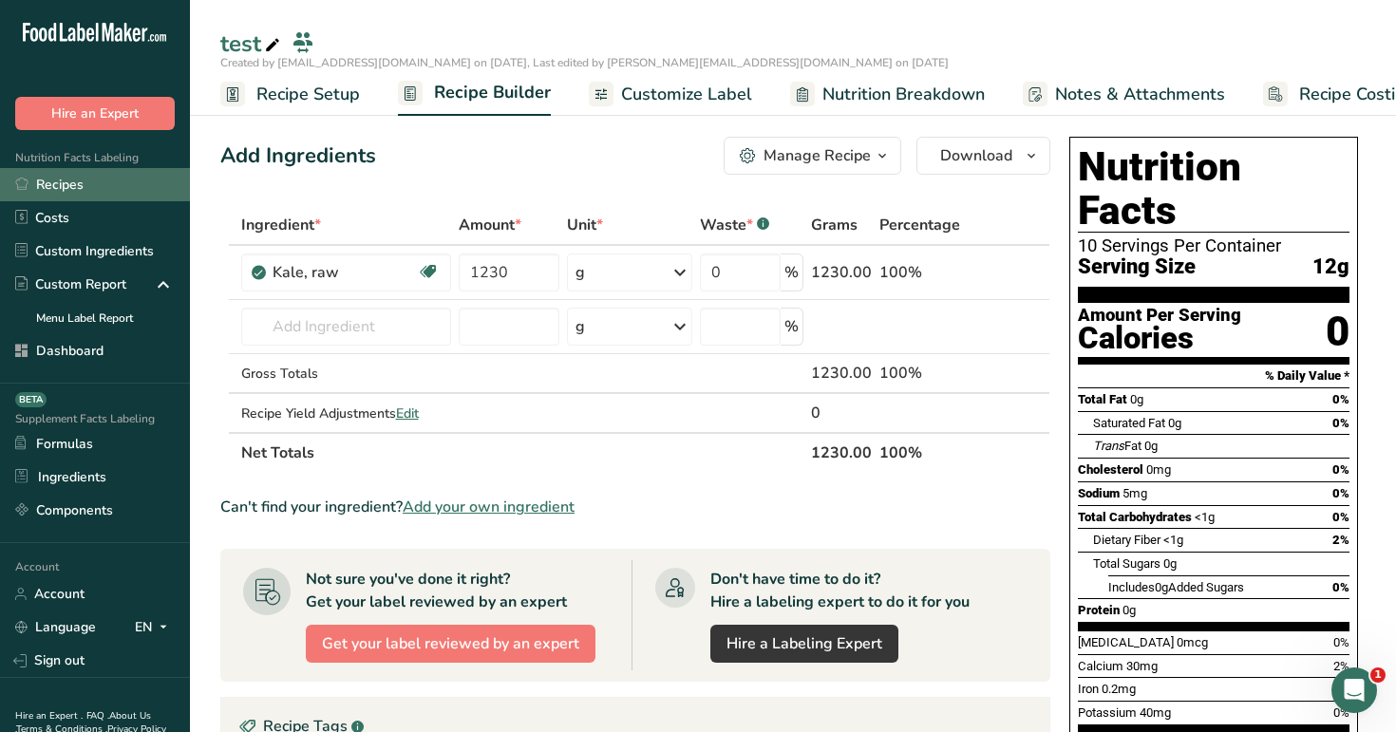
click at [105, 183] on link "Recipes" at bounding box center [95, 184] width 190 height 33
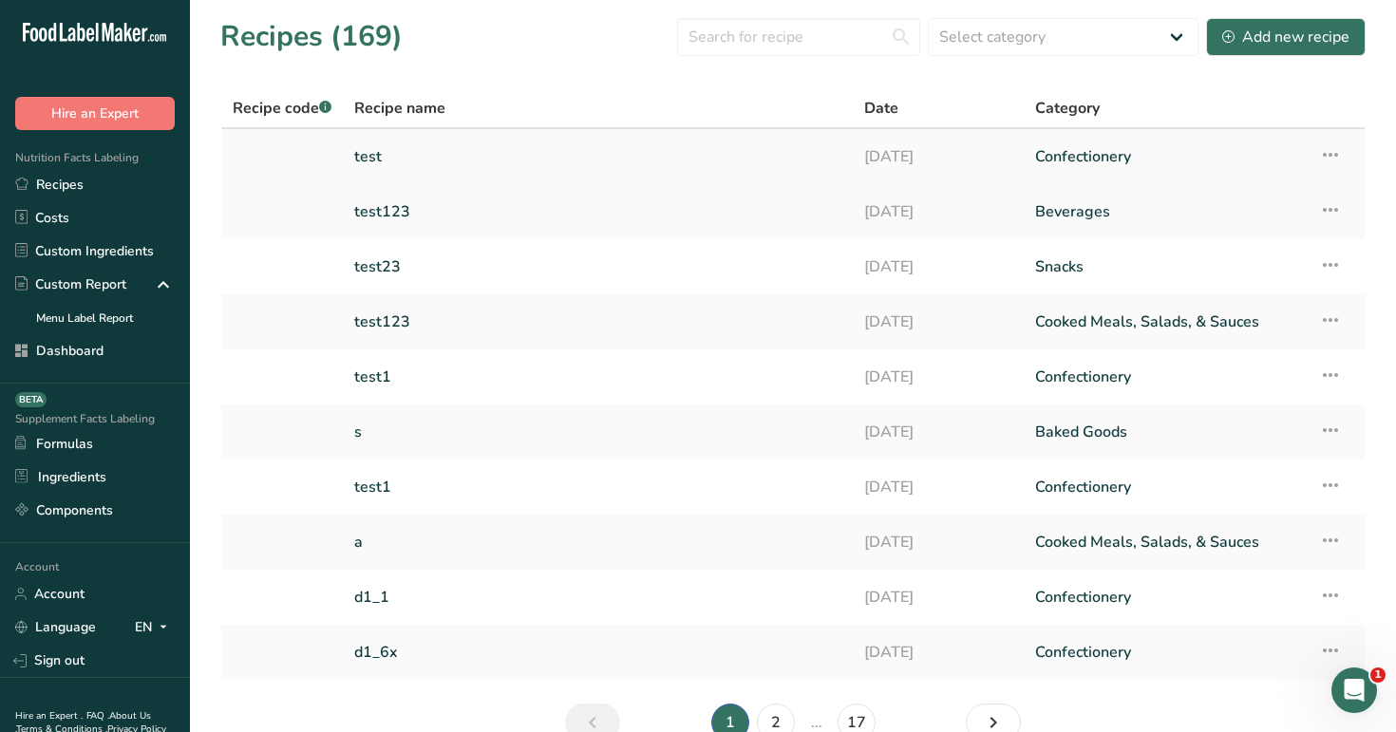
click at [775, 159] on link "test" at bounding box center [597, 157] width 487 height 40
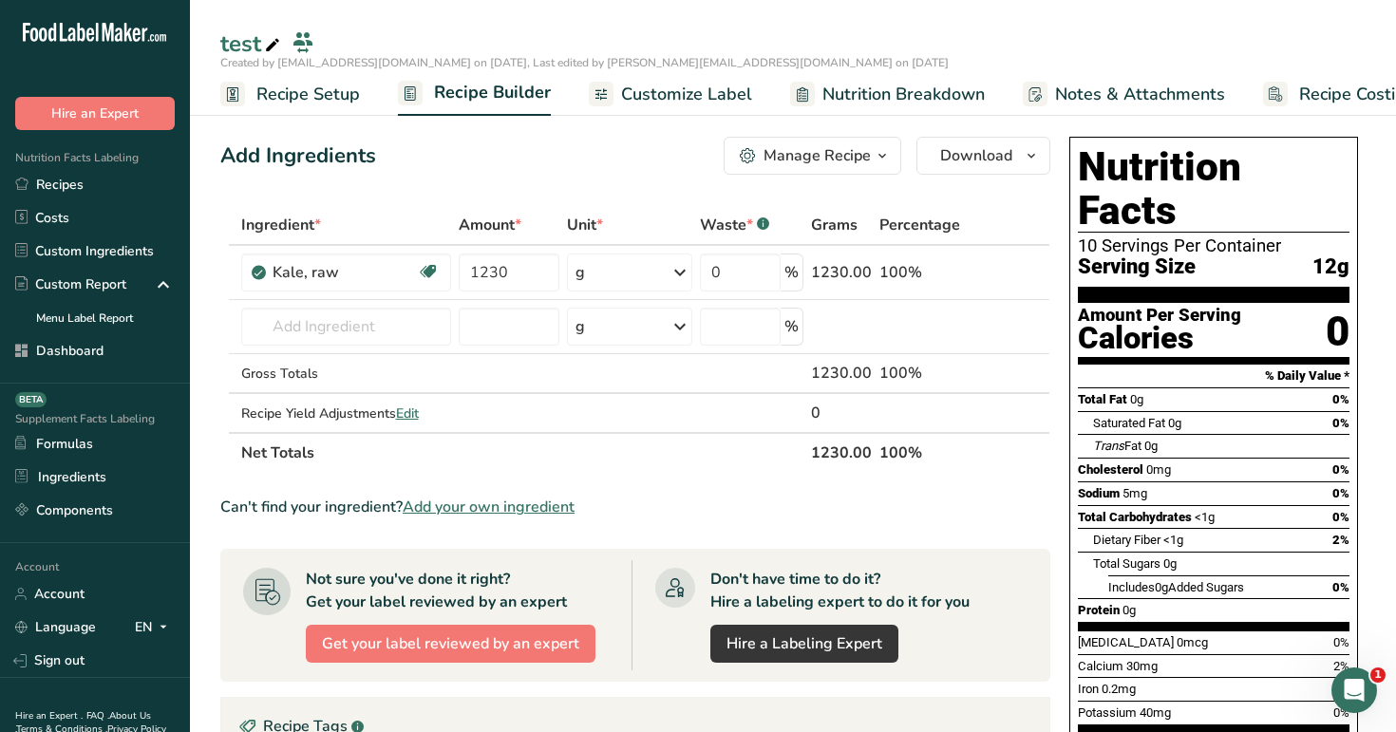
click at [721, 105] on span "Customize Label" at bounding box center [686, 95] width 131 height 26
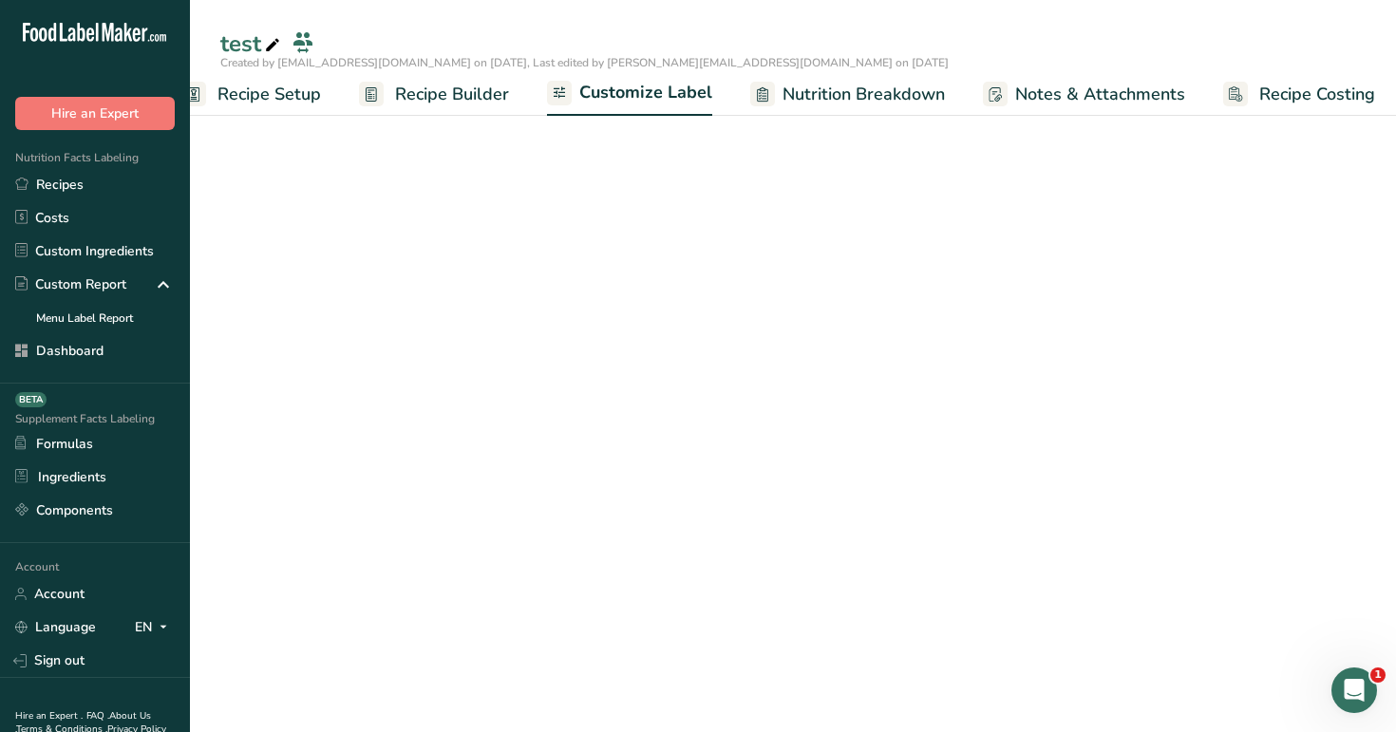
scroll to position [0, 48]
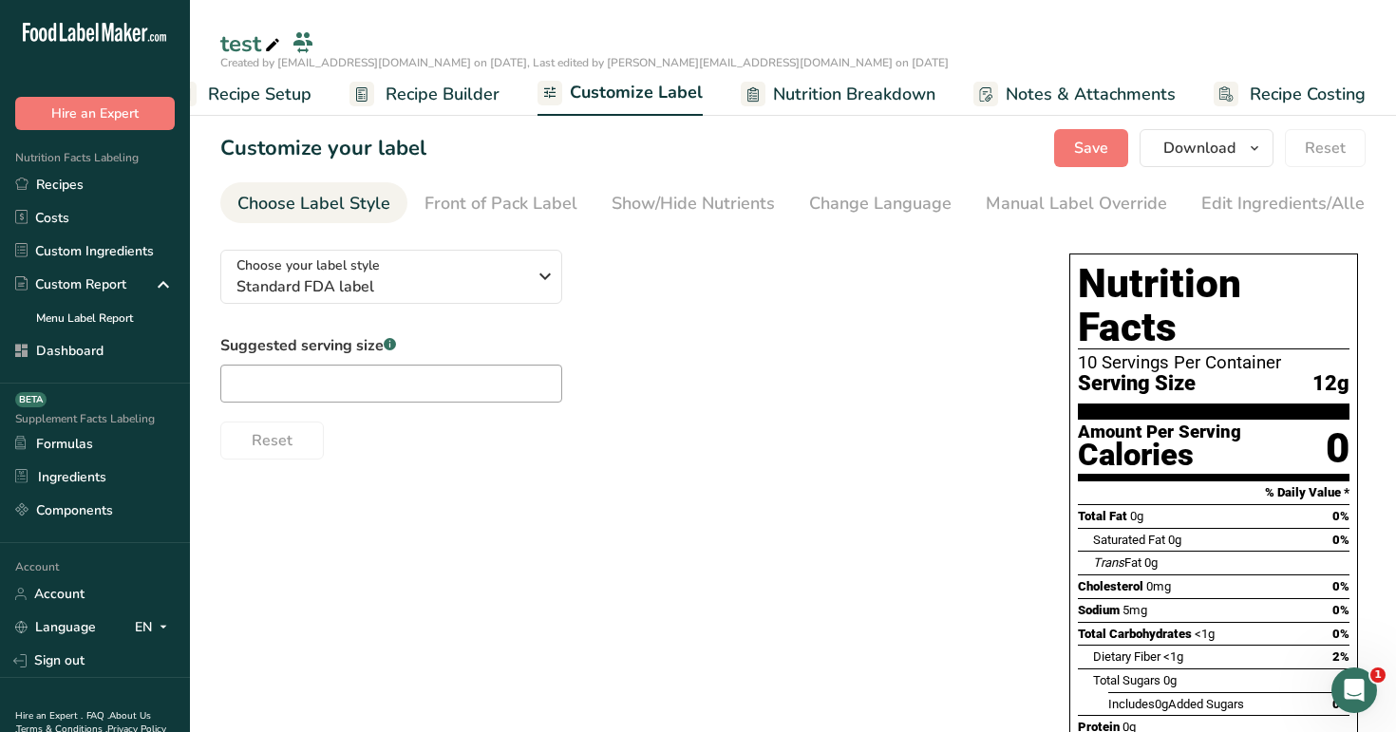
click at [435, 101] on span "Recipe Builder" at bounding box center [443, 95] width 114 height 26
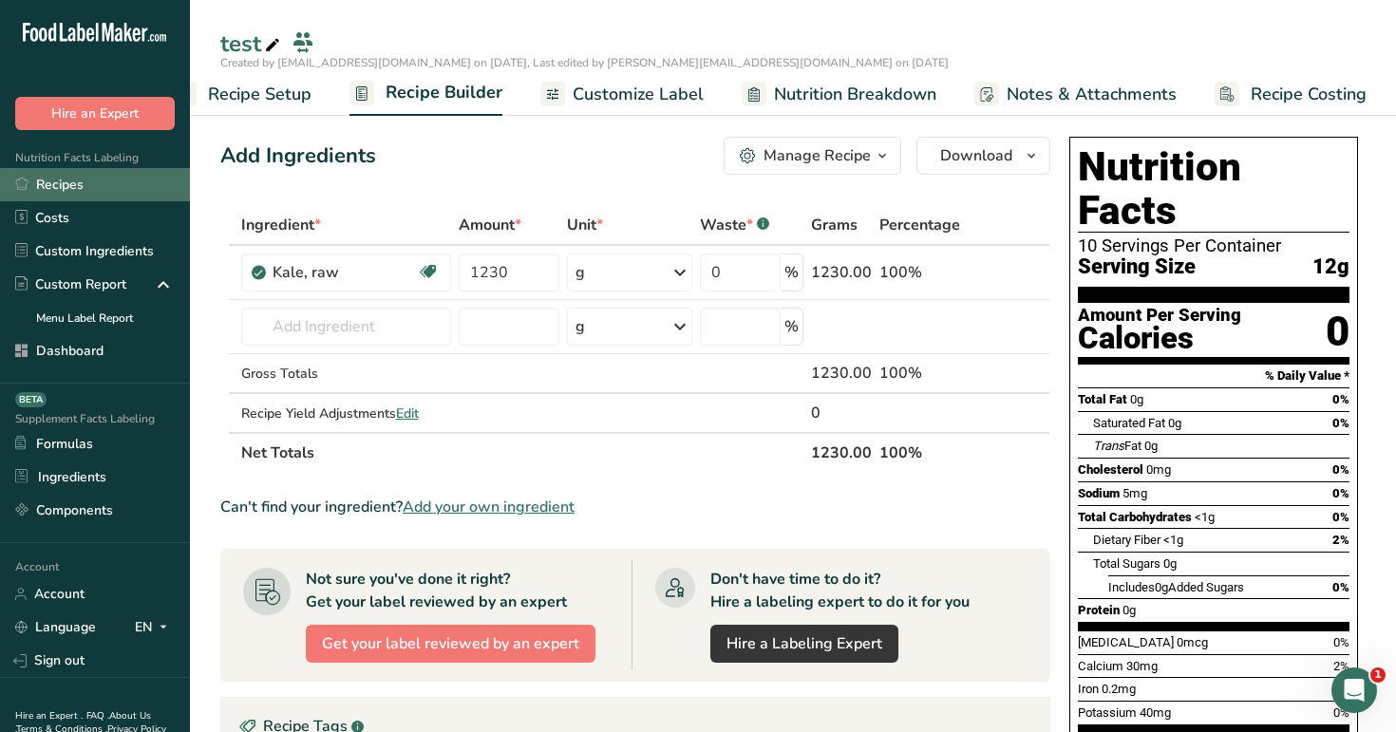
click at [85, 183] on link "Recipes" at bounding box center [95, 184] width 190 height 33
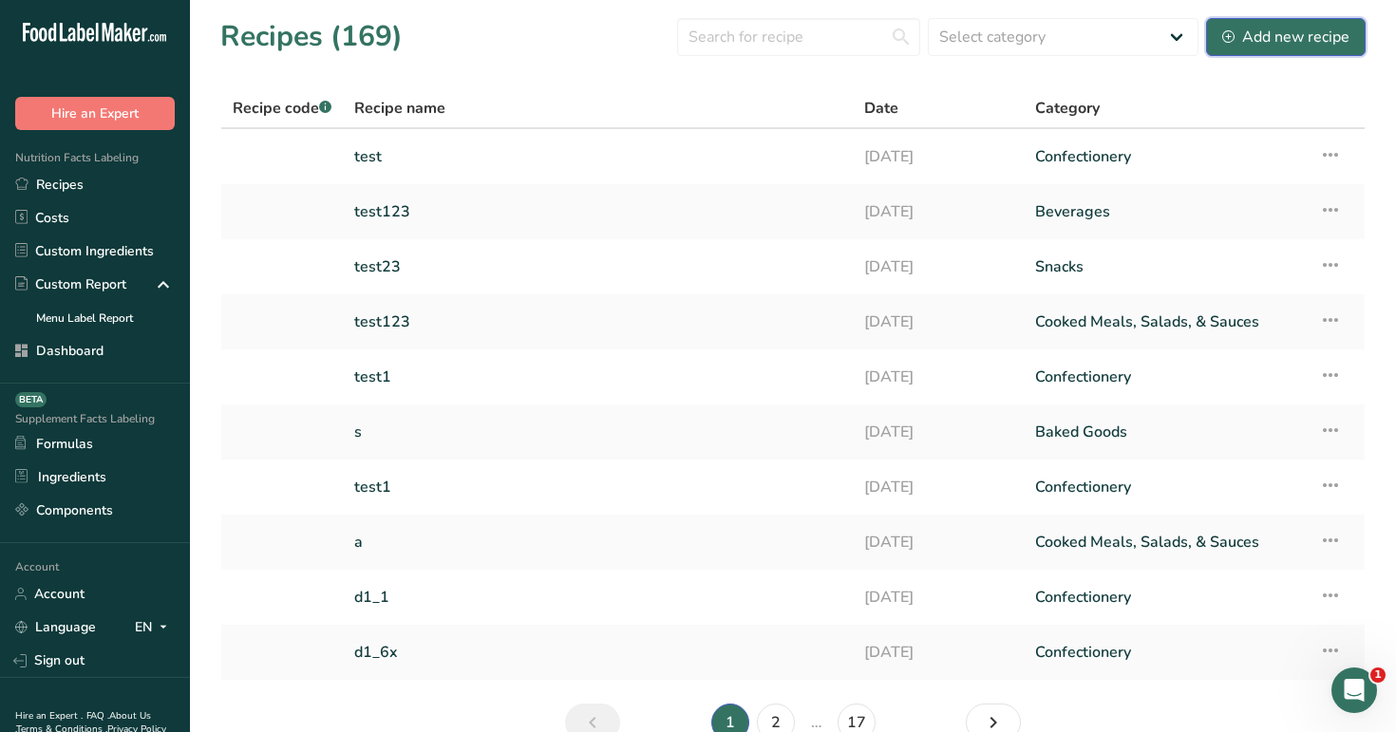
click at [1266, 33] on div "Add new recipe" at bounding box center [1285, 37] width 127 height 23
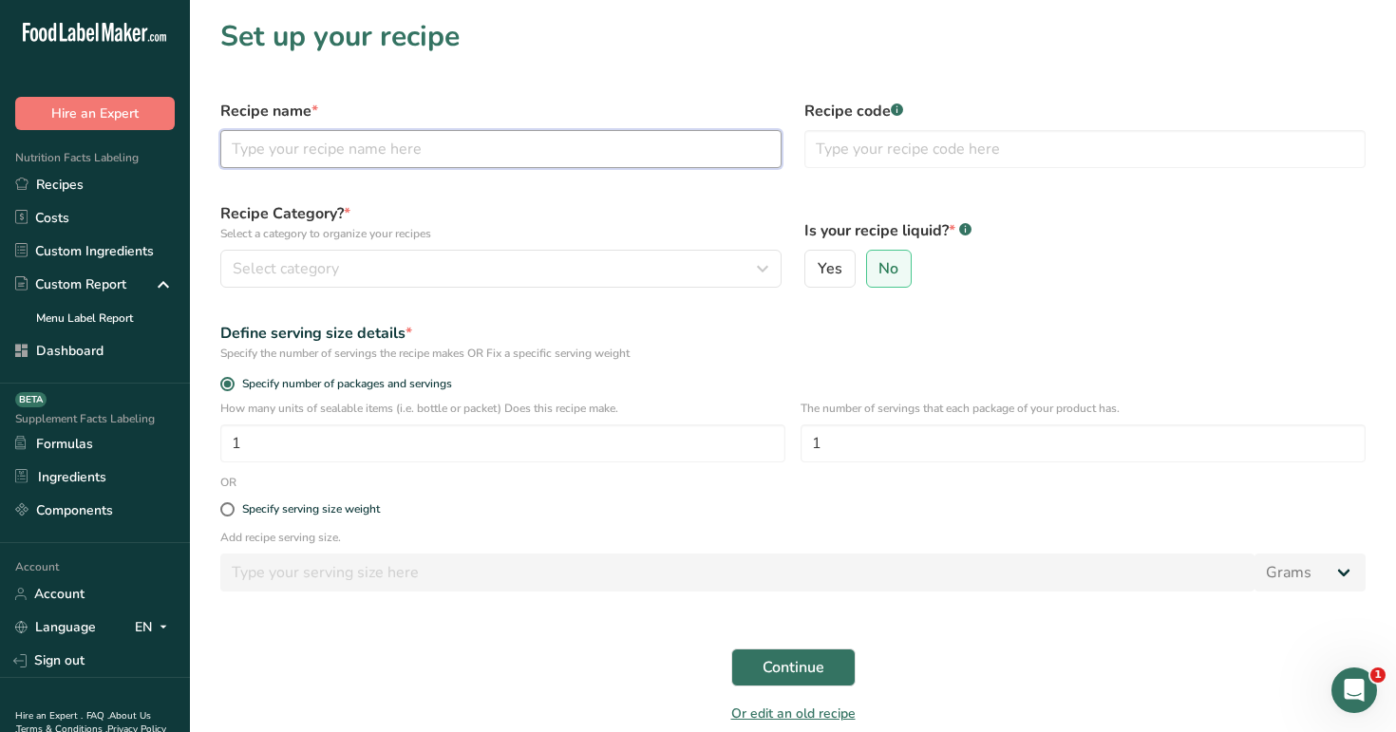
click at [556, 141] on input "text" at bounding box center [500, 149] width 561 height 38
type input "test"
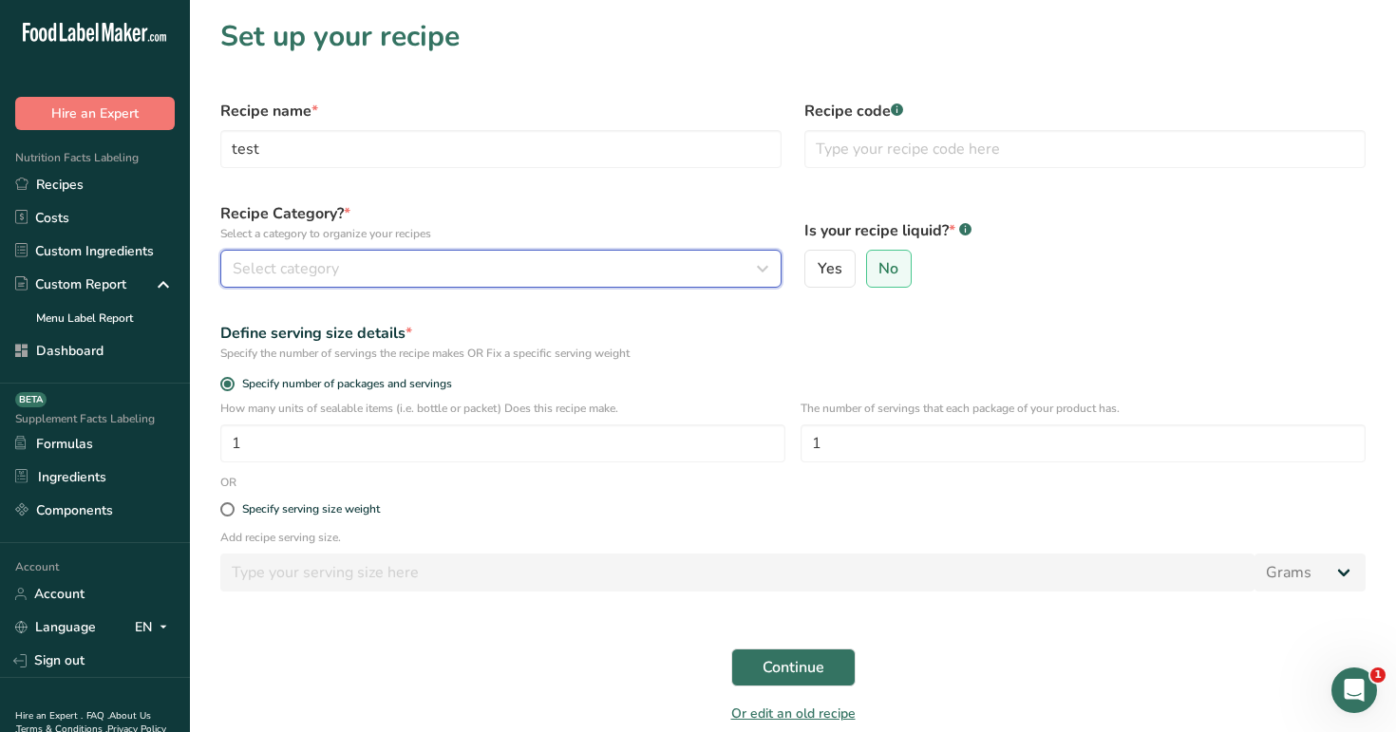
click at [525, 285] on button "Select category" at bounding box center [500, 269] width 561 height 38
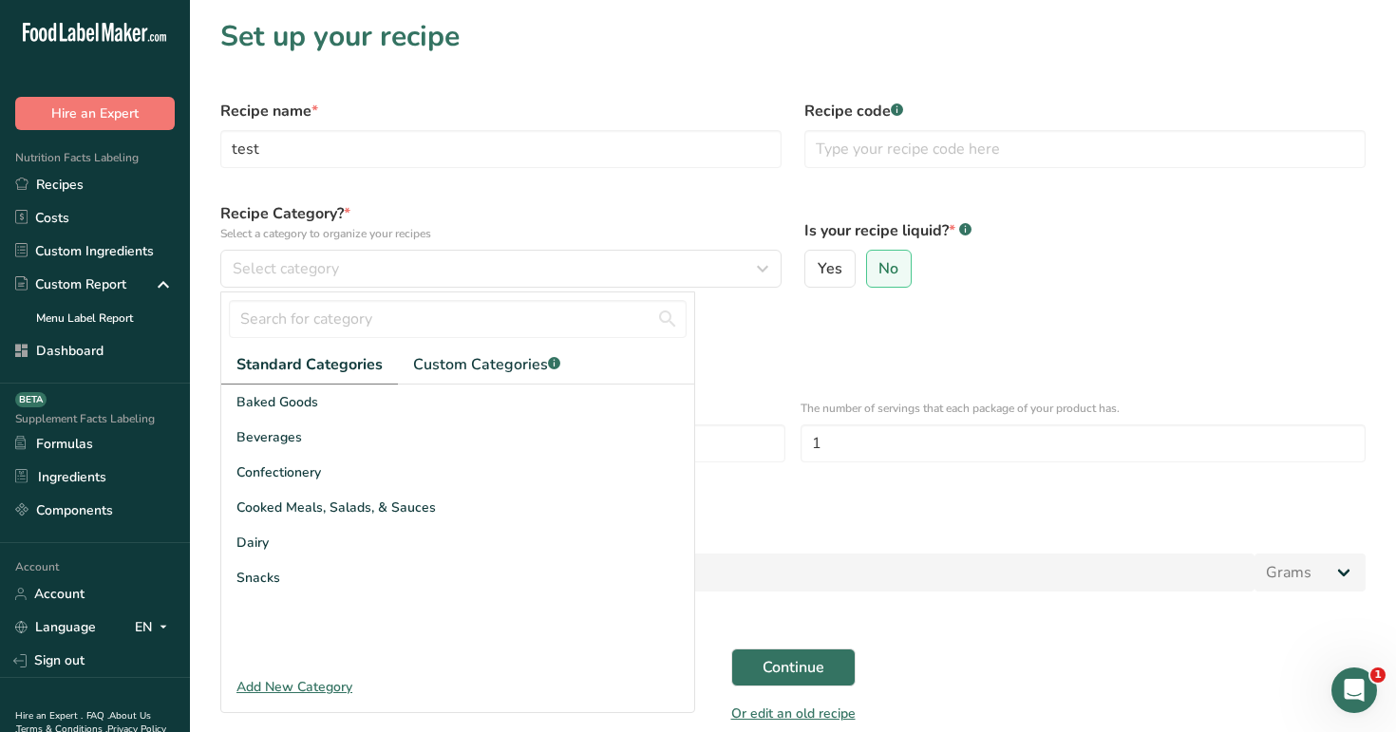
click at [628, 187] on form "Recipe name * test Recipe code .a-a{fill:#347362;}.b-a{fill:#fff;} Recipe Categ…" at bounding box center [793, 412] width 1168 height 648
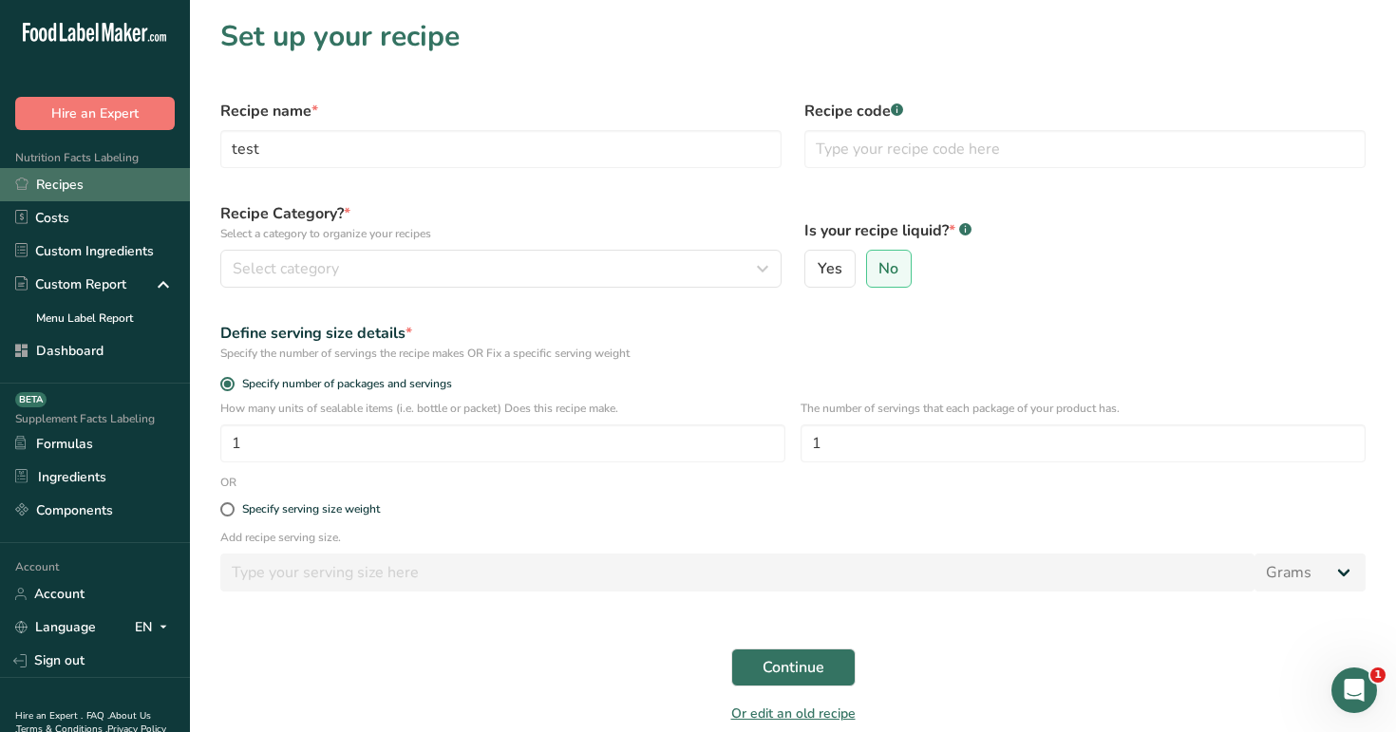
click at [92, 184] on link "Recipes" at bounding box center [95, 184] width 190 height 33
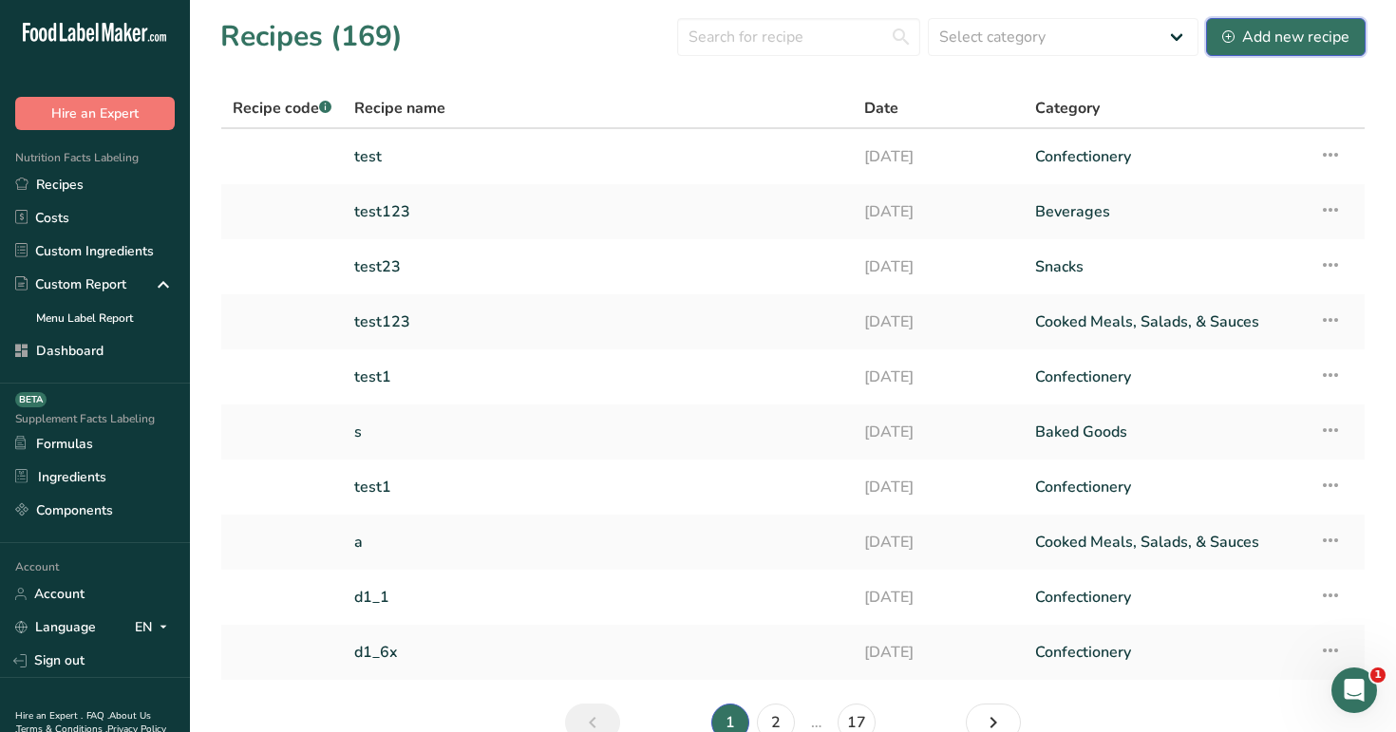
click at [1270, 31] on div "Add new recipe" at bounding box center [1285, 37] width 127 height 23
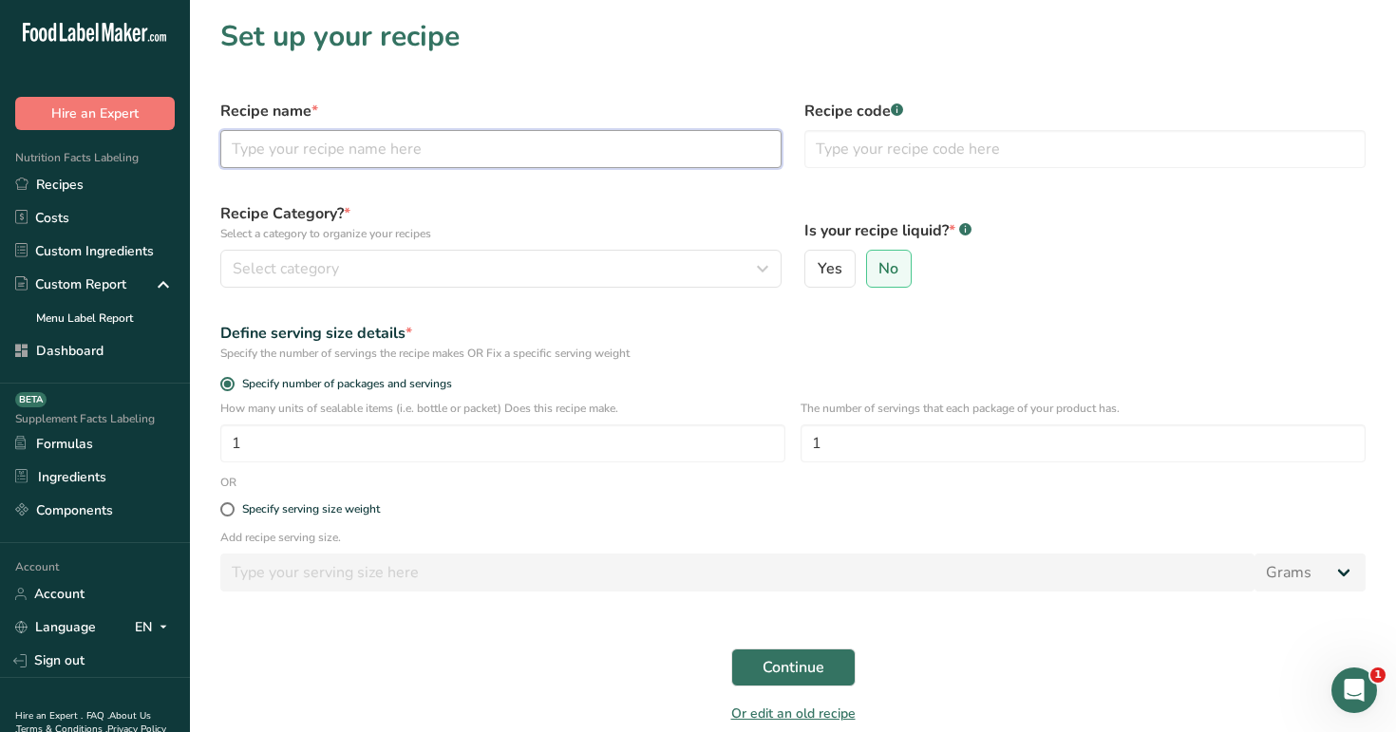
click at [587, 150] on input "text" at bounding box center [500, 149] width 561 height 38
type input "test"
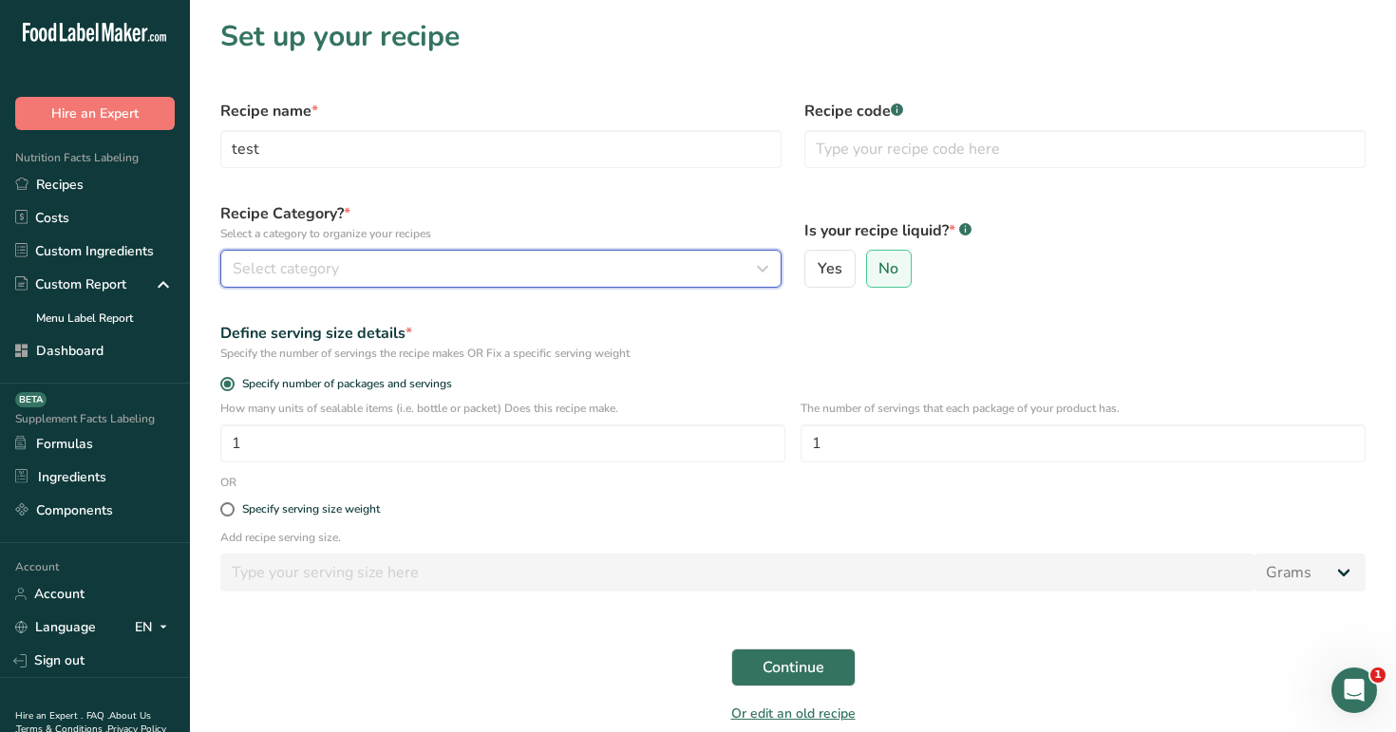
click at [554, 267] on div "Select category" at bounding box center [495, 268] width 525 height 23
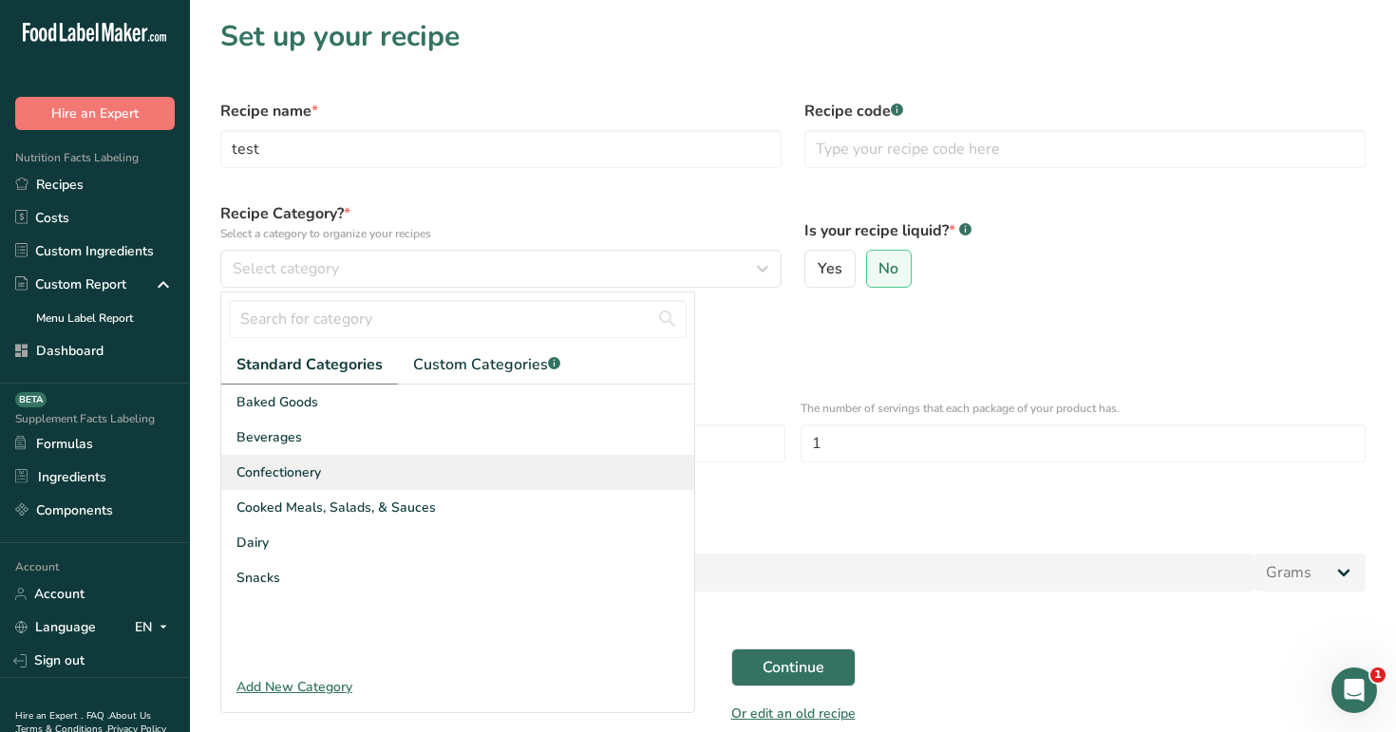
click at [451, 488] on div "Confectionery" at bounding box center [457, 472] width 473 height 35
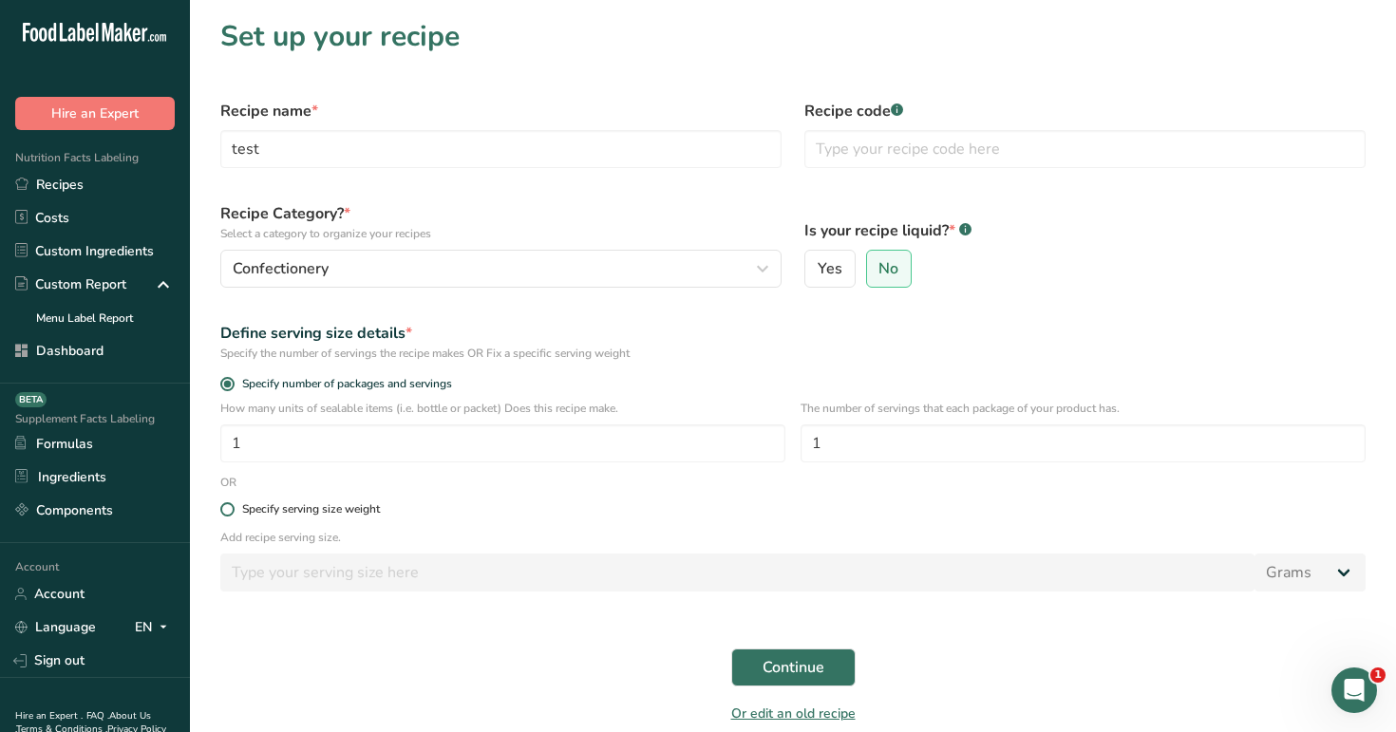
click at [300, 509] on div "Specify serving size weight" at bounding box center [311, 509] width 138 height 14
click at [233, 509] on input "Specify serving size weight" at bounding box center [226, 509] width 12 height 12
radio input "true"
radio input "false"
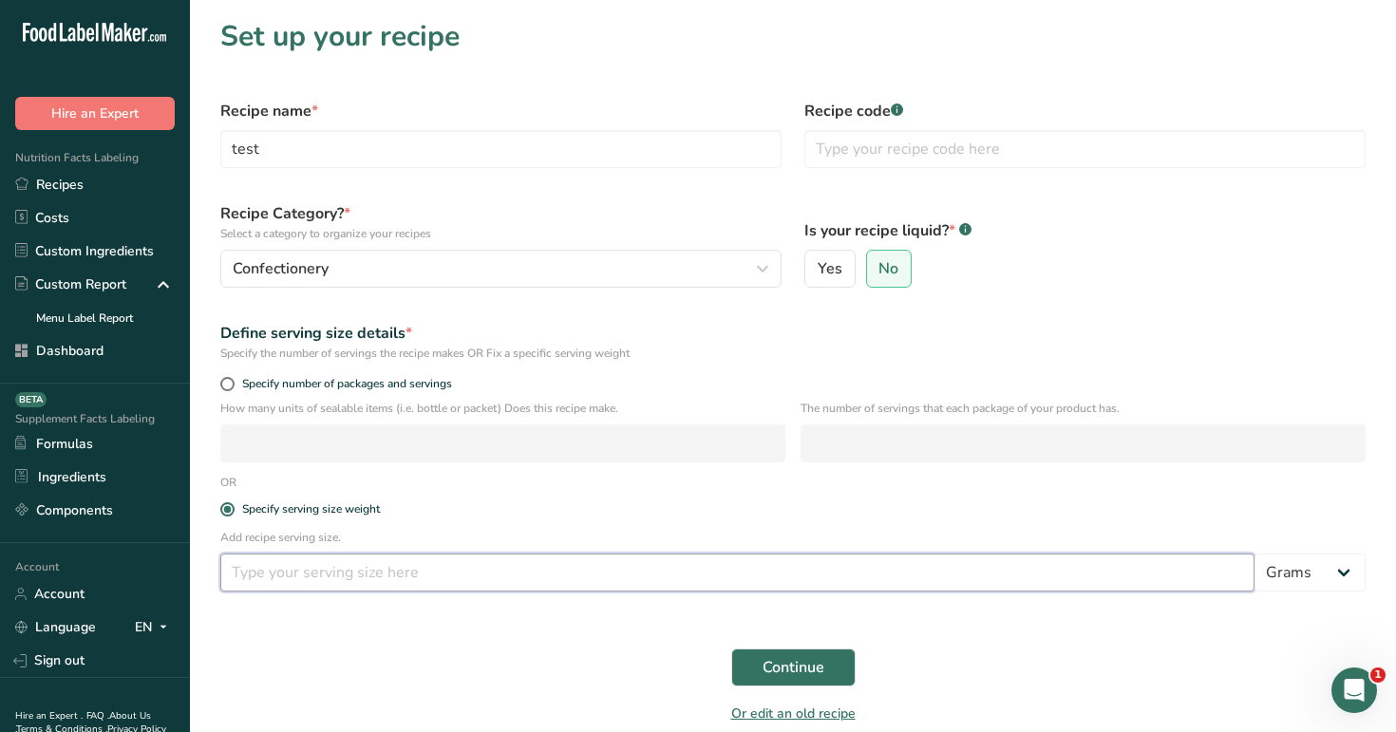
click at [316, 557] on input "number" at bounding box center [737, 573] width 1034 height 38
